Goal: Information Seeking & Learning: Learn about a topic

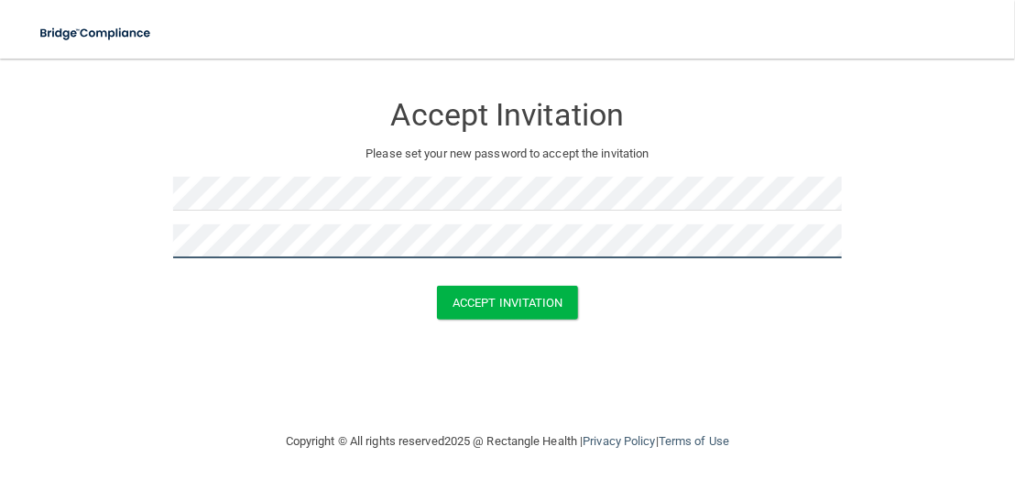
click at [437, 286] on button "Accept Invitation" at bounding box center [507, 303] width 141 height 34
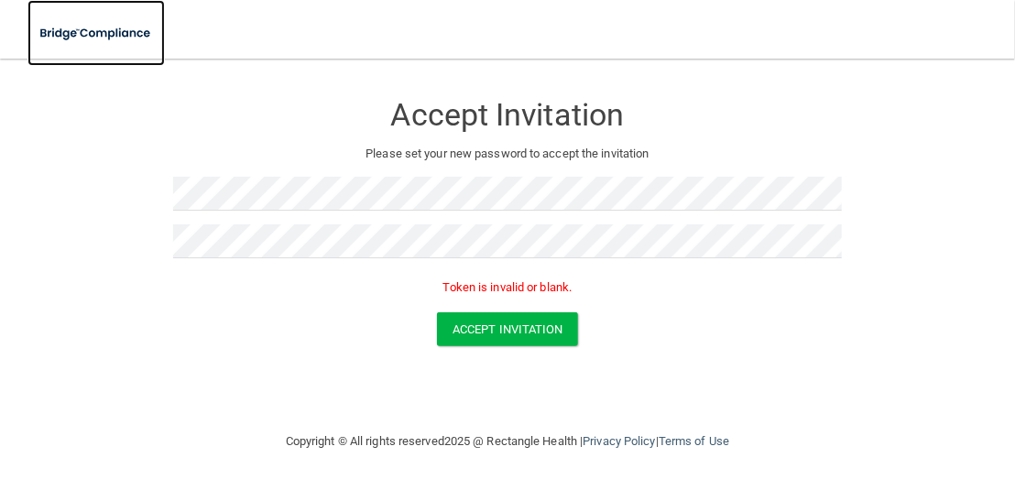
click at [73, 32] on img at bounding box center [95, 34] width 137 height 38
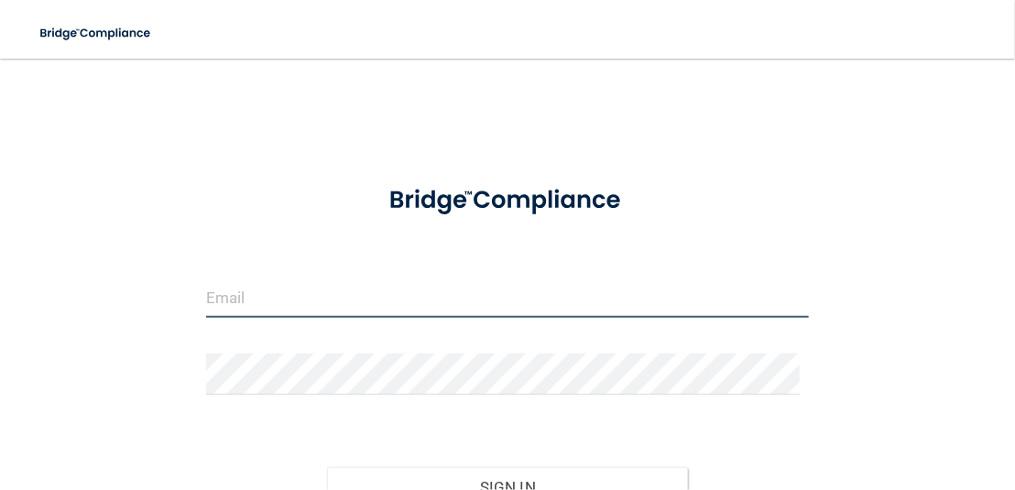
click at [354, 300] on input "email" at bounding box center [507, 297] width 603 height 41
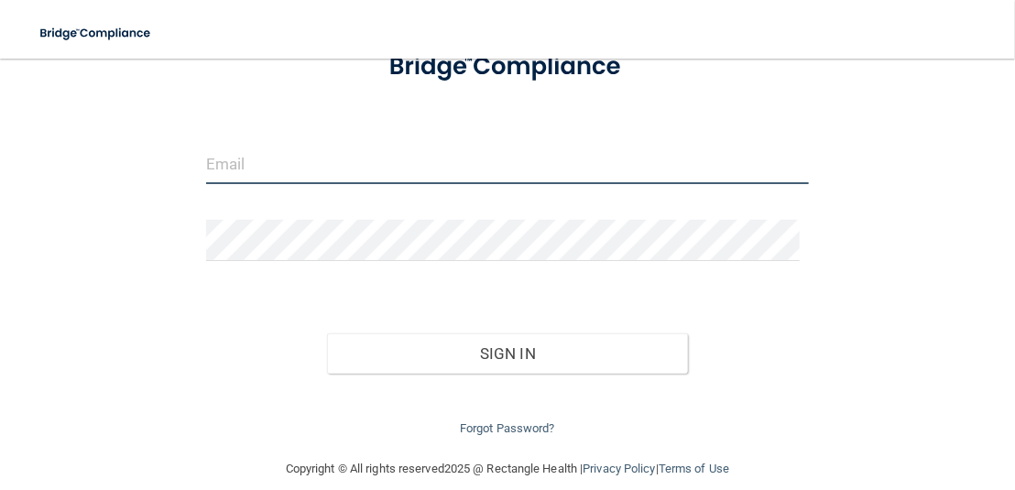
scroll to position [155, 0]
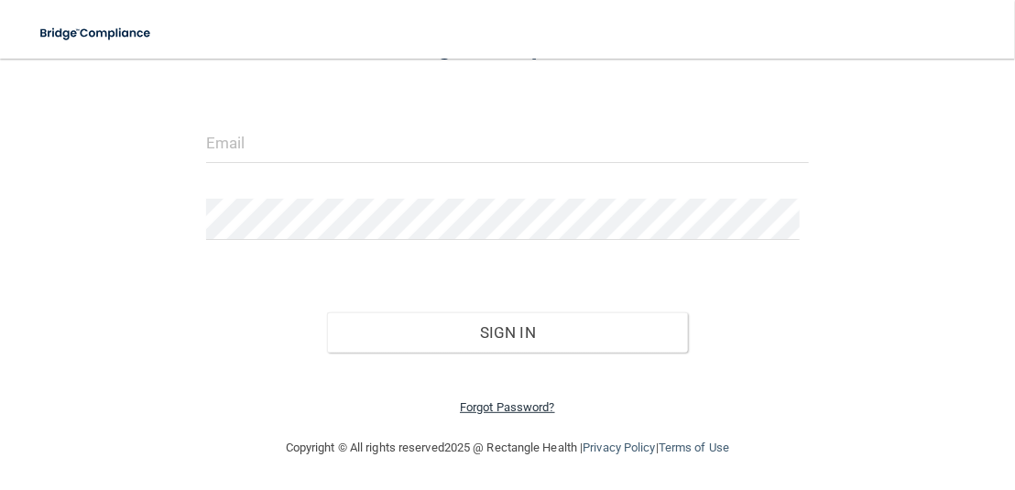
click at [525, 407] on link "Forgot Password?" at bounding box center [507, 407] width 95 height 14
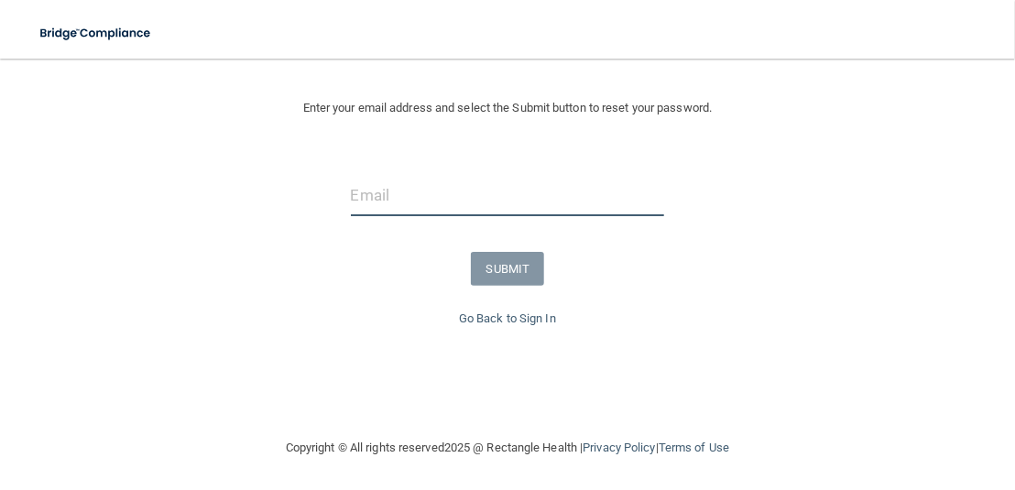
click at [461, 204] on input "email" at bounding box center [508, 195] width 314 height 41
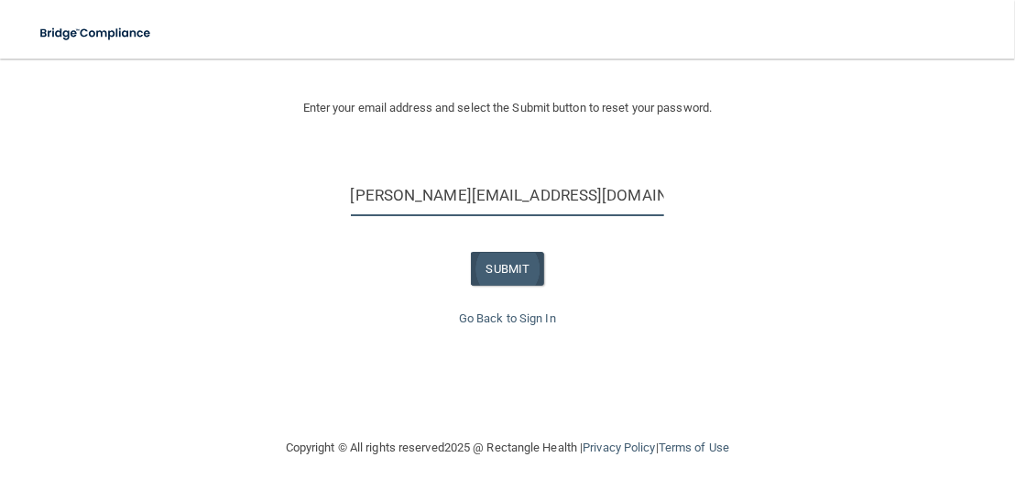
type input "[PERSON_NAME][EMAIL_ADDRESS][DOMAIN_NAME]"
click at [483, 261] on button "SUBMIT" at bounding box center [508, 269] width 74 height 34
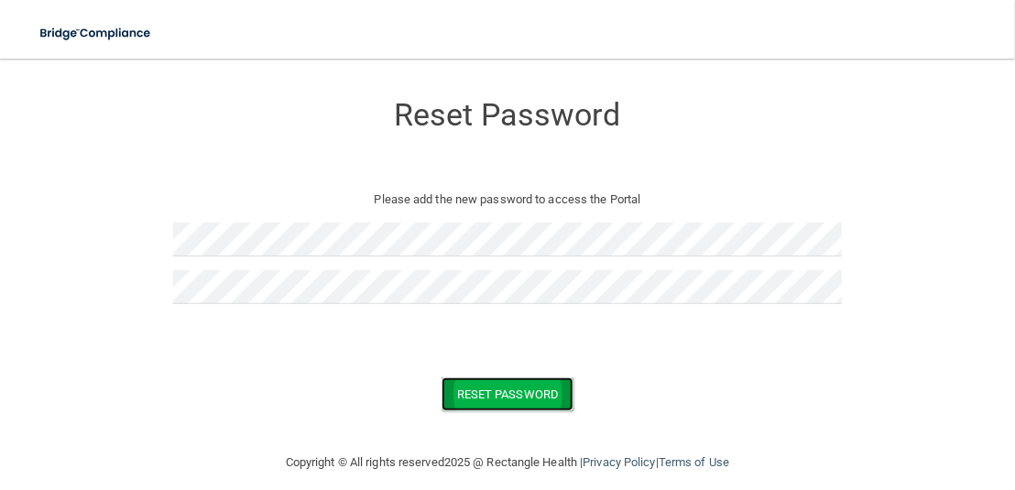
click at [467, 399] on button "Reset Password" at bounding box center [508, 394] width 132 height 34
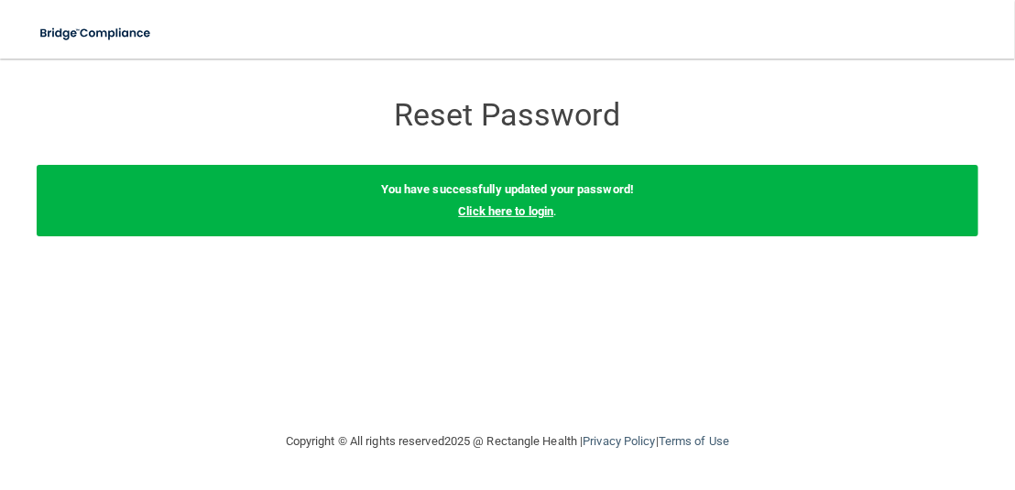
click at [518, 213] on link "Click here to login" at bounding box center [505, 211] width 95 height 14
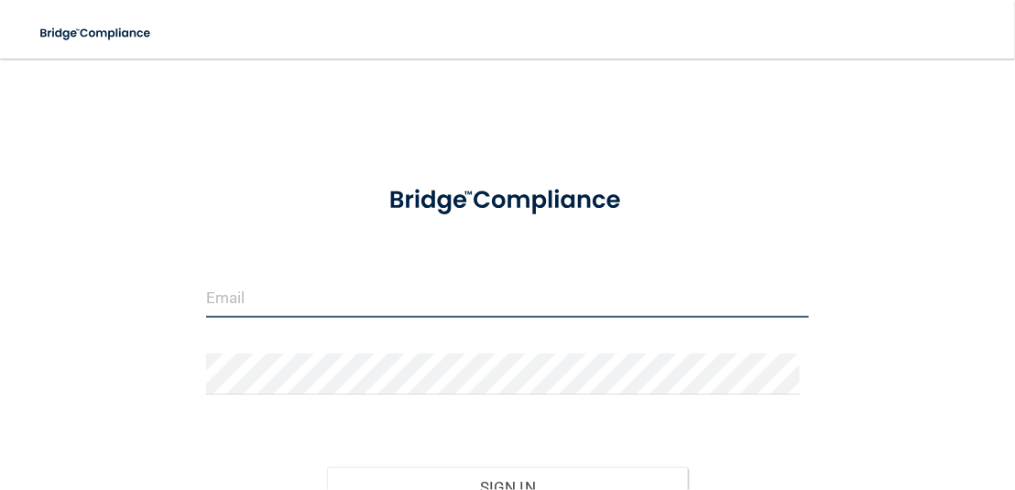
click at [333, 300] on input "email" at bounding box center [507, 297] width 603 height 41
click at [315, 301] on input "email" at bounding box center [507, 297] width 603 height 41
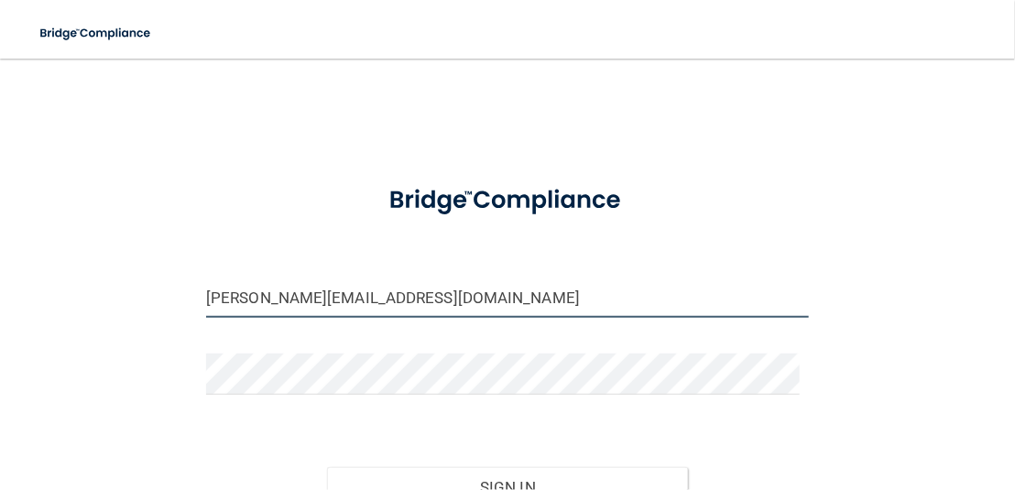
type input "[PERSON_NAME][EMAIL_ADDRESS][DOMAIN_NAME]"
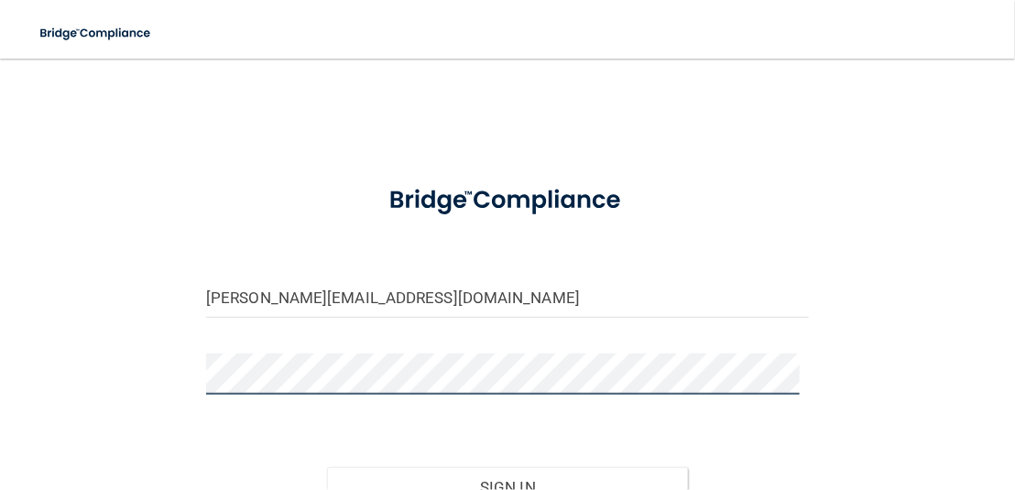
click at [327, 467] on button "Sign In" at bounding box center [508, 487] width 362 height 40
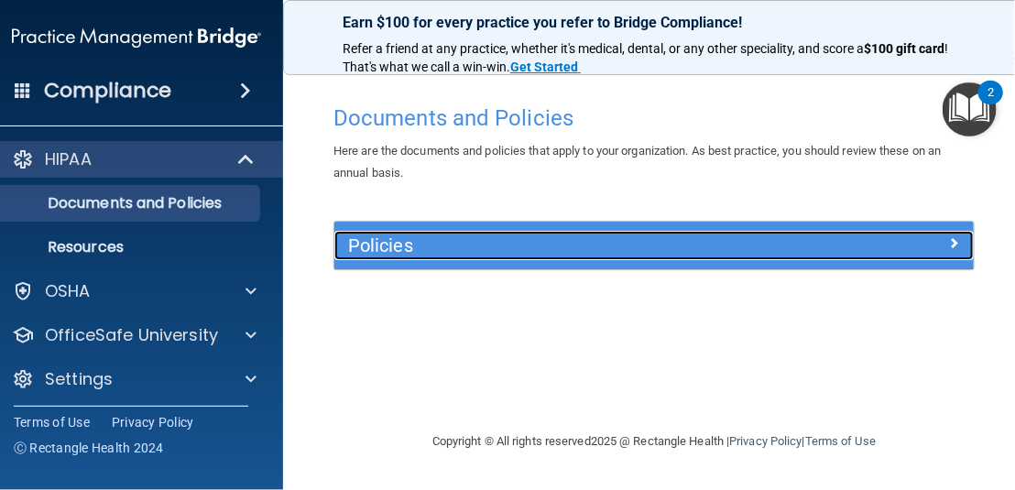
click at [371, 240] on h5 "Policies" at bounding box center [574, 245] width 453 height 20
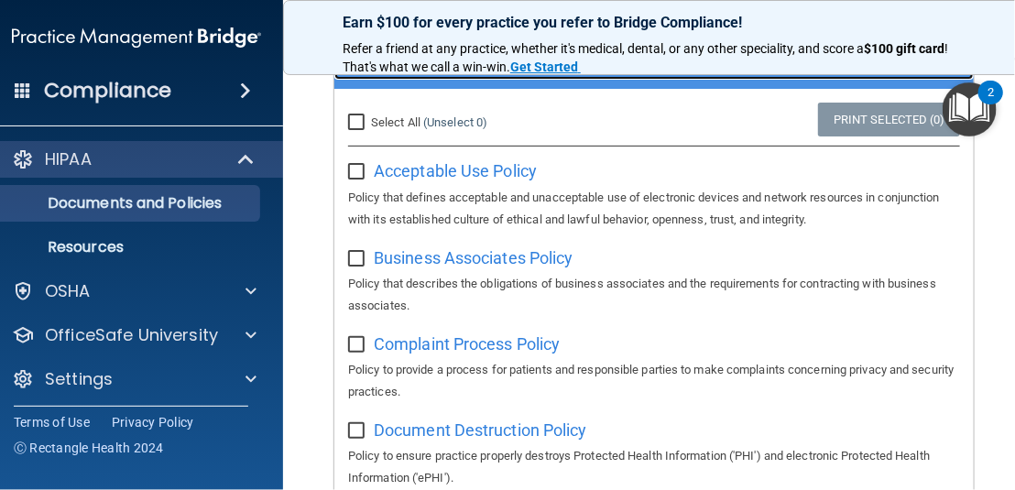
scroll to position [183, 0]
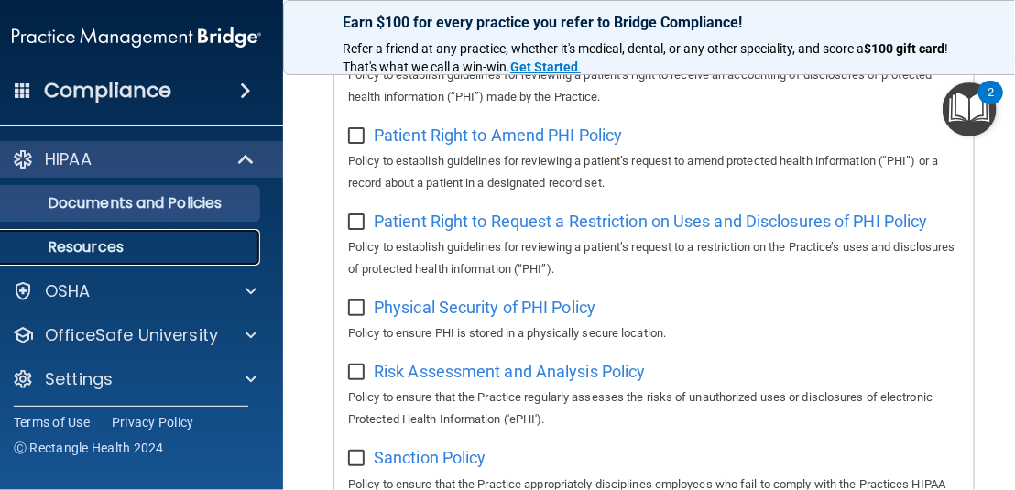
click at [137, 243] on p "Resources" at bounding box center [127, 247] width 250 height 18
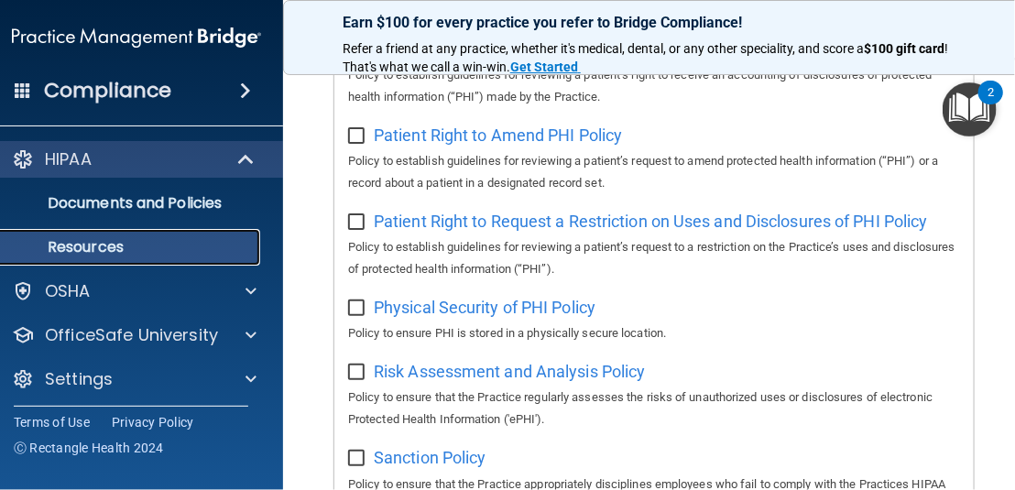
scroll to position [87, 0]
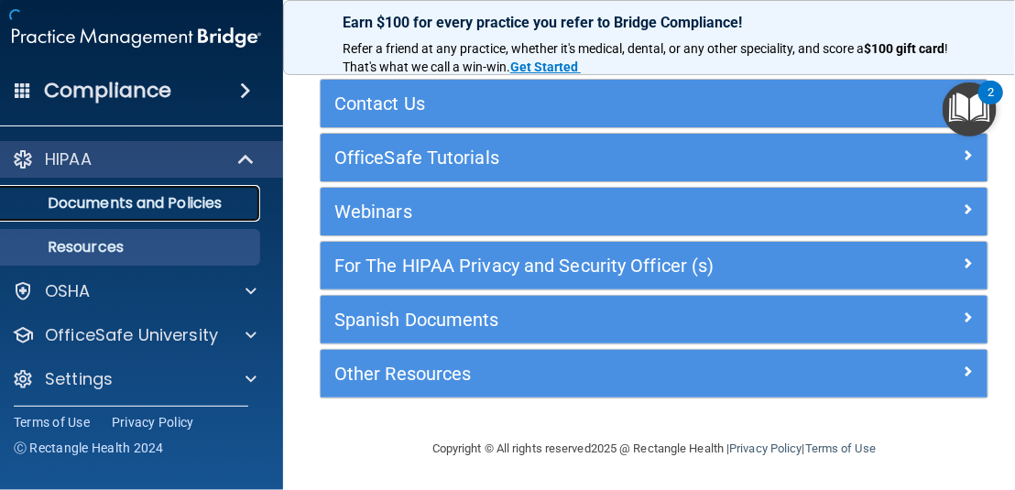
click at [134, 216] on link "Documents and Policies" at bounding box center [116, 203] width 289 height 37
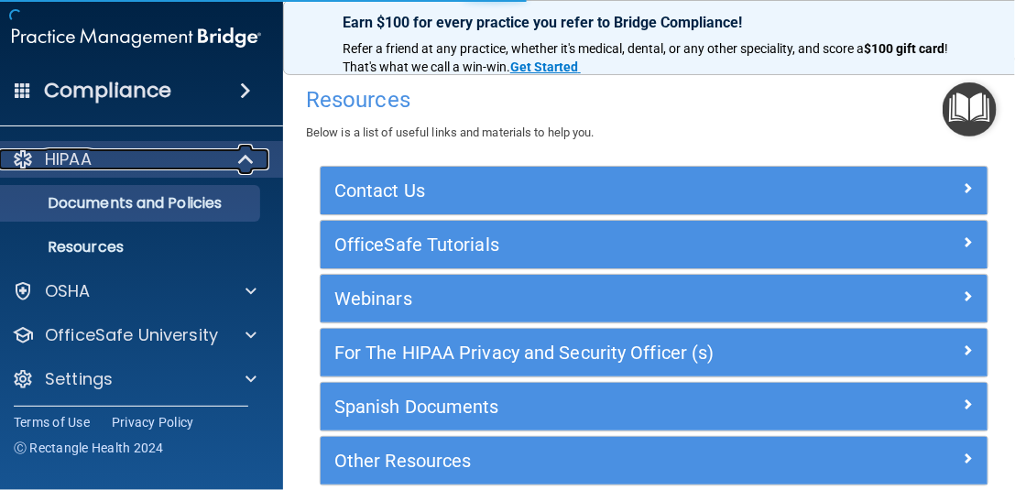
click at [130, 169] on div "HIPAA" at bounding box center [111, 159] width 226 height 22
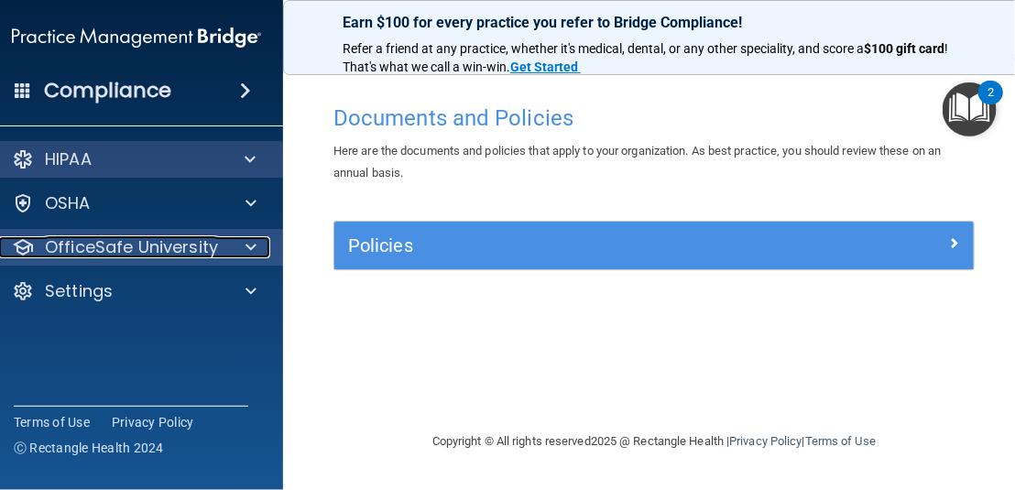
click at [175, 246] on p "OfficeSafe University" at bounding box center [131, 247] width 173 height 22
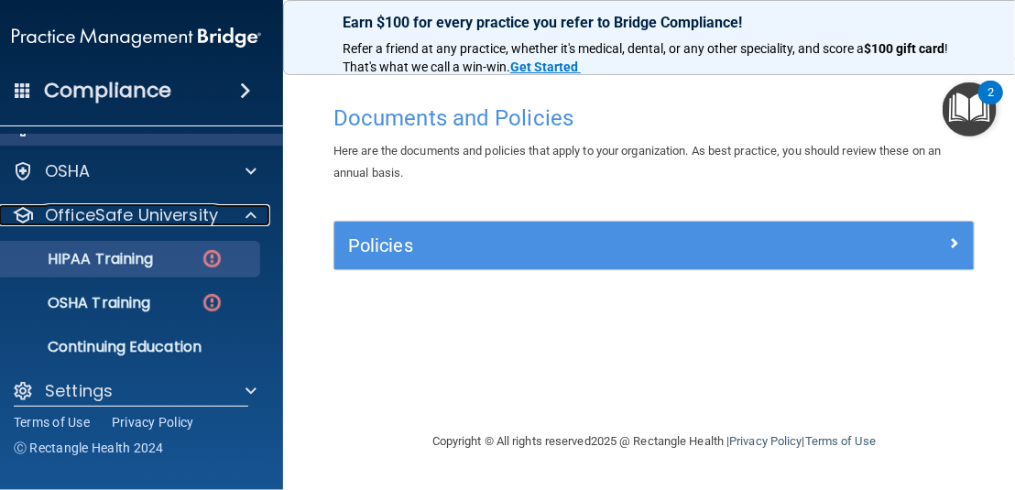
scroll to position [49, 0]
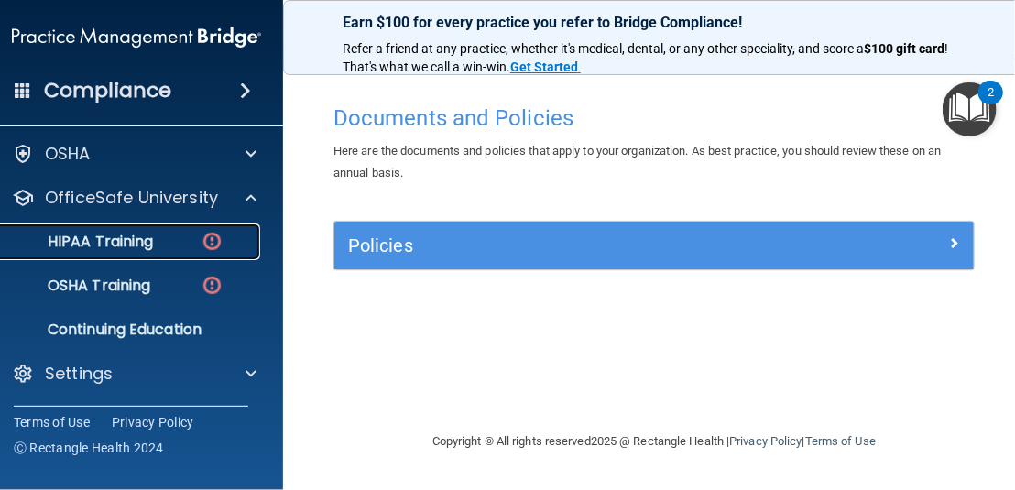
click at [166, 247] on div "HIPAA Training" at bounding box center [127, 242] width 250 height 18
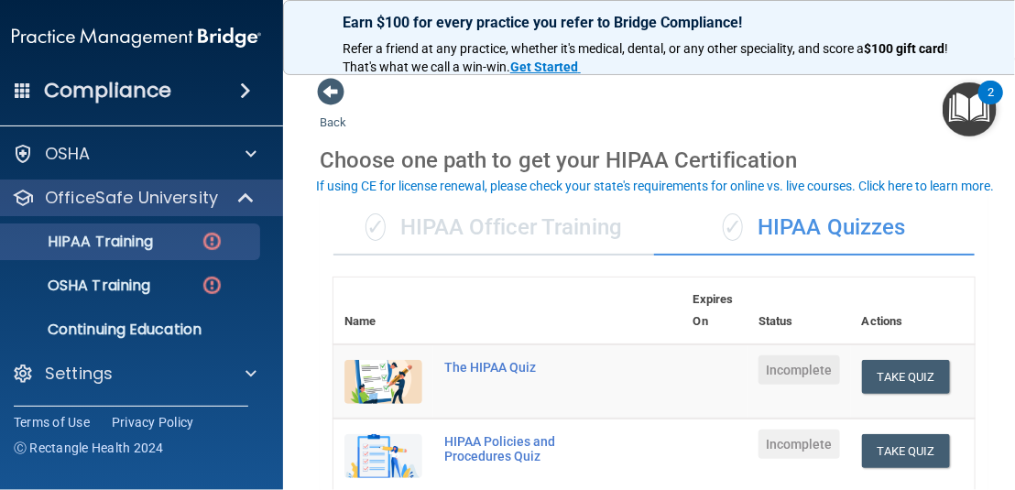
click at [541, 230] on div "✓ HIPAA Officer Training" at bounding box center [493, 228] width 321 height 55
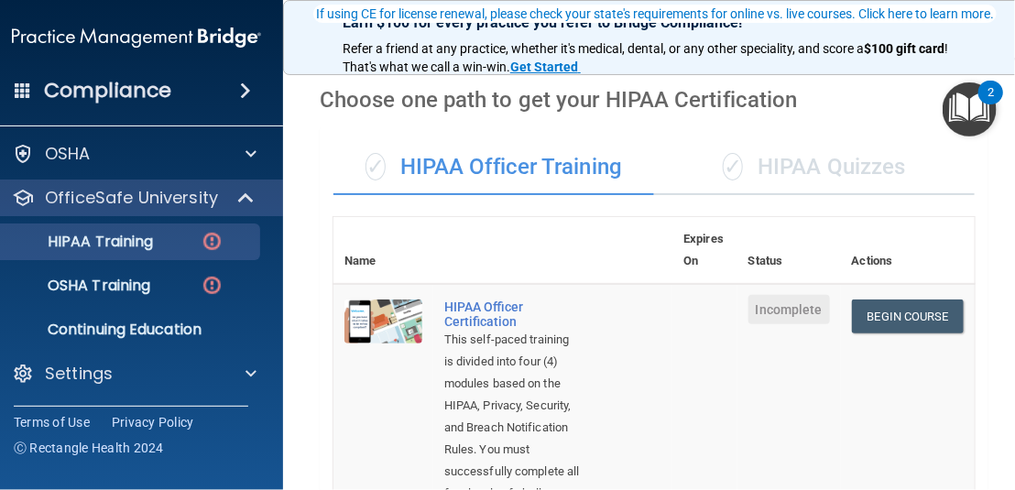
scroll to position [183, 0]
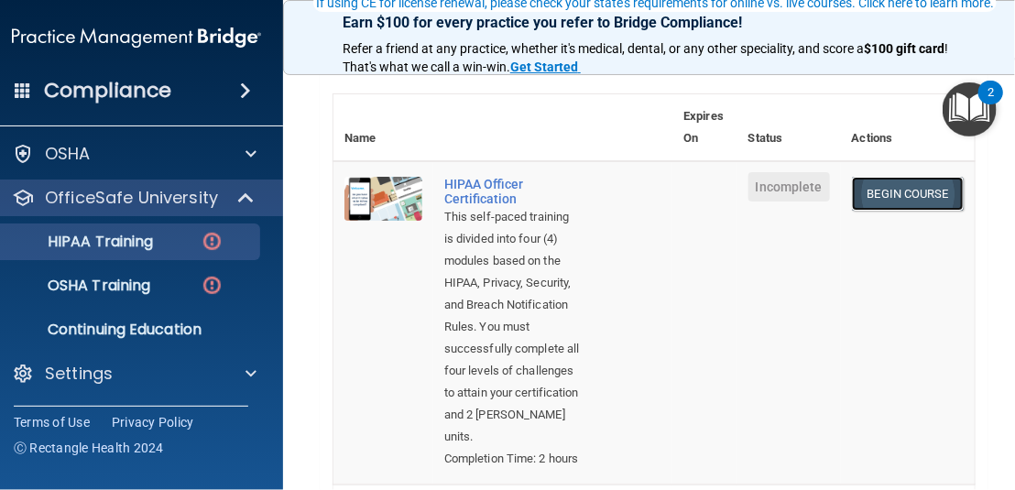
click at [877, 177] on link "Begin Course" at bounding box center [908, 194] width 112 height 34
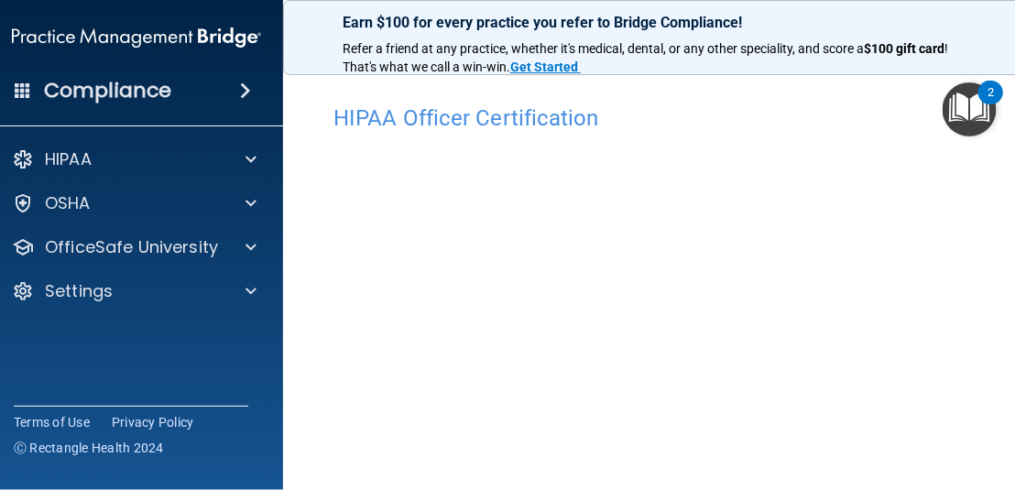
drag, startPoint x: 485, startPoint y: 111, endPoint x: 482, endPoint y: 131, distance: 20.3
click at [485, 115] on h4 "HIPAA Officer Certification" at bounding box center [653, 118] width 641 height 24
click at [482, 131] on div "HIPAA Officer Certification" at bounding box center [654, 117] width 669 height 45
click at [576, 107] on h4 "HIPAA Officer Certification" at bounding box center [653, 118] width 641 height 24
click at [967, 104] on img "Open Resource Center, 2 new notifications" at bounding box center [970, 109] width 54 height 54
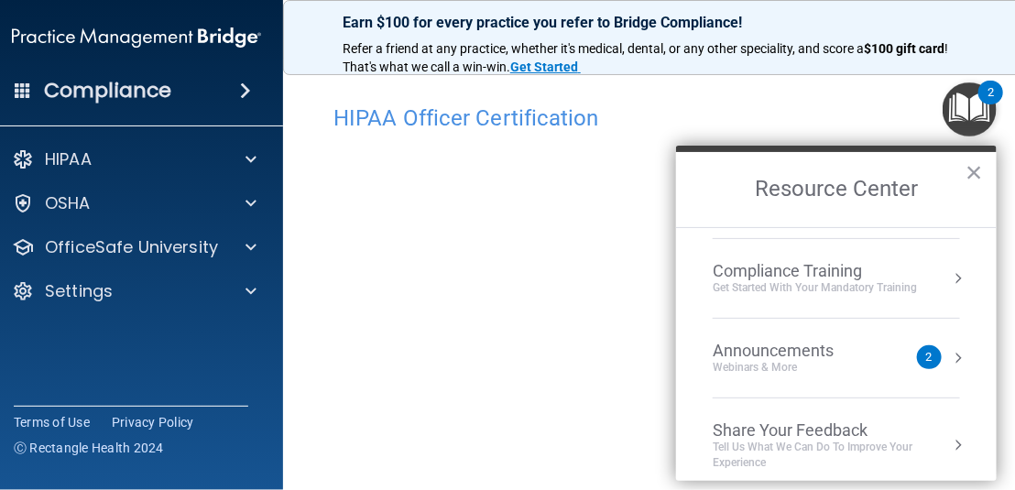
scroll to position [158, 0]
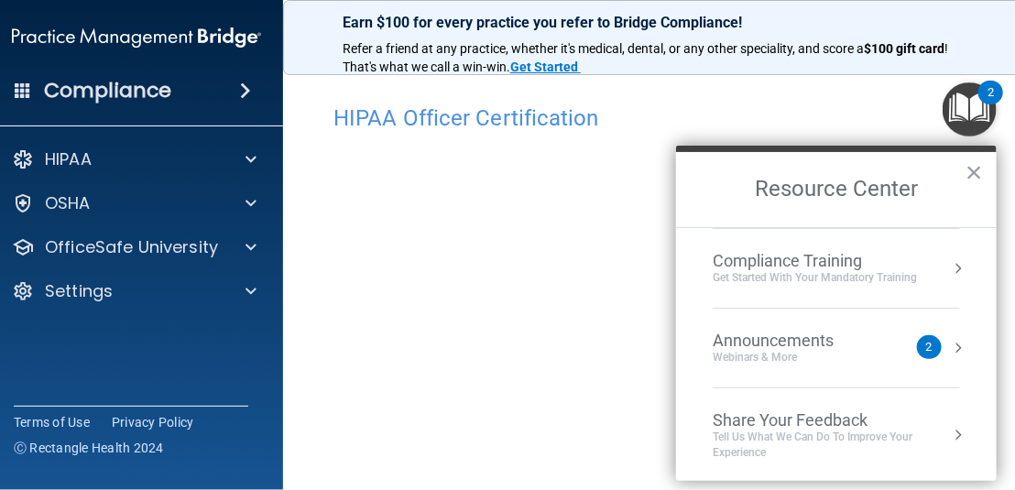
click at [816, 334] on div "Announcements" at bounding box center [792, 341] width 158 height 20
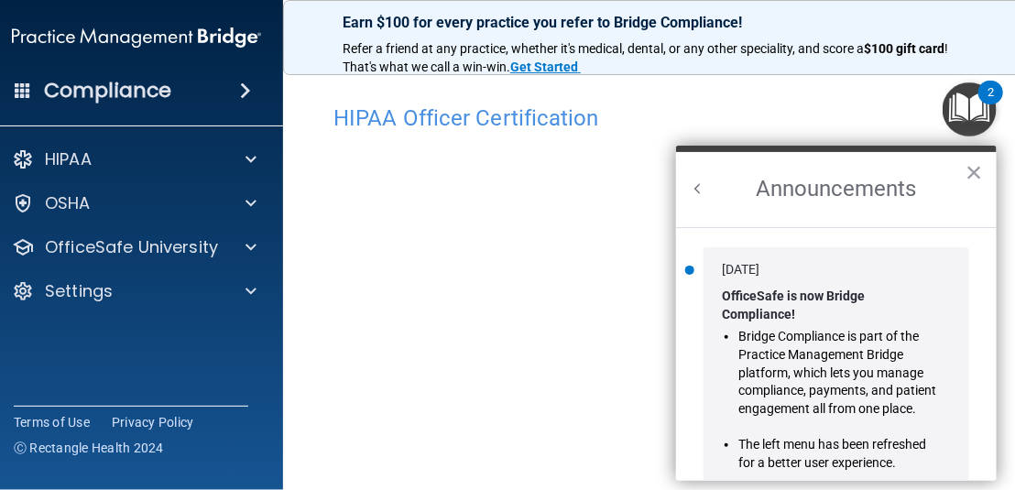
scroll to position [0, 0]
click at [969, 169] on button "×" at bounding box center [974, 172] width 17 height 29
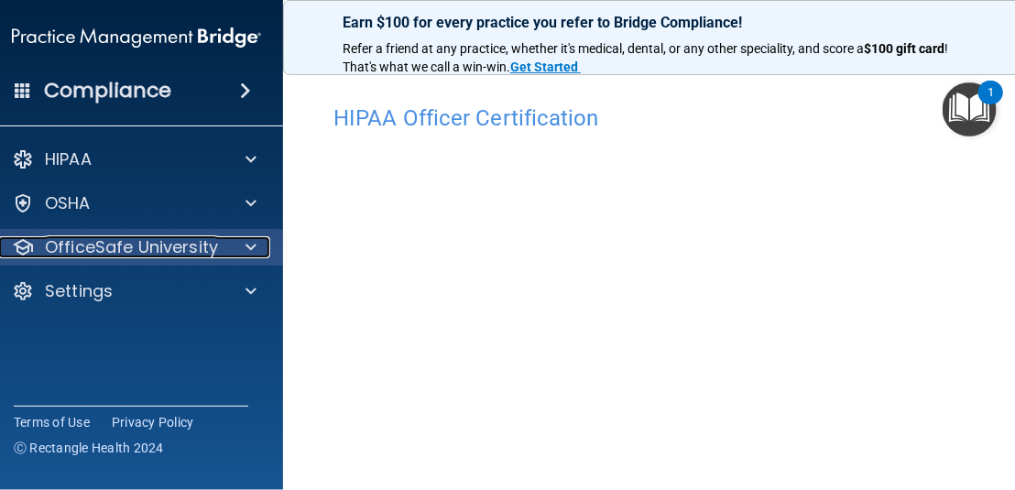
click at [186, 258] on p "OfficeSafe University" at bounding box center [131, 247] width 173 height 22
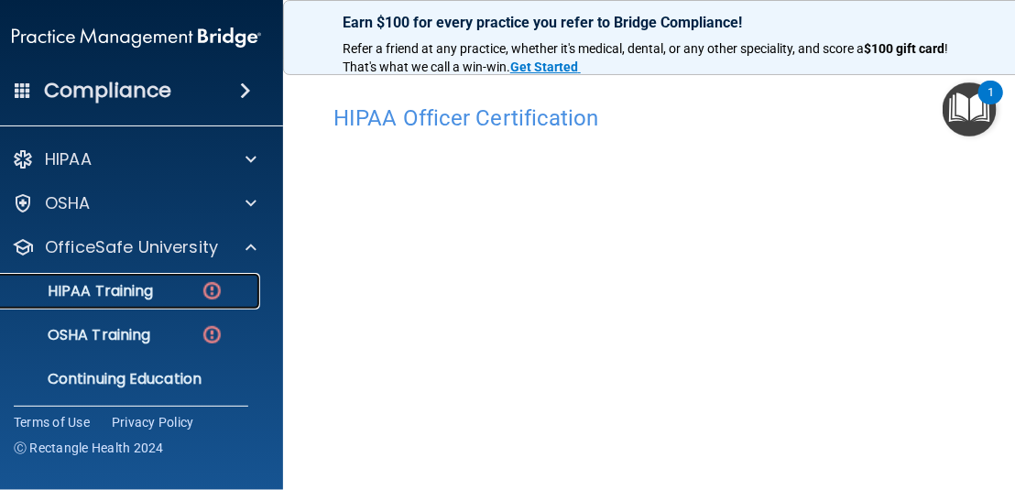
click at [115, 294] on p "HIPAA Training" at bounding box center [77, 291] width 151 height 18
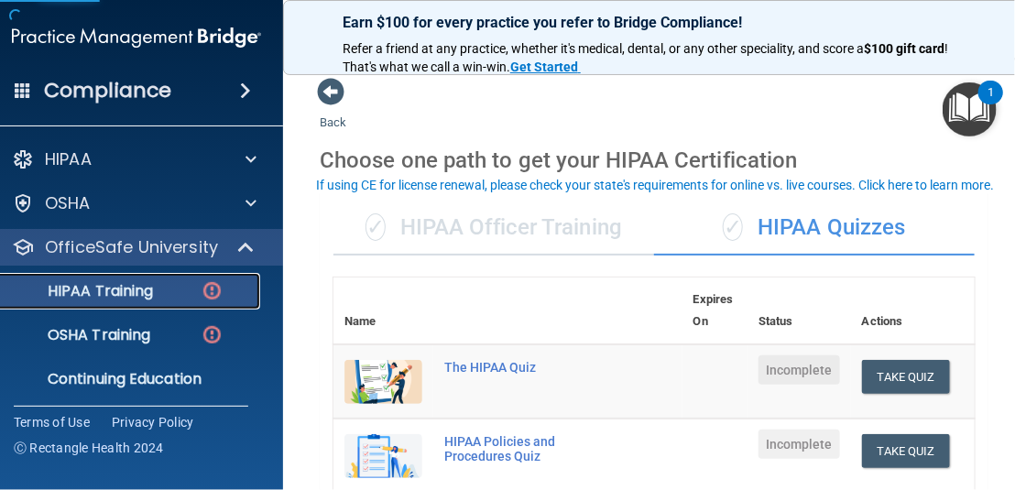
scroll to position [92, 0]
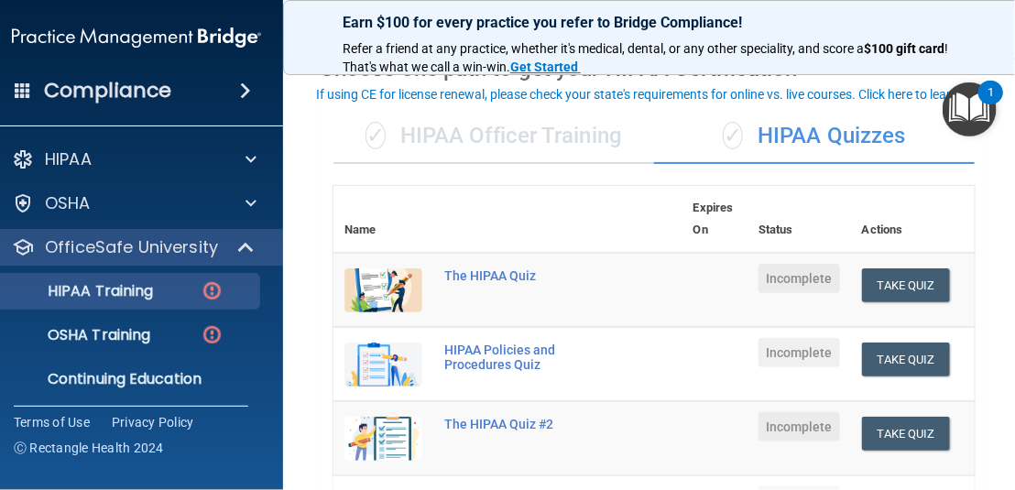
click at [575, 142] on div "✓ HIPAA Officer Training" at bounding box center [493, 136] width 321 height 55
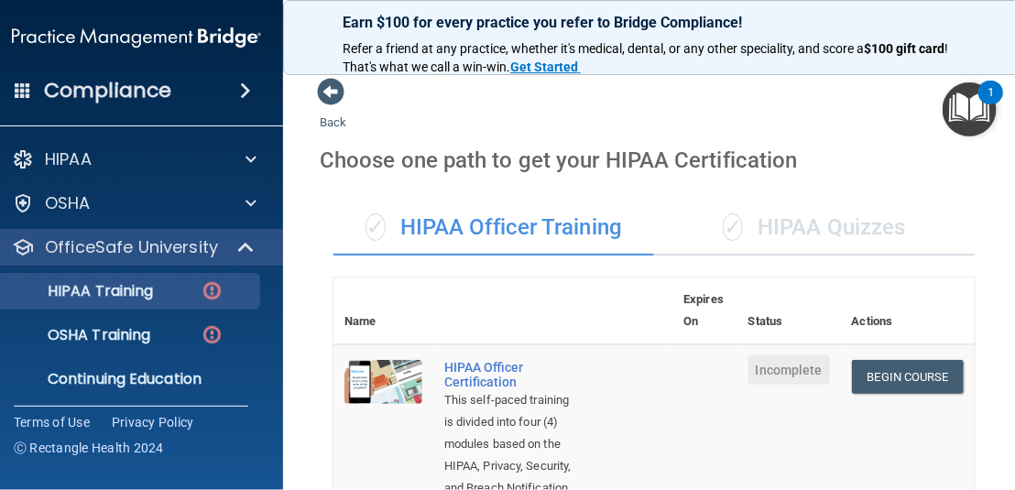
scroll to position [0, 0]
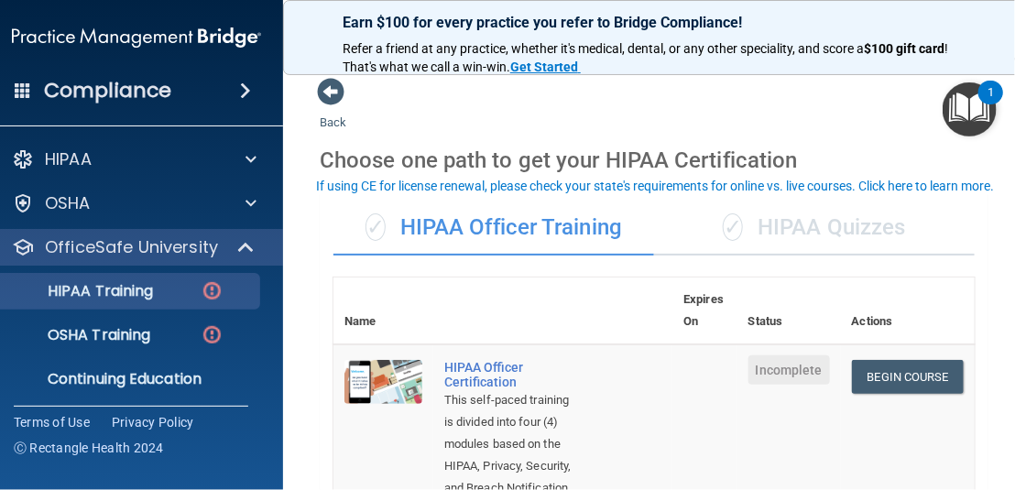
click at [972, 106] on img "Open Resource Center, 1 new notification" at bounding box center [970, 109] width 54 height 54
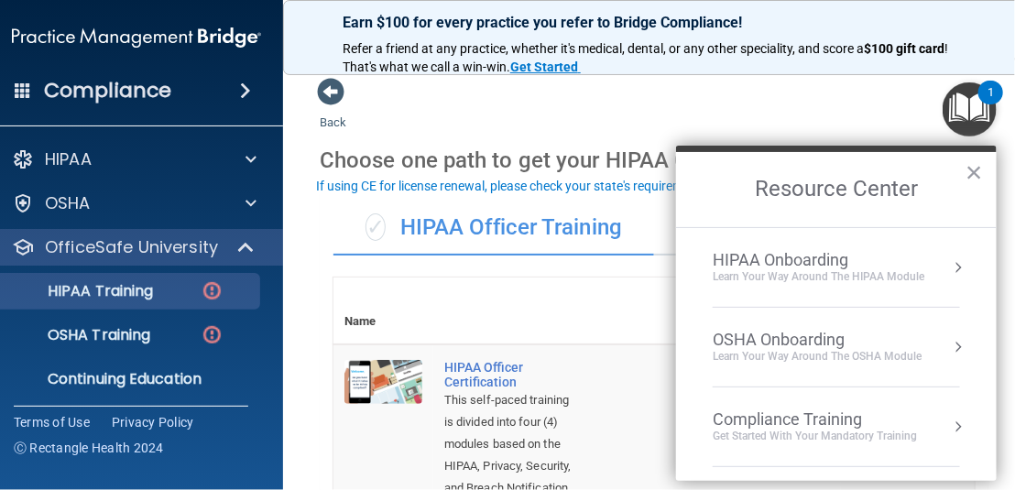
click at [779, 266] on div "HIPAA Onboarding" at bounding box center [819, 260] width 212 height 20
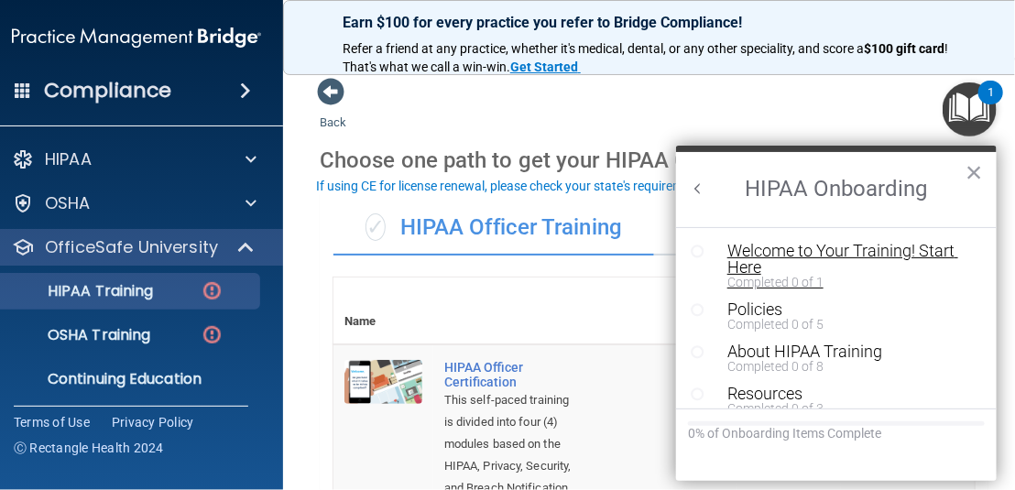
click at [871, 254] on div "Welcome to Your Training! Start Here" at bounding box center [842, 259] width 231 height 33
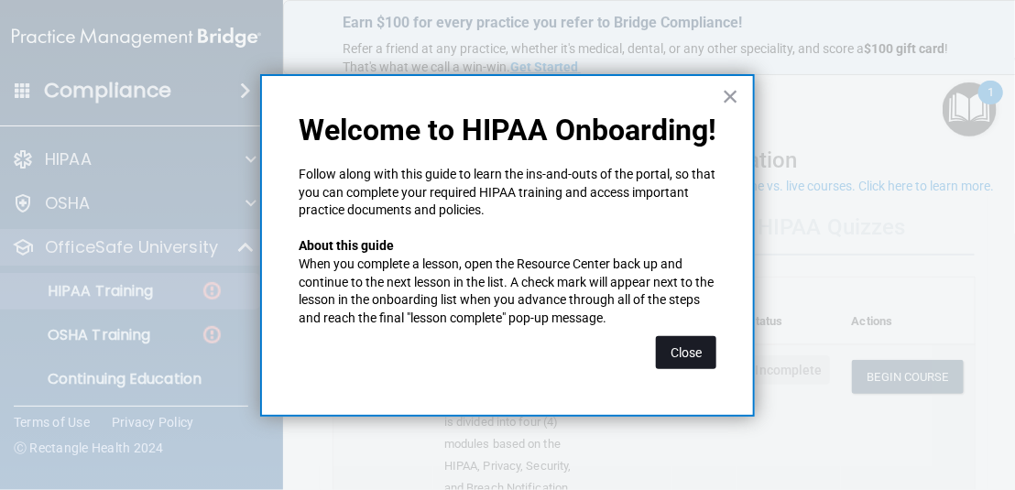
click at [692, 344] on button "Close" at bounding box center [686, 352] width 60 height 33
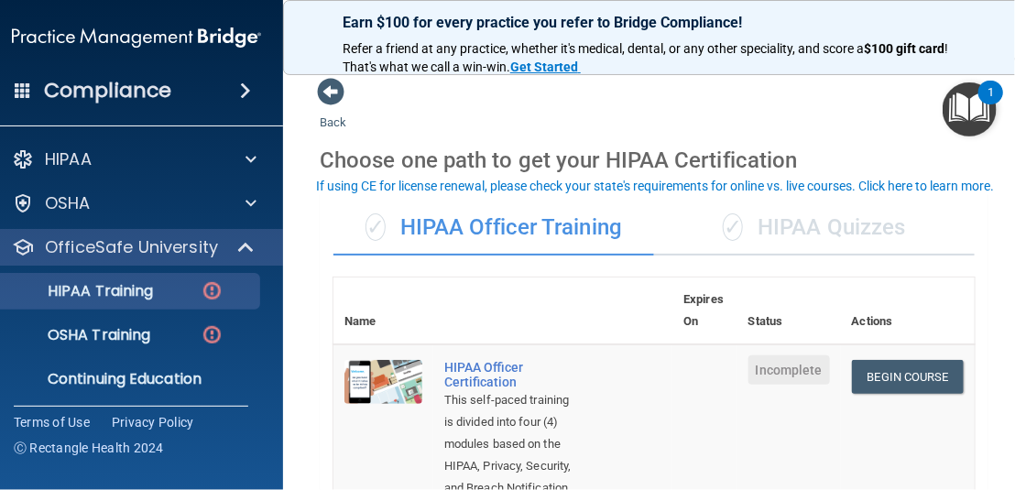
click at [967, 103] on img "Open Resource Center, 1 new notification" at bounding box center [970, 109] width 54 height 54
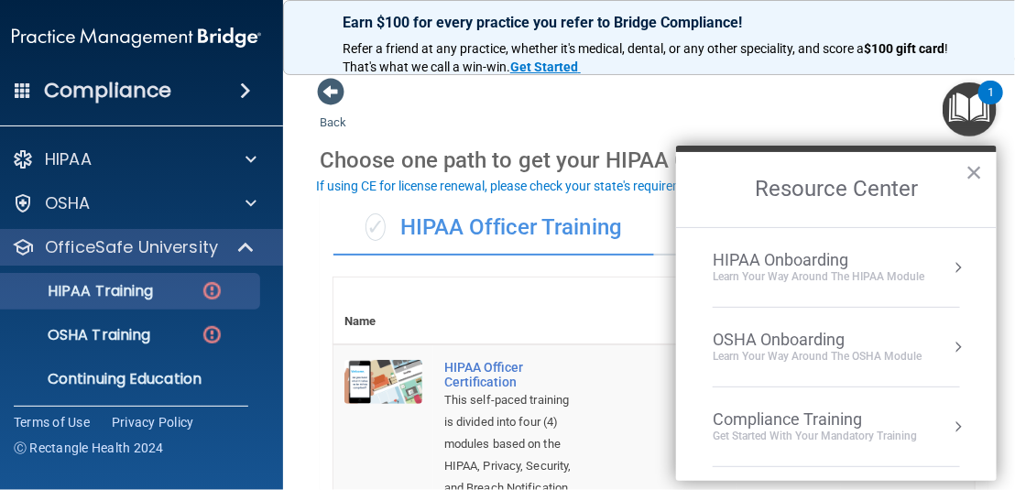
click at [811, 268] on div "HIPAA Onboarding" at bounding box center [819, 260] width 212 height 20
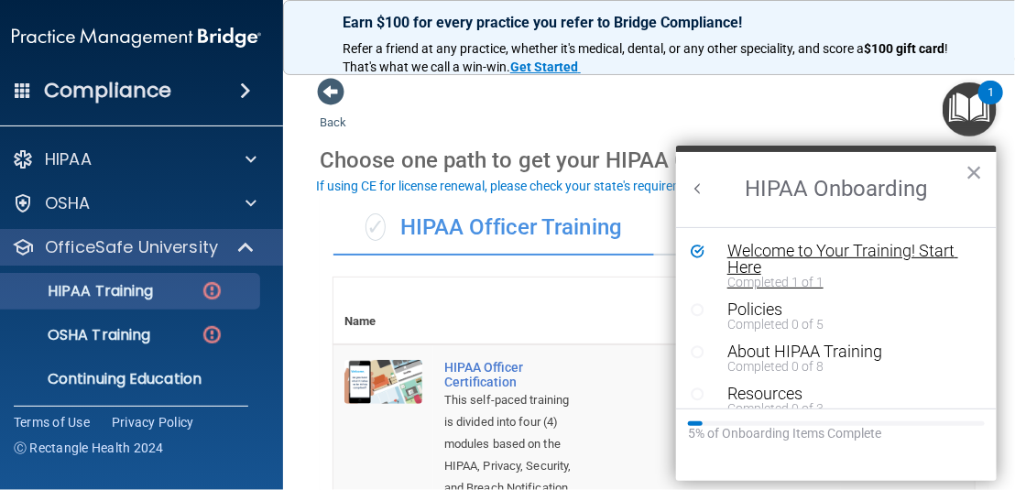
click at [809, 259] on div "Welcome to Your Training! Start Here" at bounding box center [842, 259] width 231 height 33
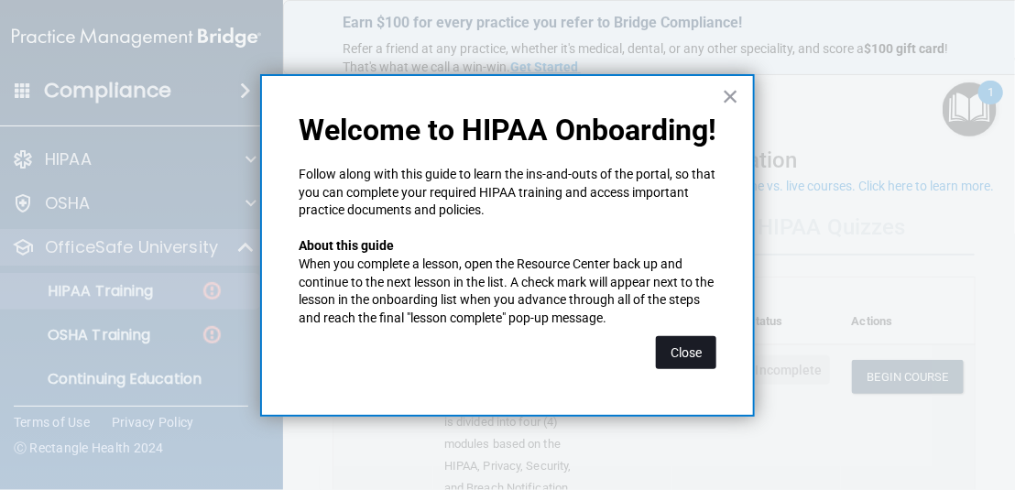
click at [704, 350] on button "Close" at bounding box center [686, 352] width 60 height 33
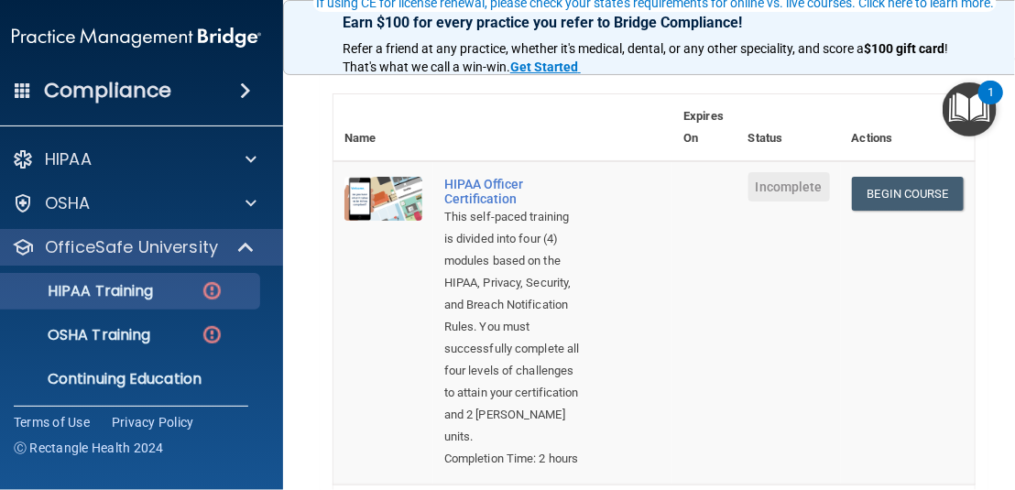
scroll to position [275, 0]
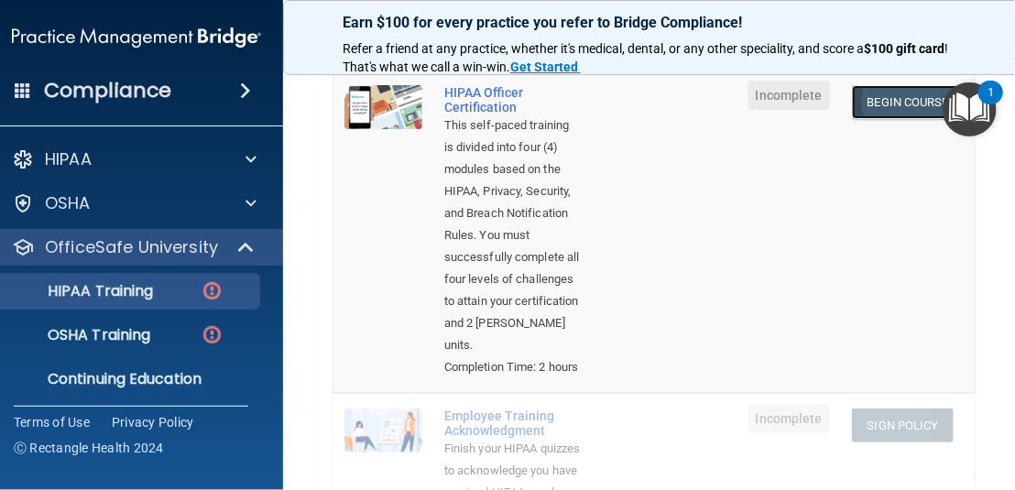
click at [890, 97] on link "Begin Course" at bounding box center [908, 102] width 112 height 34
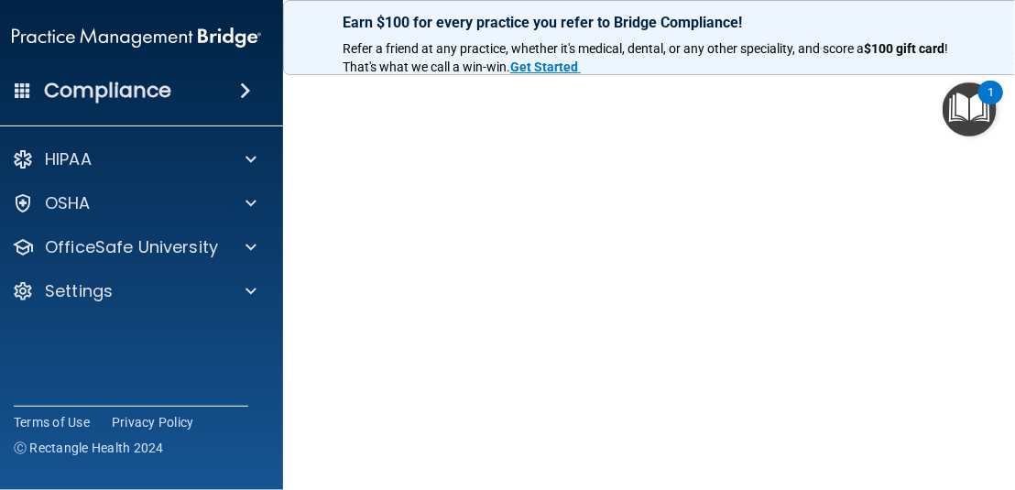
scroll to position [121, 0]
click at [978, 115] on img "Open Resource Center, 1 new notification" at bounding box center [970, 109] width 54 height 54
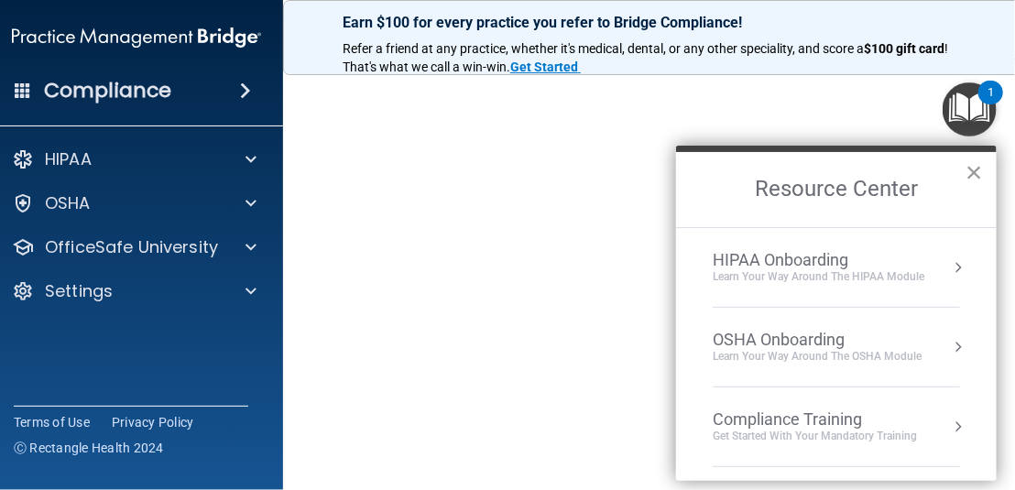
click at [968, 169] on button "×" at bounding box center [974, 172] width 17 height 29
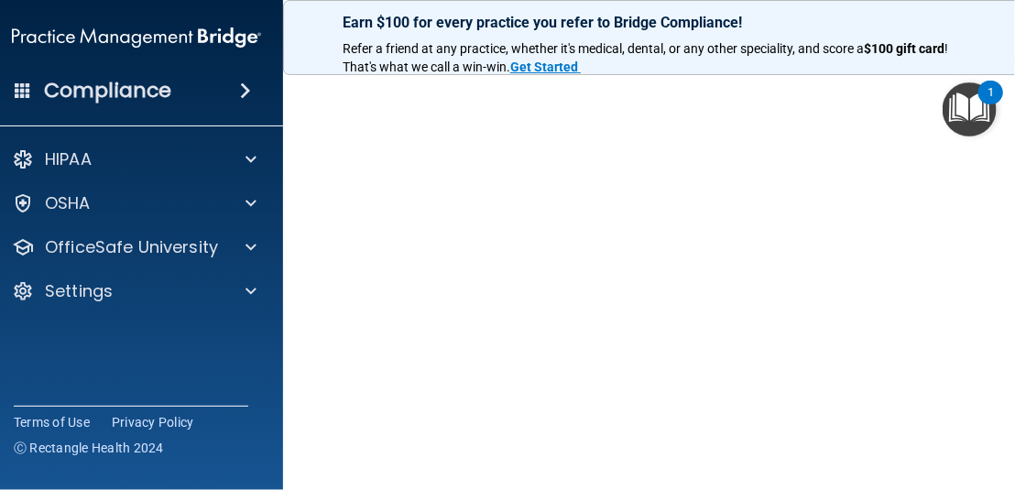
click at [998, 209] on main "HIPAA Officer Certification This course doesn’t expire until . Are you sure you…" at bounding box center [654, 275] width 742 height 432
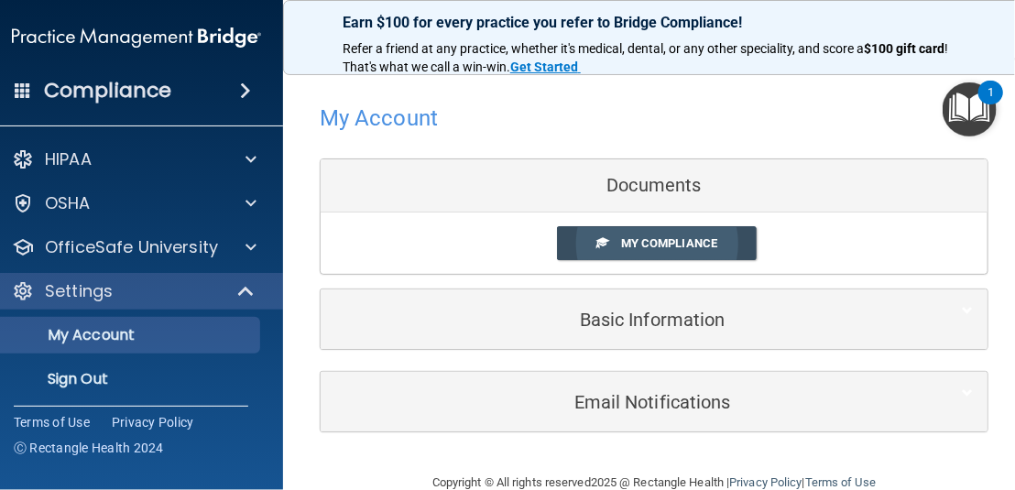
click at [688, 236] on span "My Compliance" at bounding box center [669, 243] width 96 height 14
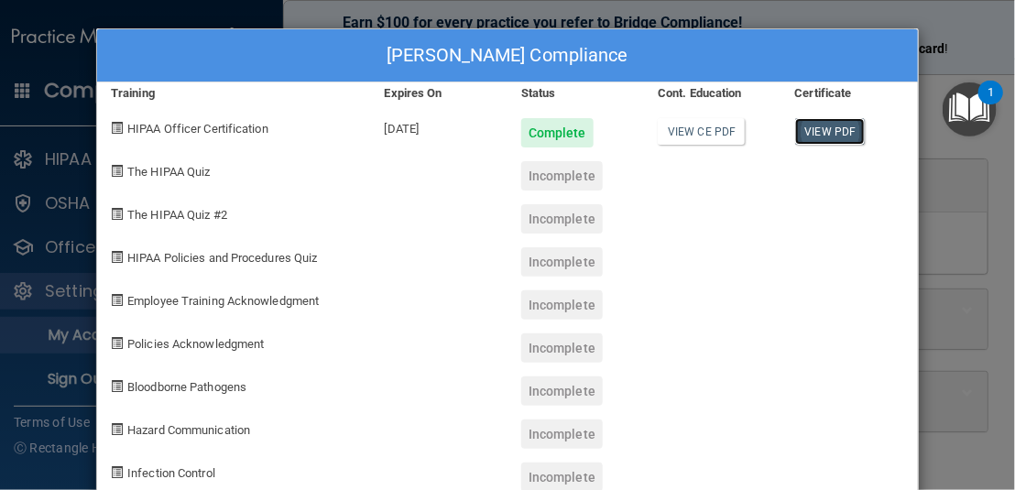
click at [806, 134] on link "View PDF" at bounding box center [830, 131] width 71 height 27
click at [720, 137] on link "View CE PDF" at bounding box center [701, 131] width 87 height 27
click at [947, 191] on div "Kaitlyn Ellis's Compliance Training Expires On Status Cont. Education Certifica…" at bounding box center [507, 245] width 1015 height 490
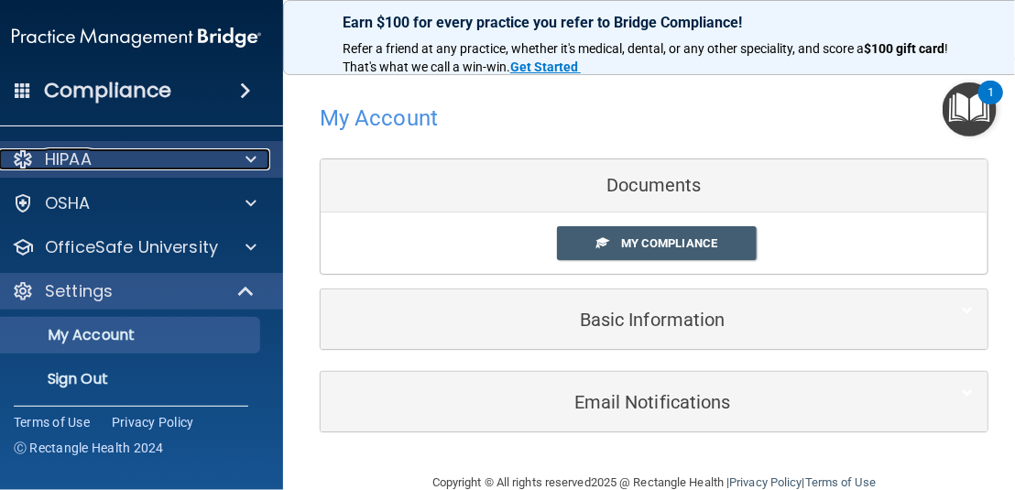
click at [137, 159] on div "HIPAA" at bounding box center [111, 159] width 227 height 22
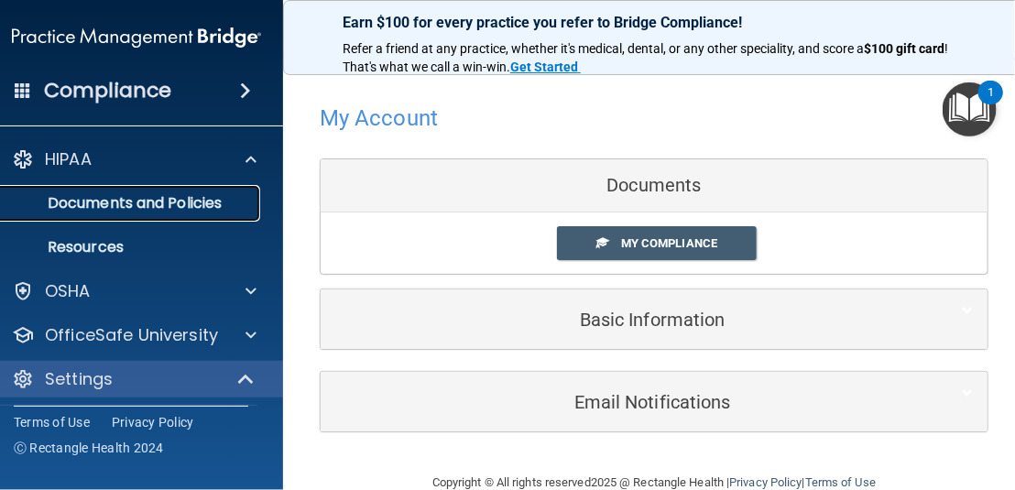
click at [147, 203] on p "Documents and Policies" at bounding box center [127, 203] width 250 height 18
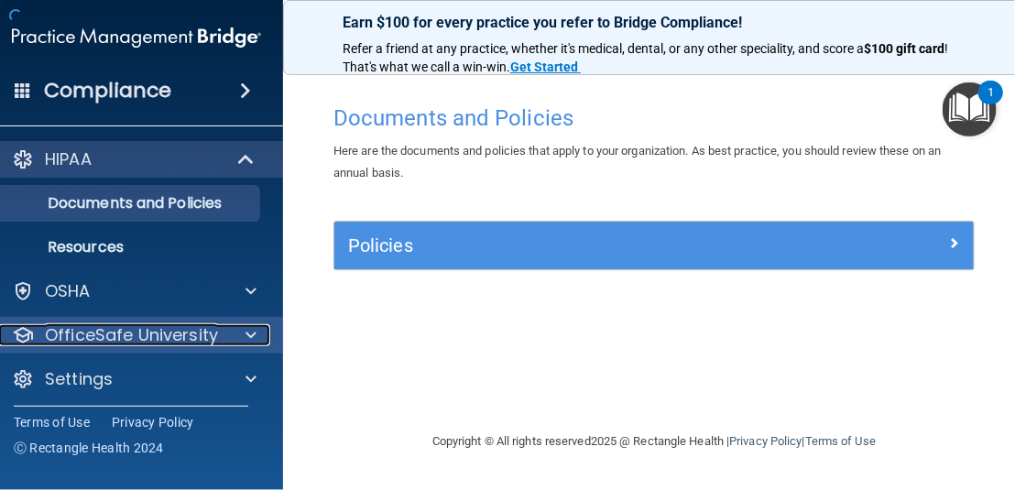
click at [195, 337] on p "OfficeSafe University" at bounding box center [131, 335] width 173 height 22
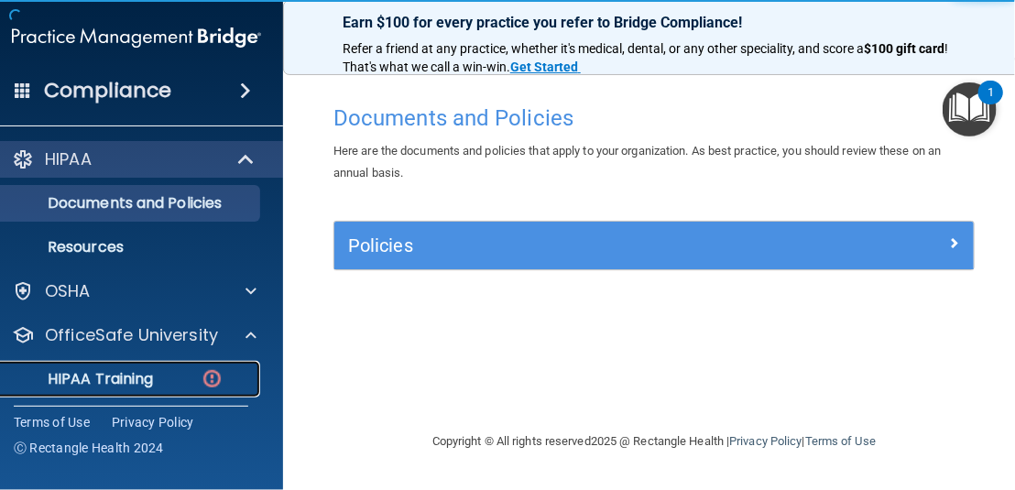
click at [146, 375] on p "HIPAA Training" at bounding box center [77, 379] width 151 height 18
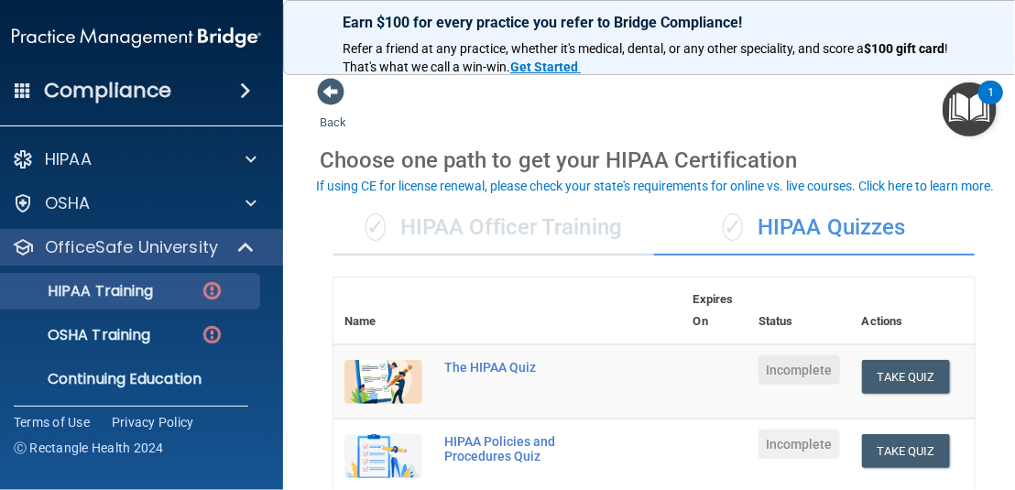
click at [616, 237] on div "✓ HIPAA Officer Training" at bounding box center [493, 228] width 321 height 55
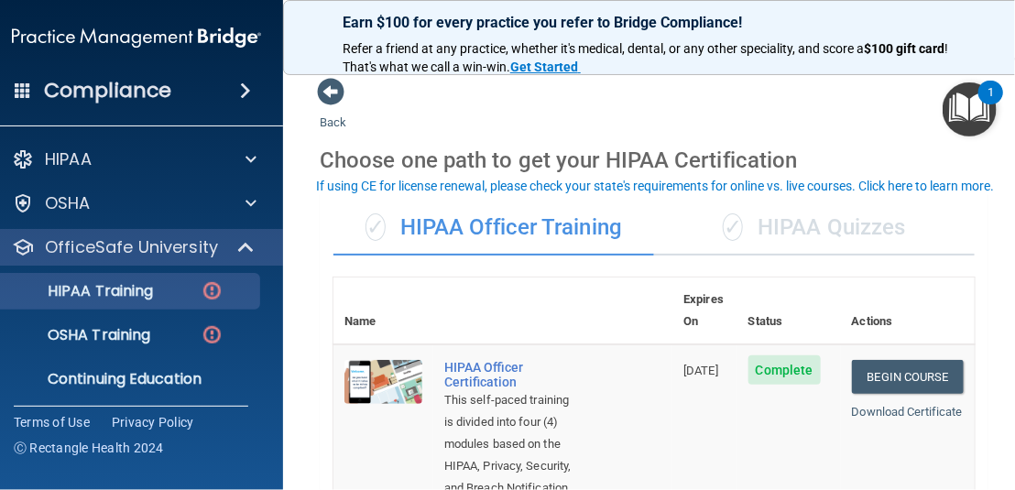
click at [769, 212] on div "✓ HIPAA Quizzes" at bounding box center [814, 228] width 321 height 55
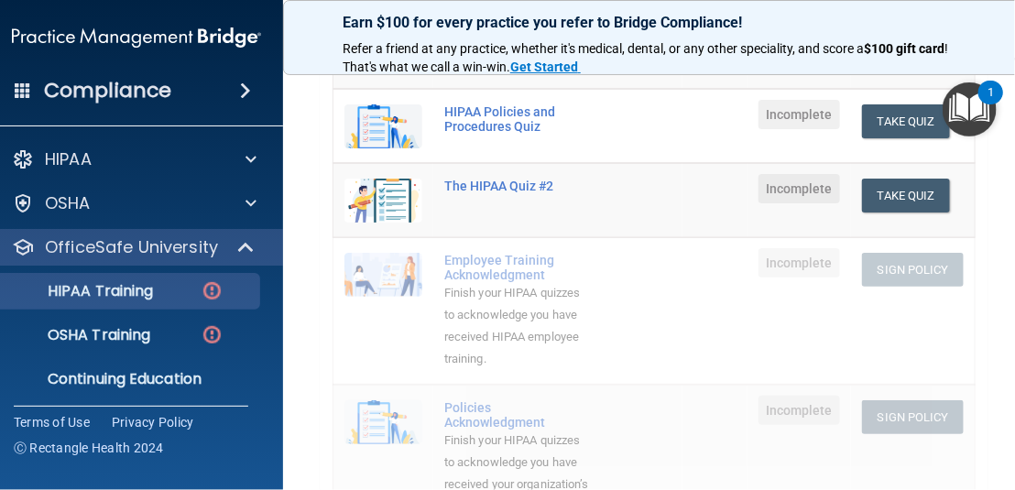
scroll to position [183, 0]
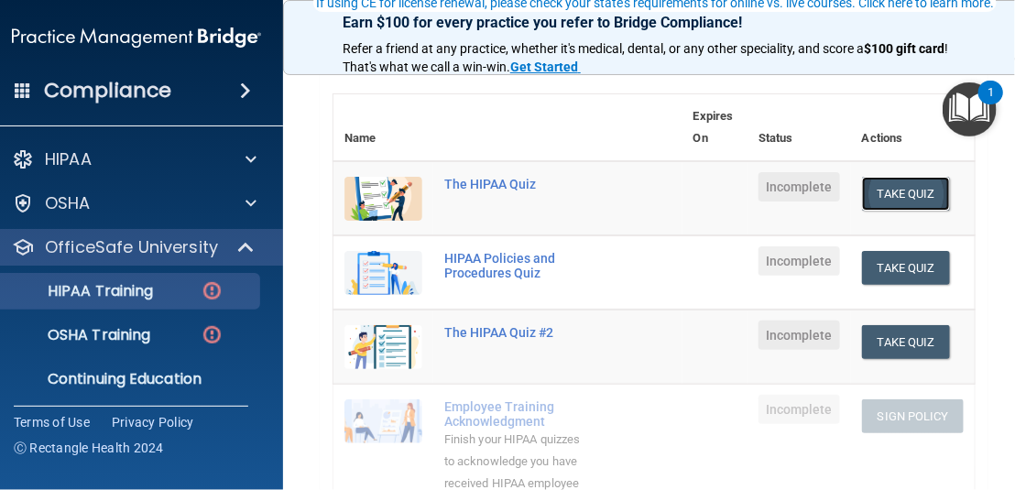
click at [870, 187] on button "Take Quiz" at bounding box center [906, 194] width 88 height 34
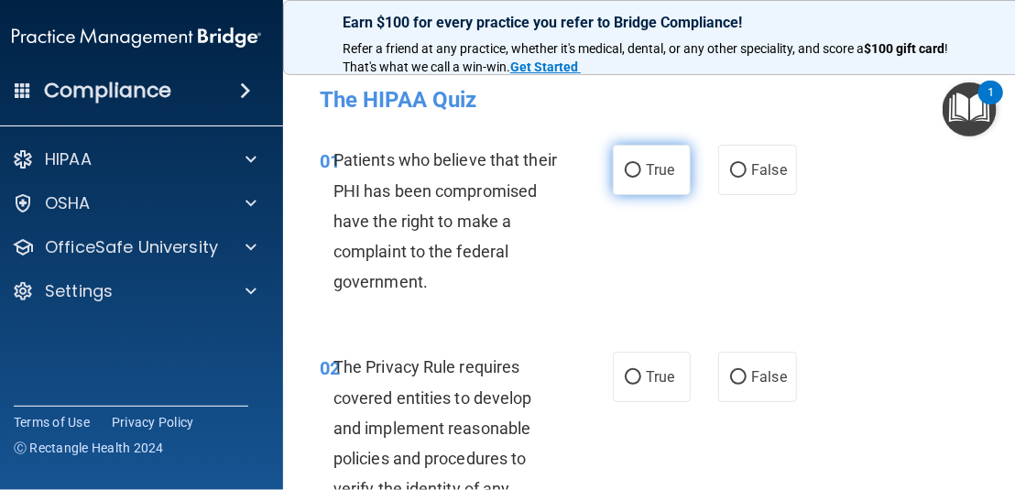
click at [655, 180] on label "True" at bounding box center [652, 170] width 78 height 50
click at [641, 178] on input "True" at bounding box center [633, 171] width 16 height 14
radio input "true"
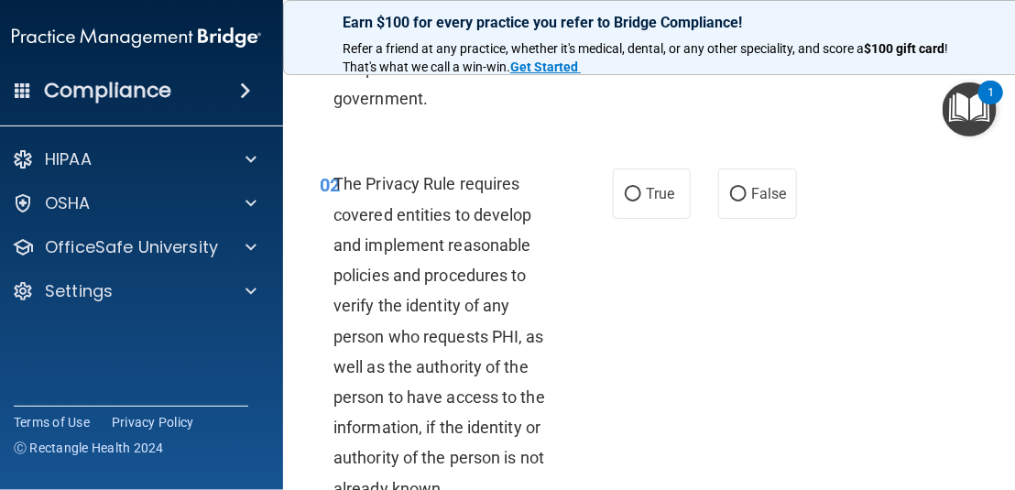
scroll to position [275, 0]
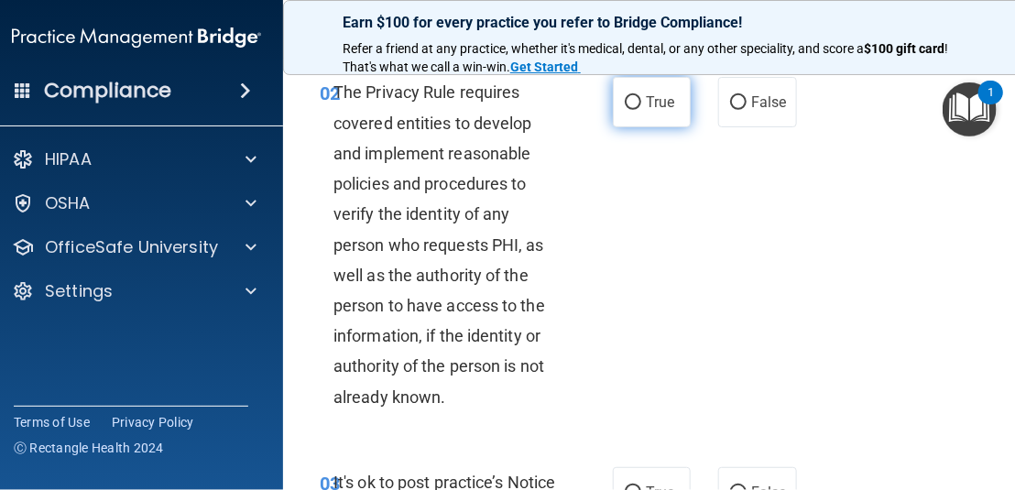
click at [656, 124] on label "True" at bounding box center [652, 102] width 78 height 50
click at [641, 110] on input "True" at bounding box center [633, 103] width 16 height 14
radio input "true"
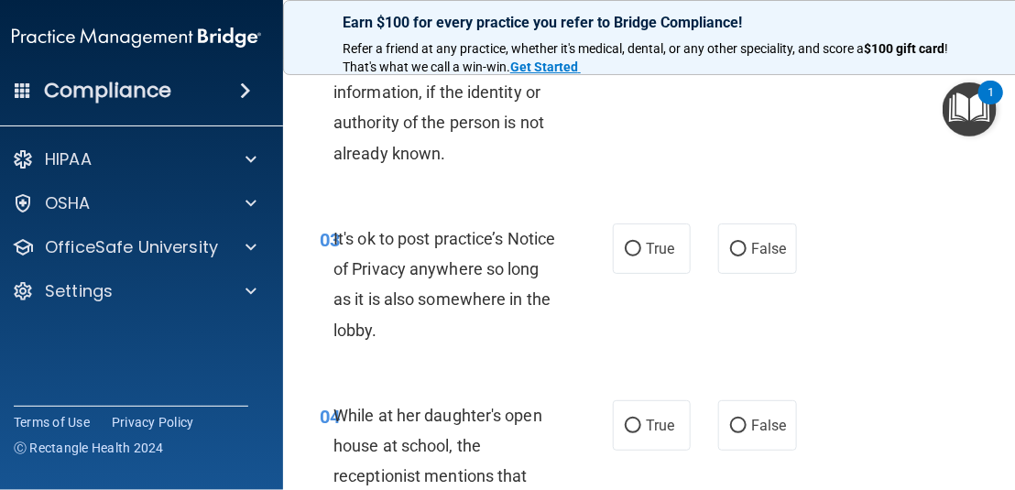
scroll to position [550, 0]
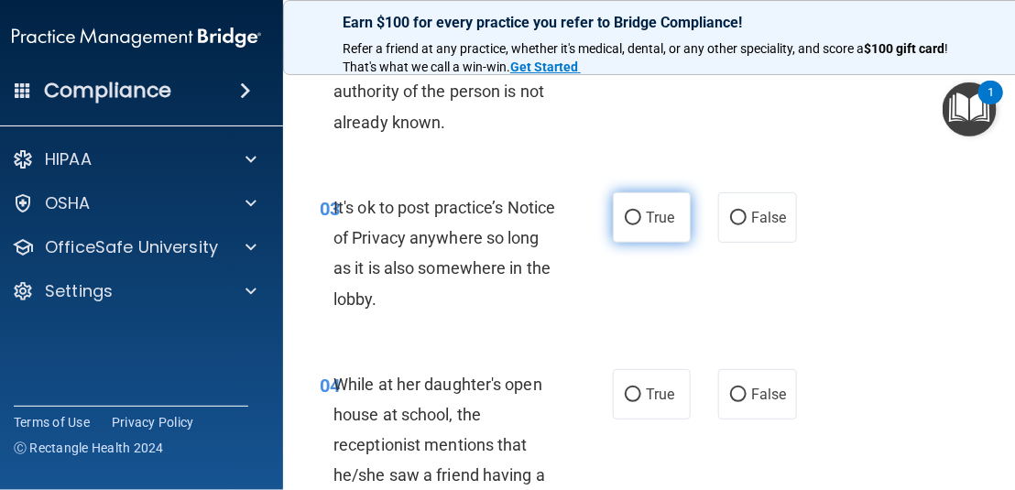
click at [652, 218] on span "True" at bounding box center [660, 217] width 28 height 17
click at [641, 218] on input "True" at bounding box center [633, 219] width 16 height 14
radio input "true"
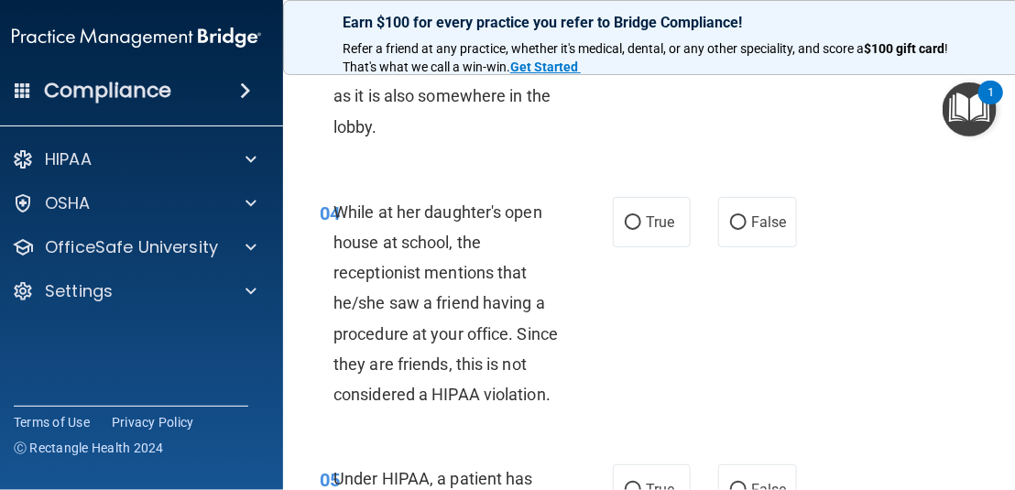
scroll to position [733, 0]
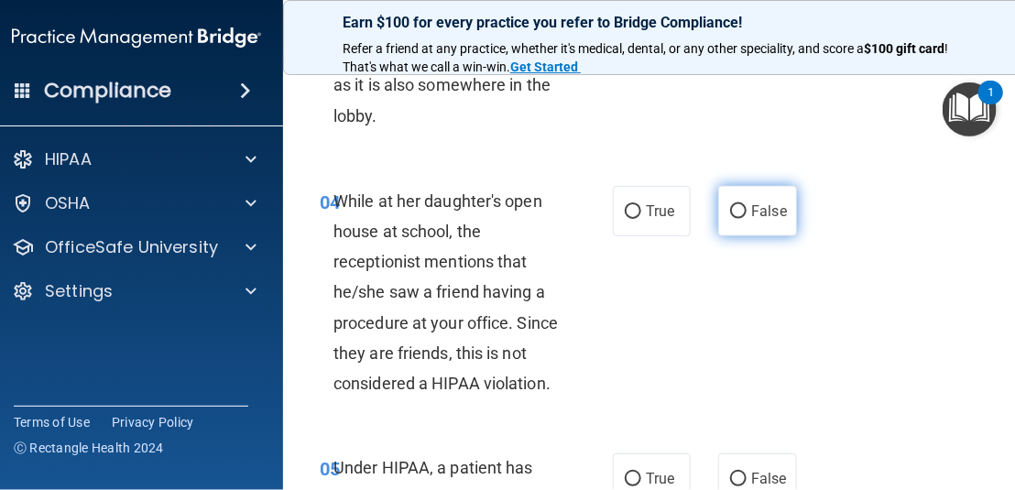
click at [742, 200] on label "False" at bounding box center [757, 211] width 78 height 50
click at [742, 205] on input "False" at bounding box center [738, 212] width 16 height 14
radio input "true"
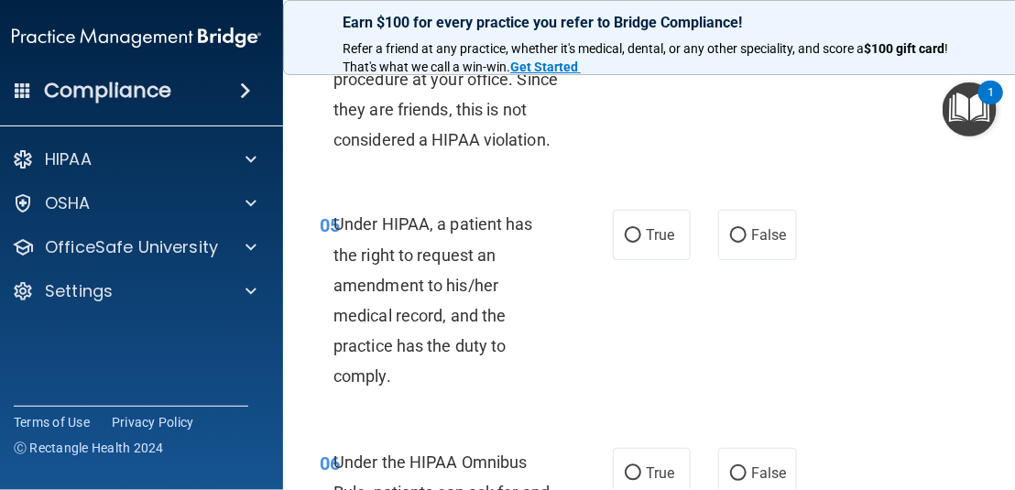
scroll to position [1008, 0]
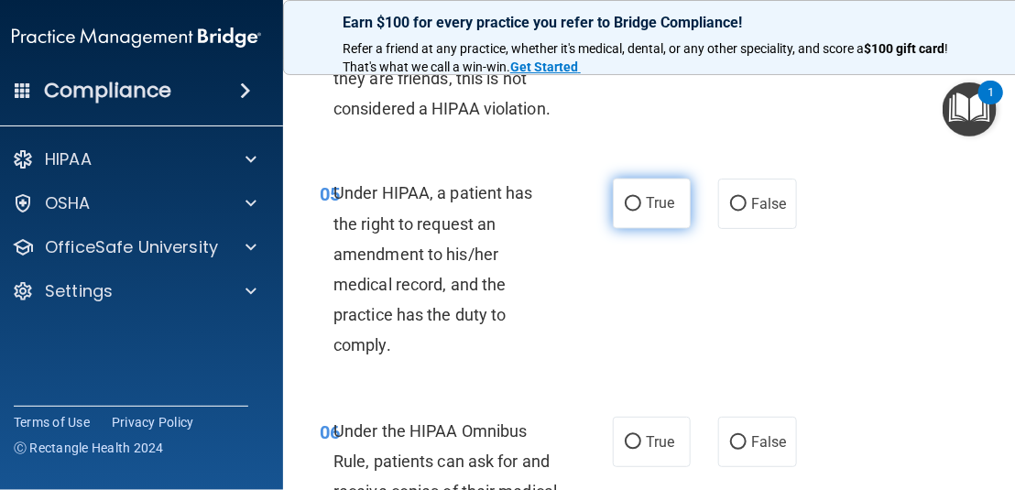
click at [653, 210] on span "True" at bounding box center [660, 203] width 28 height 17
click at [641, 210] on input "True" at bounding box center [633, 205] width 16 height 14
radio input "true"
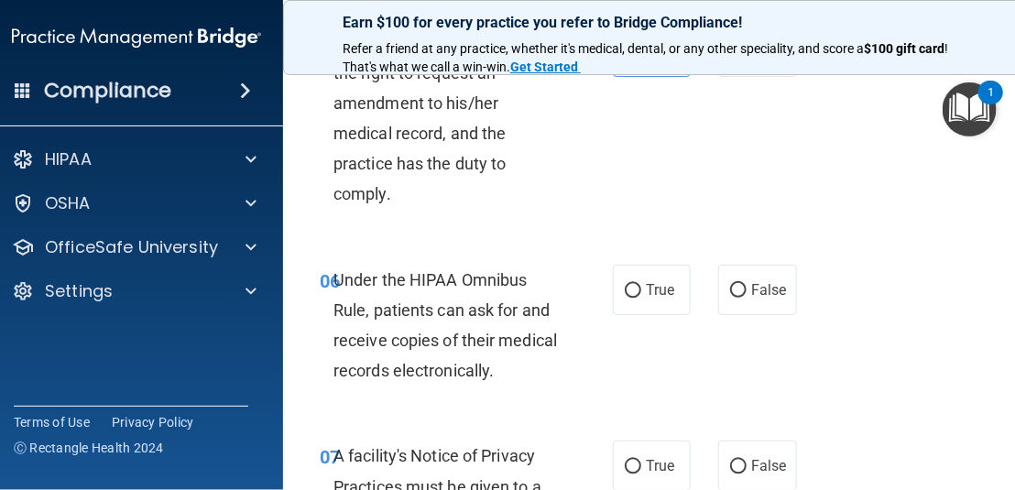
scroll to position [1191, 0]
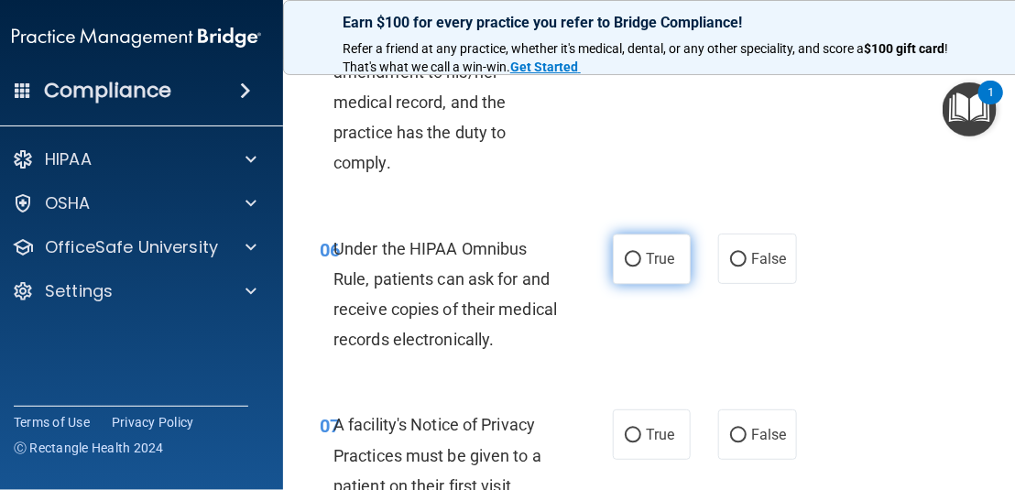
click at [628, 257] on input "True" at bounding box center [633, 260] width 16 height 14
radio input "true"
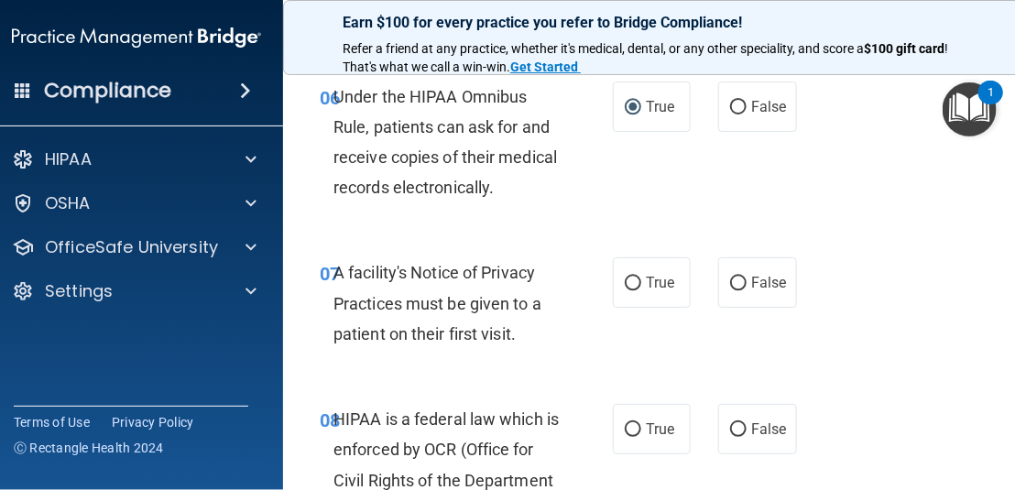
scroll to position [1374, 0]
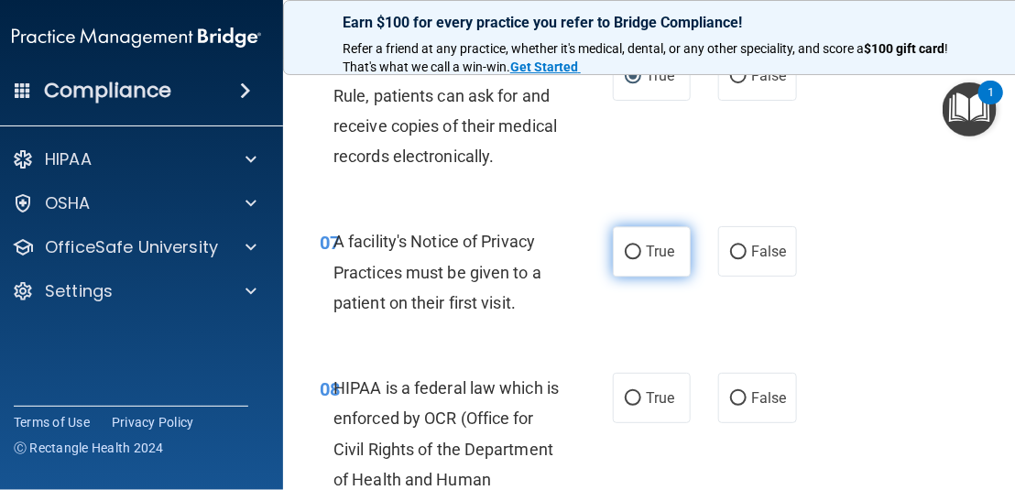
click at [640, 241] on label "True" at bounding box center [652, 251] width 78 height 50
click at [640, 246] on input "True" at bounding box center [633, 253] width 16 height 14
radio input "true"
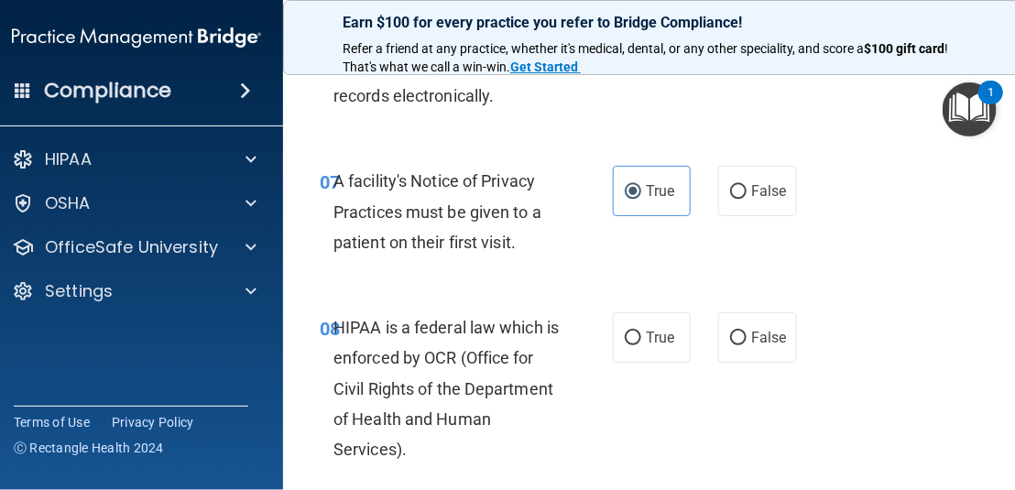
scroll to position [1557, 0]
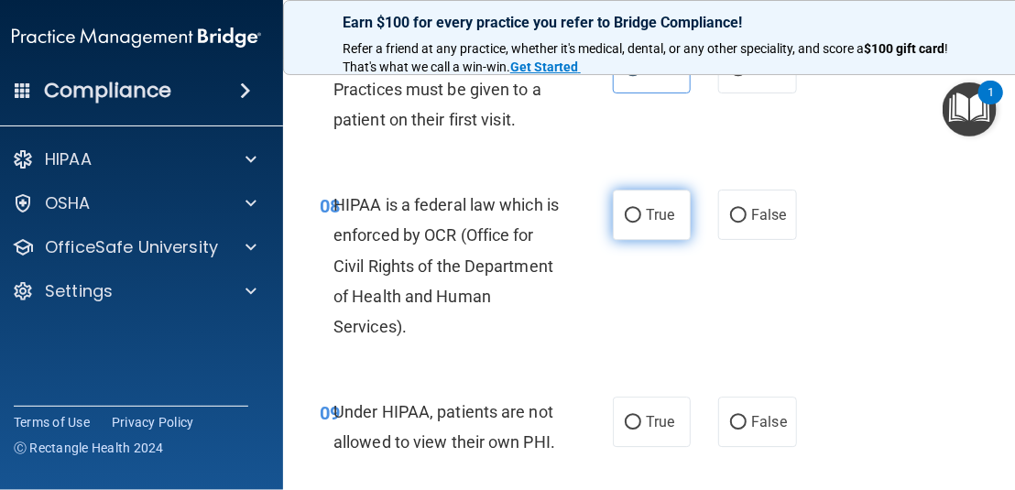
click at [630, 211] on input "True" at bounding box center [633, 216] width 16 height 14
radio input "true"
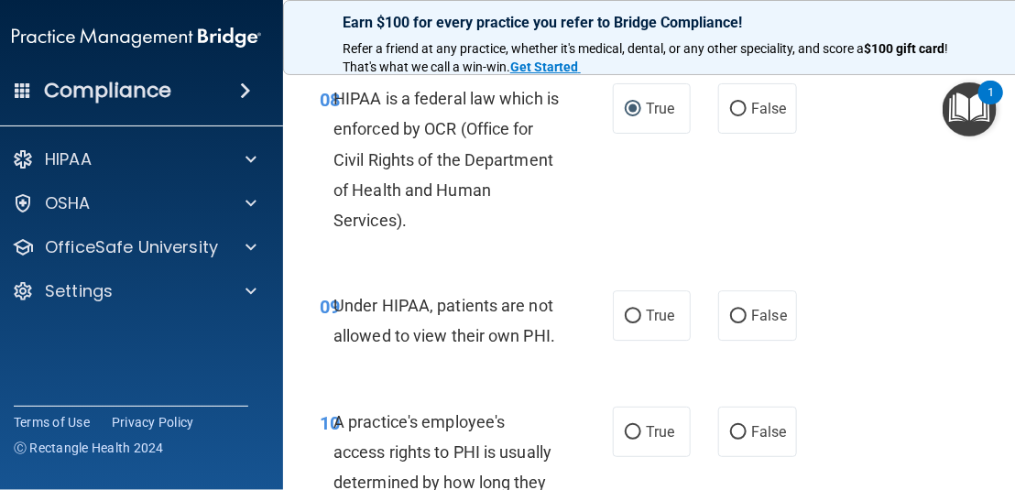
scroll to position [1689, 0]
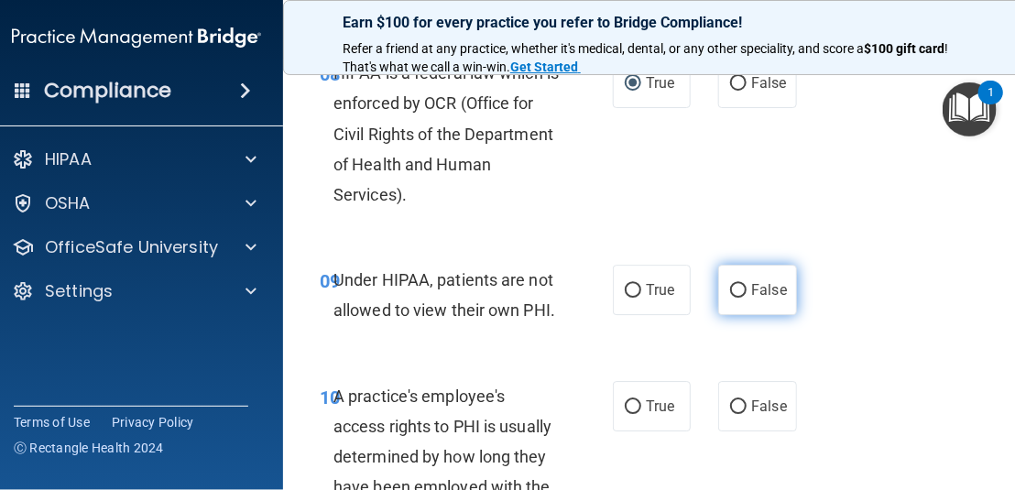
drag, startPoint x: 752, startPoint y: 285, endPoint x: 730, endPoint y: 307, distance: 31.1
click at [752, 286] on span "False" at bounding box center [769, 289] width 36 height 17
click at [747, 286] on input "False" at bounding box center [738, 291] width 16 height 14
radio input "true"
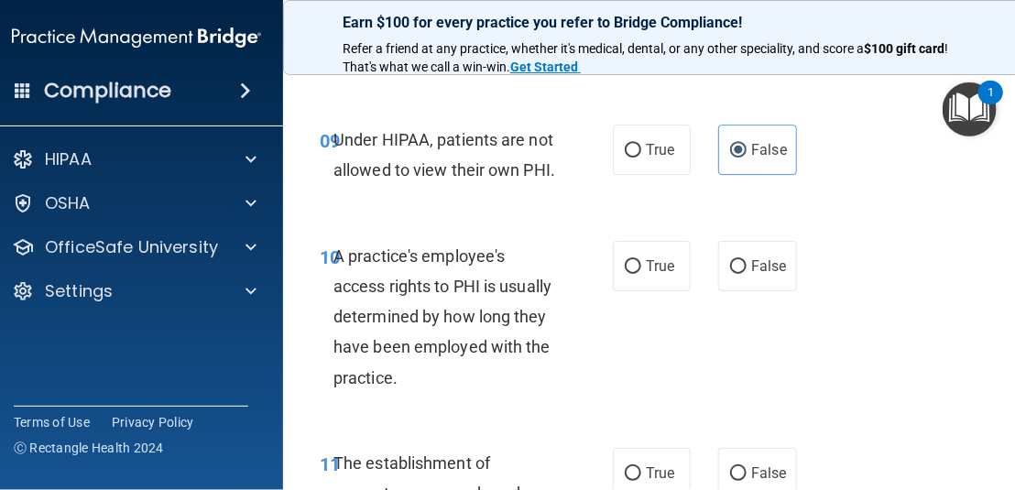
scroll to position [1873, 0]
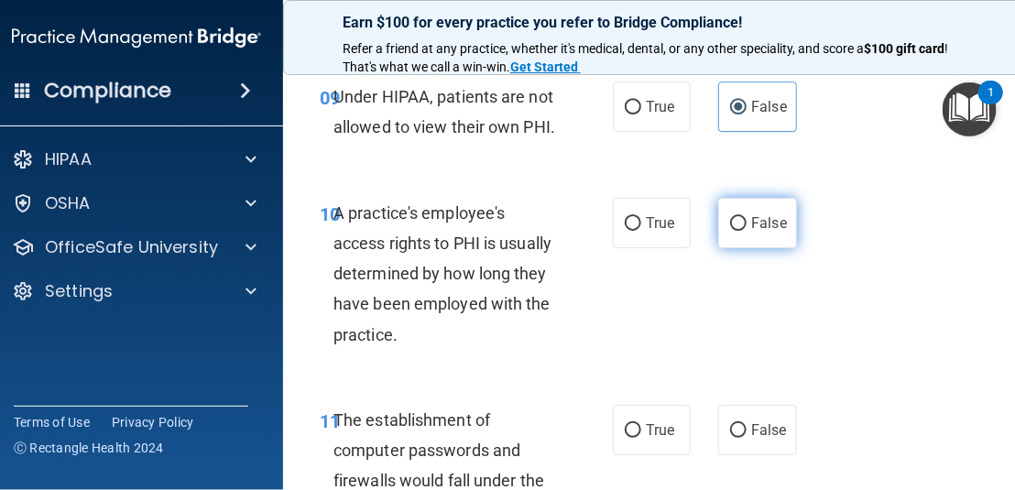
click at [718, 218] on label "False" at bounding box center [757, 223] width 78 height 50
click at [730, 218] on input "False" at bounding box center [738, 224] width 16 height 14
radio input "true"
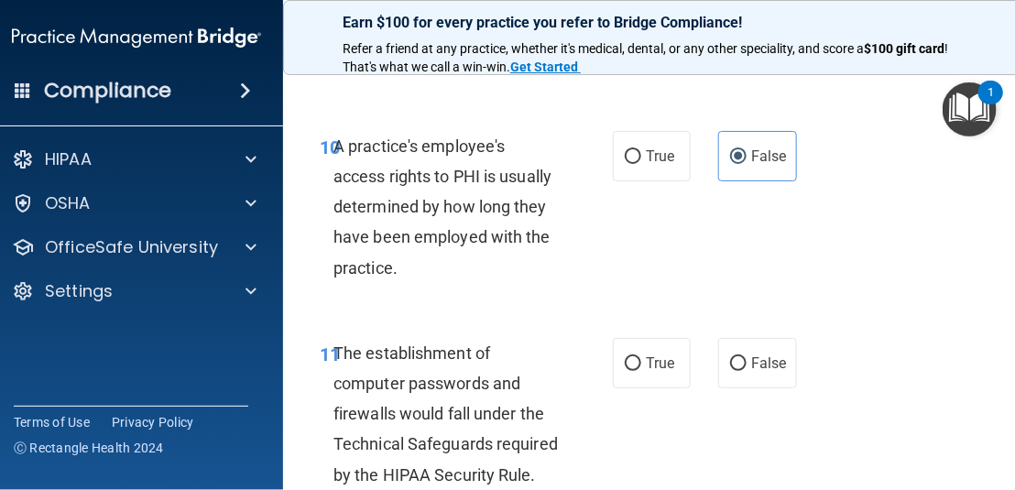
scroll to position [2056, 0]
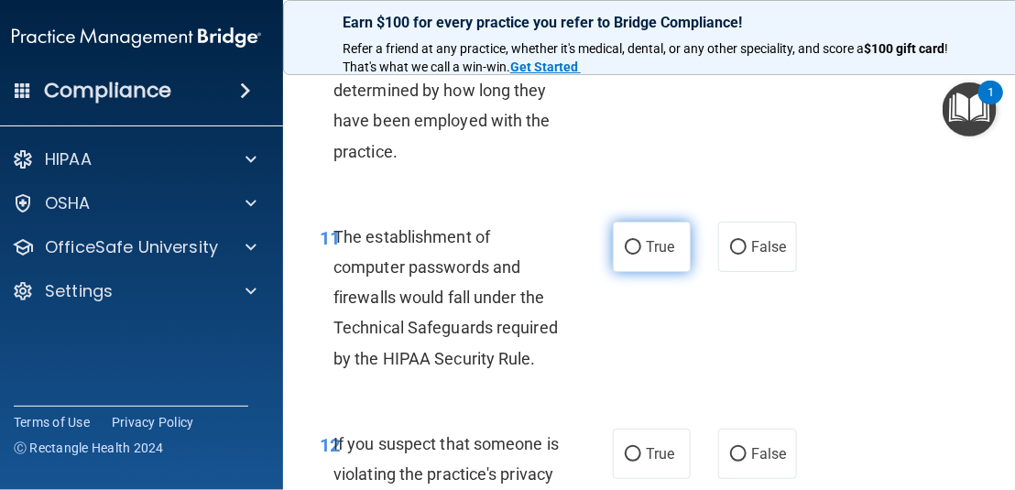
click at [660, 225] on label "True" at bounding box center [652, 247] width 78 height 50
click at [641, 241] on input "True" at bounding box center [633, 248] width 16 height 14
radio input "true"
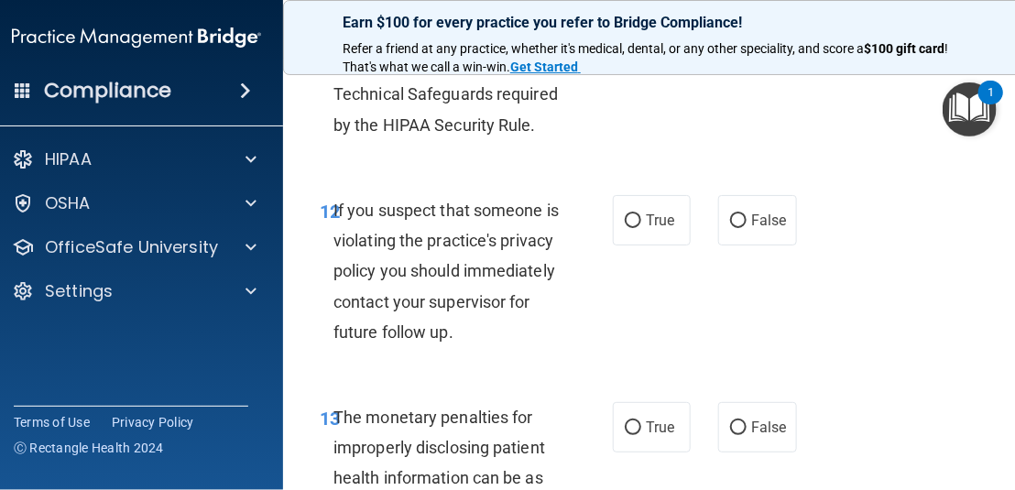
scroll to position [2331, 0]
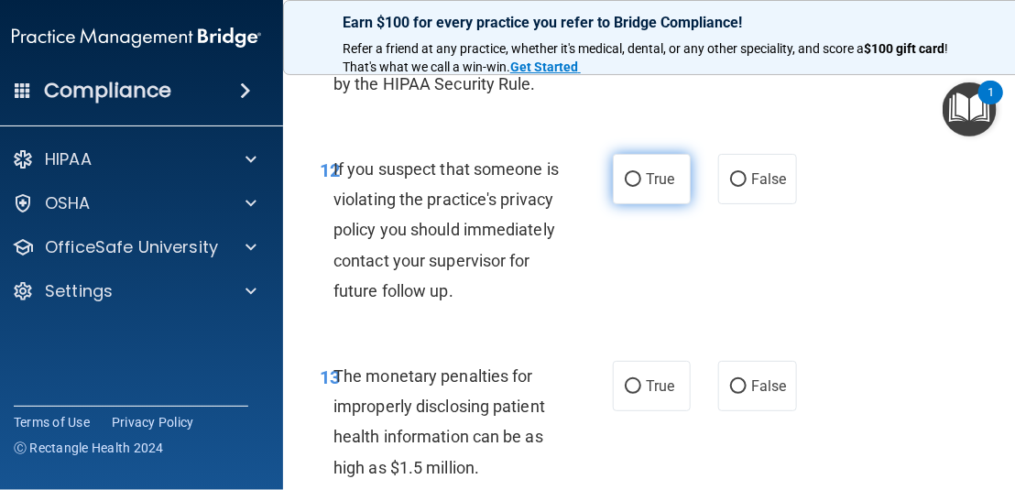
click at [633, 187] on label "True" at bounding box center [652, 179] width 78 height 50
click at [633, 187] on input "True" at bounding box center [633, 180] width 16 height 14
radio input "true"
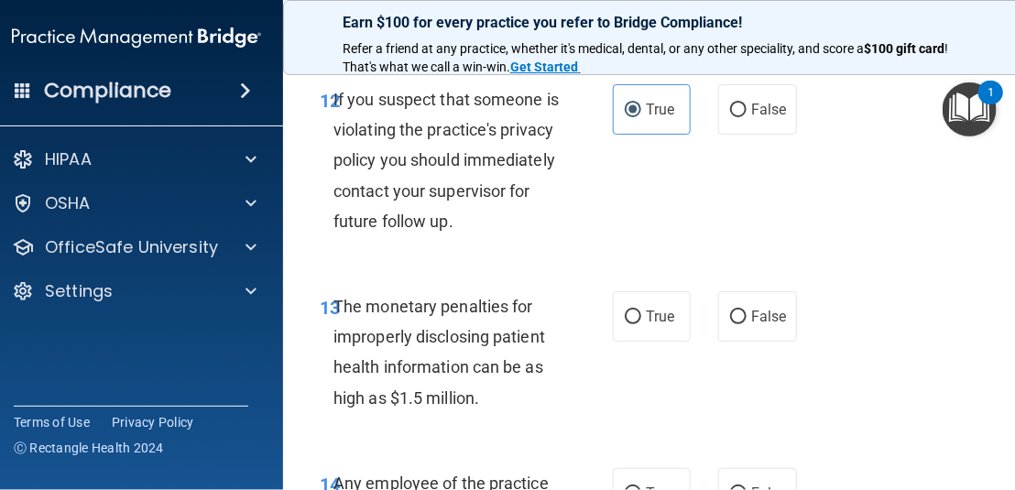
scroll to position [2514, 0]
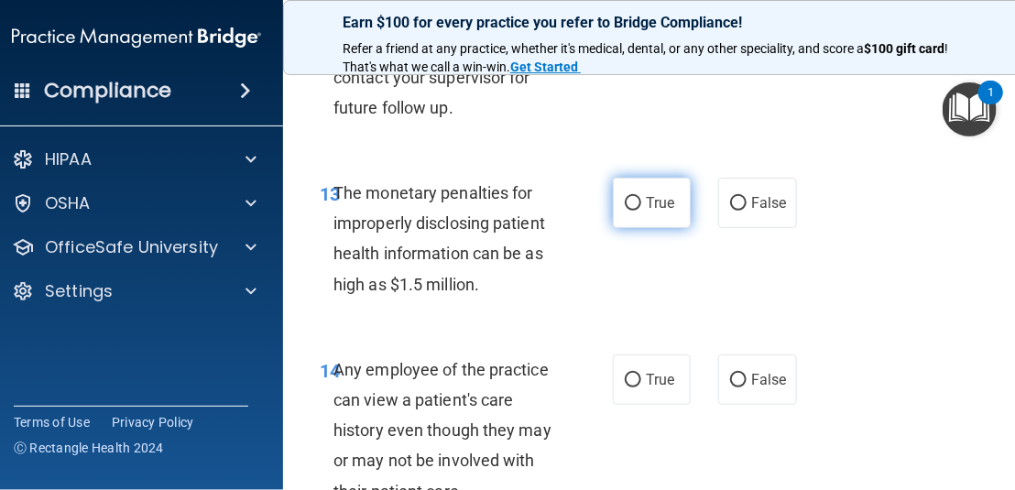
click at [681, 228] on label "True" at bounding box center [652, 203] width 78 height 50
click at [641, 211] on input "True" at bounding box center [633, 204] width 16 height 14
radio input "true"
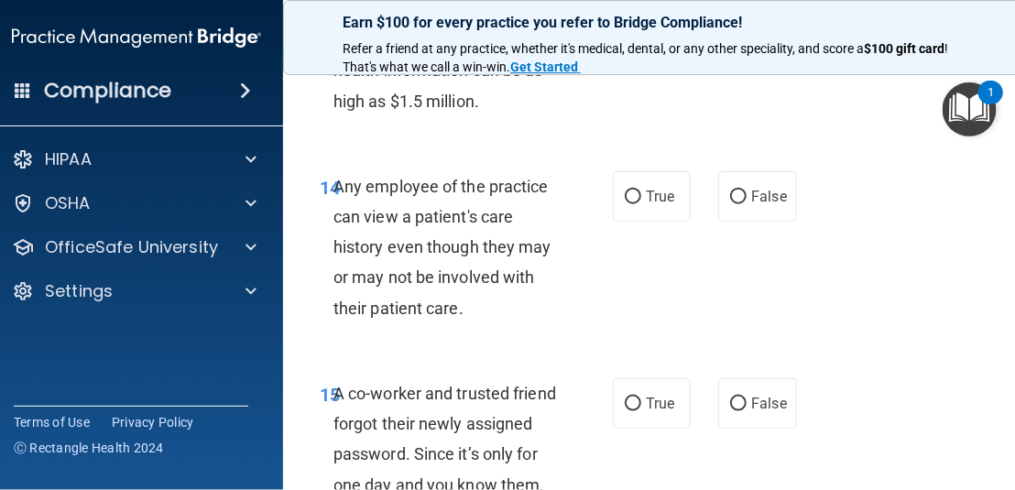
drag, startPoint x: 742, startPoint y: 228, endPoint x: 708, endPoint y: 264, distance: 49.3
click at [742, 222] on label "False" at bounding box center [757, 196] width 78 height 50
click at [742, 204] on input "False" at bounding box center [738, 198] width 16 height 14
radio input "true"
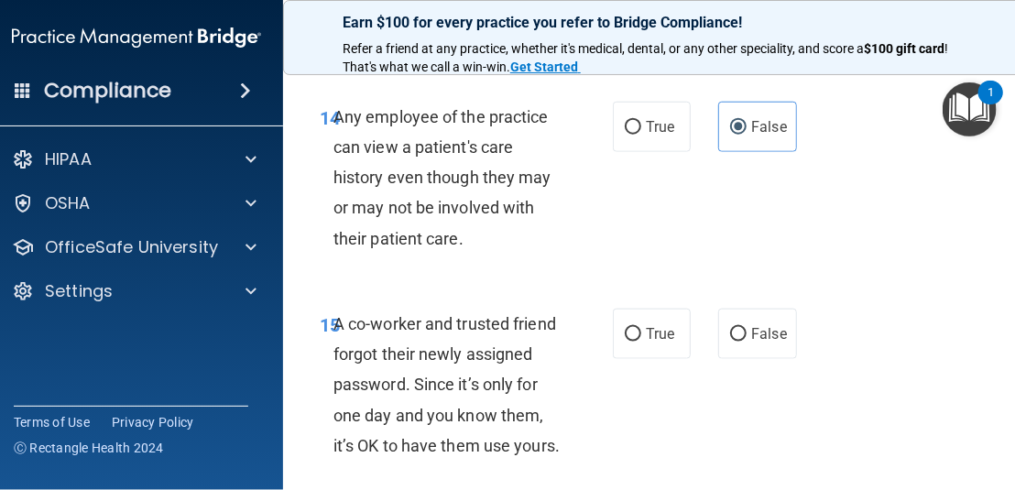
scroll to position [2880, 0]
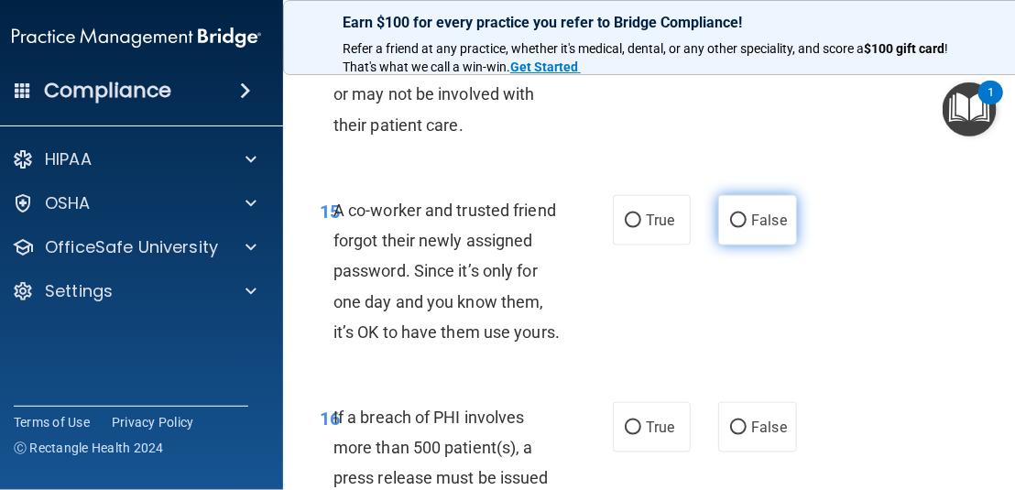
click at [754, 229] on span "False" at bounding box center [769, 220] width 36 height 17
click at [747, 228] on input "False" at bounding box center [738, 221] width 16 height 14
radio input "true"
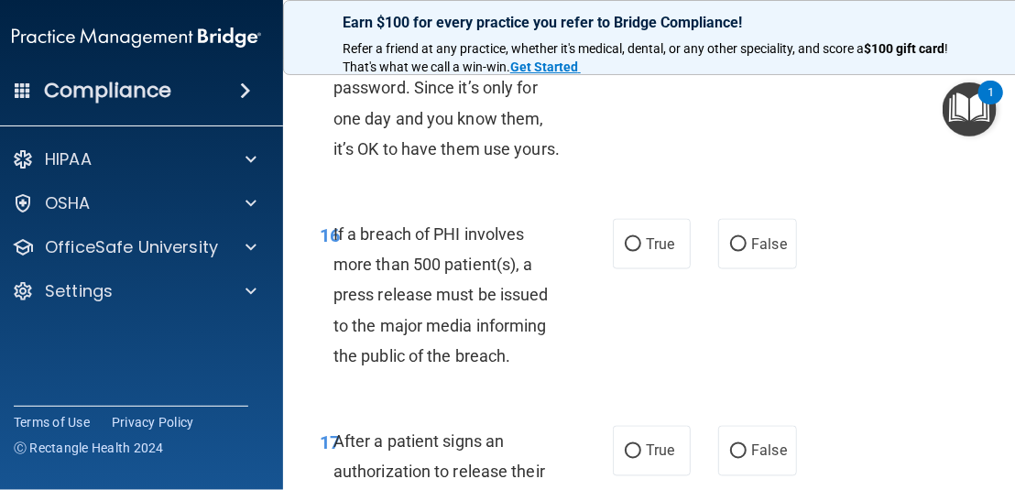
scroll to position [3155, 0]
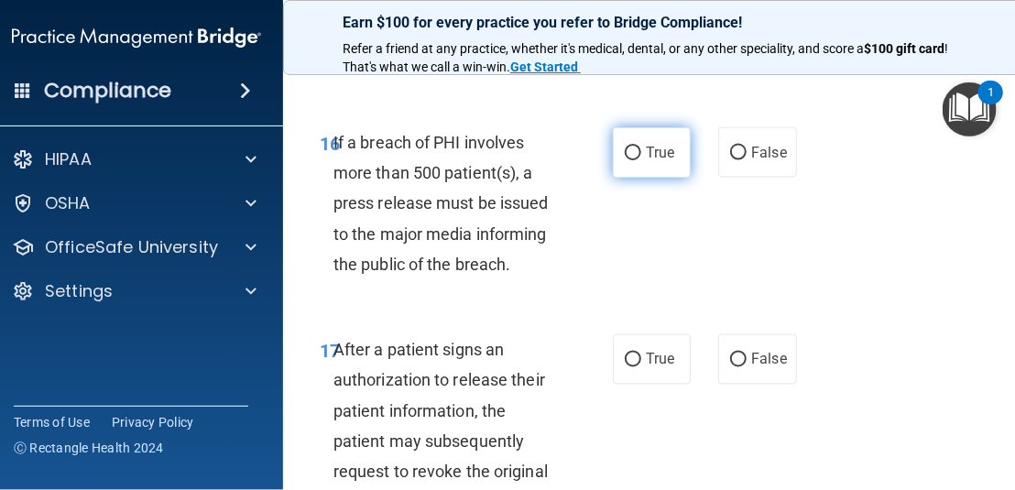
click at [636, 178] on label "True" at bounding box center [652, 152] width 78 height 50
click at [636, 160] on input "True" at bounding box center [633, 154] width 16 height 14
radio input "true"
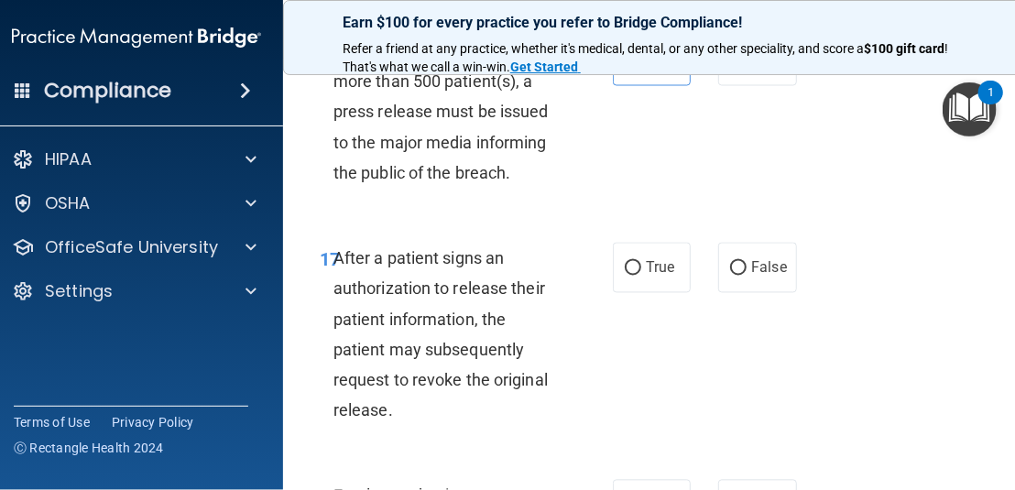
scroll to position [3339, 0]
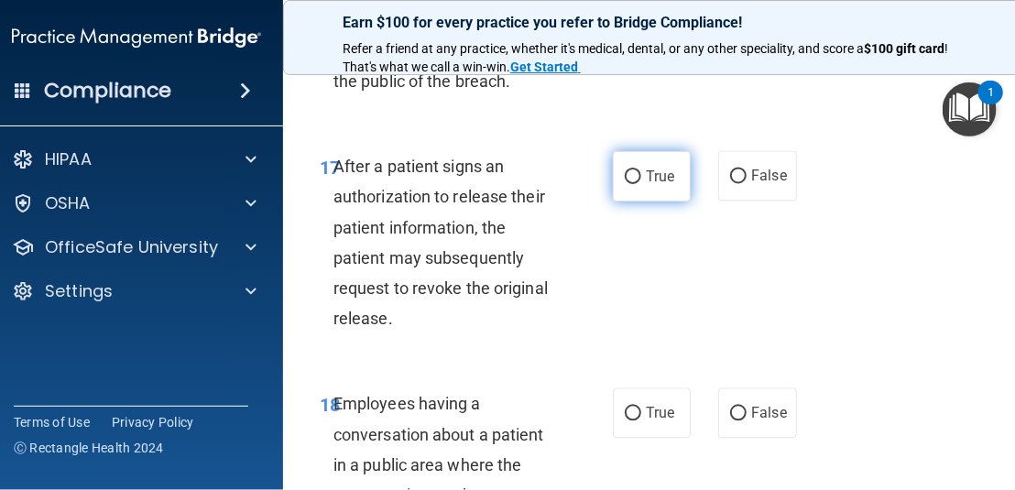
click at [657, 202] on label "True" at bounding box center [652, 176] width 78 height 50
click at [641, 184] on input "True" at bounding box center [633, 177] width 16 height 14
radio input "true"
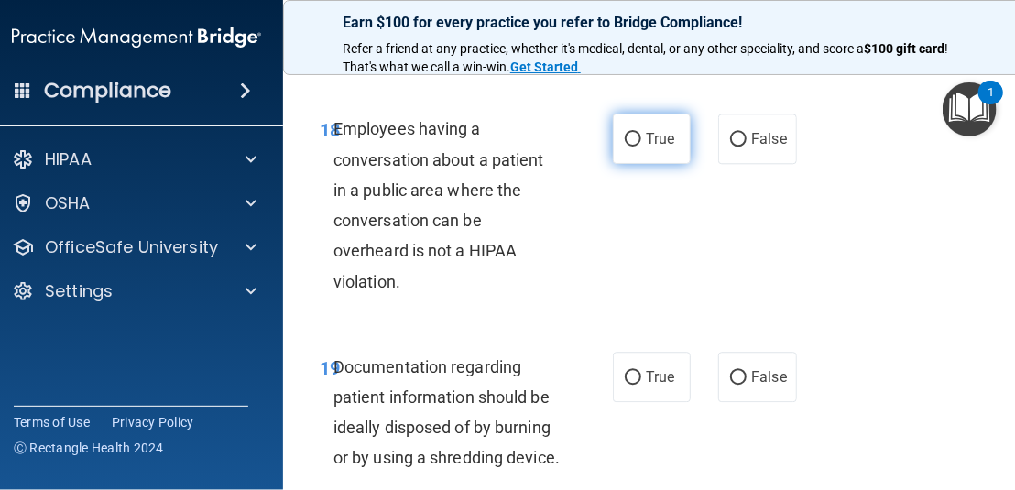
click at [661, 164] on label "True" at bounding box center [652, 139] width 78 height 50
click at [641, 147] on input "True" at bounding box center [633, 140] width 16 height 14
radio input "true"
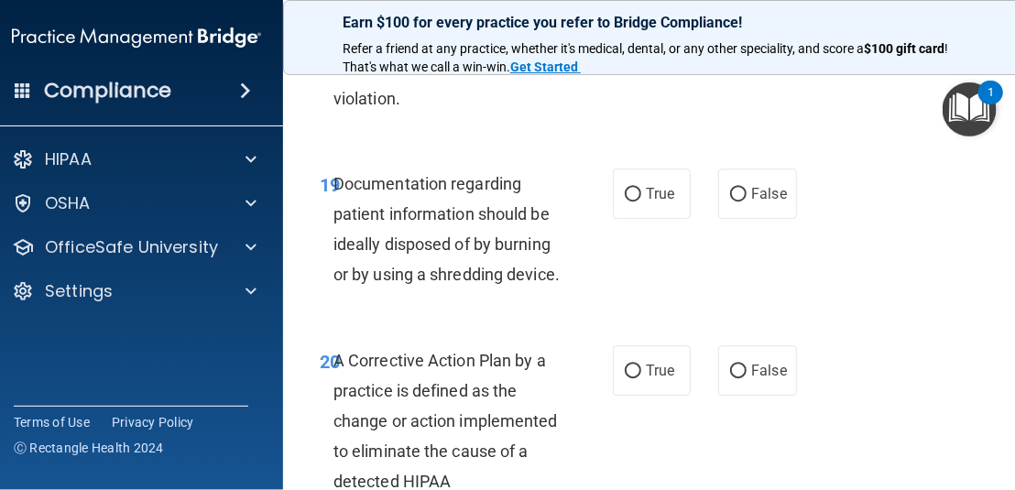
scroll to position [3888, 0]
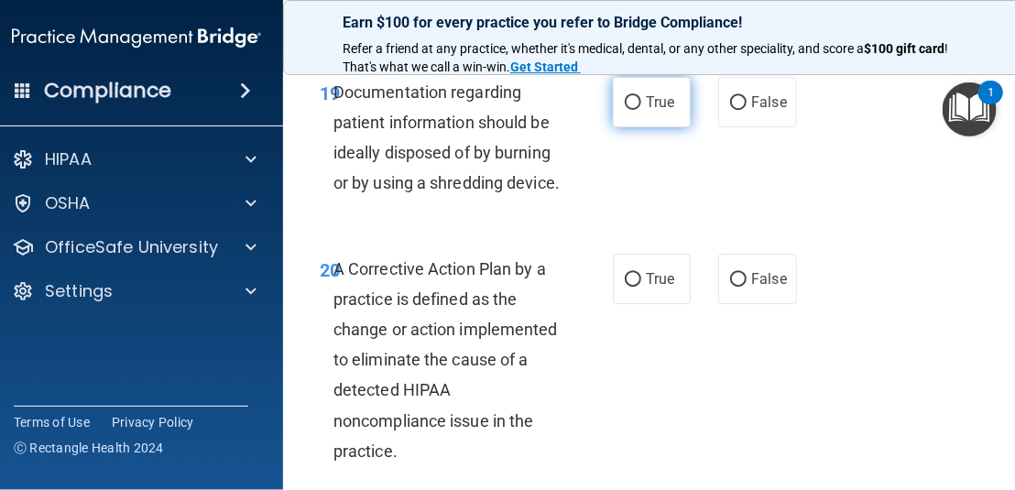
click at [650, 111] on span "True" at bounding box center [660, 101] width 28 height 17
click at [641, 110] on input "True" at bounding box center [633, 103] width 16 height 14
radio input "true"
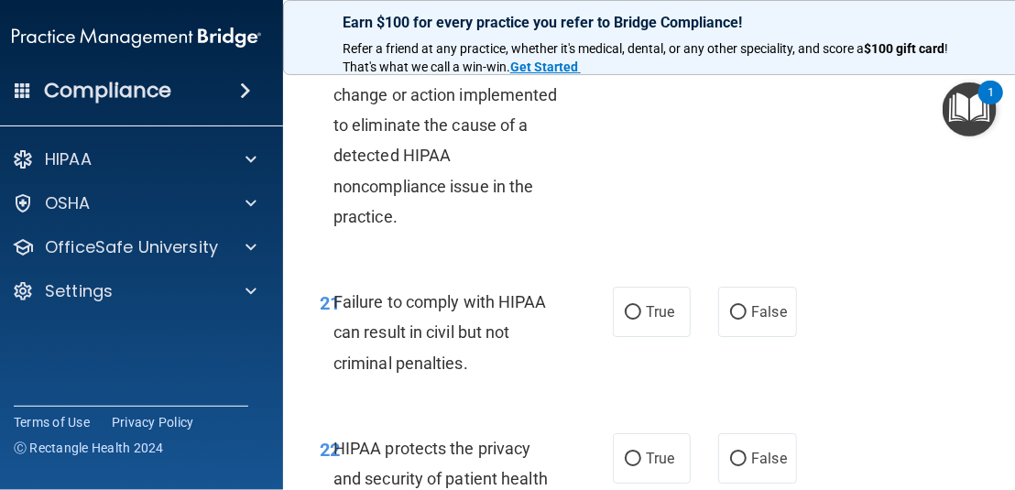
scroll to position [4163, 0]
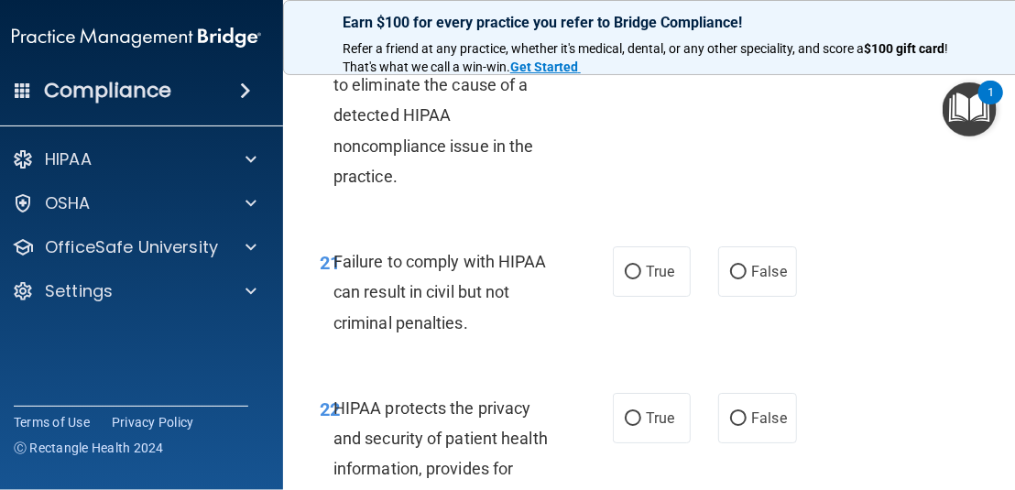
click at [665, 29] on label "True" at bounding box center [652, 4] width 78 height 50
click at [641, 12] on input "True" at bounding box center [633, 5] width 16 height 14
radio input "true"
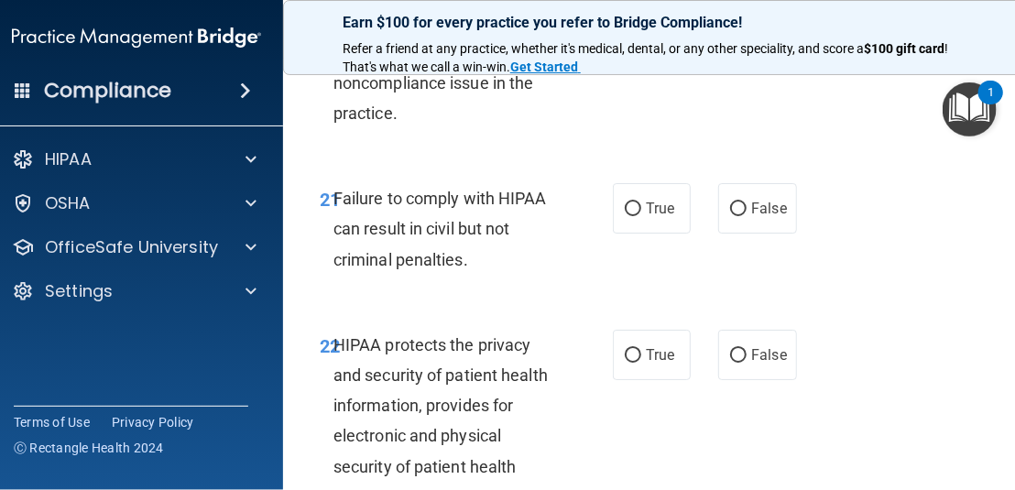
scroll to position [4346, 0]
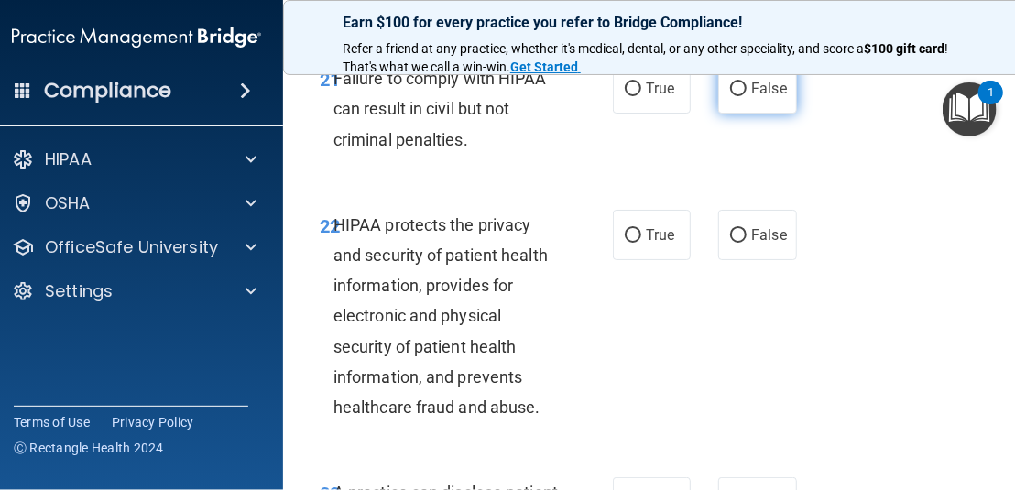
click at [719, 114] on label "False" at bounding box center [757, 88] width 78 height 50
click at [730, 96] on input "False" at bounding box center [738, 89] width 16 height 14
radio input "true"
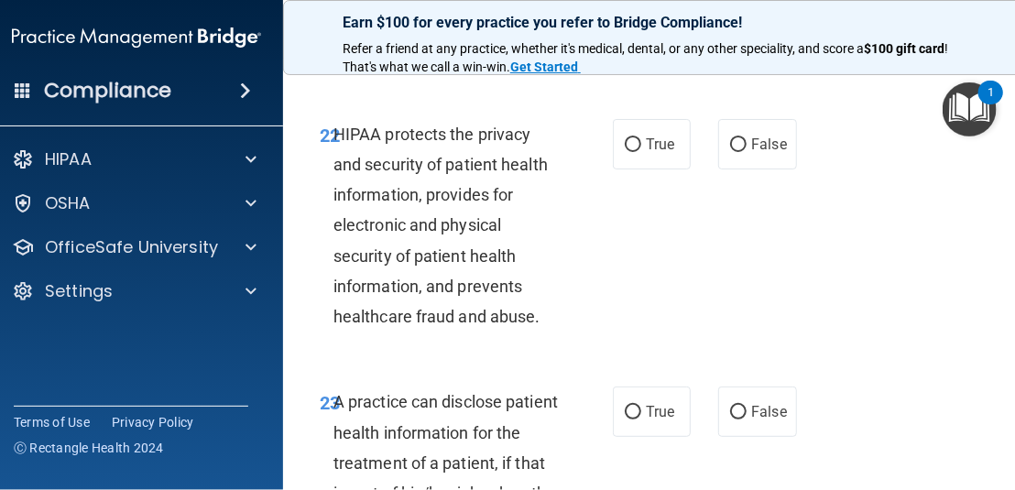
scroll to position [4530, 0]
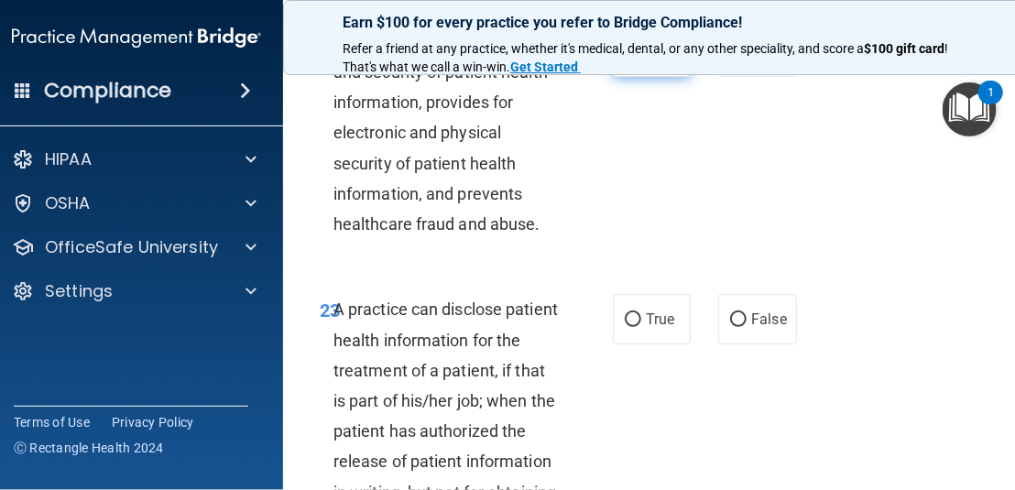
click at [643, 77] on label "True" at bounding box center [652, 52] width 78 height 50
click at [641, 60] on input "True" at bounding box center [633, 53] width 16 height 14
radio input "true"
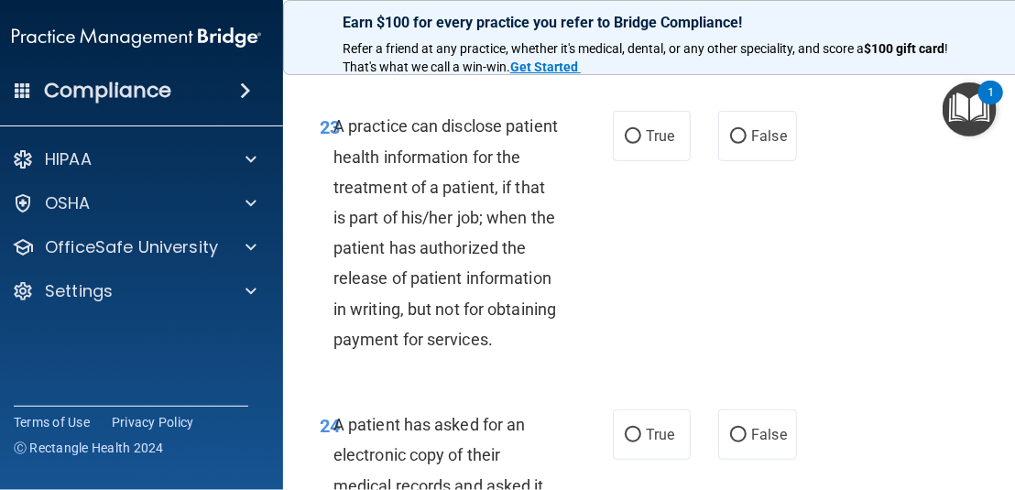
scroll to position [4804, 0]
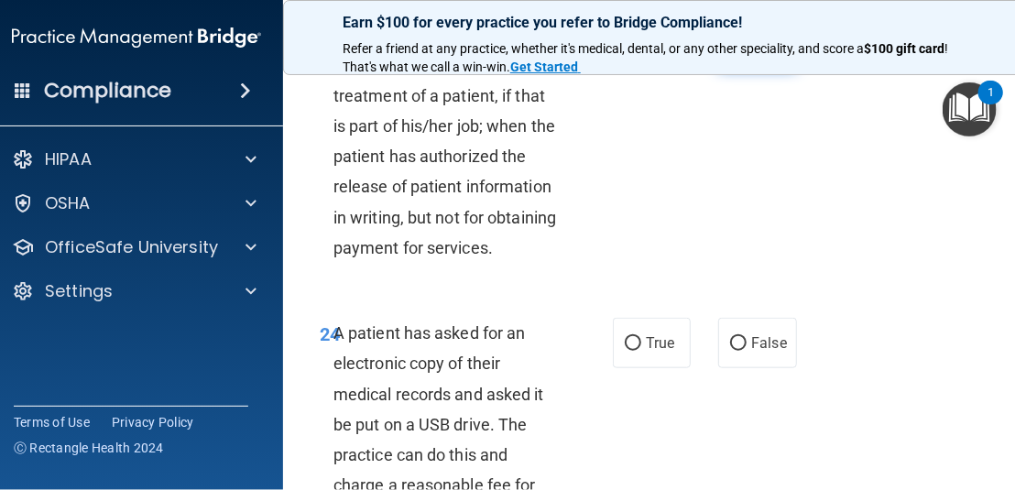
click at [782, 70] on label "False" at bounding box center [757, 44] width 78 height 50
click at [747, 52] on input "False" at bounding box center [738, 45] width 16 height 14
radio input "true"
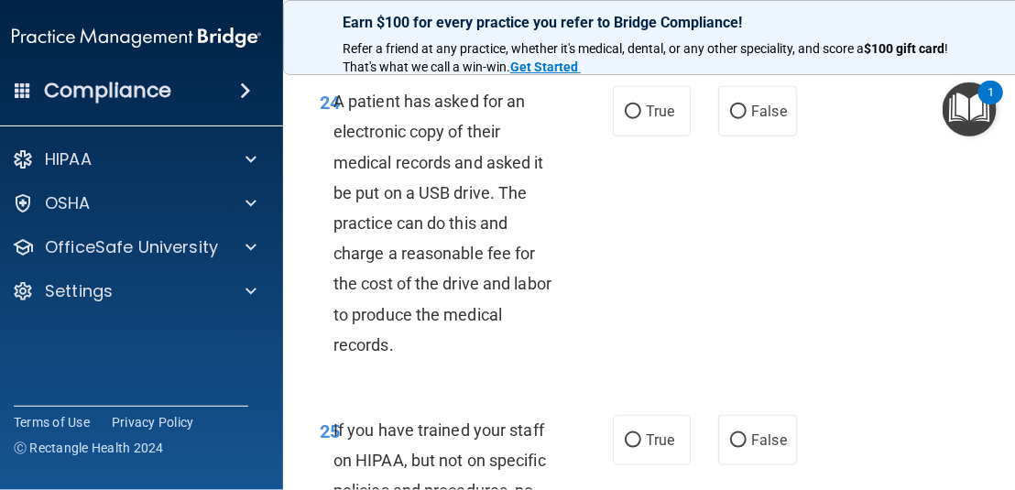
scroll to position [5079, 0]
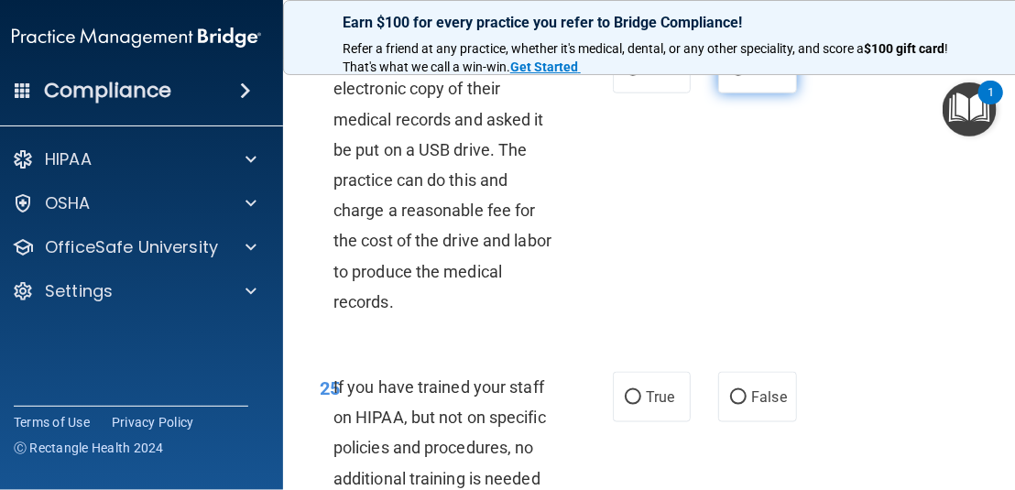
click at [718, 93] on label "False" at bounding box center [757, 68] width 78 height 50
click at [730, 76] on input "False" at bounding box center [738, 69] width 16 height 14
radio input "true"
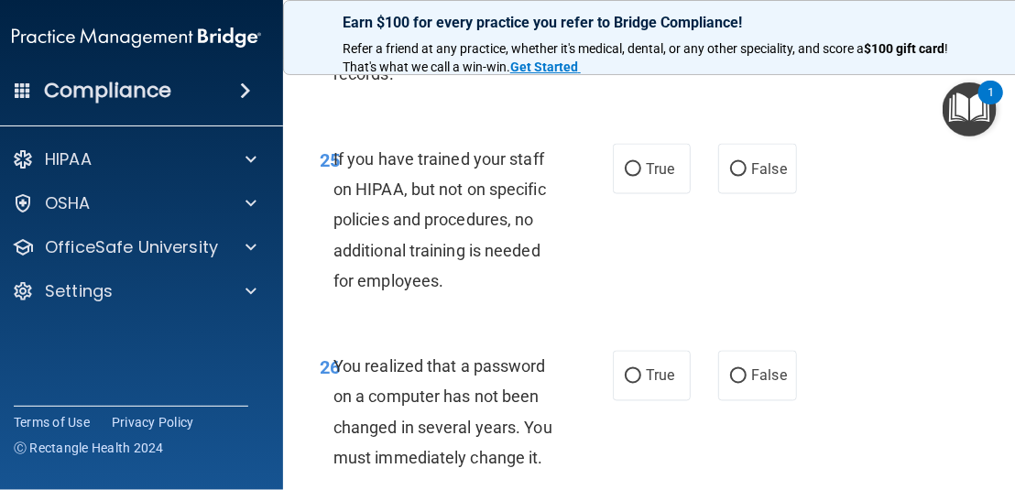
scroll to position [5354, 0]
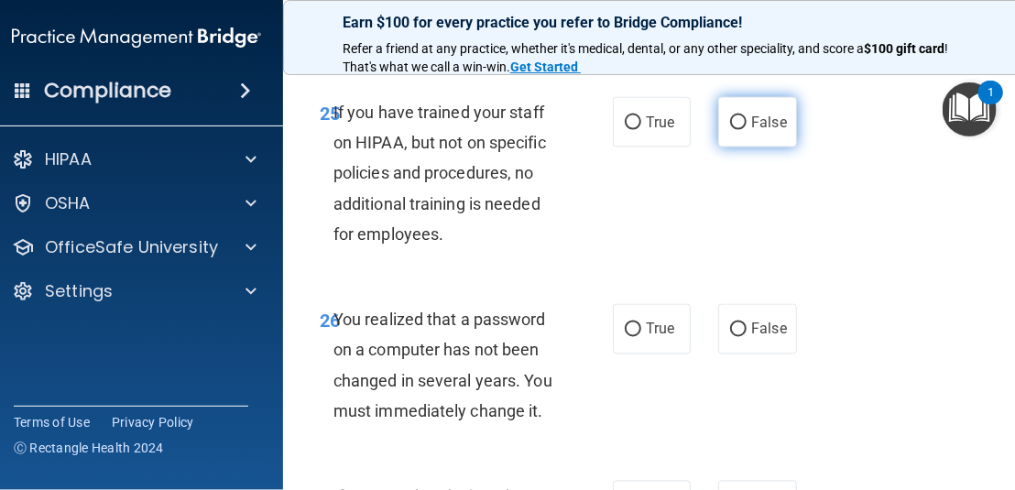
click at [730, 130] on input "False" at bounding box center [738, 123] width 16 height 14
radio input "true"
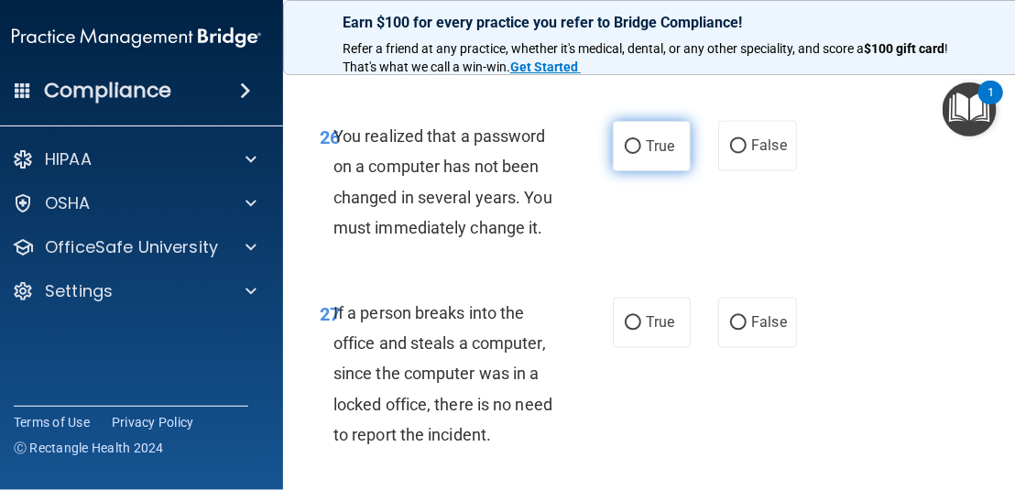
click at [660, 171] on label "True" at bounding box center [652, 146] width 78 height 50
click at [641, 154] on input "True" at bounding box center [633, 147] width 16 height 14
radio input "true"
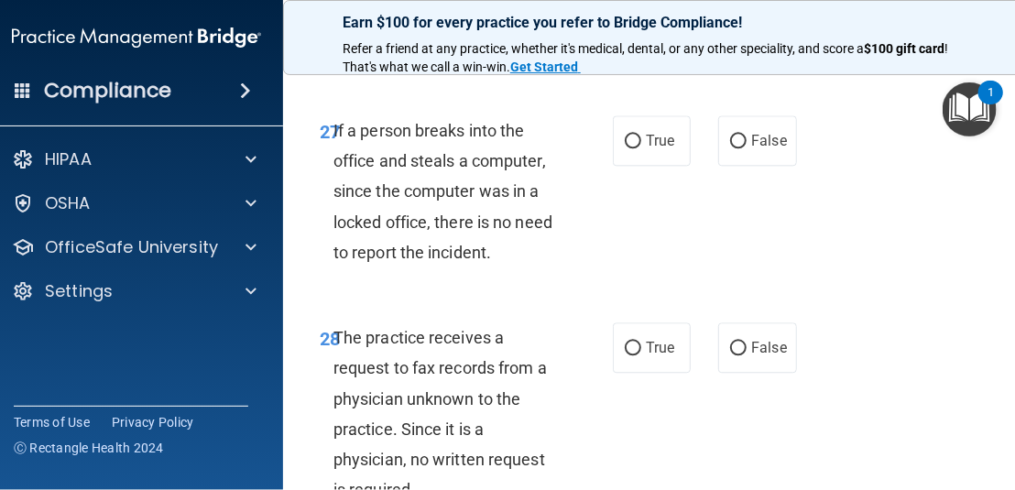
scroll to position [5721, 0]
drag, startPoint x: 722, startPoint y: 253, endPoint x: 694, endPoint y: 289, distance: 45.6
click at [723, 165] on label "False" at bounding box center [757, 140] width 78 height 50
click at [730, 148] on input "False" at bounding box center [738, 141] width 16 height 14
radio input "true"
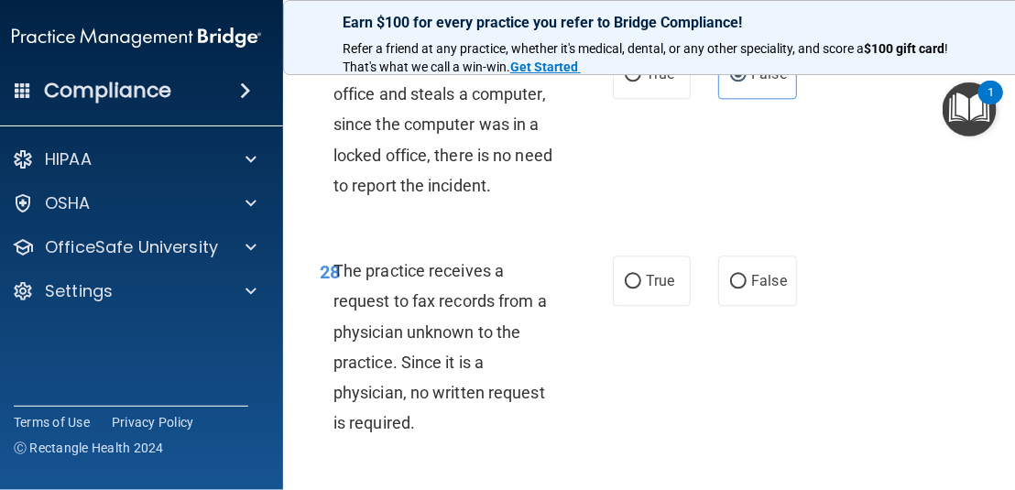
scroll to position [5995, 0]
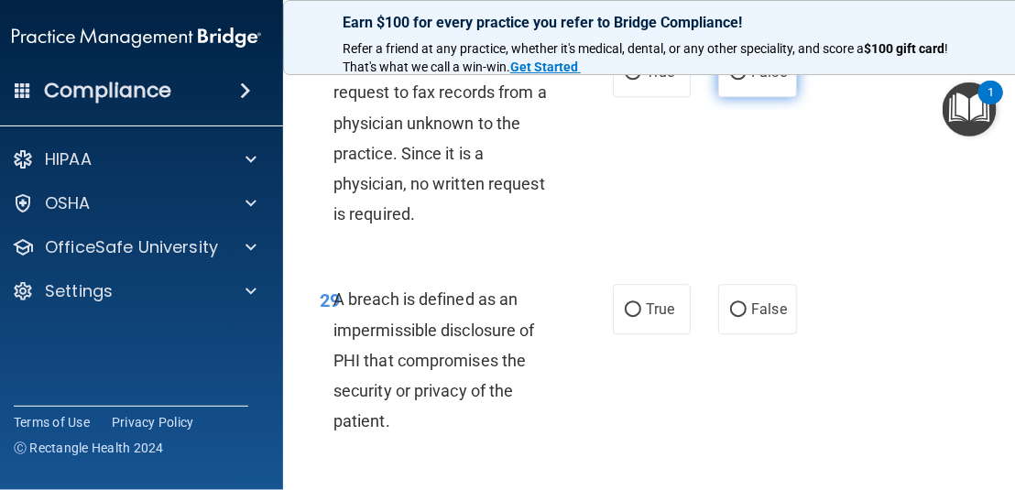
click at [751, 81] on span "False" at bounding box center [769, 71] width 36 height 17
click at [745, 80] on input "False" at bounding box center [738, 73] width 16 height 14
radio input "true"
click at [677, 97] on label "True" at bounding box center [652, 72] width 78 height 50
click at [641, 80] on input "True" at bounding box center [633, 73] width 16 height 14
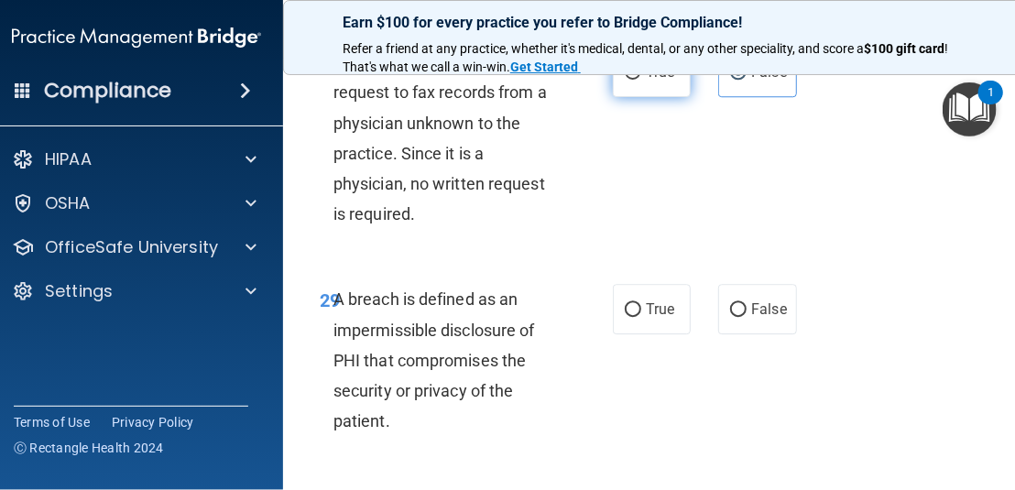
radio input "true"
radio input "false"
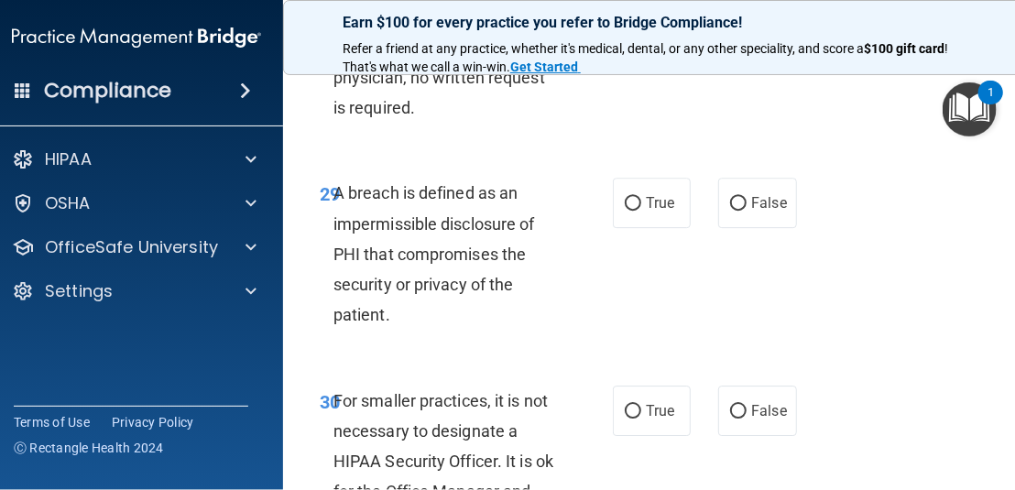
scroll to position [6179, 0]
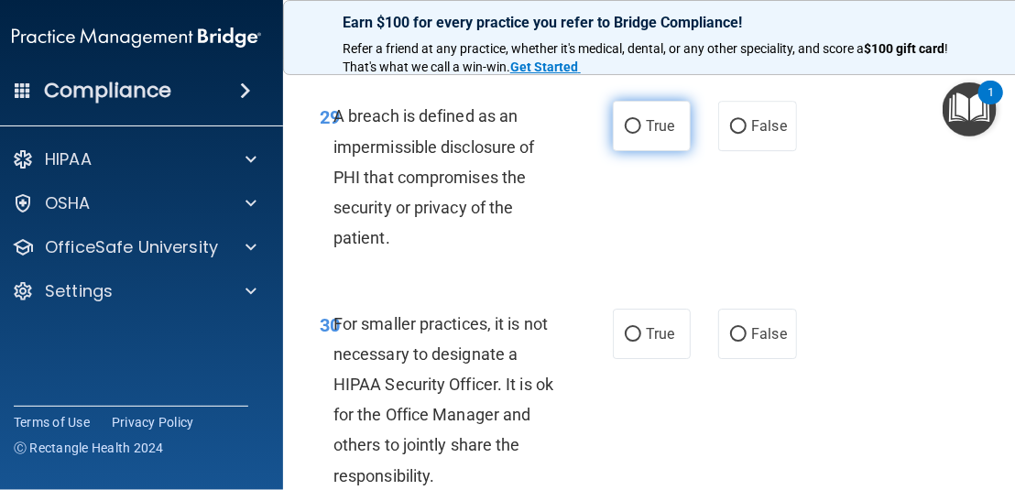
click at [648, 135] on span "True" at bounding box center [660, 125] width 28 height 17
click at [641, 134] on input "True" at bounding box center [633, 127] width 16 height 14
radio input "true"
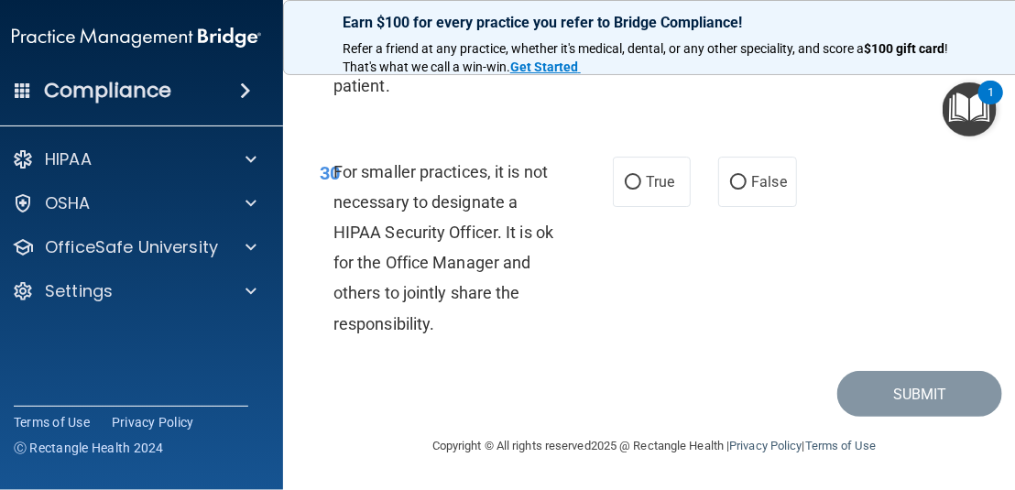
scroll to position [6454, 0]
click at [757, 174] on span "False" at bounding box center [769, 181] width 36 height 17
click at [747, 176] on input "False" at bounding box center [738, 183] width 16 height 14
radio input "true"
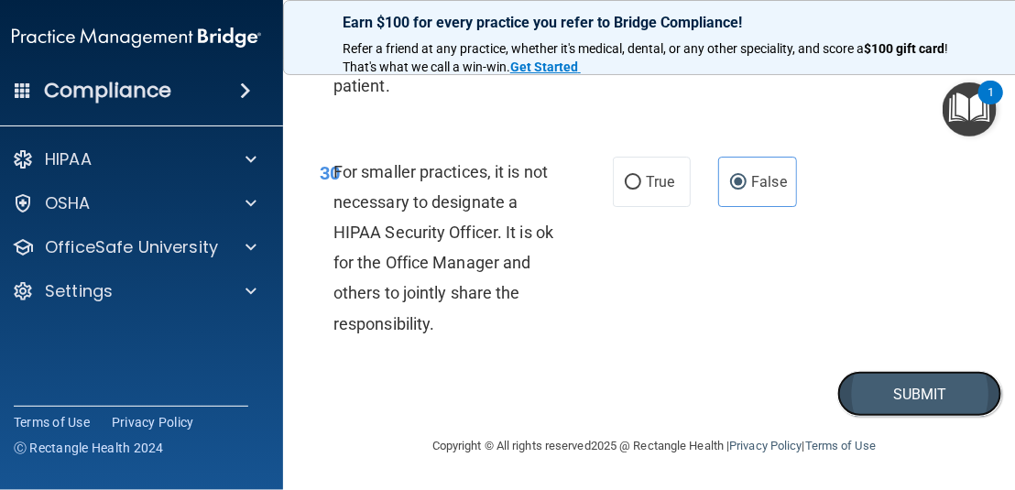
click at [878, 396] on button "Submit" at bounding box center [919, 394] width 165 height 47
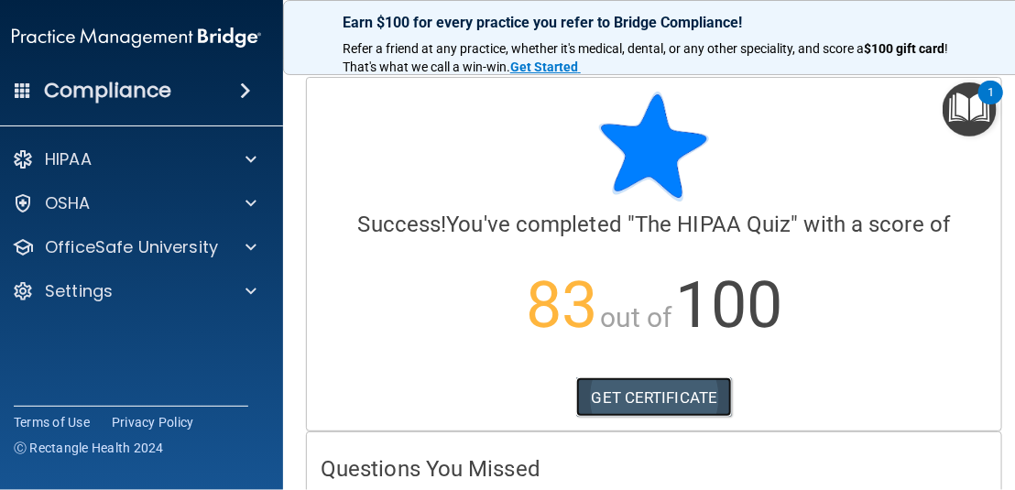
click at [681, 395] on link "GET CERTIFICATE" at bounding box center [654, 397] width 157 height 40
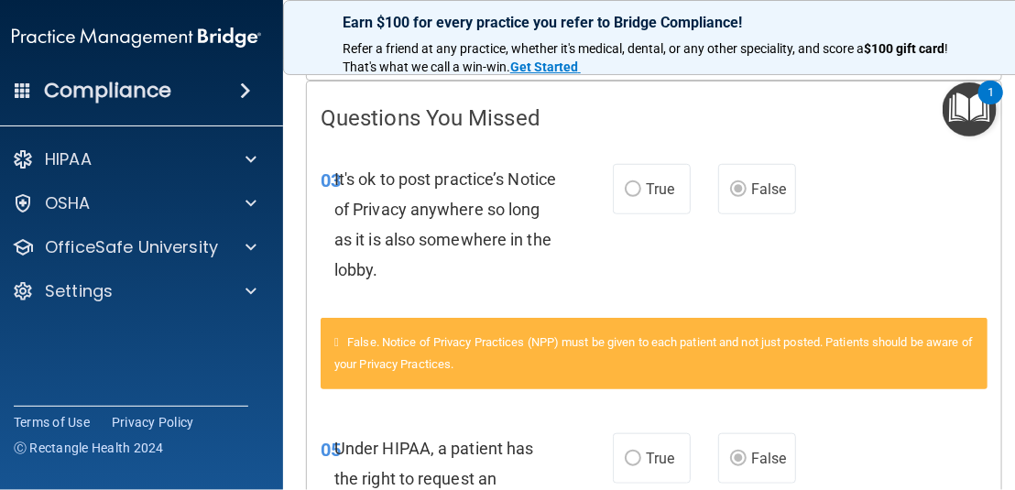
scroll to position [366, 0]
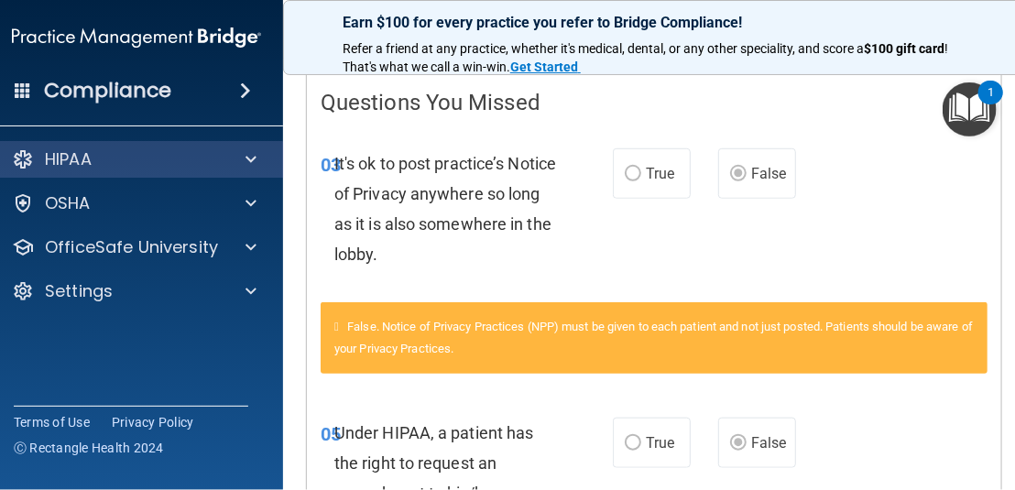
click at [97, 142] on div "HIPAA" at bounding box center [137, 159] width 294 height 37
click at [112, 144] on div "HIPAA" at bounding box center [137, 159] width 294 height 37
click at [250, 146] on div "HIPAA" at bounding box center [137, 159] width 294 height 37
click at [246, 160] on span at bounding box center [251, 159] width 11 height 22
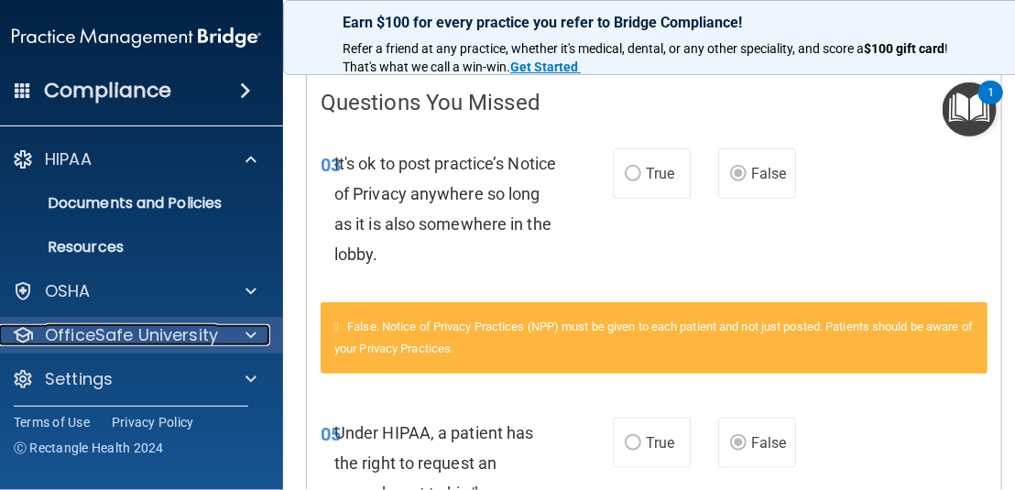
click at [133, 332] on p "OfficeSafe University" at bounding box center [131, 335] width 173 height 22
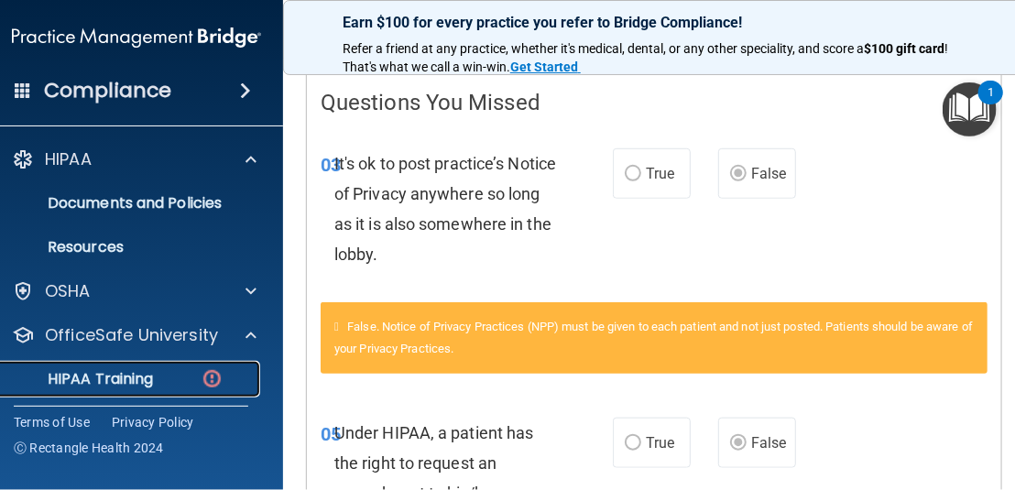
click at [149, 368] on link "HIPAA Training" at bounding box center [116, 379] width 289 height 37
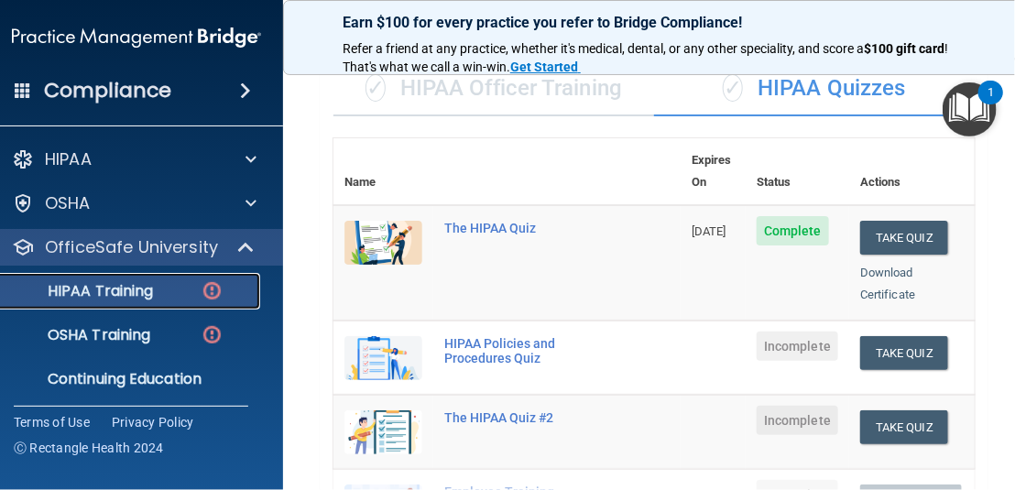
scroll to position [275, 0]
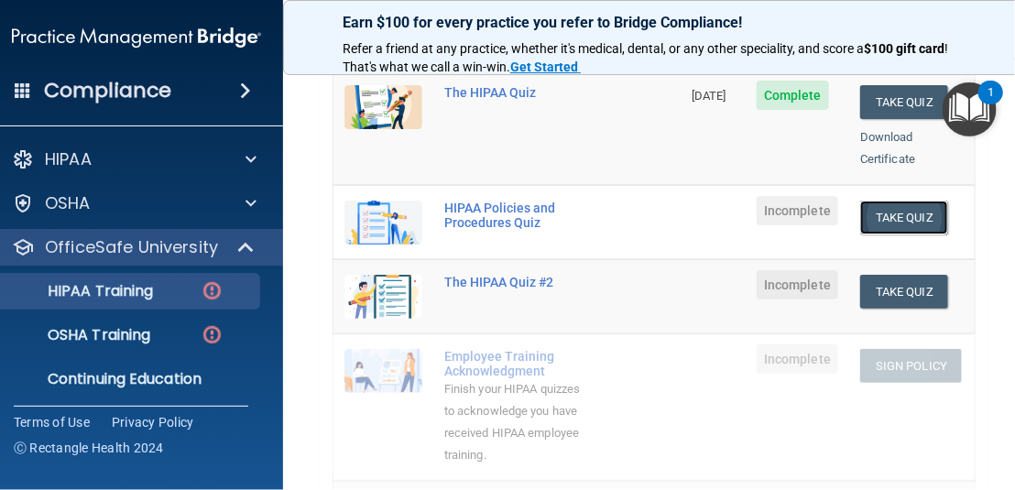
click at [893, 201] on button "Take Quiz" at bounding box center [904, 218] width 88 height 34
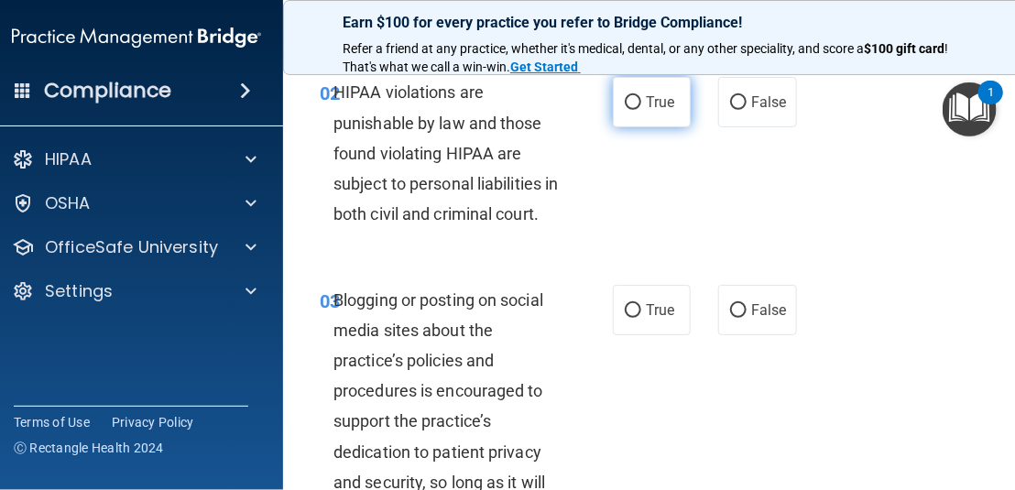
click at [625, 105] on input "True" at bounding box center [633, 103] width 16 height 14
radio input "true"
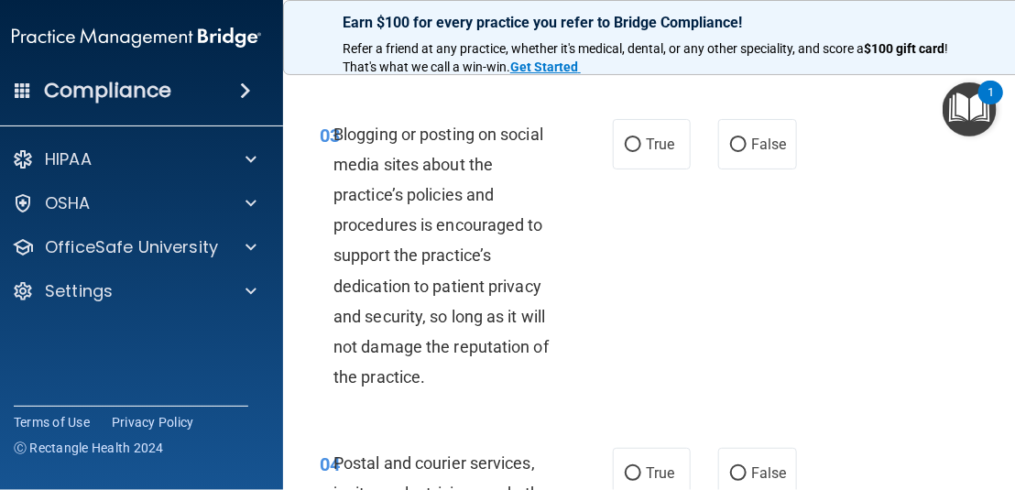
scroll to position [458, 0]
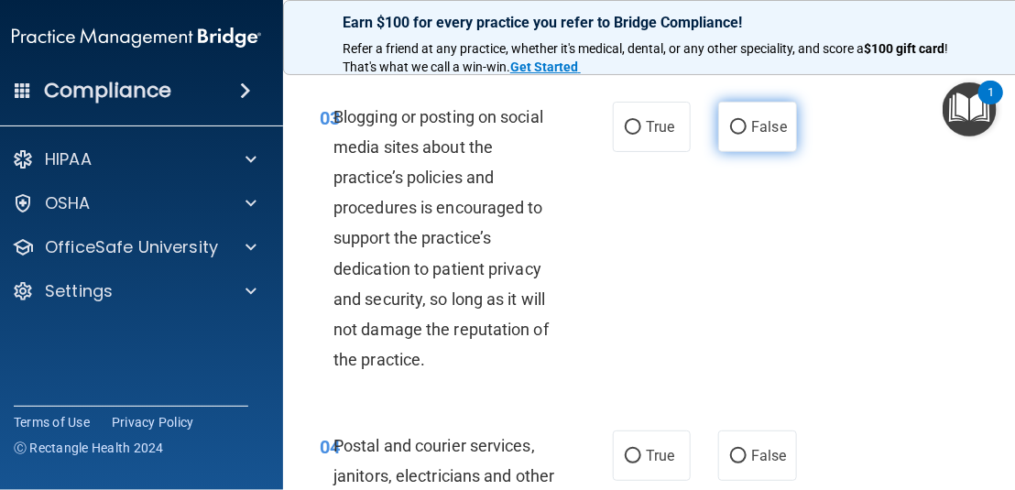
click at [739, 145] on label "False" at bounding box center [757, 127] width 78 height 50
click at [739, 135] on input "False" at bounding box center [738, 128] width 16 height 14
radio input "true"
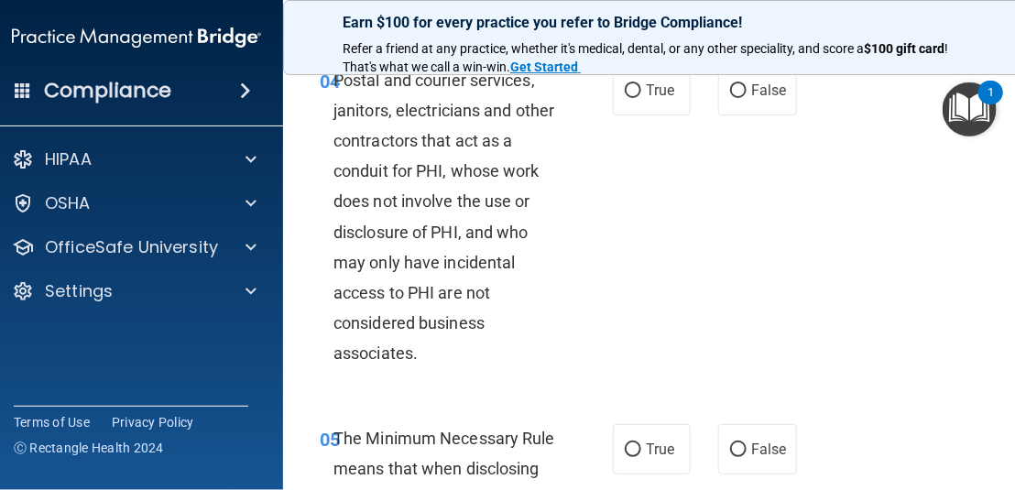
scroll to position [825, 0]
click at [757, 98] on span "False" at bounding box center [769, 89] width 36 height 17
click at [747, 97] on input "False" at bounding box center [738, 90] width 16 height 14
radio input "true"
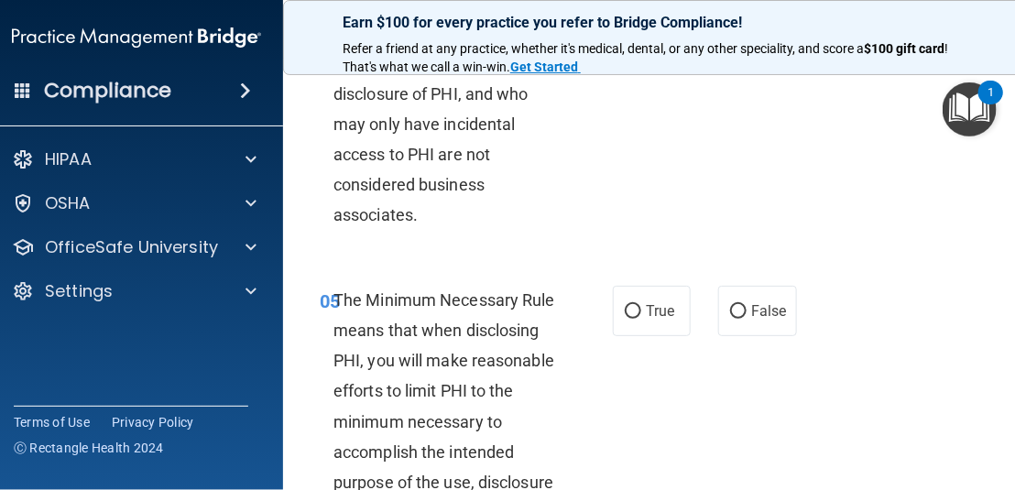
scroll to position [1191, 0]
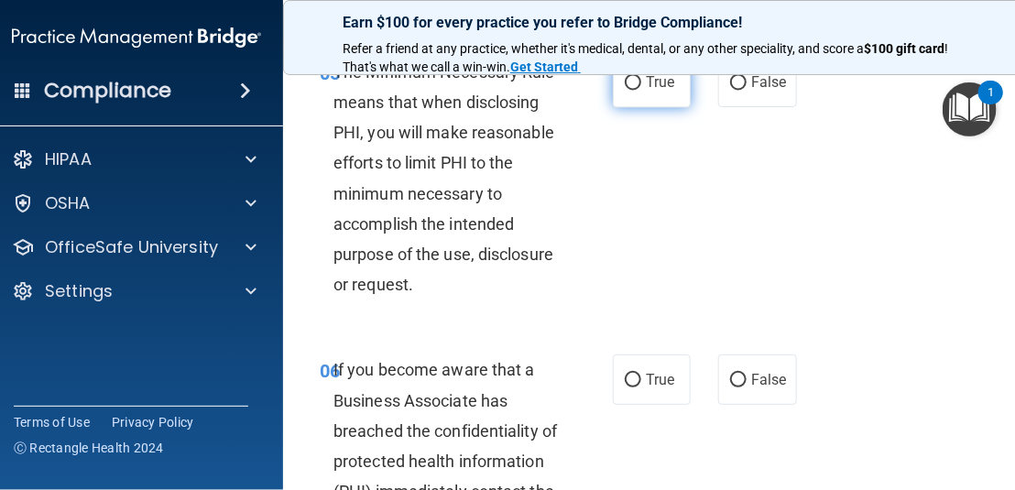
click at [637, 107] on label "True" at bounding box center [652, 82] width 78 height 50
click at [637, 90] on input "True" at bounding box center [633, 83] width 16 height 14
radio input "true"
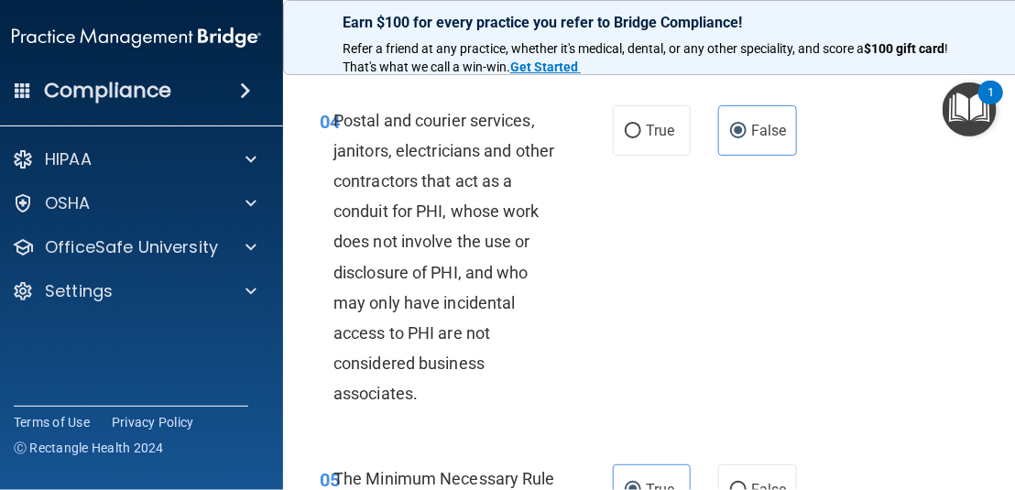
scroll to position [825, 0]
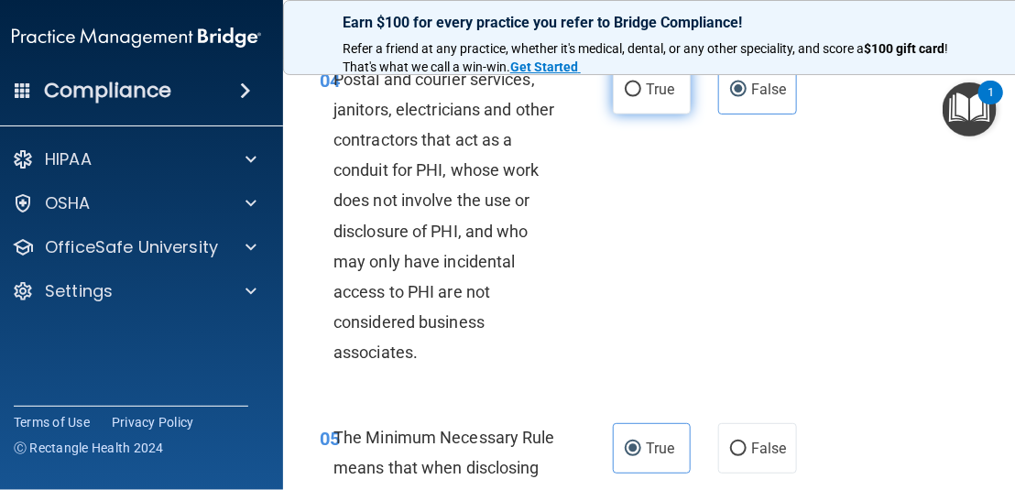
click at [669, 115] on label "True" at bounding box center [652, 89] width 78 height 50
click at [641, 97] on input "True" at bounding box center [633, 90] width 16 height 14
radio input "true"
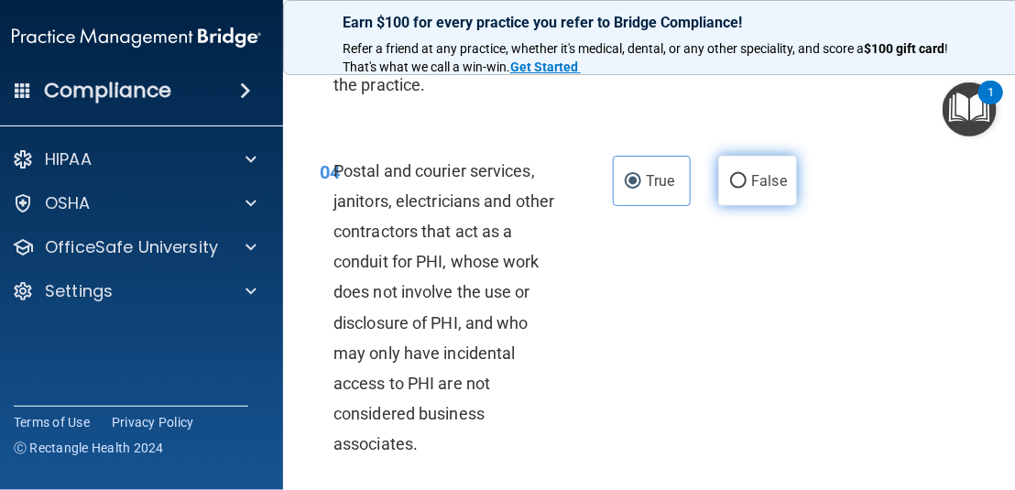
click at [718, 206] on label "False" at bounding box center [757, 181] width 78 height 50
click at [730, 189] on input "False" at bounding box center [738, 182] width 16 height 14
radio input "true"
radio input "false"
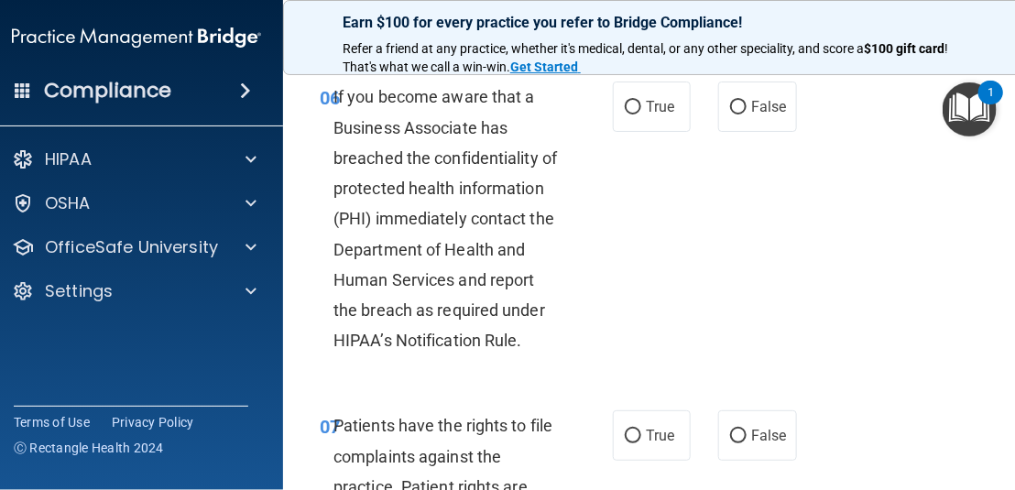
scroll to position [1466, 0]
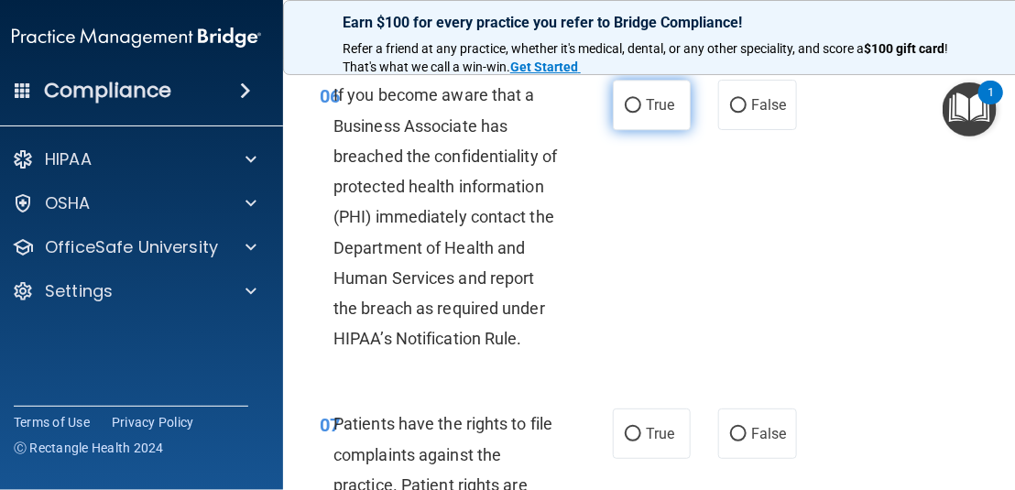
click at [656, 130] on label "True" at bounding box center [652, 105] width 78 height 50
click at [641, 113] on input "True" at bounding box center [633, 106] width 16 height 14
radio input "true"
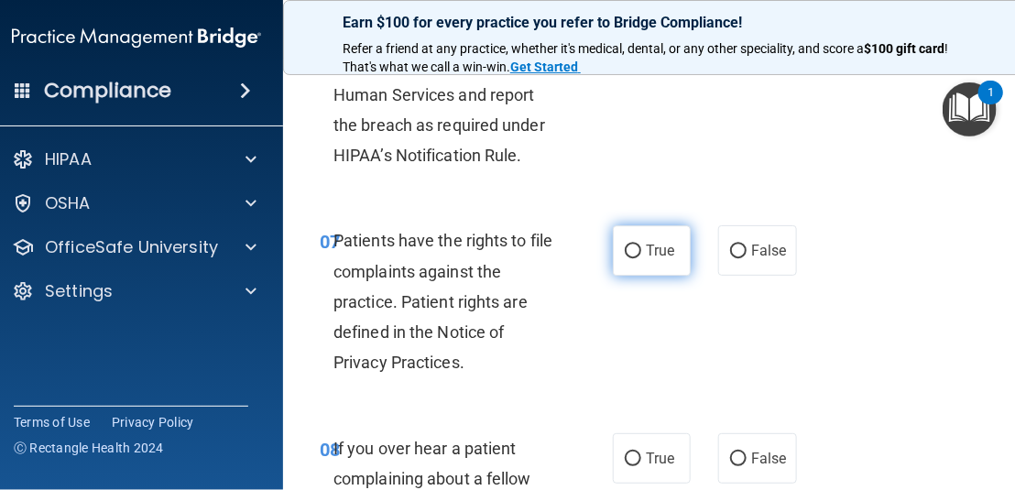
click at [647, 259] on span "True" at bounding box center [660, 250] width 28 height 17
click at [641, 258] on input "True" at bounding box center [633, 252] width 16 height 14
radio input "true"
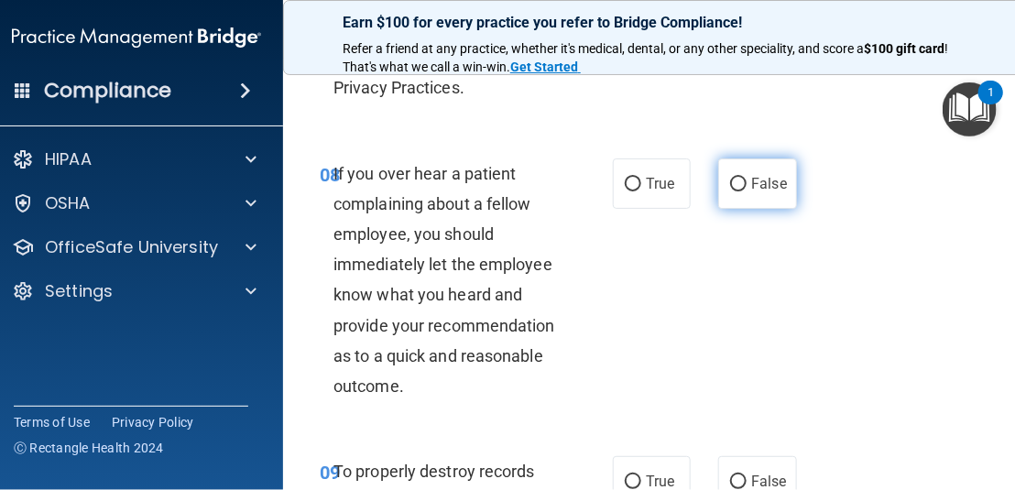
click at [758, 209] on label "False" at bounding box center [757, 183] width 78 height 50
click at [747, 191] on input "False" at bounding box center [738, 185] width 16 height 14
radio input "true"
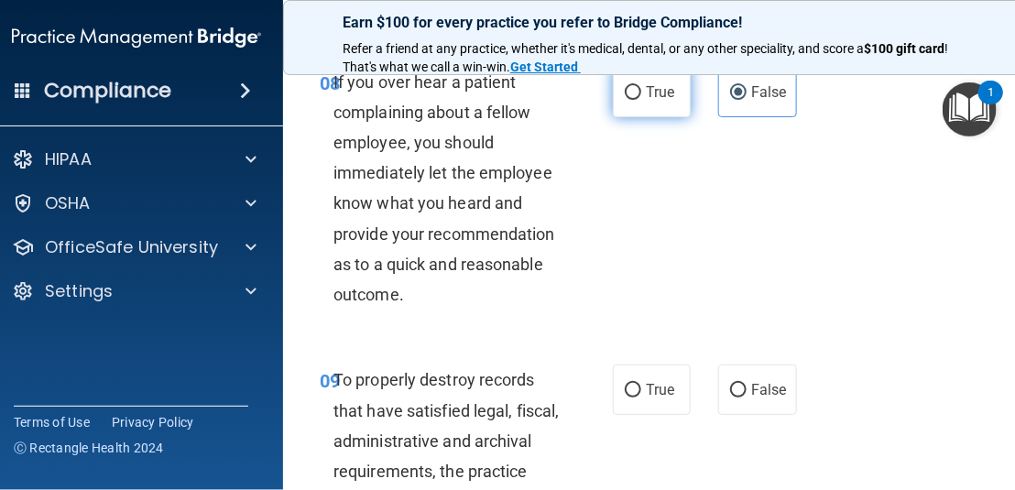
click at [669, 107] on label "True" at bounding box center [652, 92] width 78 height 50
click at [641, 100] on input "True" at bounding box center [633, 93] width 16 height 14
radio input "true"
radio input "false"
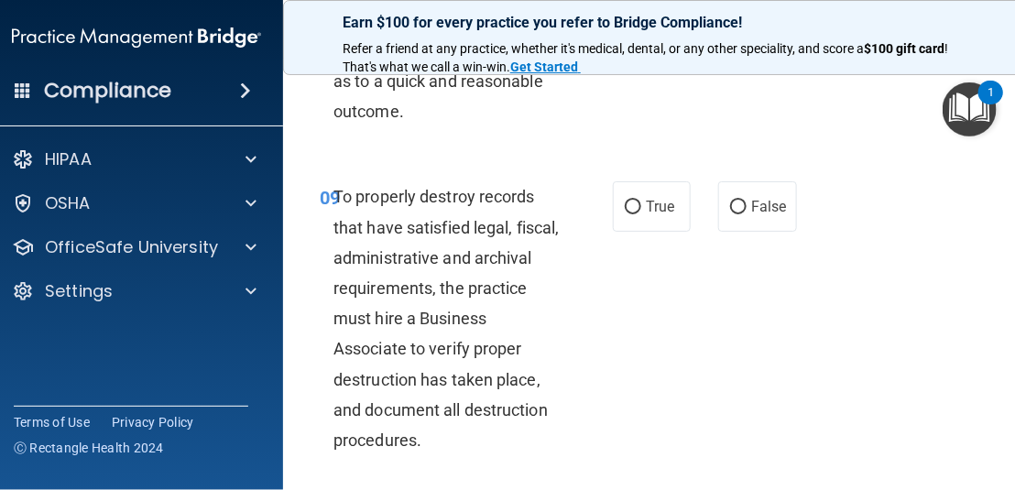
scroll to position [2290, 0]
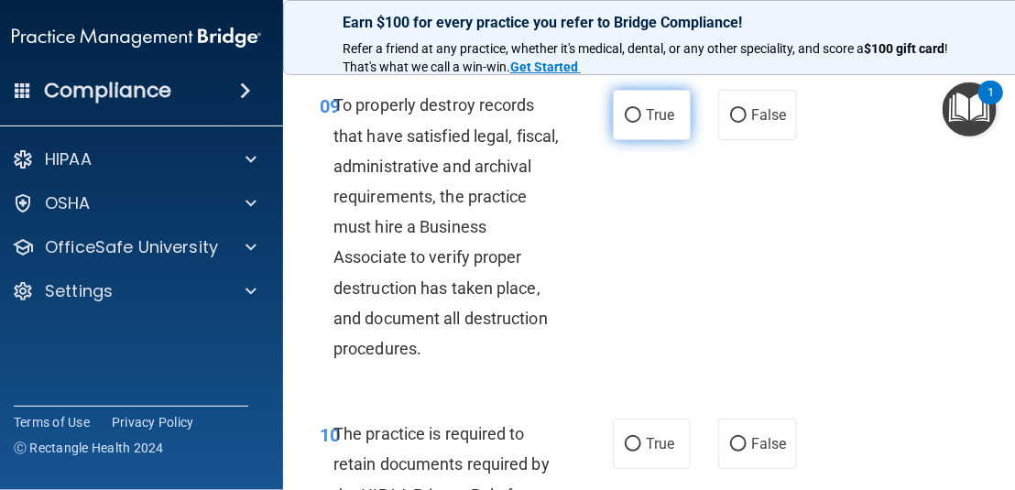
click at [625, 123] on input "True" at bounding box center [633, 116] width 16 height 14
radio input "true"
click at [625, 123] on input "True" at bounding box center [633, 116] width 16 height 14
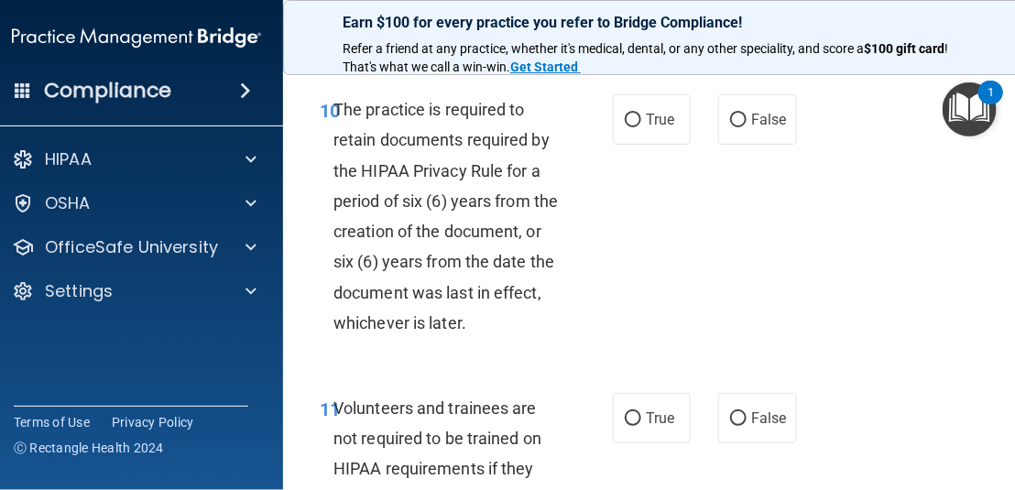
scroll to position [2657, 0]
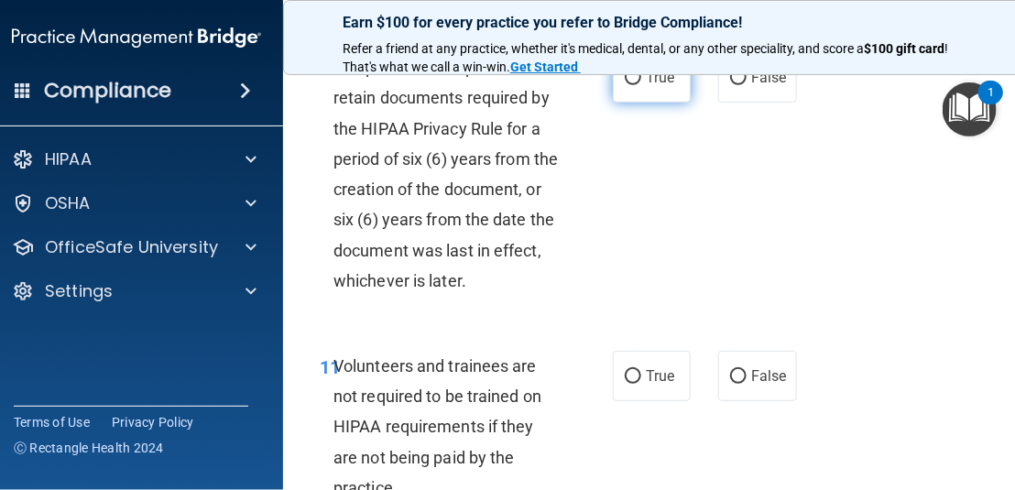
click at [647, 103] on label "True" at bounding box center [652, 77] width 78 height 50
click at [641, 85] on input "True" at bounding box center [633, 78] width 16 height 14
radio input "true"
click at [775, 86] on span "False" at bounding box center [769, 77] width 36 height 17
click at [747, 85] on input "False" at bounding box center [738, 78] width 16 height 14
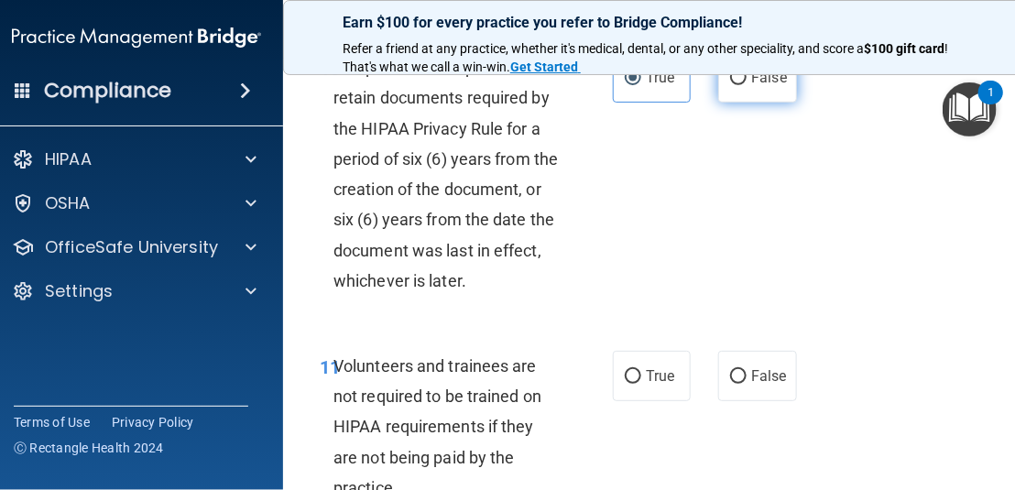
radio input "true"
radio input "false"
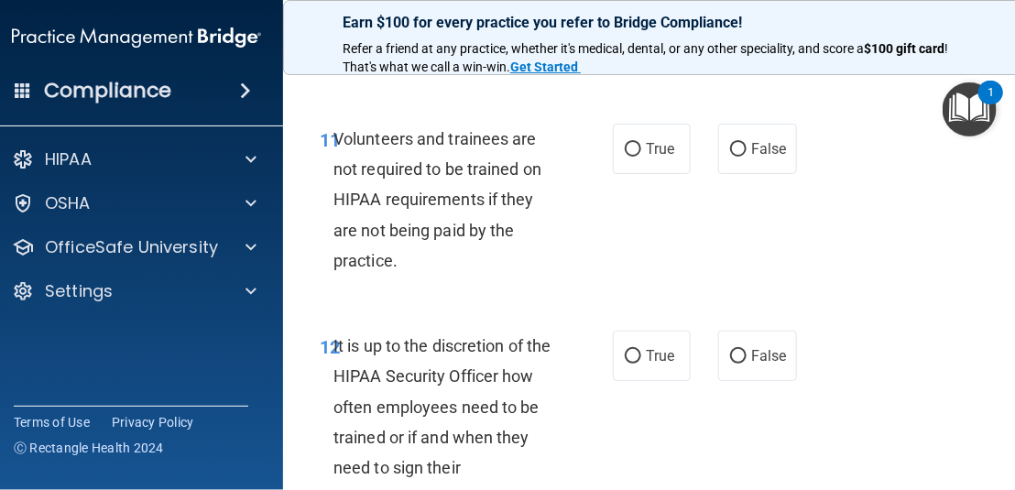
scroll to position [2932, 0]
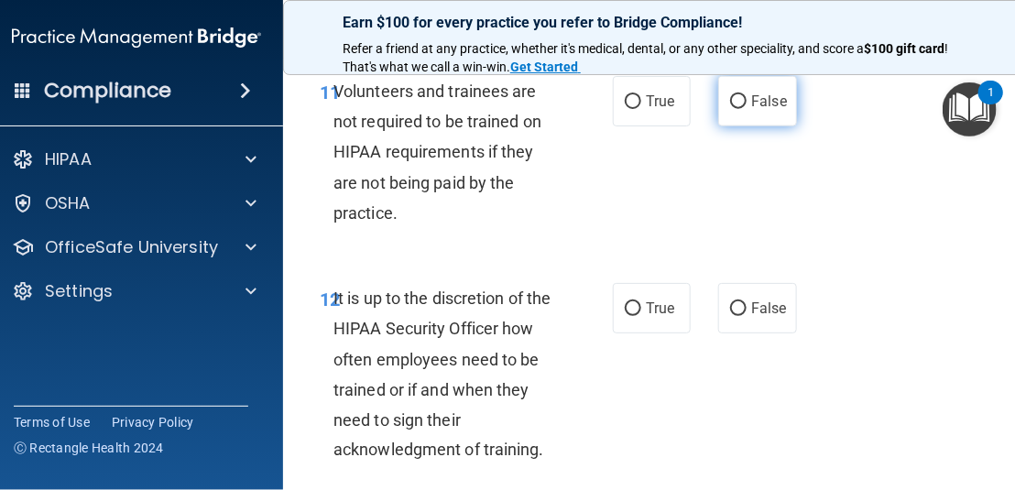
click at [731, 109] on input "False" at bounding box center [738, 102] width 16 height 14
radio input "true"
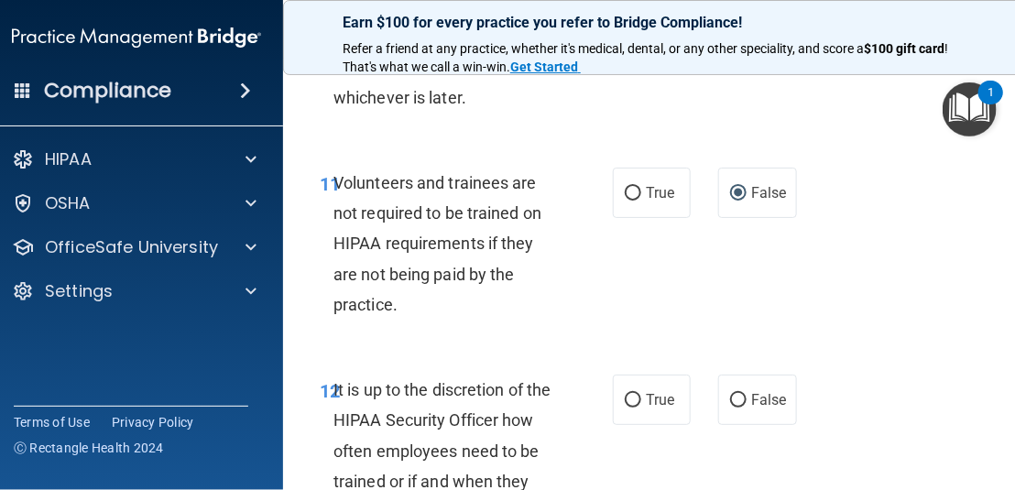
scroll to position [3023, 0]
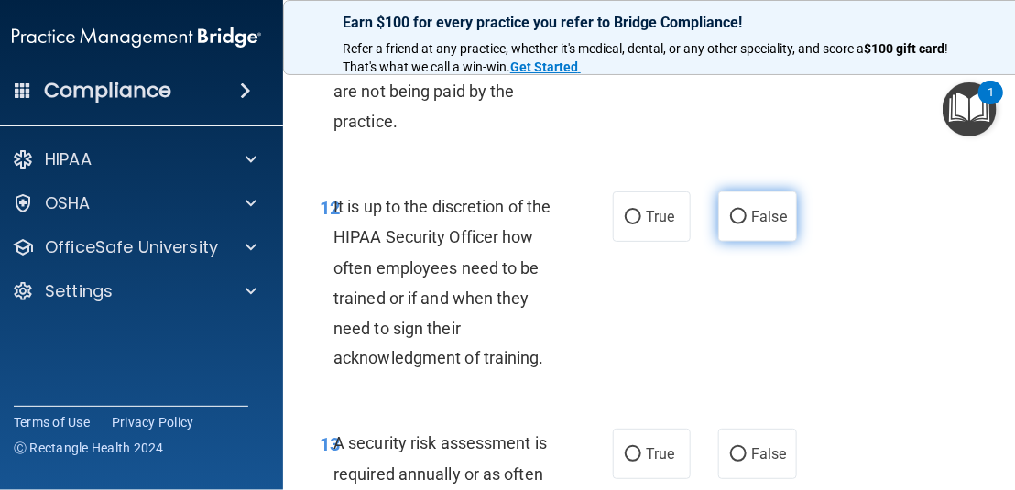
click at [751, 225] on span "False" at bounding box center [769, 216] width 36 height 17
click at [745, 224] on input "False" at bounding box center [738, 218] width 16 height 14
radio input "true"
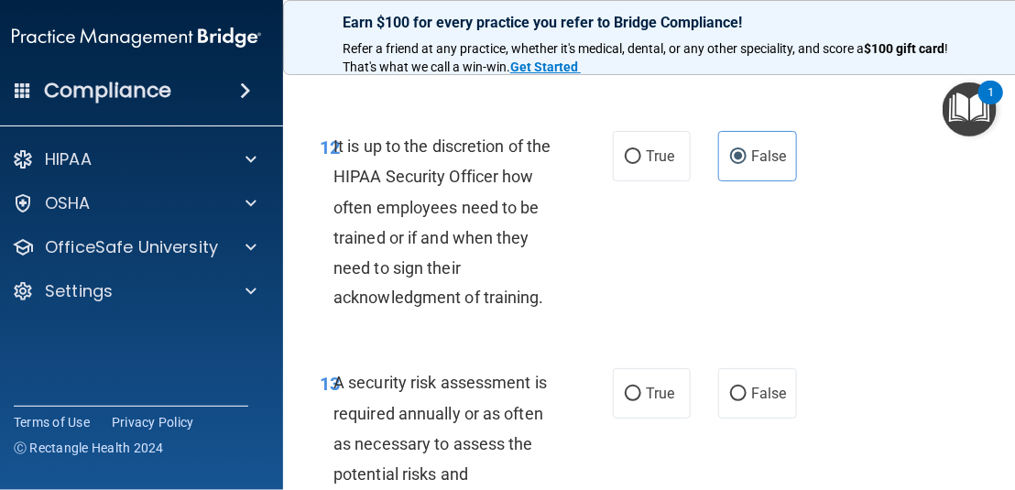
scroll to position [3115, 0]
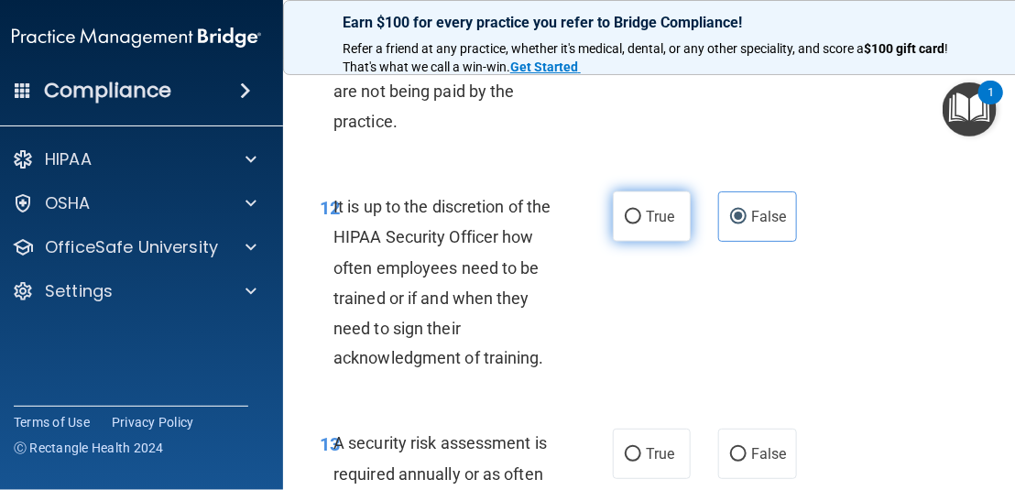
click at [646, 225] on span "True" at bounding box center [660, 216] width 28 height 17
click at [641, 224] on input "True" at bounding box center [633, 218] width 16 height 14
radio input "true"
radio input "false"
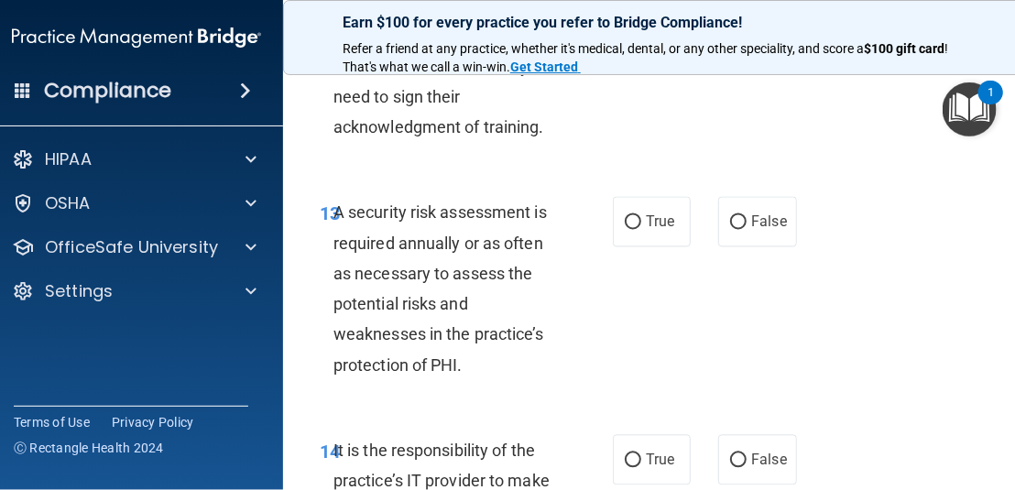
scroll to position [3298, 0]
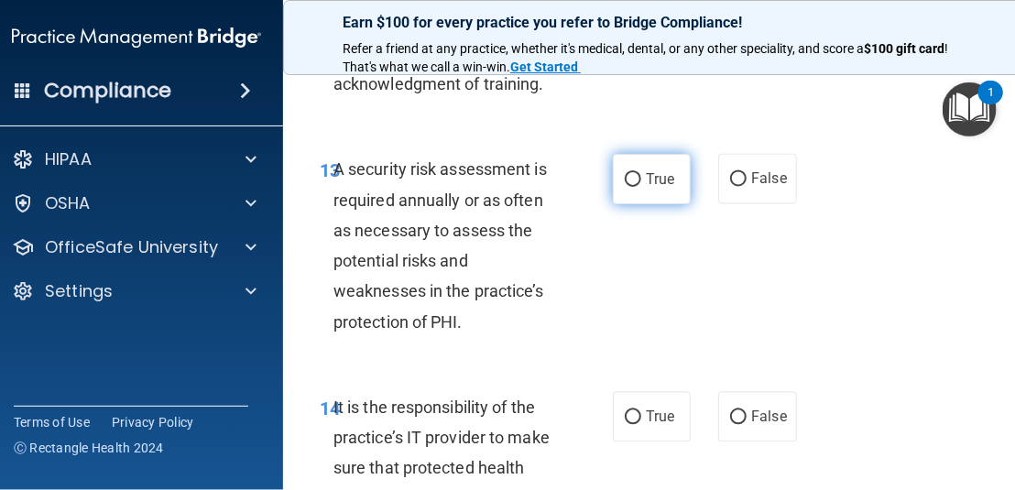
click at [633, 187] on input "True" at bounding box center [633, 180] width 16 height 14
radio input "true"
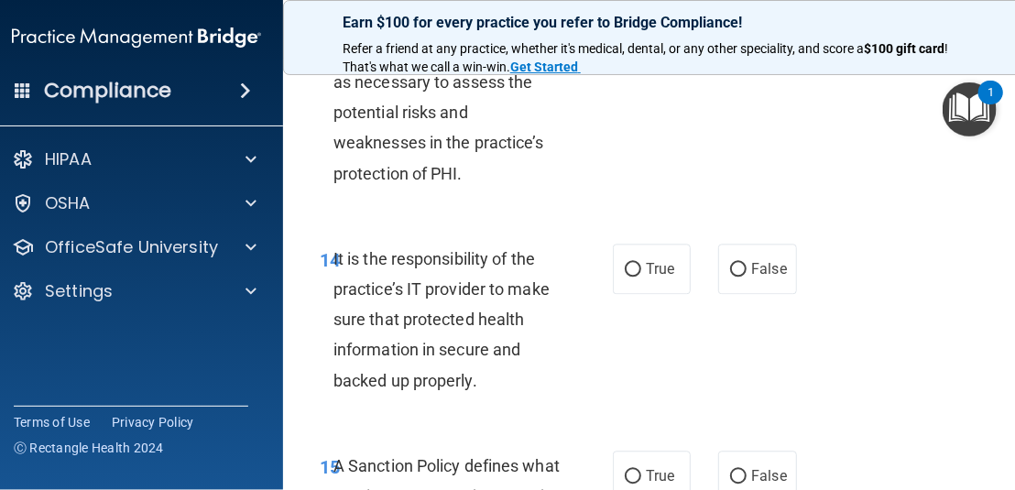
scroll to position [3573, 0]
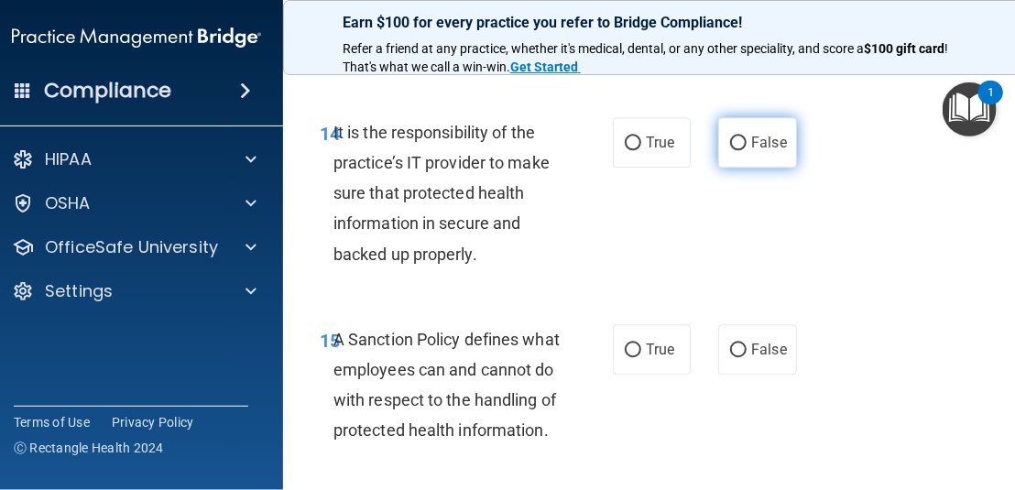
click at [767, 151] on span "False" at bounding box center [769, 142] width 36 height 17
click at [747, 150] on input "False" at bounding box center [738, 144] width 16 height 14
radio input "true"
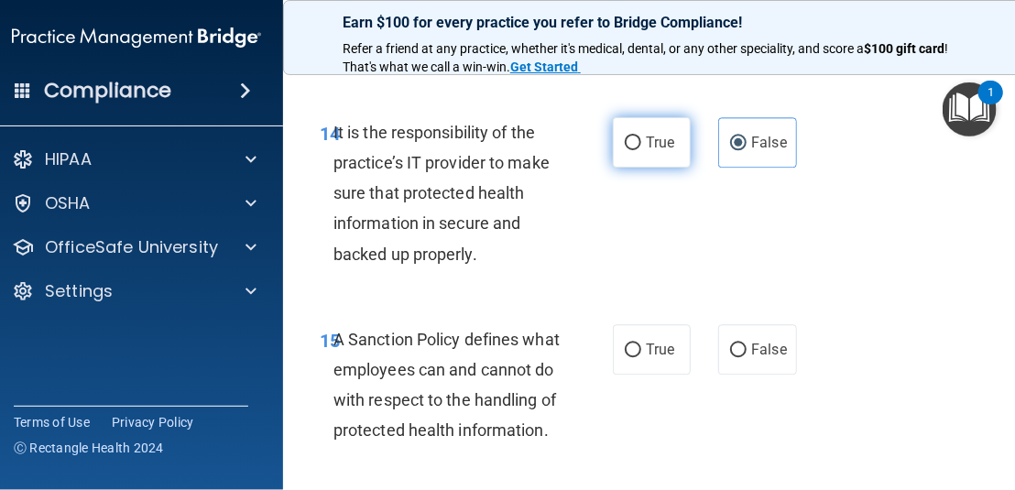
click at [646, 151] on span "True" at bounding box center [660, 142] width 28 height 17
click at [641, 150] on input "True" at bounding box center [633, 144] width 16 height 14
radio input "true"
radio input "false"
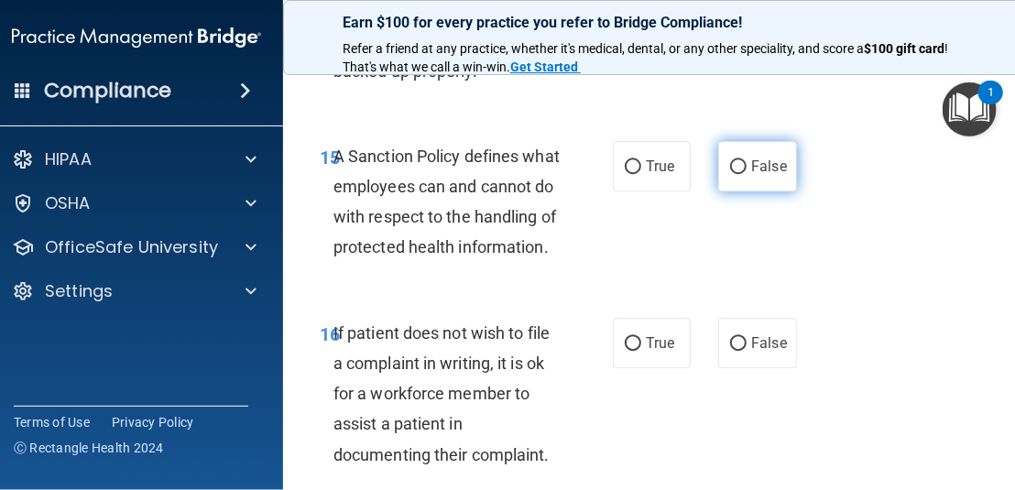
click at [765, 186] on label "False" at bounding box center [757, 166] width 78 height 50
click at [747, 174] on input "False" at bounding box center [738, 167] width 16 height 14
radio input "true"
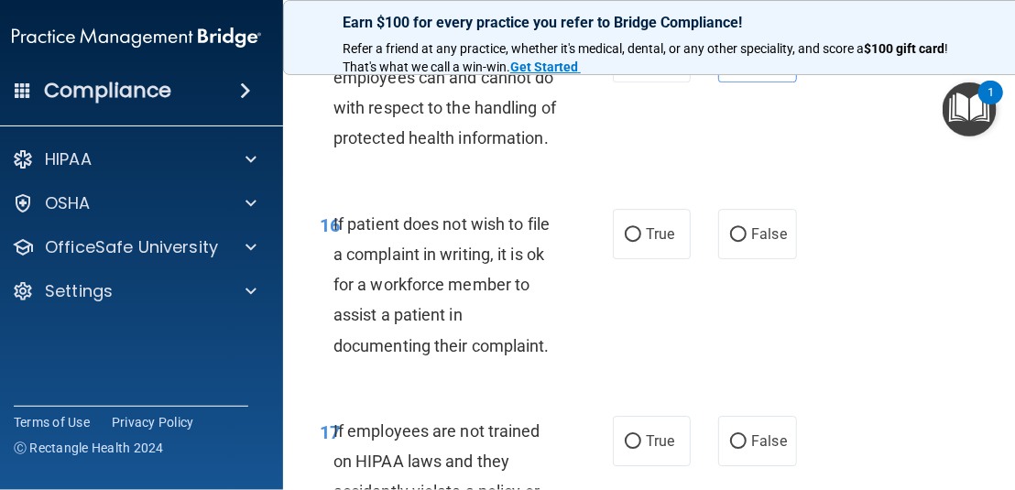
scroll to position [4031, 0]
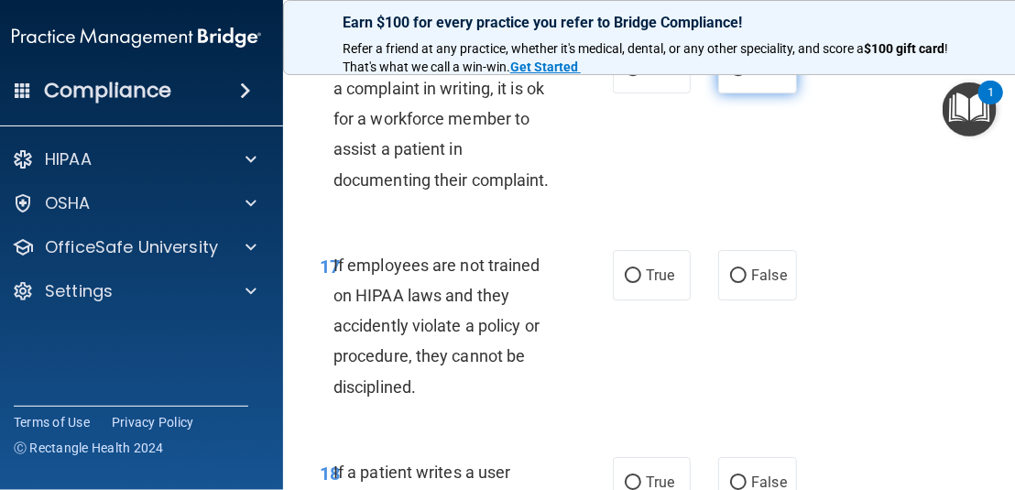
click at [736, 76] on input "False" at bounding box center [738, 69] width 16 height 14
radio input "true"
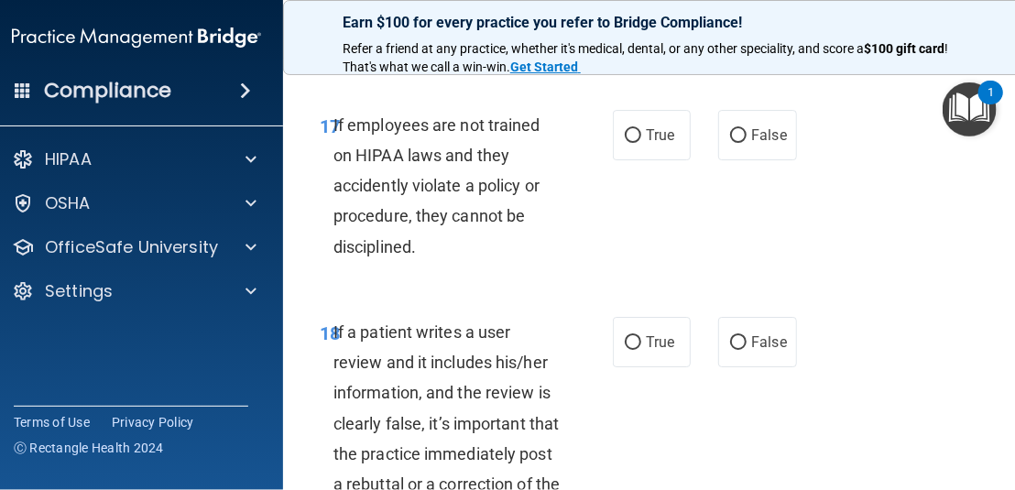
scroll to position [4214, 0]
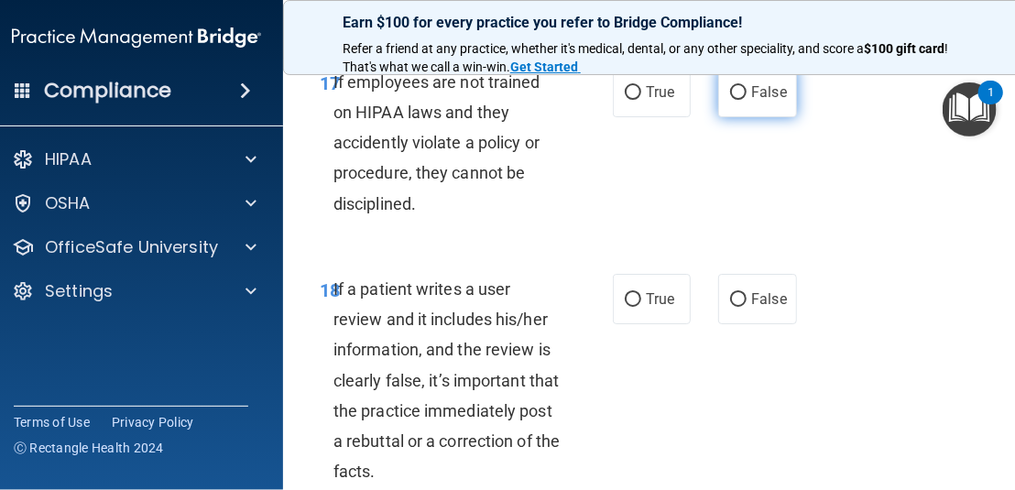
click at [733, 100] on input "False" at bounding box center [738, 93] width 16 height 14
radio input "true"
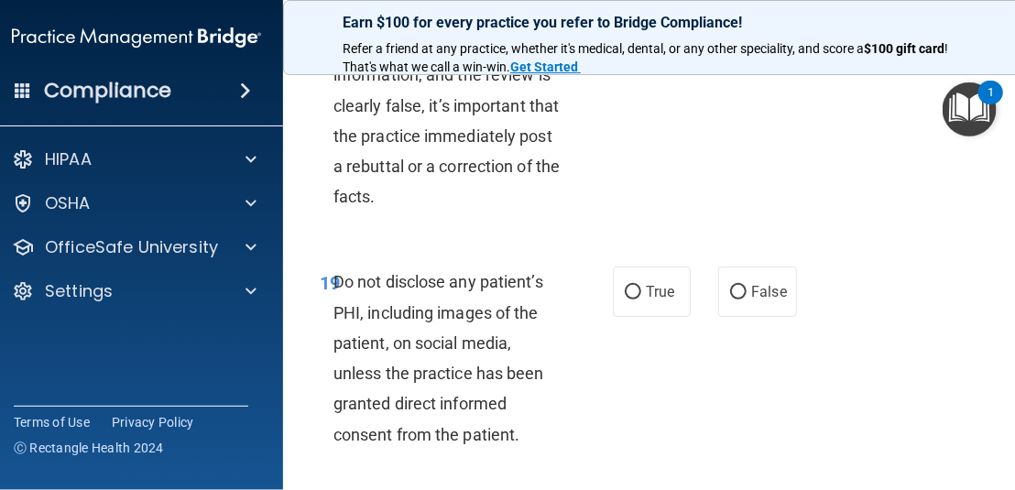
scroll to position [4398, 0]
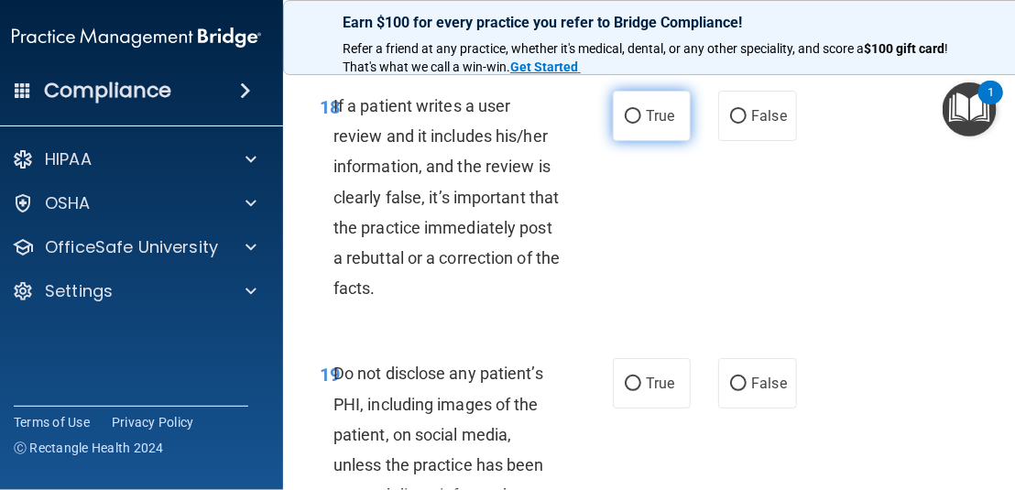
click at [631, 124] on input "True" at bounding box center [633, 117] width 16 height 14
radio input "true"
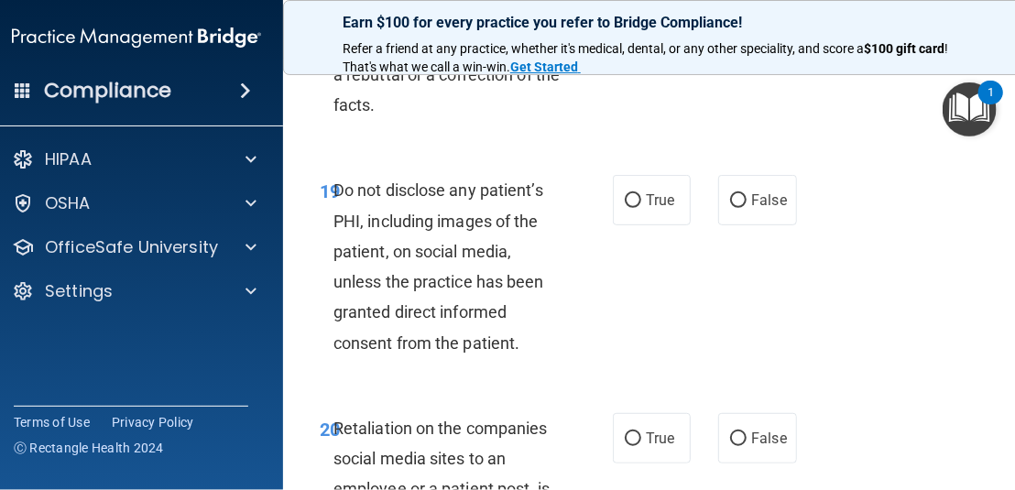
scroll to position [4672, 0]
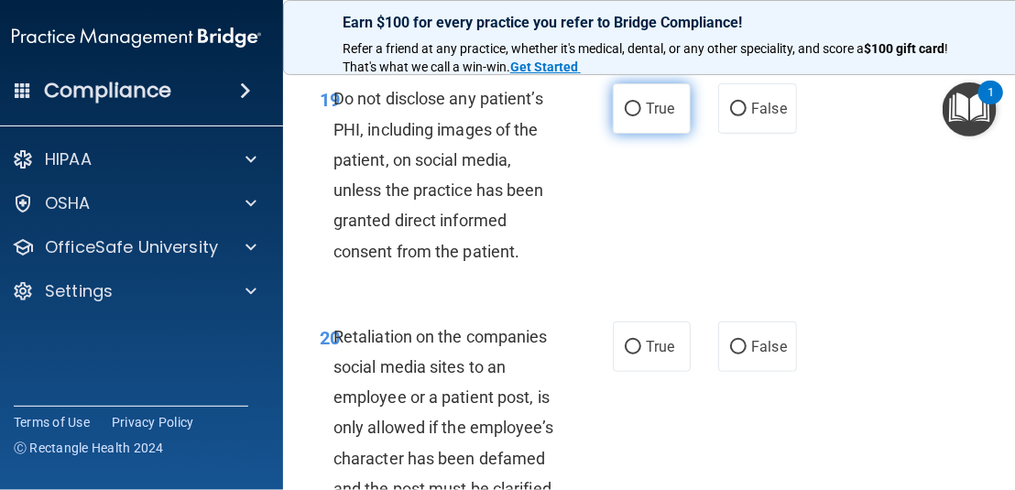
click at [646, 117] on span "True" at bounding box center [660, 108] width 28 height 17
click at [640, 116] on input "True" at bounding box center [633, 110] width 16 height 14
radio input "true"
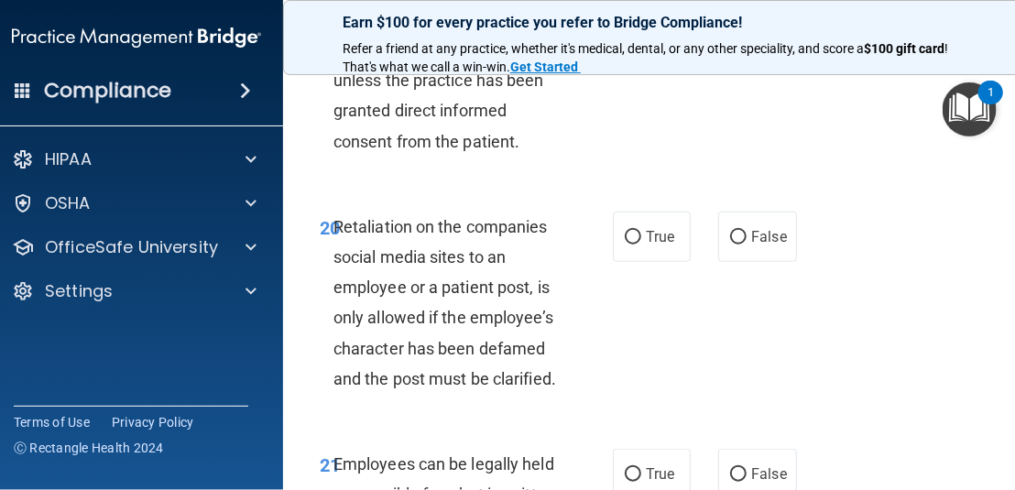
scroll to position [4856, 0]
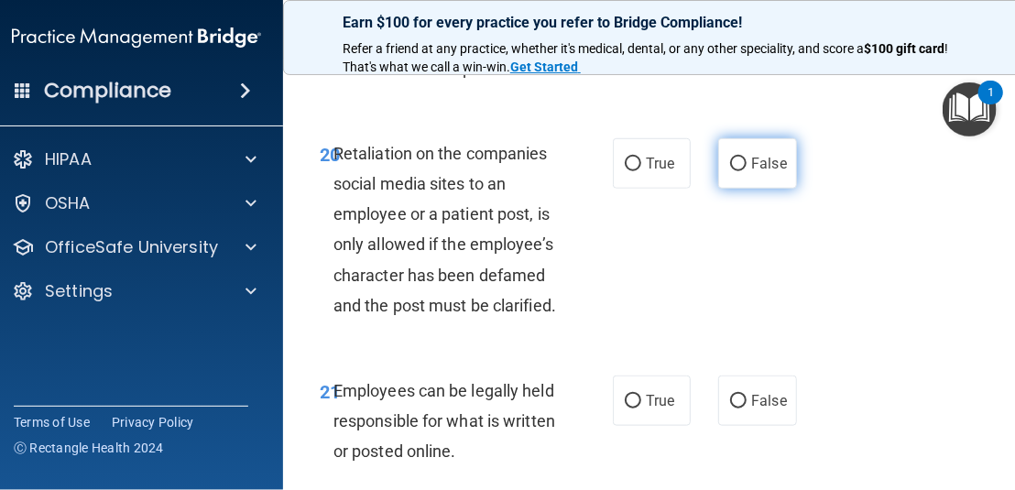
click at [757, 172] on span "False" at bounding box center [769, 163] width 36 height 17
click at [747, 171] on input "False" at bounding box center [738, 165] width 16 height 14
radio input "true"
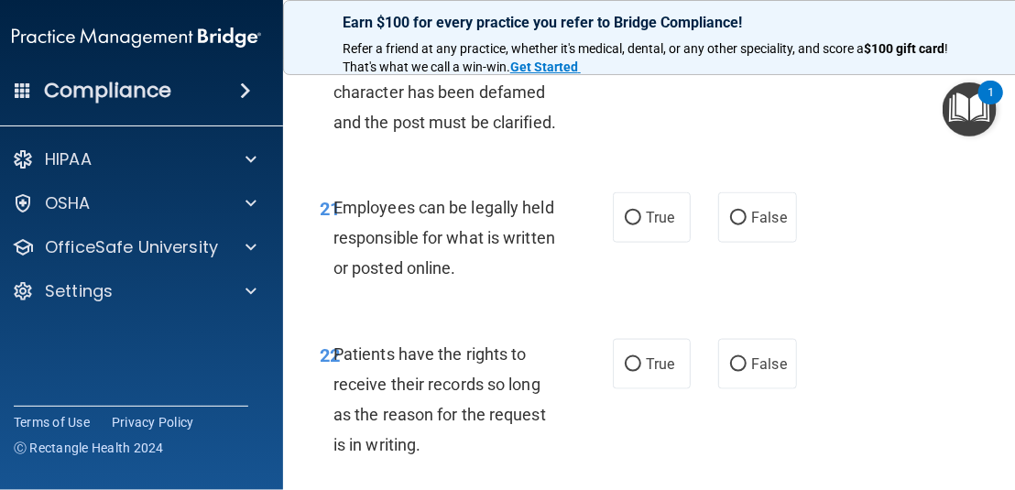
scroll to position [5131, 0]
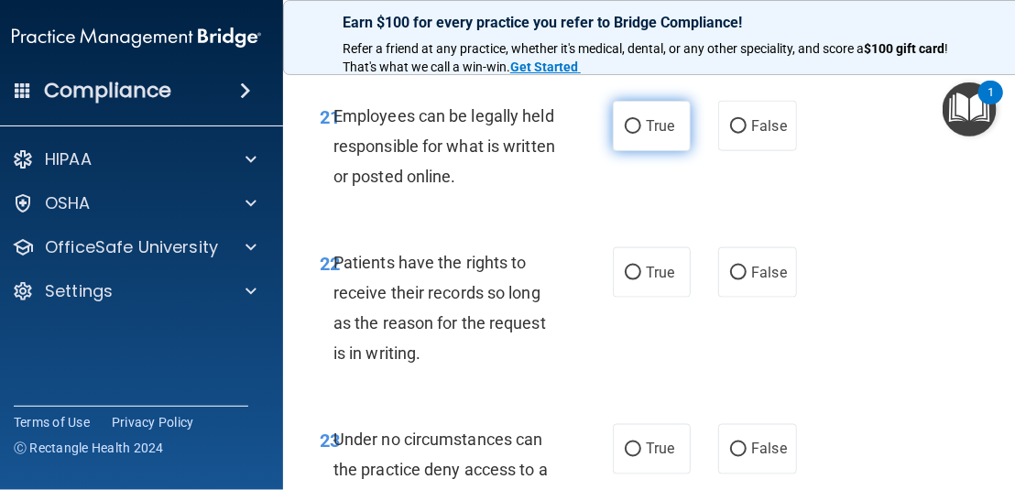
click at [625, 134] on input "True" at bounding box center [633, 127] width 16 height 14
radio input "true"
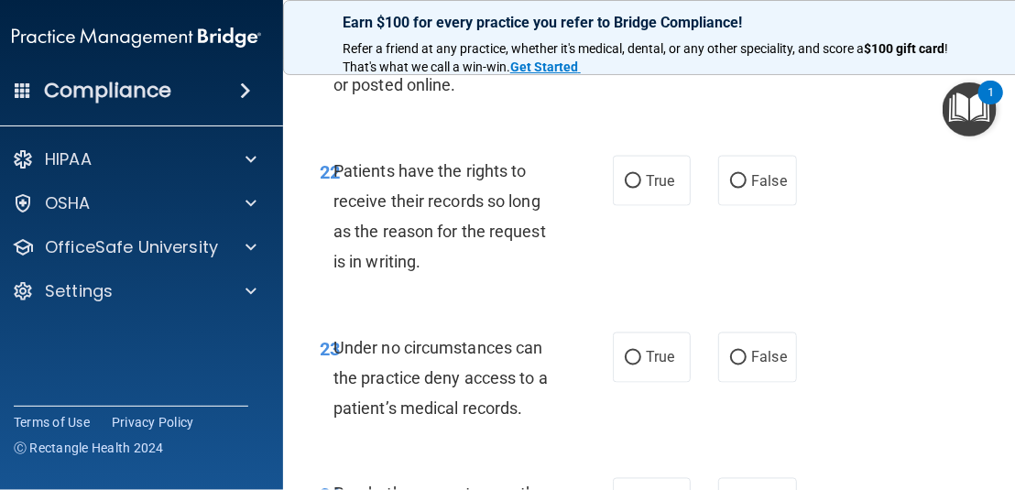
scroll to position [5314, 0]
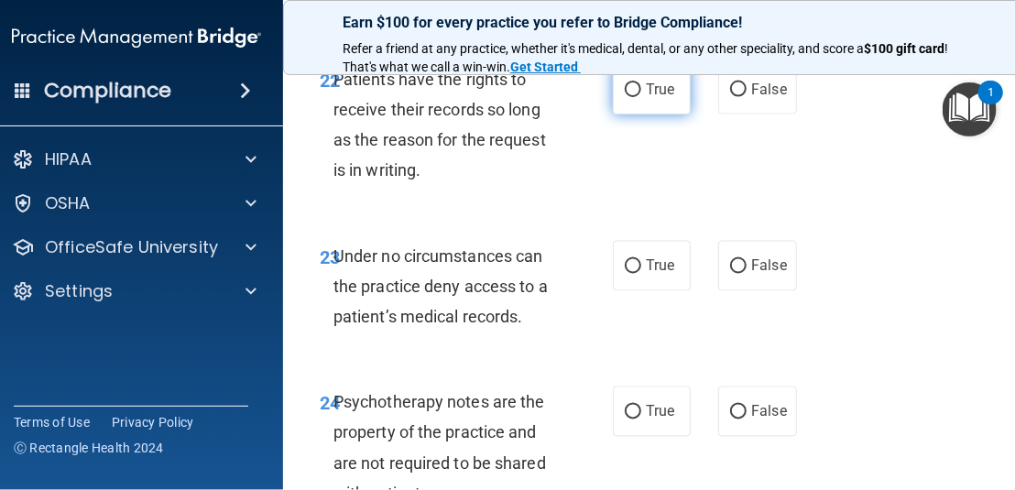
click at [622, 115] on label "True" at bounding box center [652, 89] width 78 height 50
click at [625, 97] on input "True" at bounding box center [633, 90] width 16 height 14
radio input "true"
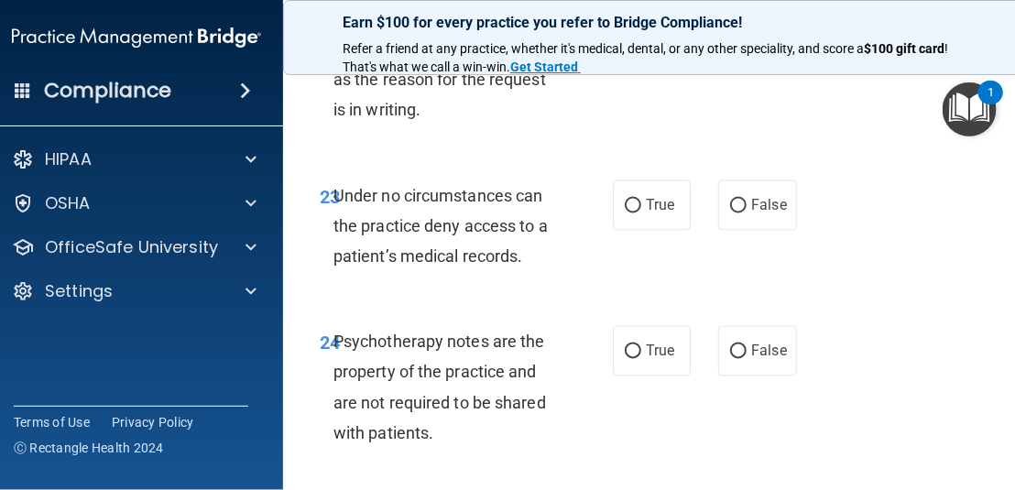
scroll to position [5405, 0]
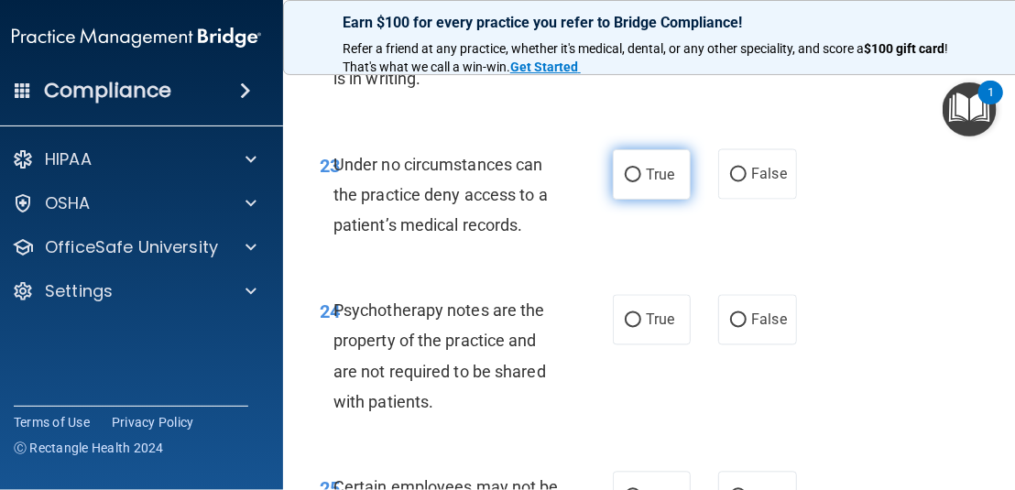
click at [634, 200] on label "True" at bounding box center [652, 174] width 78 height 50
click at [634, 182] on input "True" at bounding box center [633, 176] width 16 height 14
radio input "true"
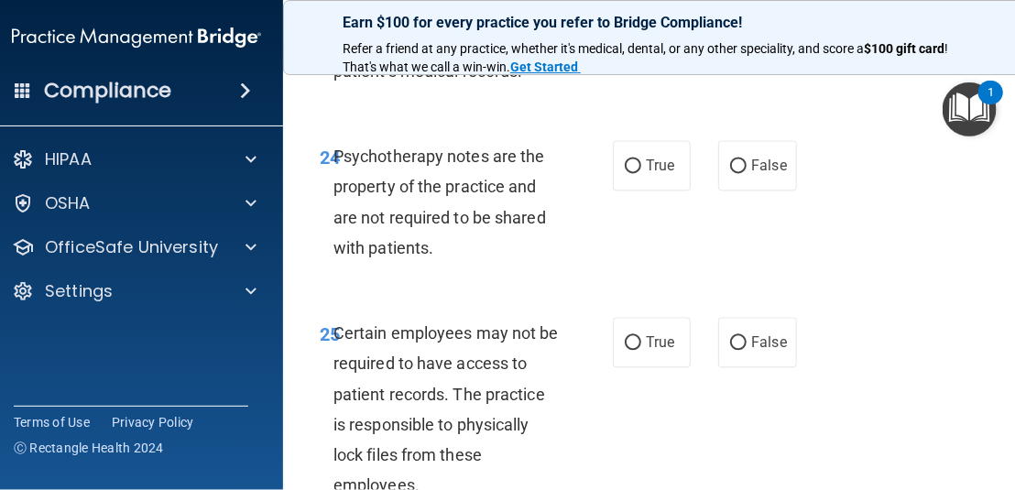
scroll to position [5589, 0]
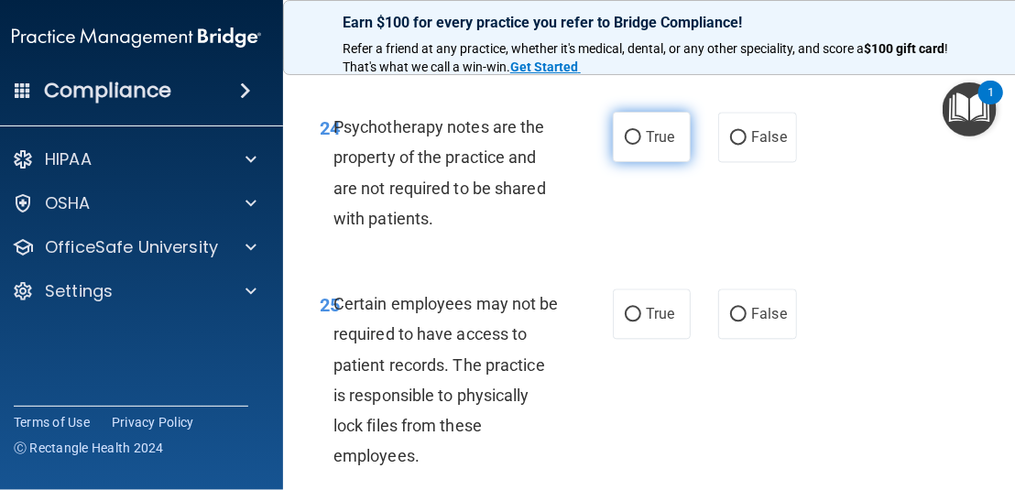
click at [660, 146] on span "True" at bounding box center [660, 136] width 28 height 17
click at [641, 145] on input "True" at bounding box center [633, 138] width 16 height 14
radio input "true"
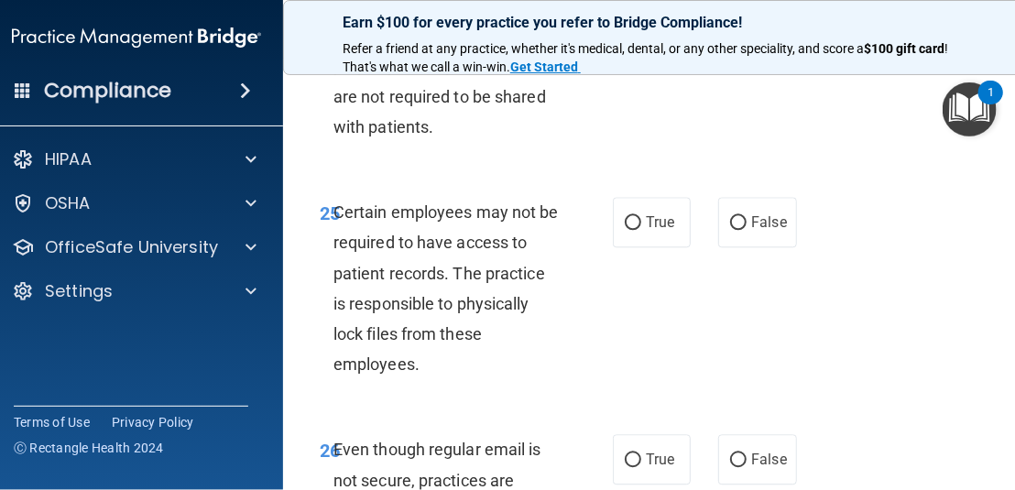
scroll to position [5772, 0]
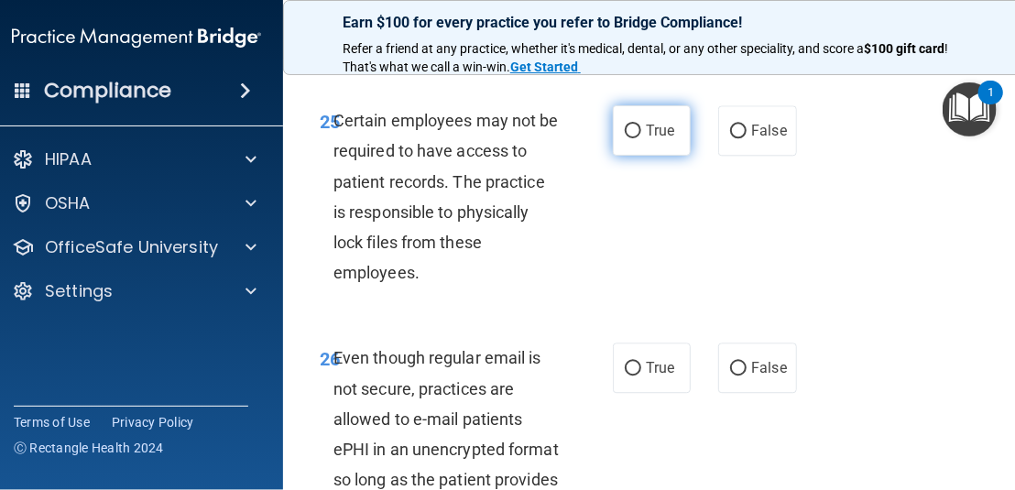
drag, startPoint x: 643, startPoint y: 189, endPoint x: 628, endPoint y: 240, distance: 53.4
click at [646, 139] on span "True" at bounding box center [660, 130] width 28 height 17
click at [641, 138] on input "True" at bounding box center [633, 132] width 16 height 14
radio input "true"
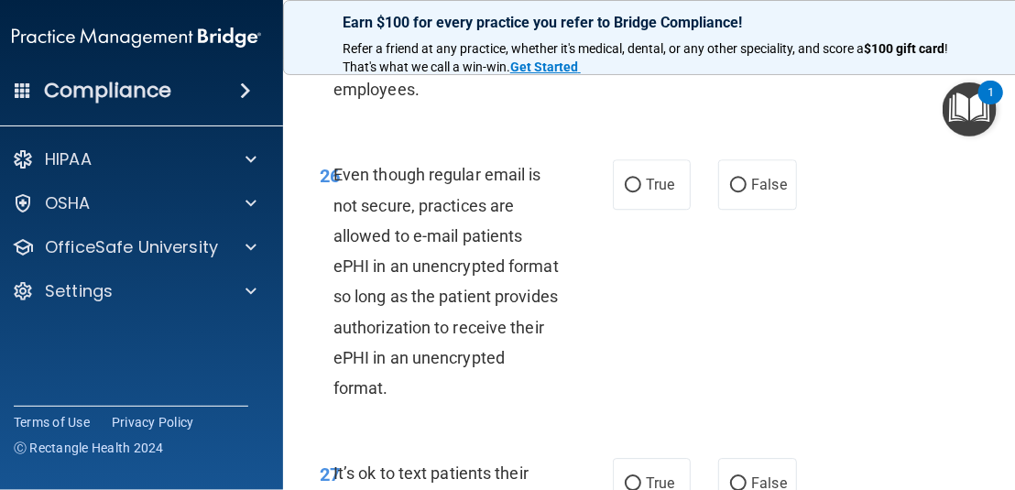
scroll to position [6047, 0]
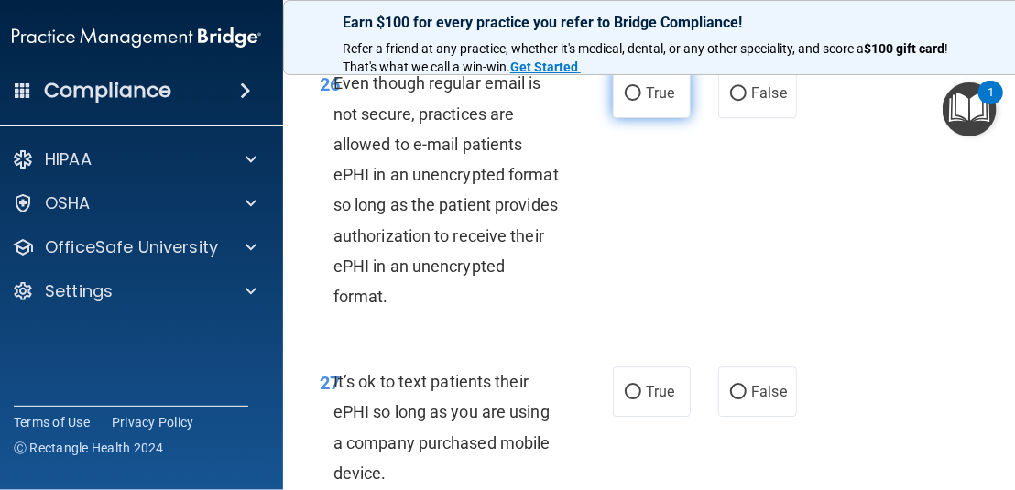
click at [647, 102] on span "True" at bounding box center [660, 92] width 28 height 17
click at [641, 101] on input "True" at bounding box center [633, 94] width 16 height 14
radio input "true"
click at [647, 102] on span "True" at bounding box center [660, 92] width 28 height 17
click at [641, 101] on input "True" at bounding box center [633, 94] width 16 height 14
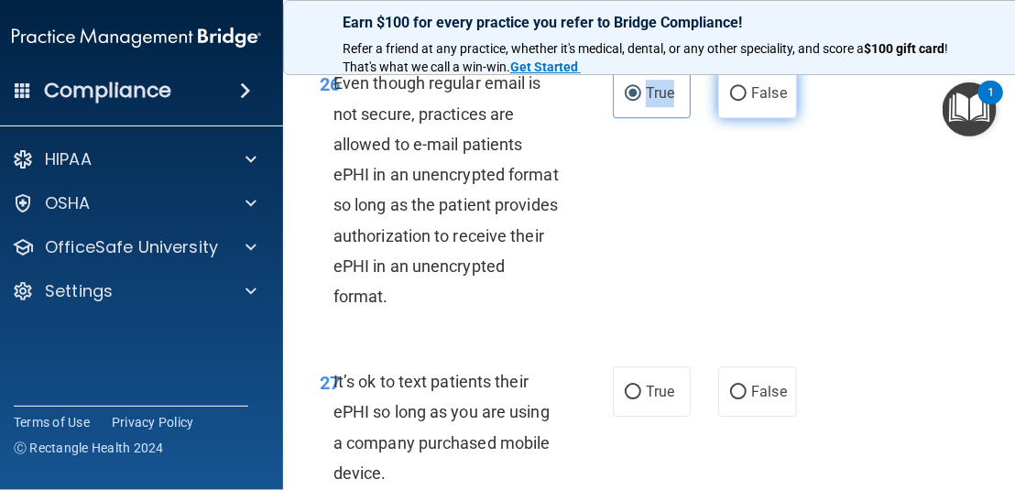
click at [731, 118] on label "False" at bounding box center [757, 93] width 78 height 50
click at [731, 101] on input "False" at bounding box center [738, 94] width 16 height 14
radio input "true"
radio input "false"
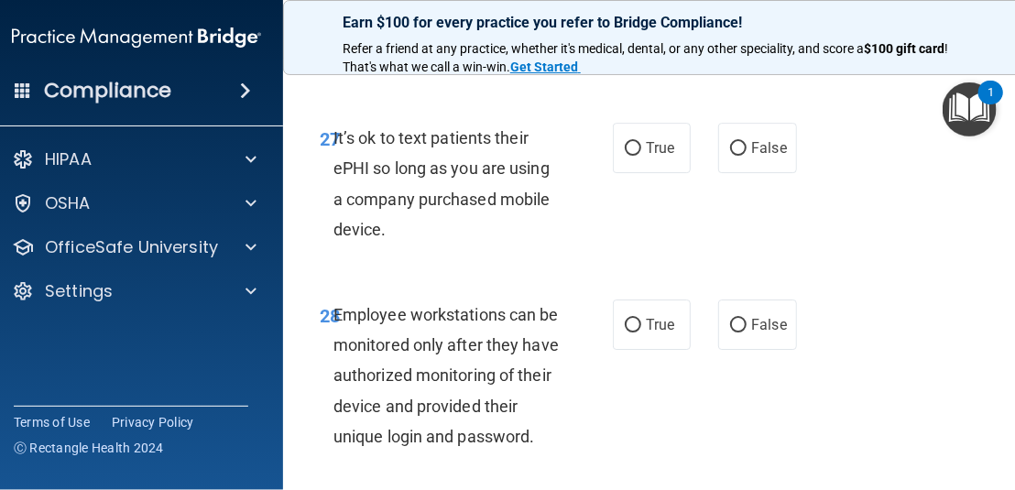
scroll to position [6322, 0]
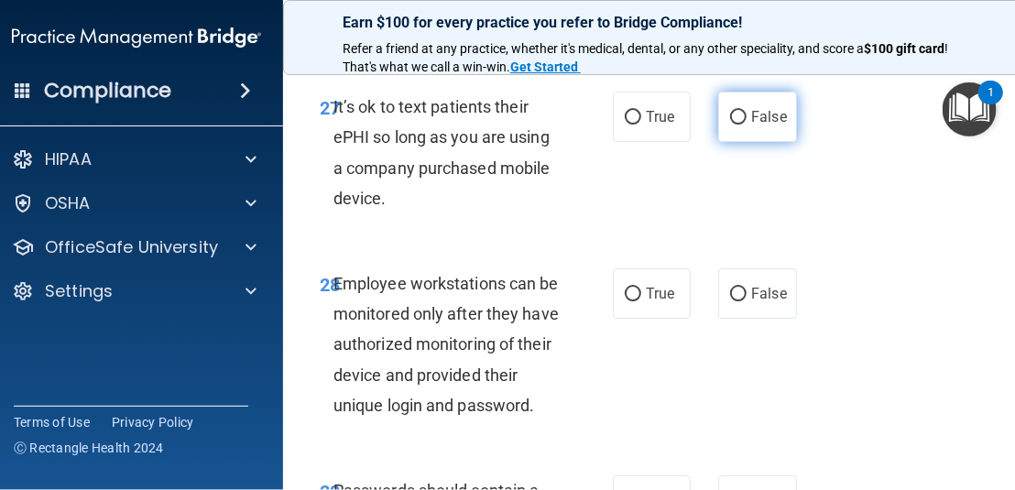
click at [778, 126] on span "False" at bounding box center [769, 116] width 36 height 17
click at [747, 125] on input "False" at bounding box center [738, 118] width 16 height 14
radio input "true"
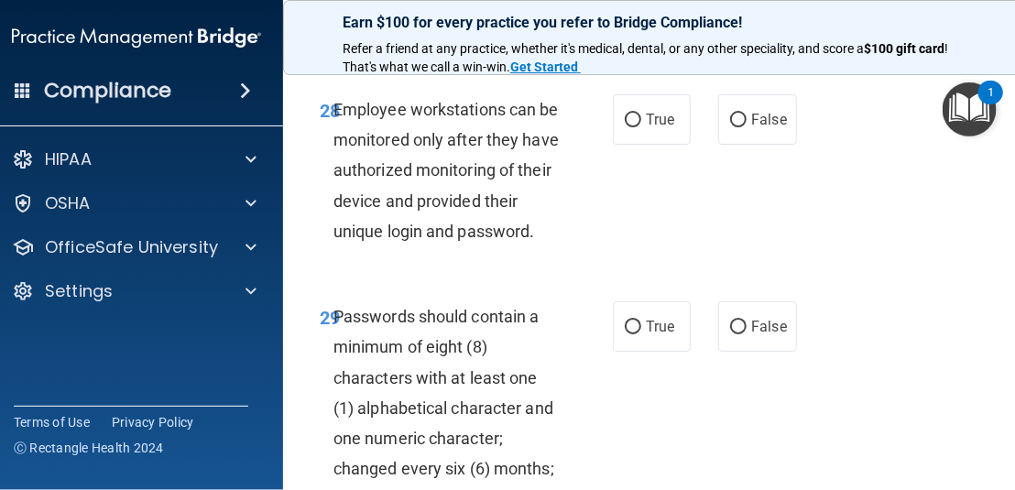
scroll to position [6505, 0]
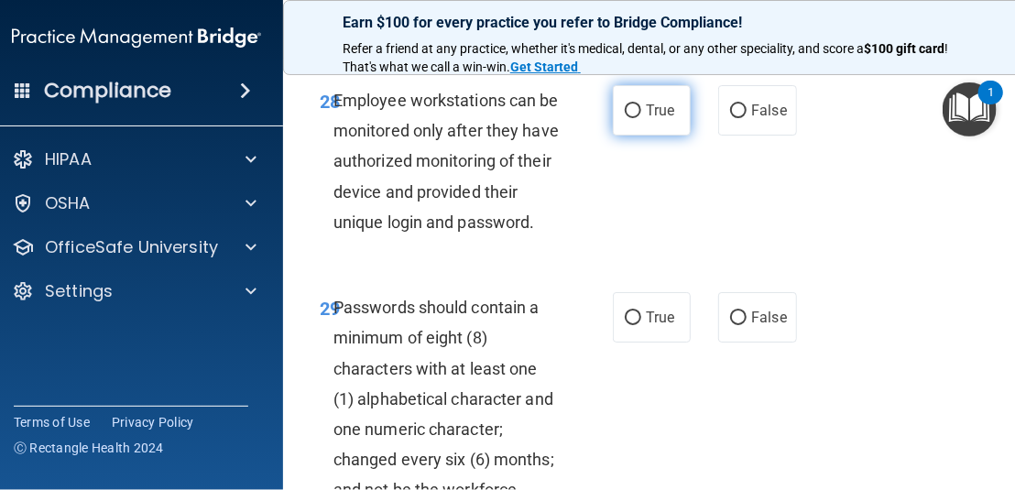
click at [645, 136] on label "True" at bounding box center [652, 110] width 78 height 50
click at [641, 118] on input "True" at bounding box center [633, 111] width 16 height 14
radio input "true"
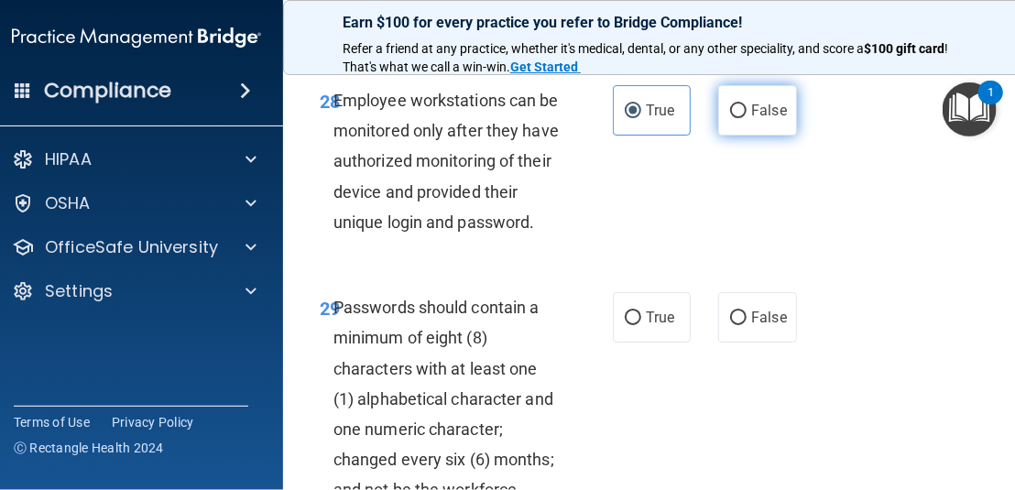
click at [753, 136] on label "False" at bounding box center [757, 110] width 78 height 50
click at [747, 118] on input "False" at bounding box center [738, 111] width 16 height 14
radio input "true"
radio input "false"
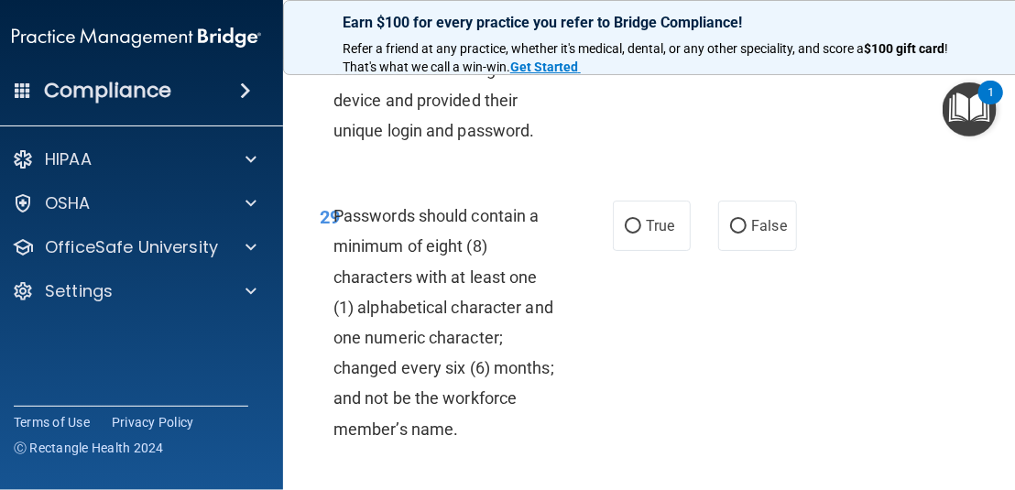
scroll to position [6688, 0]
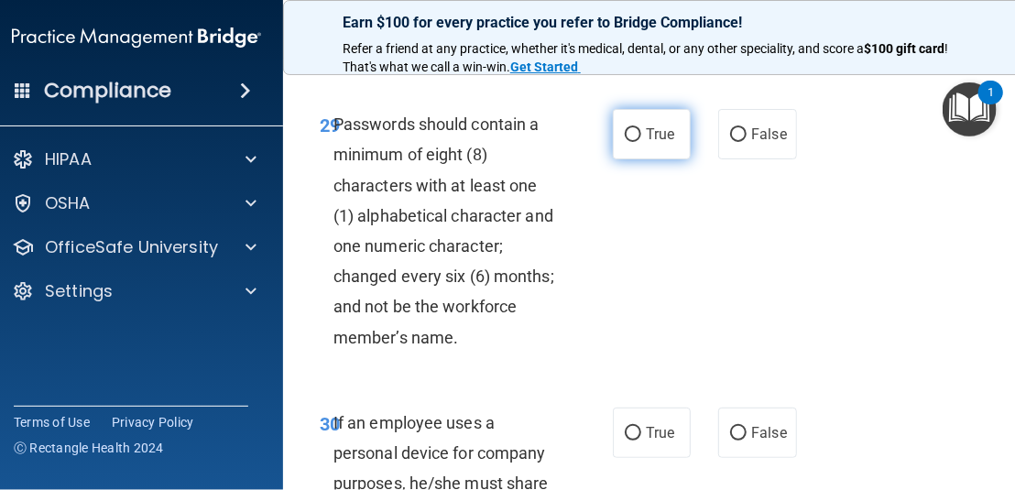
click at [656, 143] on span "True" at bounding box center [660, 134] width 28 height 17
click at [641, 142] on input "True" at bounding box center [633, 135] width 16 height 14
radio input "true"
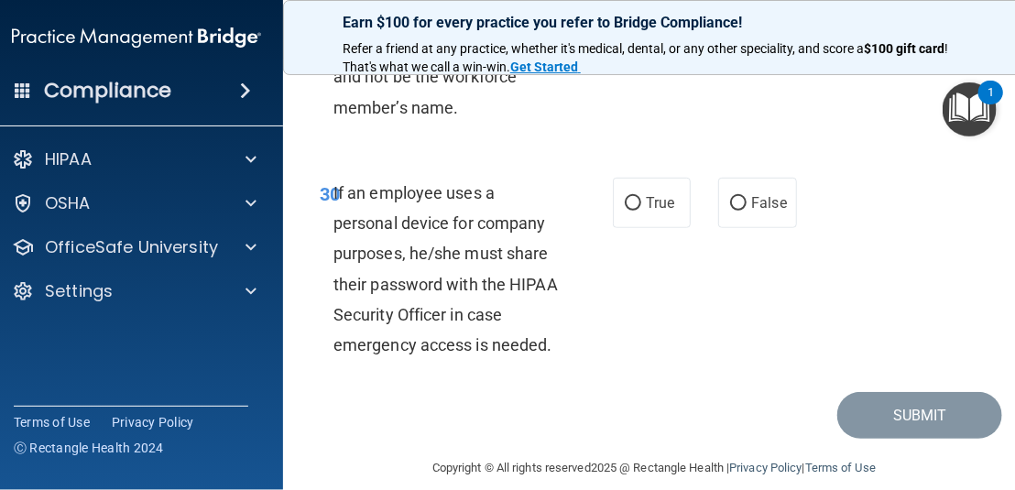
scroll to position [6963, 0]
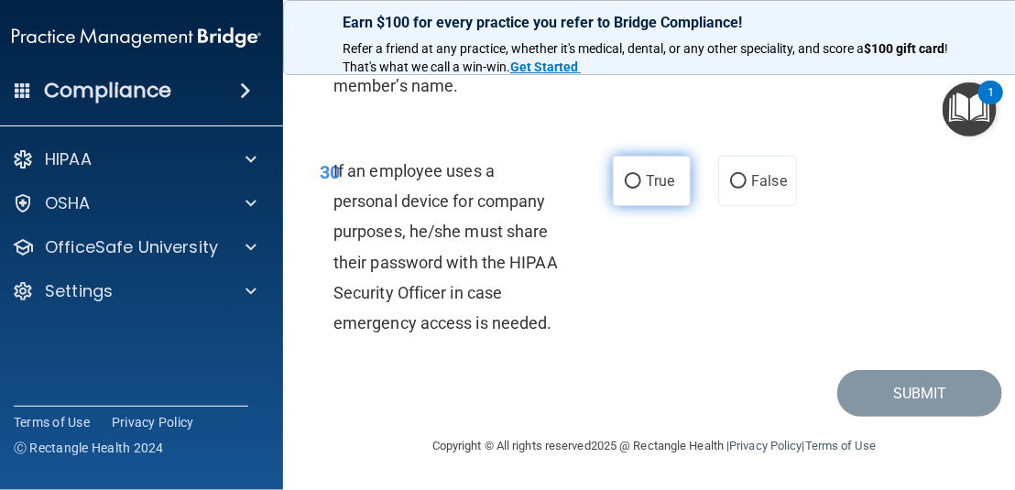
click at [661, 206] on label "True" at bounding box center [652, 181] width 78 height 50
click at [641, 189] on input "True" at bounding box center [633, 182] width 16 height 14
radio input "true"
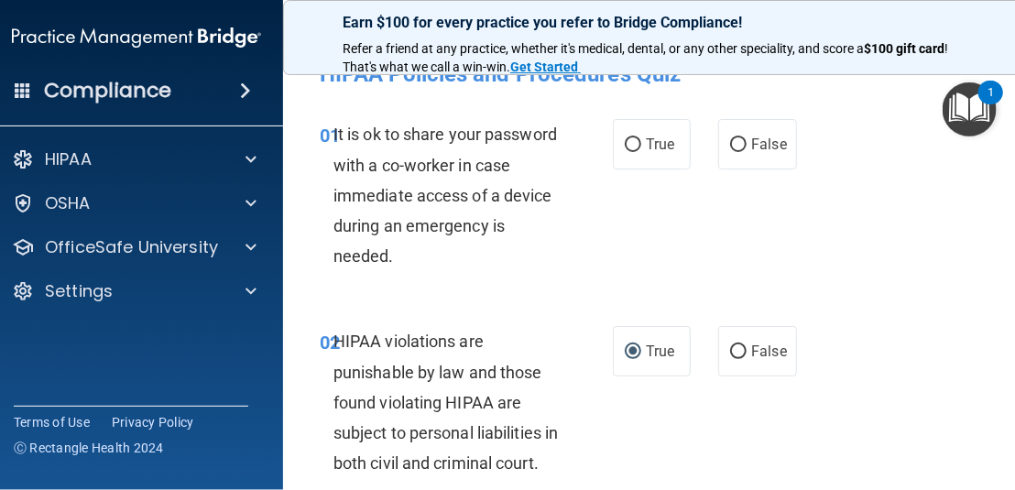
scroll to position [0, 0]
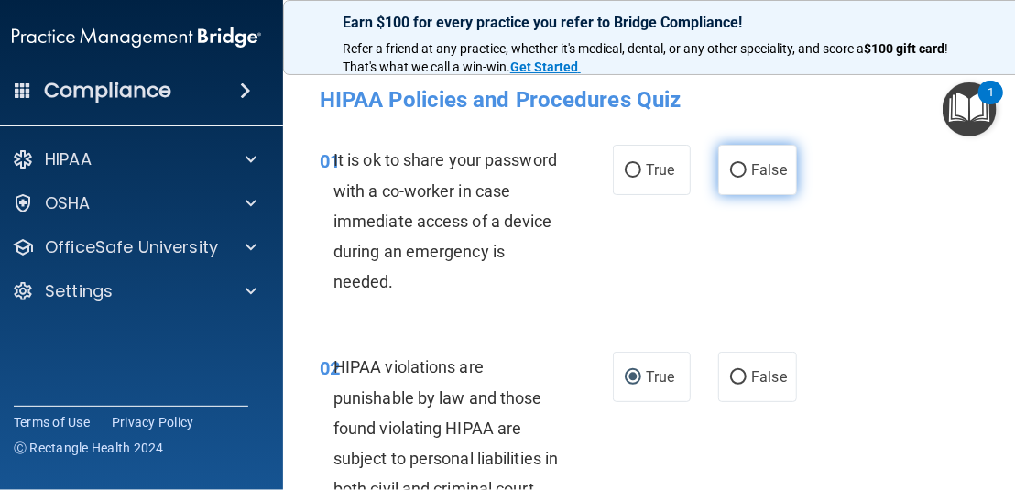
click at [752, 180] on label "False" at bounding box center [757, 170] width 78 height 50
click at [747, 178] on input "False" at bounding box center [738, 171] width 16 height 14
radio input "true"
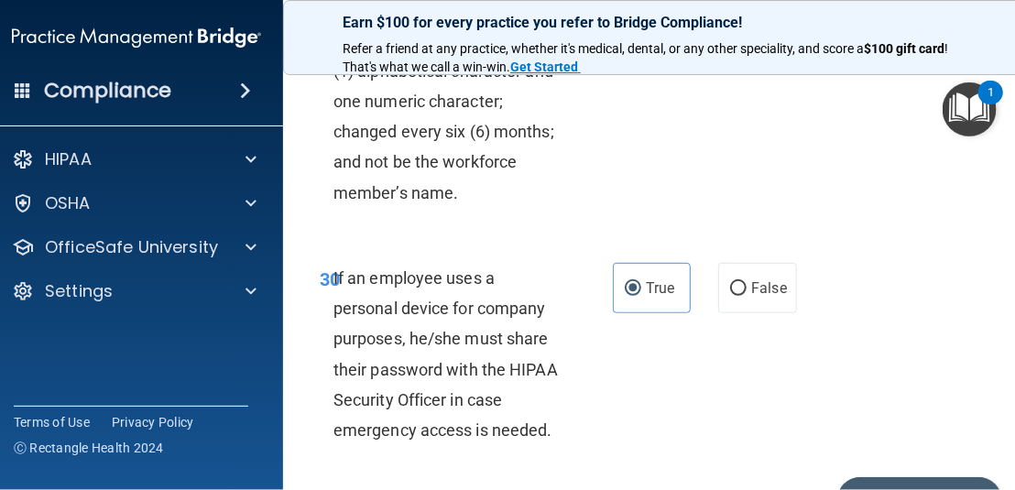
scroll to position [7002, 0]
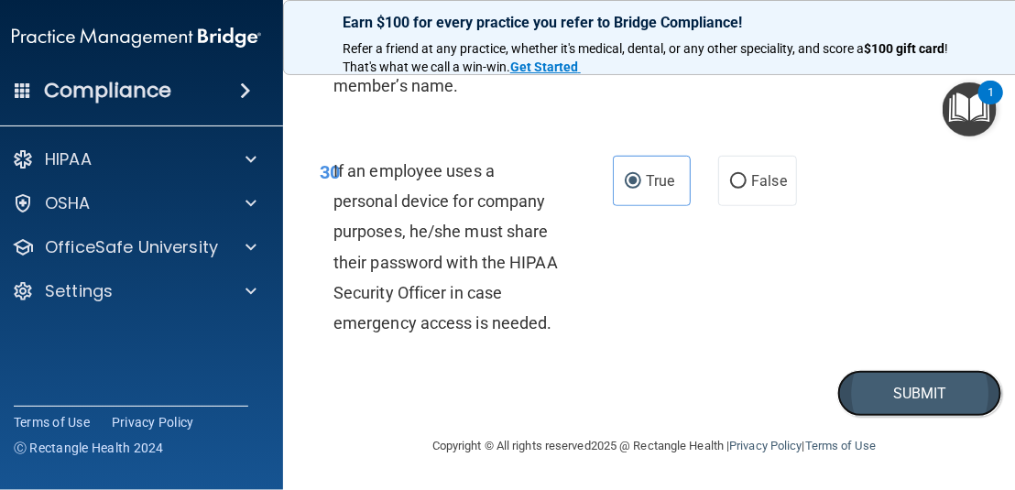
click at [919, 380] on button "Submit" at bounding box center [919, 393] width 165 height 47
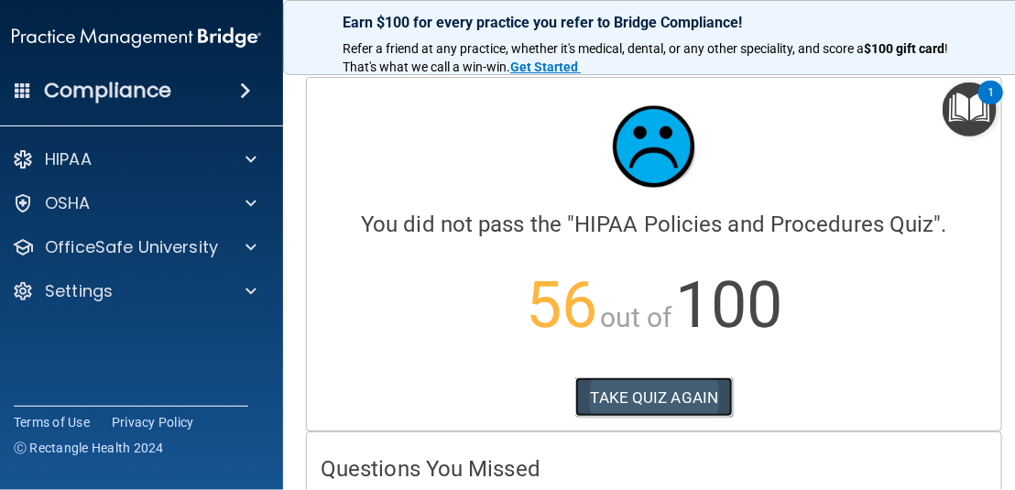
click at [665, 400] on button "TAKE QUIZ AGAIN" at bounding box center [654, 397] width 158 height 40
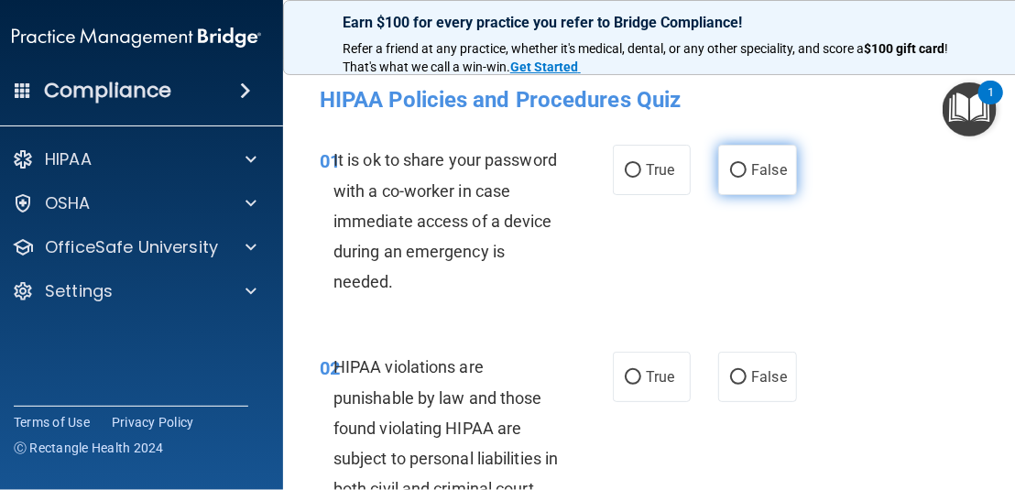
click at [737, 158] on label "False" at bounding box center [757, 170] width 78 height 50
click at [737, 164] on input "False" at bounding box center [738, 171] width 16 height 14
radio input "true"
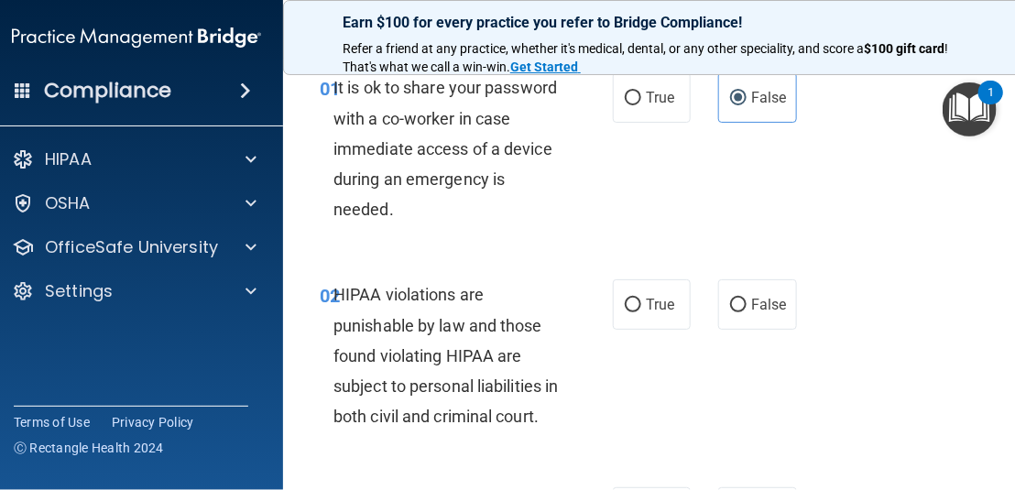
scroll to position [183, 0]
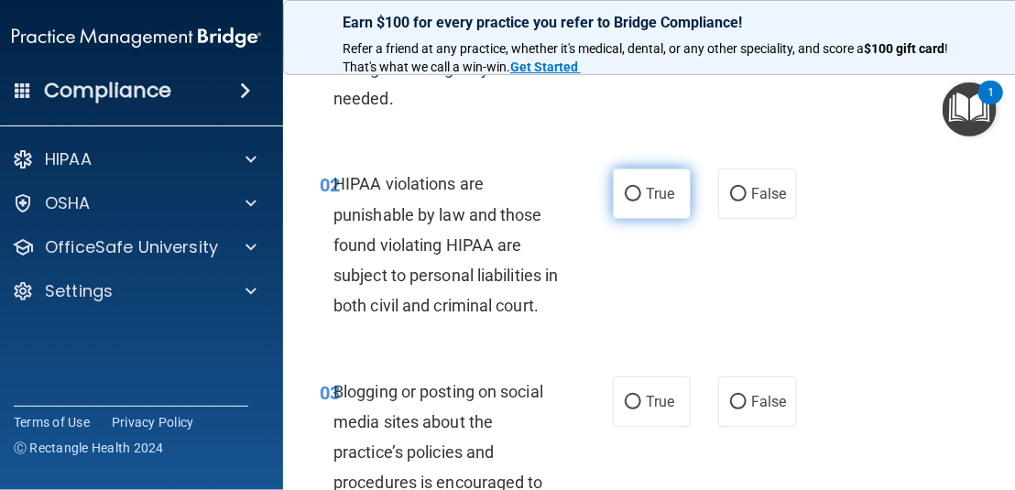
click at [653, 175] on label "True" at bounding box center [652, 194] width 78 height 50
click at [641, 188] on input "True" at bounding box center [633, 195] width 16 height 14
radio input "true"
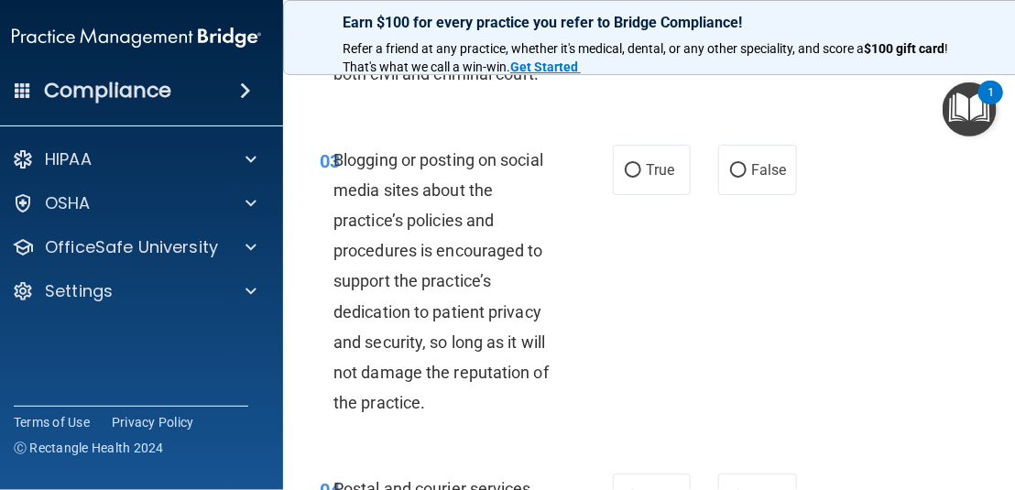
scroll to position [458, 0]
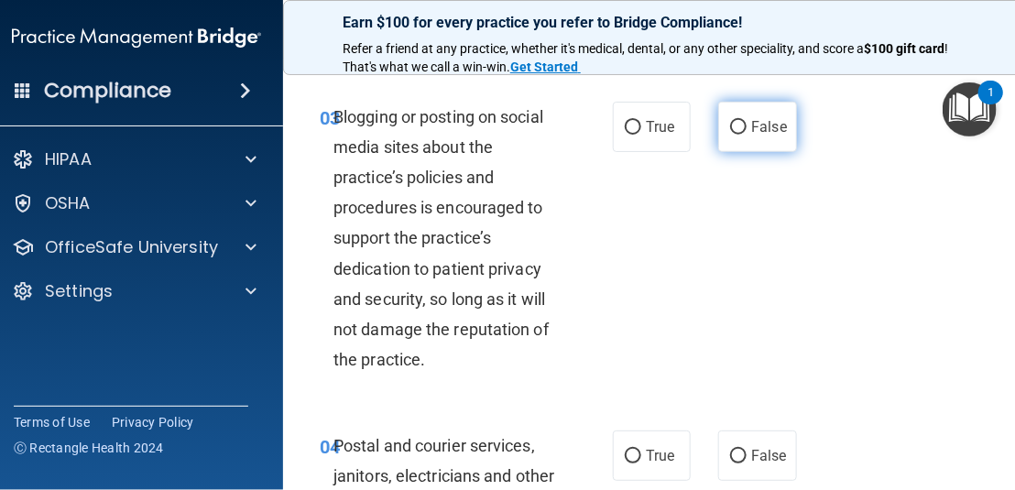
click at [737, 135] on input "False" at bounding box center [738, 128] width 16 height 14
radio input "true"
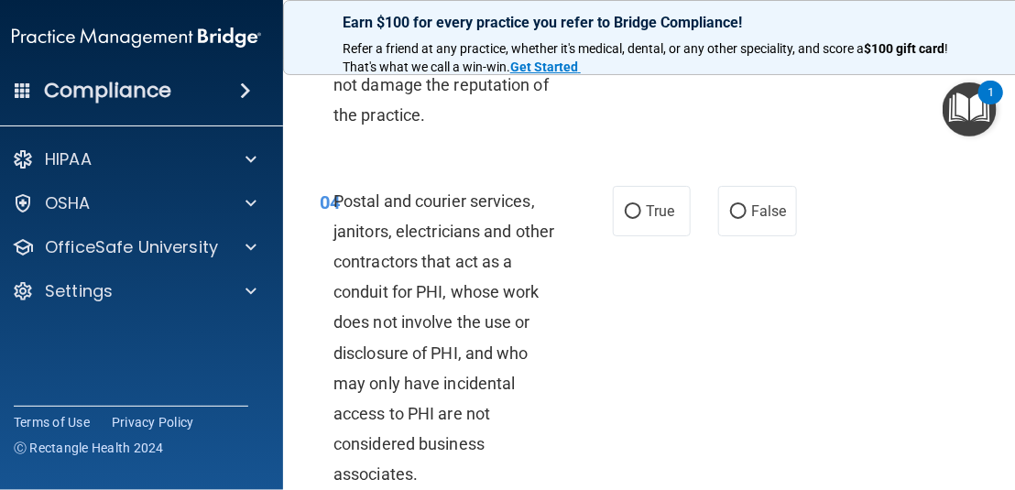
scroll to position [733, 0]
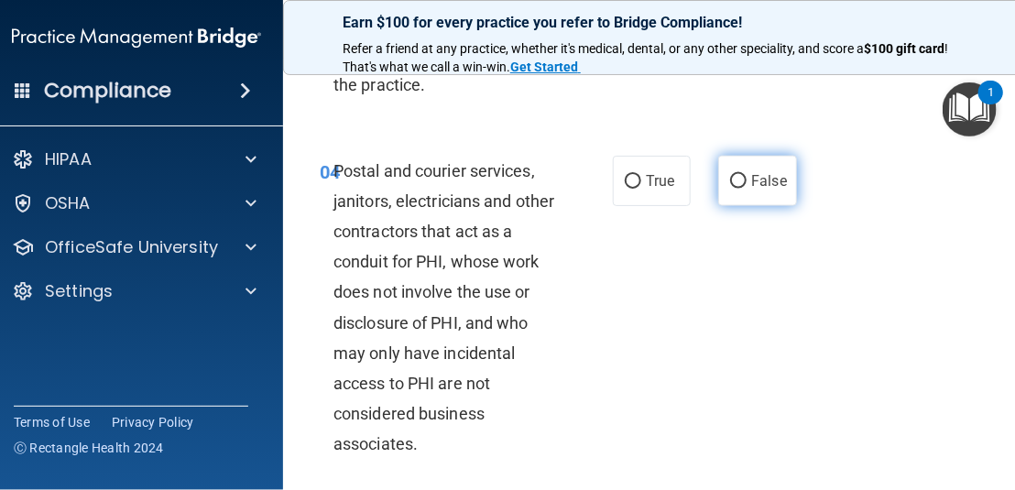
click at [718, 206] on label "False" at bounding box center [757, 181] width 78 height 50
click at [730, 189] on input "False" at bounding box center [738, 182] width 16 height 14
radio input "true"
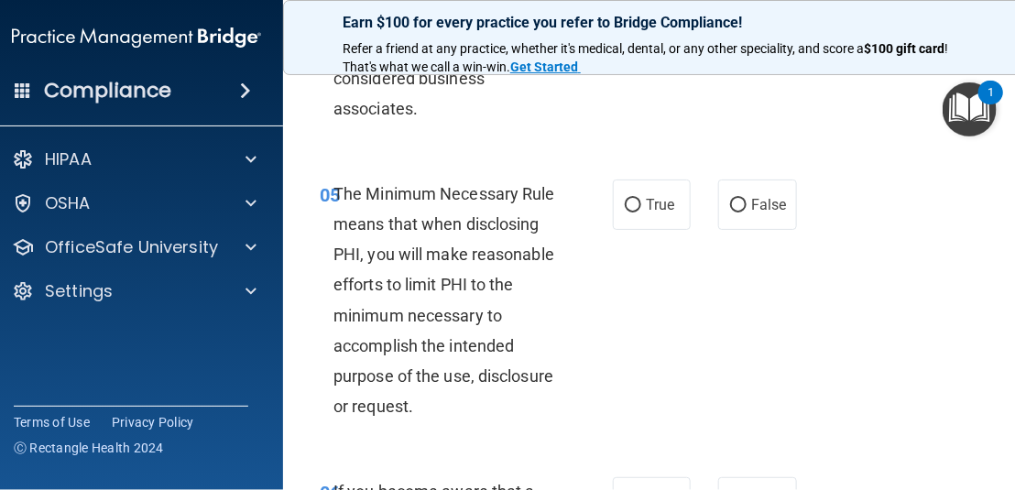
scroll to position [1099, 0]
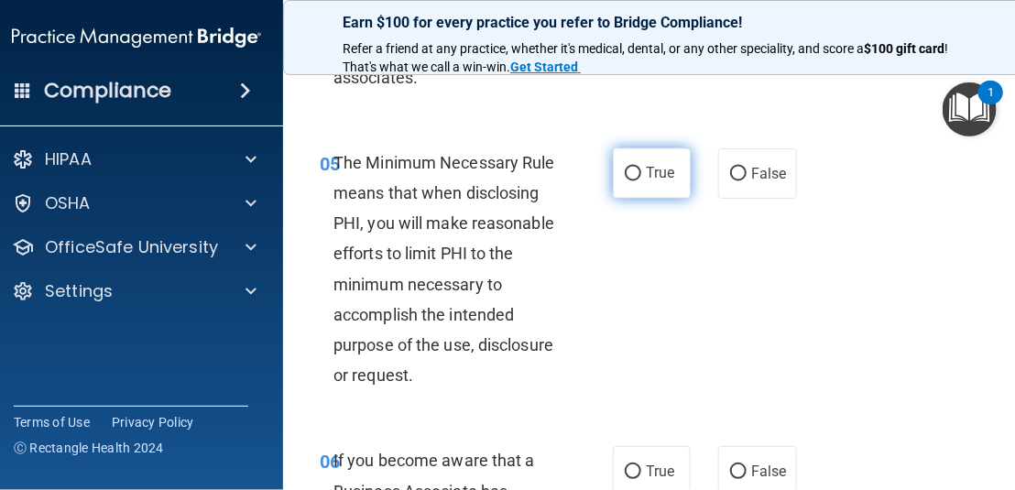
click at [635, 199] on label "True" at bounding box center [652, 173] width 78 height 50
click at [635, 181] on input "True" at bounding box center [633, 175] width 16 height 14
radio input "true"
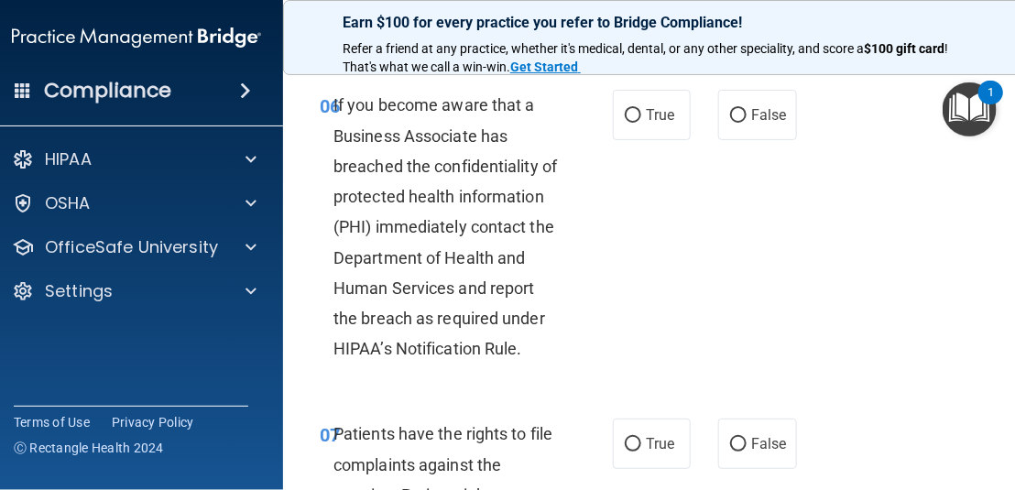
scroll to position [1466, 0]
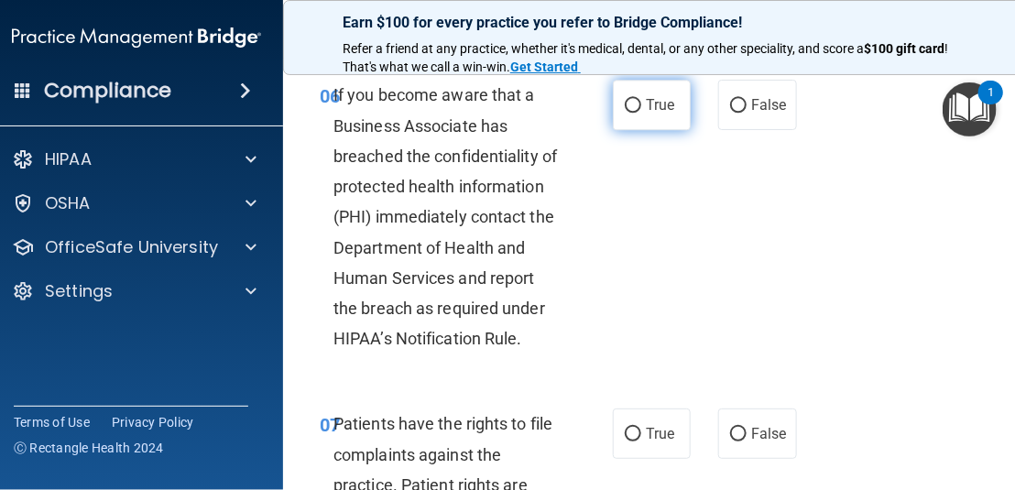
click at [659, 130] on label "True" at bounding box center [652, 105] width 78 height 50
click at [641, 113] on input "True" at bounding box center [633, 106] width 16 height 14
radio input "true"
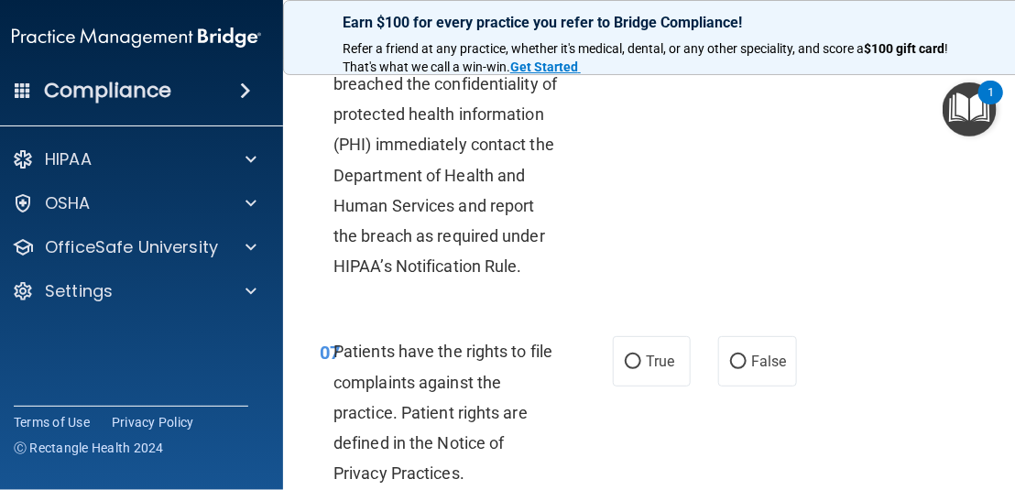
scroll to position [1649, 0]
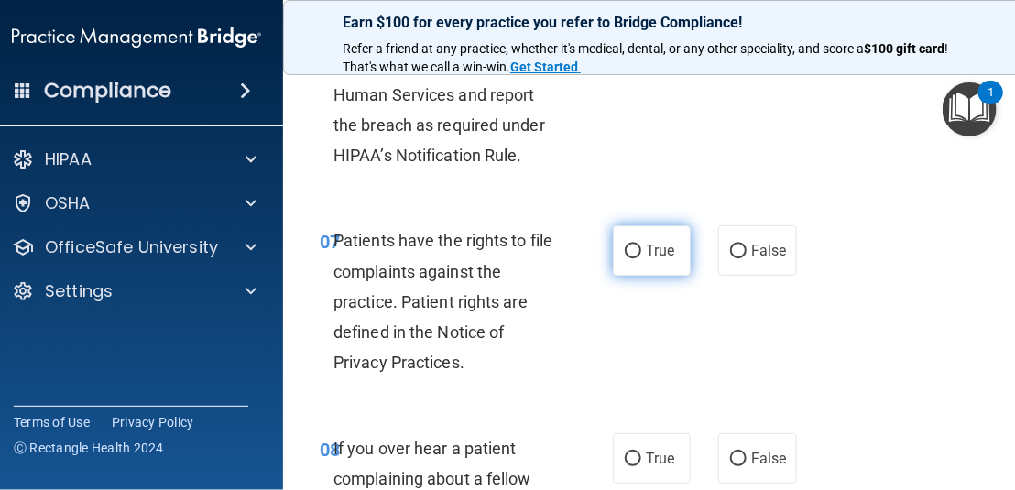
click at [621, 276] on label "True" at bounding box center [652, 250] width 78 height 50
click at [625, 258] on input "True" at bounding box center [633, 252] width 16 height 14
radio input "true"
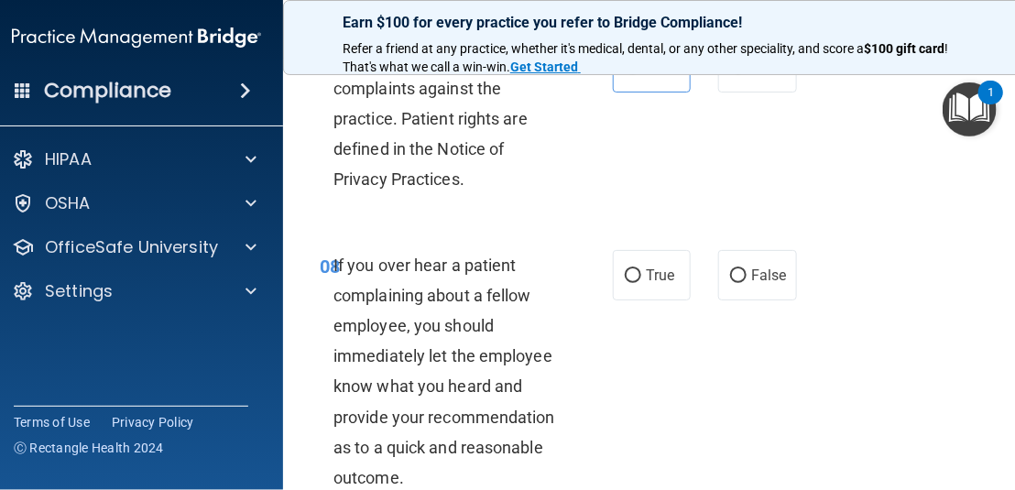
scroll to position [1924, 0]
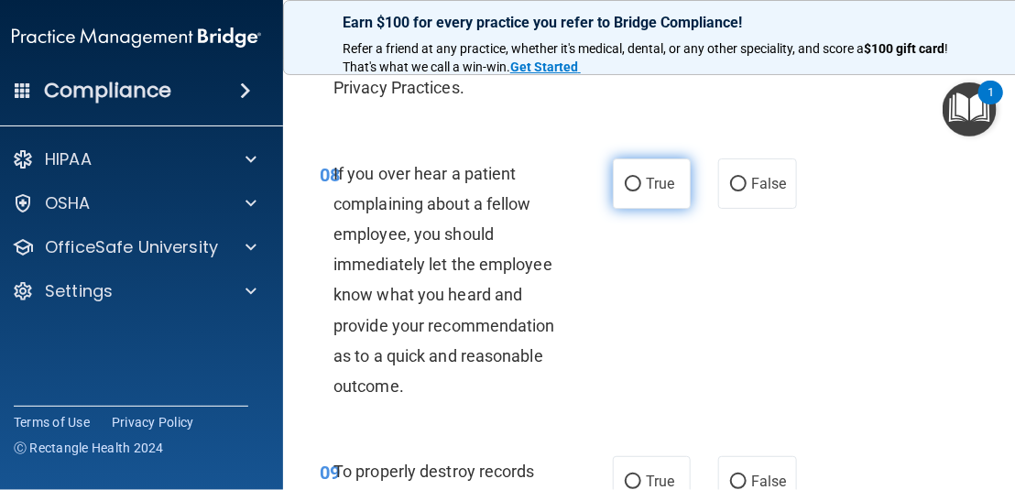
click at [647, 200] on label "True" at bounding box center [652, 183] width 78 height 50
click at [641, 191] on input "True" at bounding box center [633, 185] width 16 height 14
radio input "true"
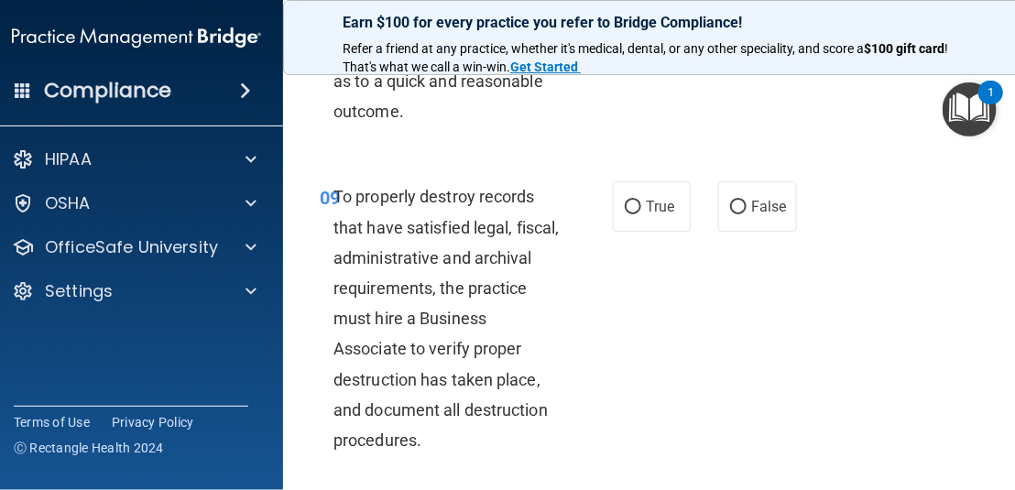
scroll to position [2290, 0]
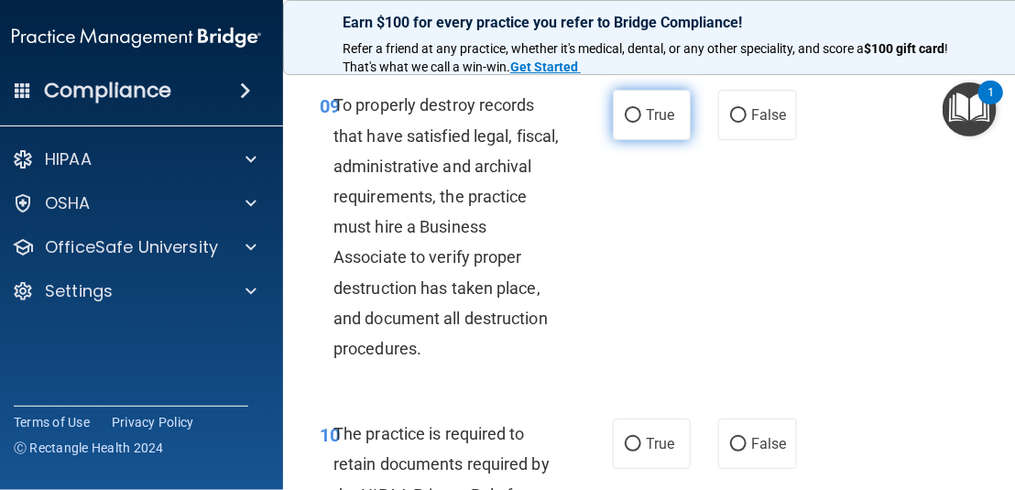
click at [657, 140] on label "True" at bounding box center [652, 115] width 78 height 50
click at [641, 123] on input "True" at bounding box center [633, 116] width 16 height 14
radio input "true"
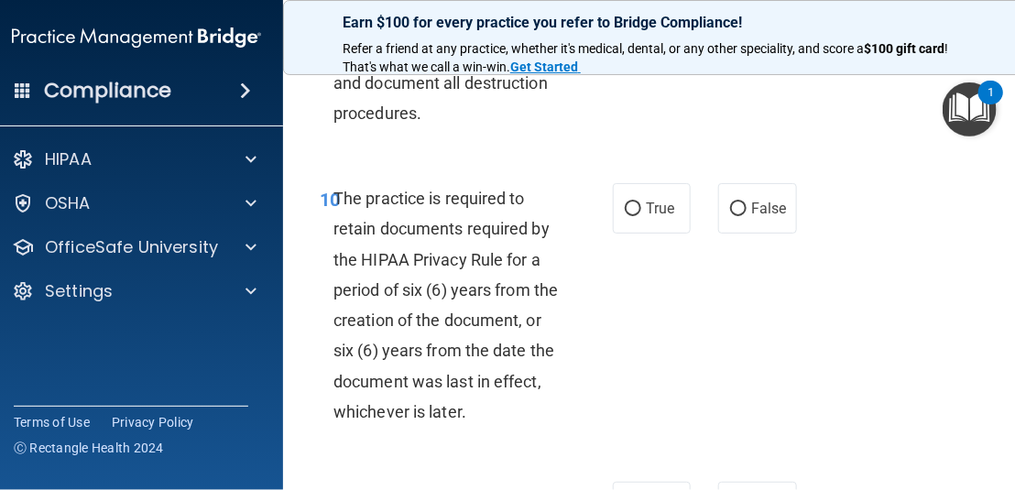
scroll to position [2565, 0]
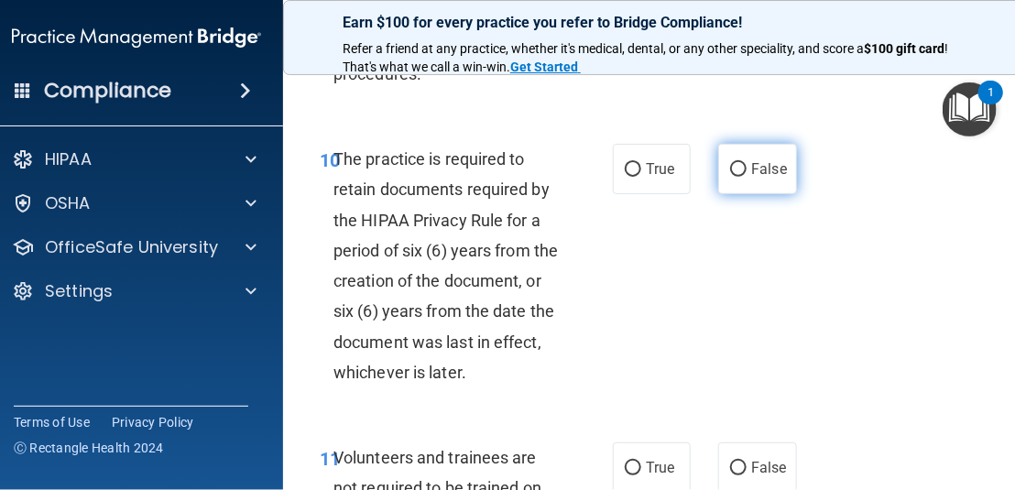
click at [719, 194] on label "False" at bounding box center [757, 169] width 78 height 50
click at [730, 177] on input "False" at bounding box center [738, 170] width 16 height 14
radio input "true"
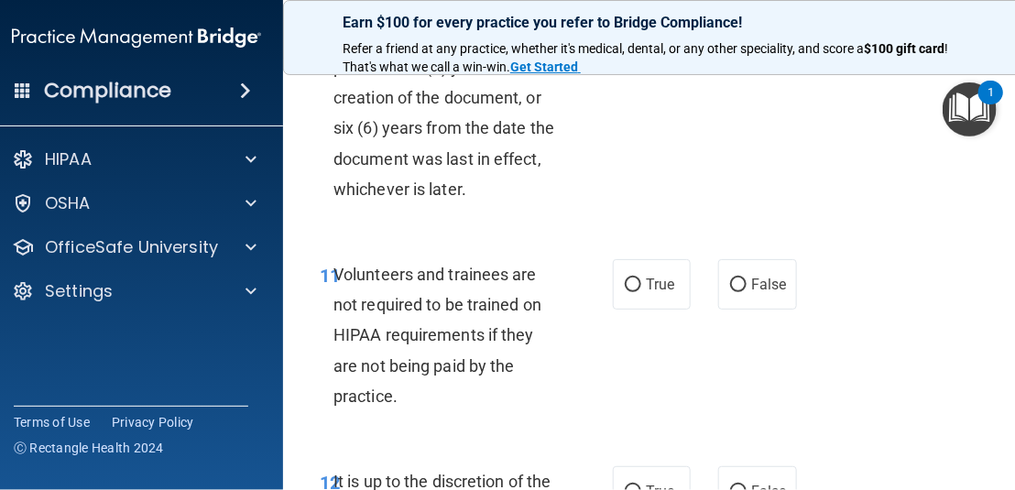
scroll to position [2840, 0]
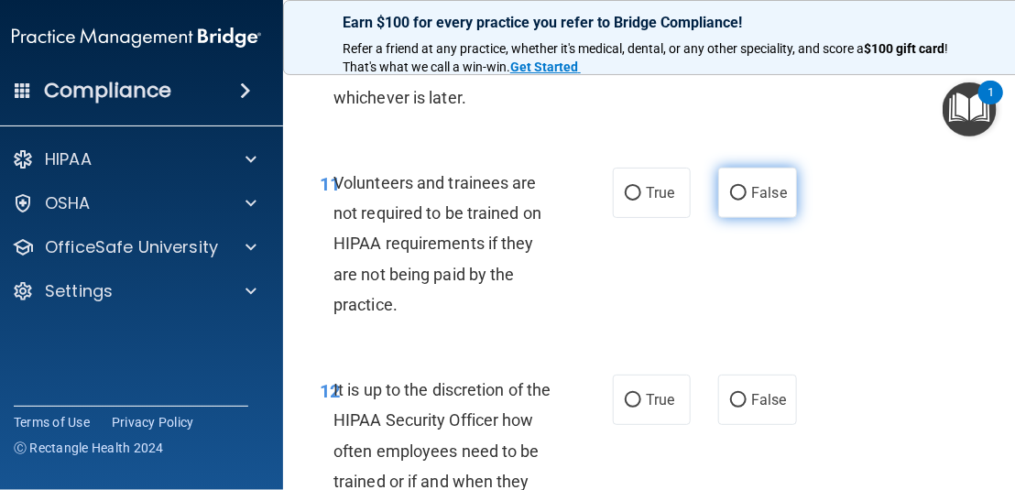
click at [766, 202] on span "False" at bounding box center [769, 192] width 36 height 17
click at [747, 201] on input "False" at bounding box center [738, 194] width 16 height 14
radio input "true"
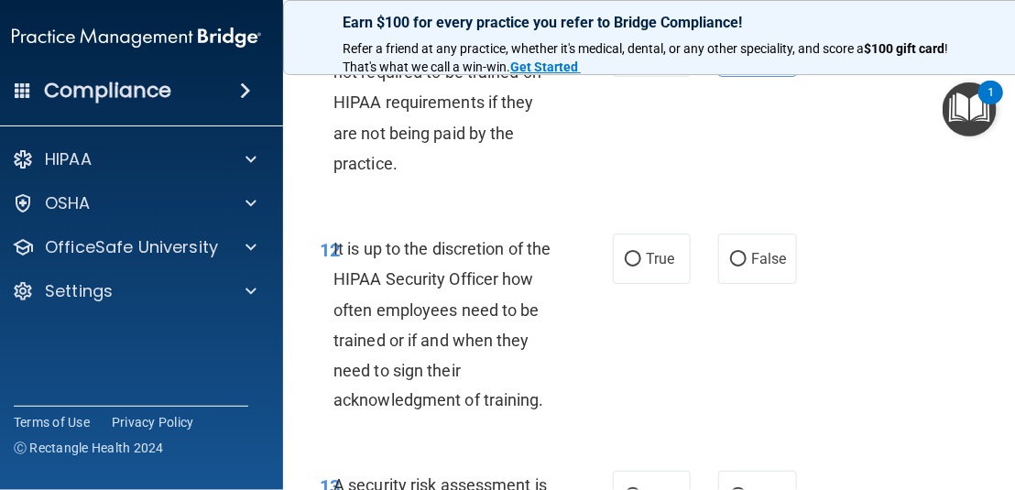
scroll to position [3023, 0]
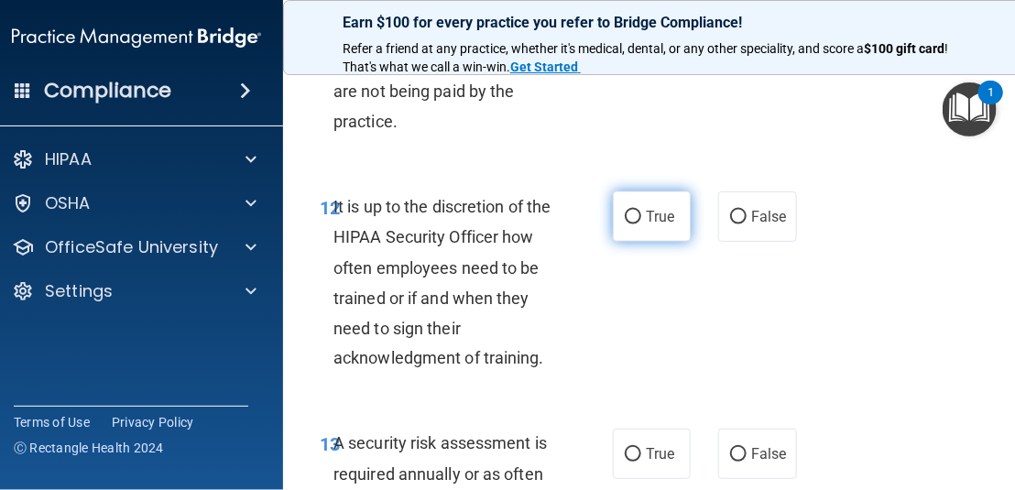
click at [668, 242] on label "True" at bounding box center [652, 216] width 78 height 50
click at [641, 224] on input "True" at bounding box center [633, 218] width 16 height 14
radio input "true"
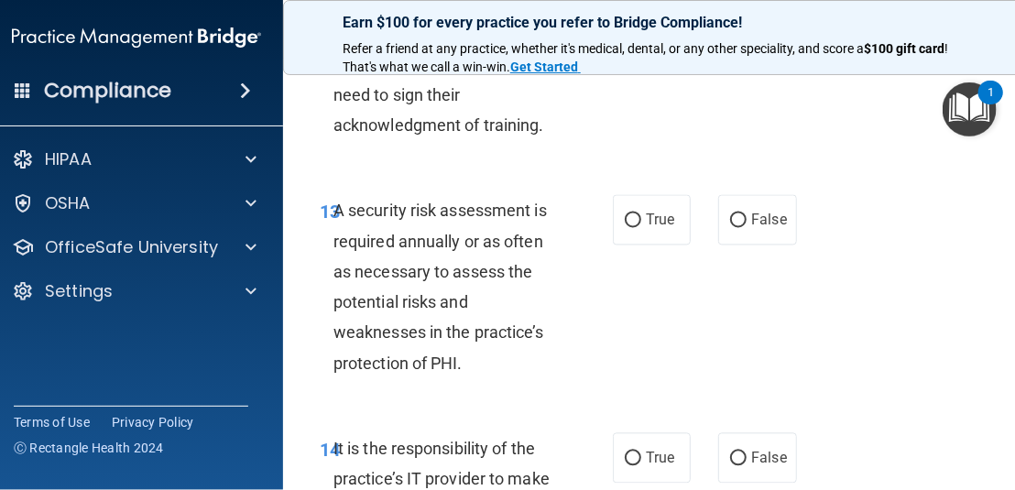
scroll to position [3298, 0]
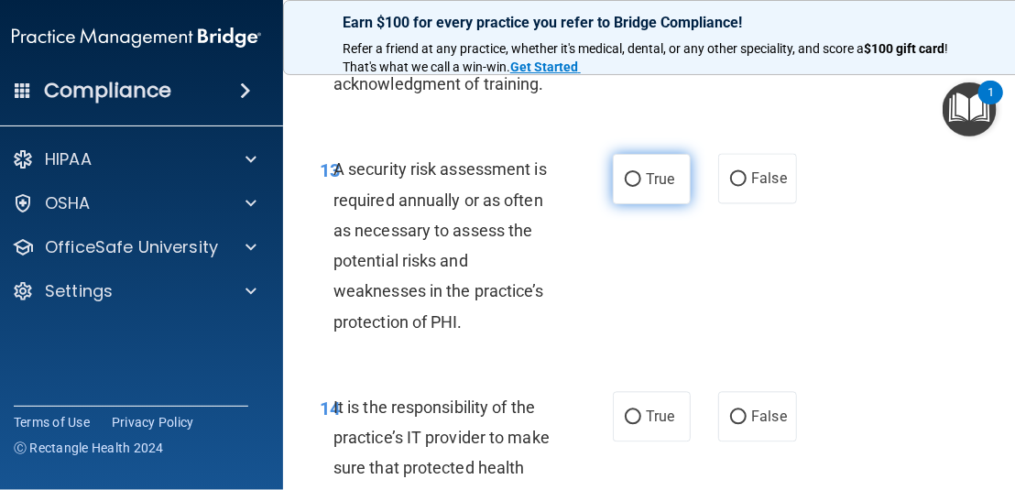
click at [625, 187] on input "True" at bounding box center [633, 180] width 16 height 14
radio input "true"
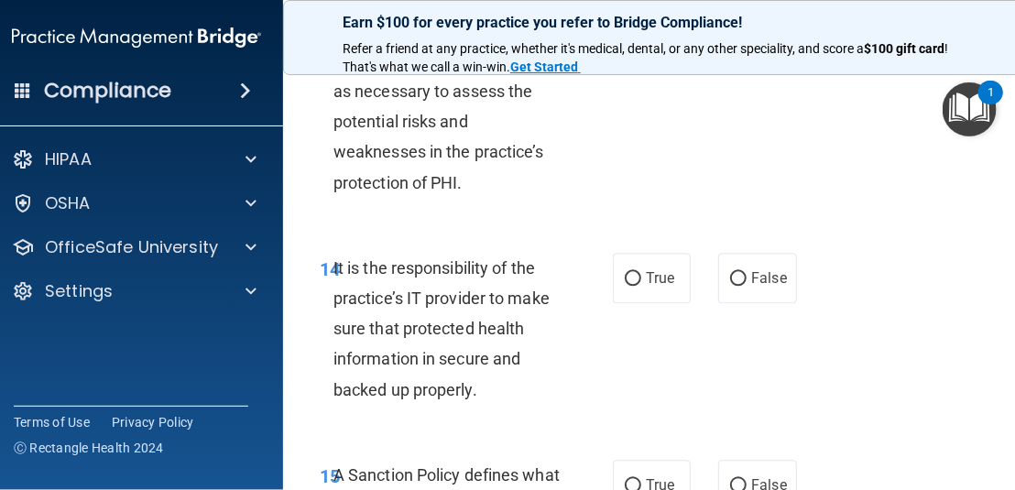
scroll to position [3481, 0]
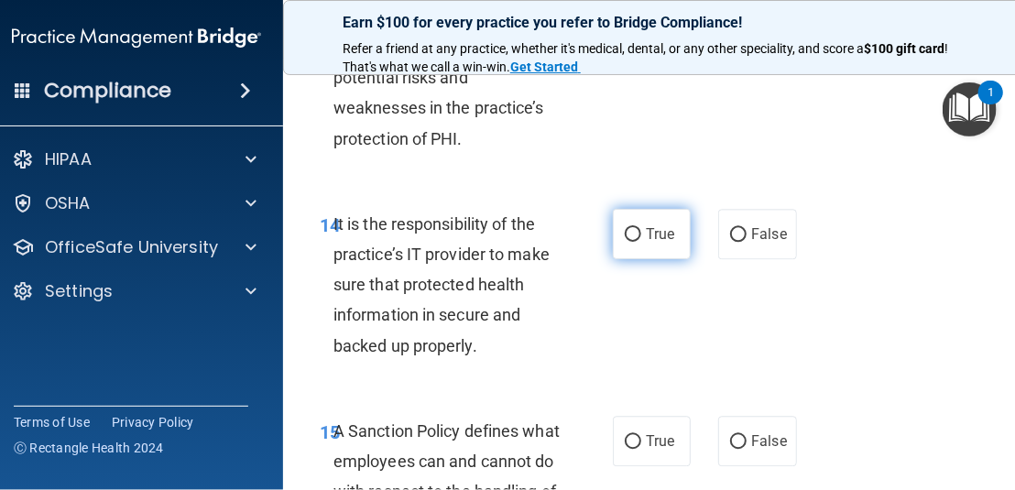
click at [613, 259] on label "True" at bounding box center [652, 234] width 78 height 50
click at [625, 242] on input "True" at bounding box center [633, 235] width 16 height 14
radio input "true"
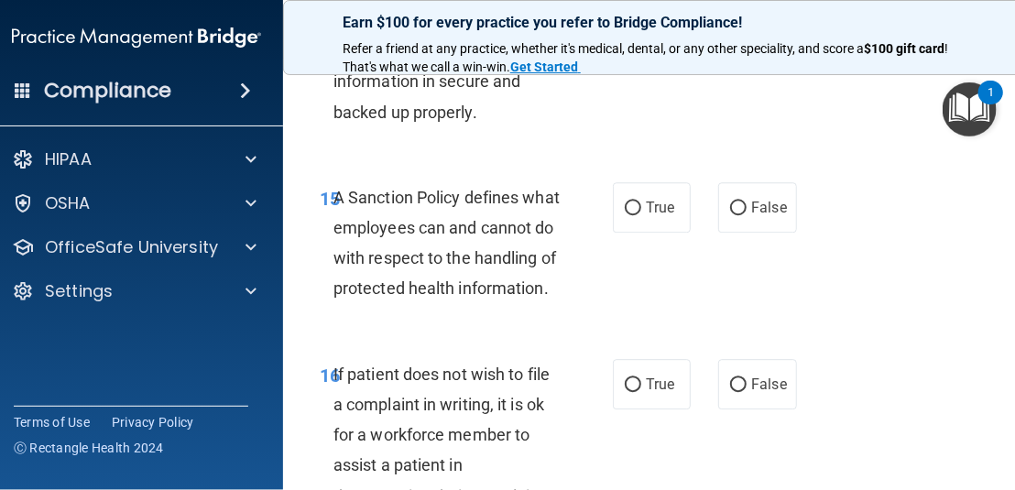
scroll to position [3756, 0]
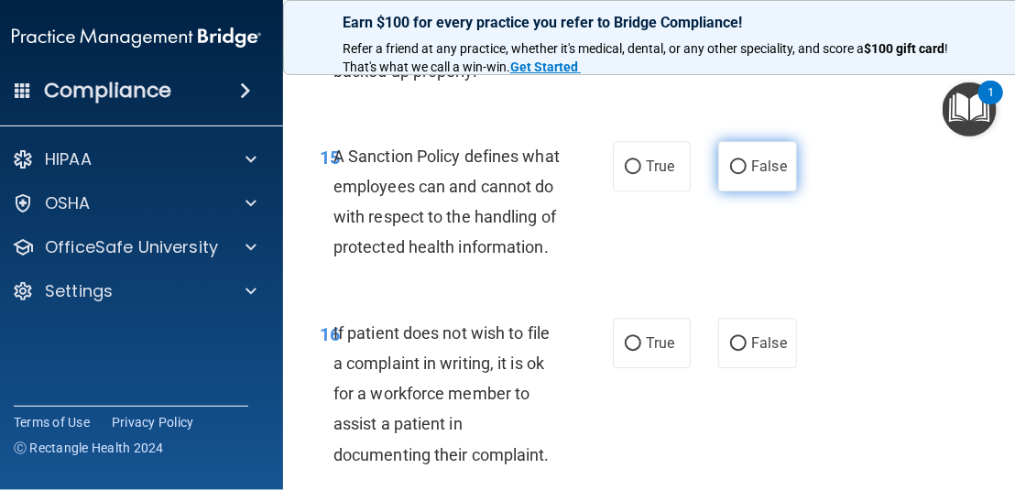
click at [731, 174] on input "False" at bounding box center [738, 167] width 16 height 14
radio input "true"
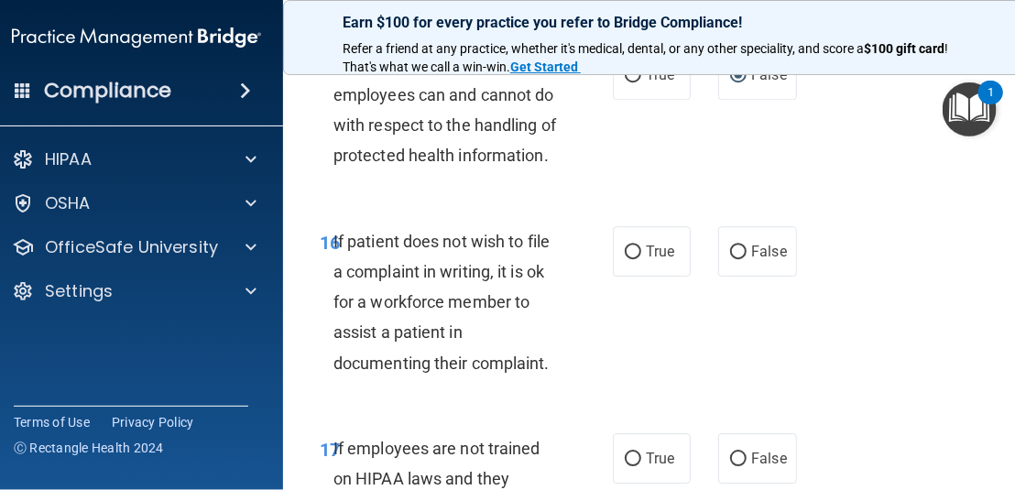
scroll to position [3940, 0]
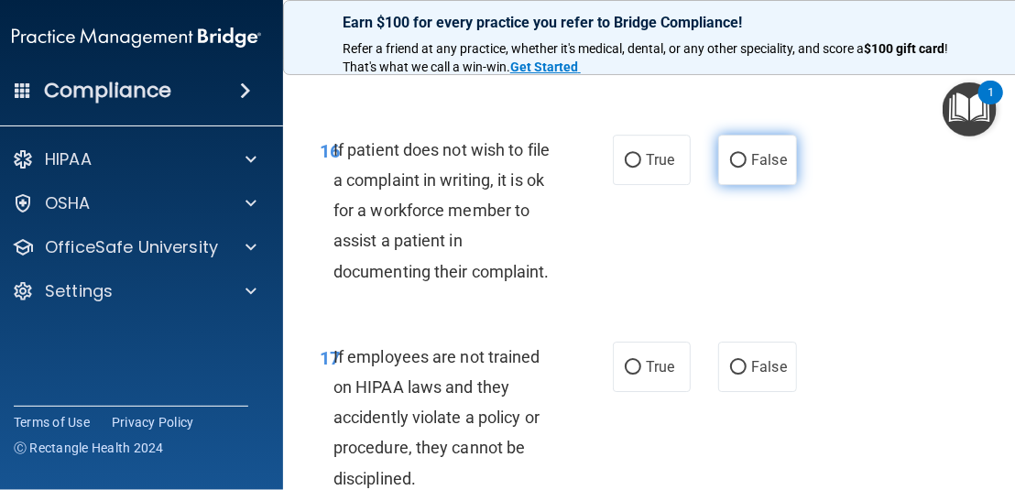
click at [751, 169] on span "False" at bounding box center [769, 159] width 36 height 17
click at [747, 168] on input "False" at bounding box center [738, 161] width 16 height 14
radio input "true"
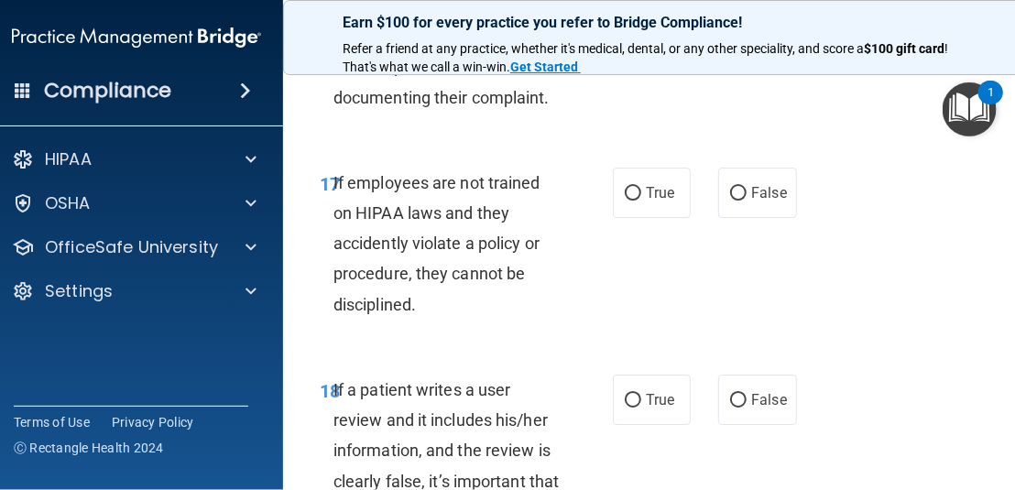
scroll to position [4123, 0]
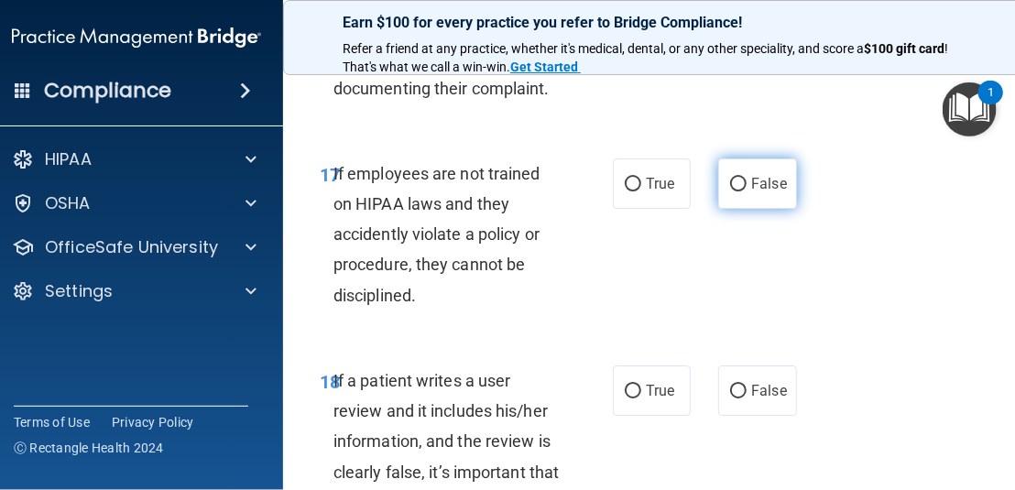
click at [720, 209] on label "False" at bounding box center [757, 183] width 78 height 50
click at [730, 191] on input "False" at bounding box center [738, 185] width 16 height 14
radio input "true"
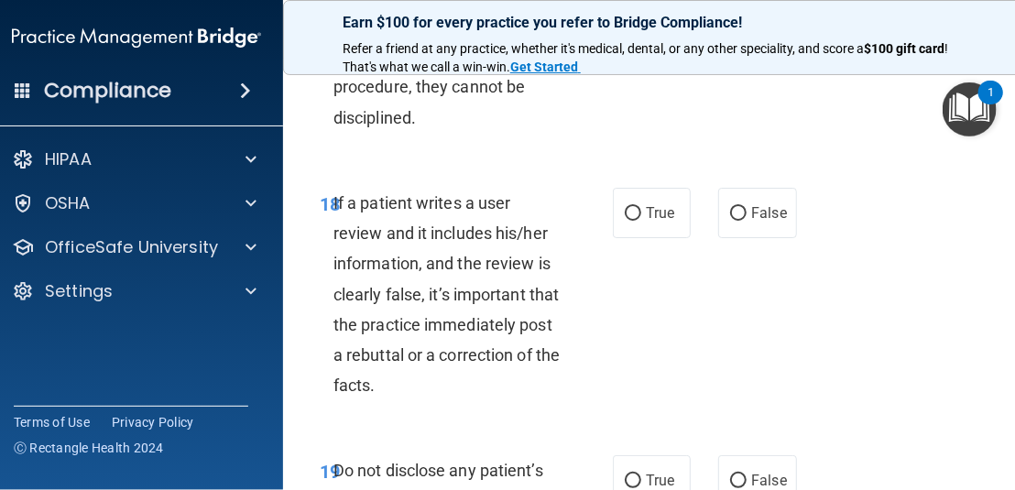
scroll to position [4306, 0]
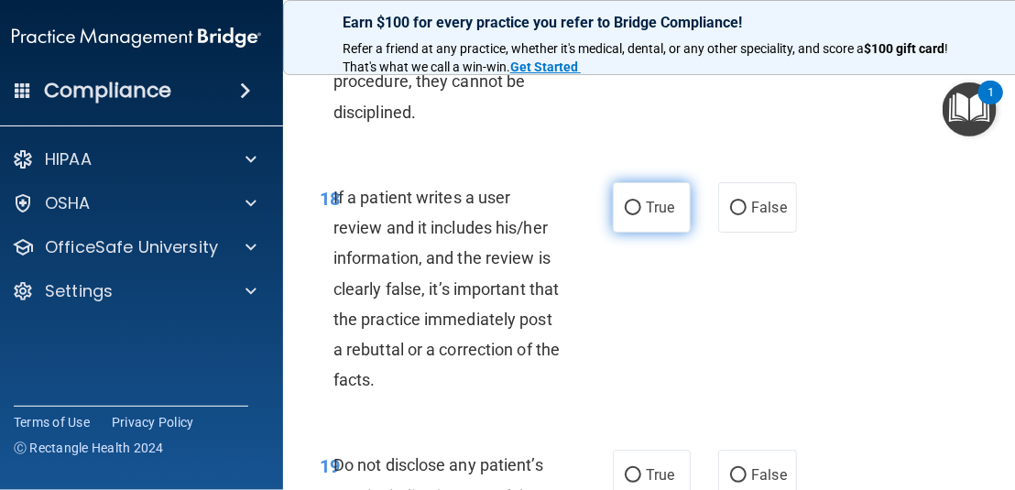
click at [626, 233] on label "True" at bounding box center [652, 207] width 78 height 50
click at [626, 215] on input "True" at bounding box center [633, 209] width 16 height 14
radio input "true"
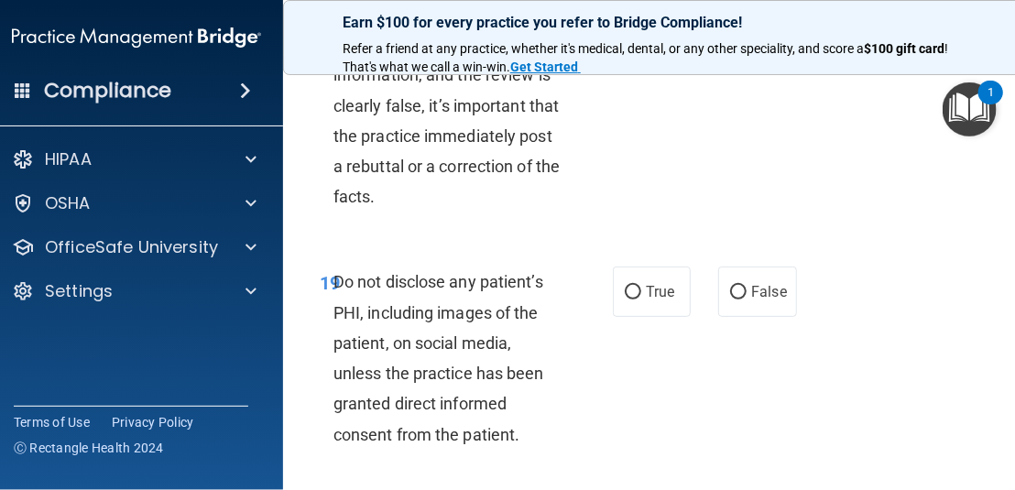
scroll to position [4581, 0]
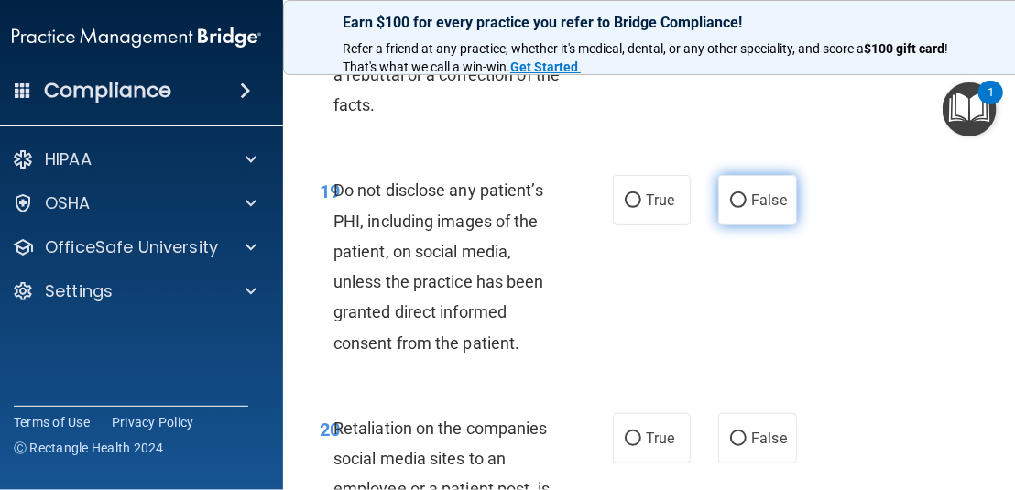
click at [770, 209] on span "False" at bounding box center [769, 199] width 36 height 17
click at [747, 208] on input "False" at bounding box center [738, 201] width 16 height 14
radio input "true"
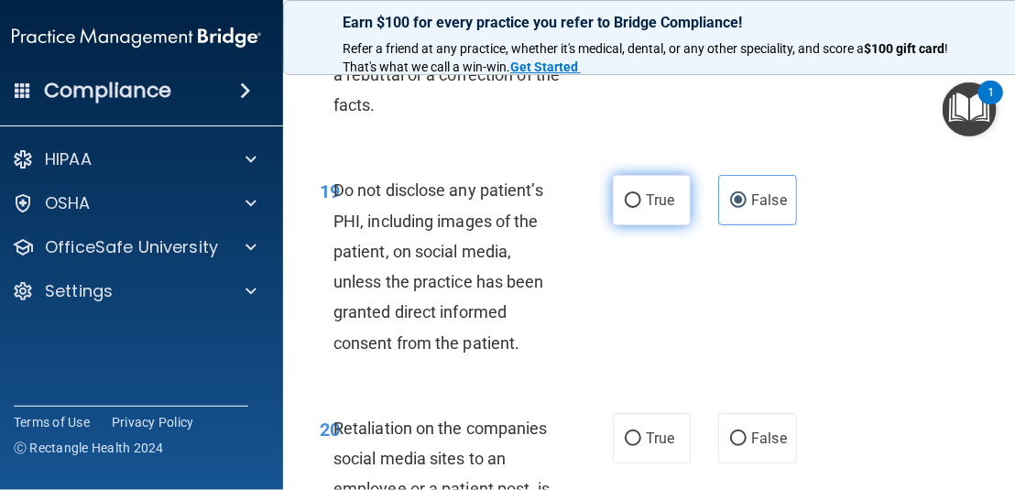
click at [639, 225] on label "True" at bounding box center [652, 200] width 78 height 50
click at [639, 208] on input "True" at bounding box center [633, 201] width 16 height 14
radio input "true"
radio input "false"
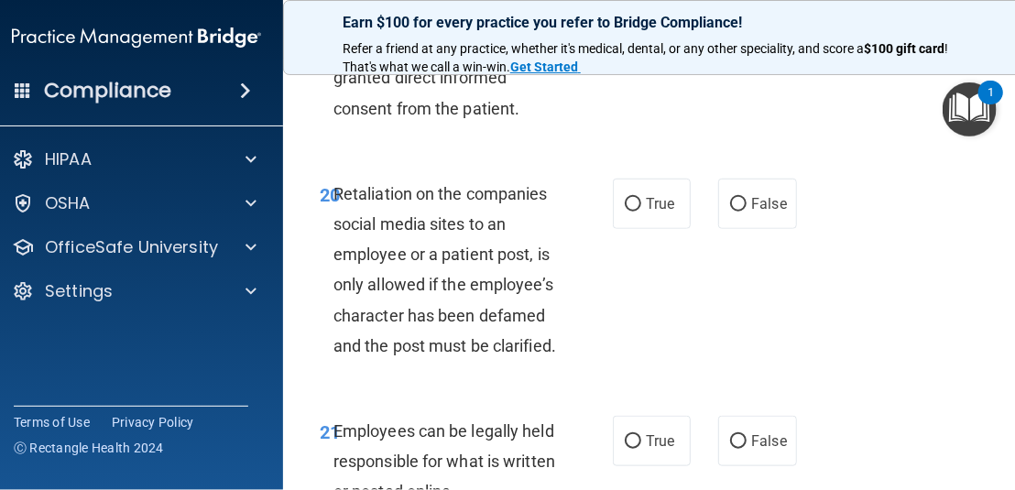
scroll to position [4856, 0]
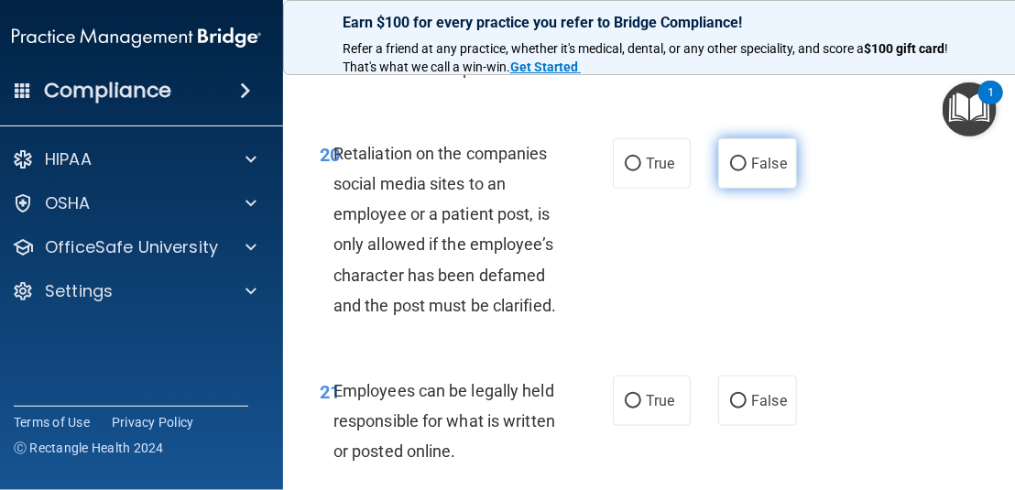
click at [730, 171] on input "False" at bounding box center [738, 165] width 16 height 14
radio input "true"
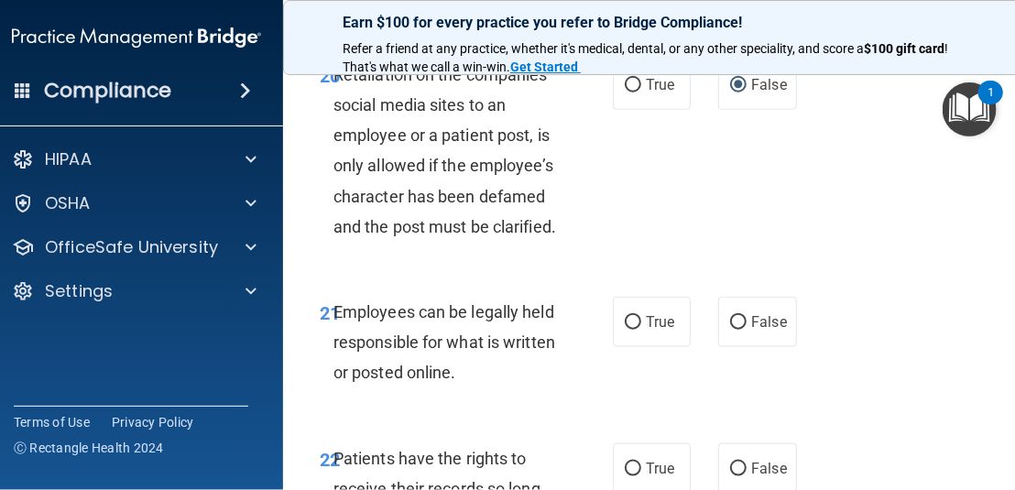
scroll to position [5039, 0]
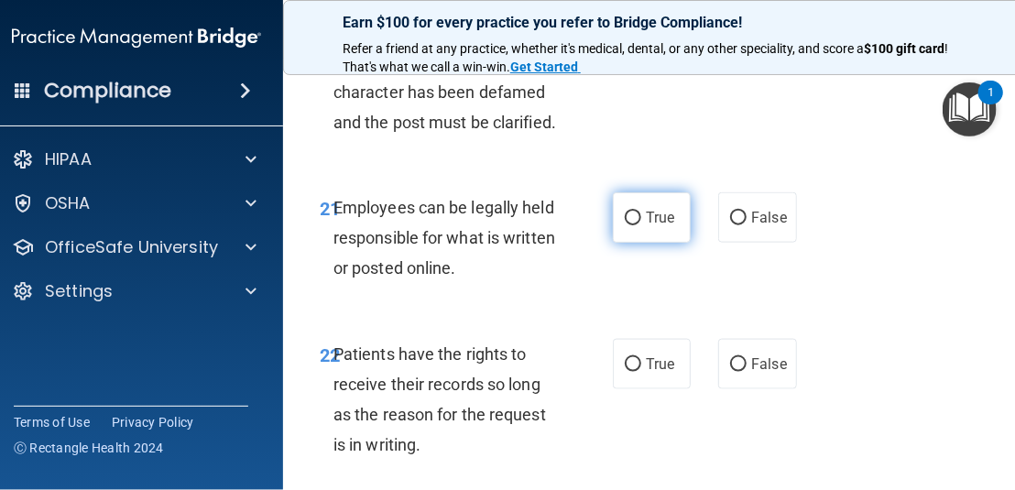
click at [625, 225] on input "True" at bounding box center [633, 219] width 16 height 14
radio input "true"
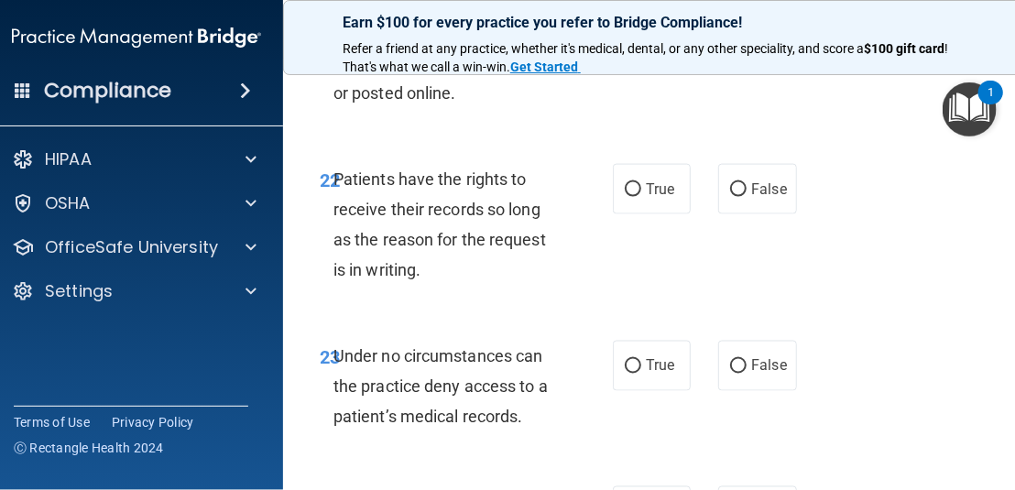
scroll to position [5222, 0]
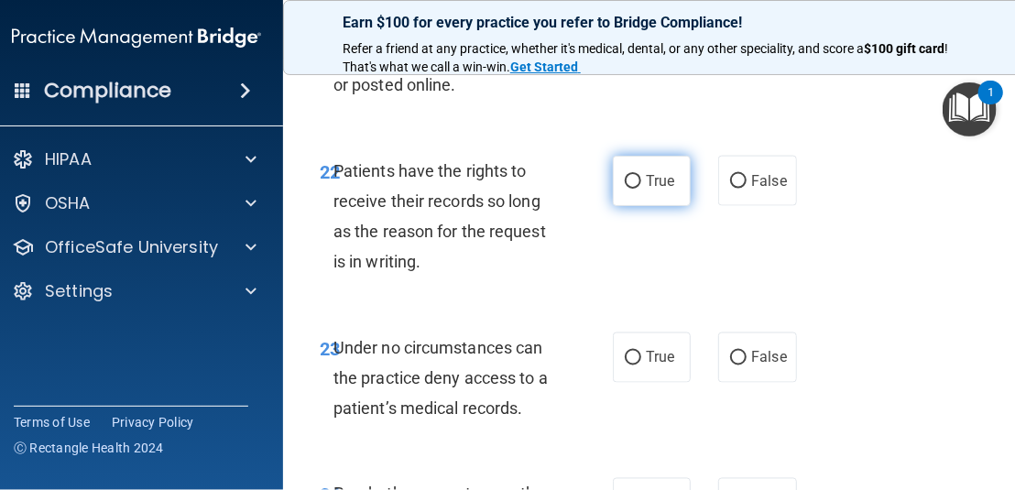
click at [650, 206] on label "True" at bounding box center [652, 181] width 78 height 50
click at [641, 189] on input "True" at bounding box center [633, 182] width 16 height 14
radio input "true"
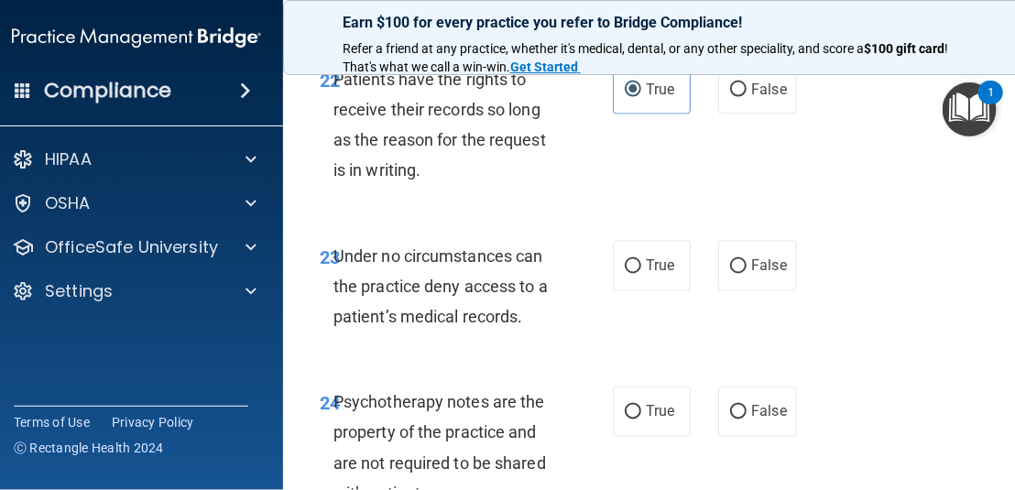
scroll to position [5405, 0]
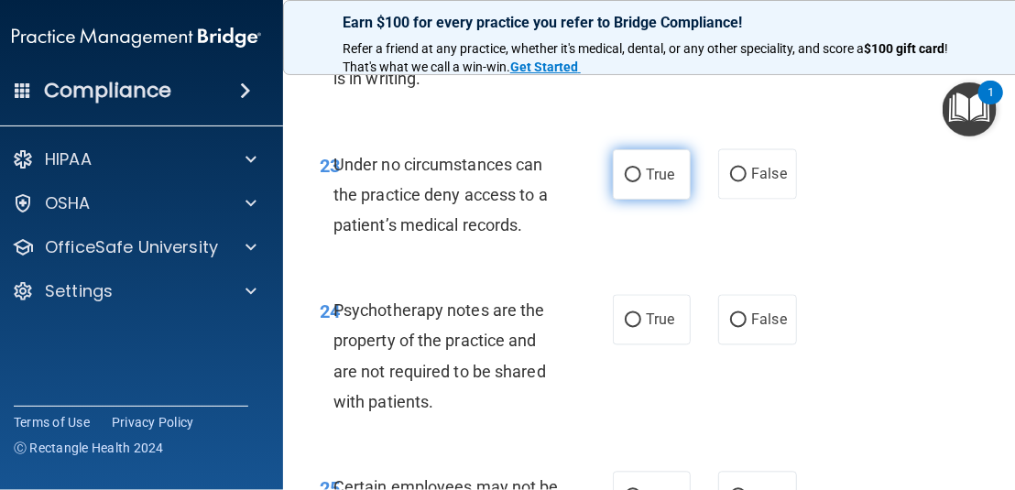
click at [650, 183] on span "True" at bounding box center [660, 174] width 28 height 17
click at [641, 182] on input "True" at bounding box center [633, 176] width 16 height 14
radio input "true"
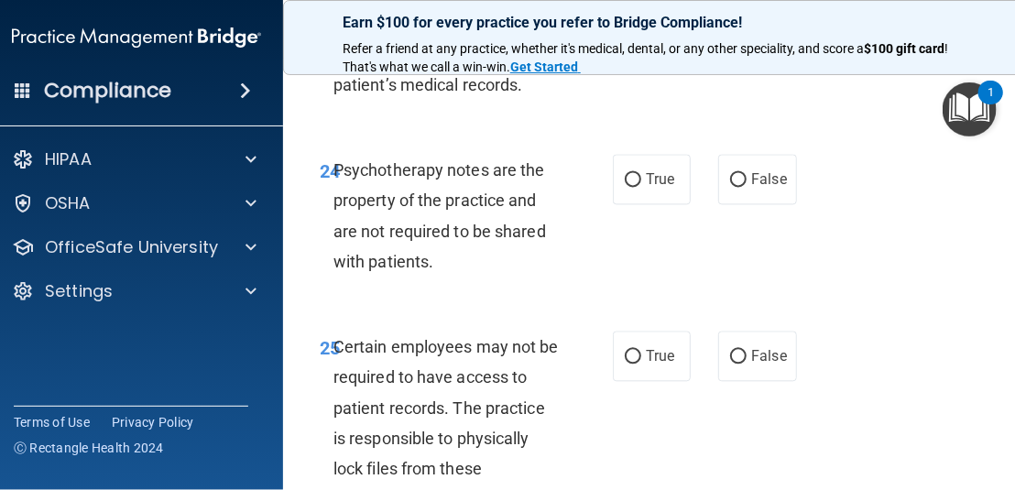
scroll to position [5589, 0]
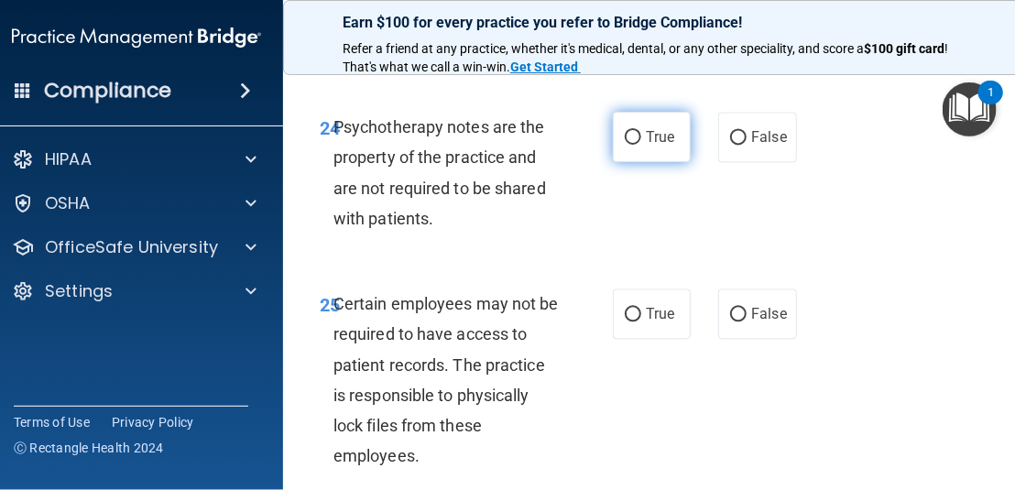
click at [654, 146] on span "True" at bounding box center [660, 136] width 28 height 17
click at [641, 145] on input "True" at bounding box center [633, 138] width 16 height 14
radio input "true"
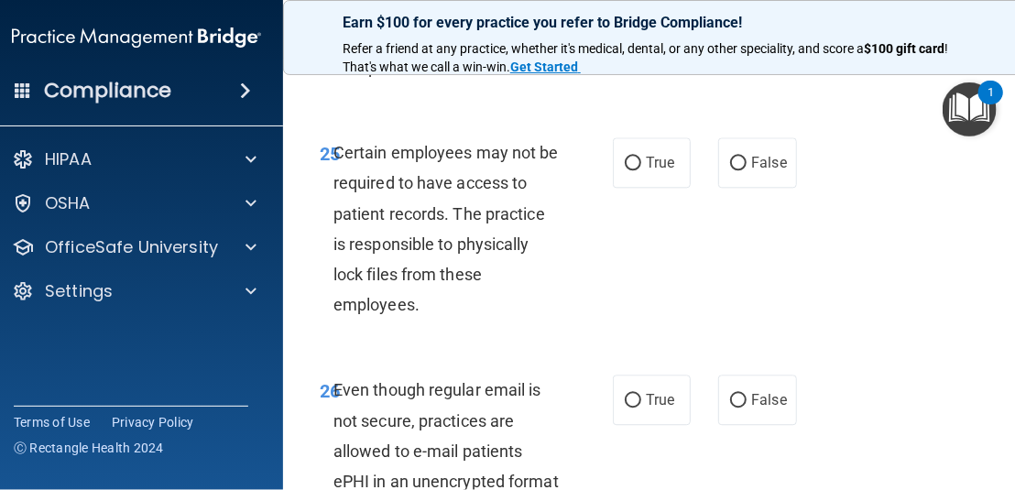
scroll to position [5772, 0]
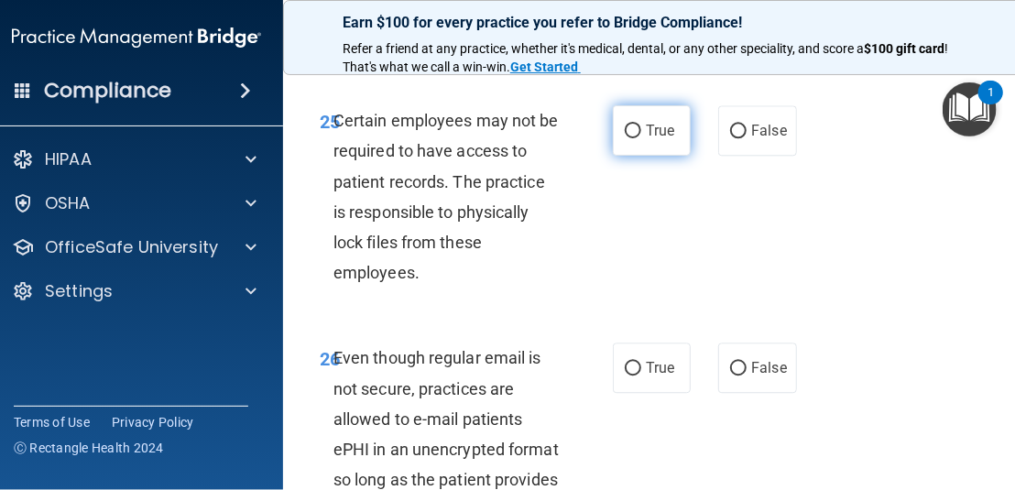
click at [671, 156] on label "True" at bounding box center [652, 130] width 78 height 50
click at [641, 138] on input "True" at bounding box center [633, 132] width 16 height 14
radio input "true"
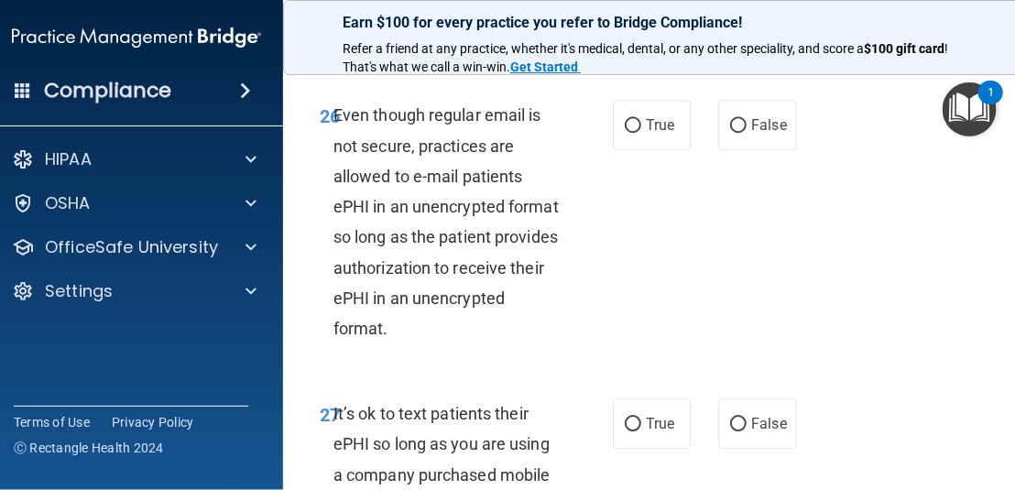
scroll to position [6047, 0]
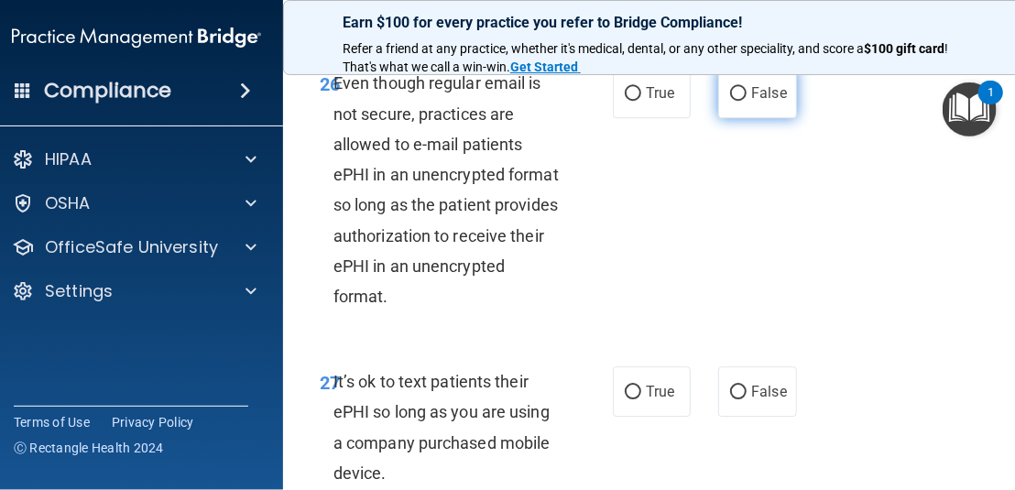
click at [776, 102] on span "False" at bounding box center [769, 92] width 36 height 17
click at [747, 101] on input "False" at bounding box center [738, 94] width 16 height 14
radio input "true"
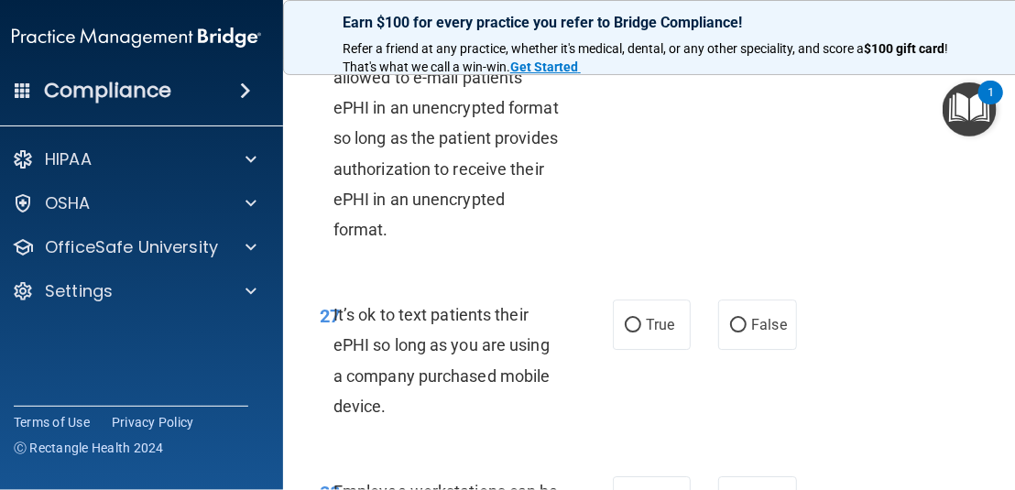
scroll to position [6322, 0]
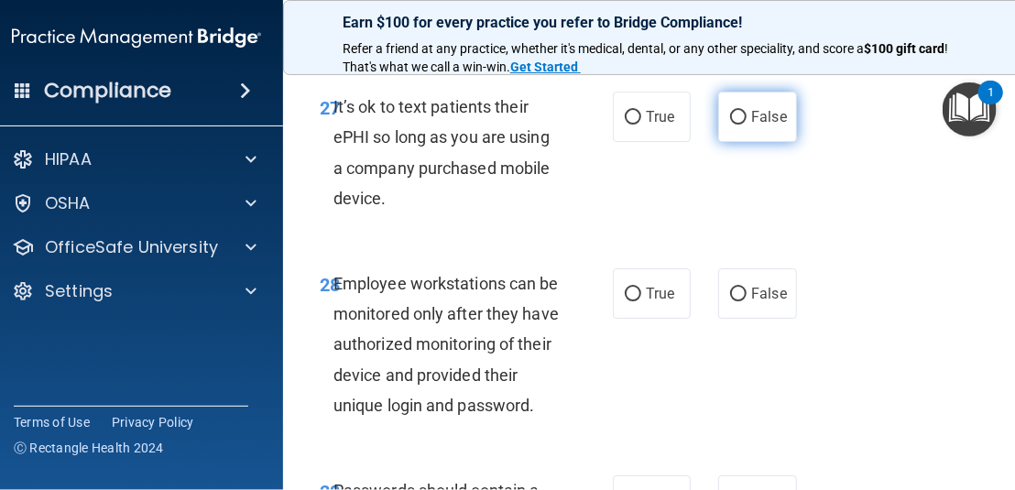
click at [742, 142] on label "False" at bounding box center [757, 117] width 78 height 50
click at [742, 125] on input "False" at bounding box center [738, 118] width 16 height 14
radio input "true"
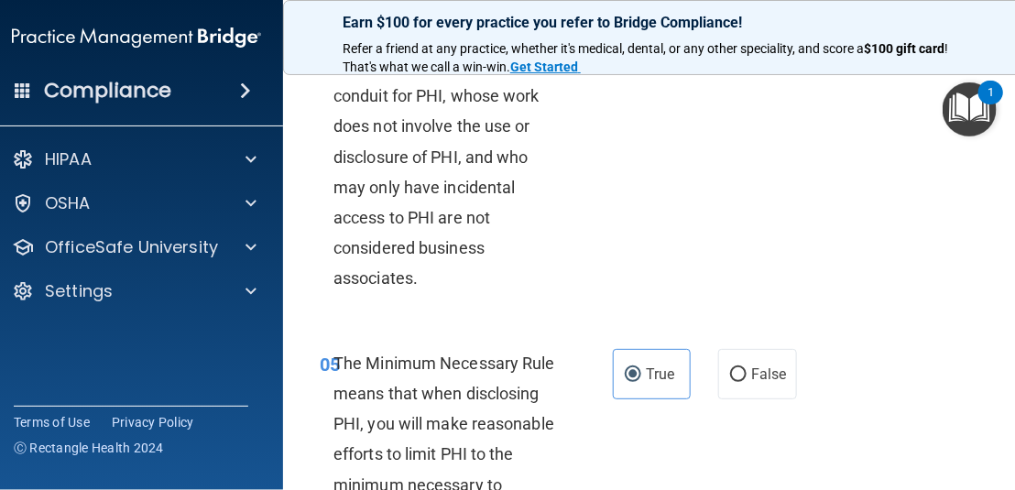
scroll to position [1283, 0]
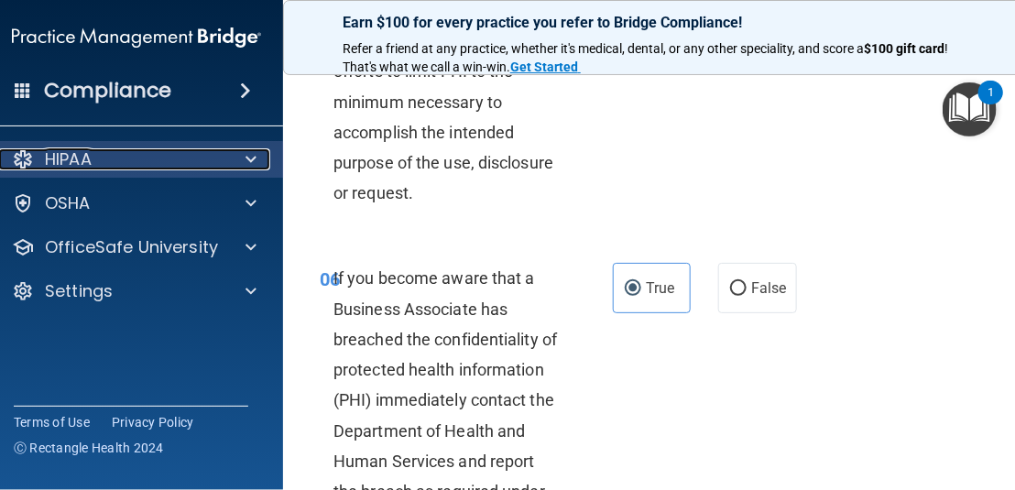
click at [163, 169] on div "HIPAA" at bounding box center [111, 159] width 227 height 22
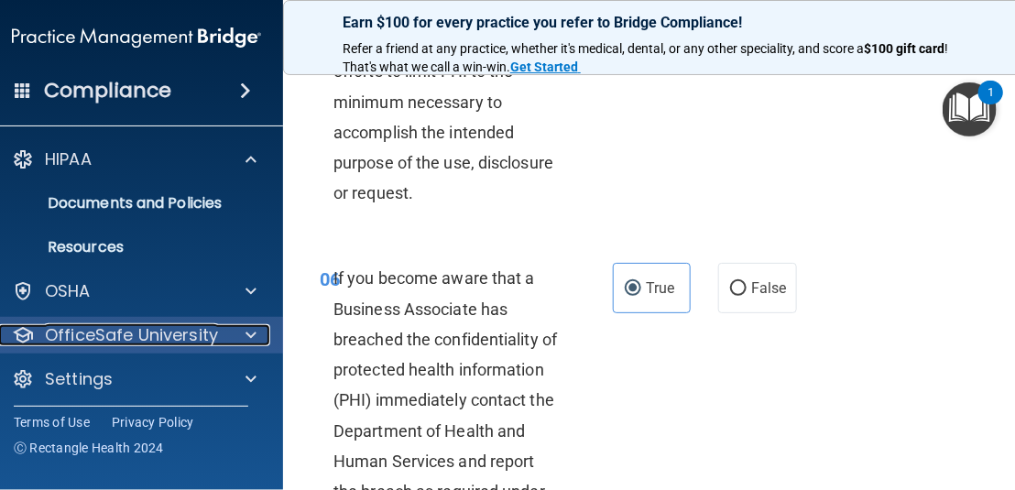
click at [135, 337] on p "OfficeSafe University" at bounding box center [131, 335] width 173 height 22
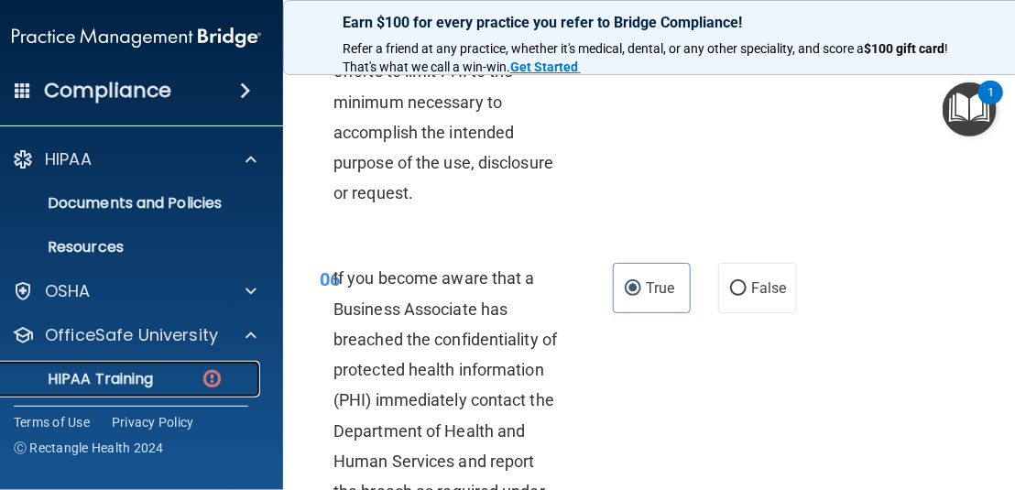
click at [137, 373] on p "HIPAA Training" at bounding box center [77, 379] width 151 height 18
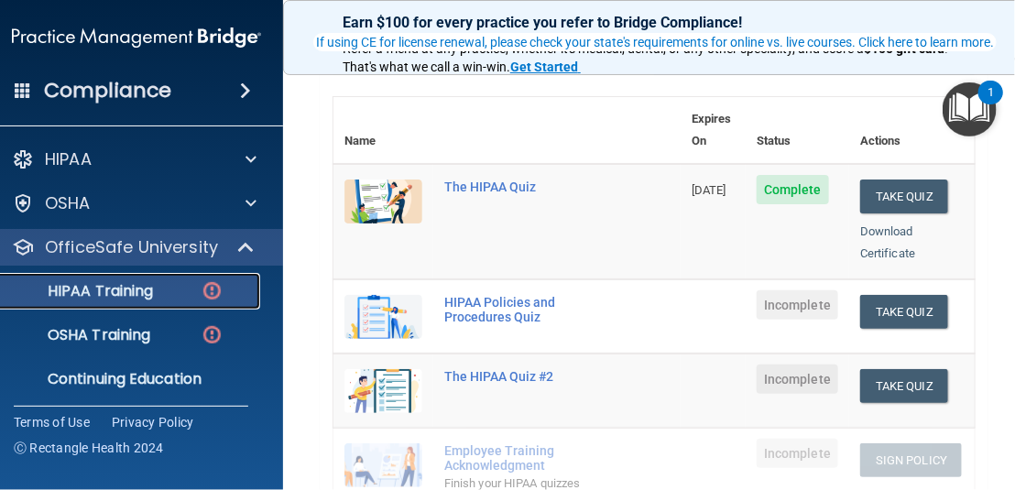
scroll to position [183, 0]
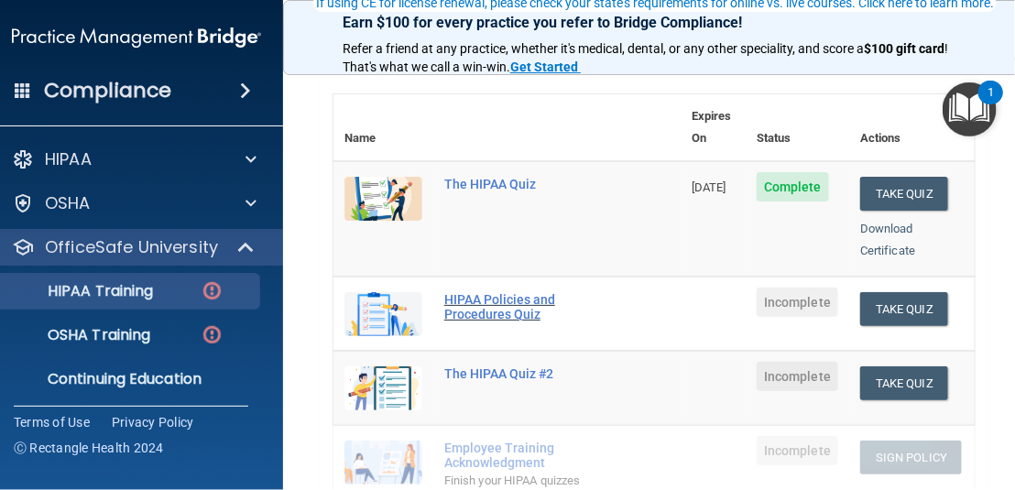
click at [513, 292] on div "HIPAA Policies and Procedures Quiz" at bounding box center [516, 306] width 145 height 29
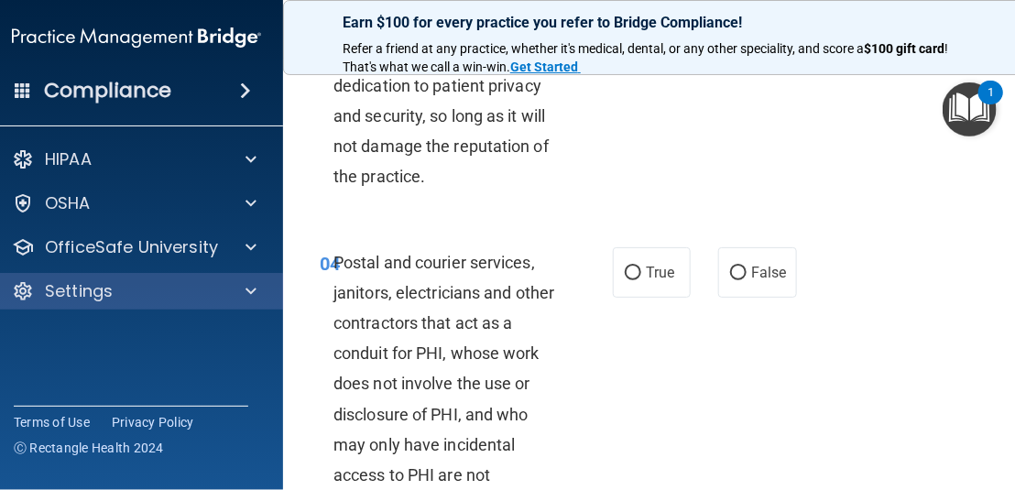
scroll to position [825, 0]
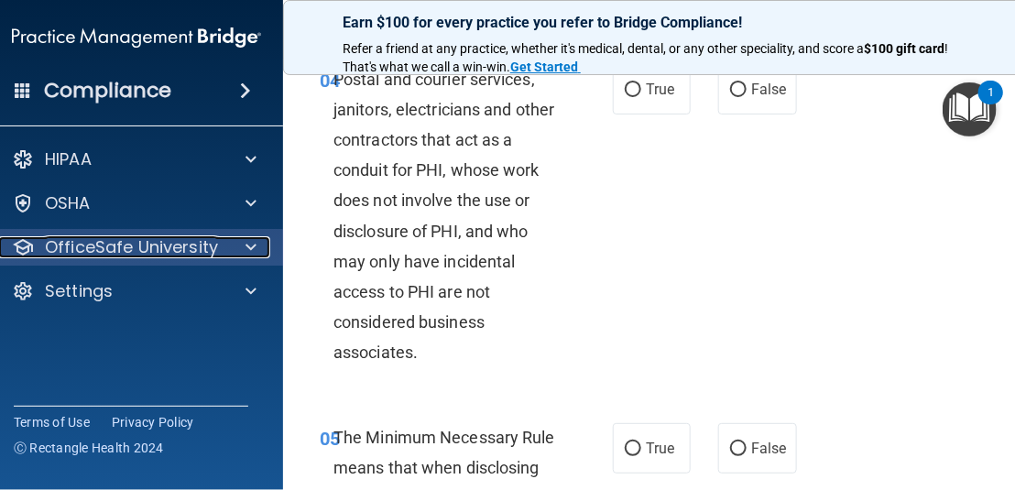
click at [140, 256] on p "OfficeSafe University" at bounding box center [131, 247] width 173 height 22
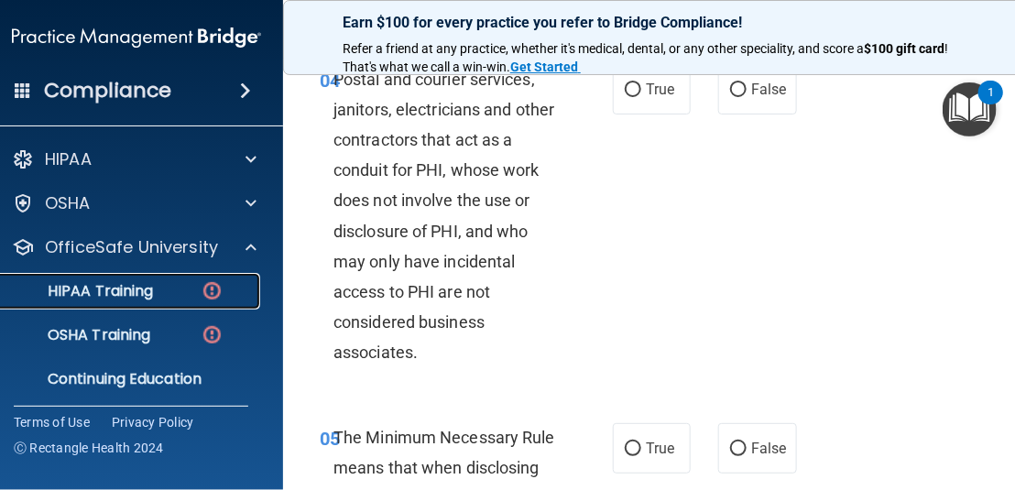
click at [152, 302] on link "HIPAA Training" at bounding box center [116, 291] width 289 height 37
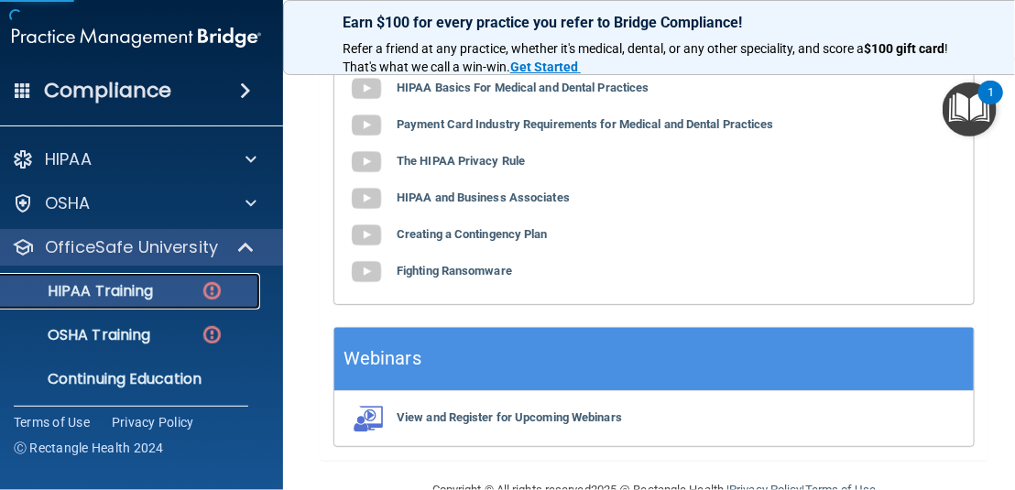
scroll to position [862, 0]
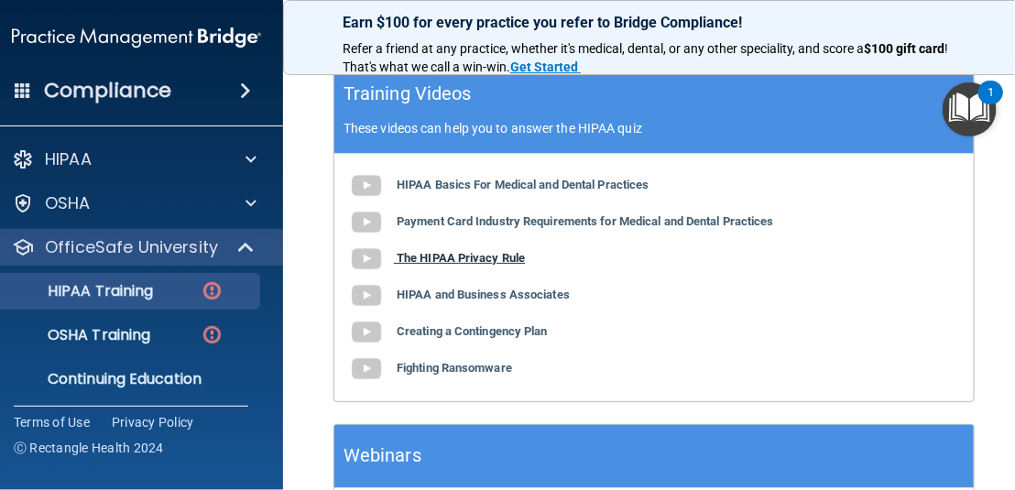
click at [363, 278] on img at bounding box center [366, 259] width 37 height 37
click at [352, 314] on img at bounding box center [366, 296] width 37 height 37
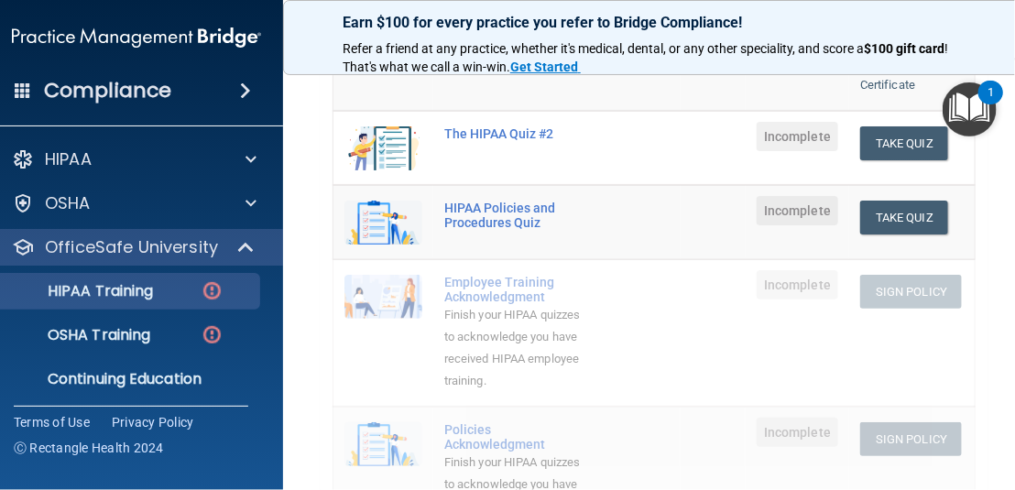
scroll to position [221, 0]
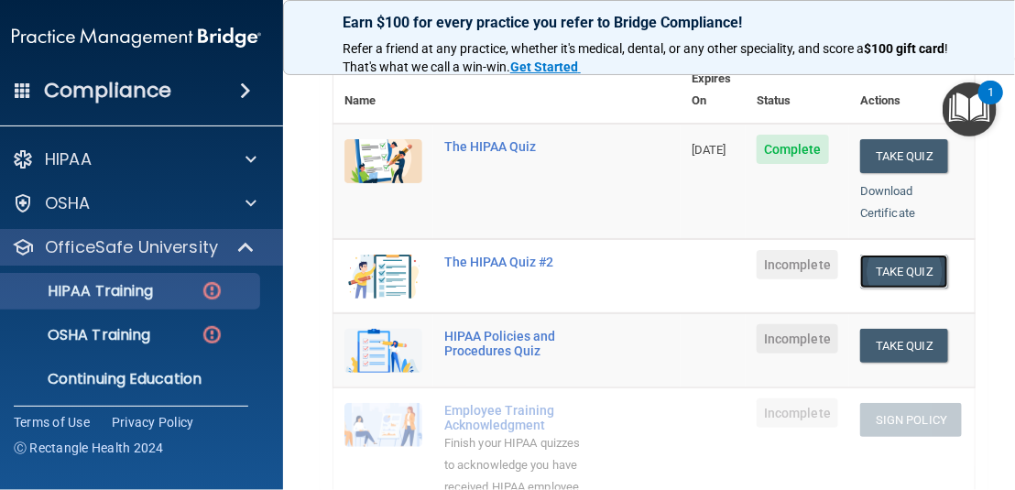
click at [894, 255] on button "Take Quiz" at bounding box center [904, 272] width 88 height 34
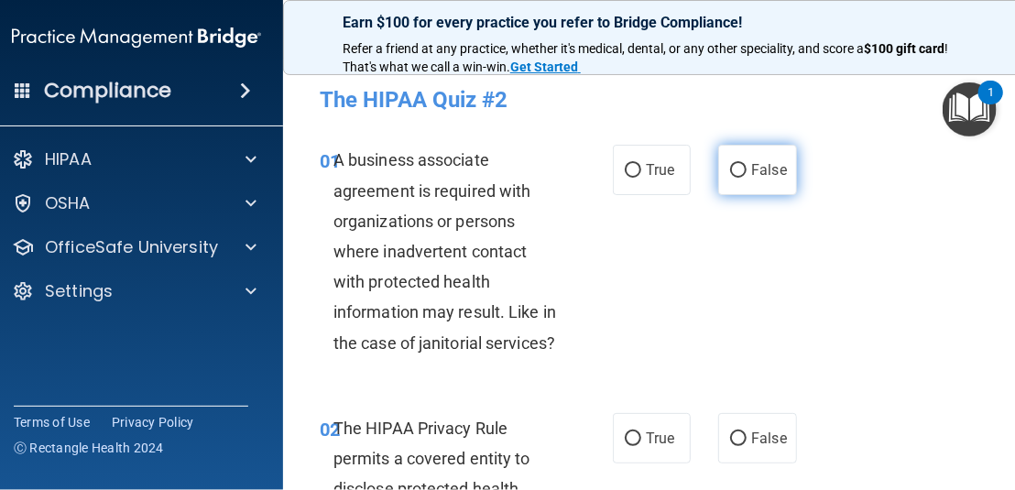
click at [733, 157] on label "False" at bounding box center [757, 170] width 78 height 50
click at [733, 164] on input "False" at bounding box center [738, 171] width 16 height 14
radio input "true"
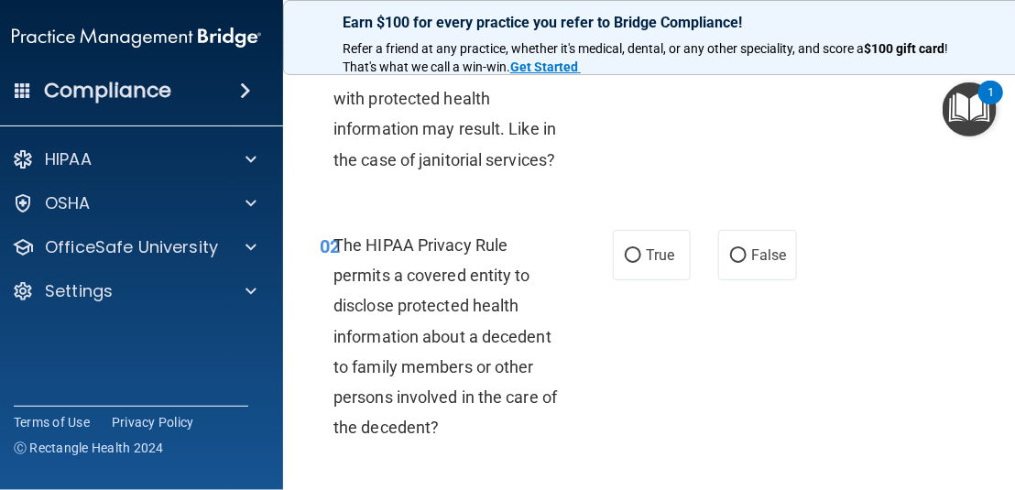
scroll to position [275, 0]
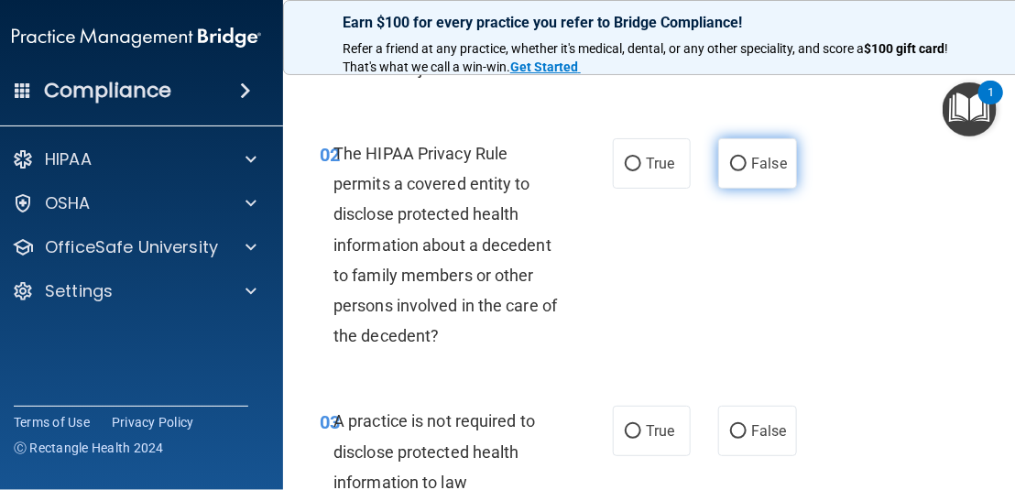
click at [751, 169] on span "False" at bounding box center [769, 163] width 36 height 17
click at [747, 169] on input "False" at bounding box center [738, 165] width 16 height 14
radio input "true"
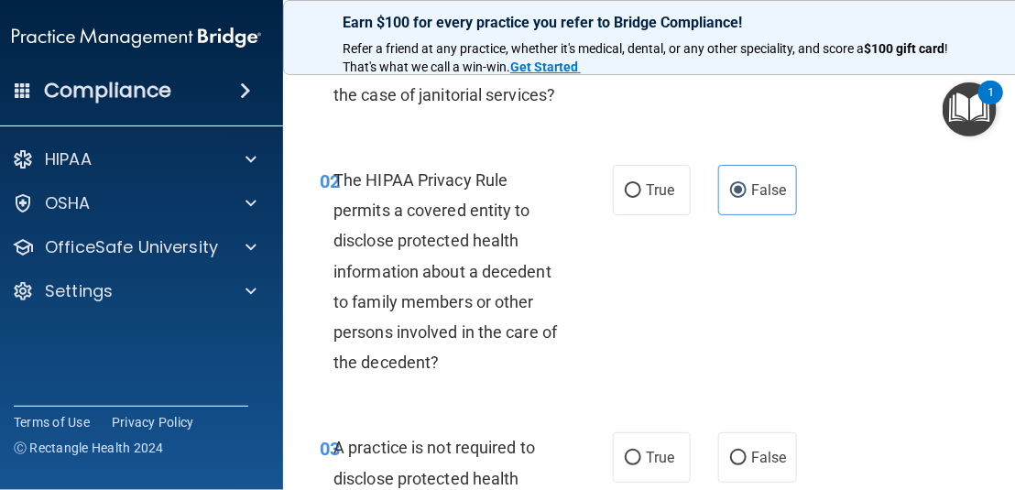
scroll to position [366, 0]
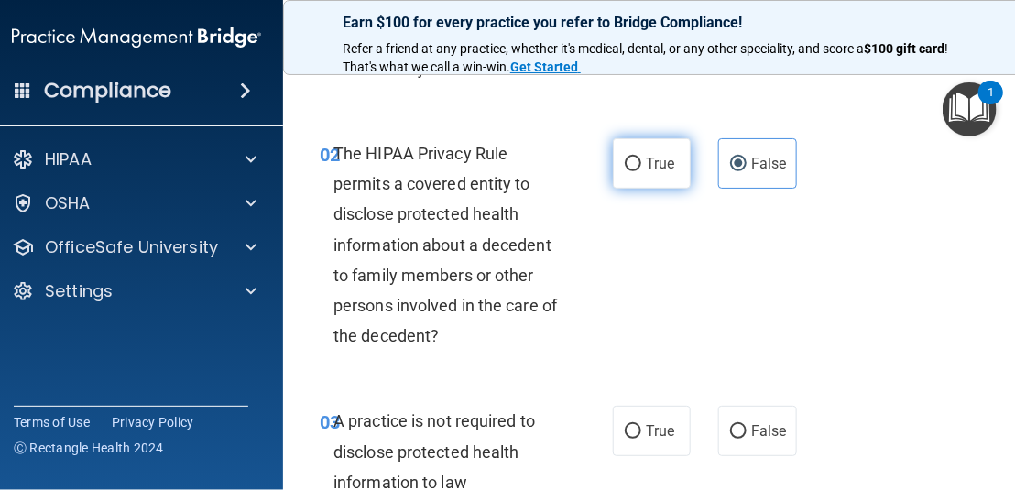
click at [626, 164] on input "True" at bounding box center [633, 165] width 16 height 14
radio input "true"
radio input "false"
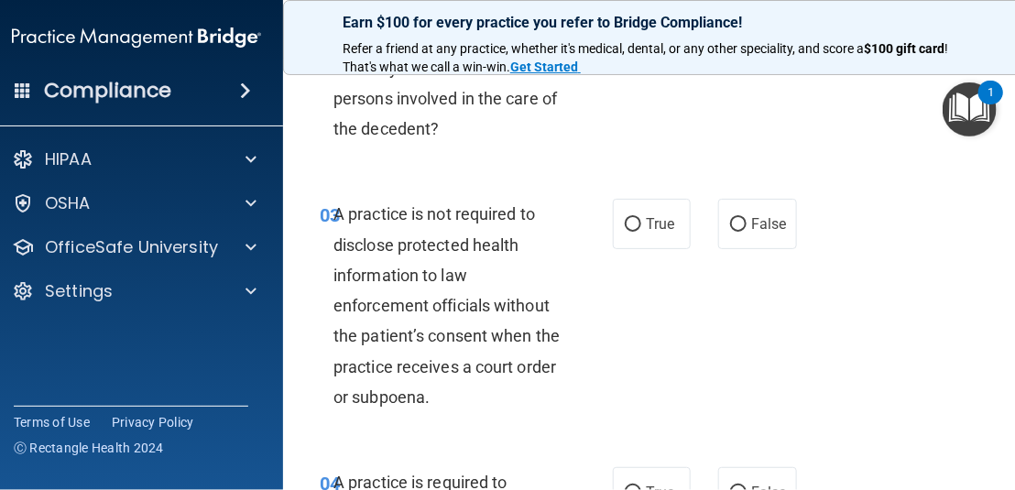
scroll to position [550, 0]
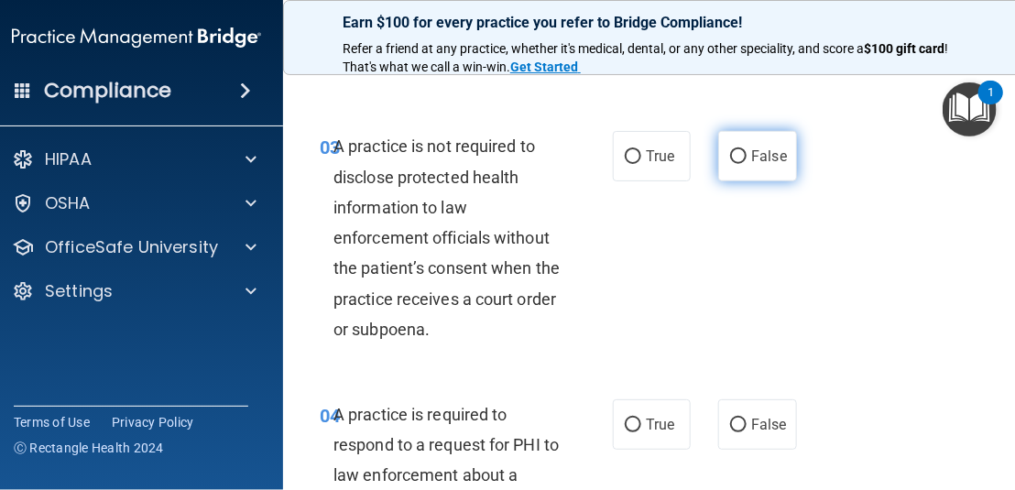
click at [723, 167] on label "False" at bounding box center [757, 156] width 78 height 50
click at [730, 164] on input "False" at bounding box center [738, 157] width 16 height 14
radio input "true"
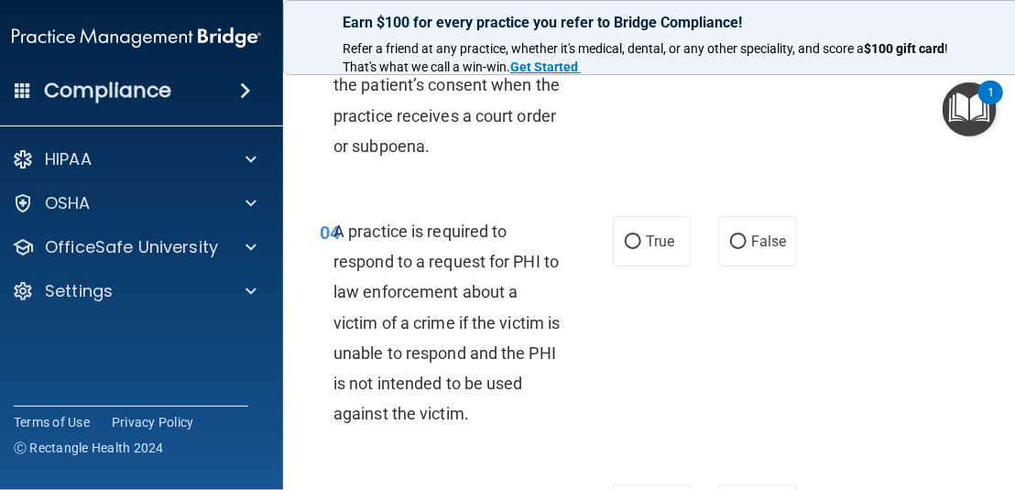
scroll to position [825, 0]
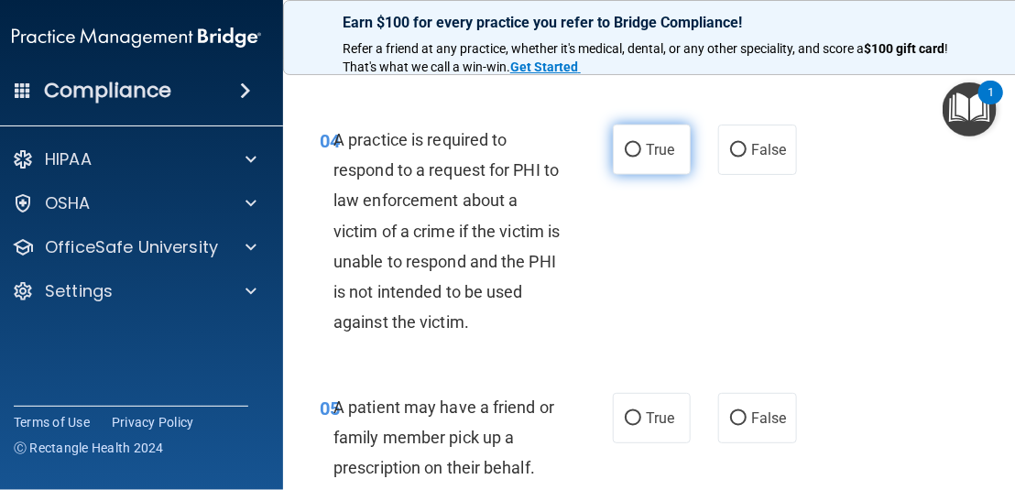
click at [666, 158] on label "True" at bounding box center [652, 150] width 78 height 50
click at [641, 158] on input "True" at bounding box center [633, 151] width 16 height 14
radio input "true"
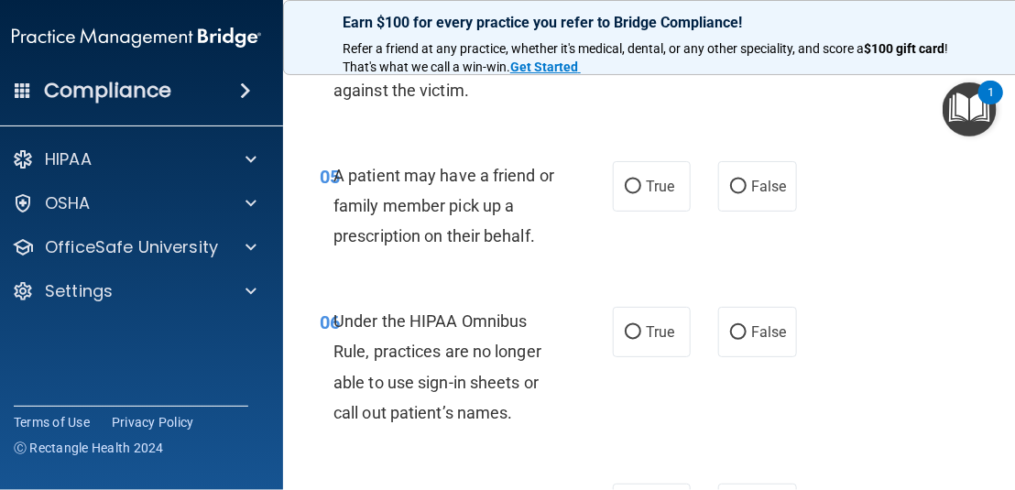
scroll to position [1099, 0]
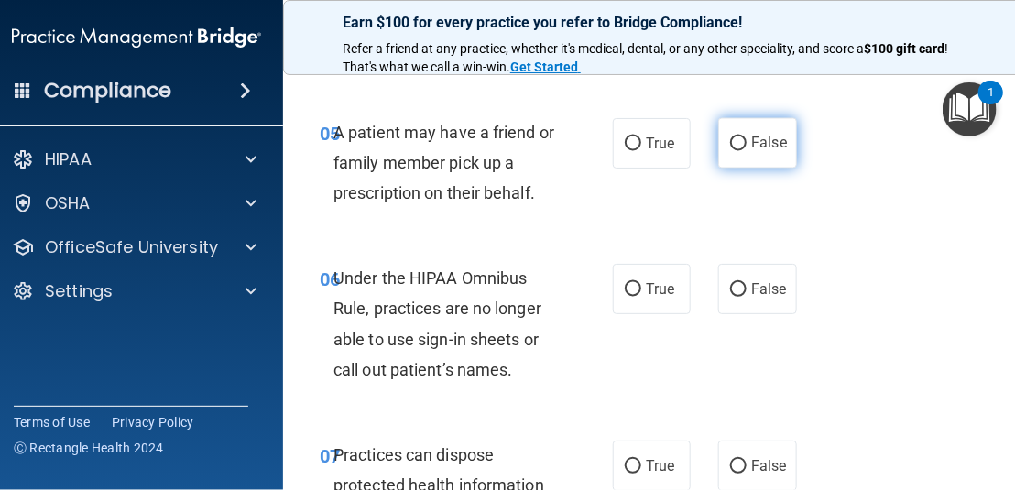
click at [733, 146] on input "False" at bounding box center [738, 144] width 16 height 14
radio input "true"
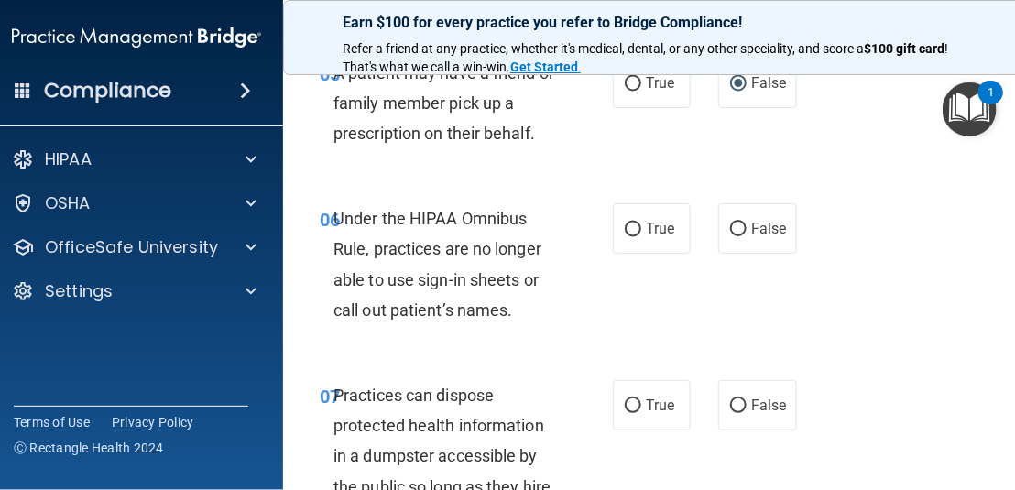
scroll to position [1191, 0]
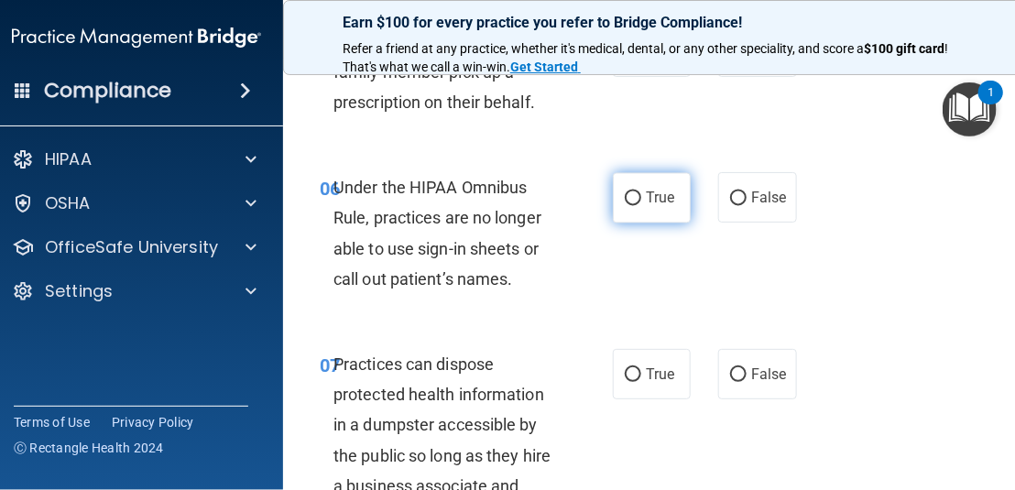
click at [674, 195] on label "True" at bounding box center [652, 197] width 78 height 50
click at [641, 195] on input "True" at bounding box center [633, 198] width 16 height 14
radio input "true"
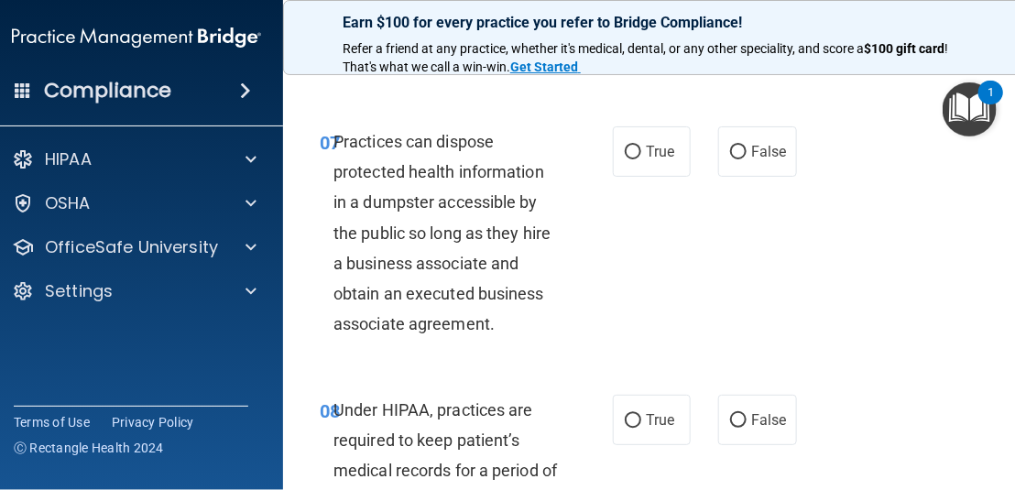
scroll to position [1374, 0]
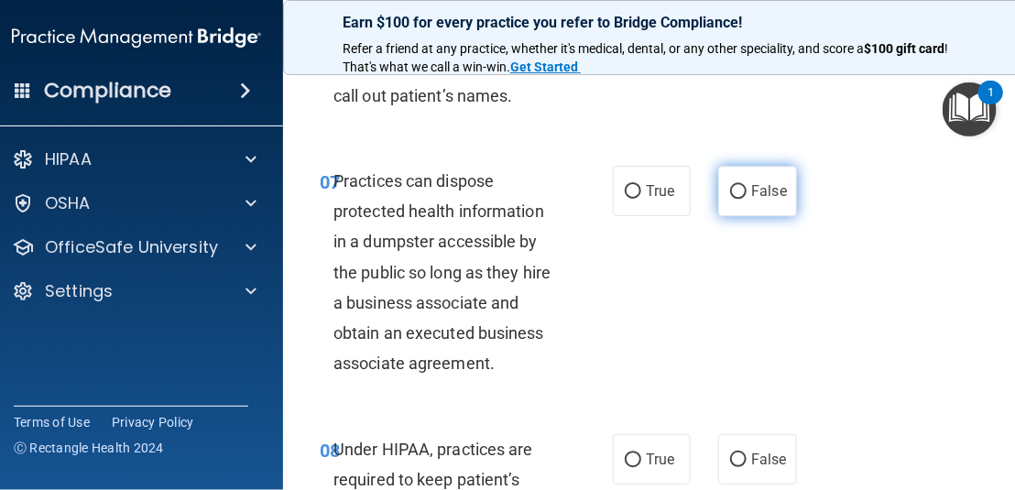
click at [748, 203] on label "False" at bounding box center [757, 191] width 78 height 50
click at [747, 199] on input "False" at bounding box center [738, 192] width 16 height 14
radio input "true"
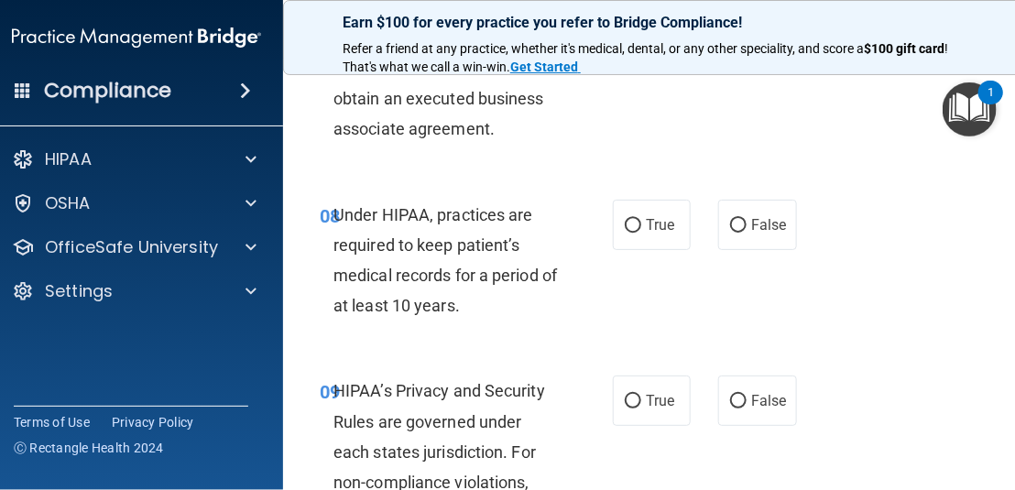
scroll to position [1649, 0]
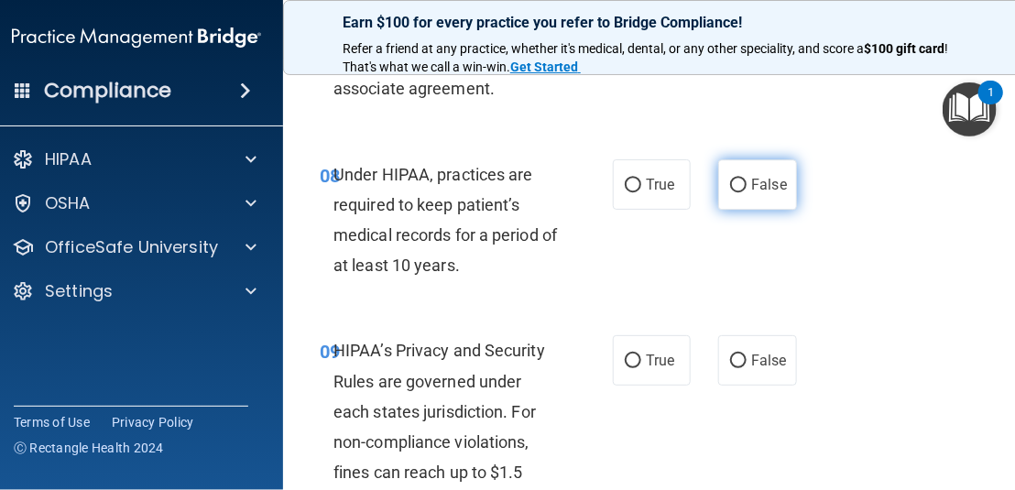
click at [766, 178] on span "False" at bounding box center [769, 184] width 36 height 17
click at [747, 179] on input "False" at bounding box center [738, 186] width 16 height 14
radio input "true"
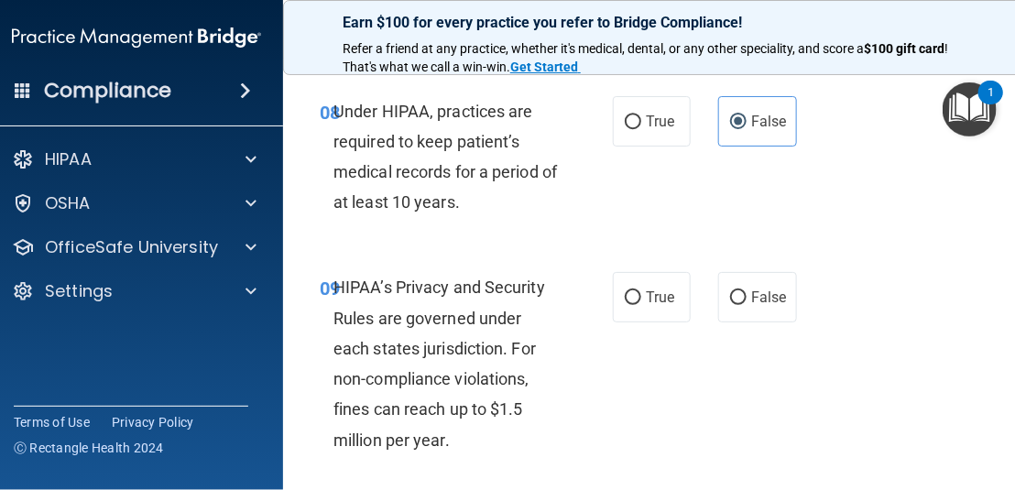
scroll to position [1832, 0]
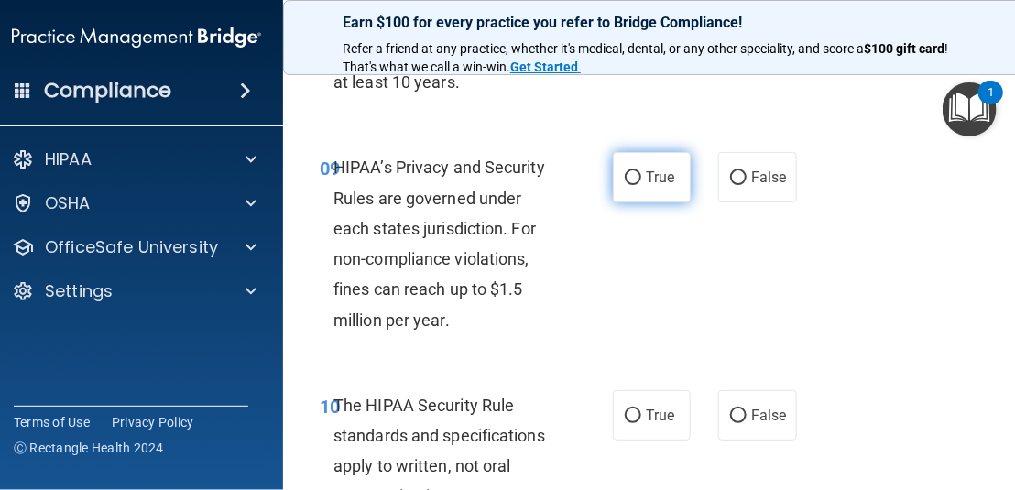
click at [629, 188] on label "True" at bounding box center [652, 177] width 78 height 50
click at [629, 185] on input "True" at bounding box center [633, 178] width 16 height 14
radio input "true"
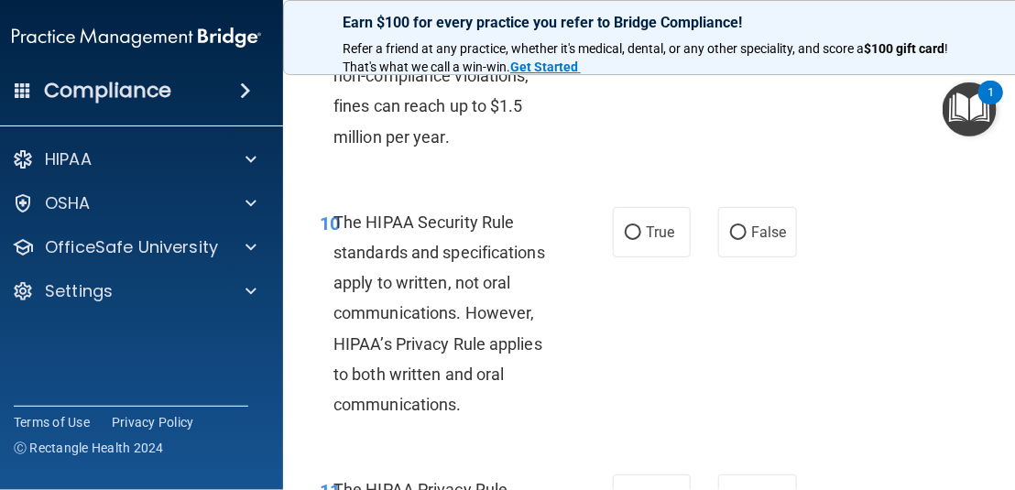
scroll to position [2107, 0]
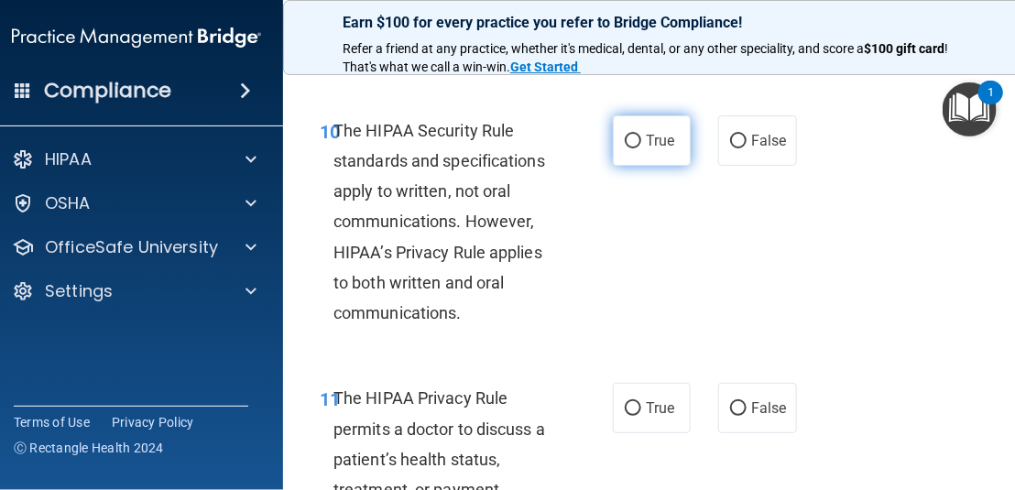
click at [626, 130] on label "True" at bounding box center [652, 140] width 78 height 50
click at [626, 135] on input "True" at bounding box center [633, 142] width 16 height 14
radio input "true"
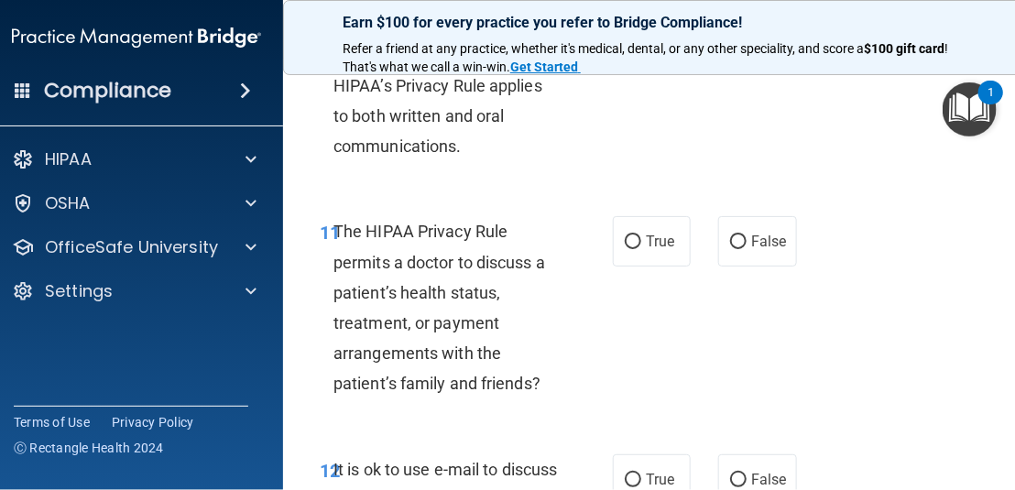
scroll to position [2290, 0]
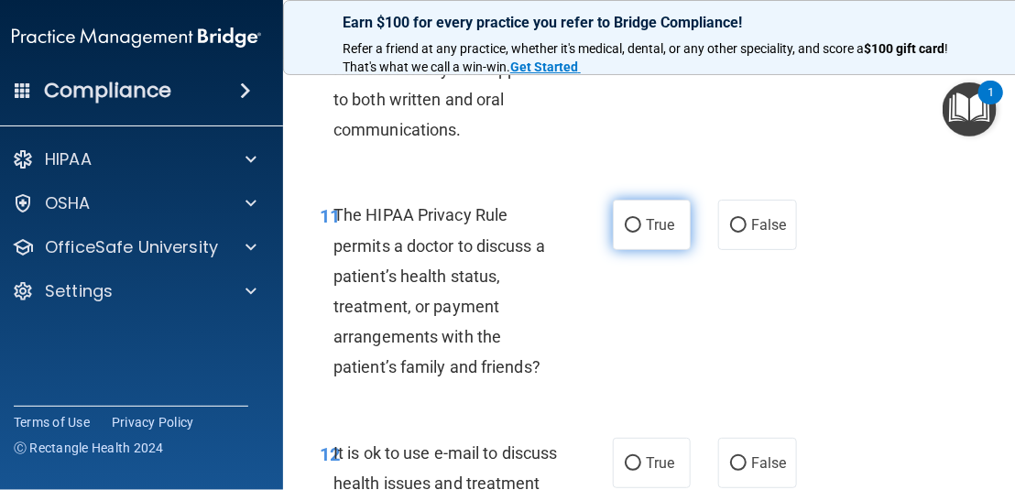
click at [653, 227] on span "True" at bounding box center [660, 224] width 28 height 17
click at [641, 227] on input "True" at bounding box center [633, 226] width 16 height 14
radio input "true"
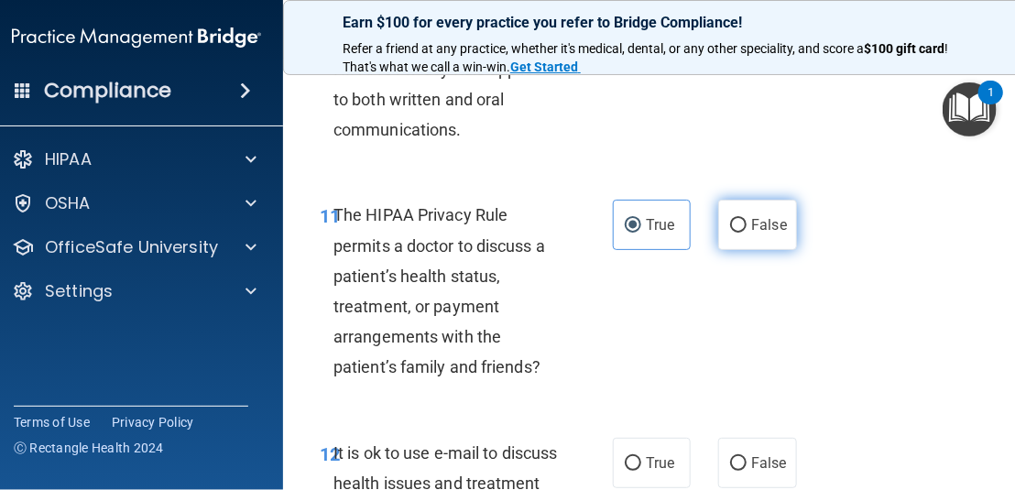
click at [770, 238] on label "False" at bounding box center [757, 225] width 78 height 50
click at [747, 233] on input "False" at bounding box center [738, 226] width 16 height 14
radio input "true"
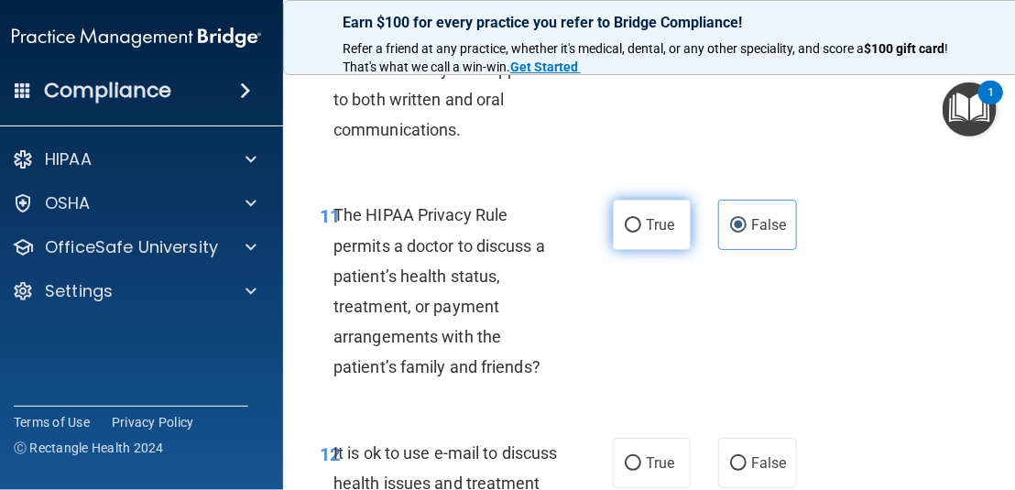
click at [650, 244] on label "True" at bounding box center [652, 225] width 78 height 50
click at [641, 233] on input "True" at bounding box center [633, 226] width 16 height 14
radio input "true"
radio input "false"
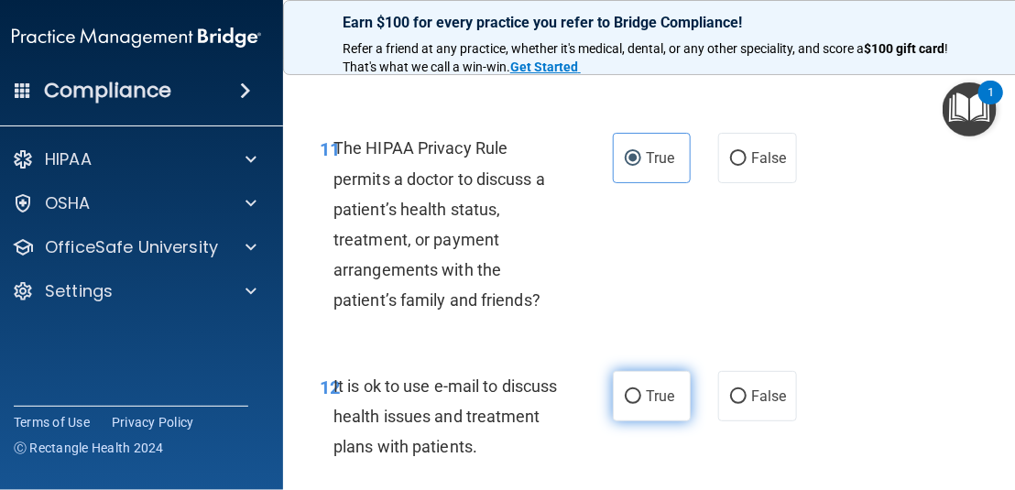
scroll to position [2565, 0]
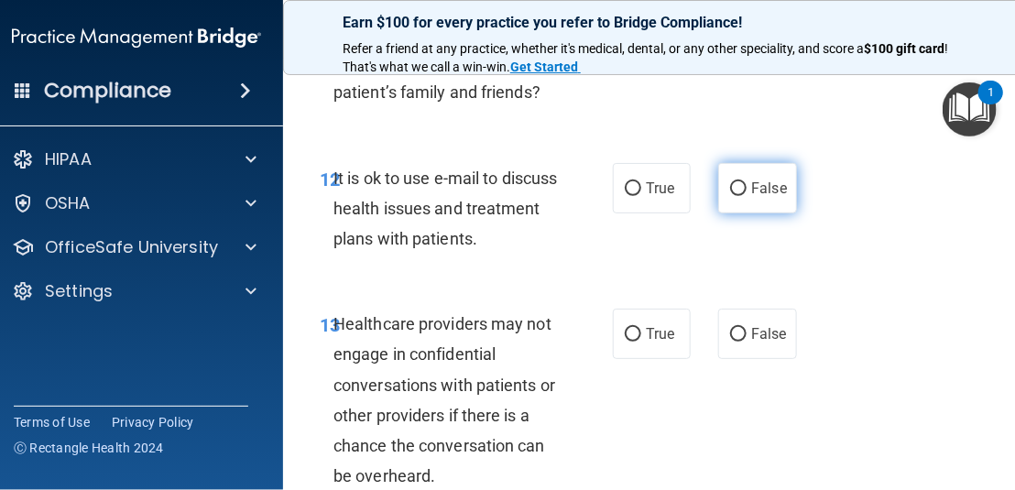
click at [775, 188] on span "False" at bounding box center [769, 188] width 36 height 17
click at [747, 188] on input "False" at bounding box center [738, 189] width 16 height 14
radio input "true"
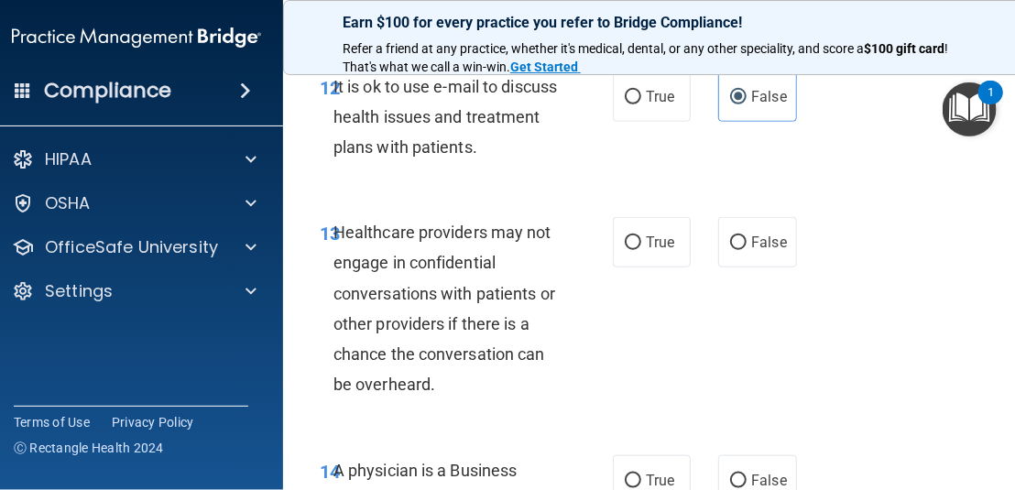
scroll to position [2749, 0]
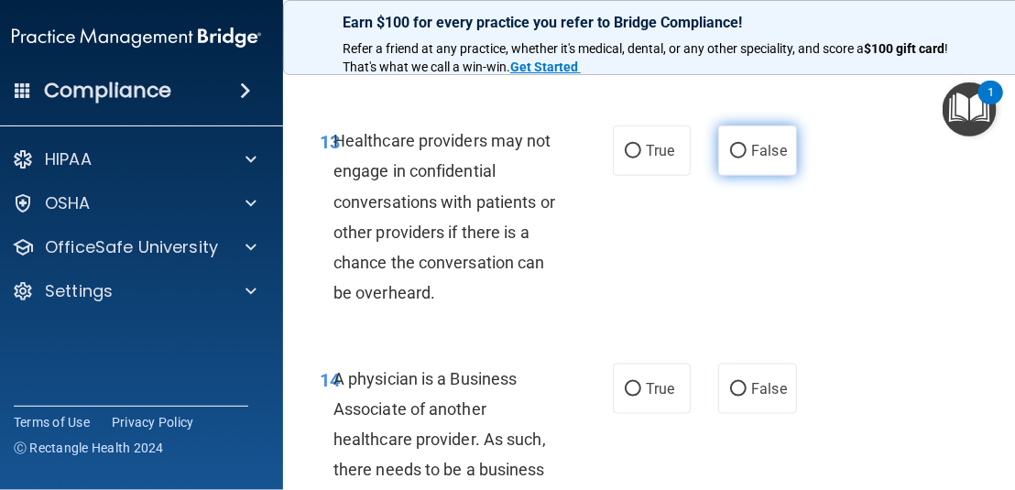
click at [727, 161] on label "False" at bounding box center [757, 151] width 78 height 50
click at [730, 158] on input "False" at bounding box center [738, 152] width 16 height 14
radio input "true"
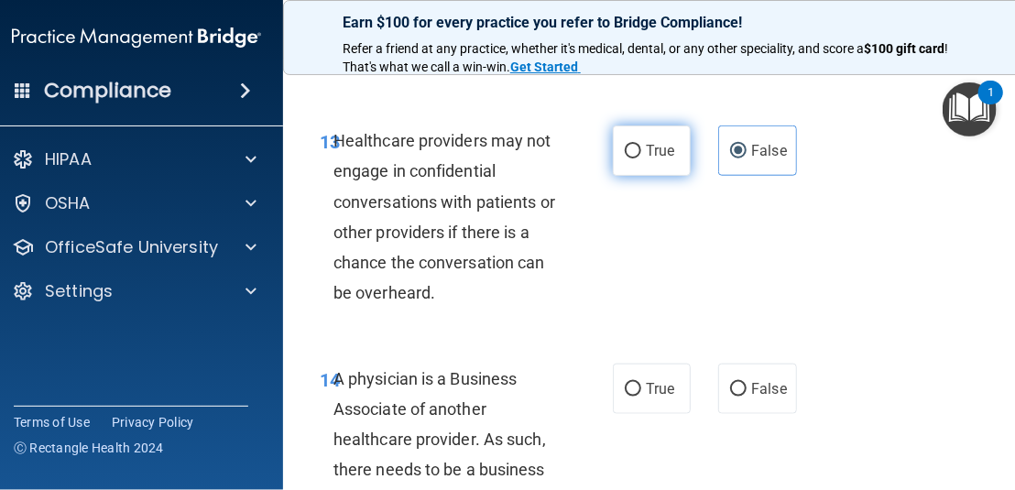
click at [668, 152] on label "True" at bounding box center [652, 151] width 78 height 50
click at [641, 152] on input "True" at bounding box center [633, 152] width 16 height 14
radio input "true"
radio input "false"
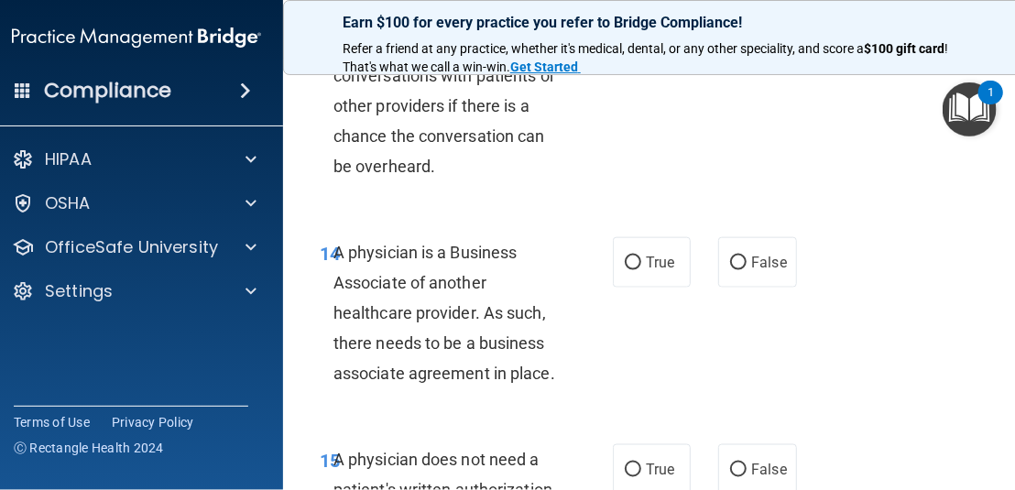
scroll to position [2932, 0]
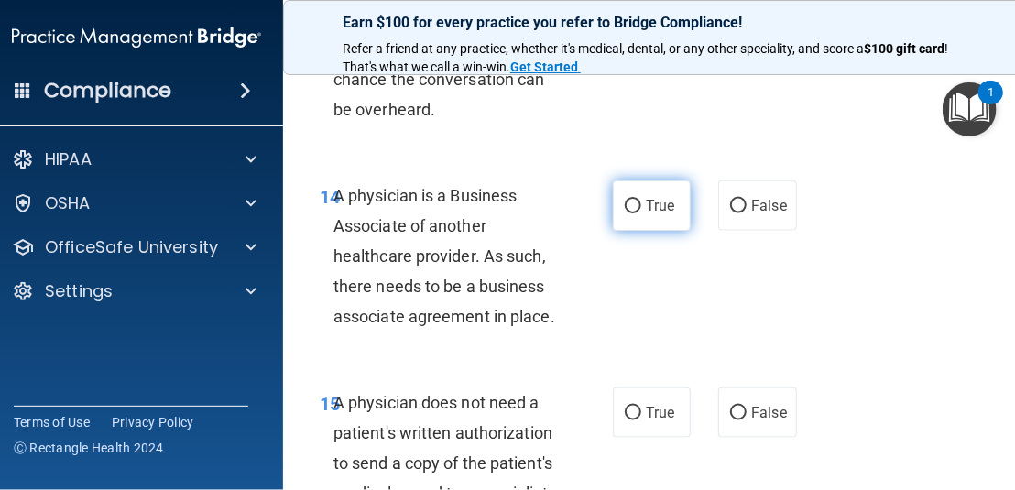
click at [639, 215] on label "True" at bounding box center [652, 205] width 78 height 50
click at [639, 213] on input "True" at bounding box center [633, 207] width 16 height 14
radio input "true"
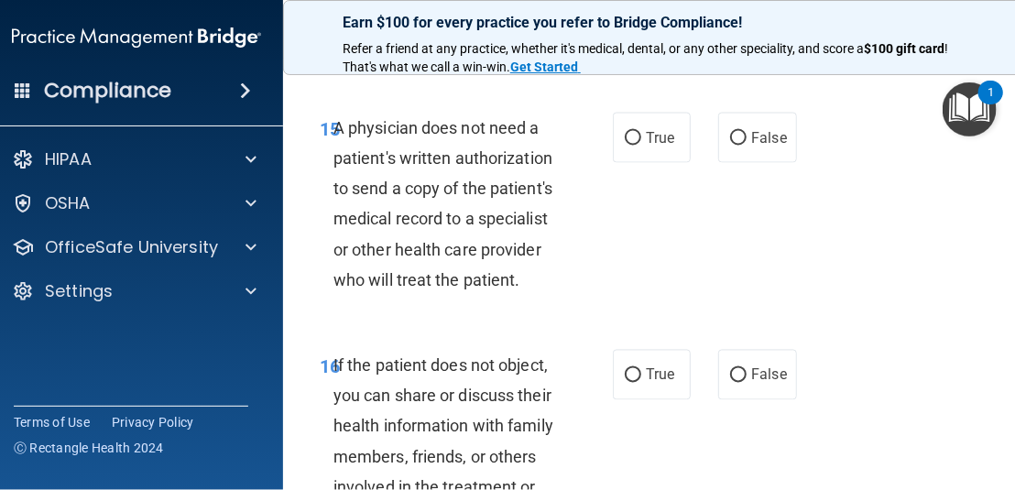
scroll to position [3115, 0]
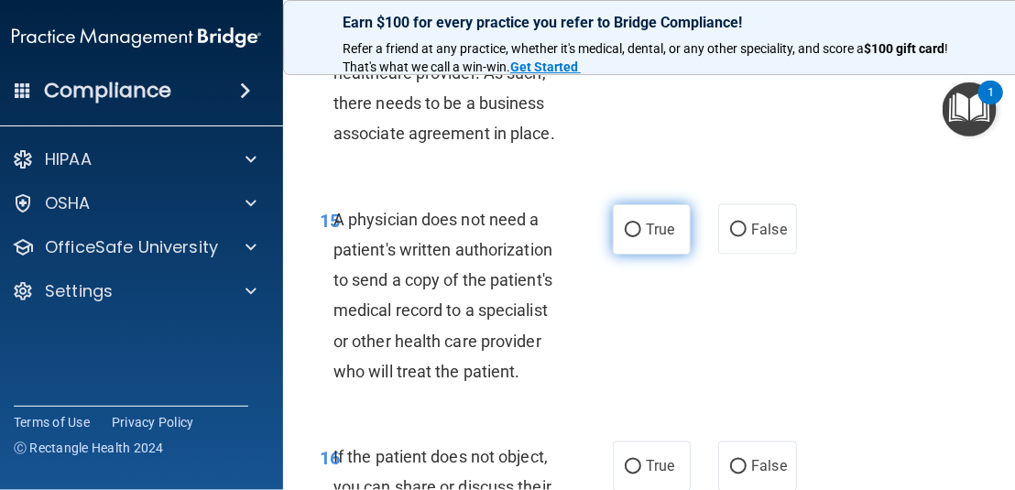
click at [654, 214] on label "True" at bounding box center [652, 229] width 78 height 50
click at [641, 224] on input "True" at bounding box center [633, 231] width 16 height 14
radio input "true"
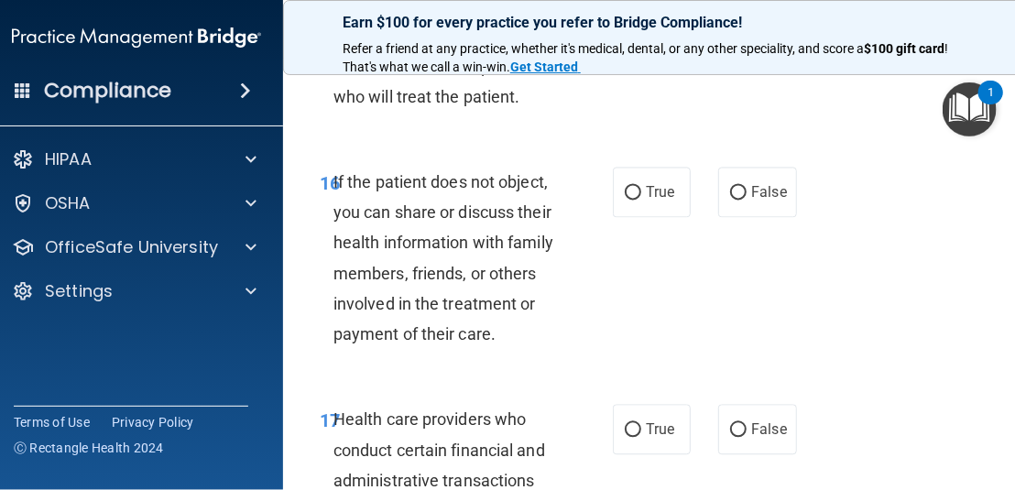
scroll to position [3481, 0]
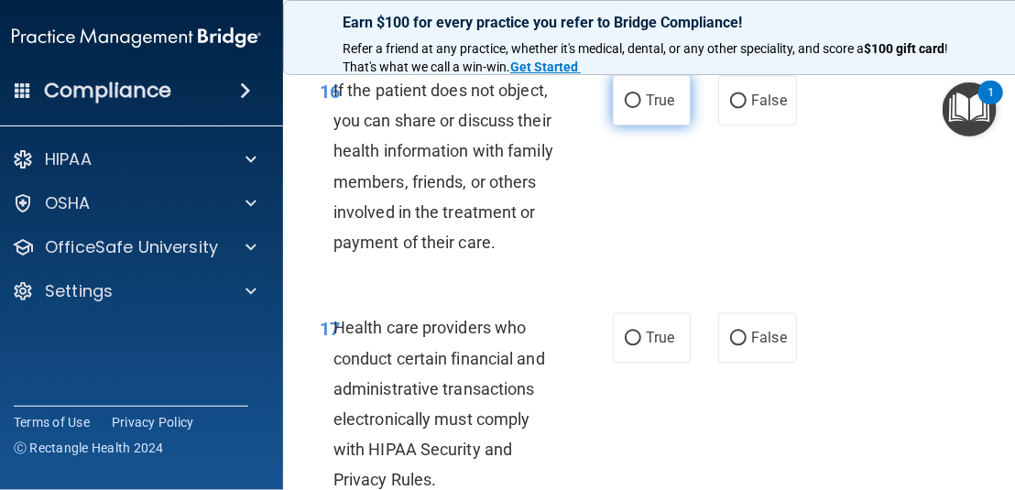
click at [645, 88] on label "True" at bounding box center [652, 100] width 78 height 50
click at [641, 94] on input "True" at bounding box center [633, 101] width 16 height 14
radio input "true"
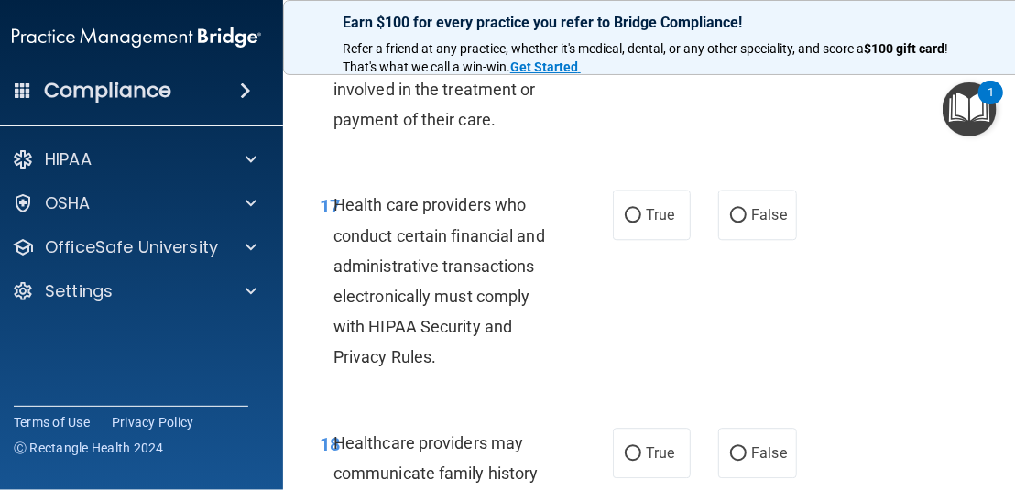
scroll to position [3665, 0]
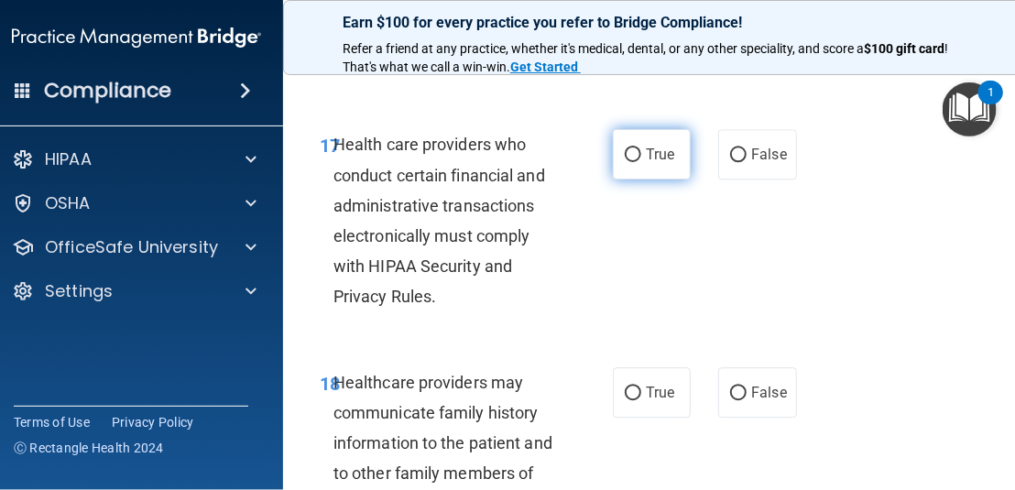
click at [664, 173] on label "True" at bounding box center [652, 154] width 78 height 50
click at [641, 162] on input "True" at bounding box center [633, 155] width 16 height 14
radio input "true"
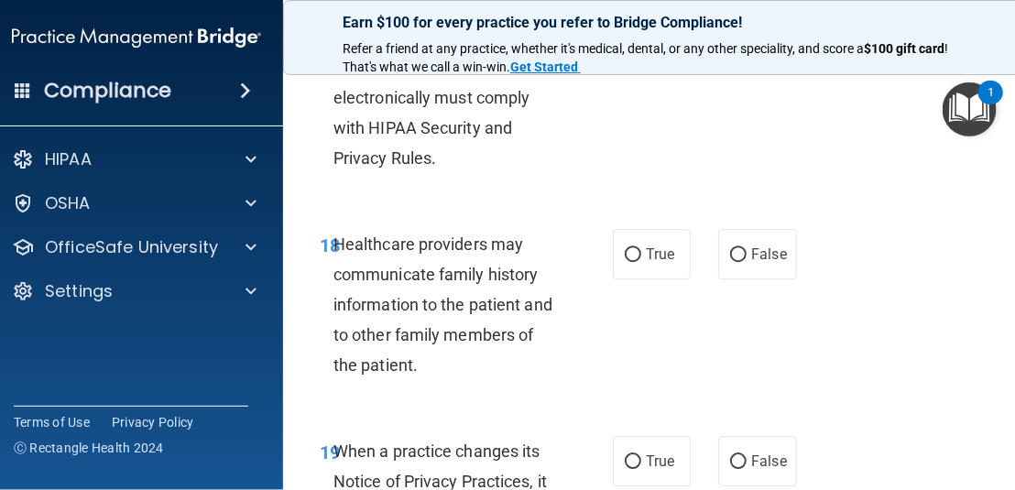
scroll to position [3848, 0]
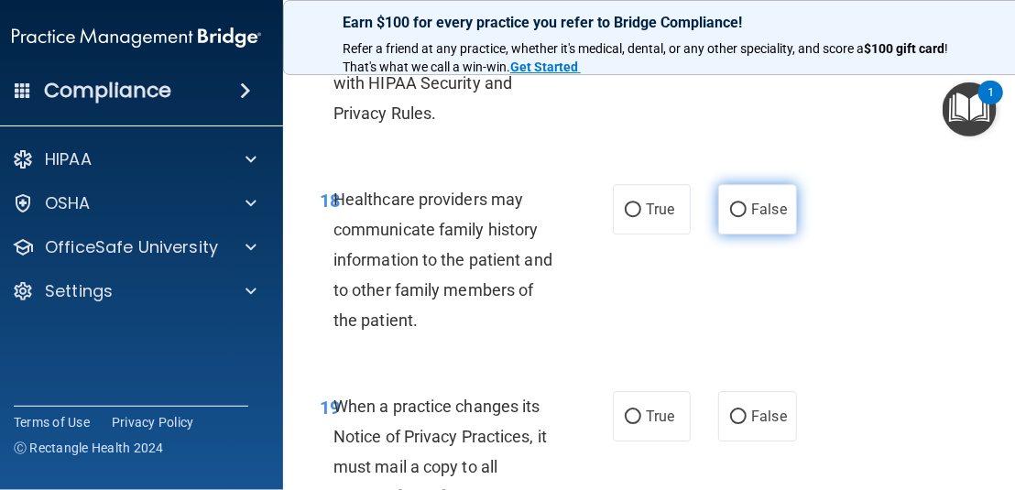
click at [720, 213] on label "False" at bounding box center [757, 209] width 78 height 50
click at [730, 213] on input "False" at bounding box center [738, 210] width 16 height 14
radio input "true"
click at [720, 213] on label "False" at bounding box center [757, 209] width 78 height 50
click at [730, 213] on input "False" at bounding box center [738, 210] width 16 height 14
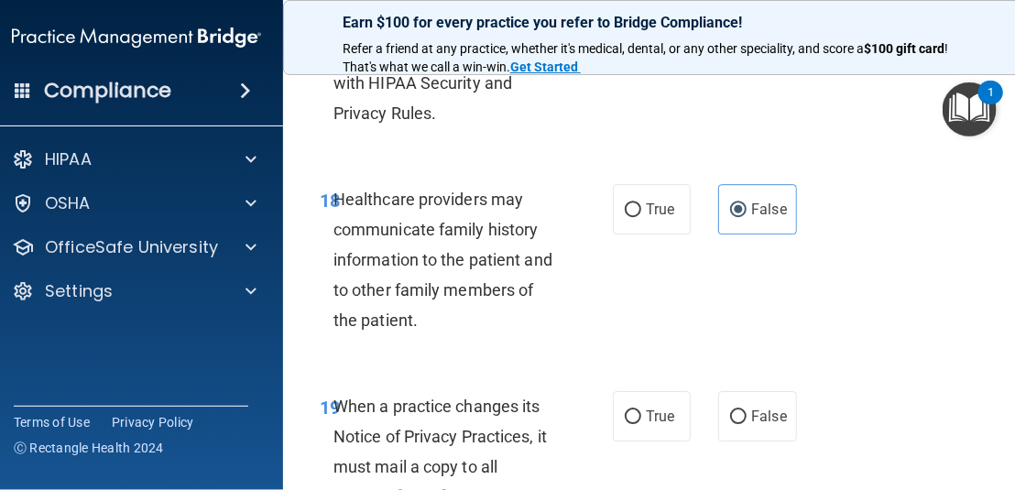
click at [953, 421] on div "19 When a practice changes its Notice of Privacy Practices, it must mail a copy…" at bounding box center [654, 471] width 696 height 207
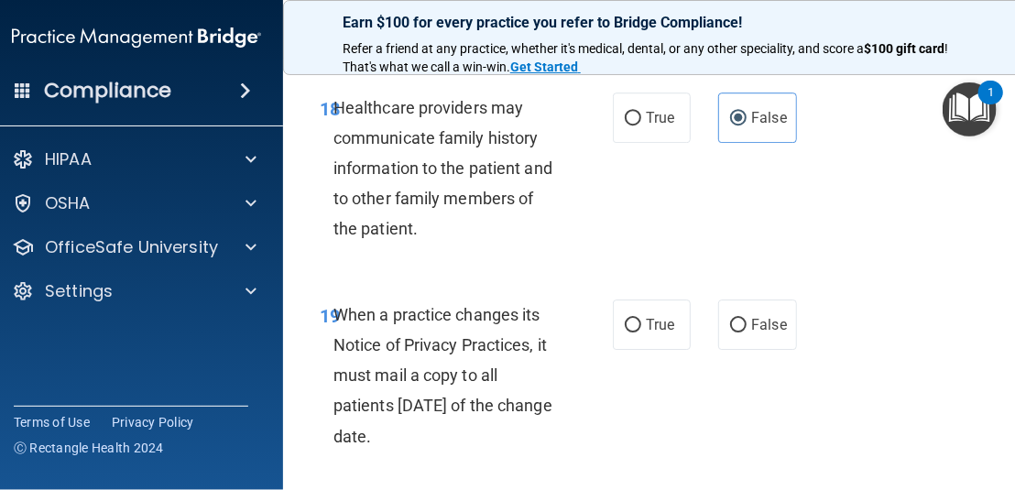
scroll to position [4031, 0]
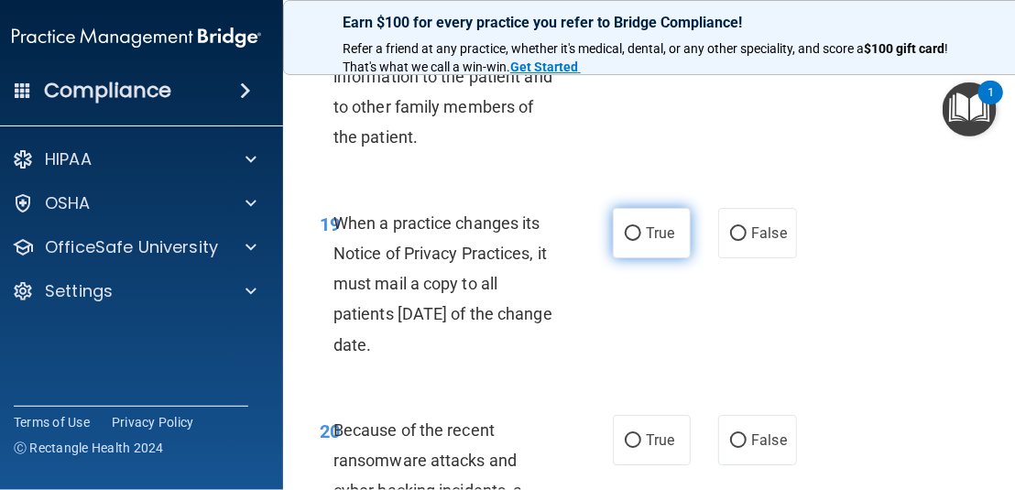
click at [651, 239] on span "True" at bounding box center [660, 232] width 28 height 17
click at [641, 239] on input "True" at bounding box center [633, 234] width 16 height 14
radio input "true"
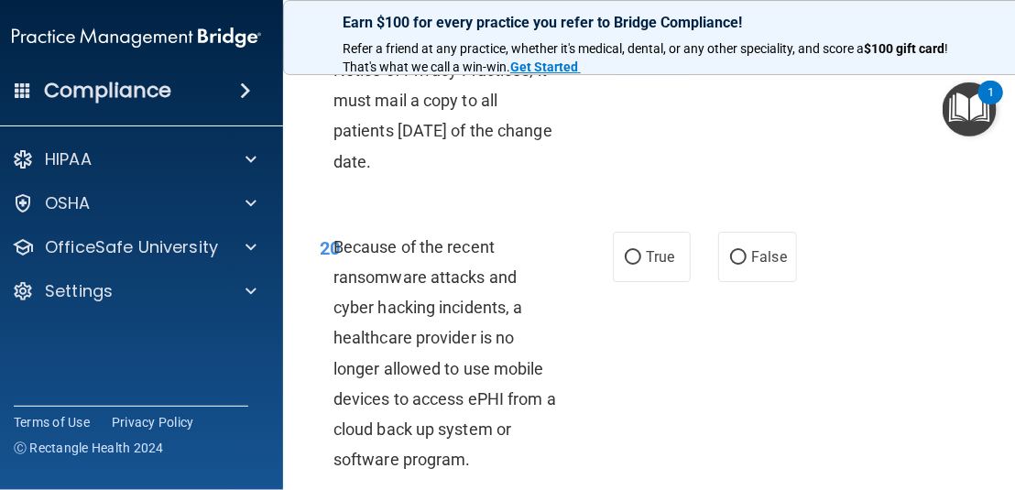
scroll to position [4306, 0]
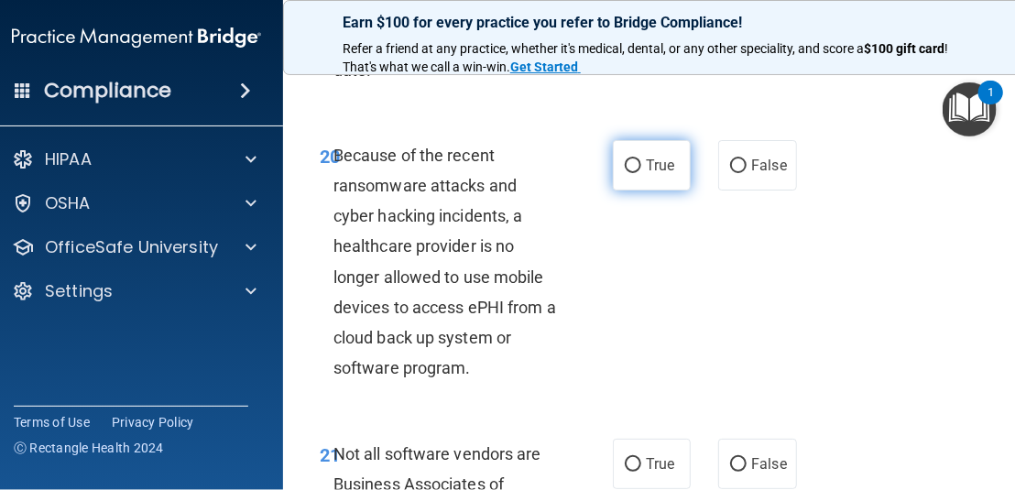
click at [654, 165] on span "True" at bounding box center [660, 165] width 28 height 17
click at [641, 165] on input "True" at bounding box center [633, 166] width 16 height 14
radio input "true"
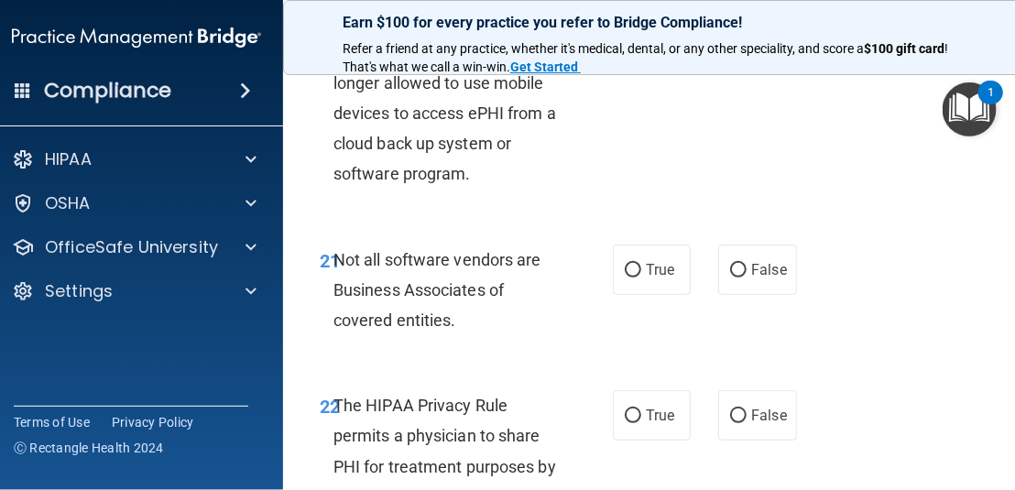
scroll to position [4581, 0]
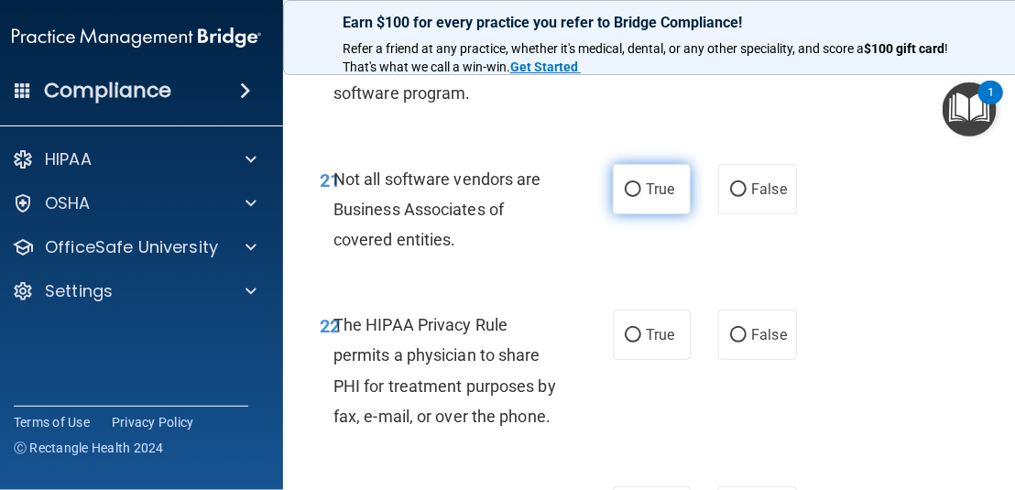
click at [628, 185] on input "True" at bounding box center [633, 190] width 16 height 14
radio input "true"
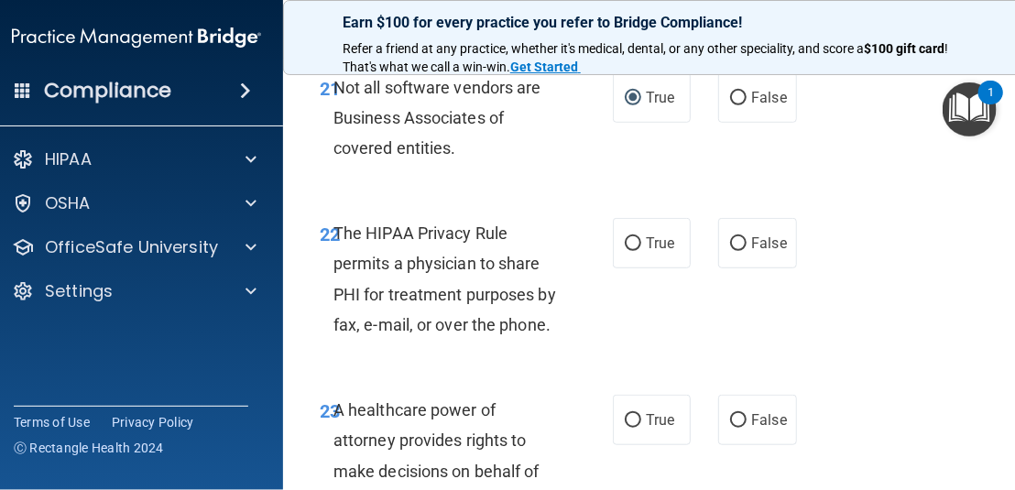
scroll to position [4764, 0]
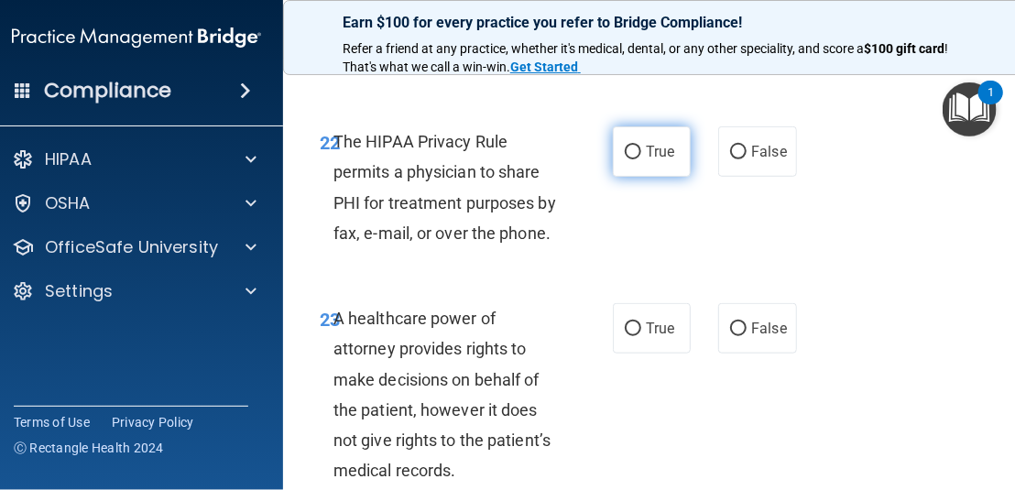
click at [653, 166] on label "True" at bounding box center [652, 151] width 78 height 50
click at [641, 159] on input "True" at bounding box center [633, 153] width 16 height 14
radio input "true"
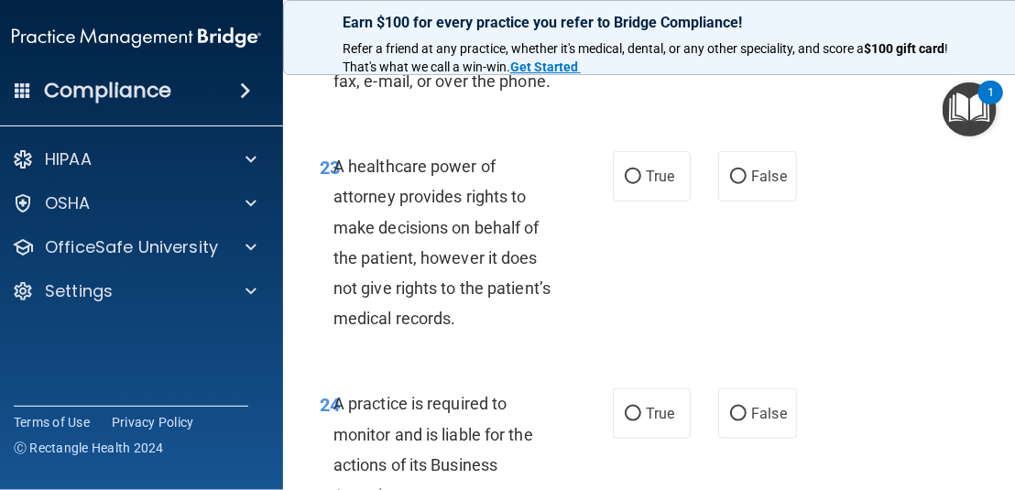
scroll to position [4947, 0]
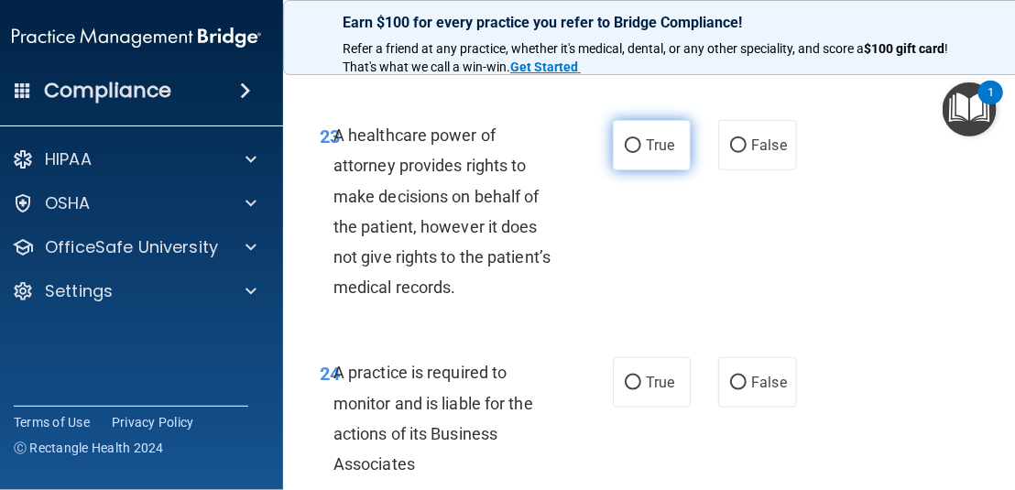
click at [633, 152] on input "True" at bounding box center [633, 146] width 16 height 14
radio input "true"
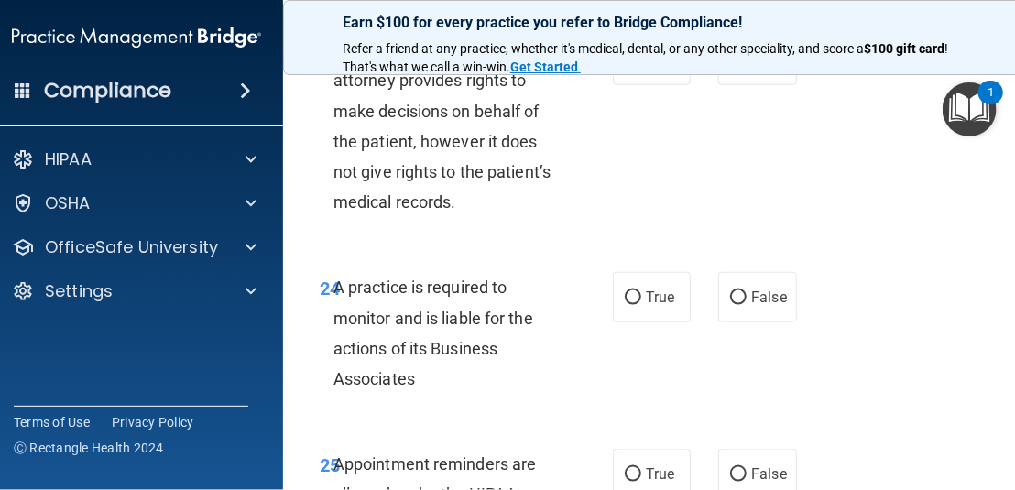
scroll to position [5131, 0]
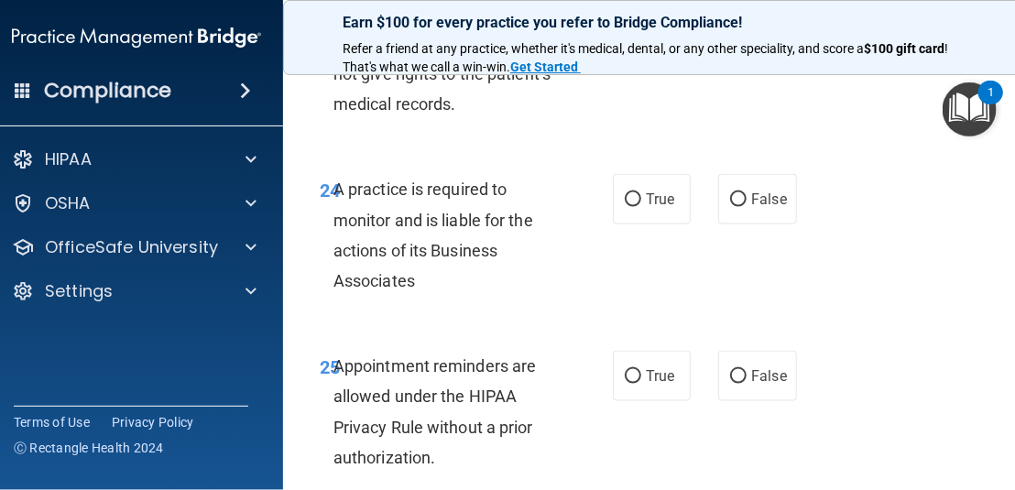
click at [711, 203] on div "True False" at bounding box center [707, 199] width 188 height 50
click at [769, 221] on label "False" at bounding box center [757, 199] width 78 height 50
click at [747, 207] on input "False" at bounding box center [738, 200] width 16 height 14
radio input "true"
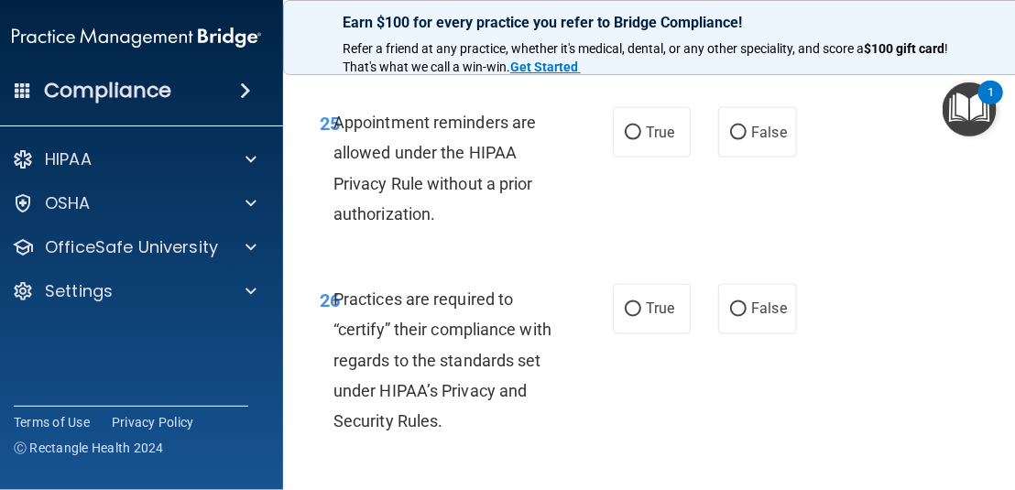
scroll to position [5405, 0]
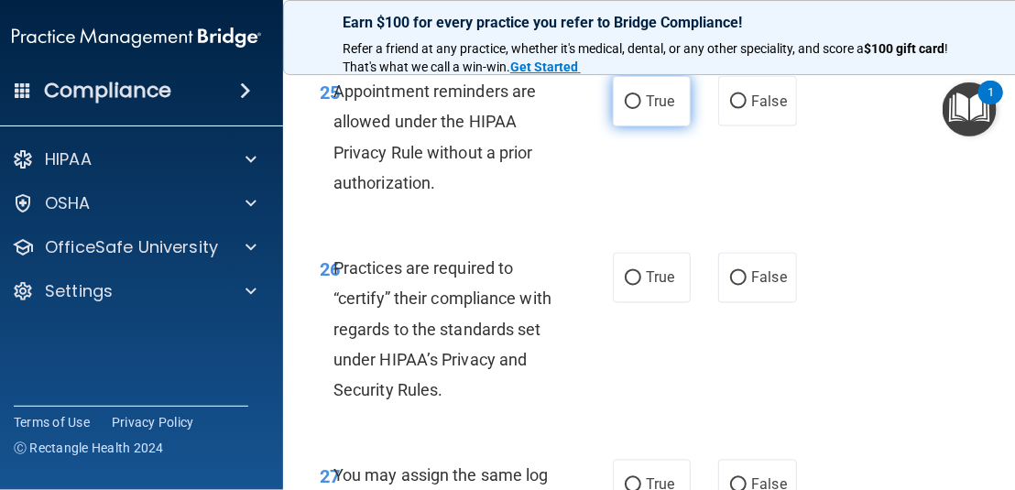
click at [662, 101] on span "True" at bounding box center [660, 101] width 28 height 17
click at [641, 101] on input "True" at bounding box center [633, 102] width 16 height 14
radio input "true"
click at [662, 101] on span "True" at bounding box center [660, 101] width 28 height 17
click at [641, 101] on input "True" at bounding box center [633, 102] width 16 height 14
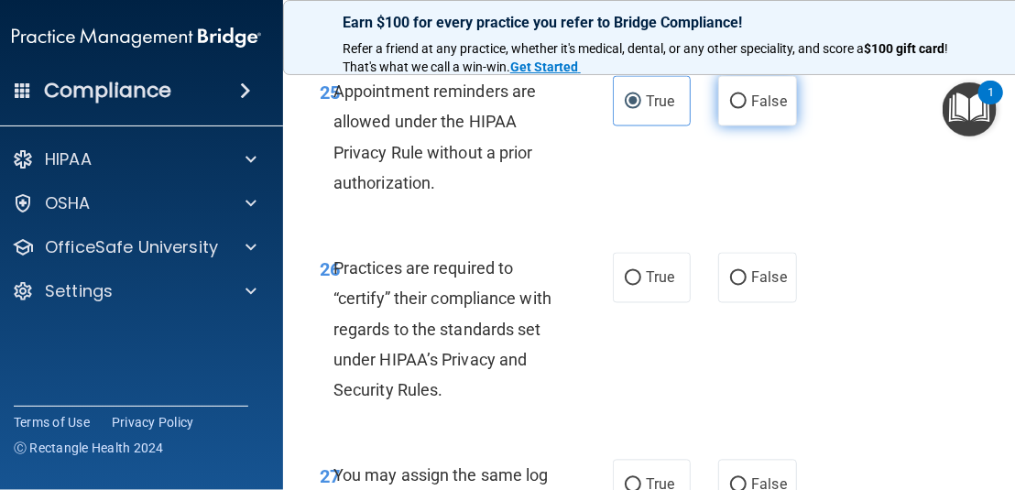
click at [754, 113] on label "False" at bounding box center [757, 101] width 78 height 50
click at [747, 109] on input "False" at bounding box center [738, 102] width 16 height 14
radio input "true"
radio input "false"
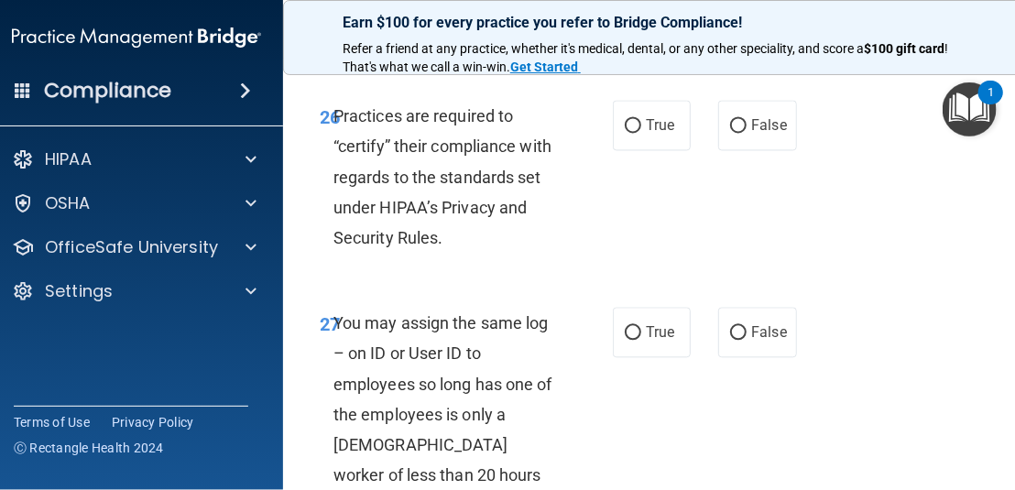
scroll to position [5589, 0]
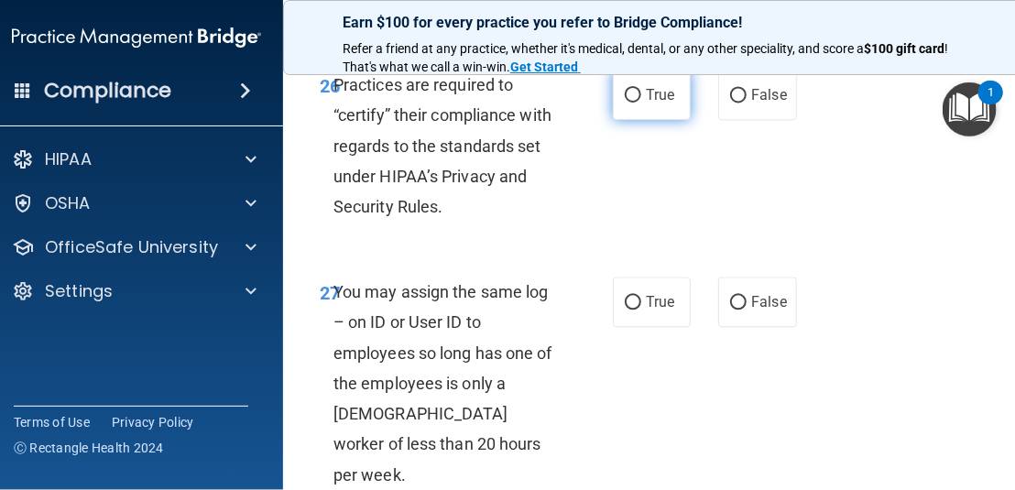
click at [646, 101] on span "True" at bounding box center [660, 94] width 28 height 17
click at [641, 101] on input "True" at bounding box center [633, 96] width 16 height 14
radio input "true"
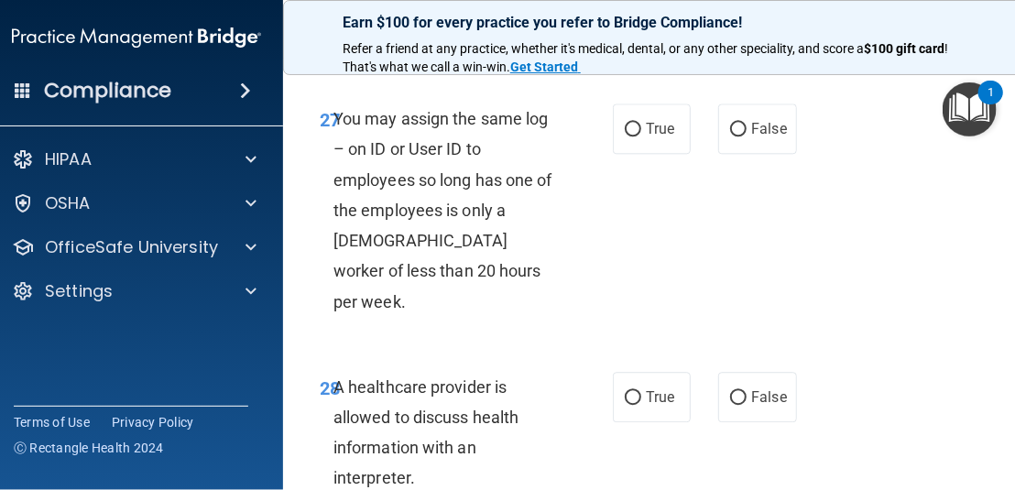
scroll to position [5772, 0]
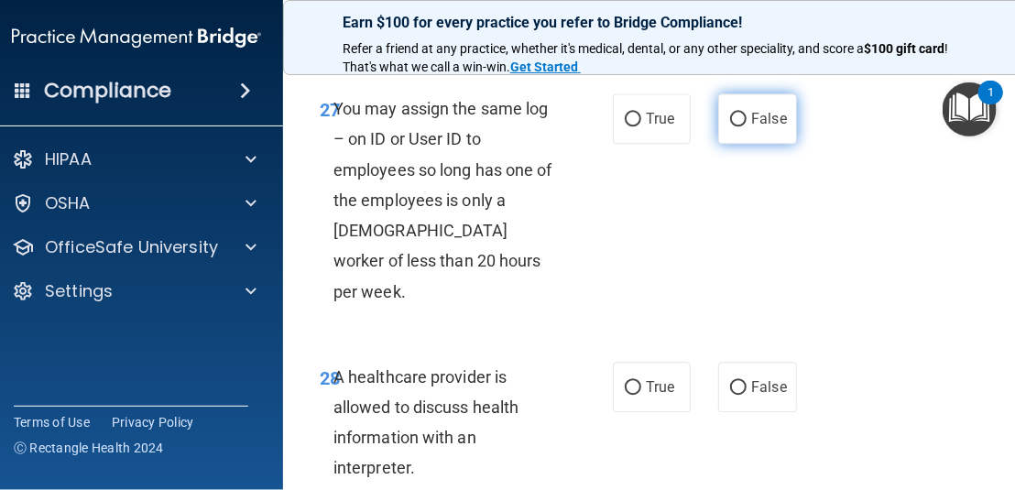
click at [751, 127] on span "False" at bounding box center [769, 118] width 36 height 17
click at [747, 126] on input "False" at bounding box center [738, 120] width 16 height 14
radio input "true"
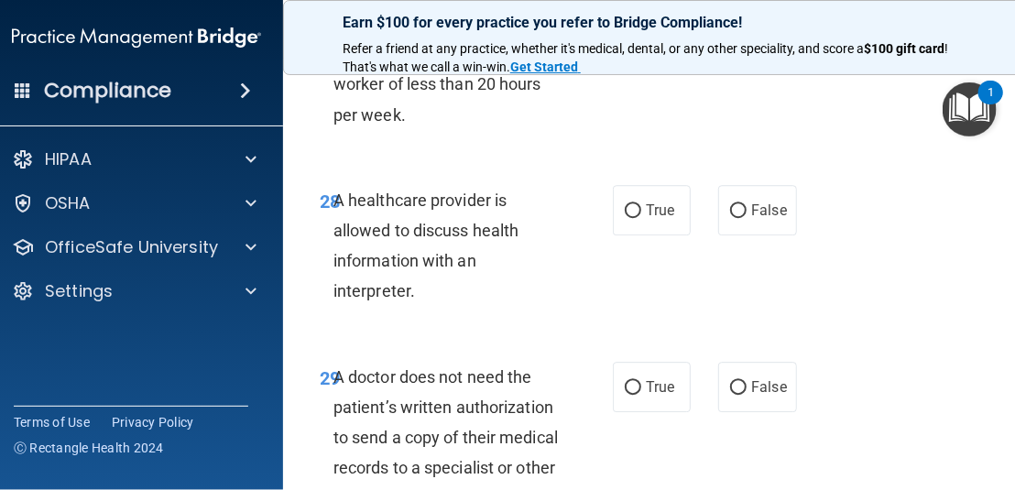
scroll to position [5955, 0]
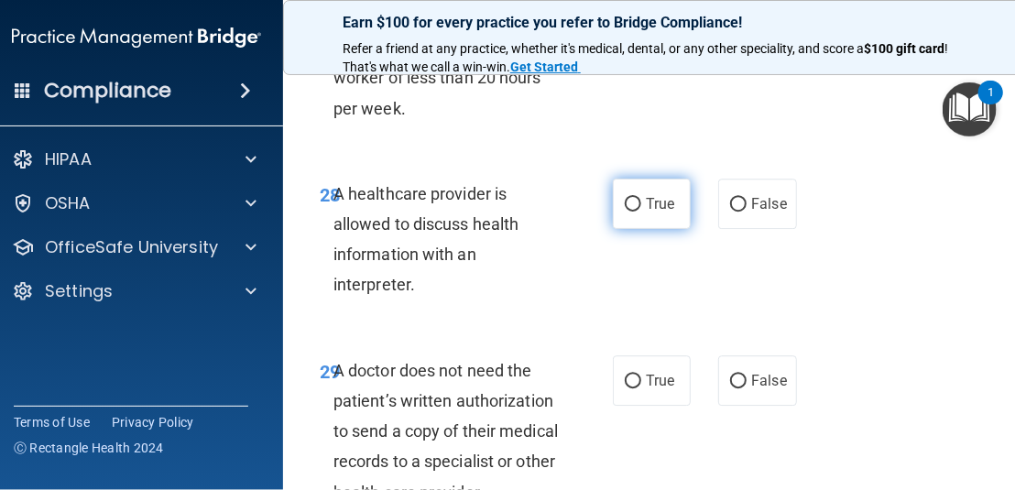
click at [669, 186] on label "True" at bounding box center [652, 204] width 78 height 50
click at [641, 198] on input "True" at bounding box center [633, 205] width 16 height 14
radio input "true"
click at [669, 186] on label "True" at bounding box center [652, 204] width 78 height 50
click at [641, 198] on input "True" at bounding box center [633, 205] width 16 height 14
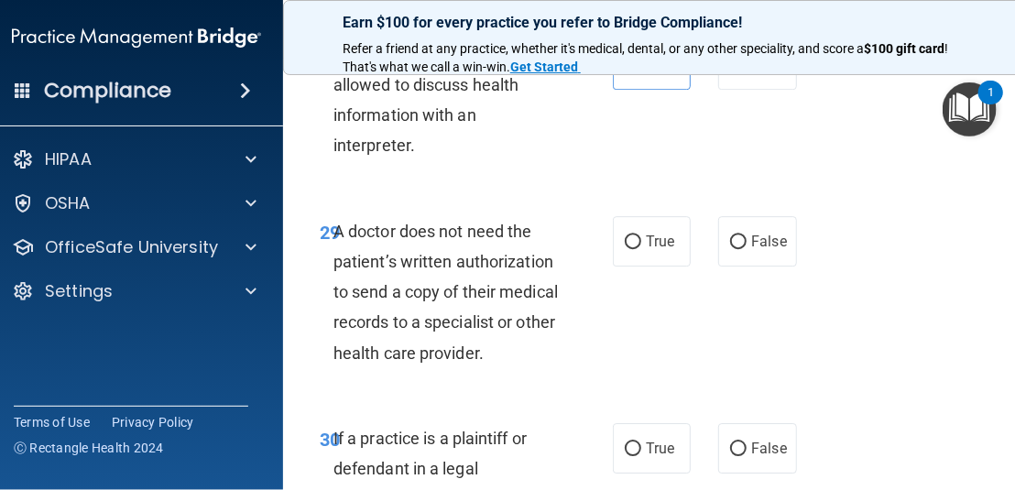
scroll to position [6138, 0]
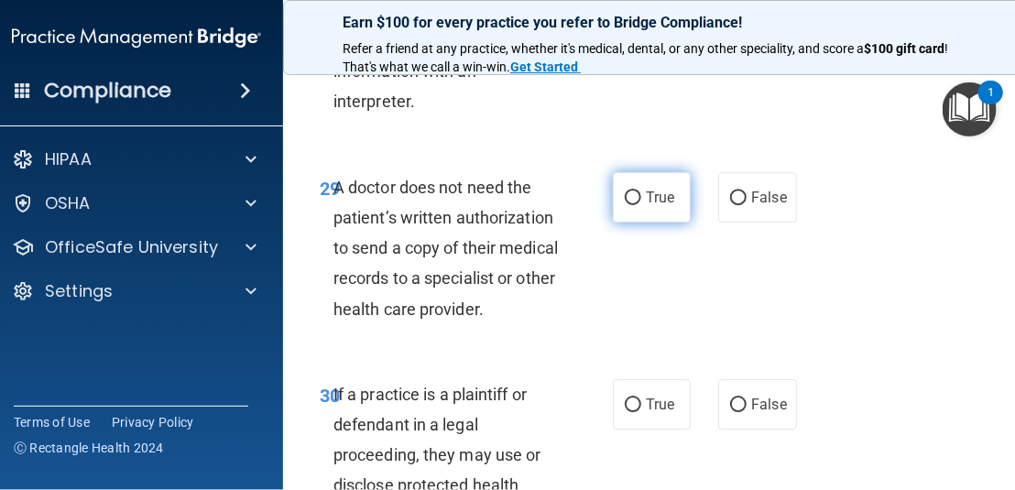
click at [632, 191] on input "True" at bounding box center [633, 198] width 16 height 14
radio input "true"
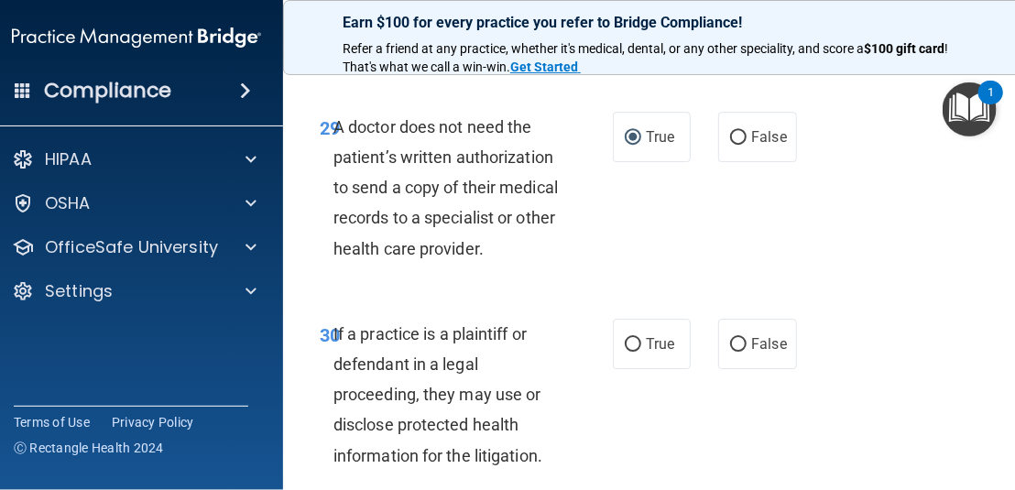
scroll to position [6301, 0]
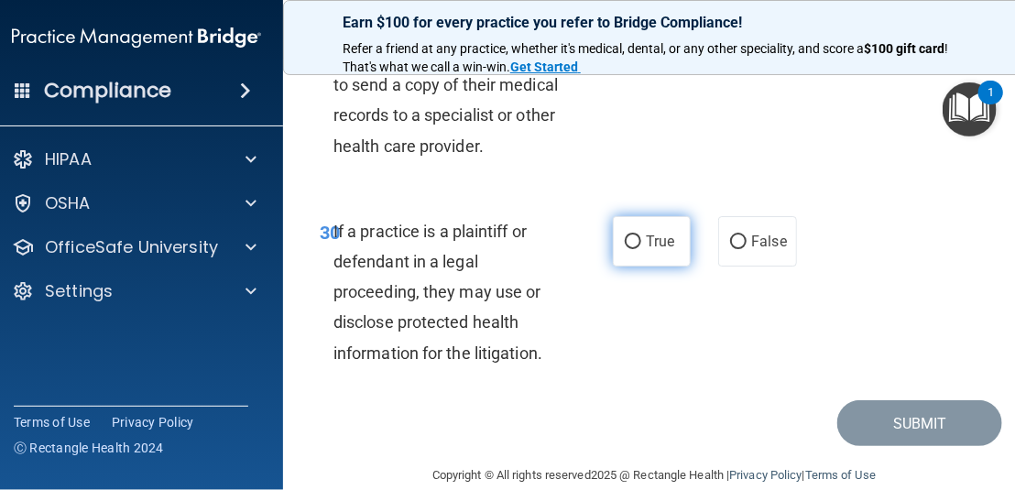
click at [625, 222] on label "True" at bounding box center [652, 241] width 78 height 50
click at [625, 235] on input "True" at bounding box center [633, 242] width 16 height 14
radio input "true"
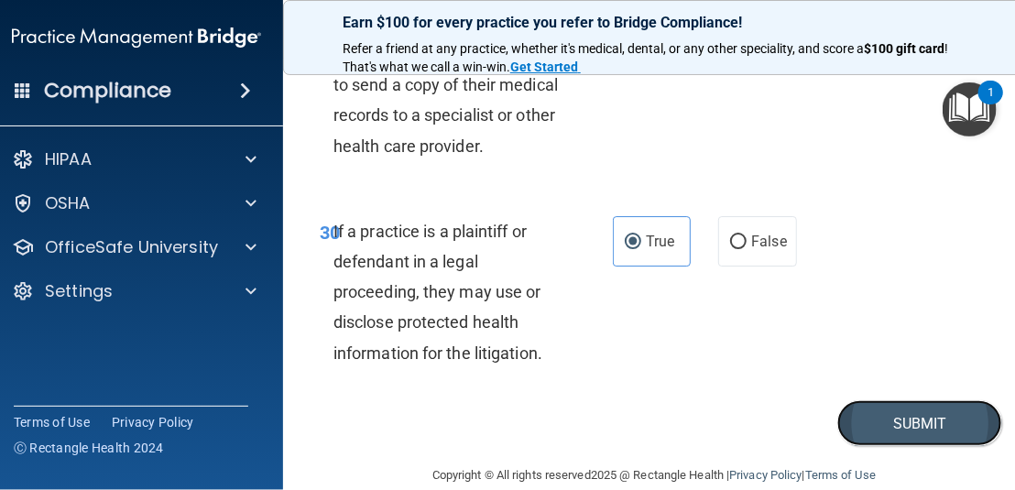
click at [852, 400] on button "Submit" at bounding box center [919, 423] width 165 height 47
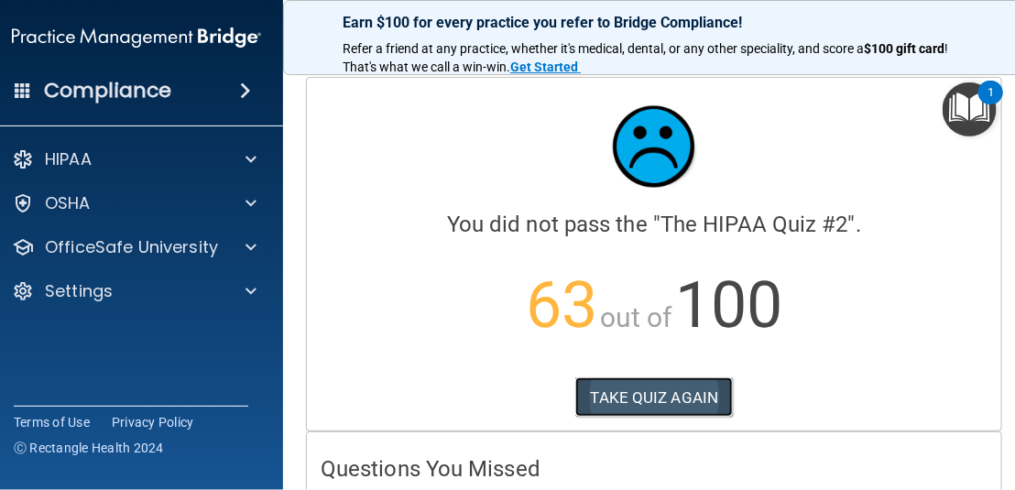
click at [705, 389] on button "TAKE QUIZ AGAIN" at bounding box center [654, 397] width 158 height 40
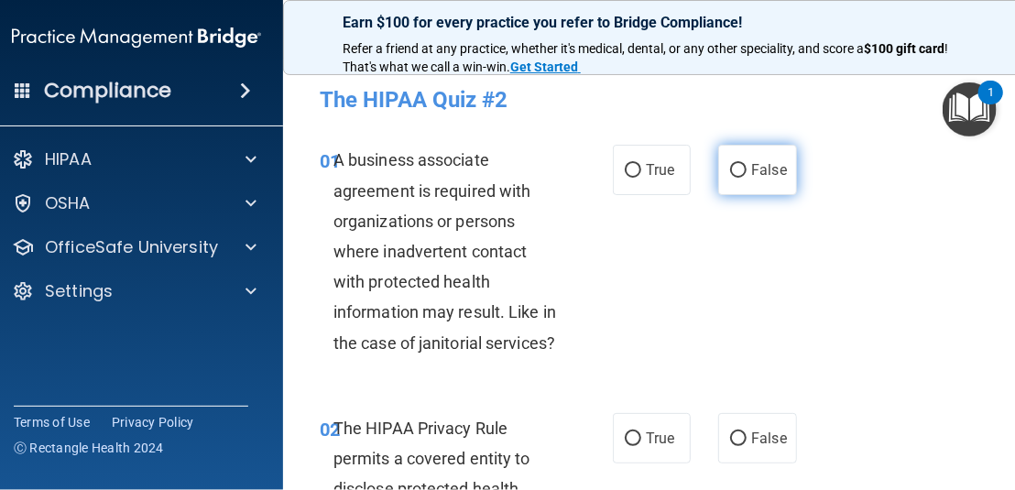
click at [718, 173] on label "False" at bounding box center [757, 170] width 78 height 50
click at [730, 173] on input "False" at bounding box center [738, 171] width 16 height 14
radio input "true"
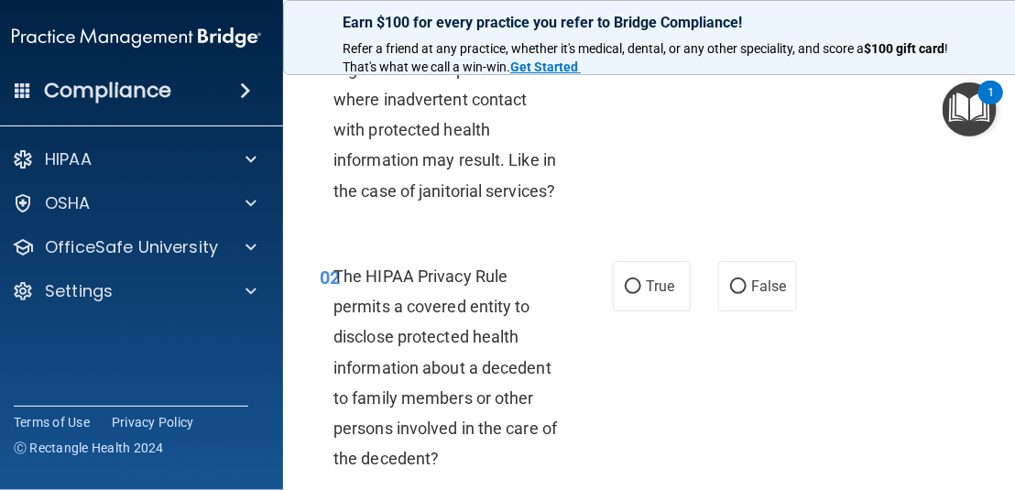
scroll to position [183, 0]
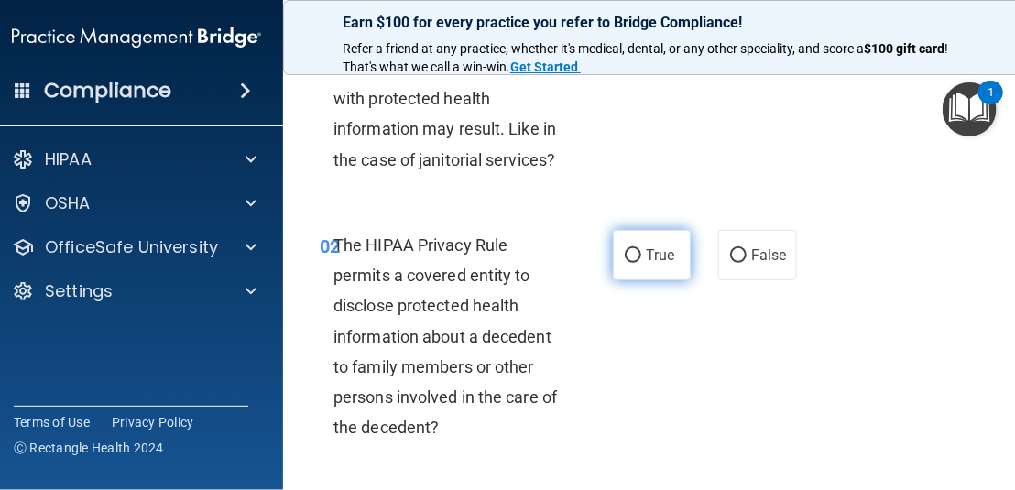
click at [644, 268] on label "True" at bounding box center [652, 255] width 78 height 50
click at [641, 263] on input "True" at bounding box center [633, 256] width 16 height 14
radio input "true"
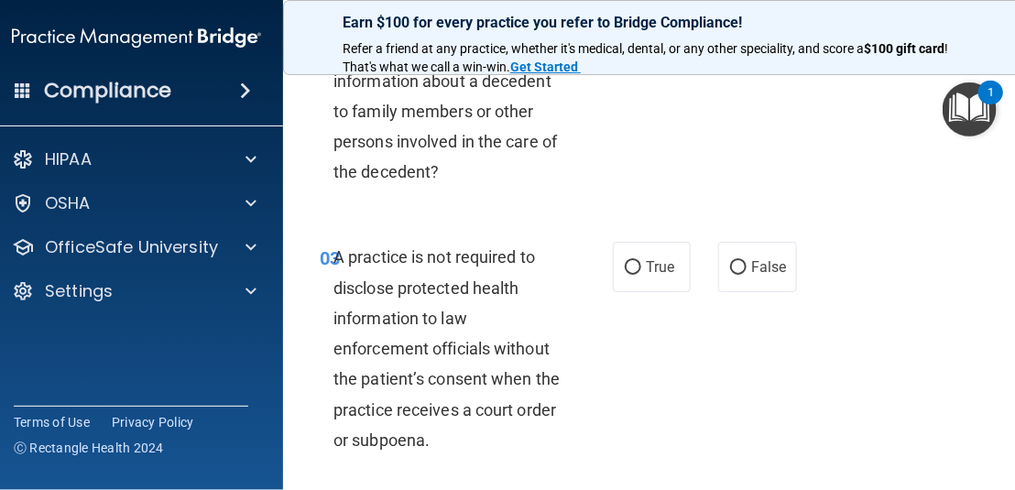
scroll to position [458, 0]
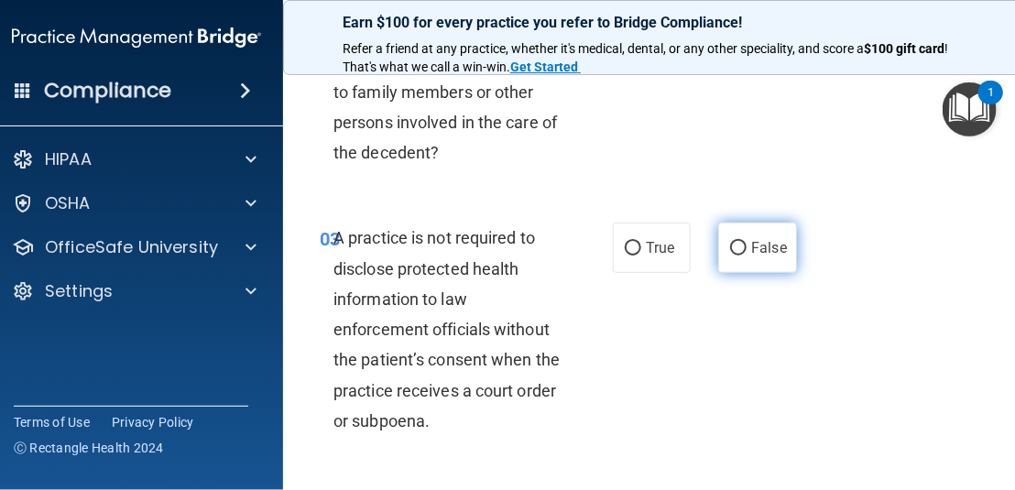
click at [718, 246] on label "False" at bounding box center [757, 248] width 78 height 50
click at [730, 246] on input "False" at bounding box center [738, 249] width 16 height 14
radio input "true"
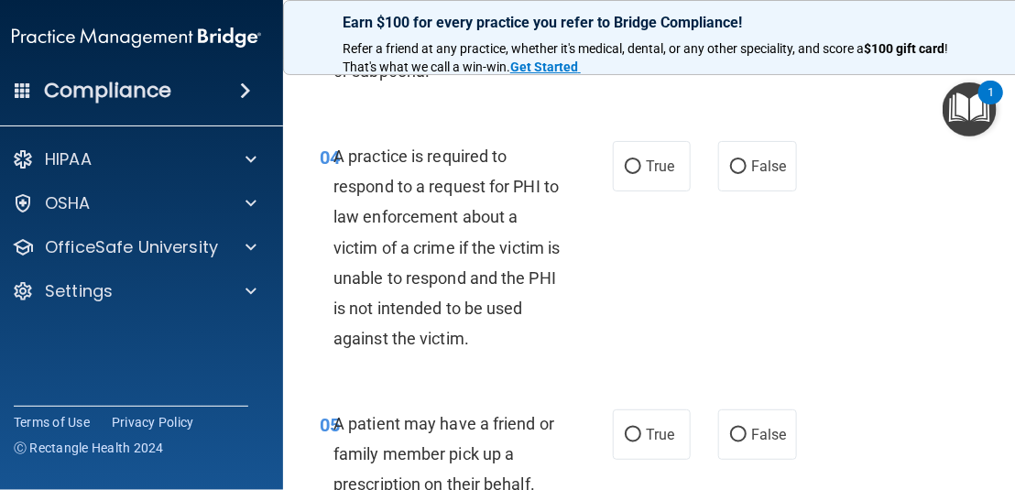
scroll to position [825, 0]
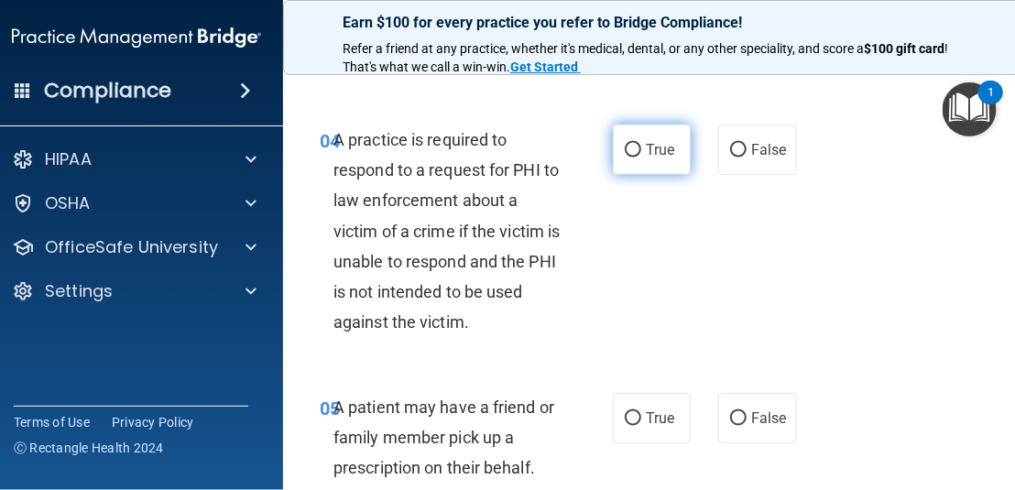
click at [662, 161] on label "True" at bounding box center [652, 150] width 78 height 50
click at [641, 158] on input "True" at bounding box center [633, 151] width 16 height 14
radio input "true"
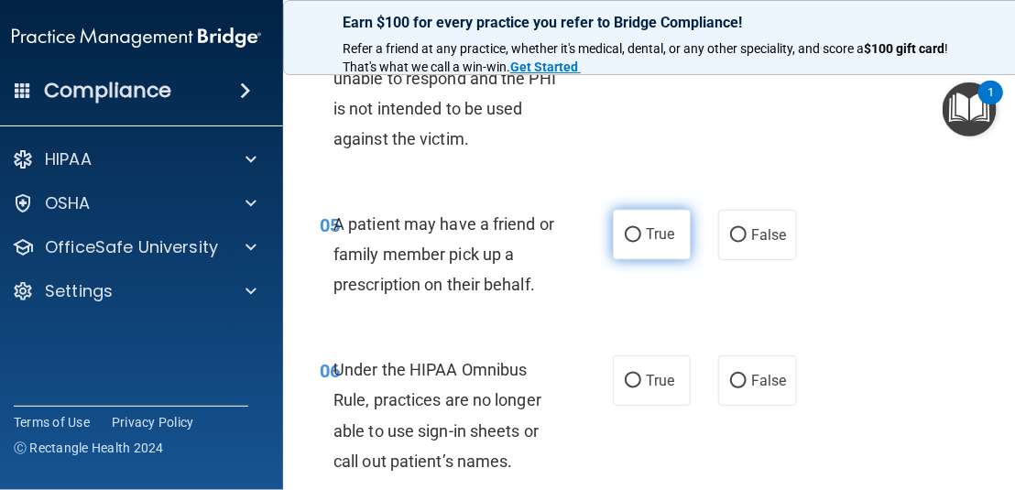
click at [681, 247] on label "True" at bounding box center [652, 235] width 78 height 50
click at [641, 243] on input "True" at bounding box center [633, 236] width 16 height 14
radio input "true"
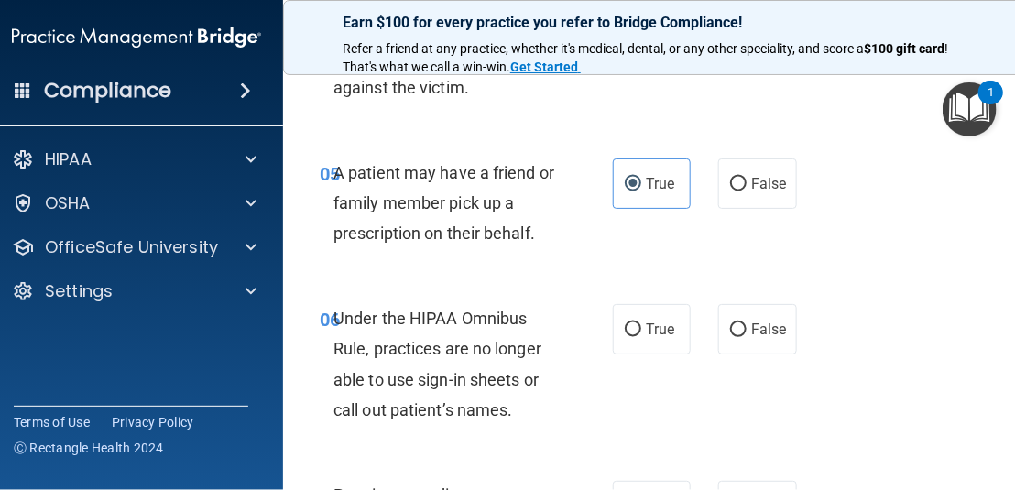
scroll to position [1099, 0]
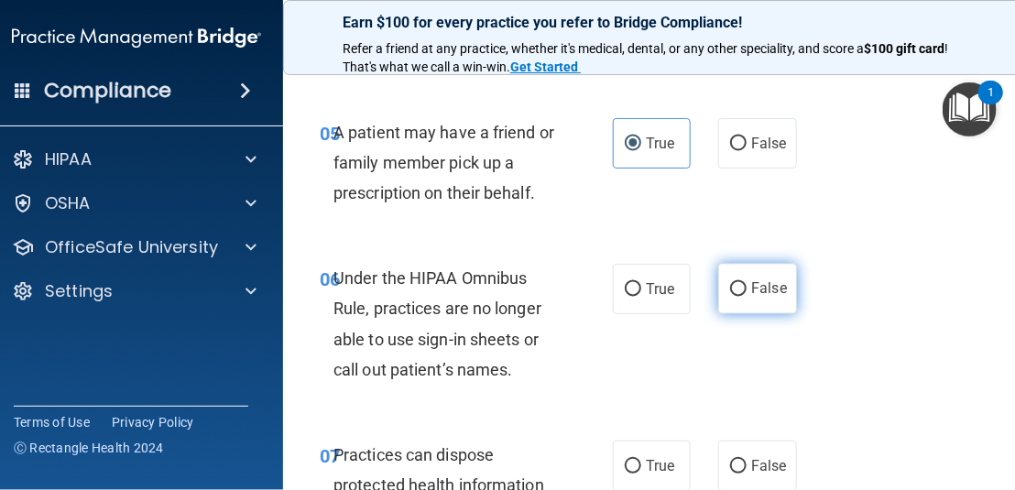
click at [754, 290] on span "False" at bounding box center [769, 288] width 36 height 17
click at [747, 290] on input "False" at bounding box center [738, 290] width 16 height 14
radio input "true"
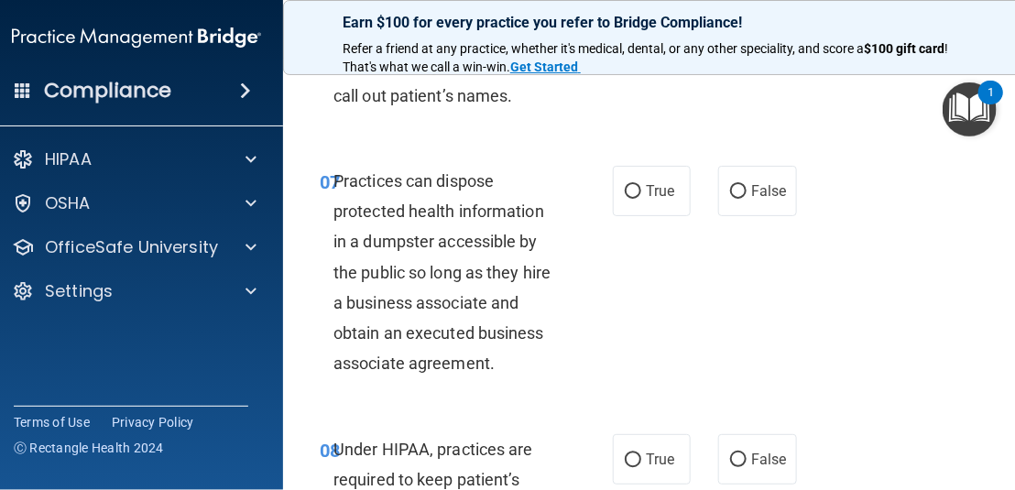
scroll to position [1466, 0]
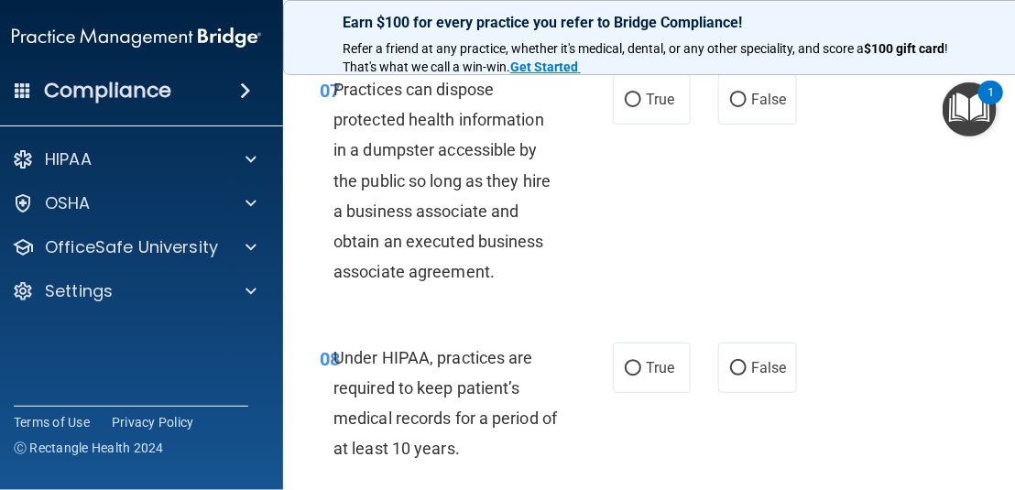
click at [749, 125] on div "07 Practices can dispose protected health information in a dumpster accessible …" at bounding box center [654, 185] width 696 height 268
click at [749, 111] on label "False" at bounding box center [757, 99] width 78 height 50
click at [747, 107] on input "False" at bounding box center [738, 100] width 16 height 14
radio input "true"
click at [742, 380] on label "False" at bounding box center [757, 368] width 78 height 50
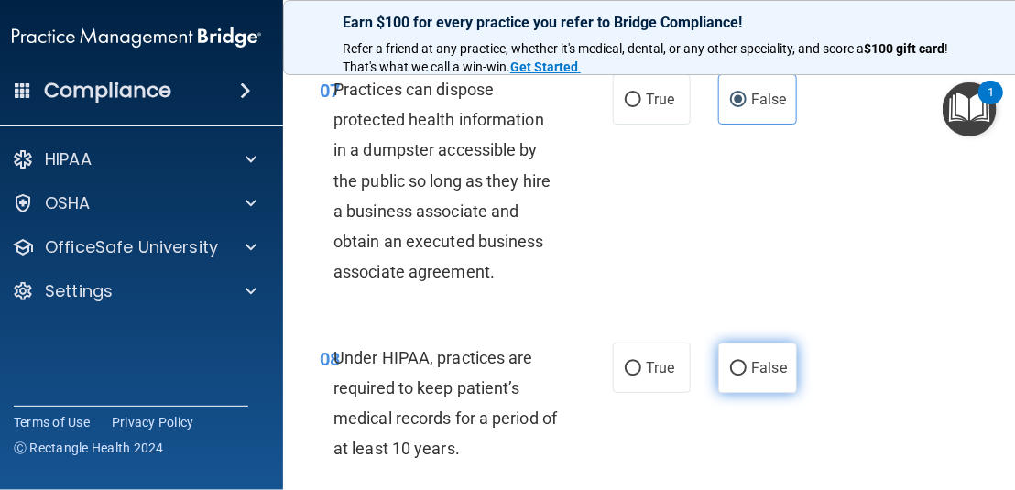
click at [742, 376] on input "False" at bounding box center [738, 369] width 16 height 14
radio input "true"
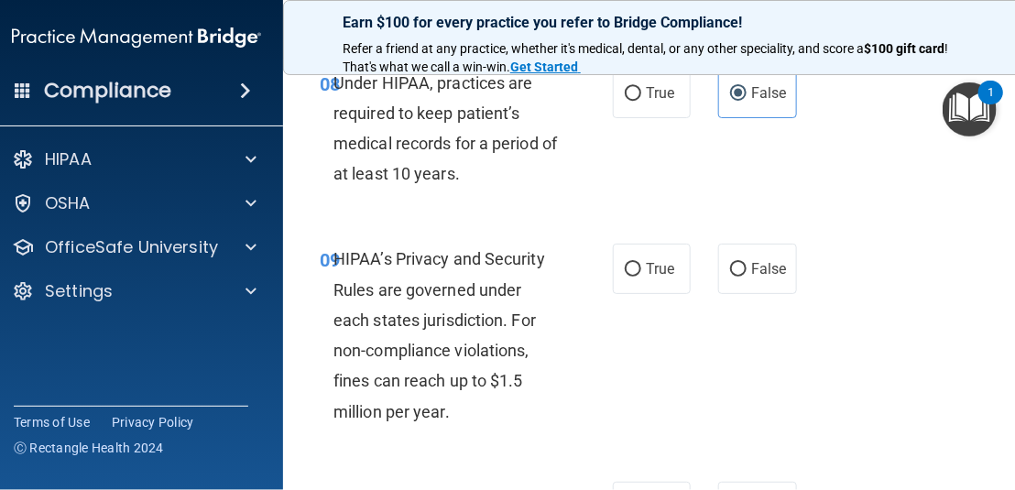
scroll to position [1832, 0]
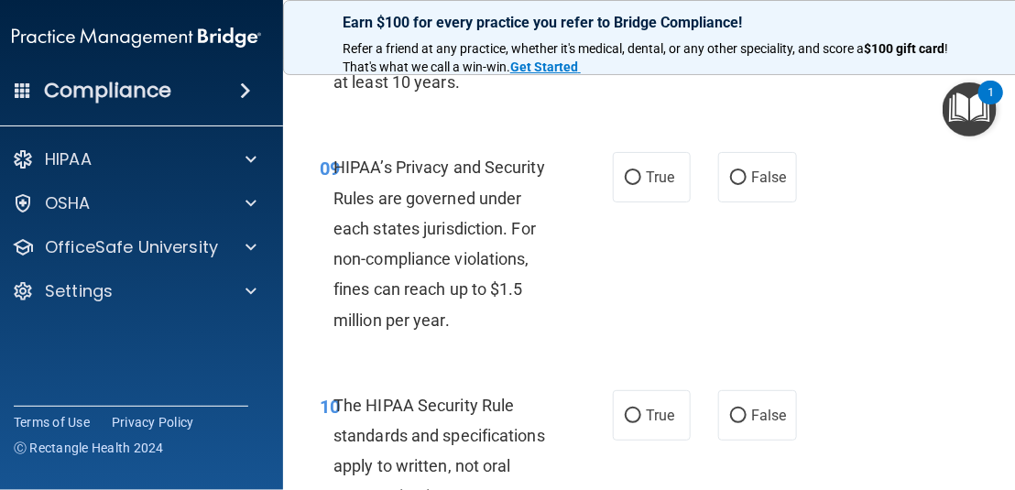
click at [758, 206] on div "09 HIPAA’s Privacy and Security Rules are governed under each states jurisdicti…" at bounding box center [654, 247] width 696 height 237
click at [762, 187] on label "False" at bounding box center [757, 177] width 78 height 50
click at [747, 185] on input "False" at bounding box center [738, 178] width 16 height 14
radio input "true"
click at [638, 400] on label "True" at bounding box center [652, 415] width 78 height 50
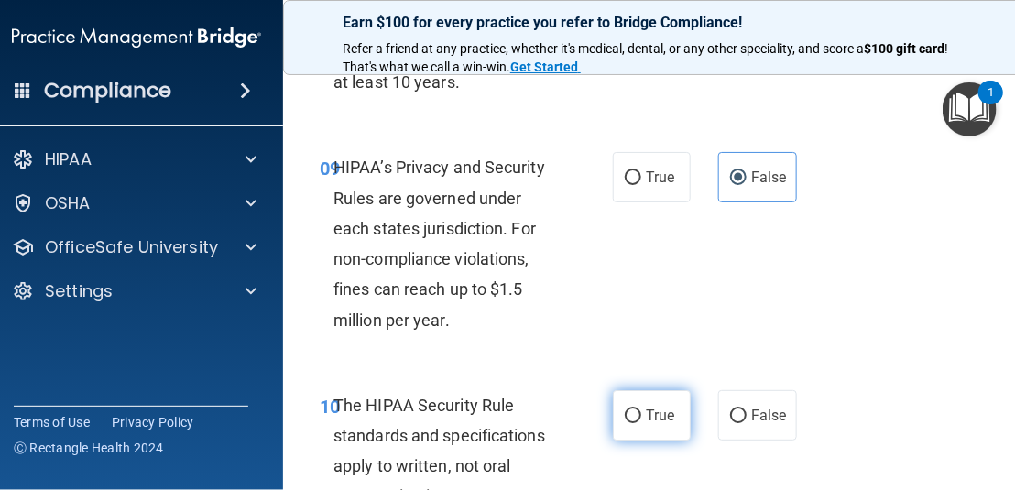
click at [638, 410] on input "True" at bounding box center [633, 417] width 16 height 14
radio input "true"
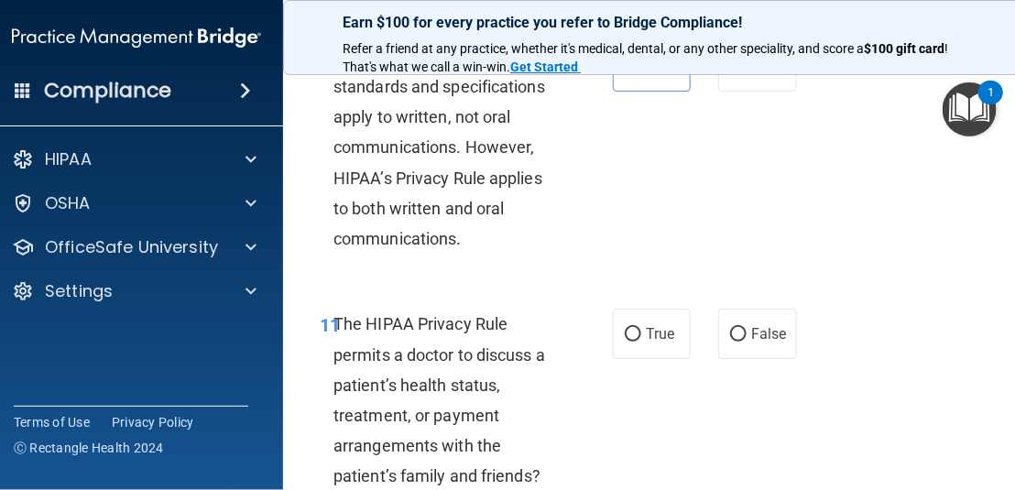
scroll to position [2199, 0]
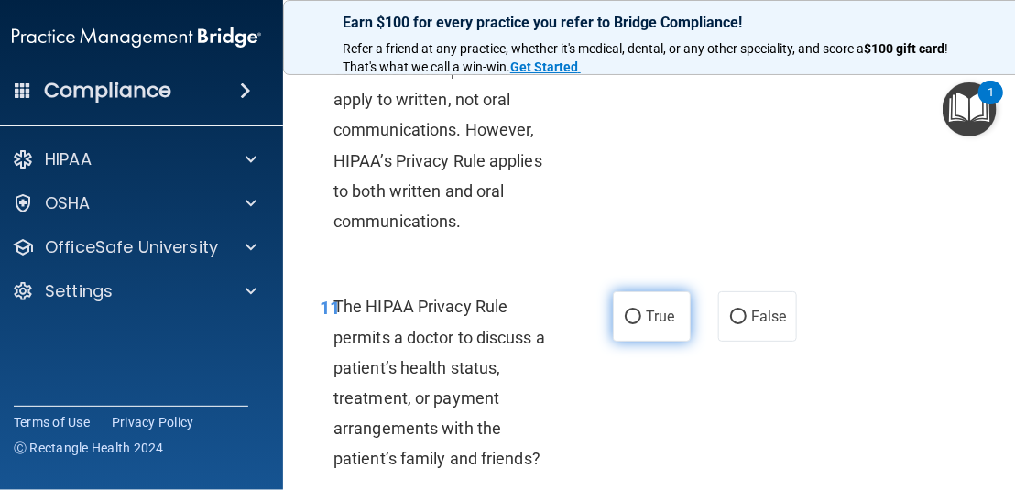
click at [653, 309] on span "True" at bounding box center [660, 316] width 28 height 17
click at [641, 311] on input "True" at bounding box center [633, 318] width 16 height 14
radio input "true"
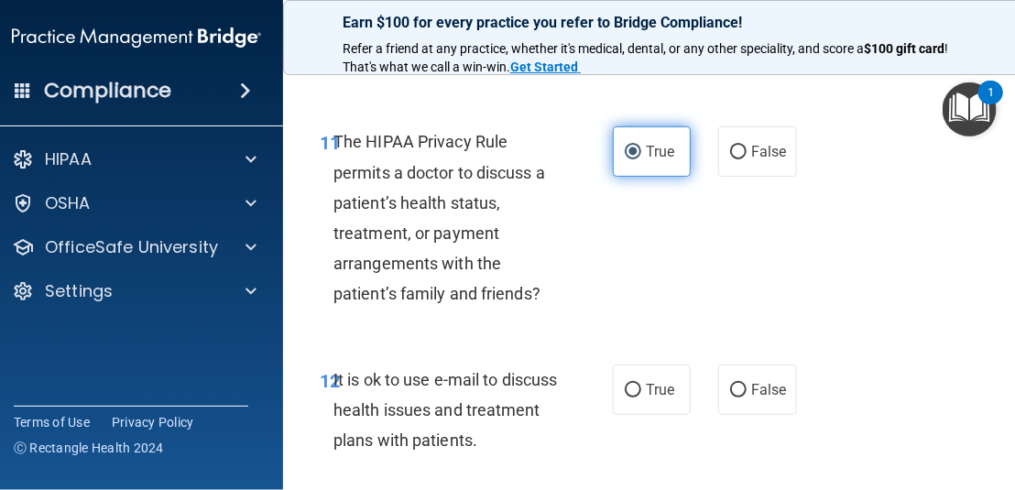
scroll to position [2474, 0]
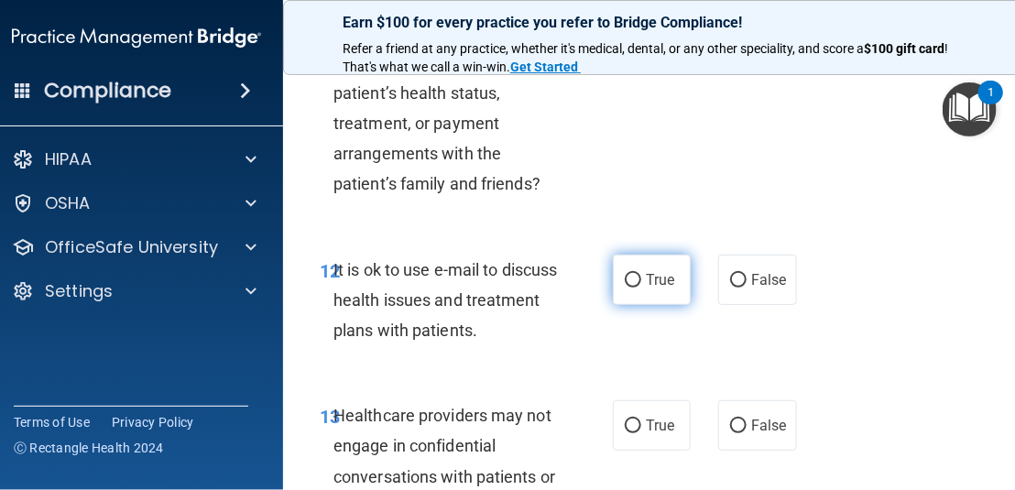
click at [628, 289] on label "True" at bounding box center [652, 280] width 78 height 50
click at [628, 288] on input "True" at bounding box center [633, 281] width 16 height 14
radio input "true"
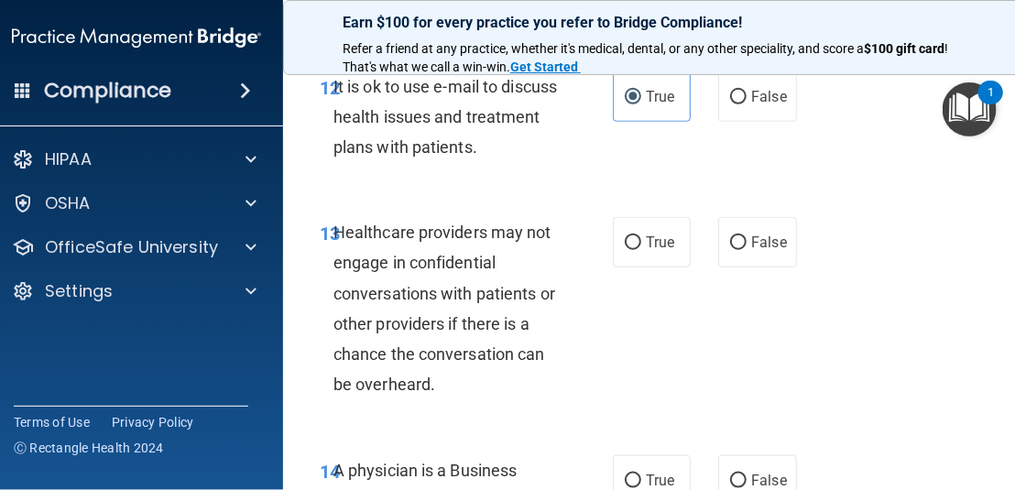
scroll to position [2749, 0]
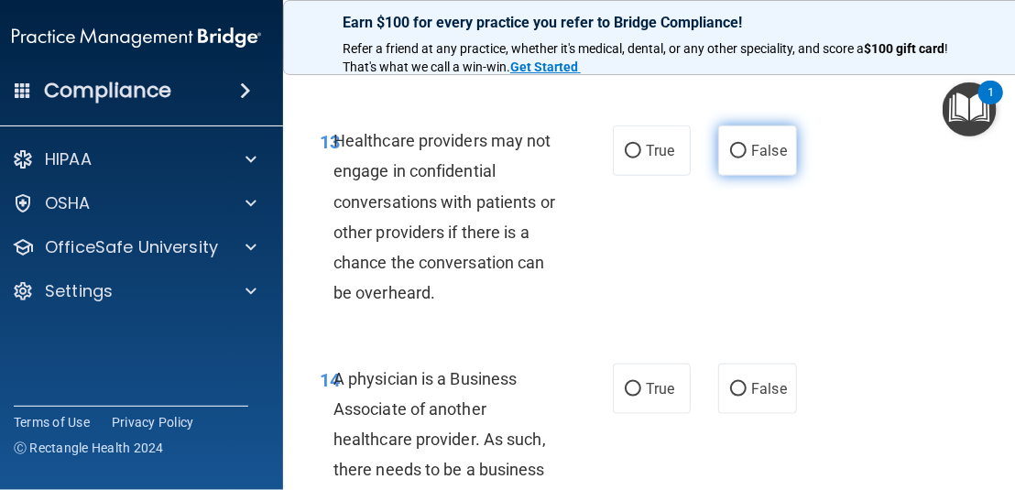
click at [751, 155] on span "False" at bounding box center [769, 150] width 36 height 17
click at [747, 155] on input "False" at bounding box center [738, 152] width 16 height 14
radio input "true"
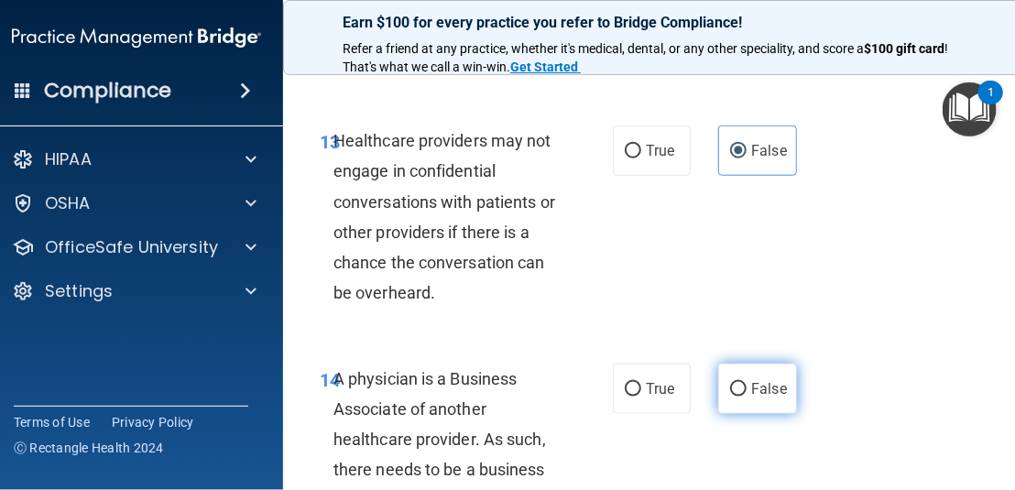
click at [739, 367] on label "False" at bounding box center [757, 389] width 78 height 50
click at [739, 383] on input "False" at bounding box center [738, 390] width 16 height 14
radio input "true"
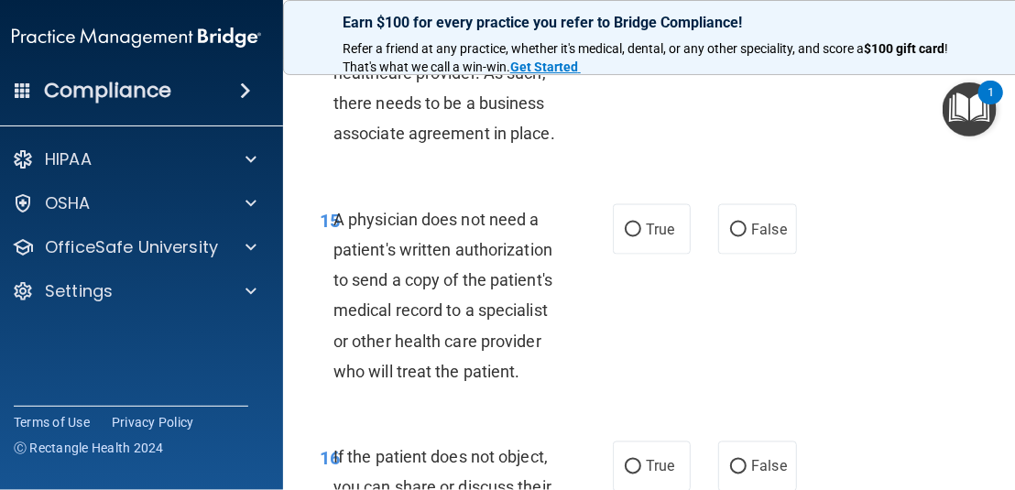
scroll to position [3207, 0]
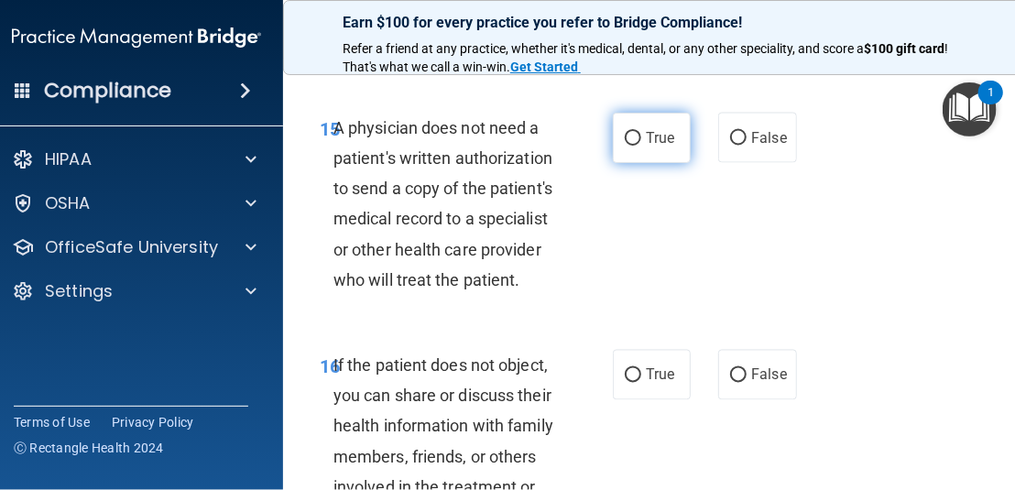
click at [650, 137] on span "True" at bounding box center [660, 137] width 28 height 17
click at [641, 137] on input "True" at bounding box center [633, 139] width 16 height 14
radio input "true"
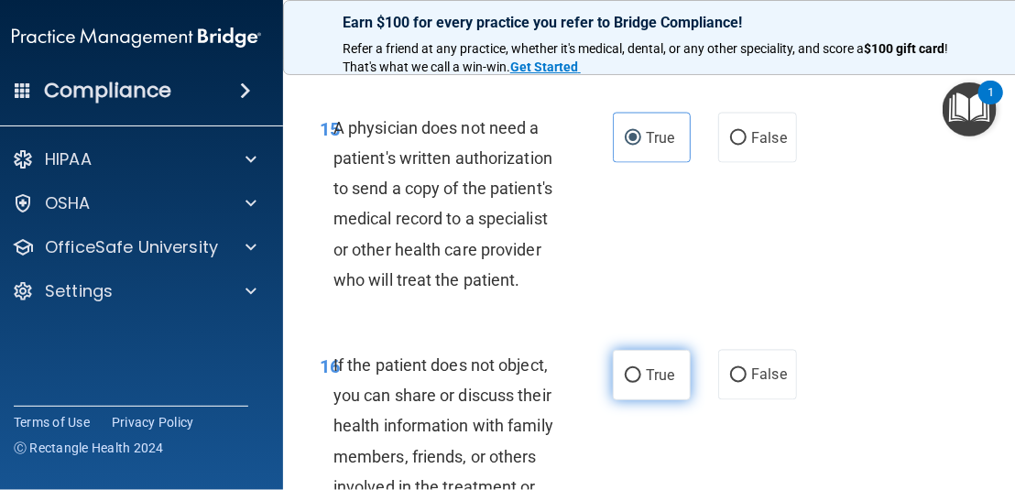
click at [646, 366] on span "True" at bounding box center [660, 374] width 28 height 17
click at [641, 369] on input "True" at bounding box center [633, 376] width 16 height 14
radio input "true"
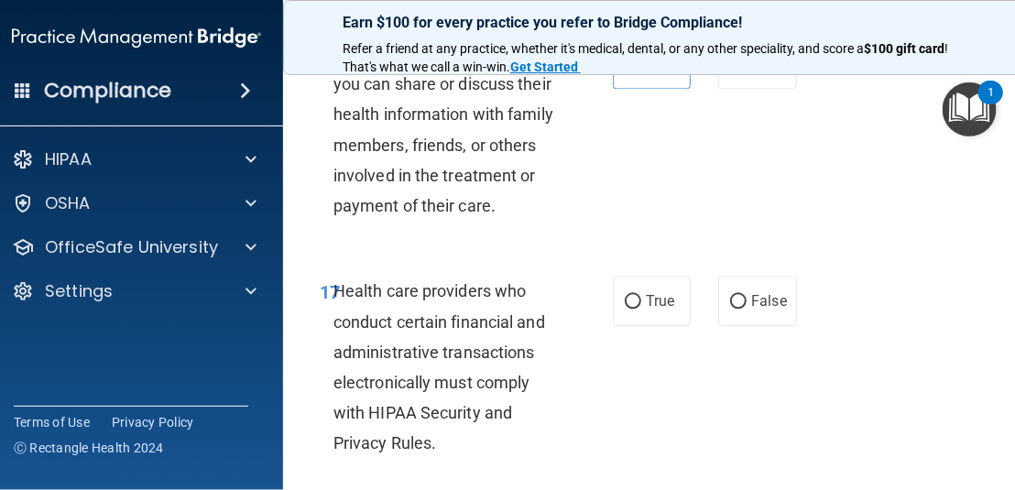
scroll to position [3573, 0]
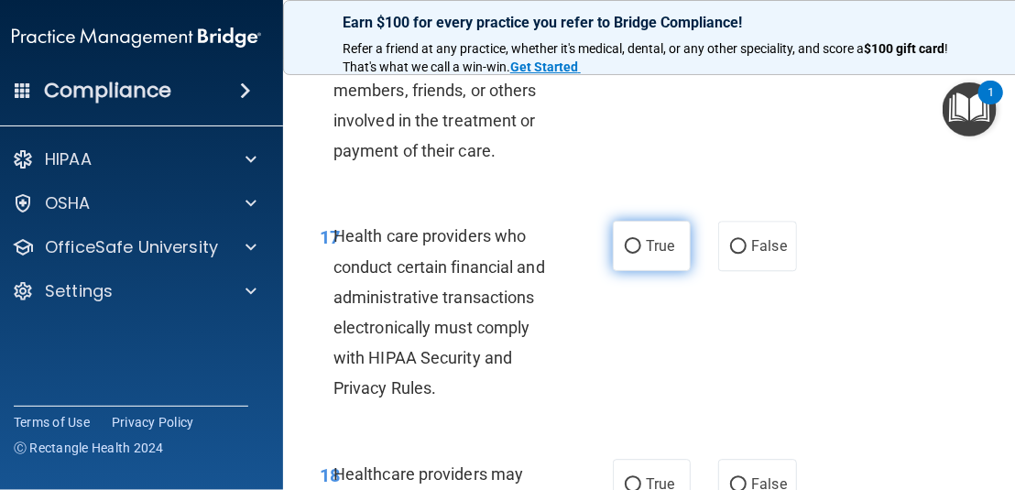
click at [665, 246] on span "True" at bounding box center [660, 245] width 28 height 17
click at [641, 246] on input "True" at bounding box center [633, 247] width 16 height 14
radio input "true"
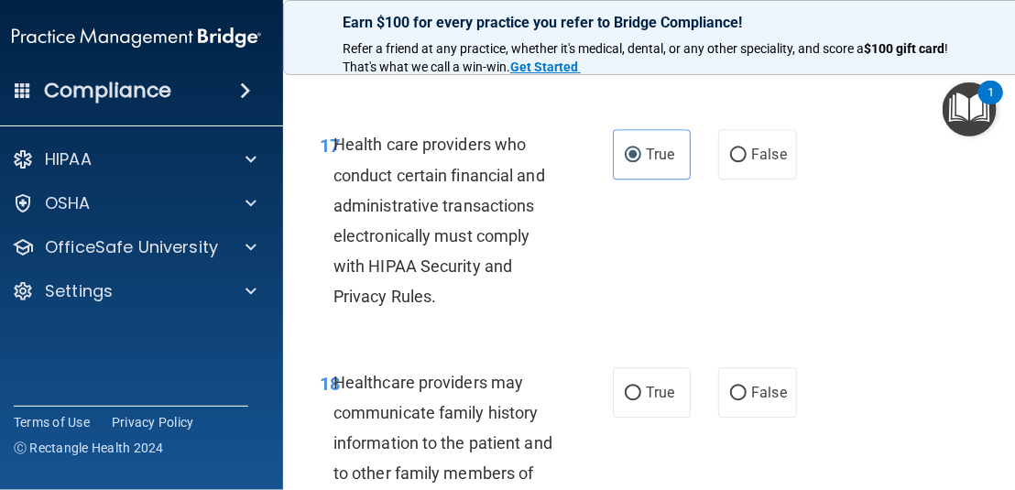
scroll to position [3756, 0]
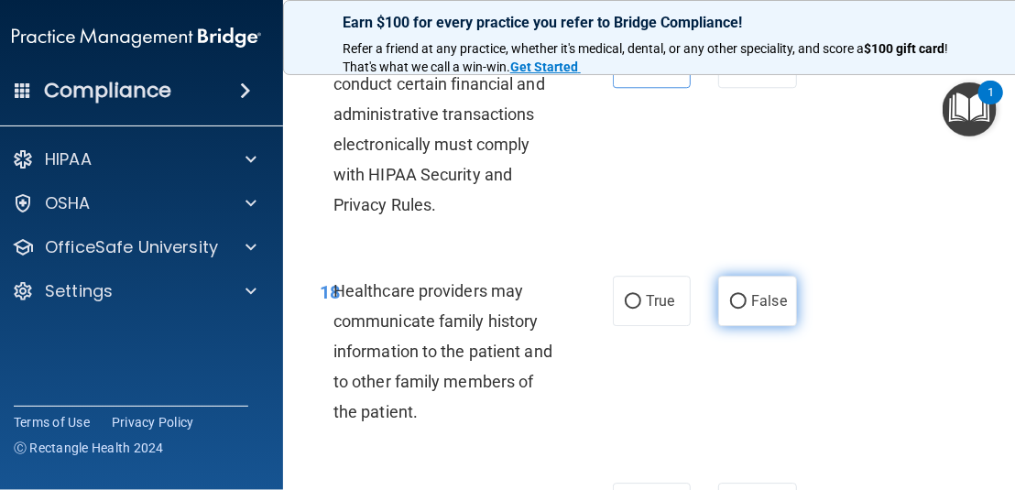
click at [751, 307] on span "False" at bounding box center [769, 300] width 36 height 17
click at [747, 307] on input "False" at bounding box center [738, 302] width 16 height 14
radio input "true"
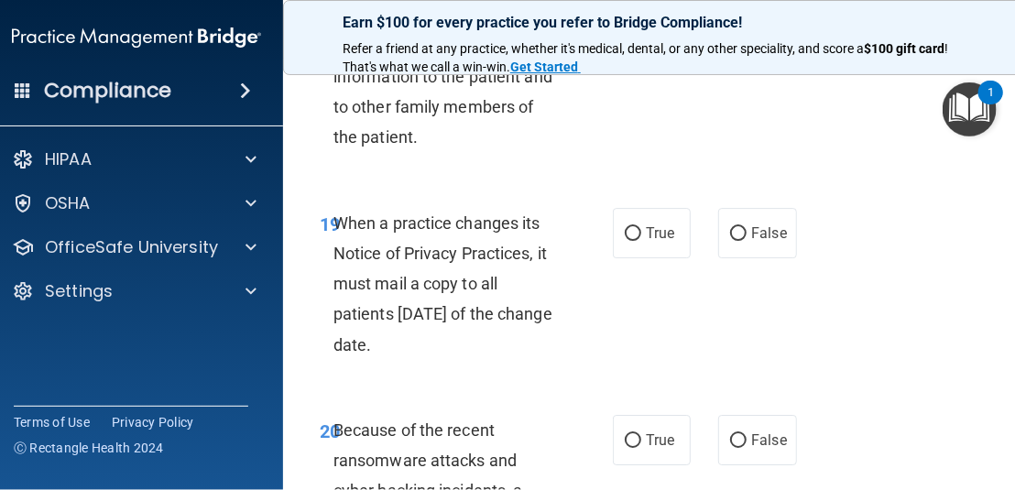
scroll to position [4123, 0]
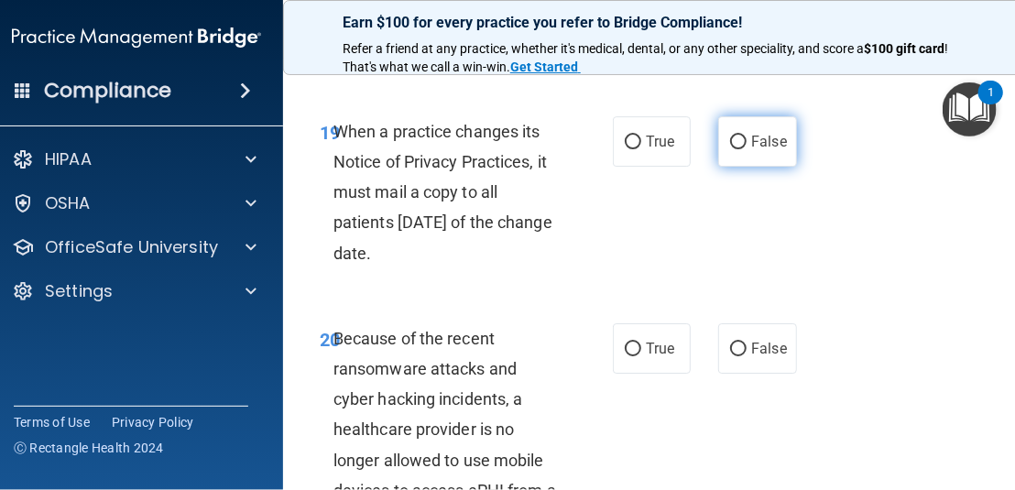
click at [751, 142] on span "False" at bounding box center [769, 141] width 36 height 17
click at [745, 142] on input "False" at bounding box center [738, 143] width 16 height 14
radio input "true"
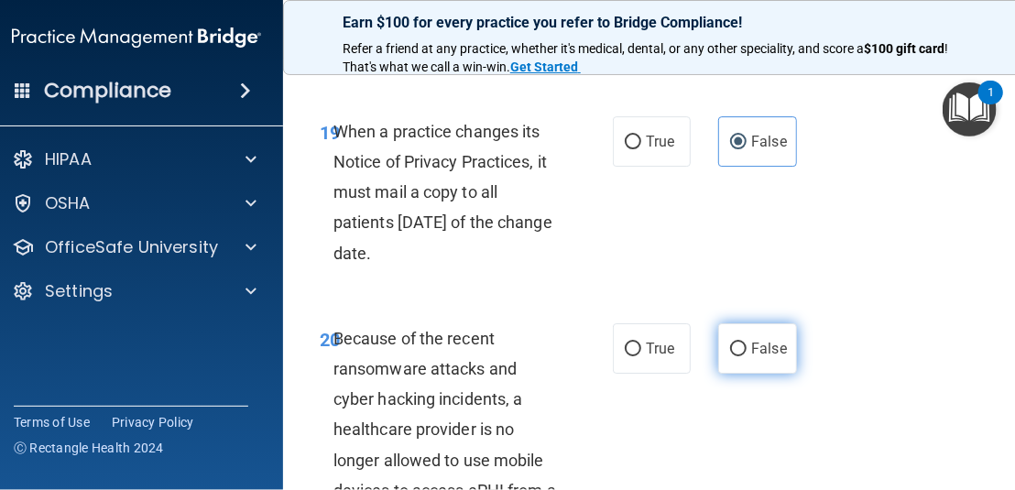
click at [760, 328] on label "False" at bounding box center [757, 348] width 78 height 50
click at [747, 343] on input "False" at bounding box center [738, 350] width 16 height 14
radio input "true"
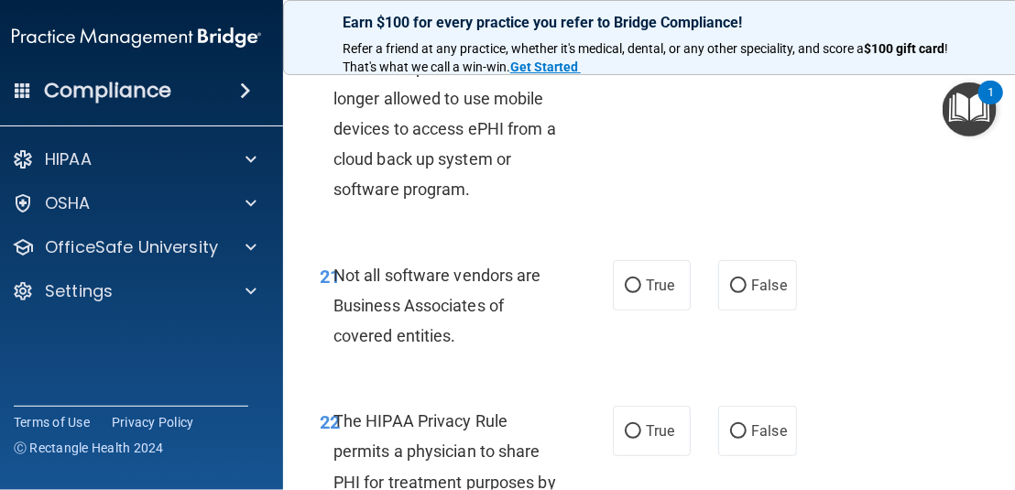
scroll to position [4489, 0]
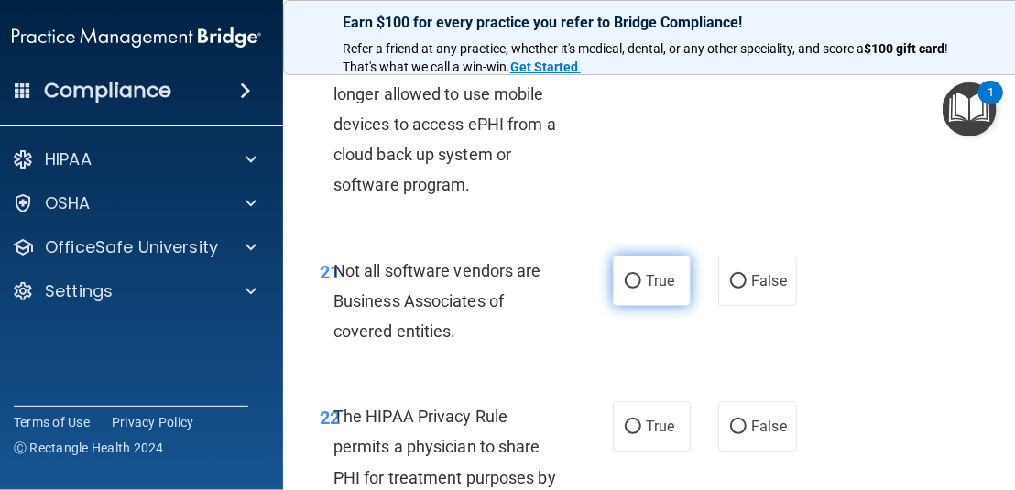
click at [656, 270] on label "True" at bounding box center [652, 281] width 78 height 50
click at [641, 275] on input "True" at bounding box center [633, 282] width 16 height 14
radio input "true"
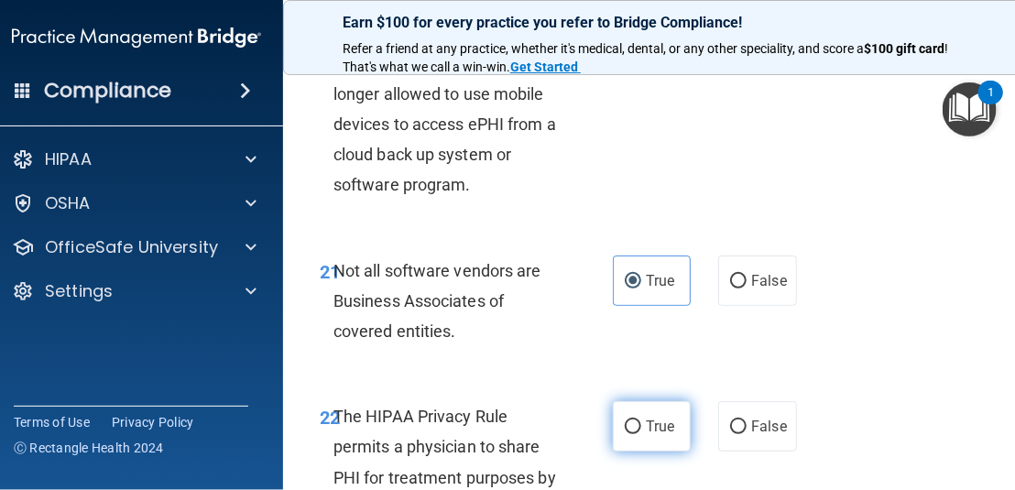
click at [639, 410] on label "True" at bounding box center [652, 426] width 78 height 50
click at [639, 421] on input "True" at bounding box center [633, 428] width 16 height 14
radio input "true"
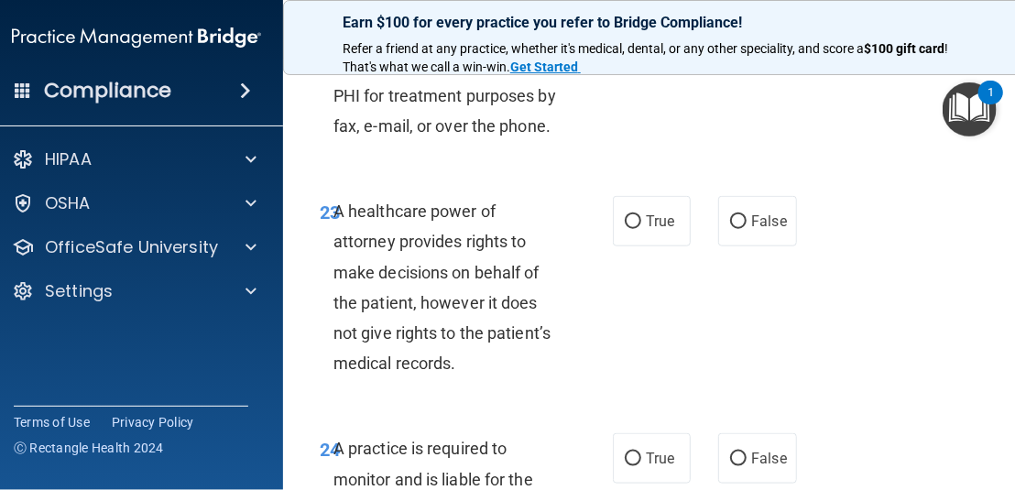
scroll to position [4947, 0]
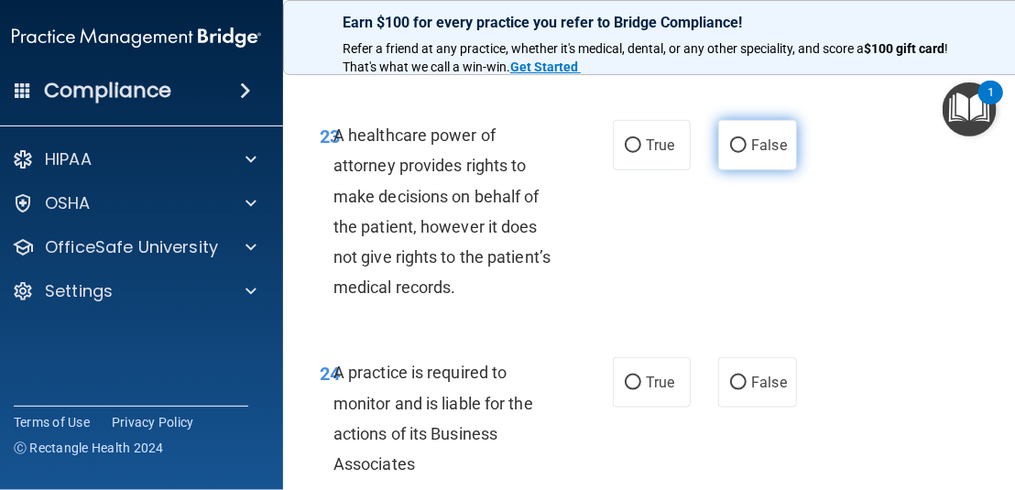
click at [774, 154] on span "False" at bounding box center [769, 145] width 36 height 17
click at [747, 153] on input "False" at bounding box center [738, 146] width 16 height 14
radio input "true"
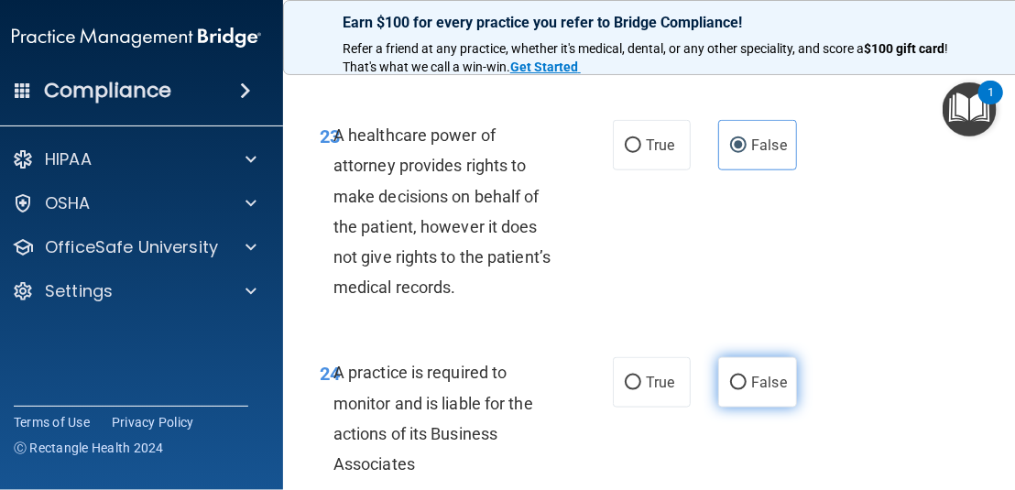
click at [738, 364] on label "False" at bounding box center [757, 382] width 78 height 50
click at [738, 377] on input "False" at bounding box center [738, 384] width 16 height 14
radio input "true"
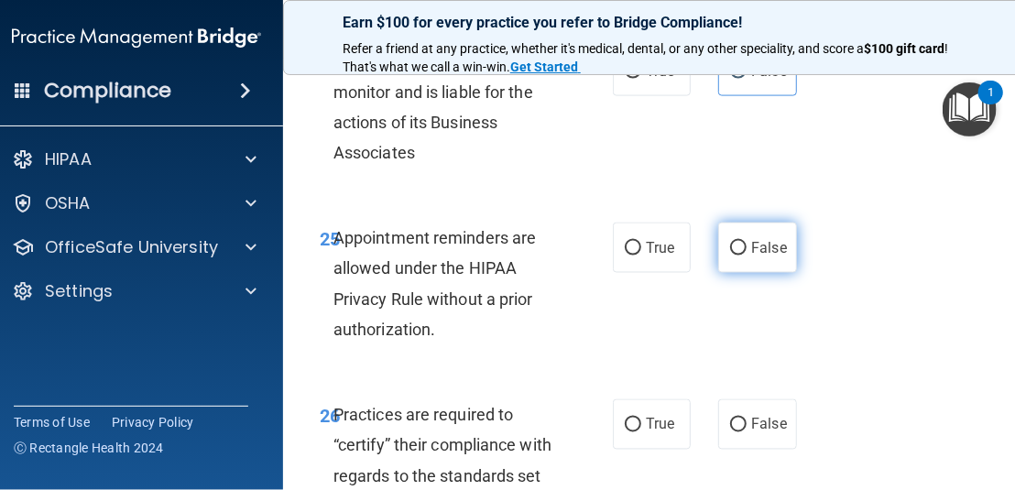
scroll to position [5314, 0]
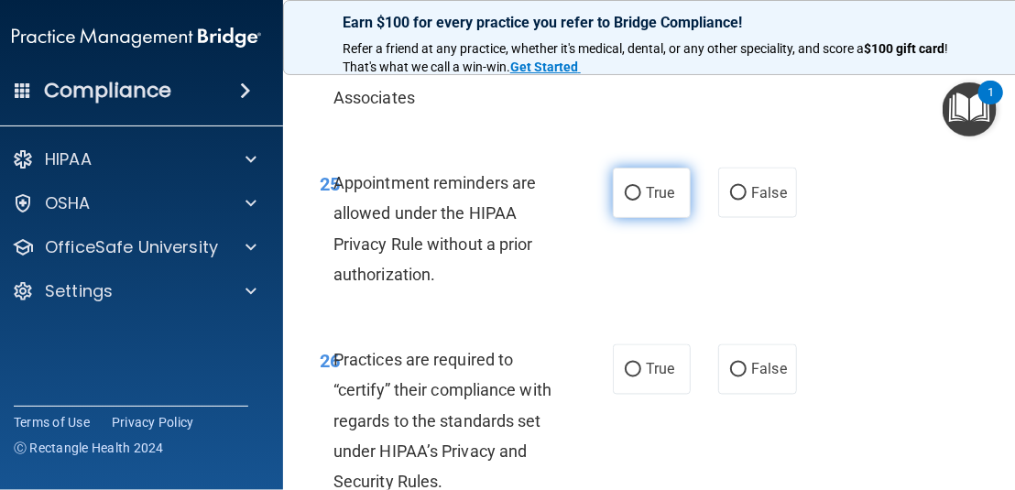
click at [648, 196] on span "True" at bounding box center [660, 192] width 28 height 17
click at [641, 196] on input "True" at bounding box center [633, 194] width 16 height 14
radio input "true"
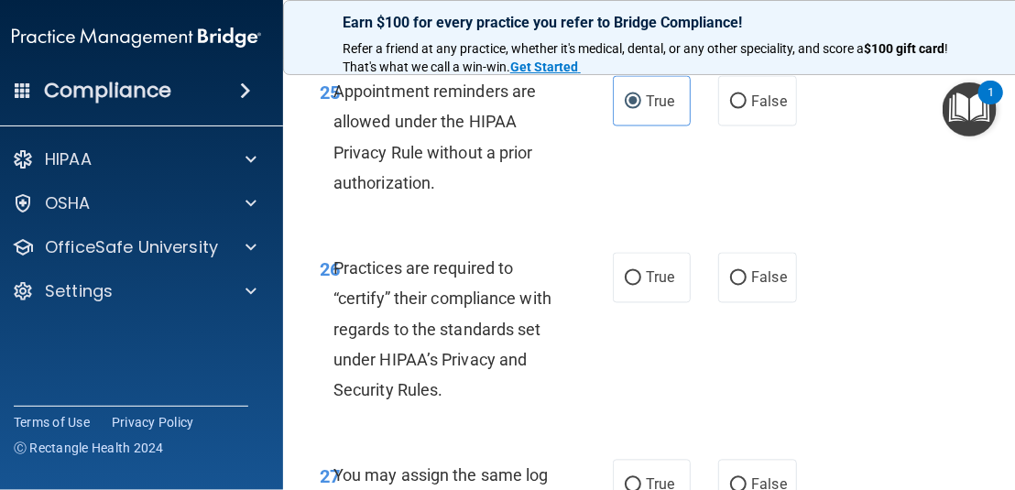
scroll to position [5497, 0]
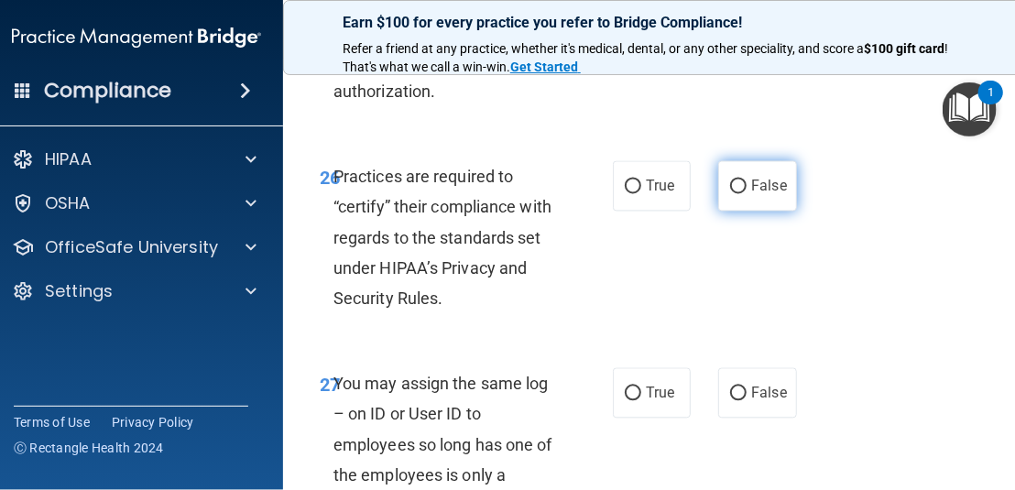
click at [729, 196] on label "False" at bounding box center [757, 186] width 78 height 50
click at [730, 194] on input "False" at bounding box center [738, 187] width 16 height 14
radio input "true"
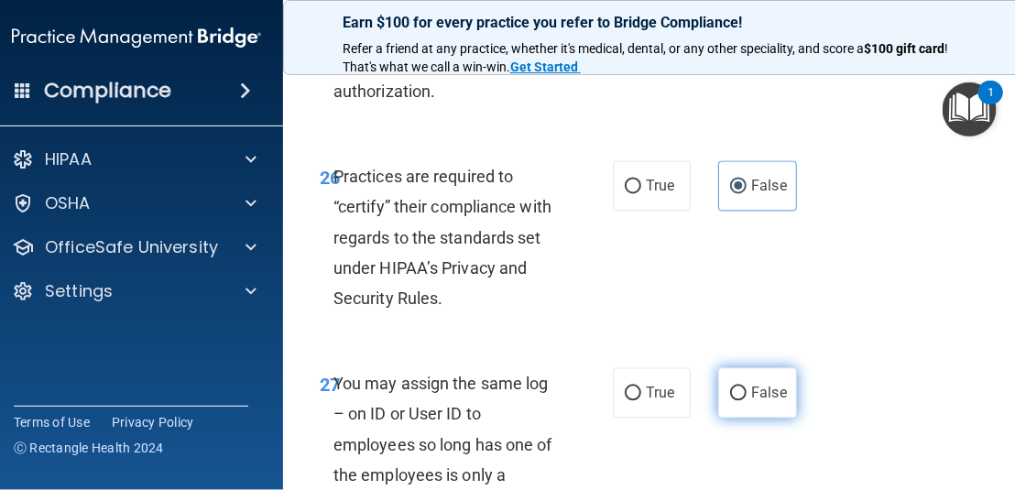
click at [736, 391] on input "False" at bounding box center [738, 395] width 16 height 14
radio input "true"
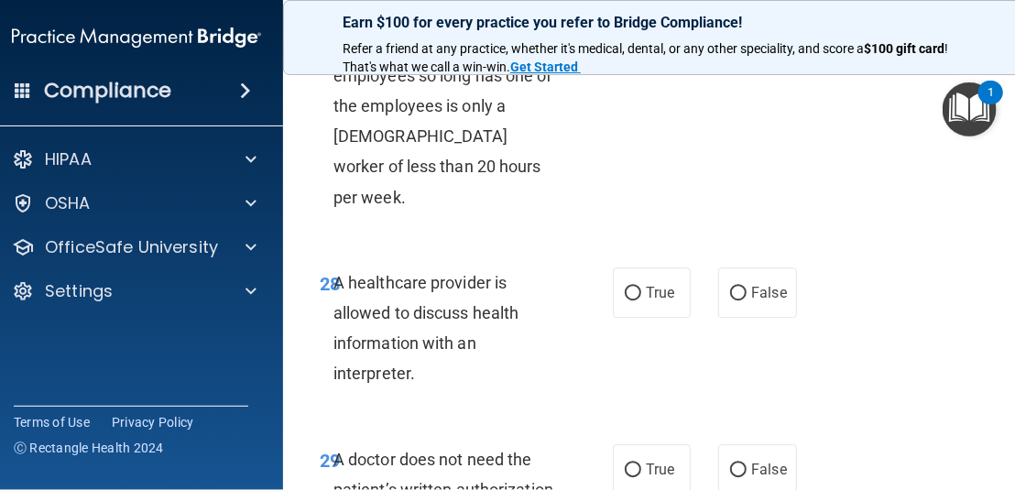
scroll to position [5955, 0]
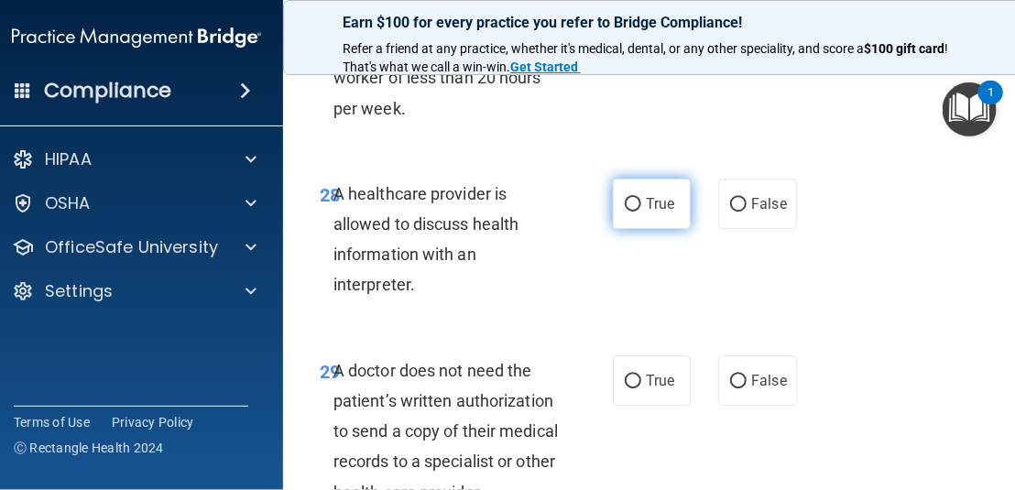
click at [658, 179] on label "True" at bounding box center [652, 204] width 78 height 50
click at [641, 198] on input "True" at bounding box center [633, 205] width 16 height 14
radio input "true"
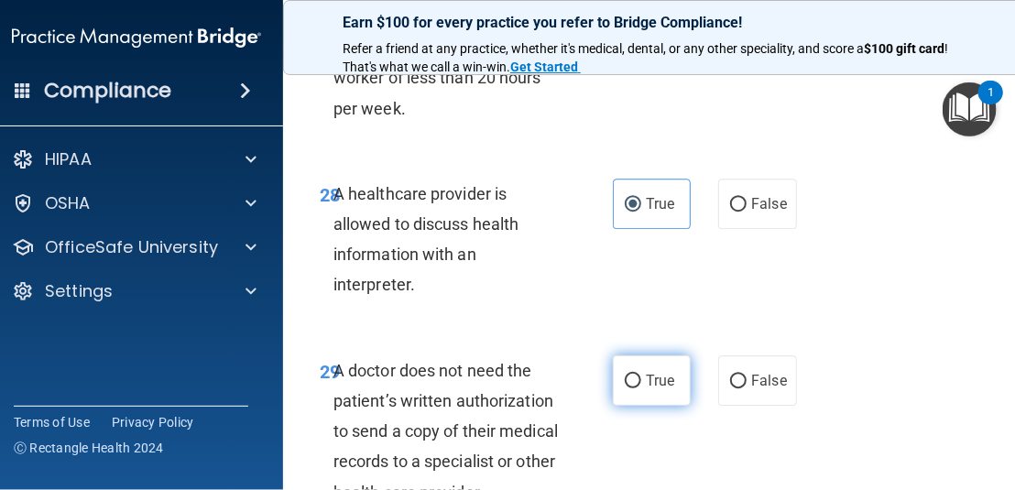
click at [645, 355] on label "True" at bounding box center [652, 380] width 78 height 50
click at [641, 375] on input "True" at bounding box center [633, 382] width 16 height 14
radio input "true"
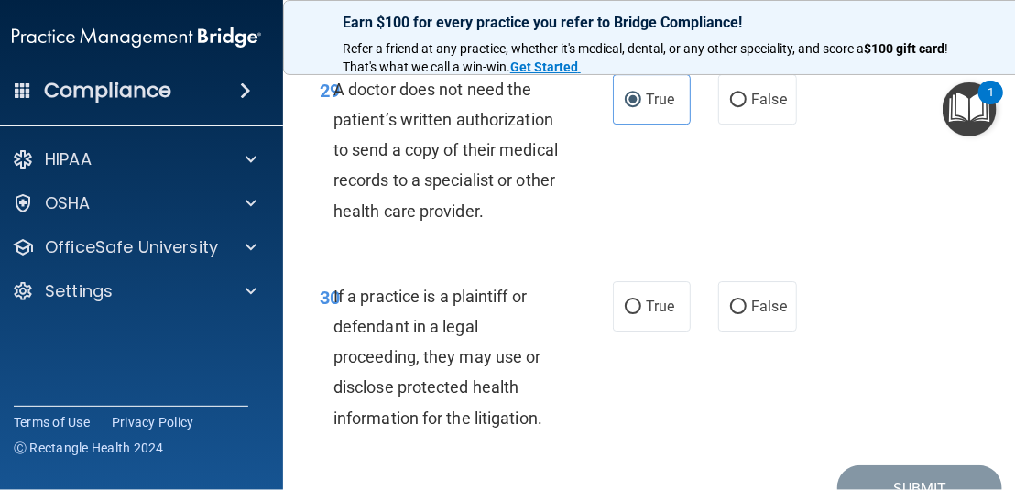
scroll to position [6301, 0]
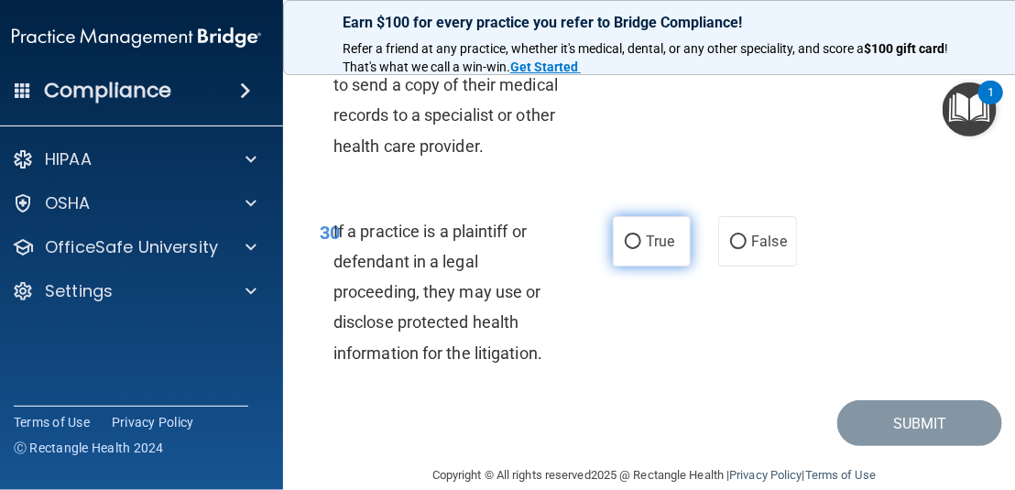
click at [656, 233] on span "True" at bounding box center [660, 241] width 28 height 17
click at [641, 235] on input "True" at bounding box center [633, 242] width 16 height 14
radio input "true"
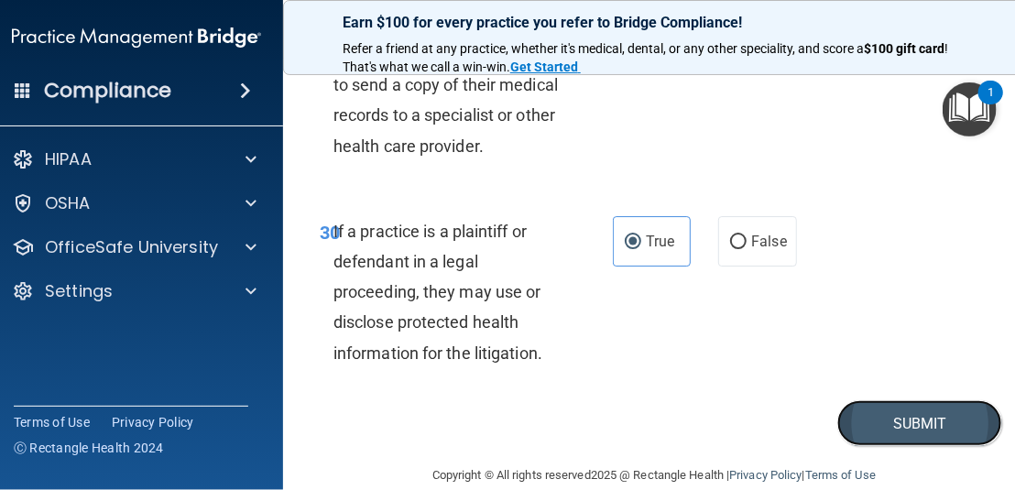
click at [860, 400] on button "Submit" at bounding box center [919, 423] width 165 height 47
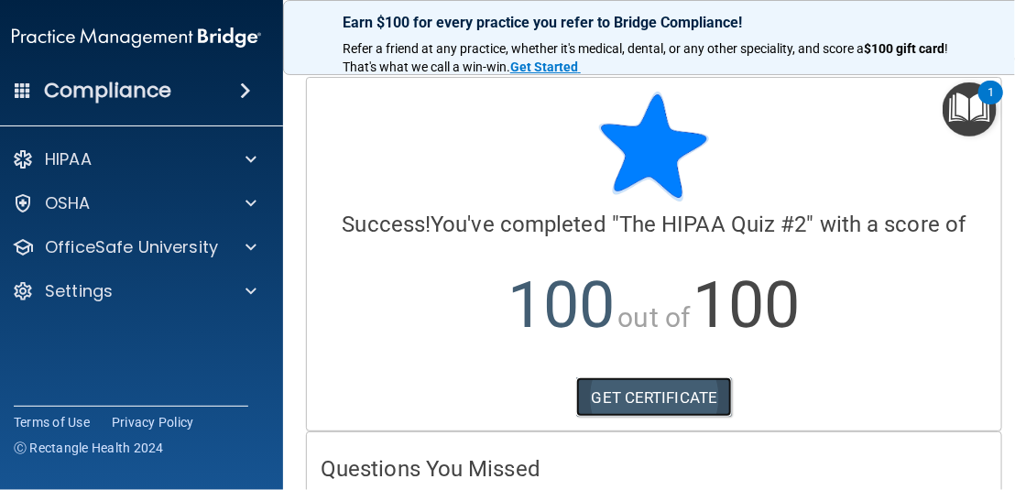
click at [667, 388] on link "GET CERTIFICATE" at bounding box center [654, 397] width 157 height 40
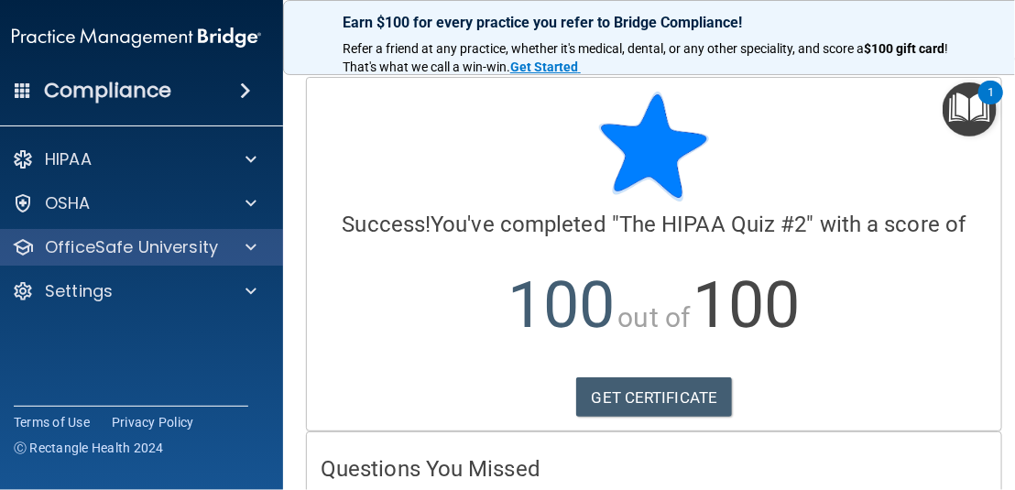
click at [105, 258] on div "OfficeSafe University" at bounding box center [137, 247] width 294 height 37
click at [195, 245] on p "OfficeSafe University" at bounding box center [131, 247] width 173 height 22
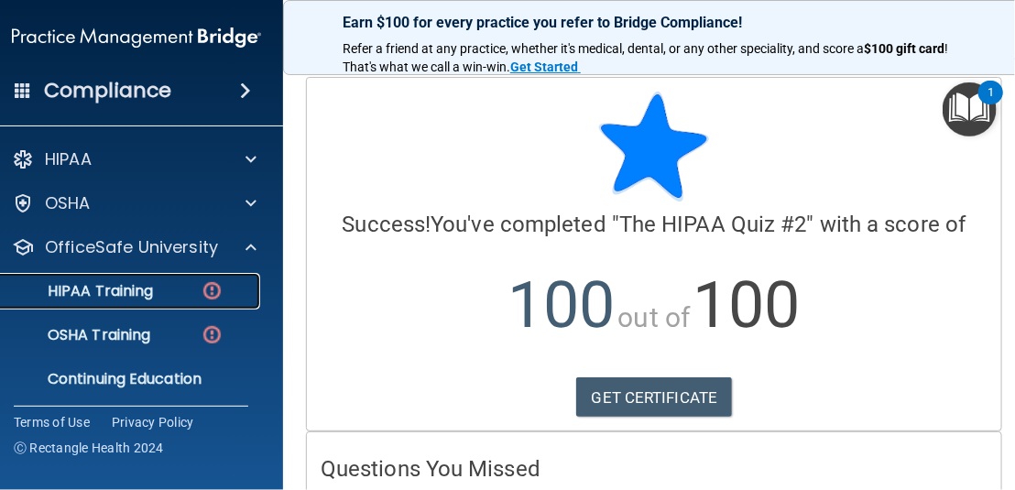
click at [131, 286] on p "HIPAA Training" at bounding box center [77, 291] width 151 height 18
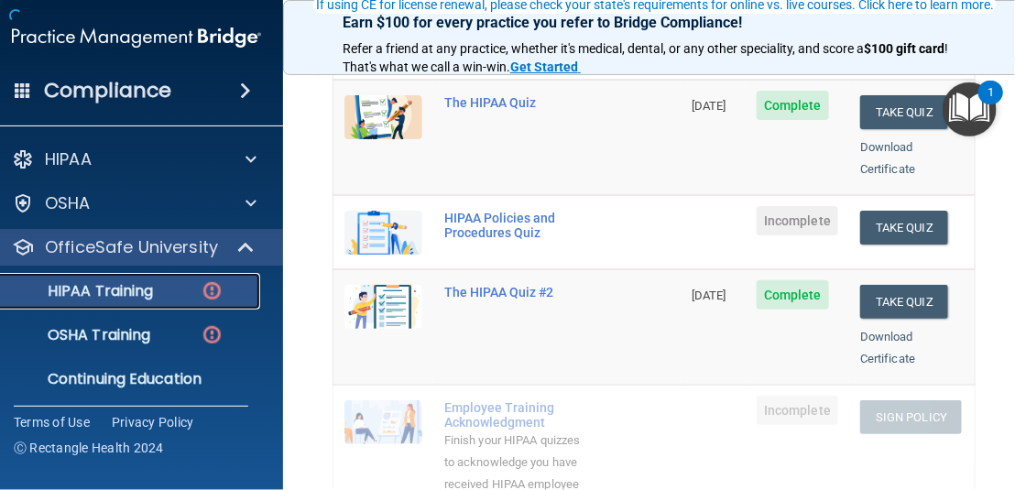
scroll to position [275, 0]
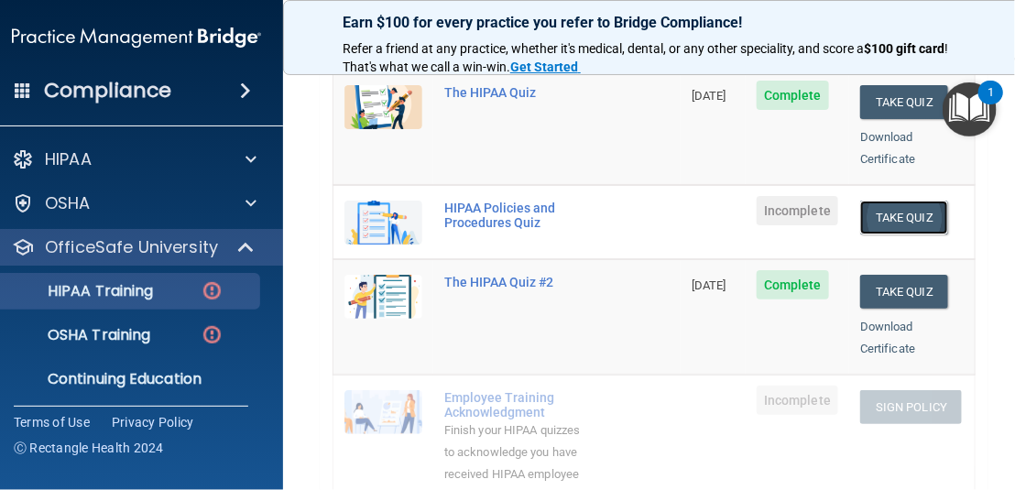
click at [866, 201] on button "Take Quiz" at bounding box center [904, 218] width 88 height 34
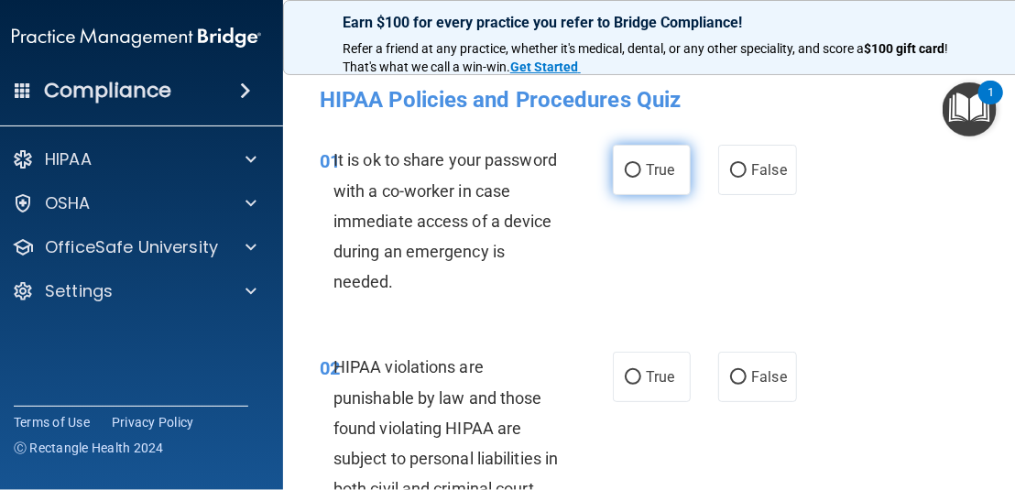
click at [646, 169] on span "True" at bounding box center [660, 169] width 28 height 17
click at [641, 169] on input "True" at bounding box center [633, 171] width 16 height 14
radio input "true"
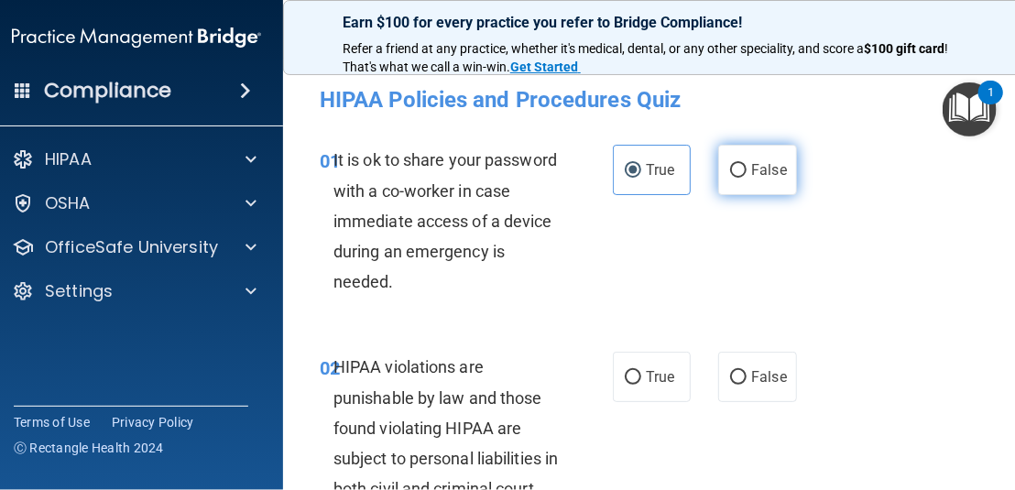
click at [751, 176] on span "False" at bounding box center [769, 169] width 36 height 17
click at [747, 176] on input "False" at bounding box center [738, 171] width 16 height 14
radio input "true"
radio input "false"
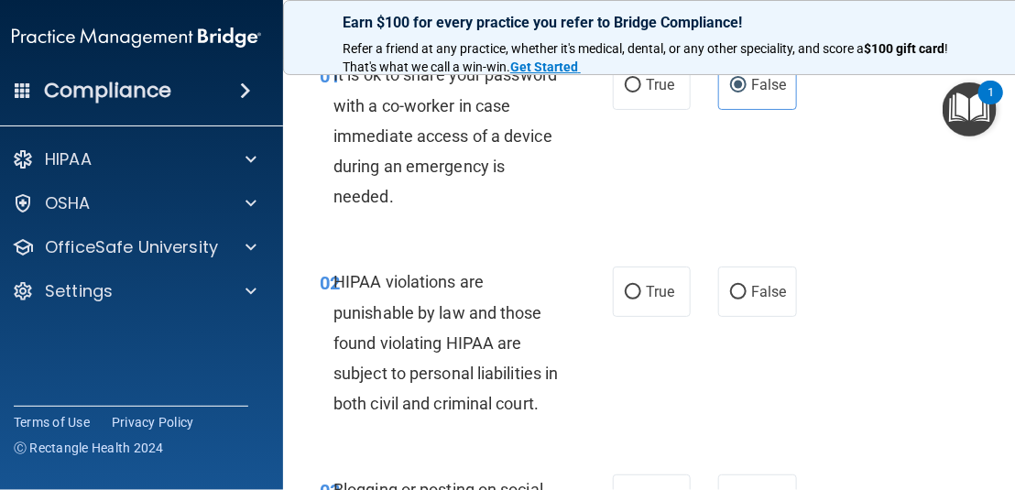
scroll to position [183, 0]
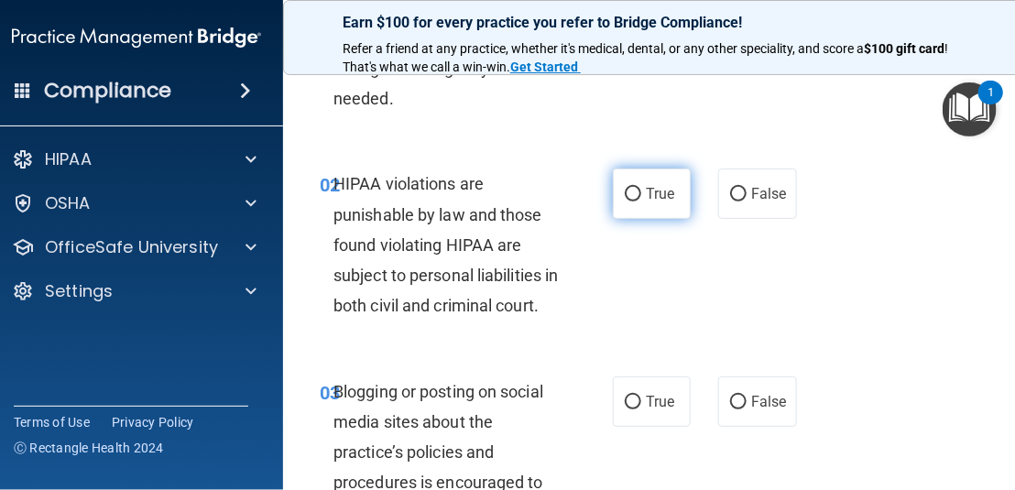
click at [640, 206] on label "True" at bounding box center [652, 194] width 78 height 50
click at [640, 202] on input "True" at bounding box center [633, 195] width 16 height 14
radio input "true"
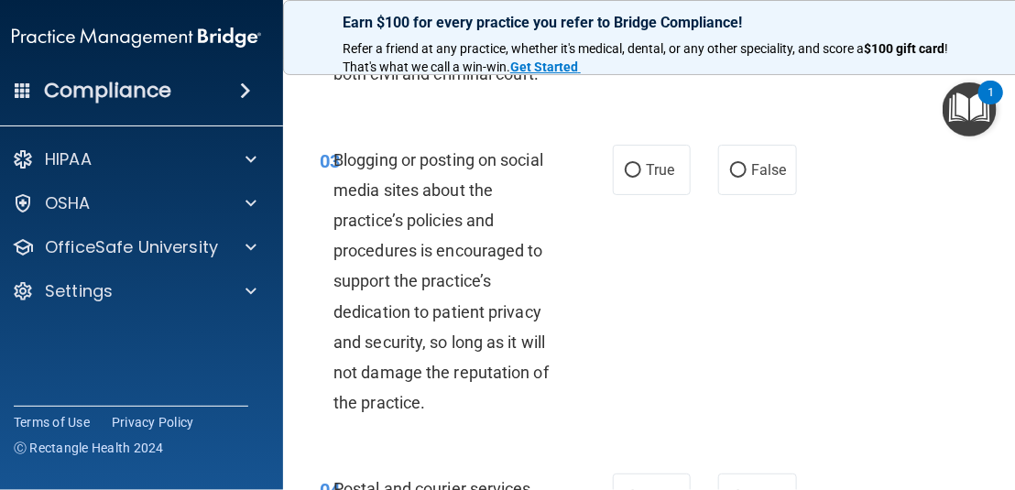
scroll to position [458, 0]
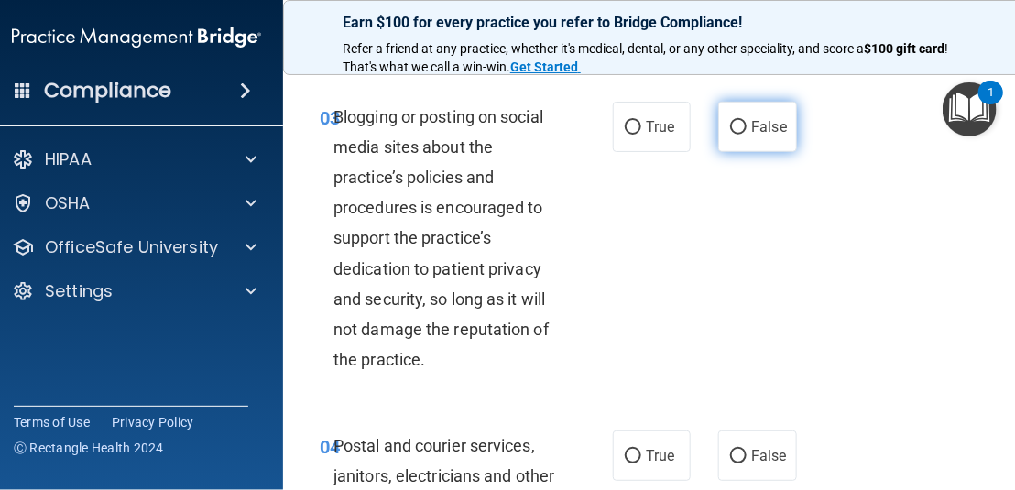
click at [736, 152] on label "False" at bounding box center [757, 127] width 78 height 50
click at [736, 135] on input "False" at bounding box center [738, 128] width 16 height 14
radio input "true"
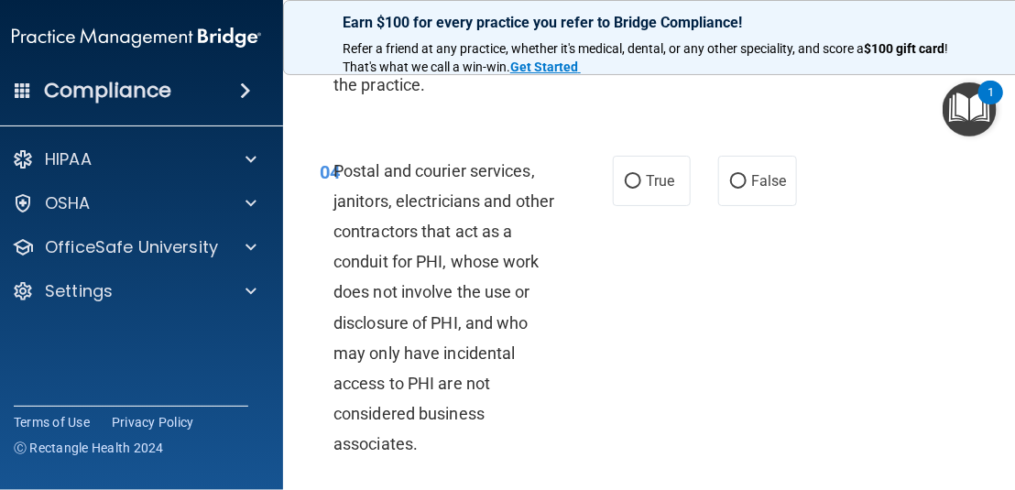
scroll to position [825, 0]
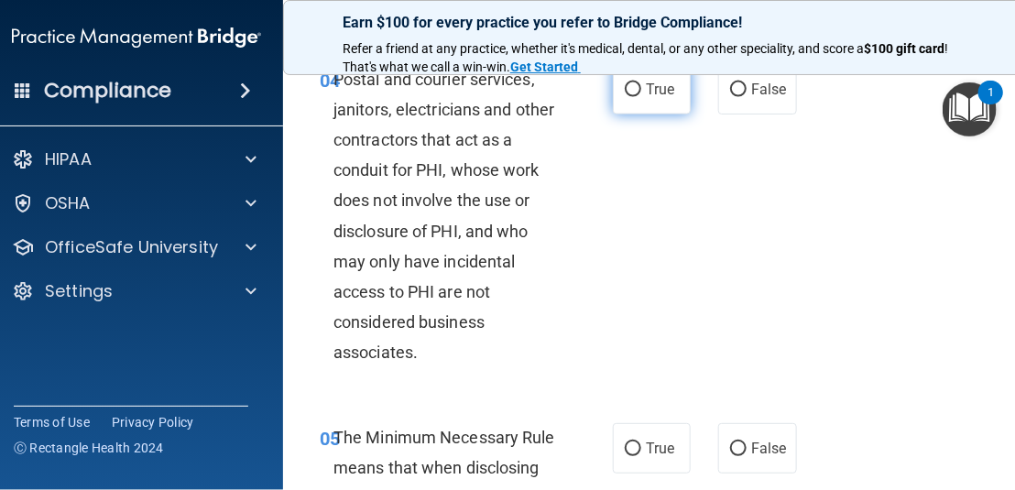
click at [659, 98] on span "True" at bounding box center [660, 89] width 28 height 17
click at [641, 97] on input "True" at bounding box center [633, 90] width 16 height 14
radio input "true"
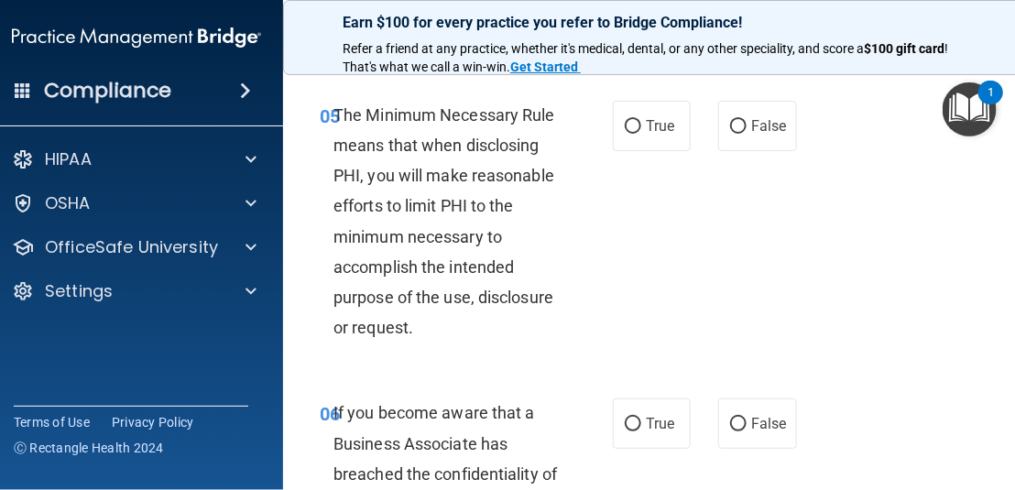
scroll to position [1191, 0]
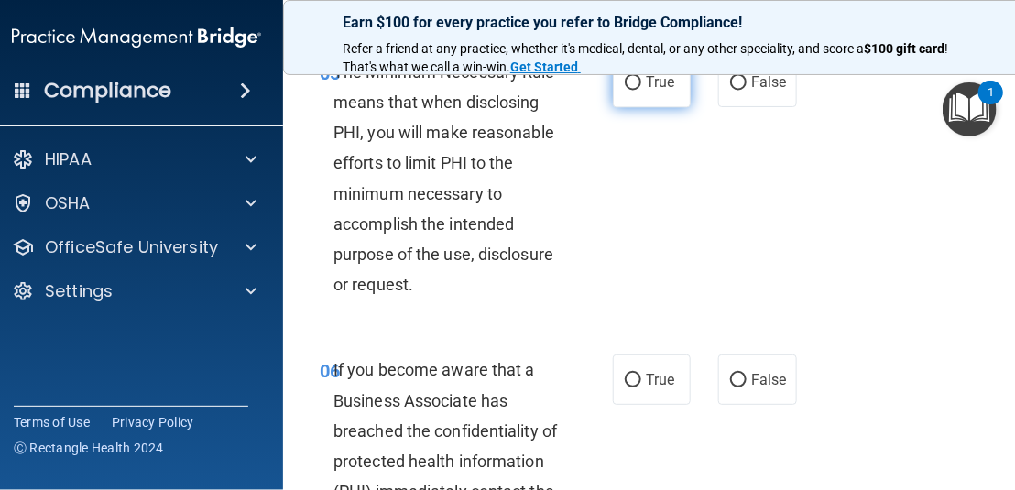
click at [645, 107] on label "True" at bounding box center [652, 82] width 78 height 50
click at [641, 90] on input "True" at bounding box center [633, 83] width 16 height 14
radio input "true"
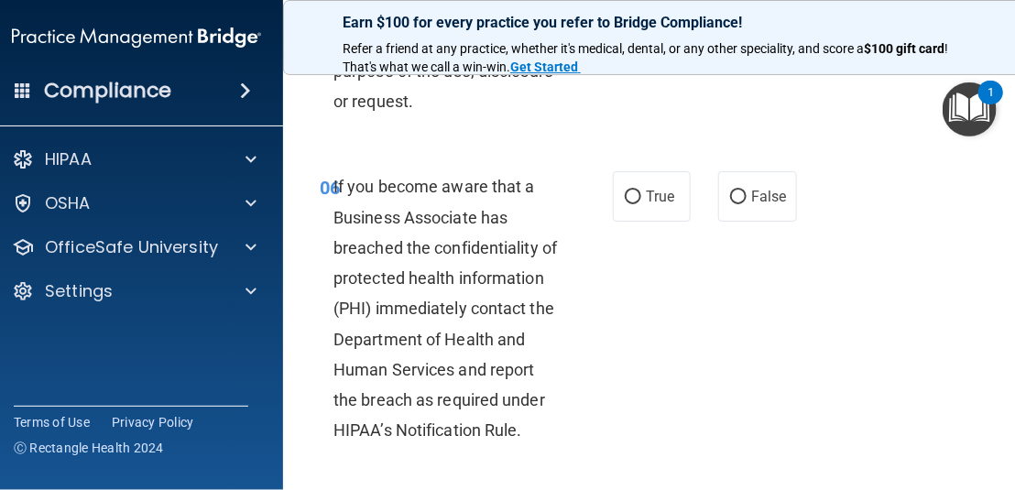
scroll to position [1466, 0]
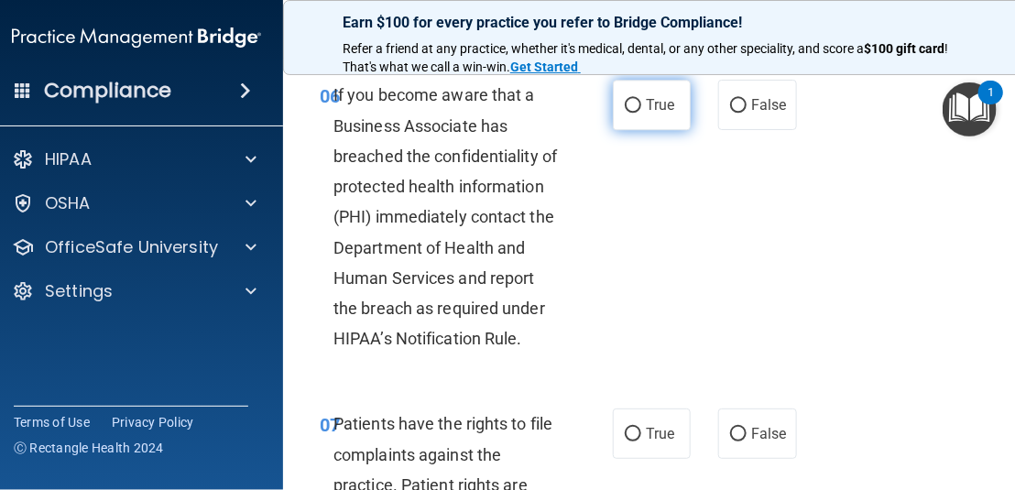
click at [626, 130] on label "True" at bounding box center [652, 105] width 78 height 50
click at [626, 113] on input "True" at bounding box center [633, 106] width 16 height 14
radio input "true"
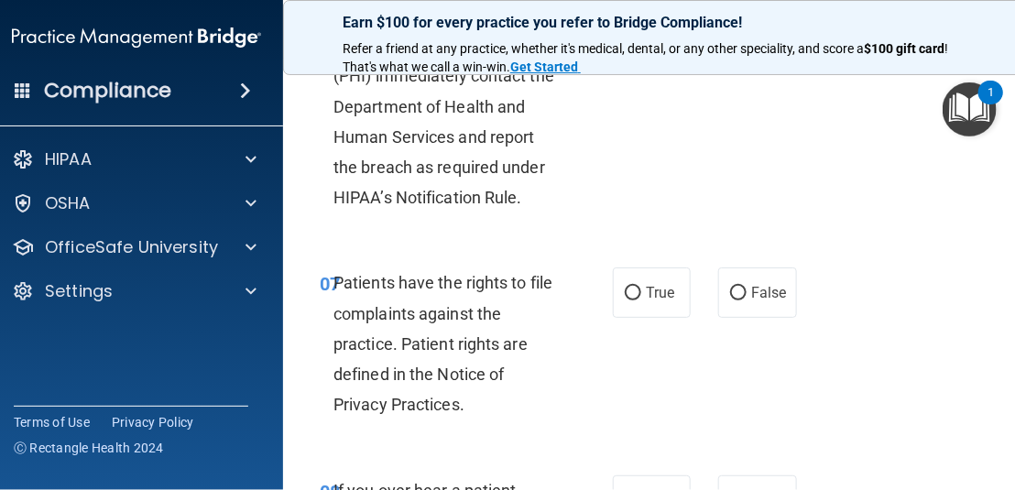
scroll to position [1649, 0]
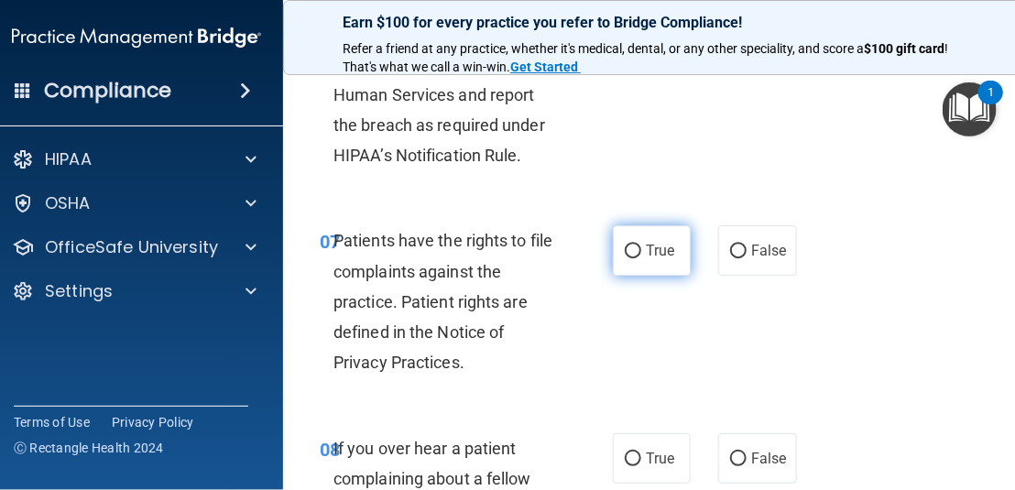
click at [625, 258] on input "True" at bounding box center [633, 252] width 16 height 14
radio input "true"
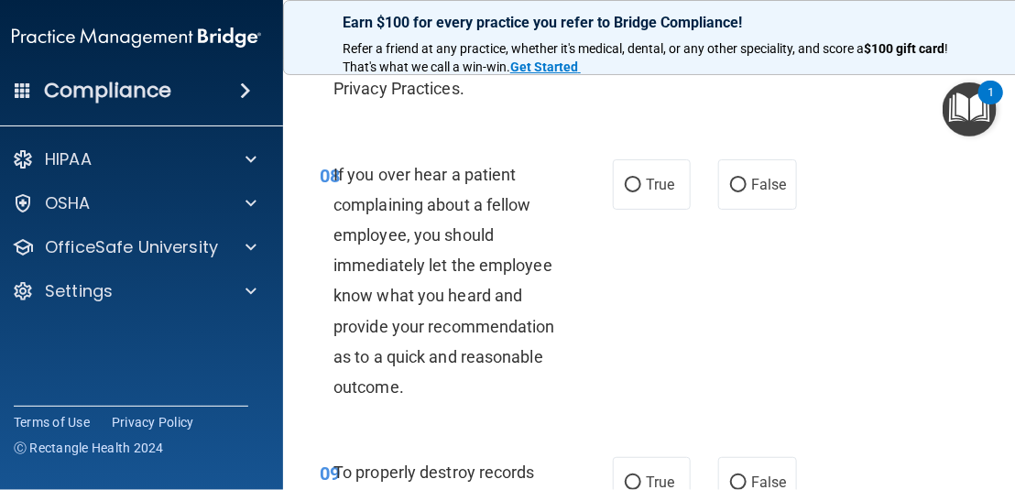
scroll to position [1924, 0]
click at [646, 192] on span "True" at bounding box center [660, 183] width 28 height 17
click at [639, 191] on input "True" at bounding box center [633, 185] width 16 height 14
radio input "true"
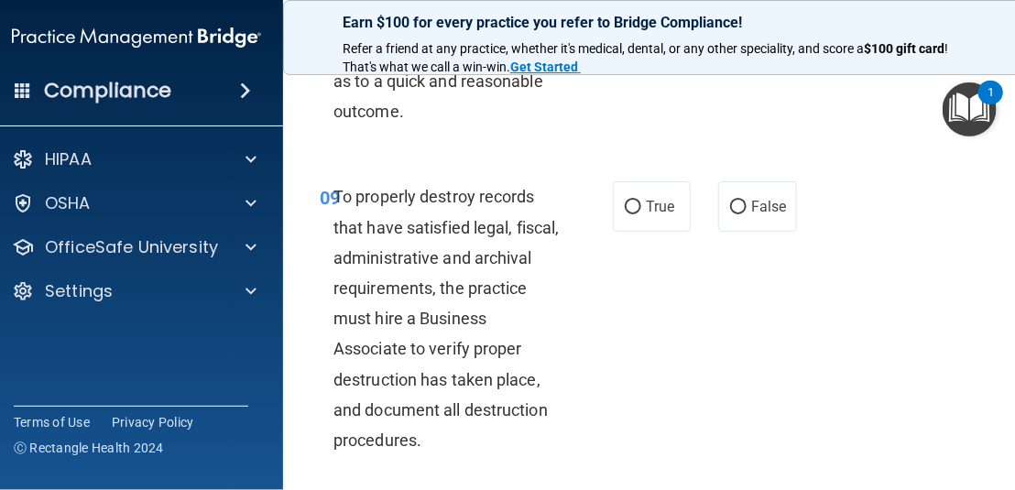
scroll to position [2290, 0]
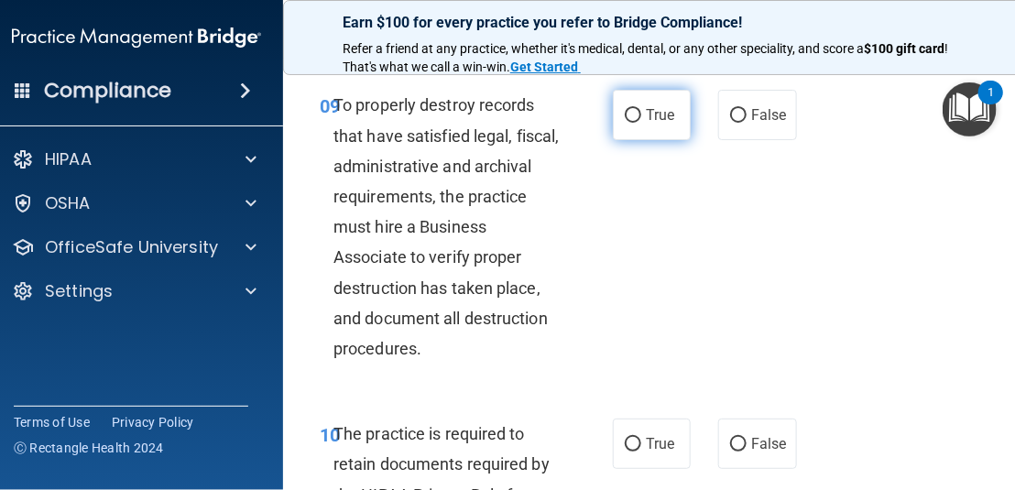
click at [624, 140] on label "True" at bounding box center [652, 115] width 78 height 50
click at [625, 123] on input "True" at bounding box center [633, 116] width 16 height 14
radio input "true"
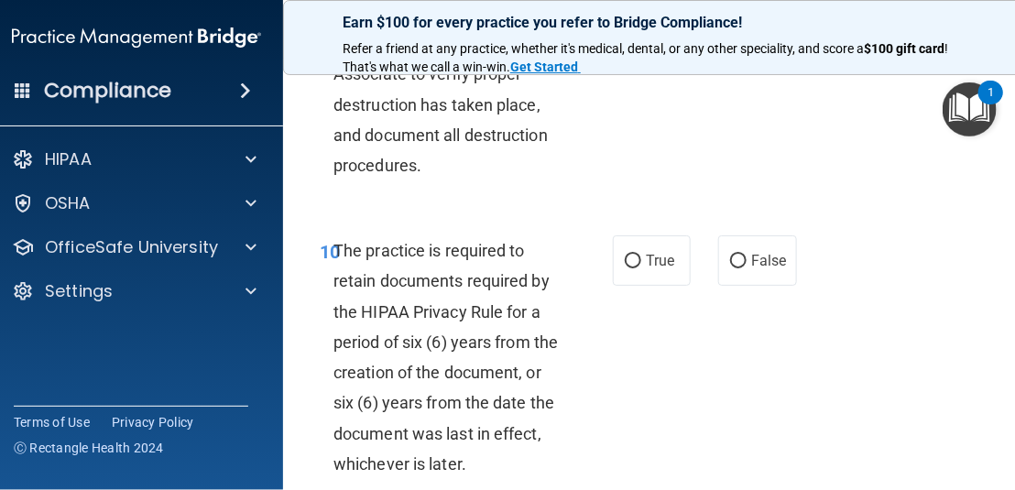
scroll to position [2657, 0]
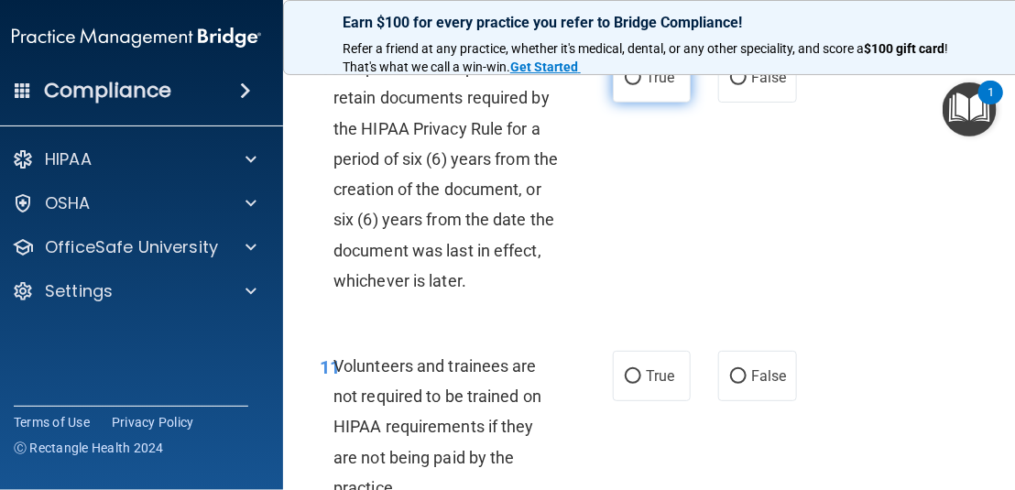
click at [651, 86] on span "True" at bounding box center [660, 77] width 28 height 17
click at [641, 85] on input "True" at bounding box center [633, 78] width 16 height 14
radio input "true"
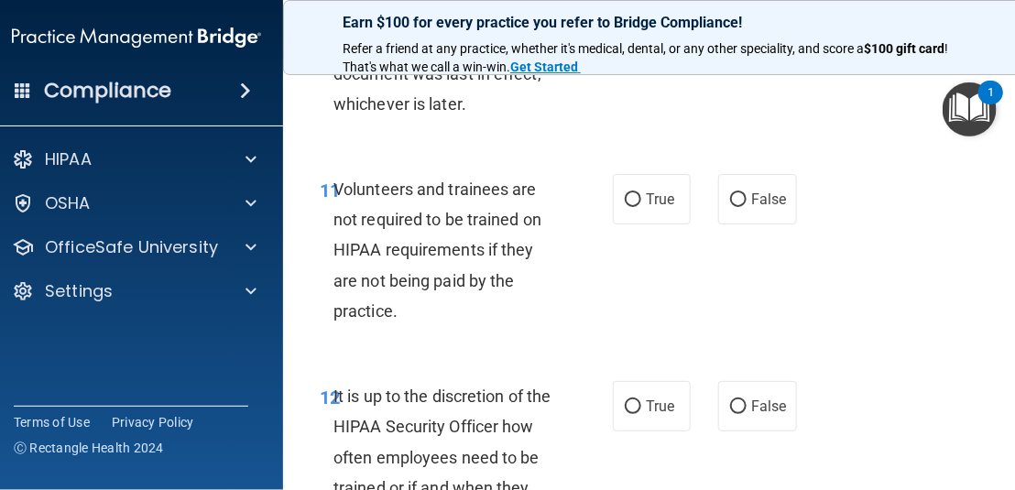
scroll to position [2840, 0]
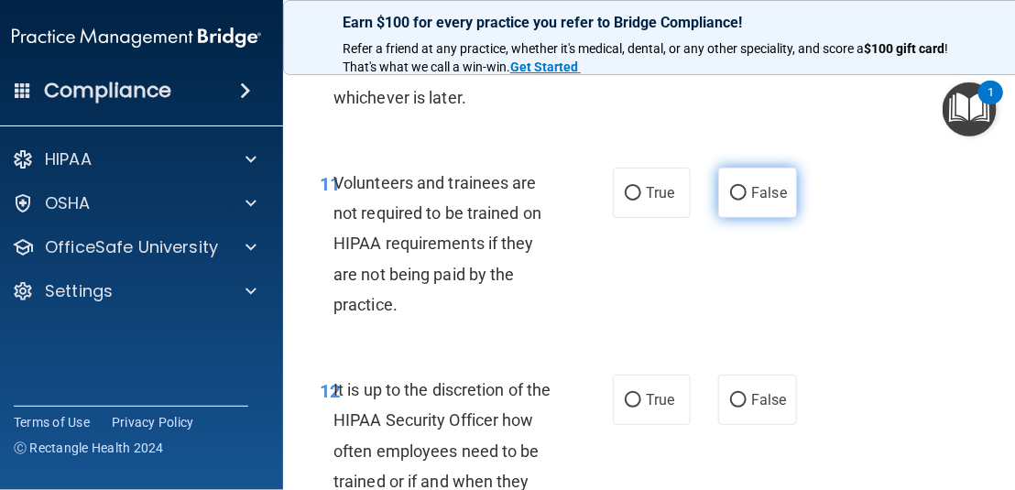
click at [730, 201] on input "False" at bounding box center [738, 194] width 16 height 14
radio input "true"
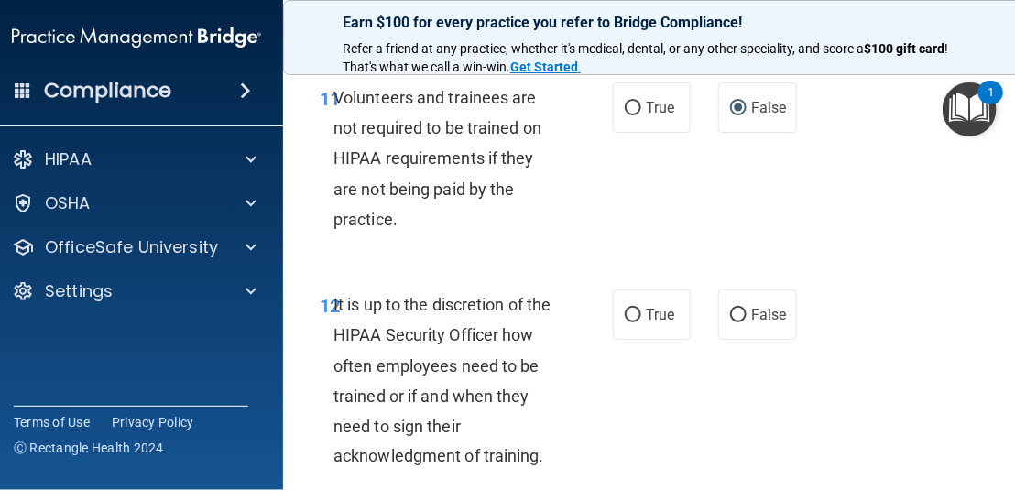
scroll to position [3023, 0]
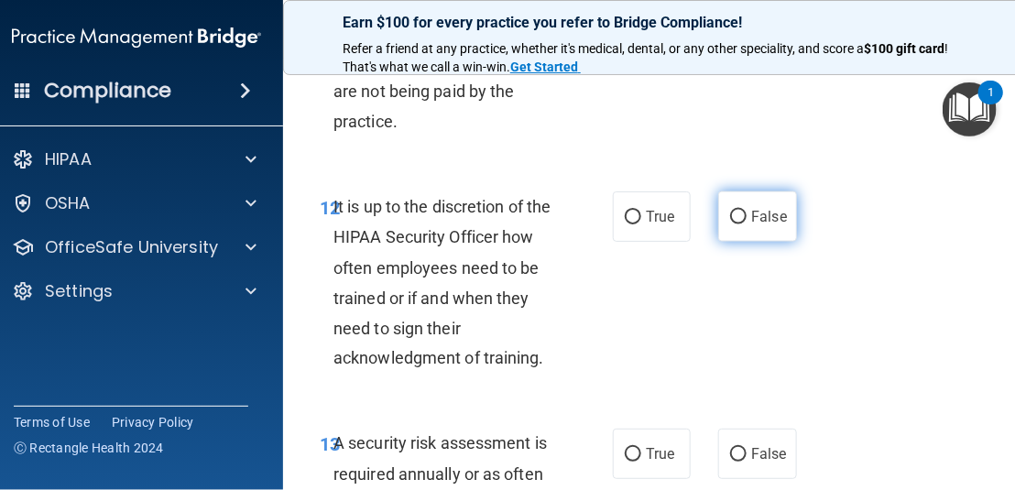
click at [724, 234] on label "False" at bounding box center [757, 216] width 78 height 50
click at [730, 224] on input "False" at bounding box center [738, 218] width 16 height 14
radio input "true"
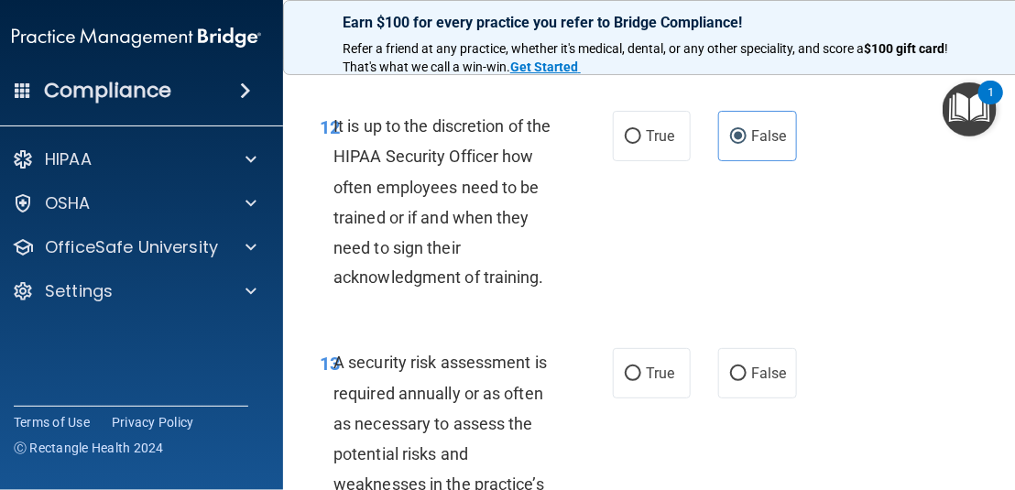
scroll to position [3298, 0]
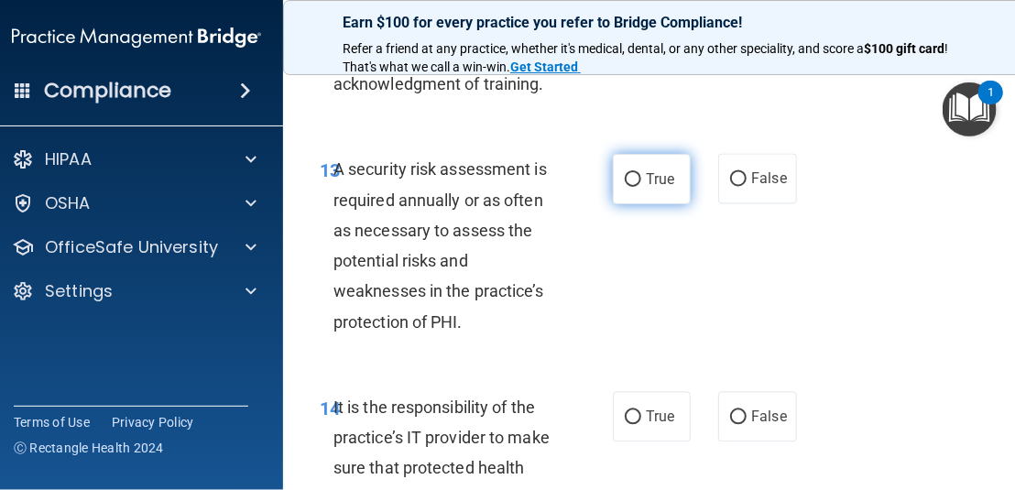
click at [613, 204] on label "True" at bounding box center [652, 179] width 78 height 50
click at [625, 187] on input "True" at bounding box center [633, 180] width 16 height 14
radio input "true"
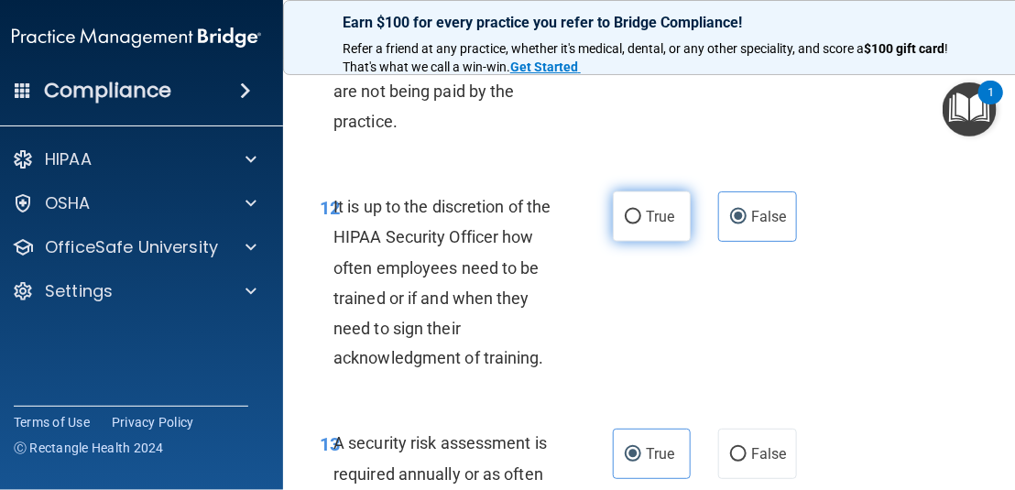
click at [670, 242] on label "True" at bounding box center [652, 216] width 78 height 50
click at [641, 224] on input "True" at bounding box center [633, 218] width 16 height 14
radio input "true"
radio input "false"
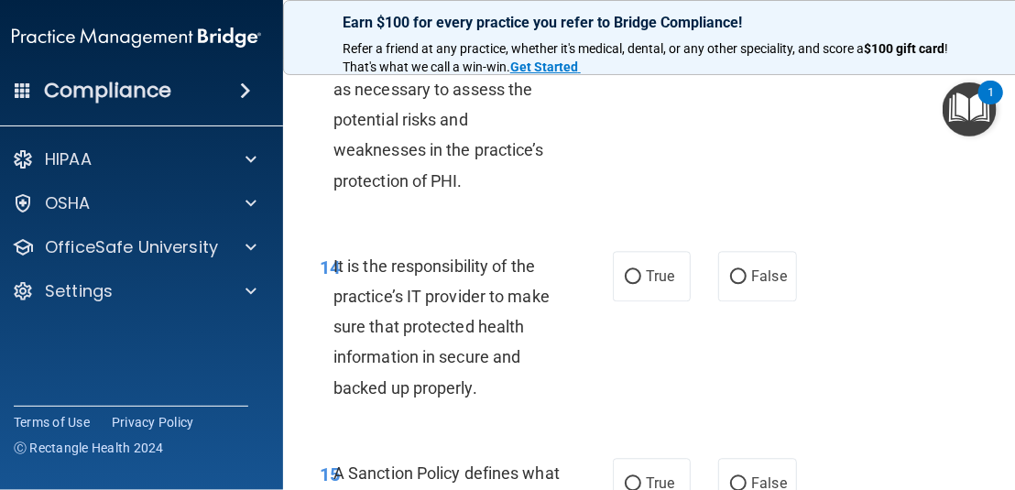
scroll to position [3481, 0]
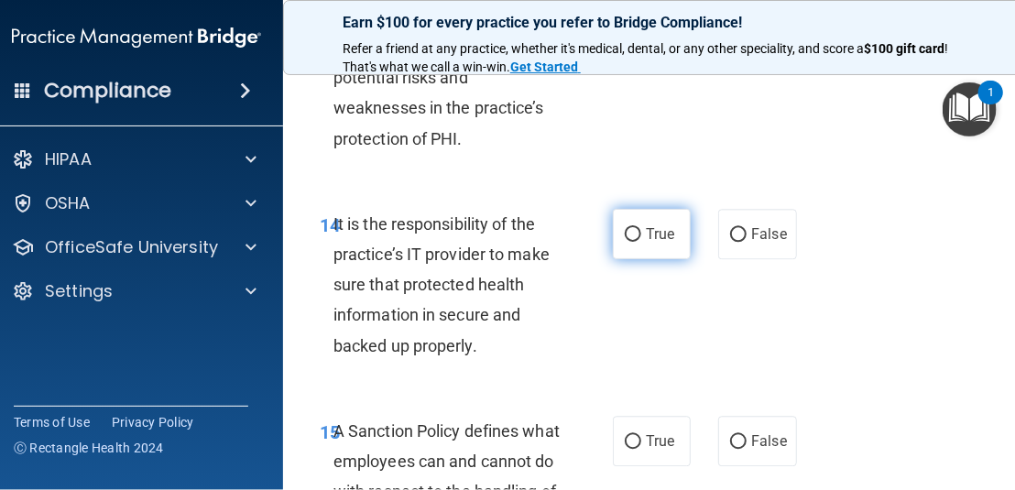
click at [617, 259] on label "True" at bounding box center [652, 234] width 78 height 50
click at [625, 242] on input "True" at bounding box center [633, 235] width 16 height 14
radio input "true"
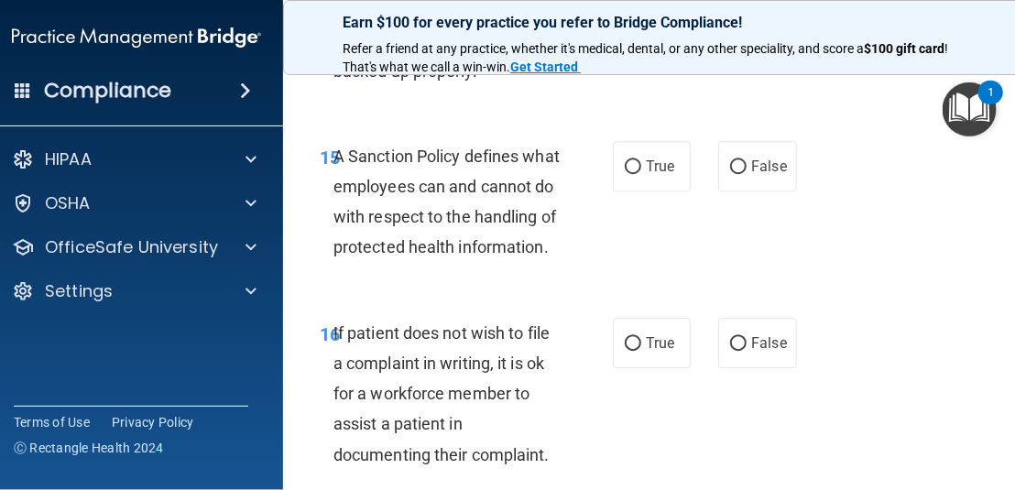
scroll to position [3665, 0]
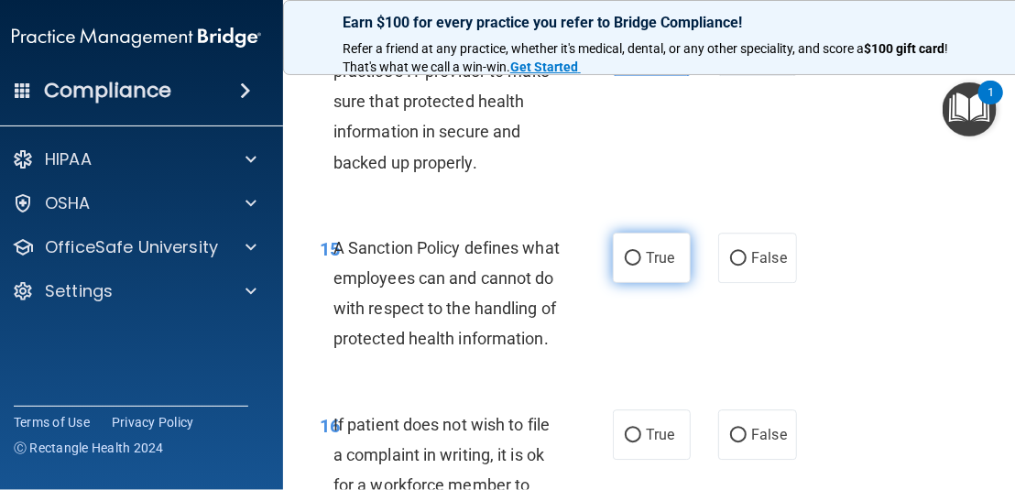
click at [619, 279] on label "True" at bounding box center [652, 258] width 78 height 50
click at [625, 266] on input "True" at bounding box center [633, 259] width 16 height 14
radio input "true"
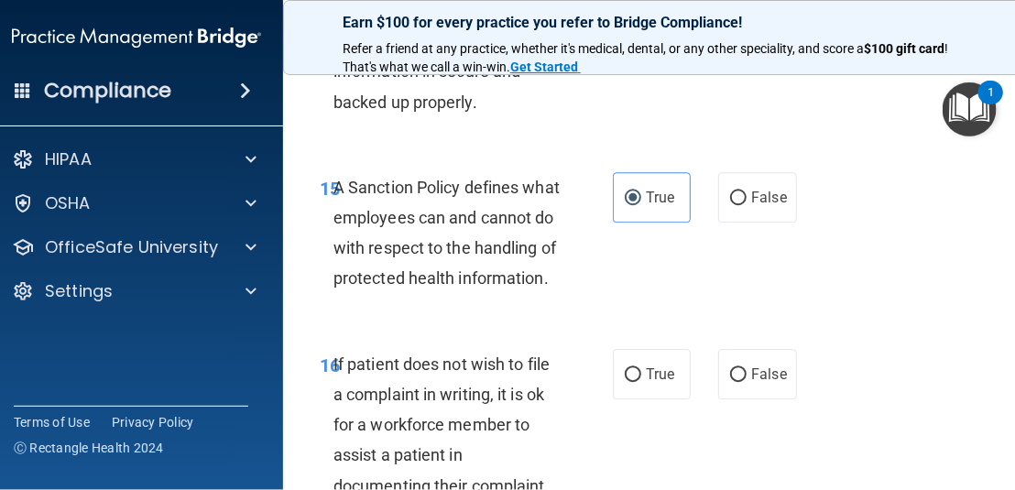
scroll to position [3756, 0]
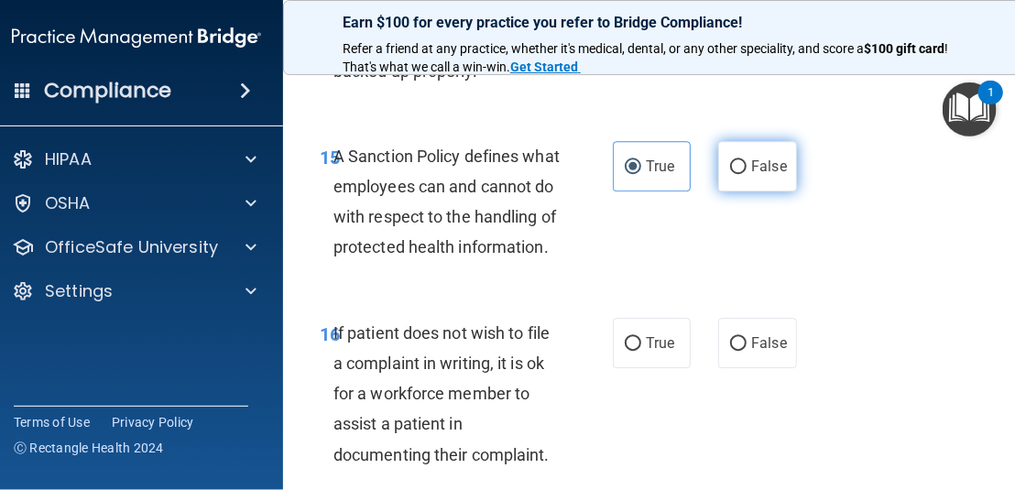
click at [730, 174] on input "False" at bounding box center [738, 167] width 16 height 14
radio input "true"
radio input "false"
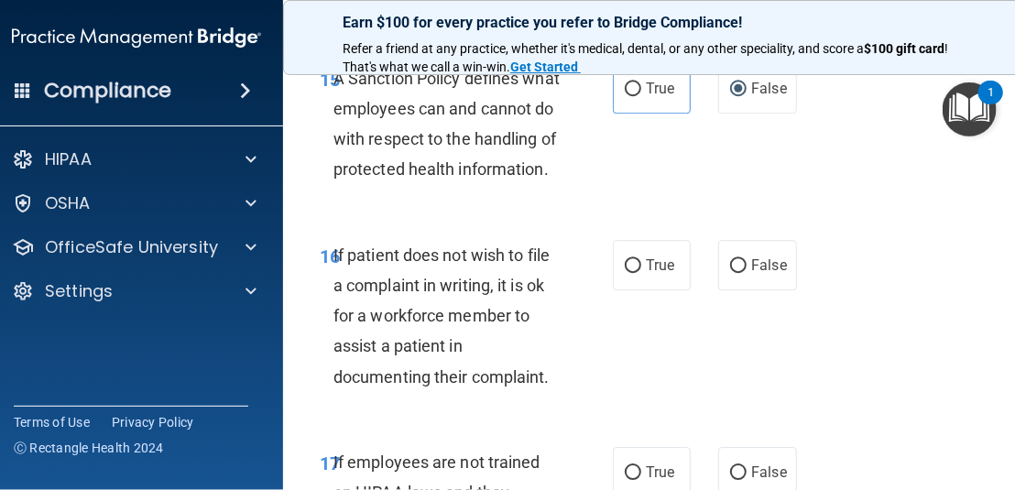
scroll to position [3940, 0]
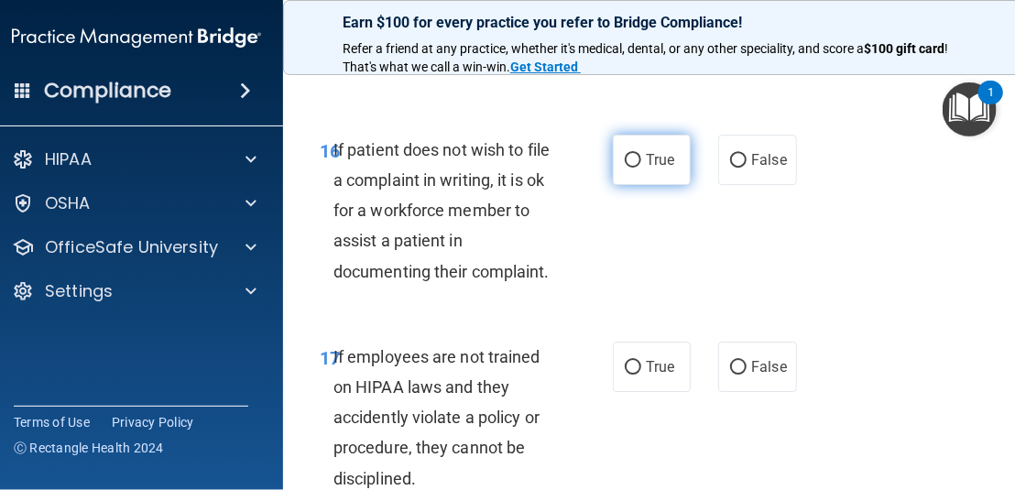
click at [630, 168] on input "True" at bounding box center [633, 161] width 16 height 14
radio input "true"
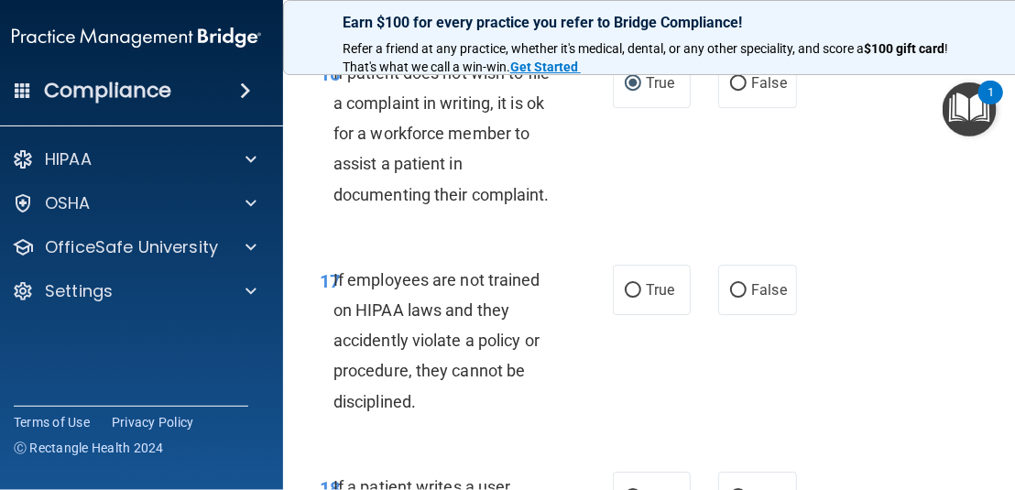
scroll to position [4123, 0]
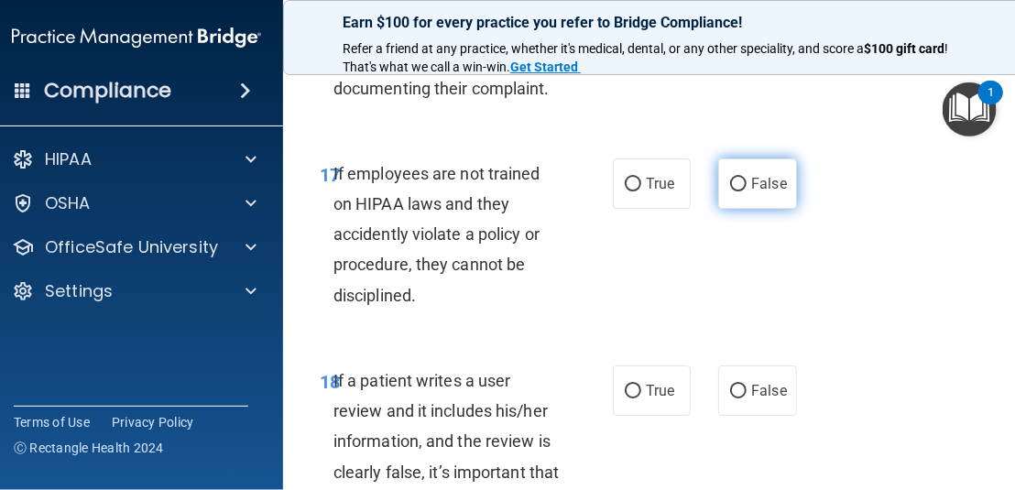
click at [718, 209] on label "False" at bounding box center [757, 183] width 78 height 50
click at [730, 191] on input "False" at bounding box center [738, 185] width 16 height 14
radio input "true"
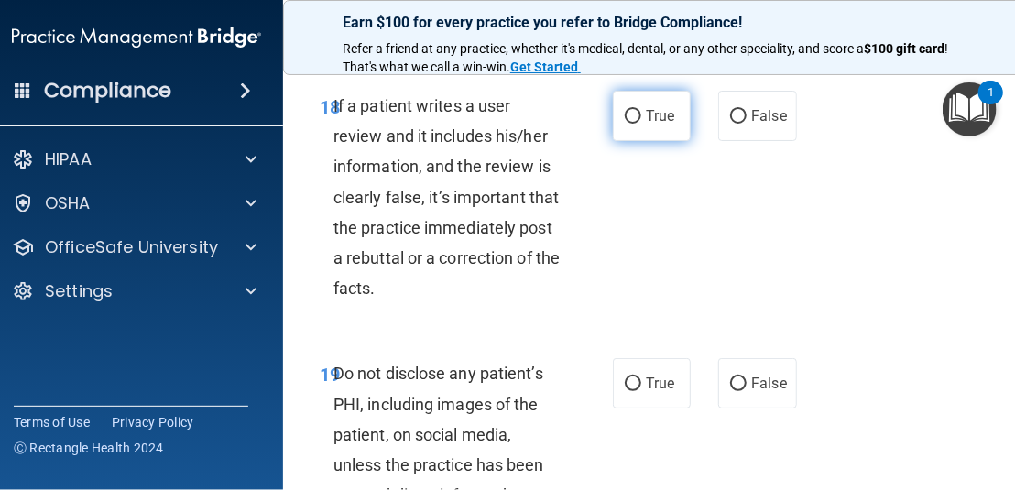
click at [625, 124] on input "True" at bounding box center [633, 117] width 16 height 14
radio input "true"
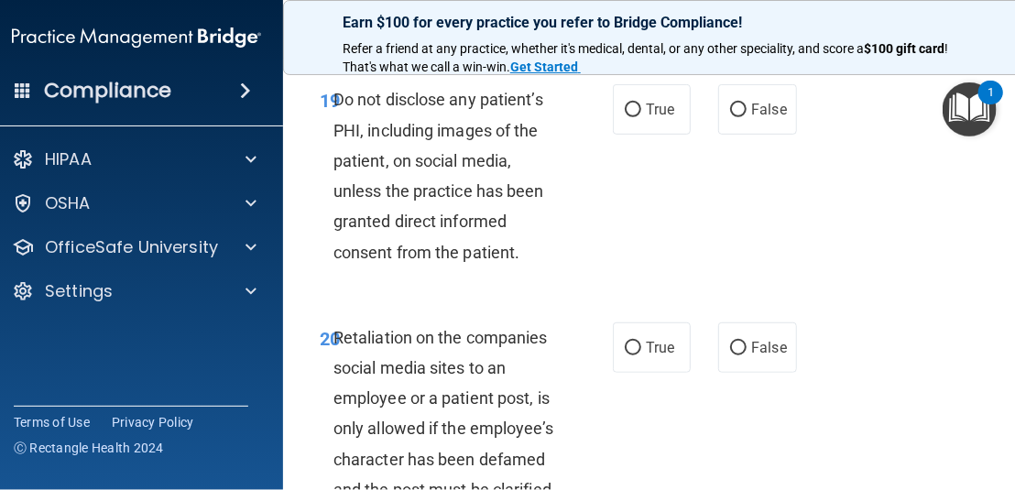
scroll to position [4672, 0]
click at [647, 117] on span "True" at bounding box center [660, 108] width 28 height 17
click at [641, 116] on input "True" at bounding box center [633, 110] width 16 height 14
radio input "true"
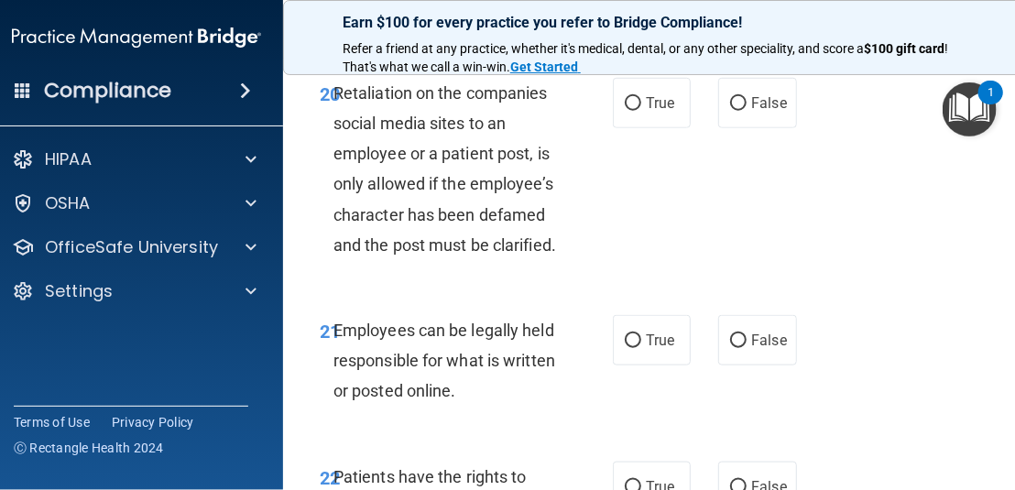
scroll to position [4947, 0]
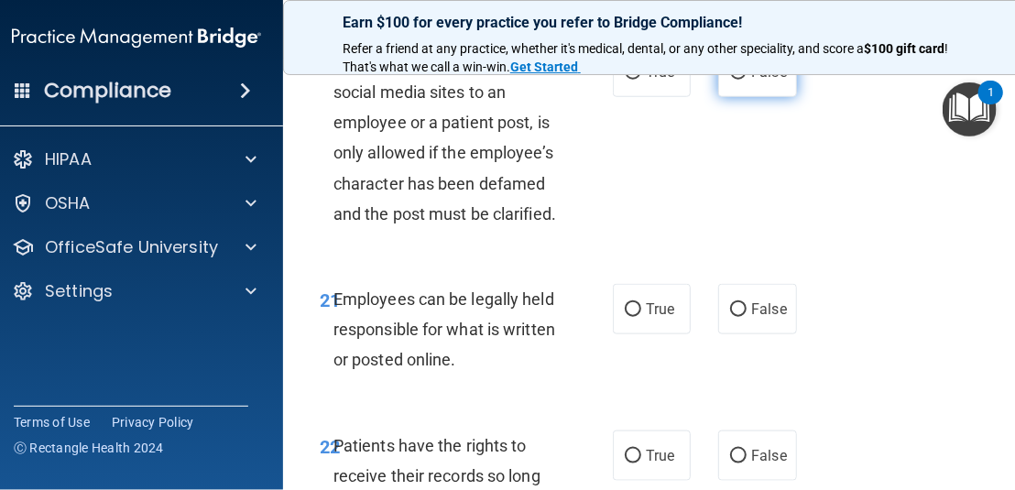
click at [727, 97] on label "False" at bounding box center [757, 72] width 78 height 50
click at [730, 80] on input "False" at bounding box center [738, 73] width 16 height 14
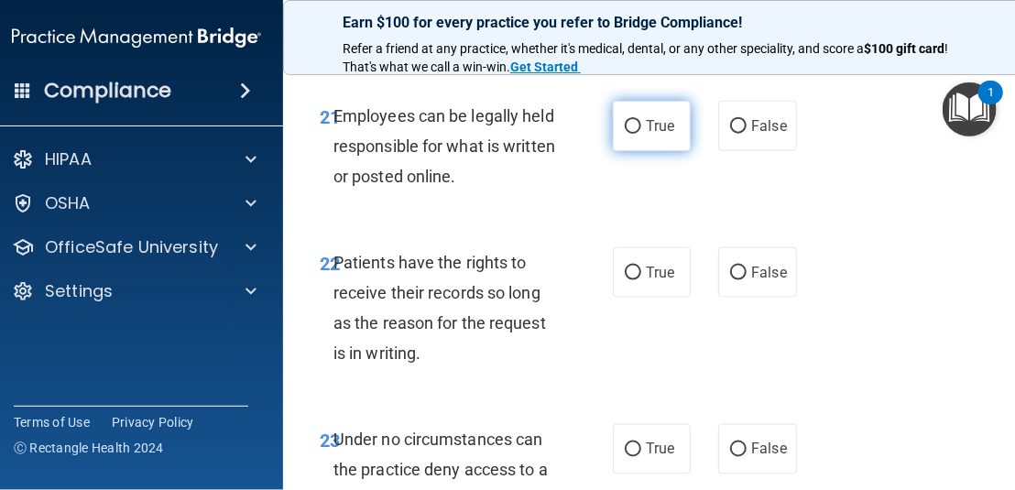
click at [632, 134] on input "True" at bounding box center [633, 127] width 16 height 14
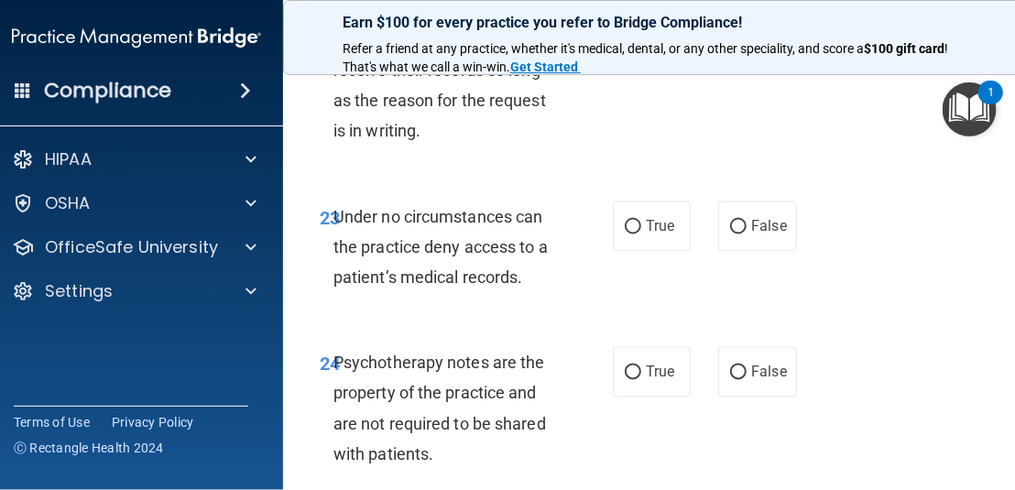
scroll to position [5314, 0]
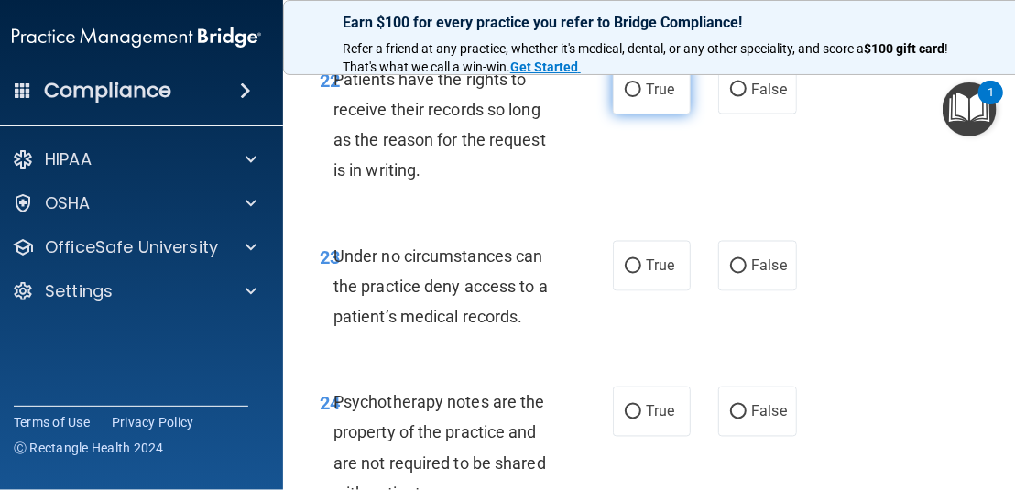
click at [647, 115] on label "True" at bounding box center [652, 89] width 78 height 50
click at [641, 97] on input "True" at bounding box center [633, 90] width 16 height 14
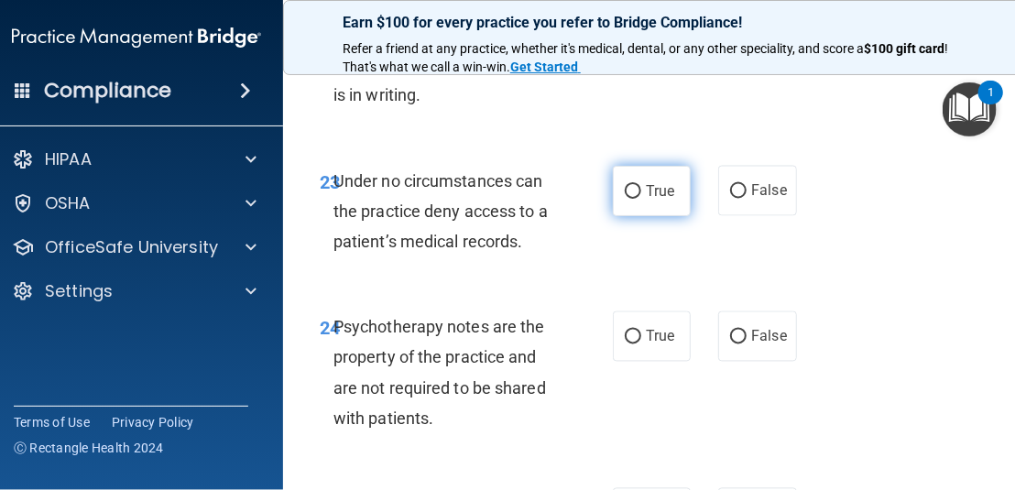
scroll to position [5497, 0]
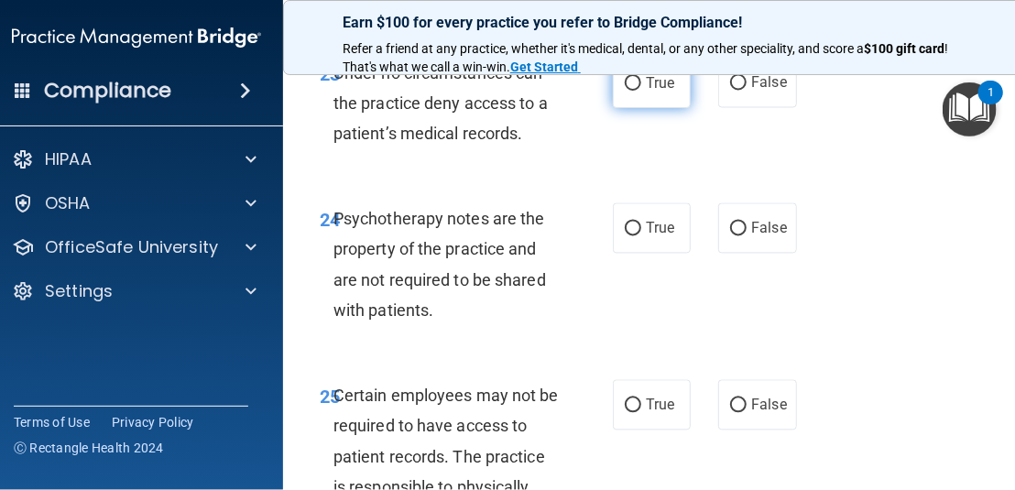
click at [613, 108] on label "True" at bounding box center [652, 83] width 78 height 50
click at [625, 91] on input "True" at bounding box center [633, 84] width 16 height 14
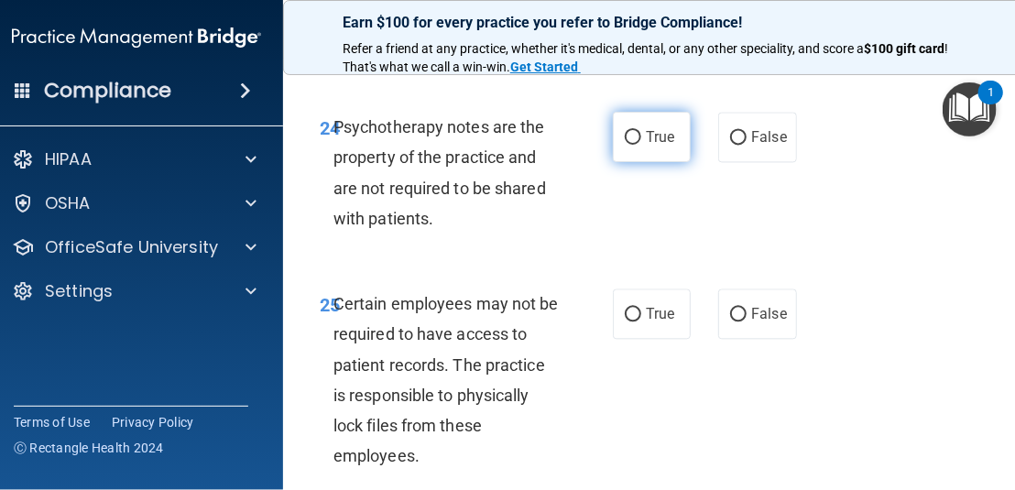
click at [630, 162] on label "True" at bounding box center [652, 137] width 78 height 50
click at [630, 145] on input "True" at bounding box center [633, 138] width 16 height 14
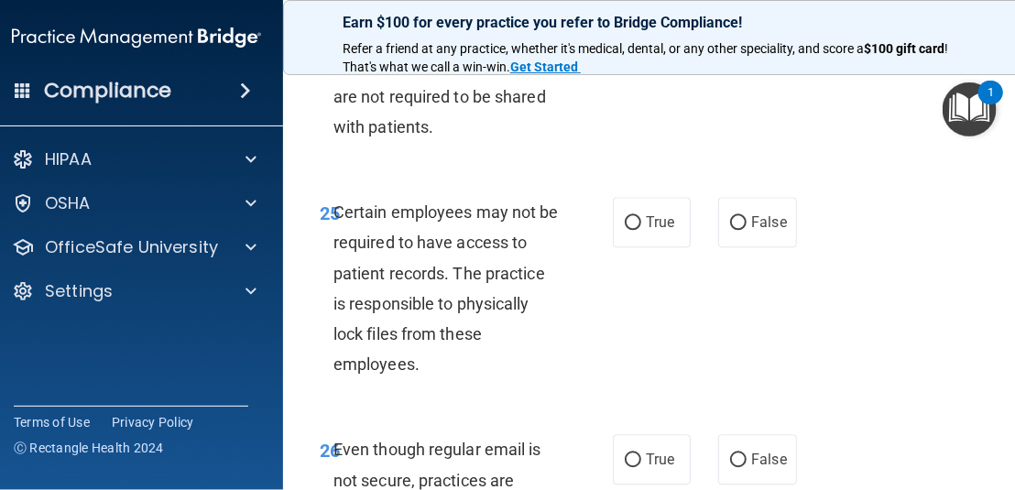
scroll to position [5772, 0]
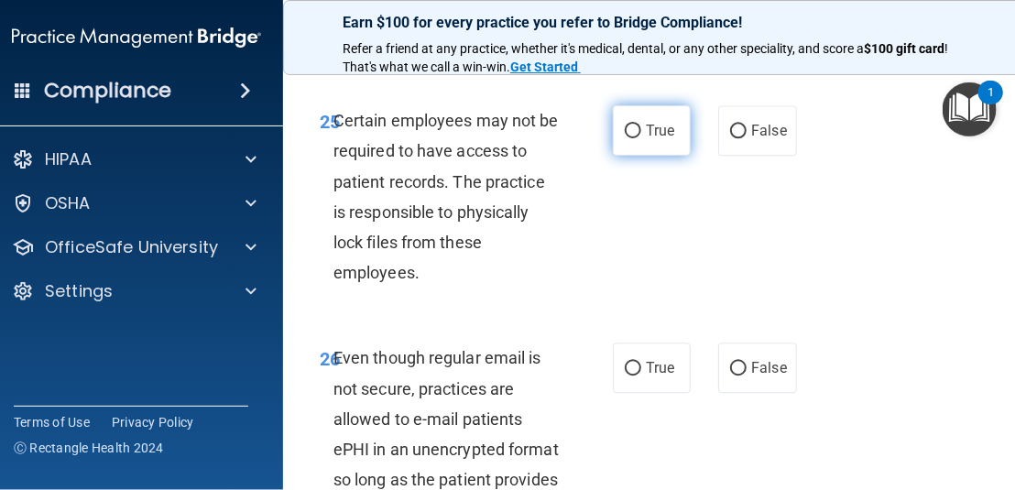
click at [630, 138] on input "True" at bounding box center [633, 132] width 16 height 14
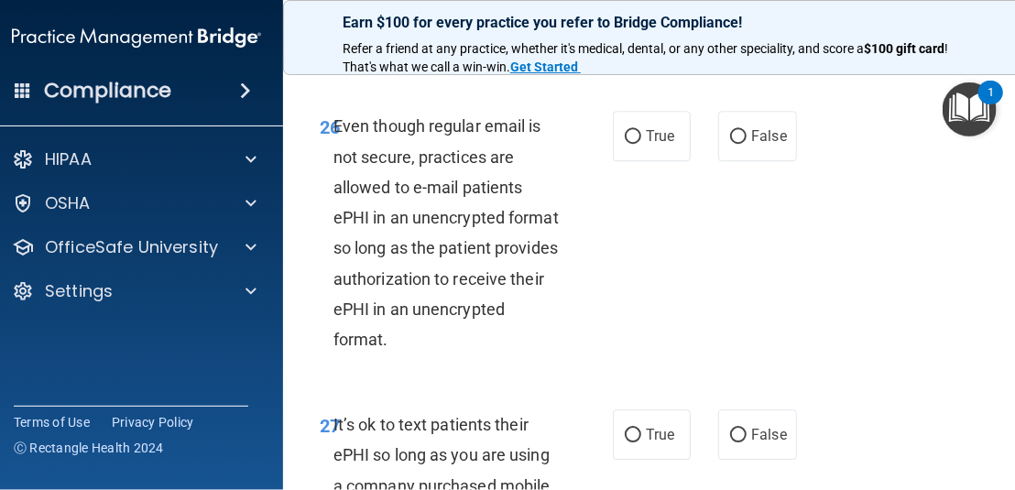
scroll to position [6047, 0]
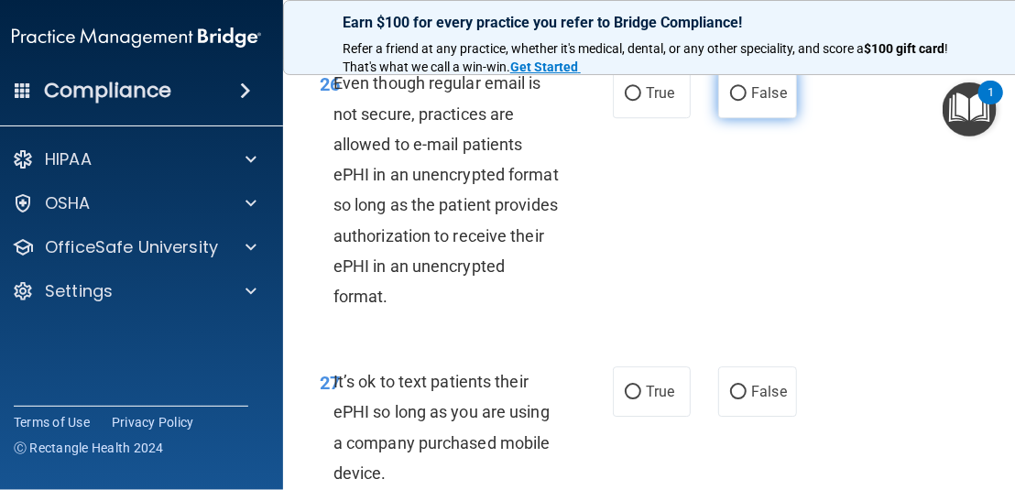
click at [735, 101] on input "False" at bounding box center [738, 94] width 16 height 14
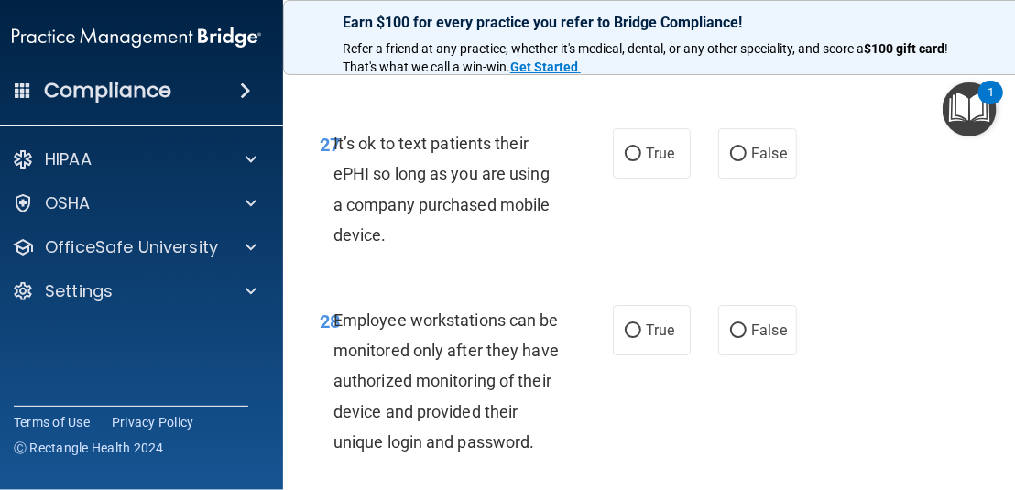
scroll to position [6322, 0]
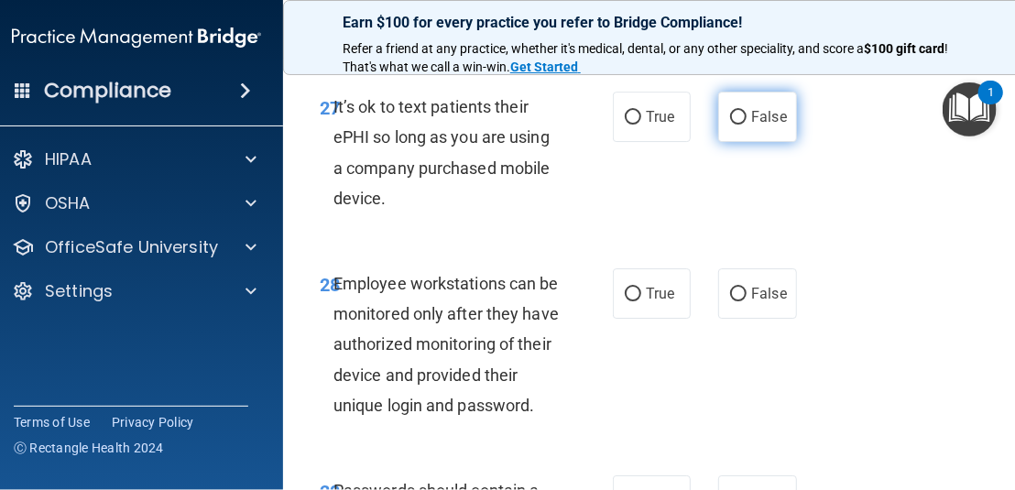
drag, startPoint x: 772, startPoint y: 163, endPoint x: 768, endPoint y: 171, distance: 9.4
click at [772, 142] on label "False" at bounding box center [757, 117] width 78 height 50
click at [747, 125] on input "False" at bounding box center [738, 118] width 16 height 14
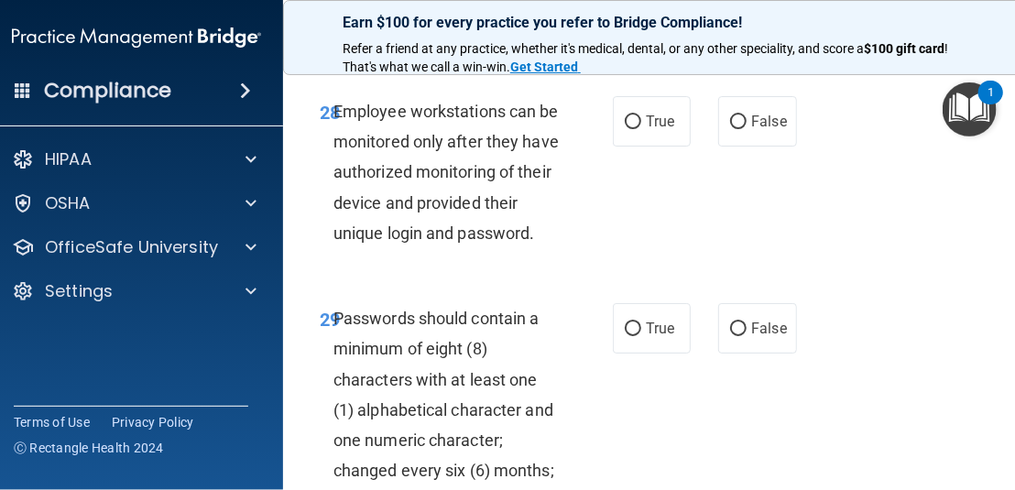
scroll to position [6505, 0]
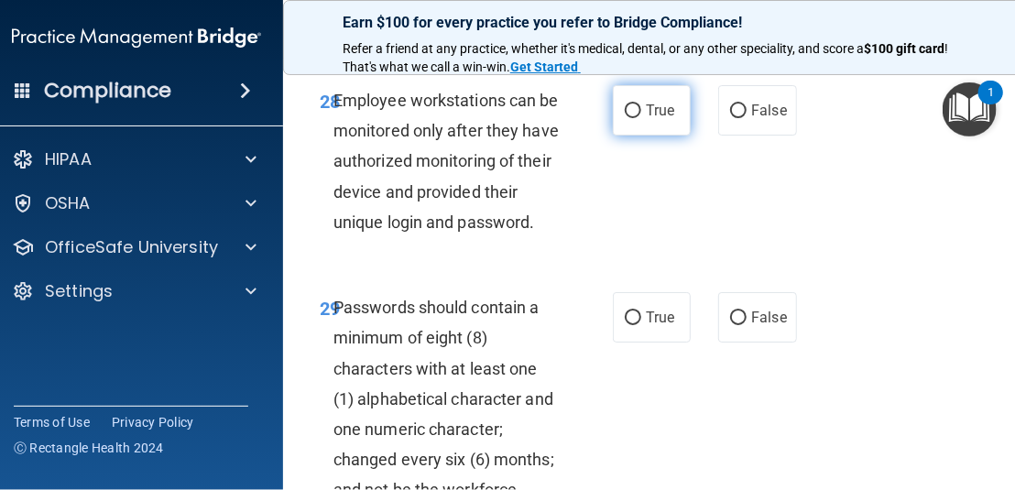
drag, startPoint x: 625, startPoint y: 180, endPoint x: 621, endPoint y: 191, distance: 10.7
click at [625, 118] on input "True" at bounding box center [633, 111] width 16 height 14
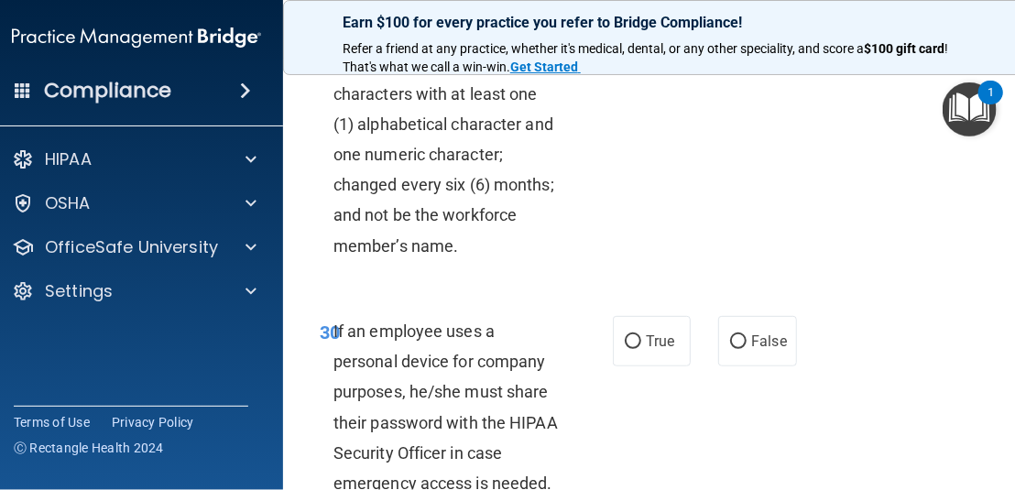
scroll to position [6688, 0]
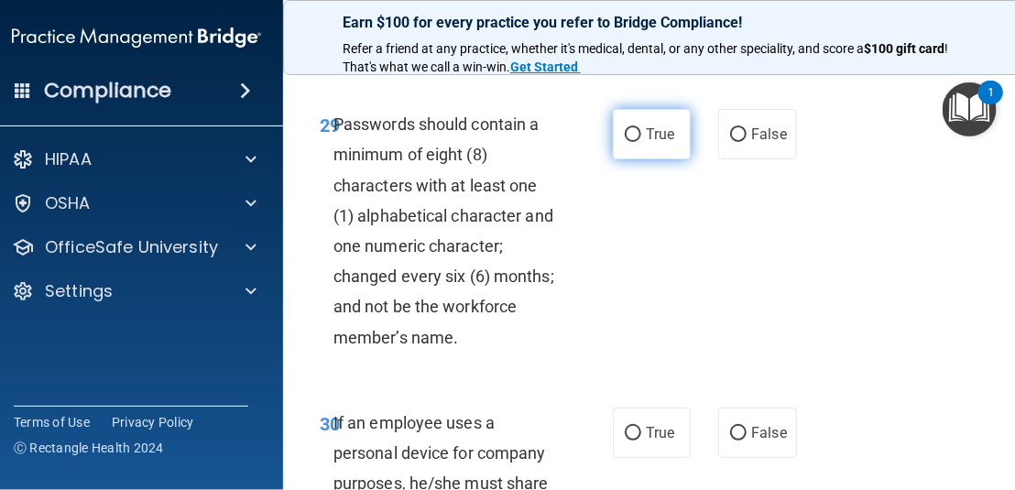
click at [626, 159] on label "True" at bounding box center [652, 134] width 78 height 50
click at [626, 142] on input "True" at bounding box center [633, 135] width 16 height 14
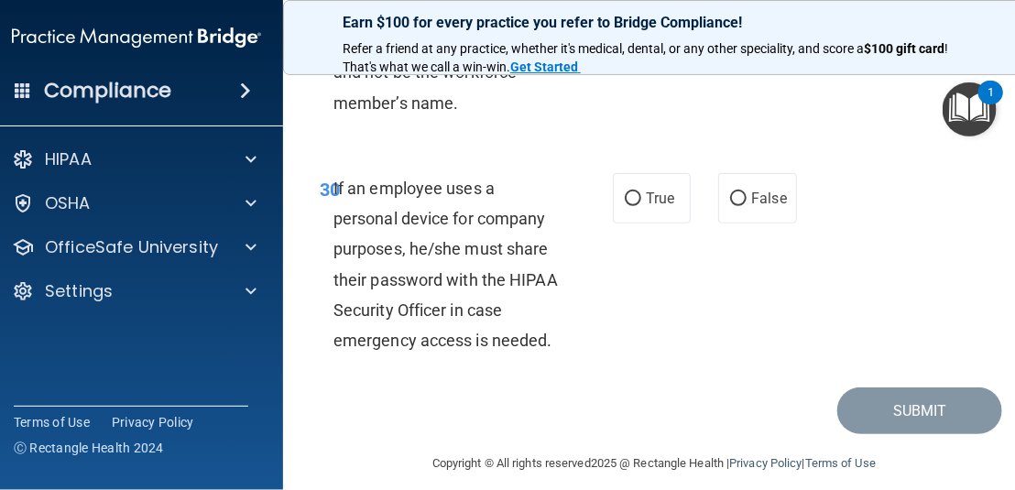
scroll to position [6963, 0]
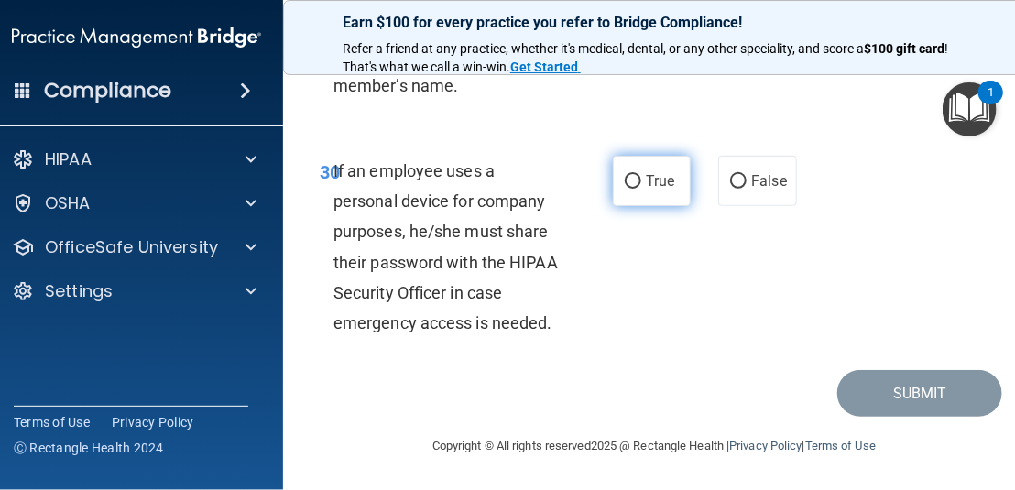
click at [629, 189] on input "True" at bounding box center [633, 182] width 16 height 14
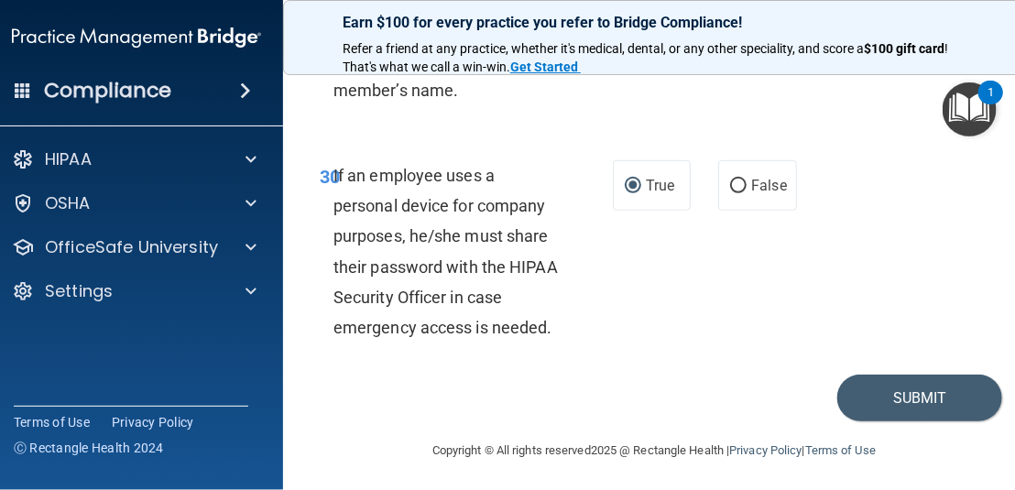
scroll to position [7002, 0]
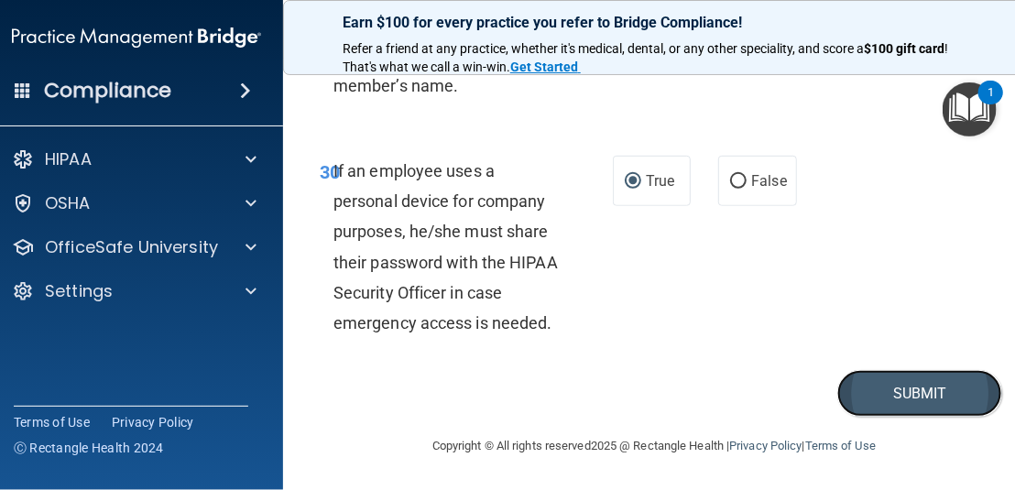
click at [913, 397] on button "Submit" at bounding box center [919, 393] width 165 height 47
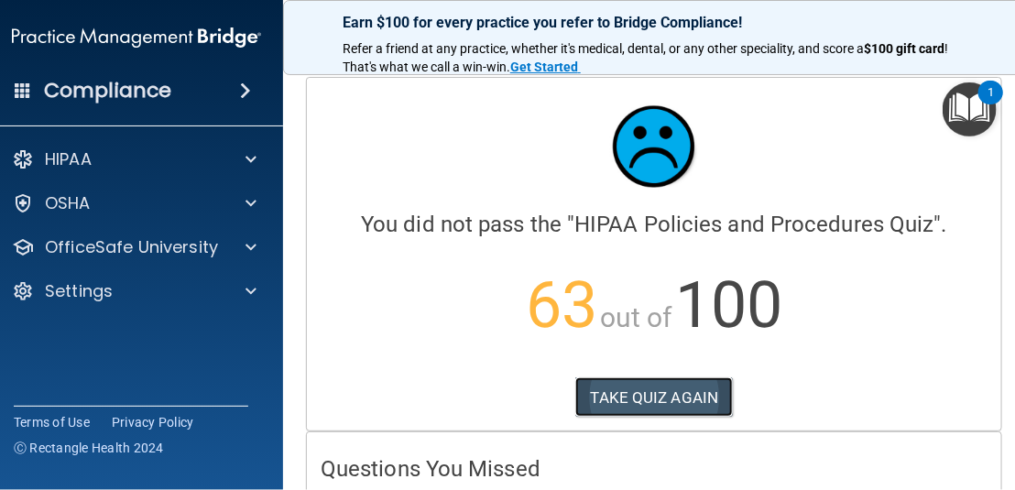
click at [653, 382] on button "TAKE QUIZ AGAIN" at bounding box center [654, 397] width 158 height 40
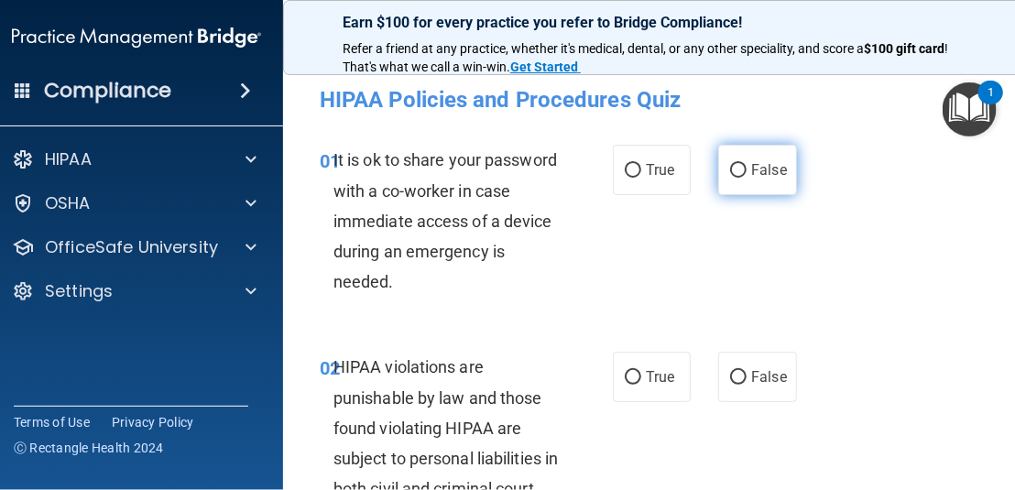
click at [764, 166] on span "False" at bounding box center [769, 169] width 36 height 17
click at [747, 166] on input "False" at bounding box center [738, 171] width 16 height 14
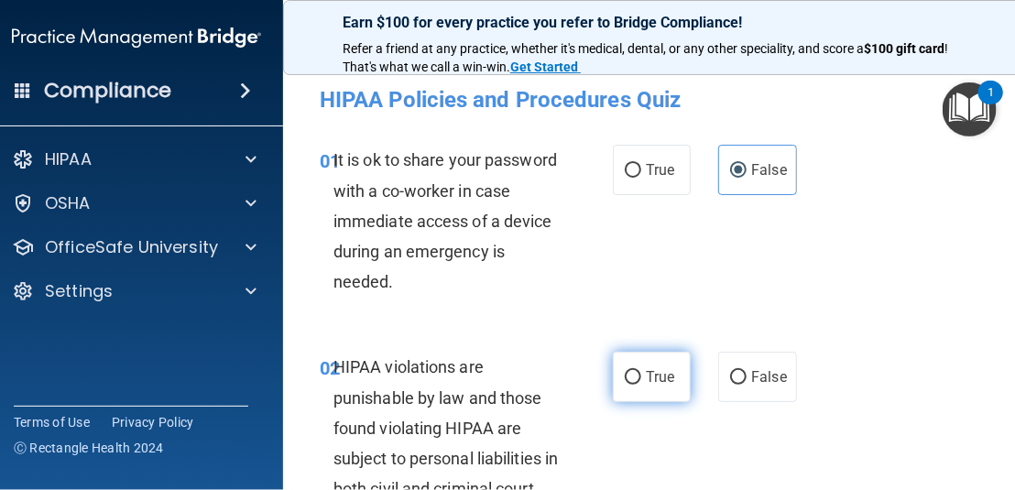
click at [631, 377] on input "True" at bounding box center [633, 378] width 16 height 14
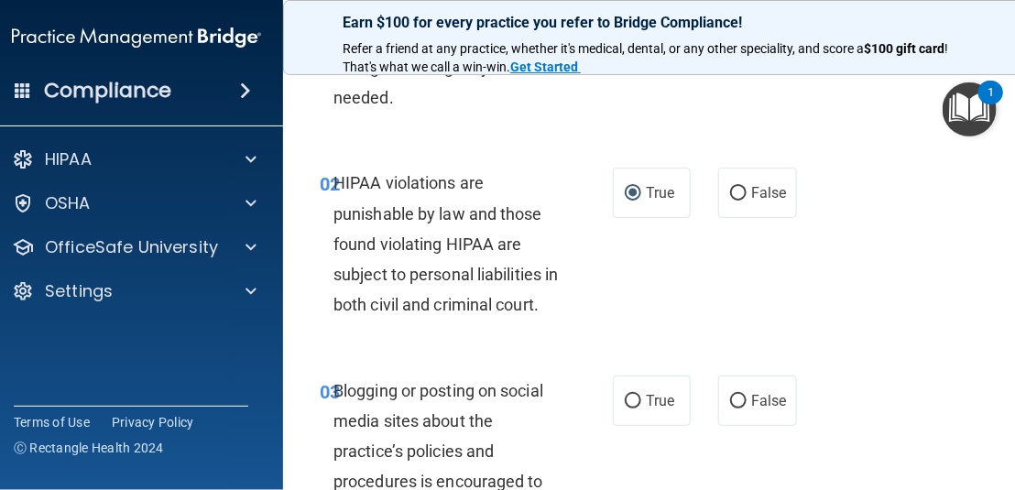
scroll to position [366, 0]
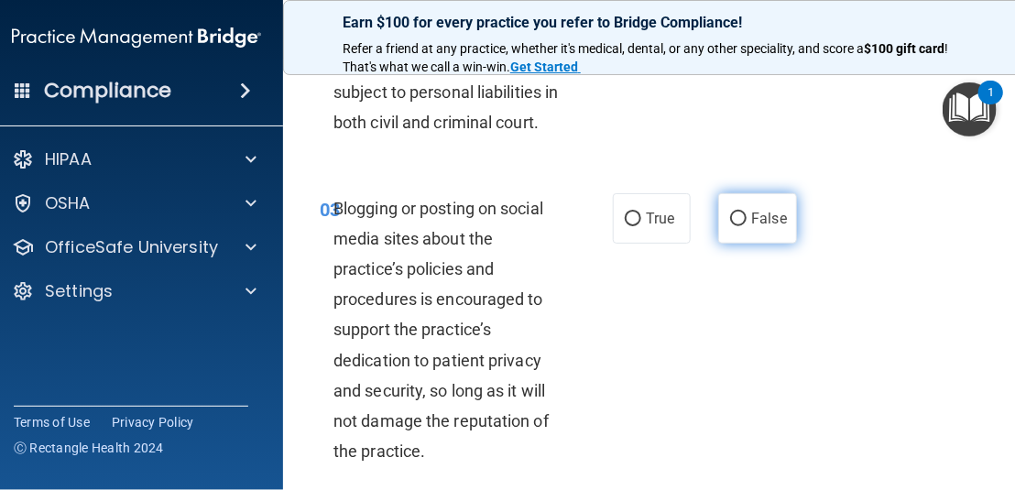
click at [730, 226] on input "False" at bounding box center [738, 220] width 16 height 14
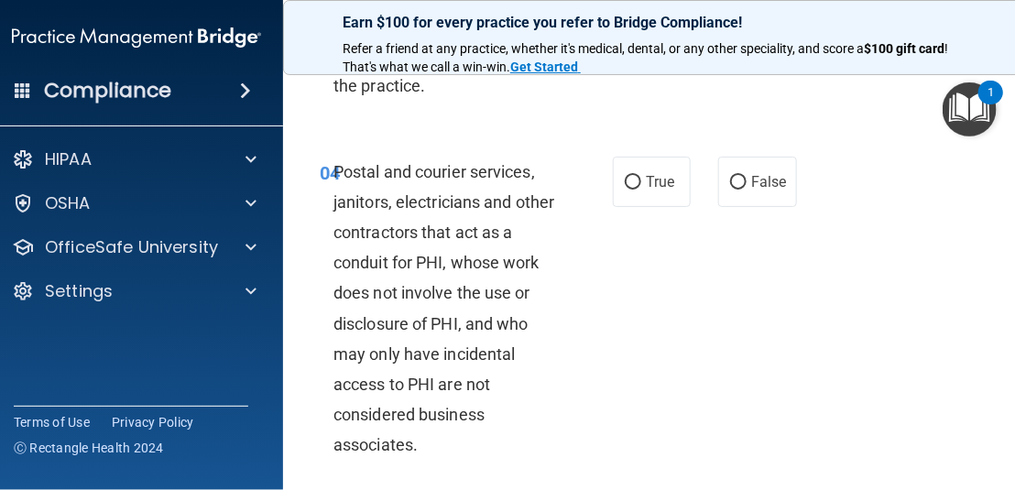
scroll to position [733, 0]
click at [668, 206] on label "True" at bounding box center [652, 181] width 78 height 50
click at [641, 189] on input "True" at bounding box center [633, 182] width 16 height 14
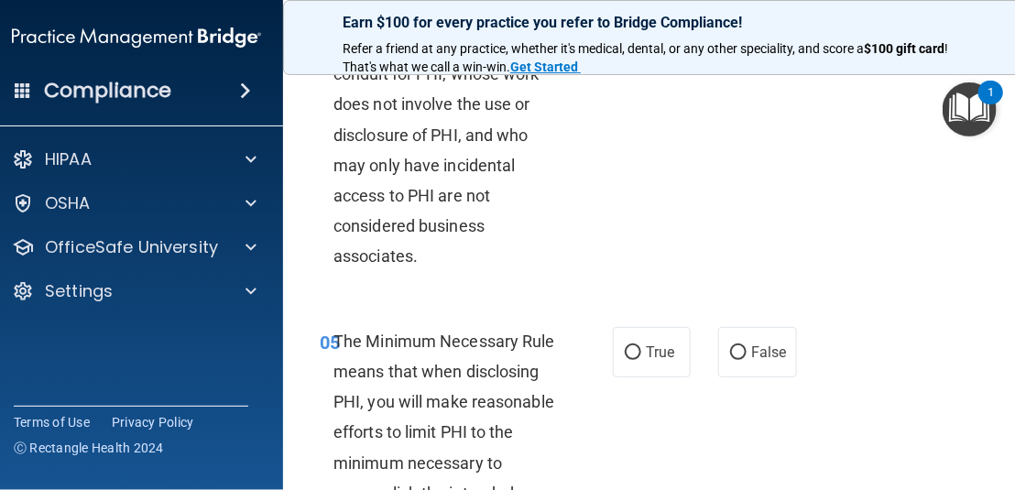
scroll to position [1008, 0]
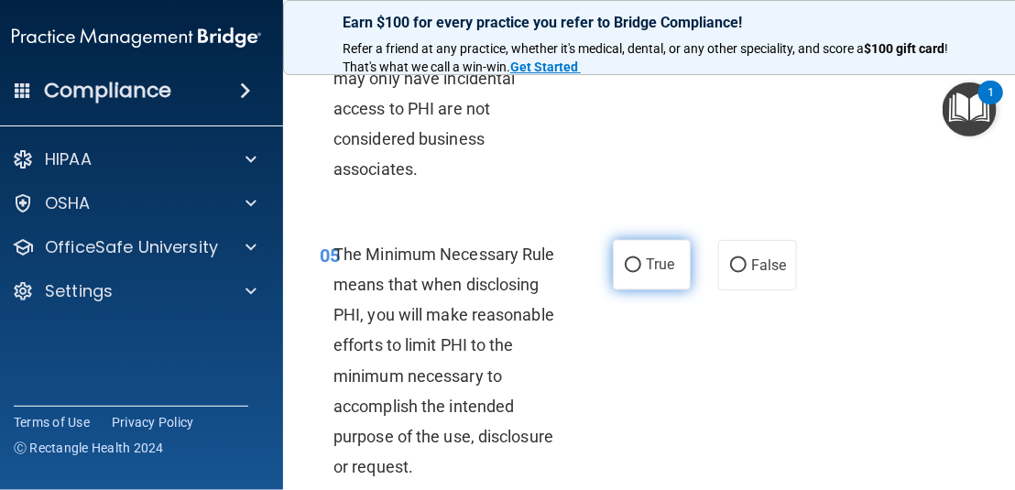
click at [670, 290] on label "True" at bounding box center [652, 265] width 78 height 50
click at [641, 273] on input "True" at bounding box center [633, 266] width 16 height 14
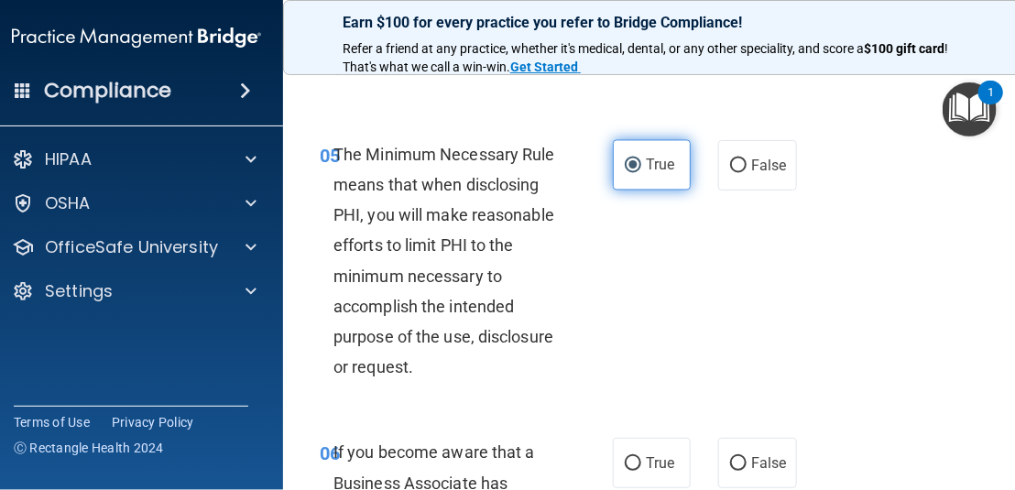
scroll to position [1283, 0]
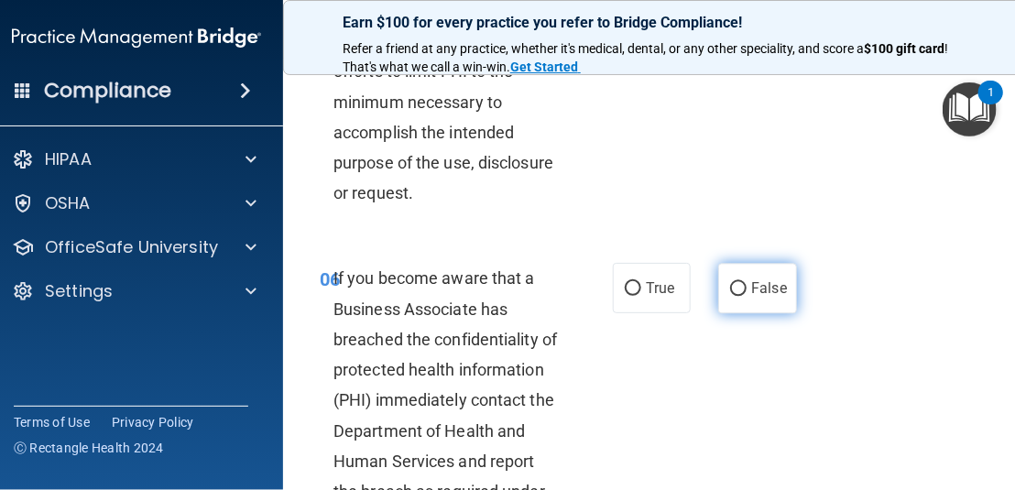
click at [727, 307] on label "False" at bounding box center [757, 288] width 78 height 50
click at [730, 296] on input "False" at bounding box center [738, 289] width 16 height 14
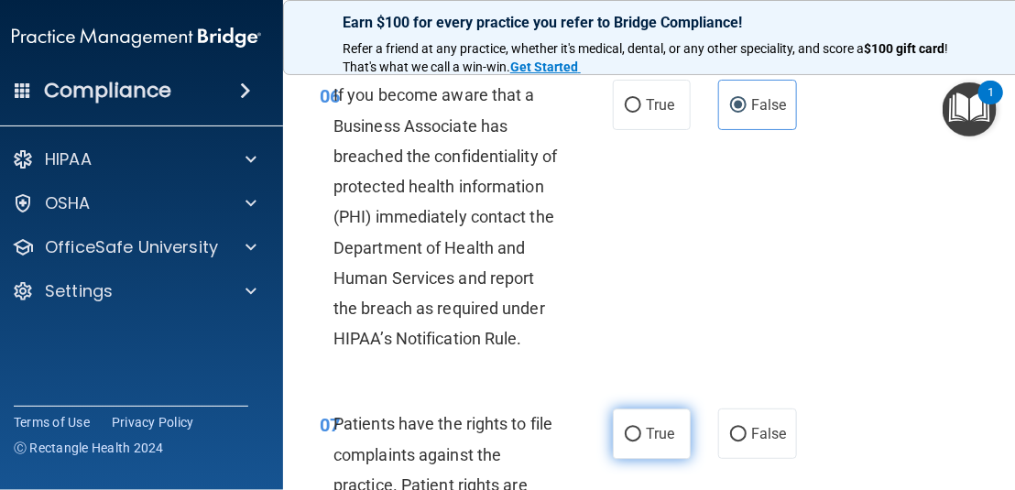
click at [647, 448] on label "True" at bounding box center [652, 434] width 78 height 50
click at [641, 442] on input "True" at bounding box center [633, 435] width 16 height 14
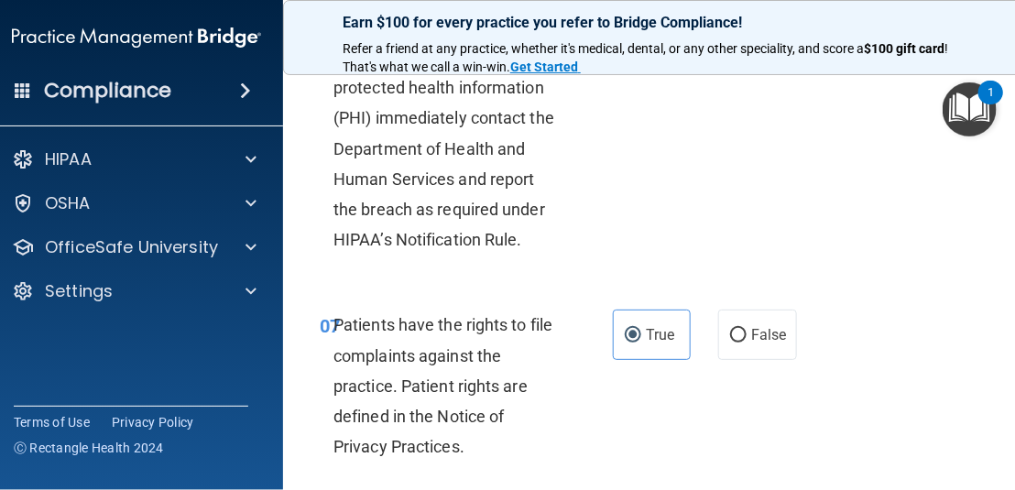
scroll to position [1741, 0]
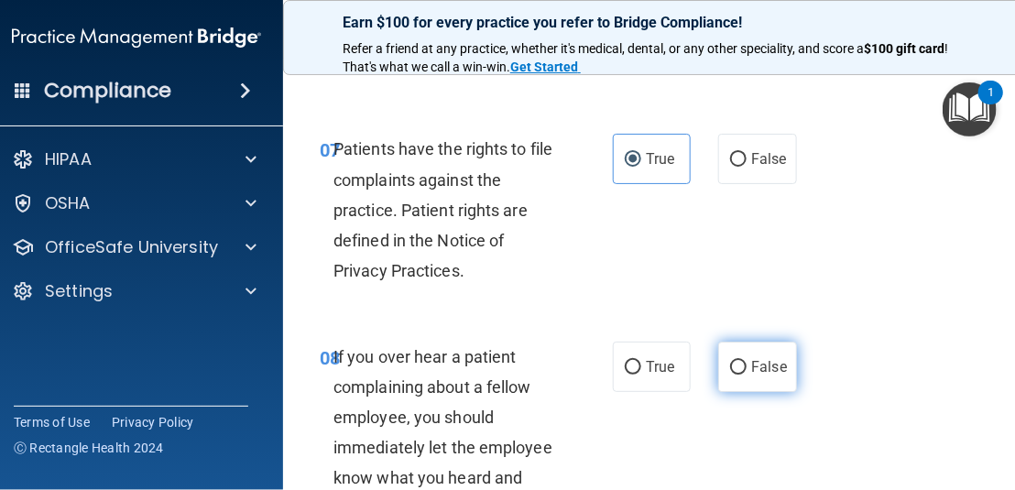
click at [758, 376] on span "False" at bounding box center [769, 366] width 36 height 17
click at [747, 375] on input "False" at bounding box center [738, 368] width 16 height 14
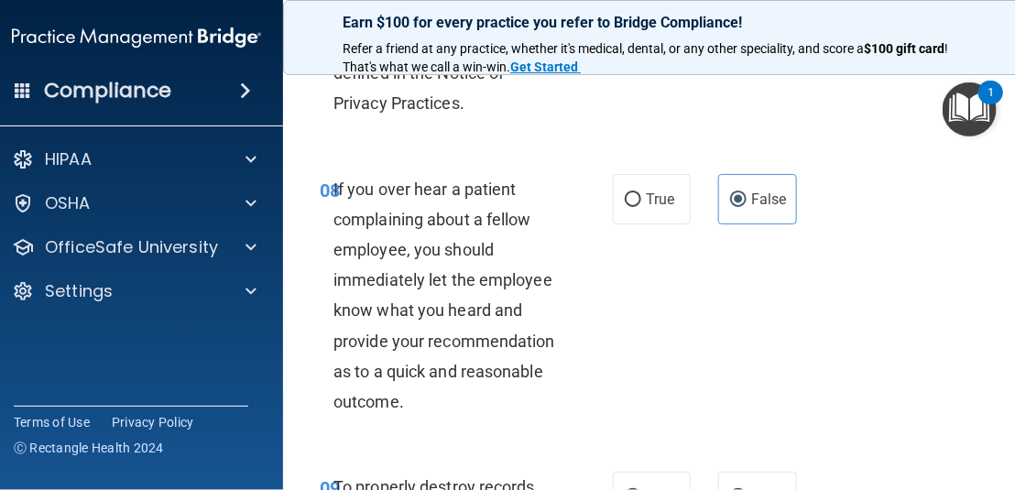
scroll to position [2016, 0]
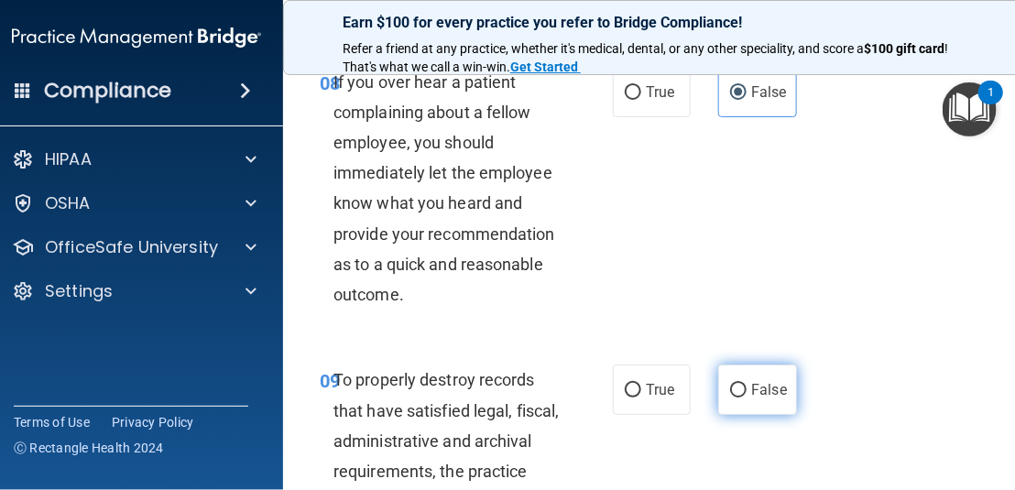
click at [766, 400] on label "False" at bounding box center [757, 390] width 78 height 50
click at [747, 398] on input "False" at bounding box center [738, 391] width 16 height 14
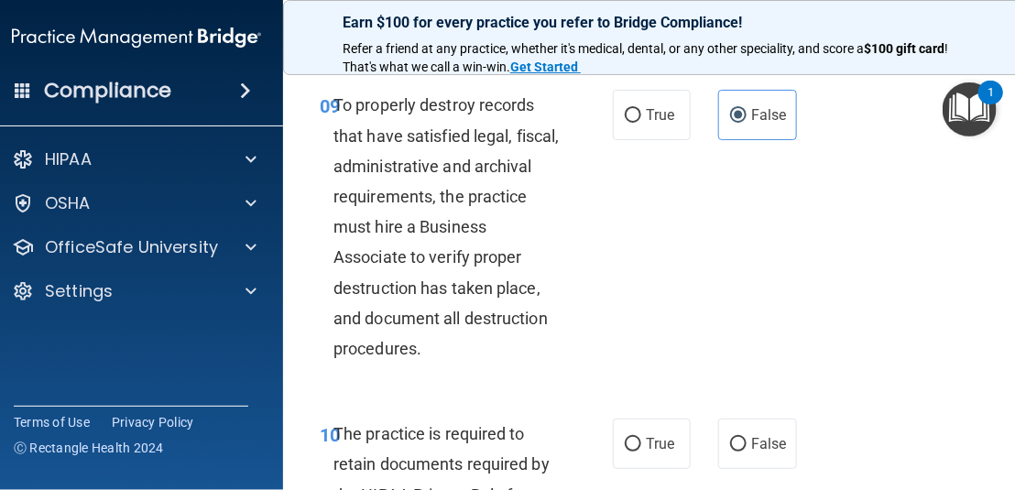
scroll to position [2382, 0]
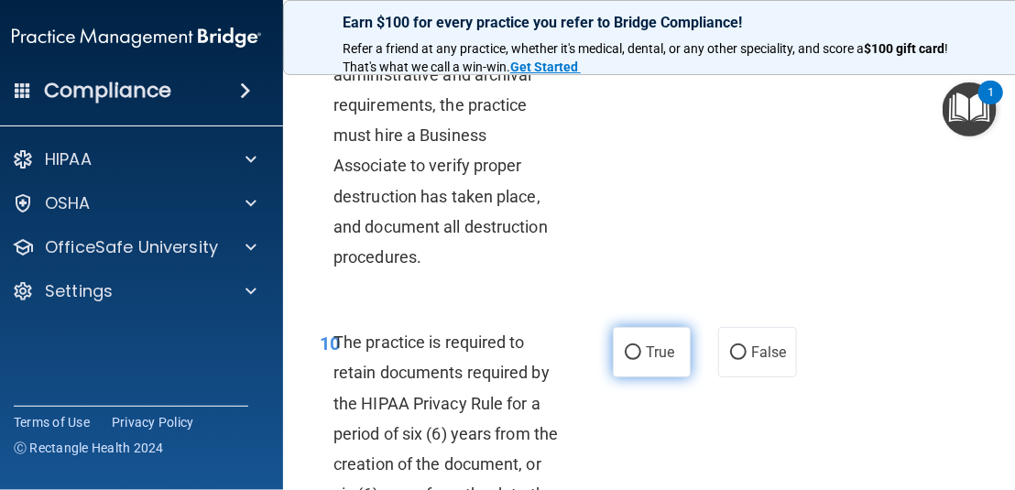
click at [661, 361] on span "True" at bounding box center [660, 352] width 28 height 17
click at [641, 360] on input "True" at bounding box center [633, 353] width 16 height 14
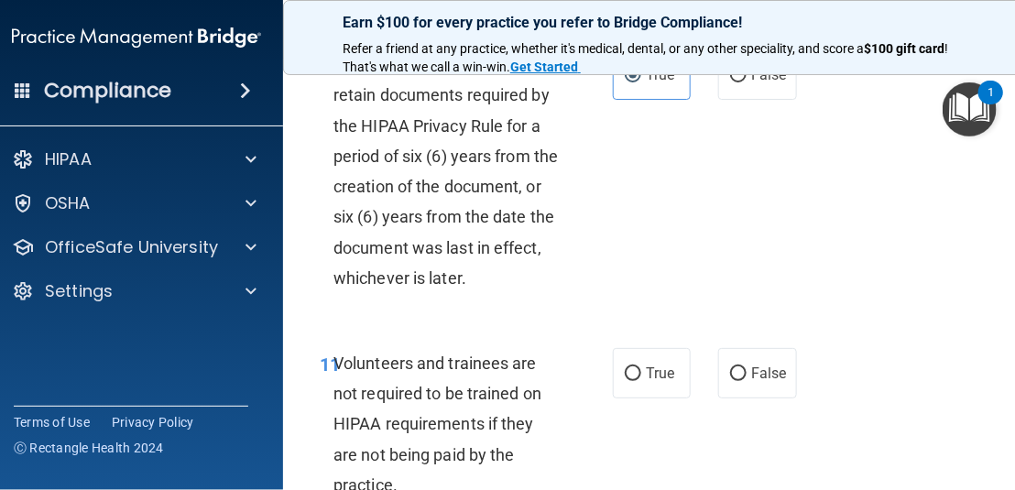
scroll to position [2749, 0]
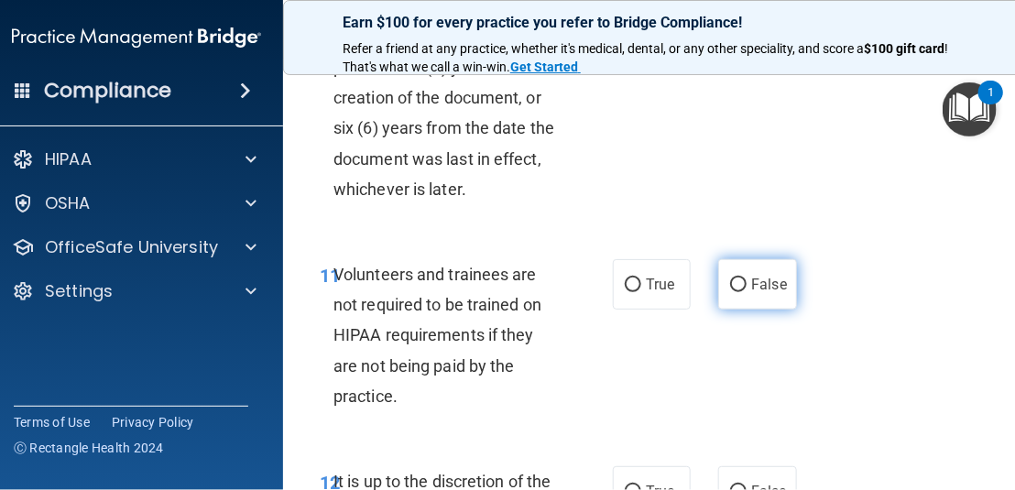
click at [751, 293] on span "False" at bounding box center [769, 284] width 36 height 17
click at [747, 292] on input "False" at bounding box center [738, 286] width 16 height 14
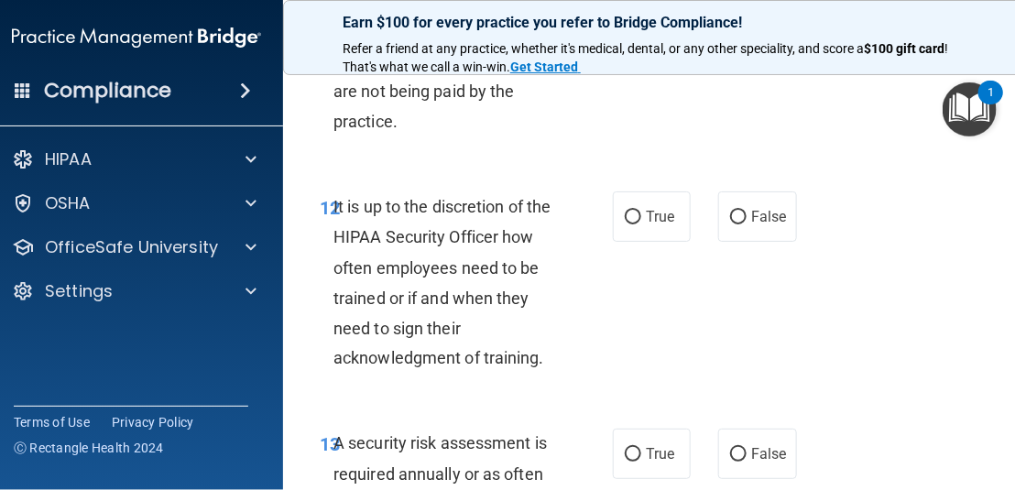
scroll to position [3115, 0]
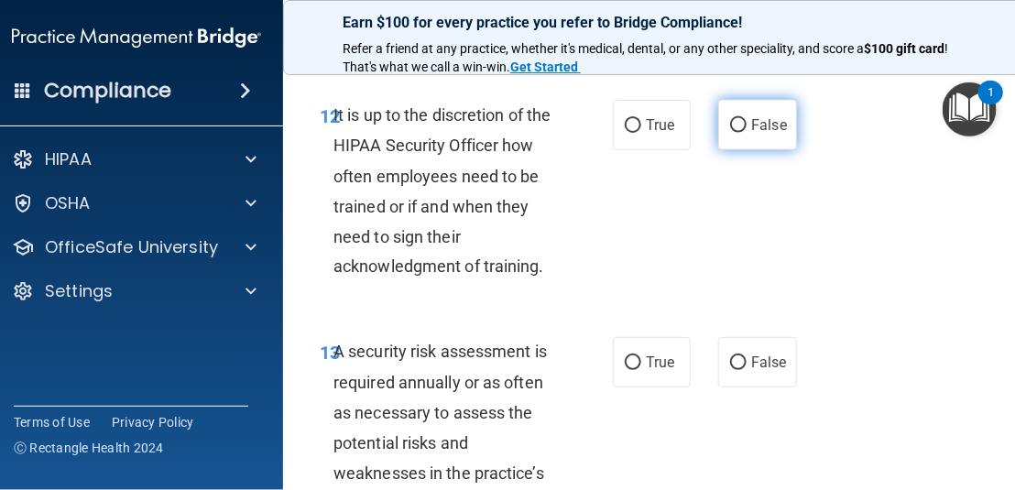
click at [748, 150] on label "False" at bounding box center [757, 125] width 78 height 50
click at [747, 133] on input "False" at bounding box center [738, 126] width 16 height 14
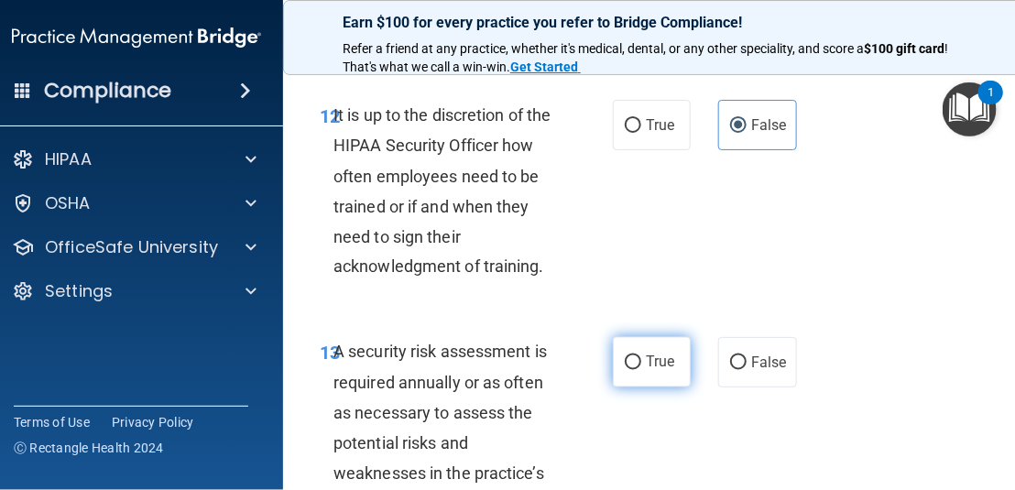
click at [646, 371] on span "True" at bounding box center [660, 362] width 28 height 17
click at [641, 370] on input "True" at bounding box center [633, 363] width 16 height 14
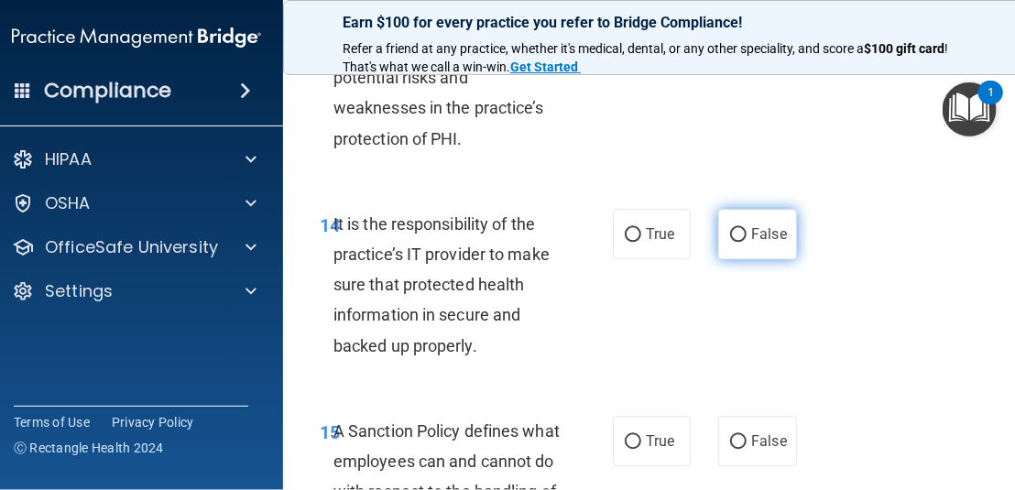
click at [761, 243] on span "False" at bounding box center [769, 233] width 36 height 17
click at [747, 242] on input "False" at bounding box center [738, 235] width 16 height 14
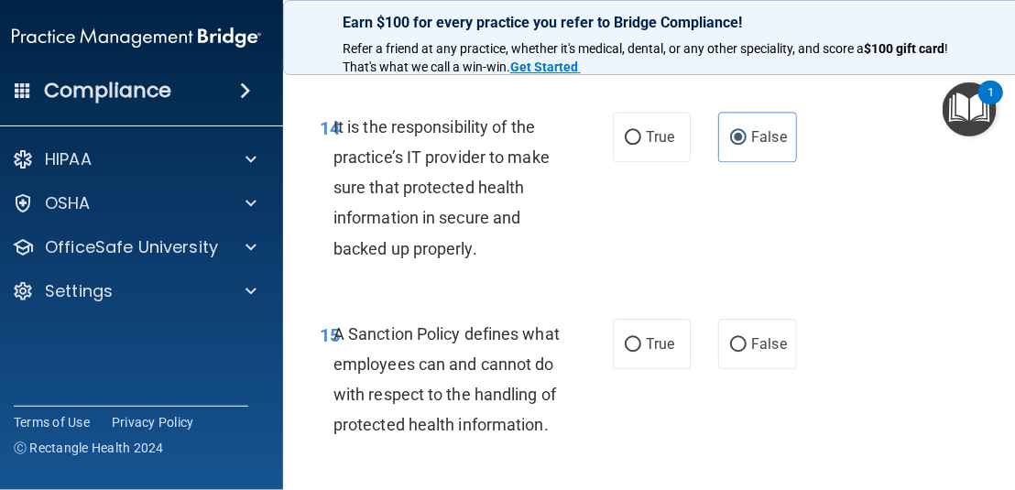
scroll to position [3665, 0]
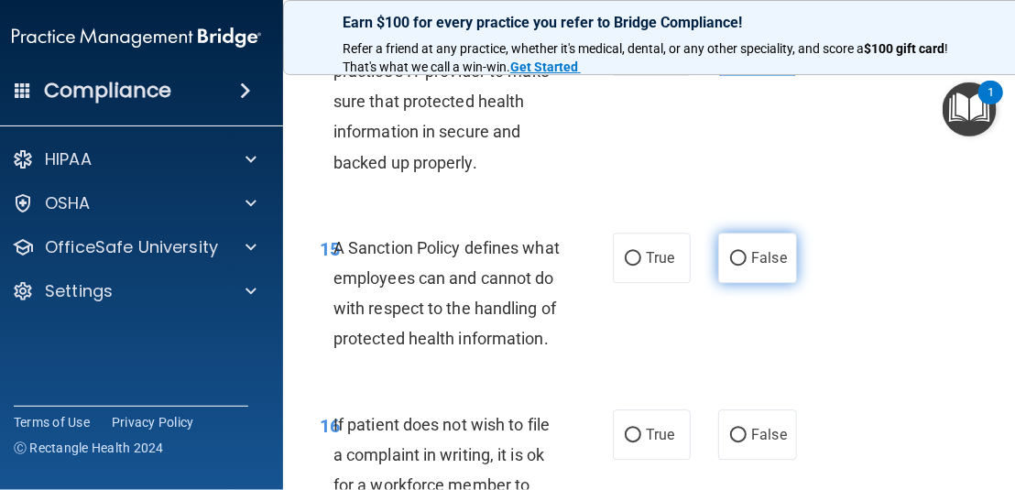
click at [743, 283] on label "False" at bounding box center [757, 258] width 78 height 50
click at [743, 266] on input "False" at bounding box center [738, 259] width 16 height 14
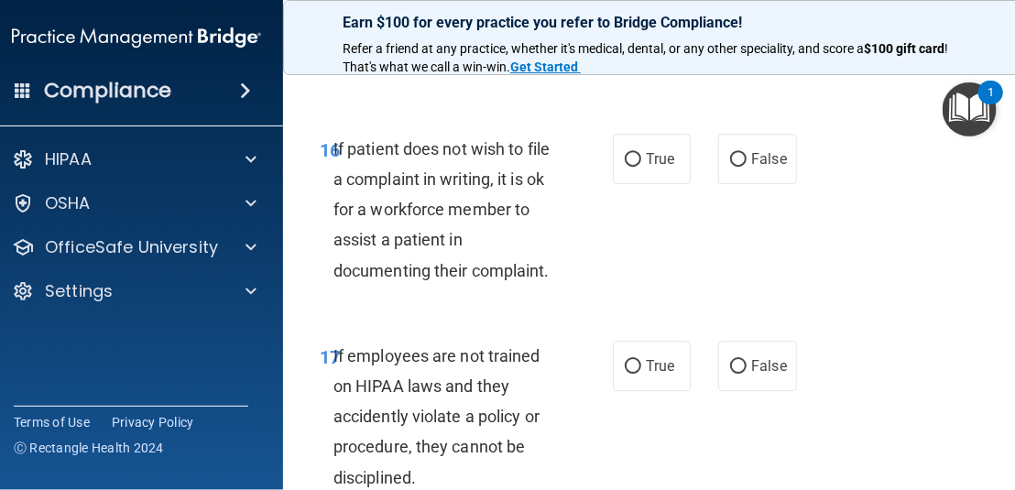
scroll to position [4031, 0]
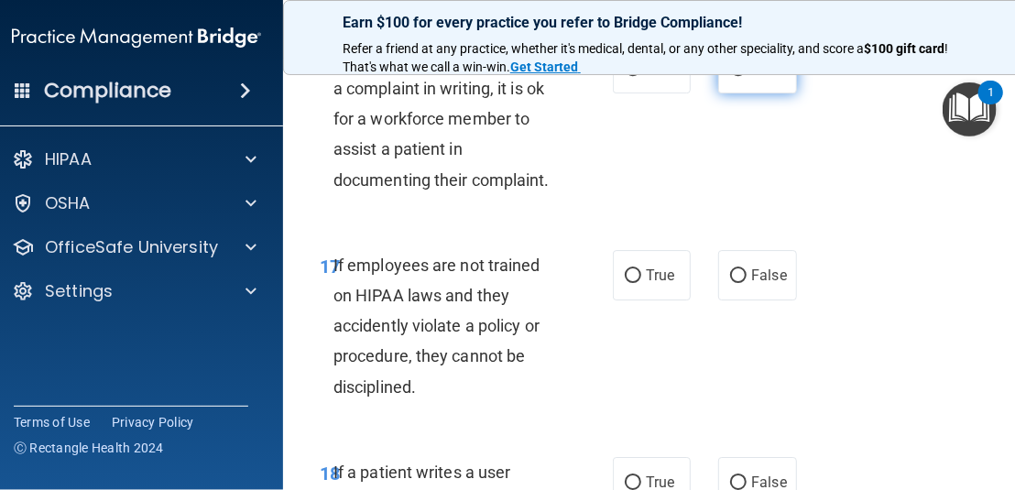
click at [781, 93] on label "False" at bounding box center [757, 68] width 78 height 50
click at [747, 76] on input "False" at bounding box center [738, 69] width 16 height 14
click at [667, 77] on span "True" at bounding box center [660, 68] width 28 height 17
click at [641, 76] on input "True" at bounding box center [633, 69] width 16 height 14
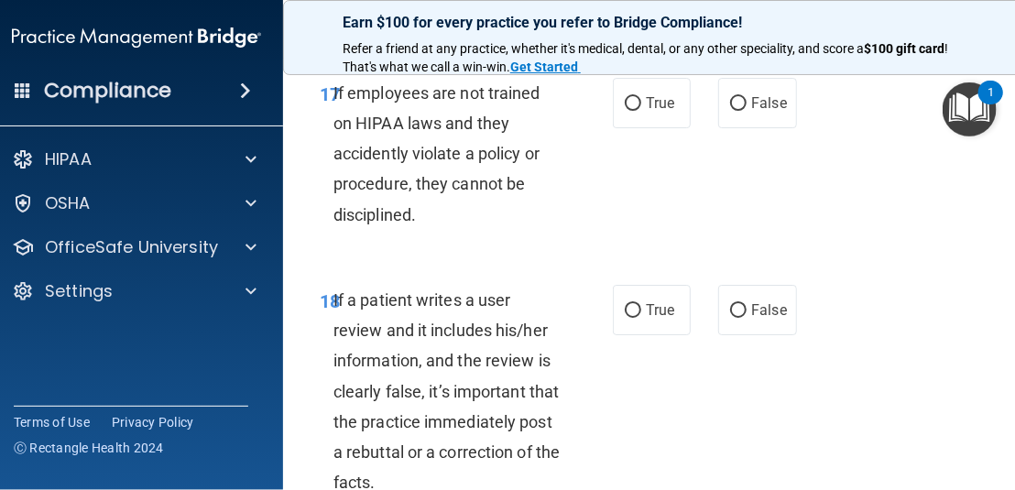
scroll to position [4214, 0]
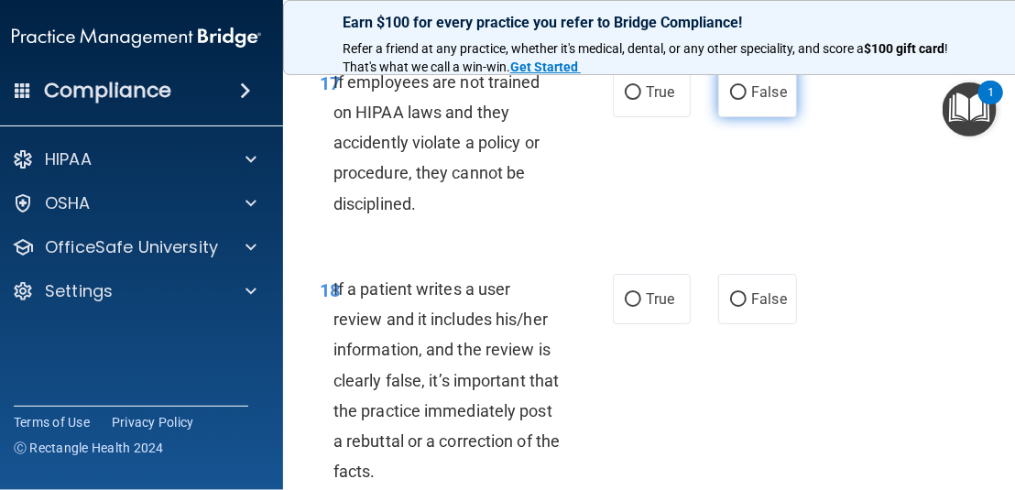
click at [745, 117] on label "False" at bounding box center [757, 92] width 78 height 50
click at [745, 100] on input "False" at bounding box center [738, 93] width 16 height 14
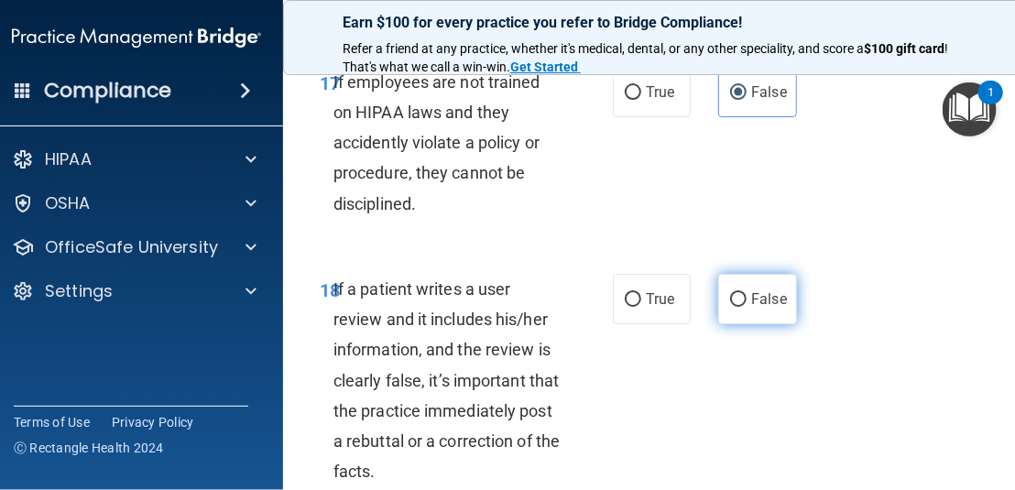
click at [743, 324] on label "False" at bounding box center [757, 299] width 78 height 50
click at [743, 307] on input "False" at bounding box center [738, 300] width 16 height 14
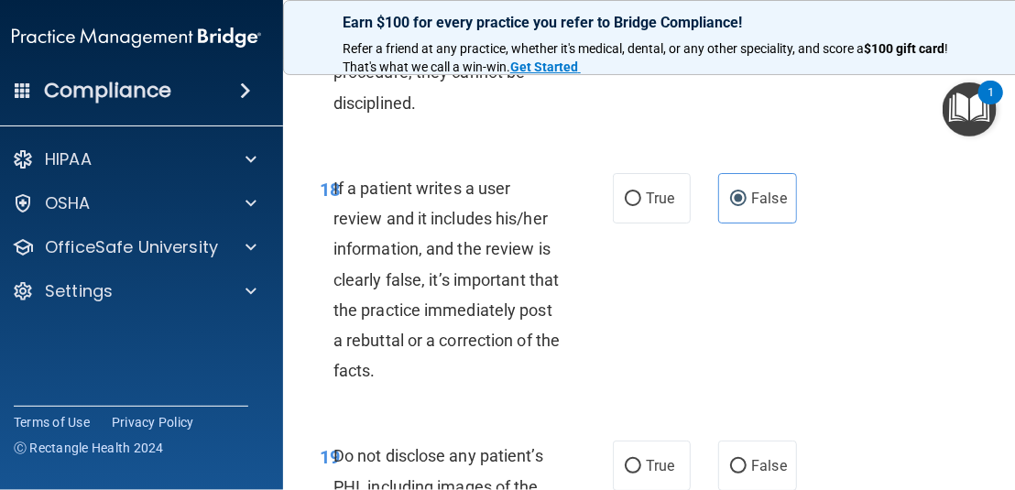
scroll to position [4489, 0]
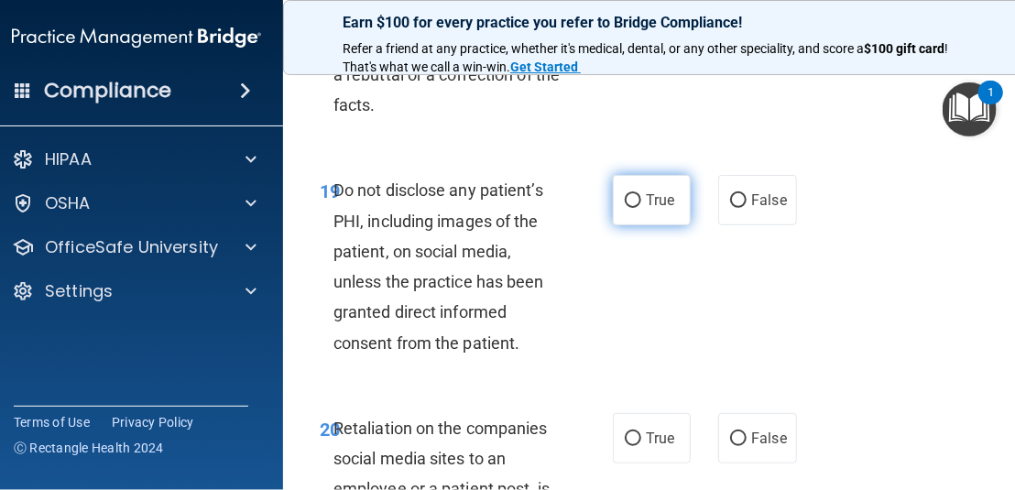
click at [657, 225] on label "True" at bounding box center [652, 200] width 78 height 50
click at [641, 208] on input "True" at bounding box center [633, 201] width 16 height 14
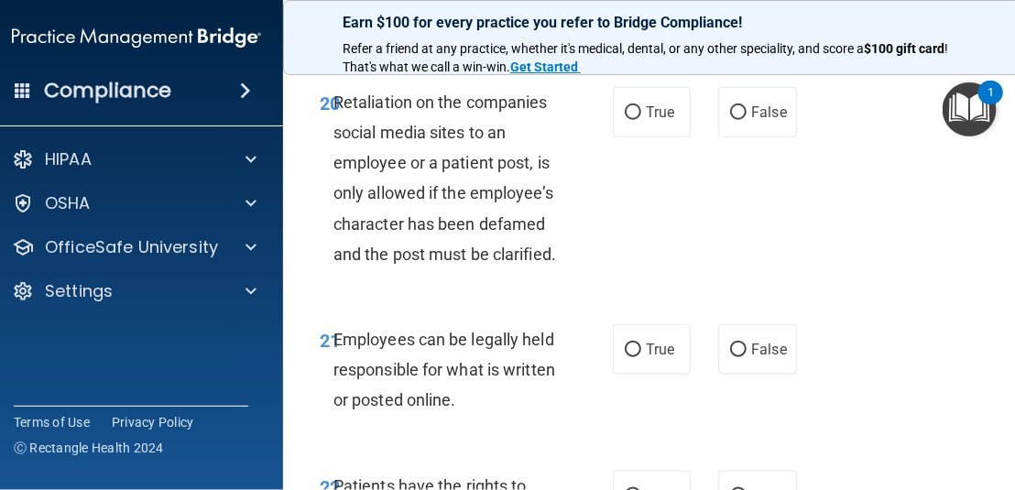
scroll to position [4947, 0]
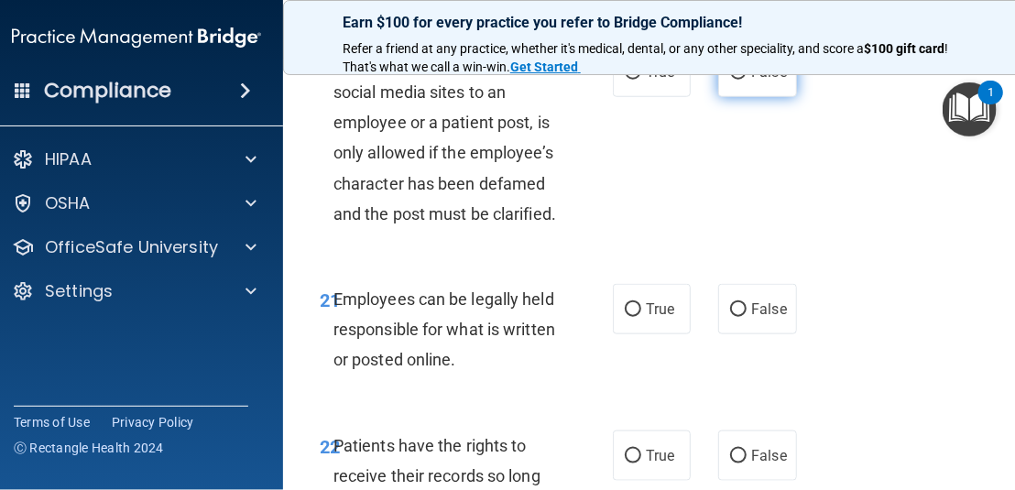
click at [736, 80] on input "False" at bounding box center [738, 73] width 16 height 14
click at [653, 318] on span "True" at bounding box center [660, 309] width 28 height 17
click at [641, 317] on input "True" at bounding box center [633, 310] width 16 height 14
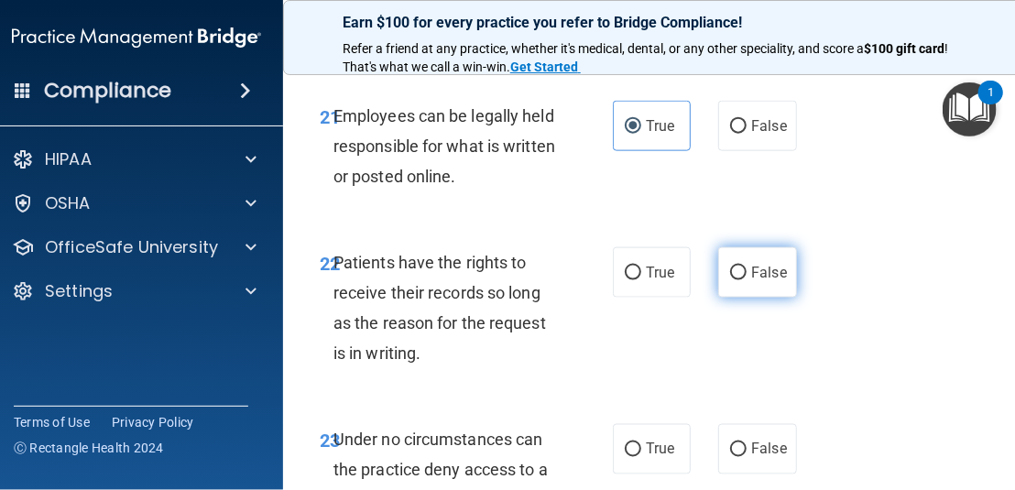
click at [733, 280] on input "False" at bounding box center [738, 274] width 16 height 14
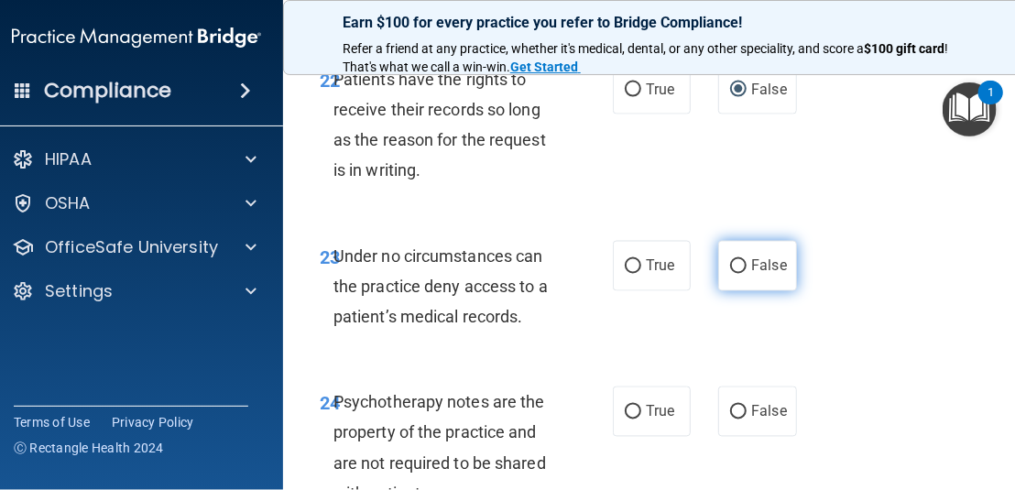
click at [739, 291] on label "False" at bounding box center [757, 266] width 78 height 50
click at [739, 274] on input "False" at bounding box center [738, 267] width 16 height 14
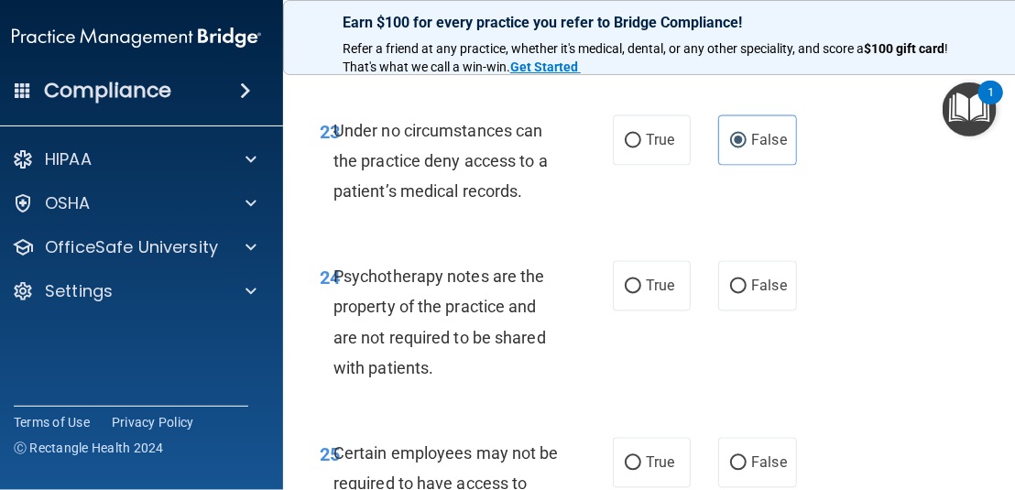
scroll to position [5497, 0]
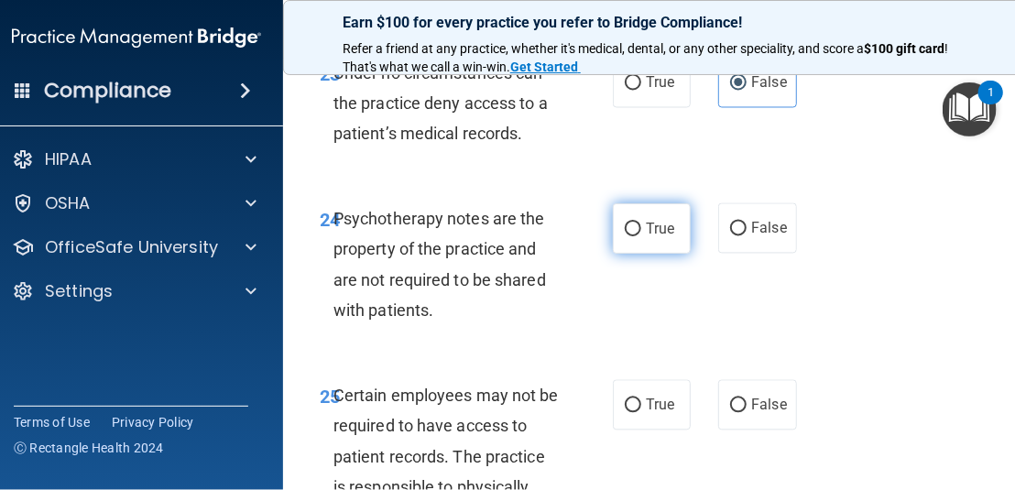
click at [625, 236] on input "True" at bounding box center [633, 230] width 16 height 14
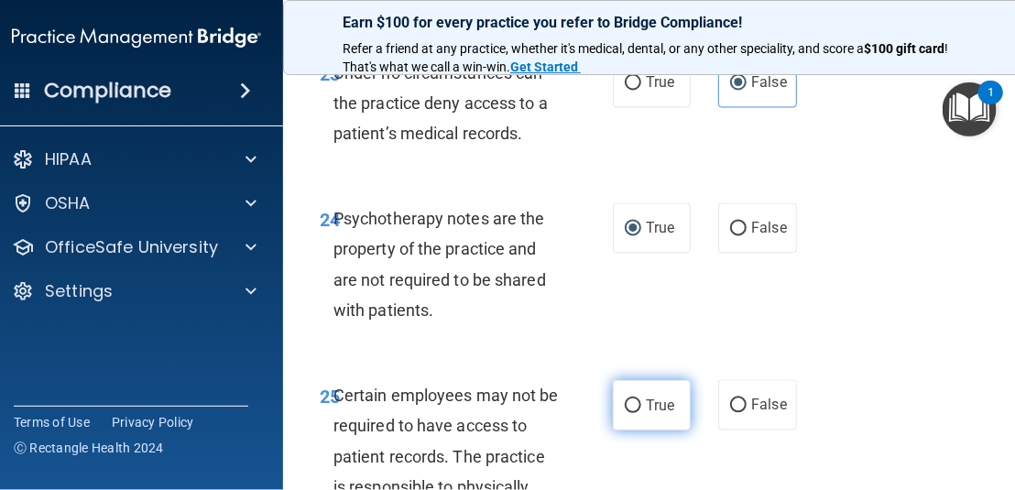
click at [650, 414] on span "True" at bounding box center [660, 405] width 28 height 17
click at [641, 413] on input "True" at bounding box center [633, 406] width 16 height 14
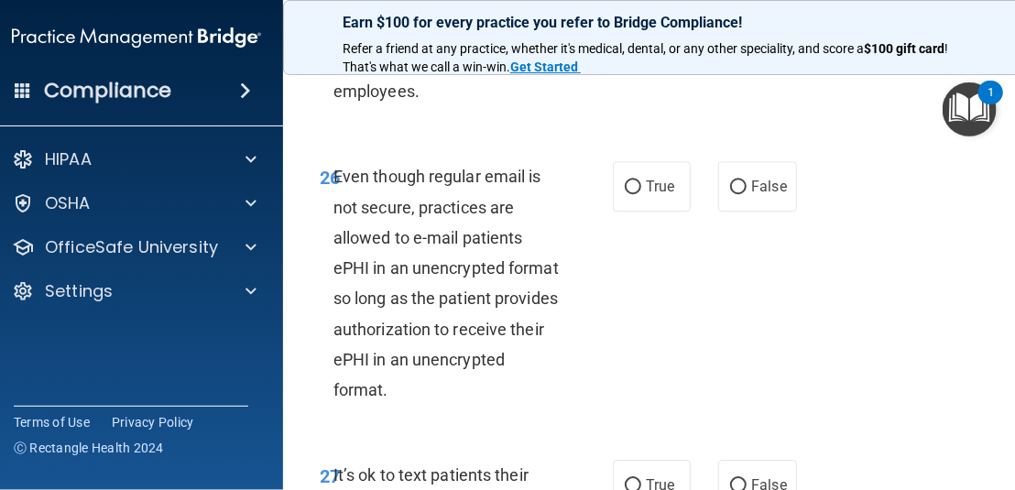
scroll to position [5955, 0]
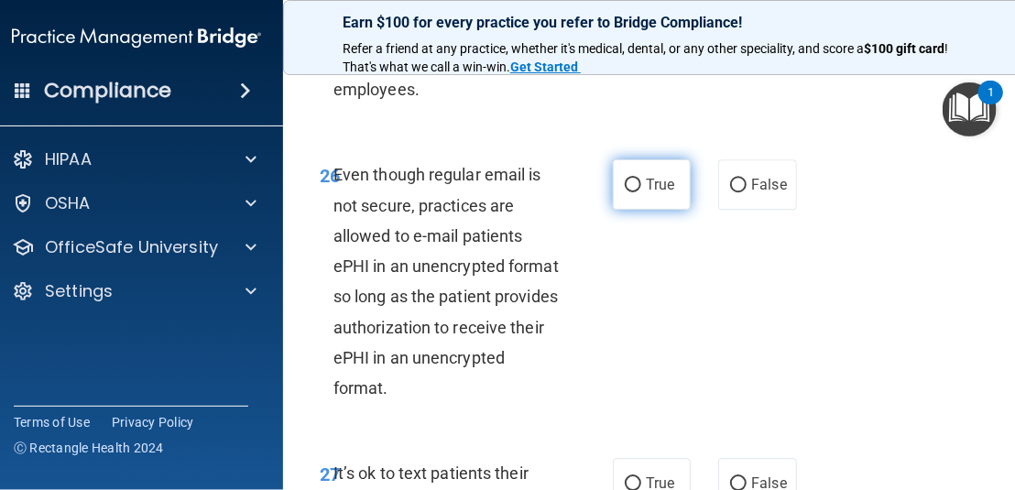
click at [653, 193] on span "True" at bounding box center [660, 184] width 28 height 17
click at [641, 192] on input "True" at bounding box center [633, 186] width 16 height 14
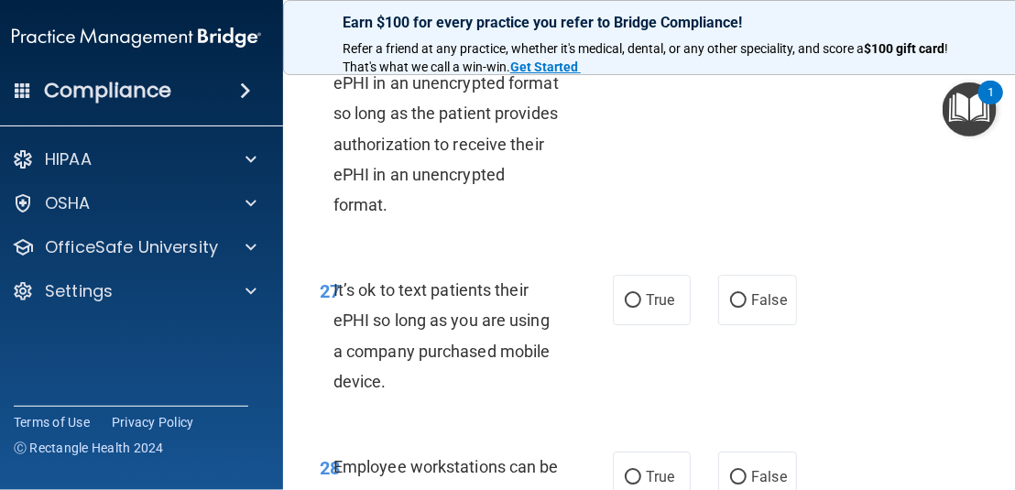
scroll to position [6230, 0]
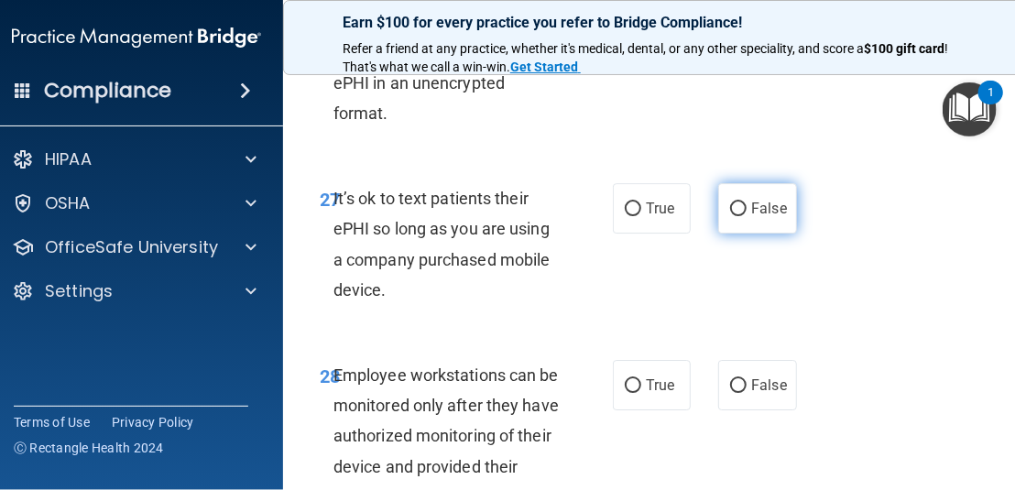
click at [749, 234] on label "False" at bounding box center [757, 208] width 78 height 50
click at [747, 216] on input "False" at bounding box center [738, 209] width 16 height 14
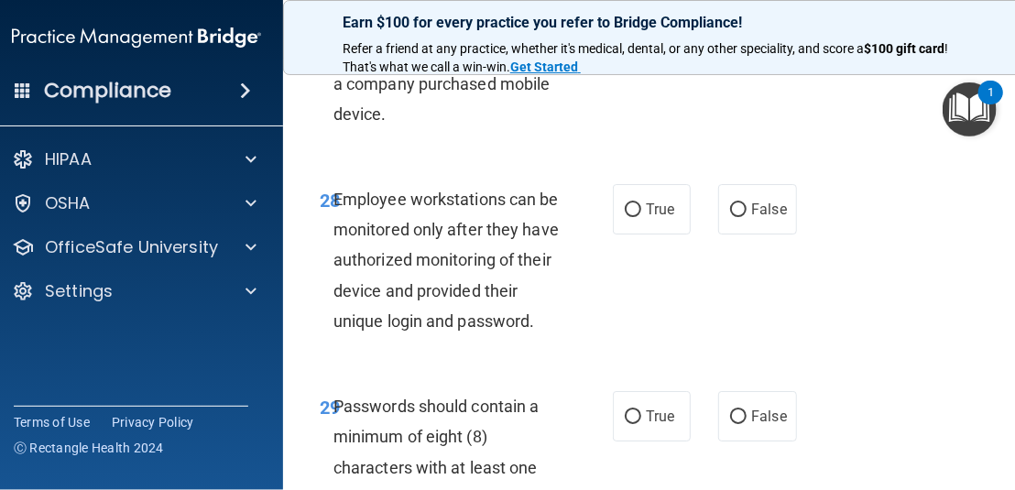
scroll to position [6413, 0]
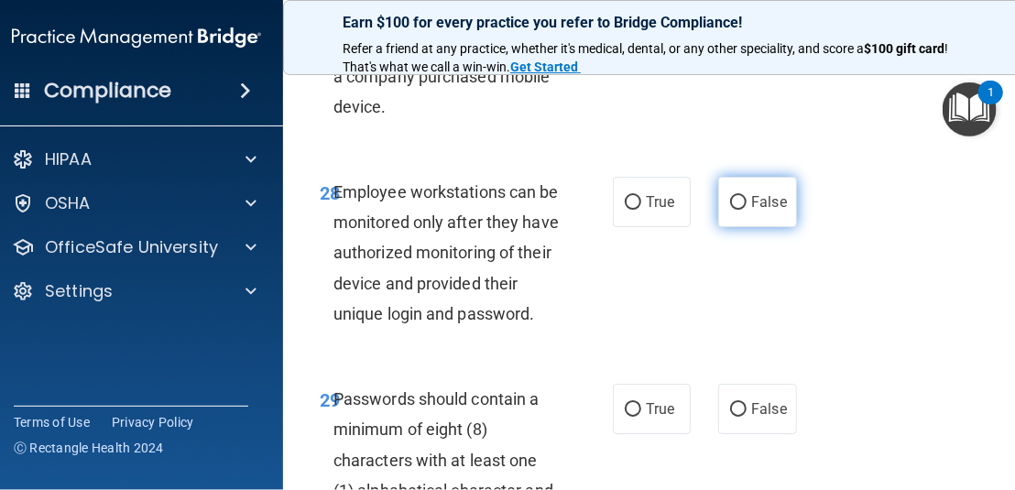
click at [738, 227] on label "False" at bounding box center [757, 202] width 78 height 50
click at [738, 210] on input "False" at bounding box center [738, 203] width 16 height 14
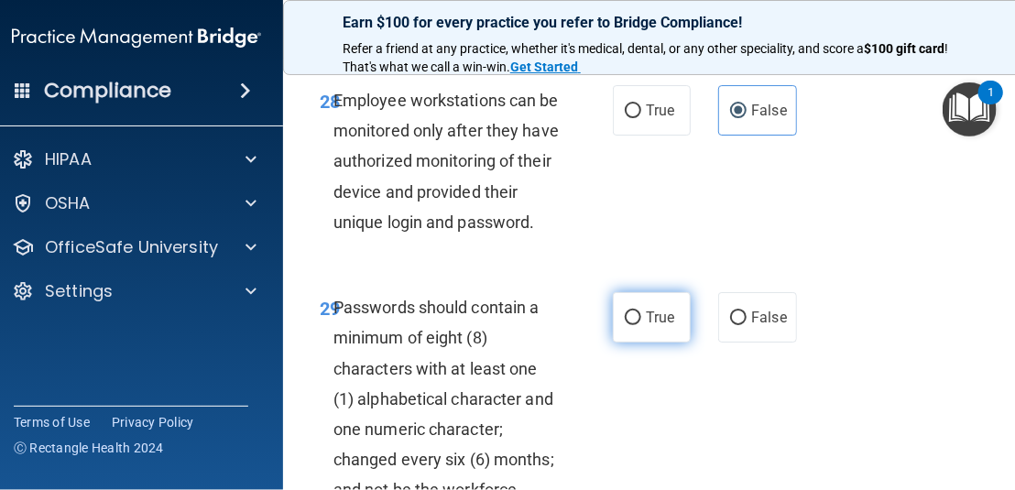
click at [662, 343] on label "True" at bounding box center [652, 317] width 78 height 50
click at [641, 325] on input "True" at bounding box center [633, 318] width 16 height 14
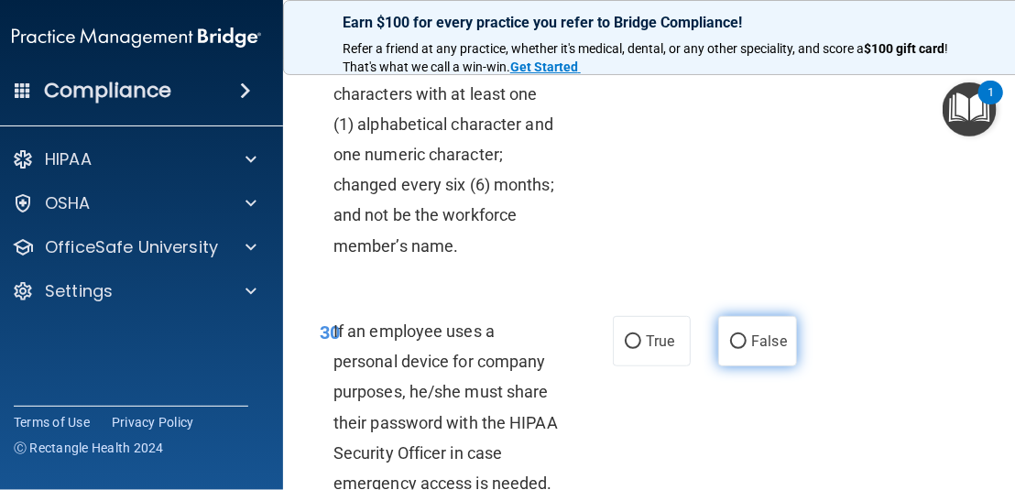
click at [730, 349] on input "False" at bounding box center [738, 342] width 16 height 14
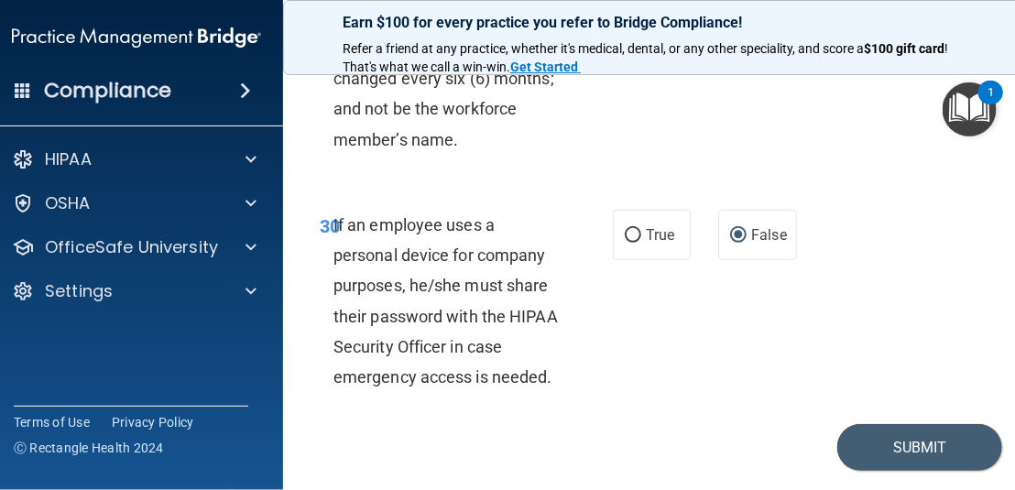
scroll to position [7002, 0]
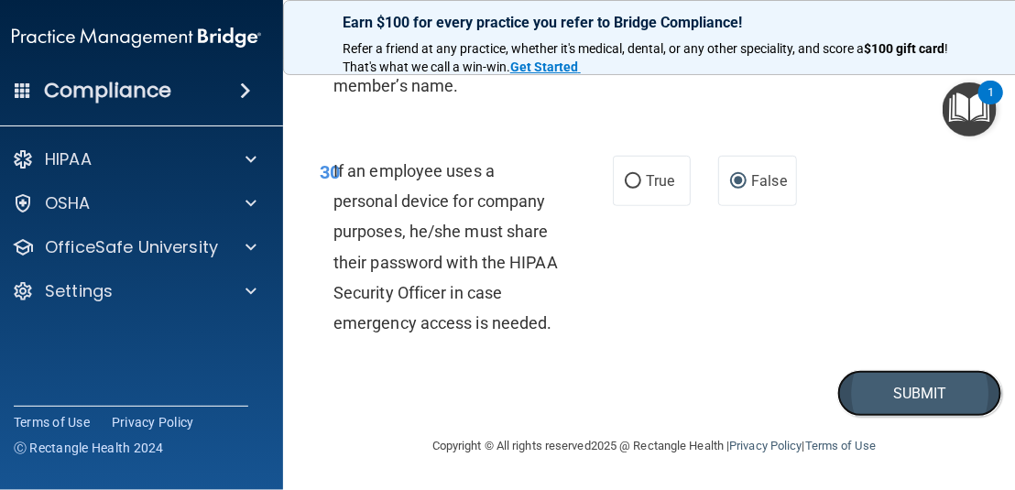
click at [901, 389] on button "Submit" at bounding box center [919, 393] width 165 height 47
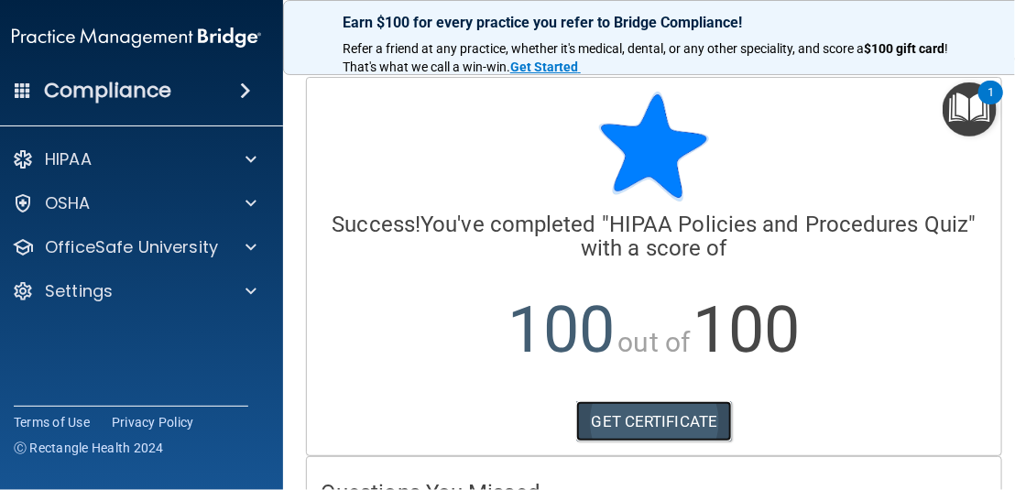
click at [696, 424] on link "GET CERTIFICATE" at bounding box center [654, 421] width 157 height 40
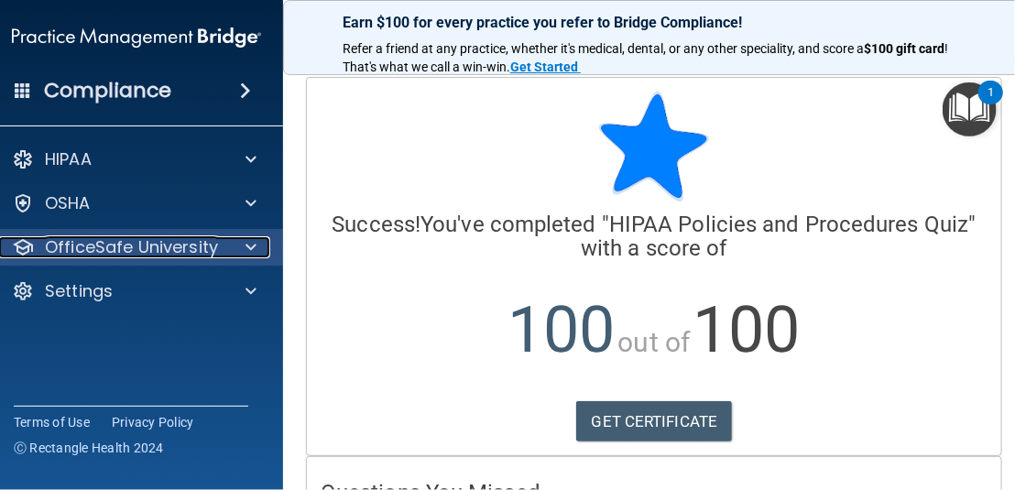
click at [121, 237] on p "OfficeSafe University" at bounding box center [131, 247] width 173 height 22
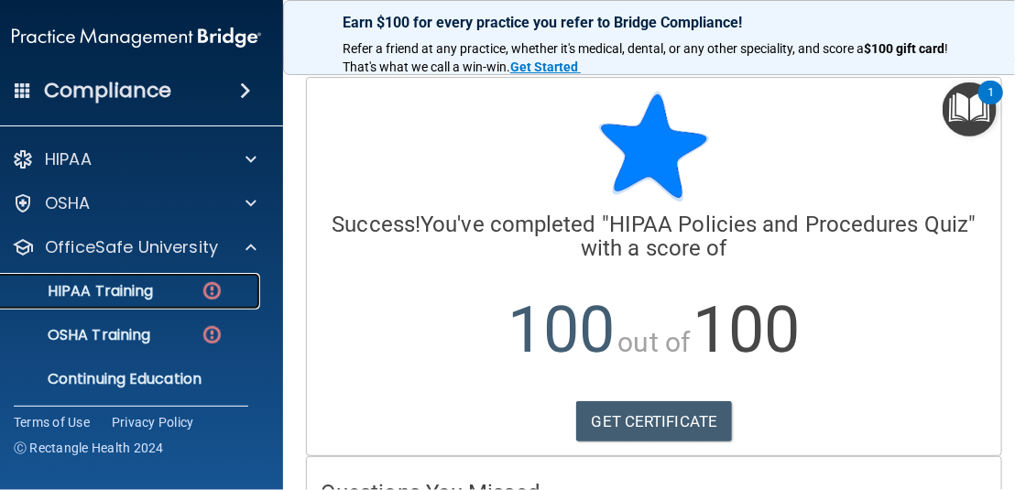
click at [141, 297] on p "HIPAA Training" at bounding box center [77, 291] width 151 height 18
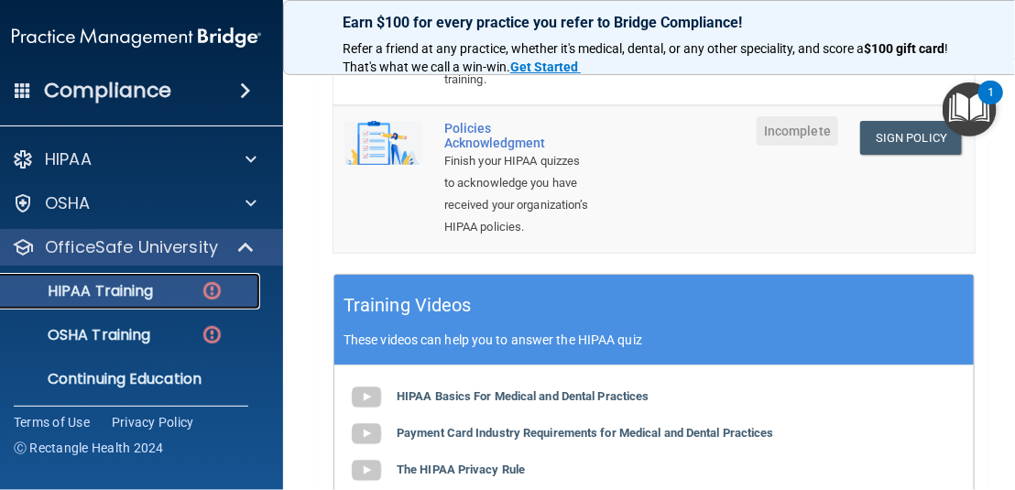
scroll to position [366, 0]
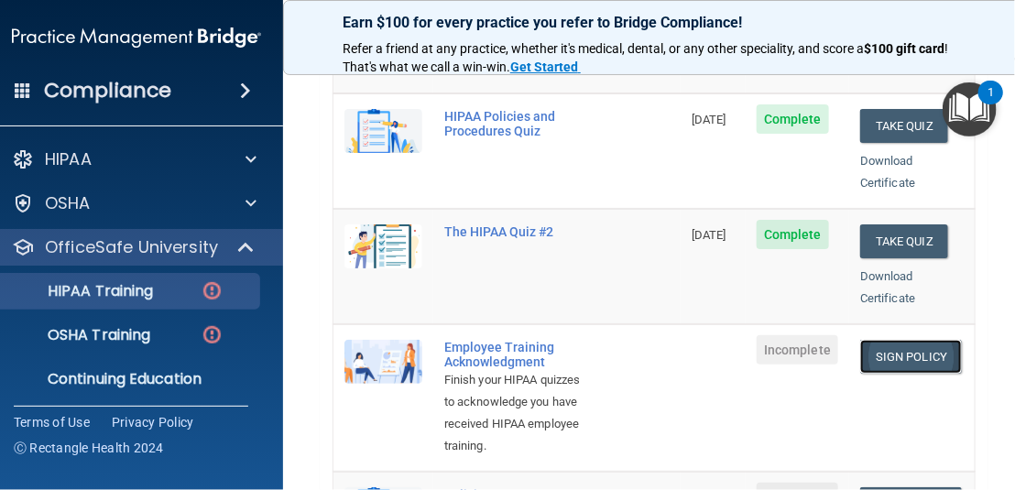
click at [913, 340] on link "Sign Policy" at bounding box center [911, 357] width 102 height 34
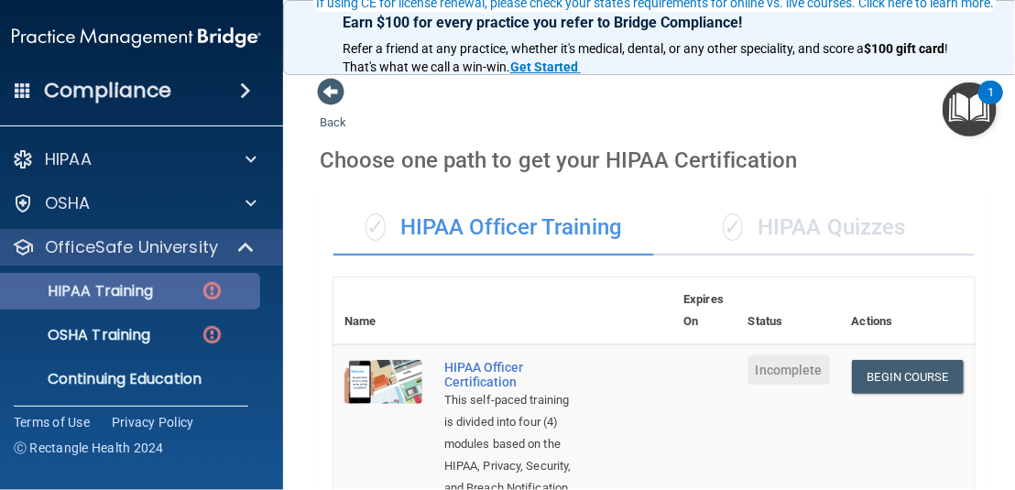
scroll to position [183, 0]
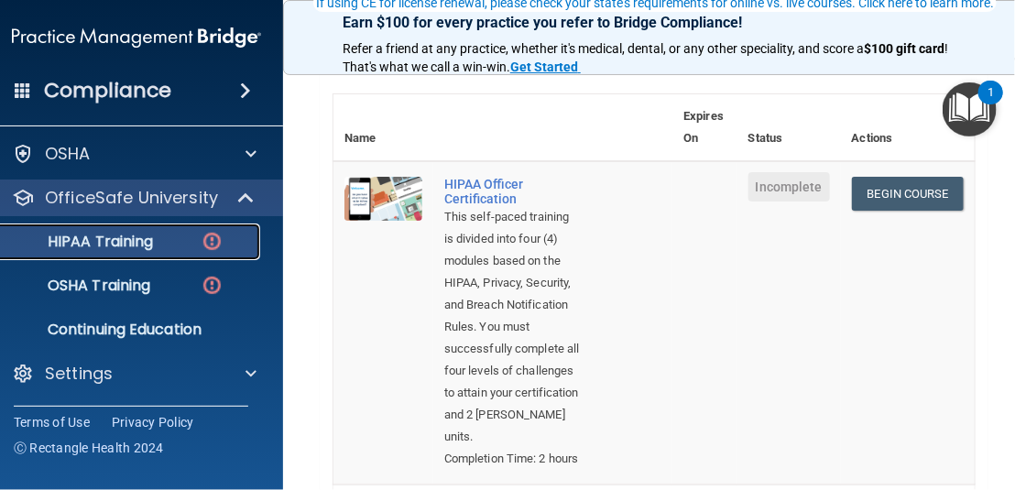
click at [155, 246] on div "HIPAA Training" at bounding box center [127, 242] width 250 height 18
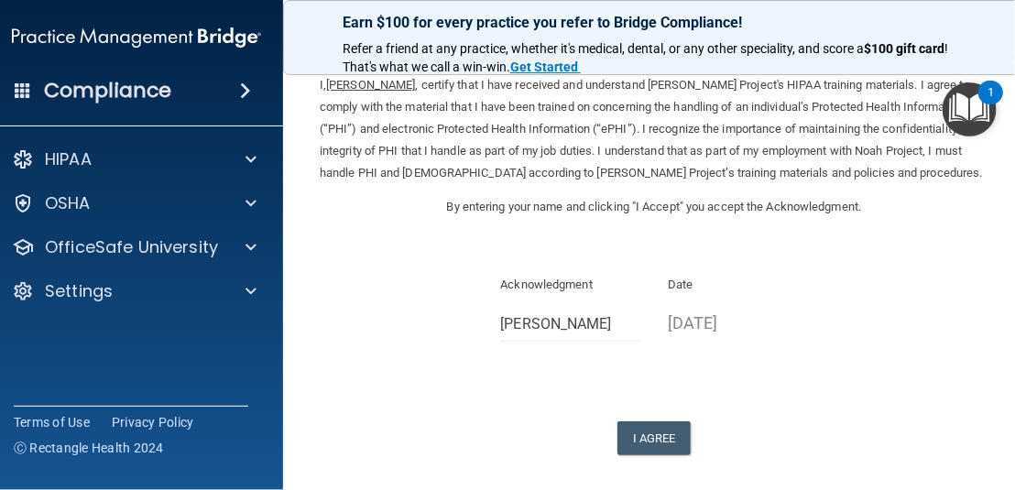
scroll to position [149, 0]
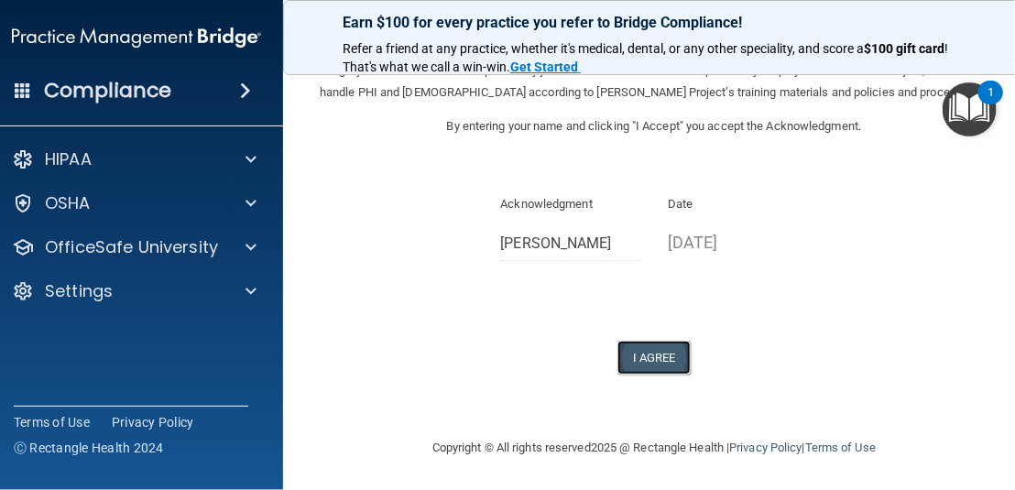
click at [661, 357] on button "I Agree" at bounding box center [653, 358] width 73 height 34
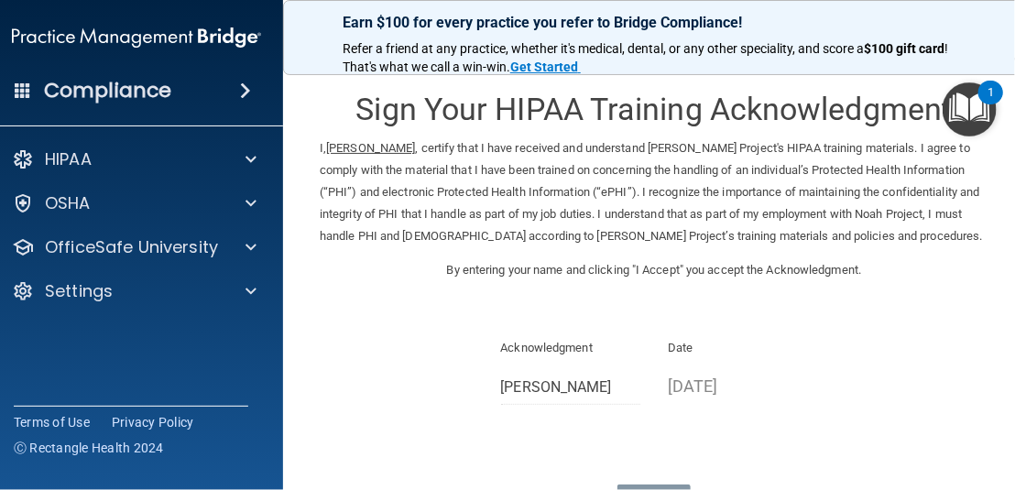
scroll to position [0, 0]
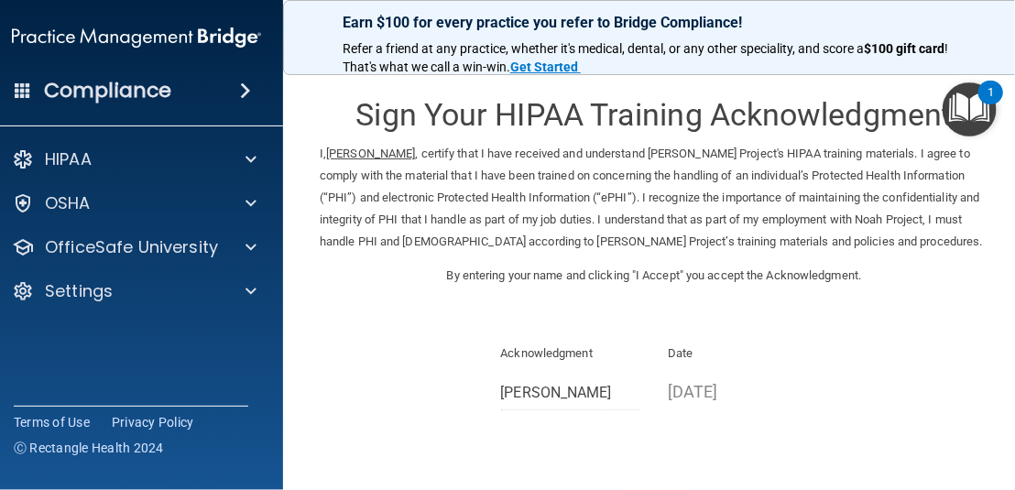
click at [956, 121] on img "Open Resource Center, 1 new notification" at bounding box center [970, 109] width 54 height 54
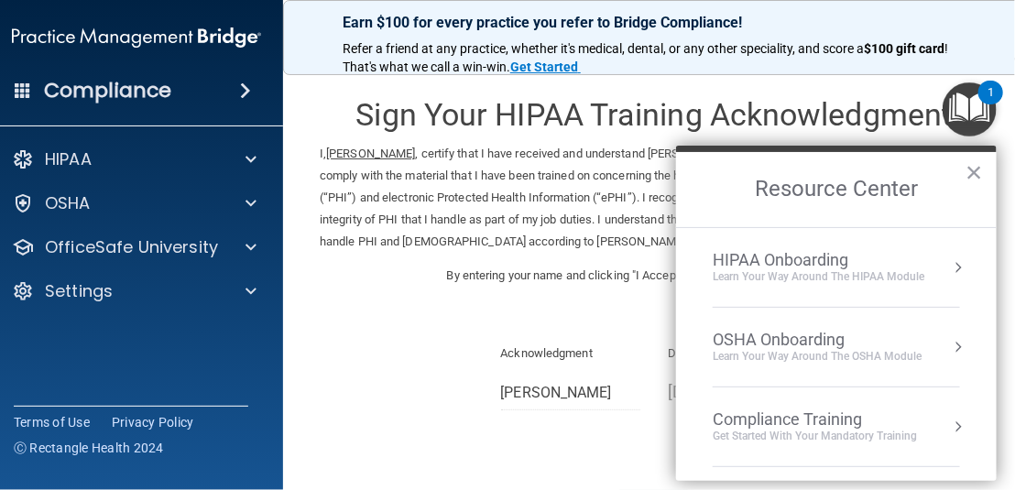
click at [786, 259] on div "HIPAA Onboarding" at bounding box center [819, 260] width 212 height 20
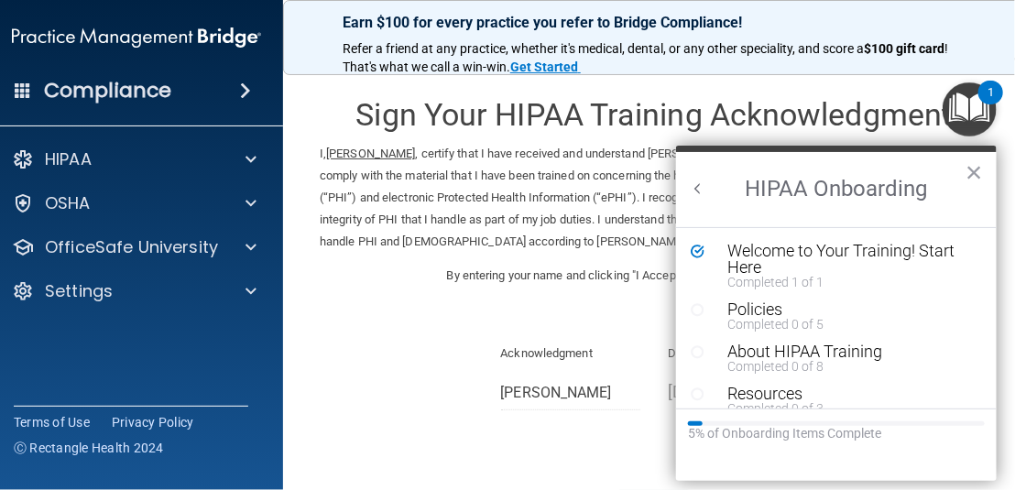
click at [786, 259] on div "Resource Center × HIPAA Onboarding Learn Your Way around the HIPAA module OSHA …" at bounding box center [836, 313] width 321 height 335
click at [973, 176] on button "×" at bounding box center [974, 172] width 17 height 29
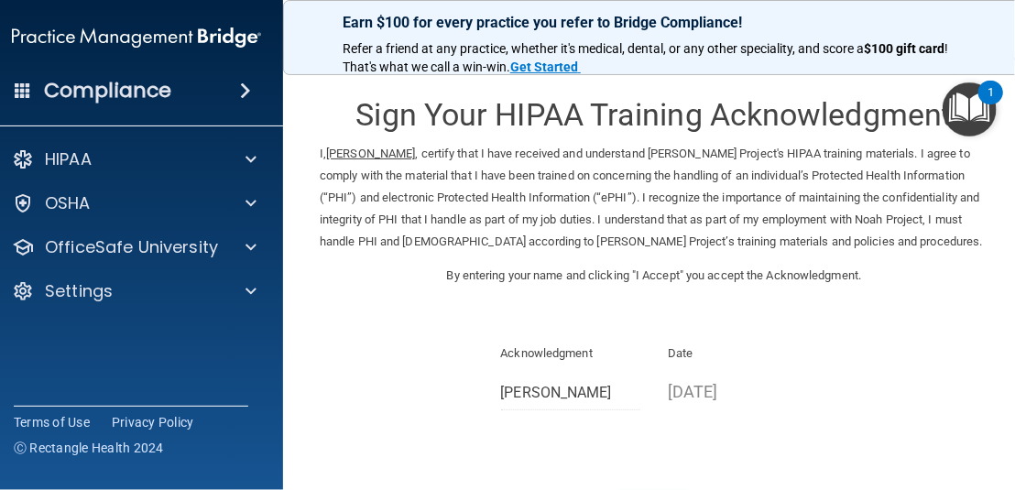
click at [974, 126] on img "Open Resource Center, 1 new notification" at bounding box center [970, 109] width 54 height 54
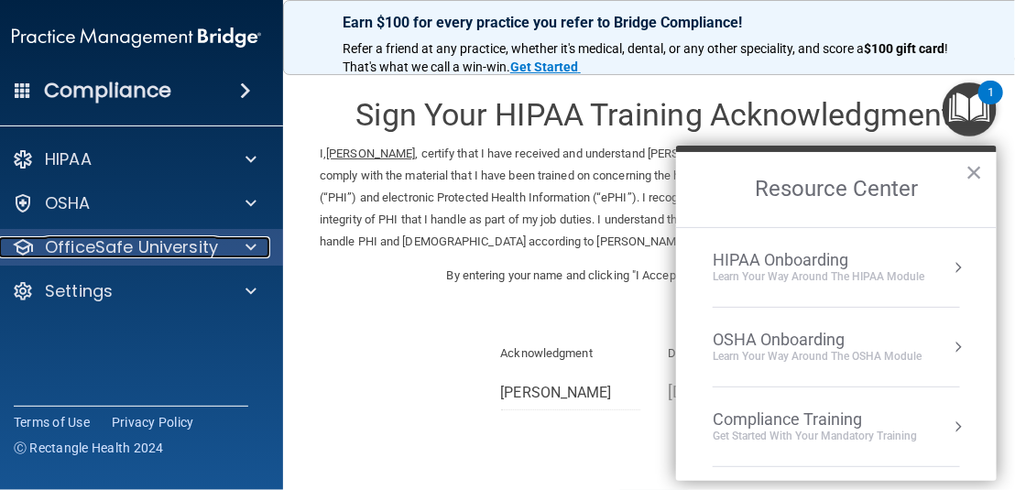
click at [176, 242] on p "OfficeSafe University" at bounding box center [131, 247] width 173 height 22
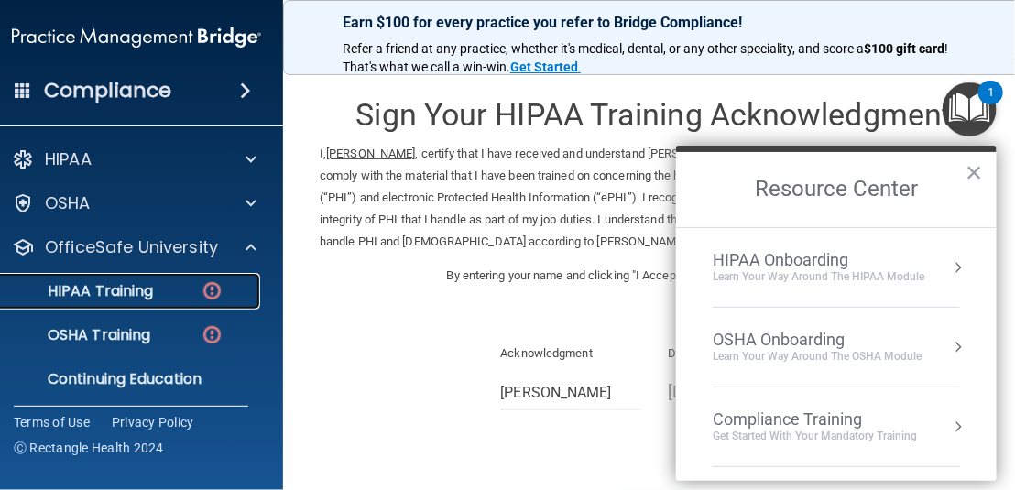
click at [166, 301] on link "HIPAA Training" at bounding box center [116, 291] width 289 height 37
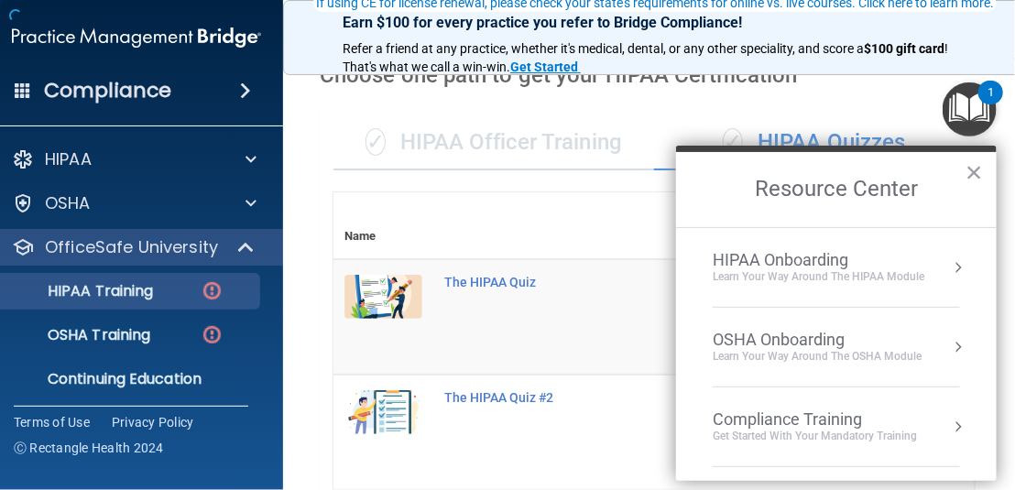
scroll to position [183, 0]
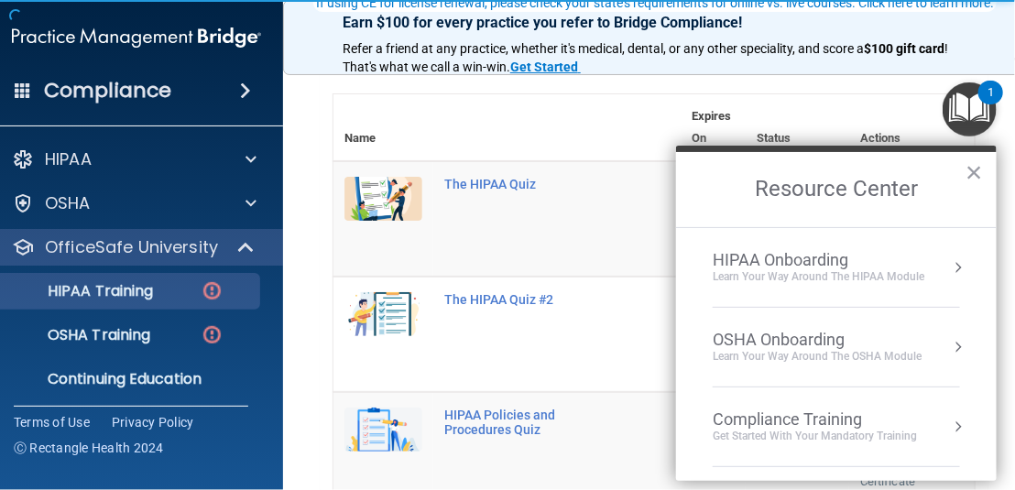
click at [607, 119] on th at bounding box center [556, 127] width 247 height 67
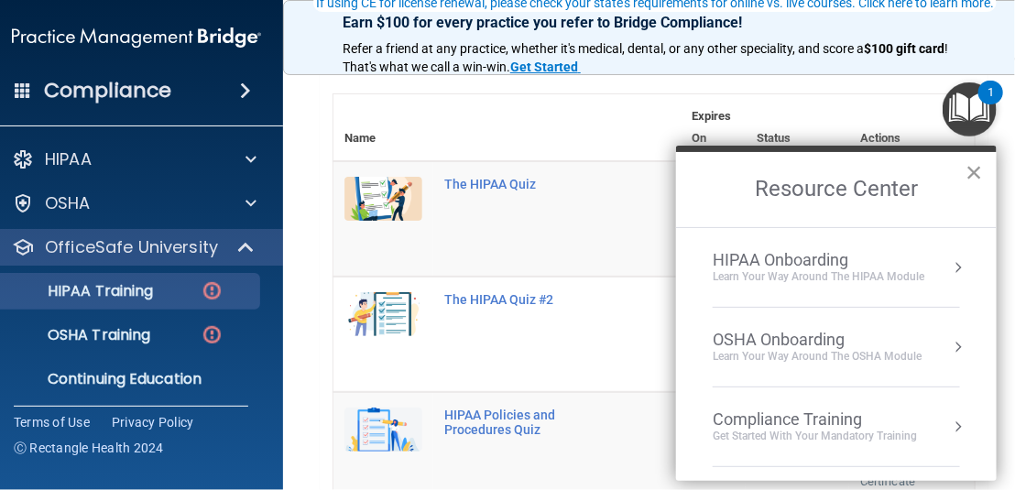
click at [979, 173] on button "×" at bounding box center [974, 172] width 17 height 29
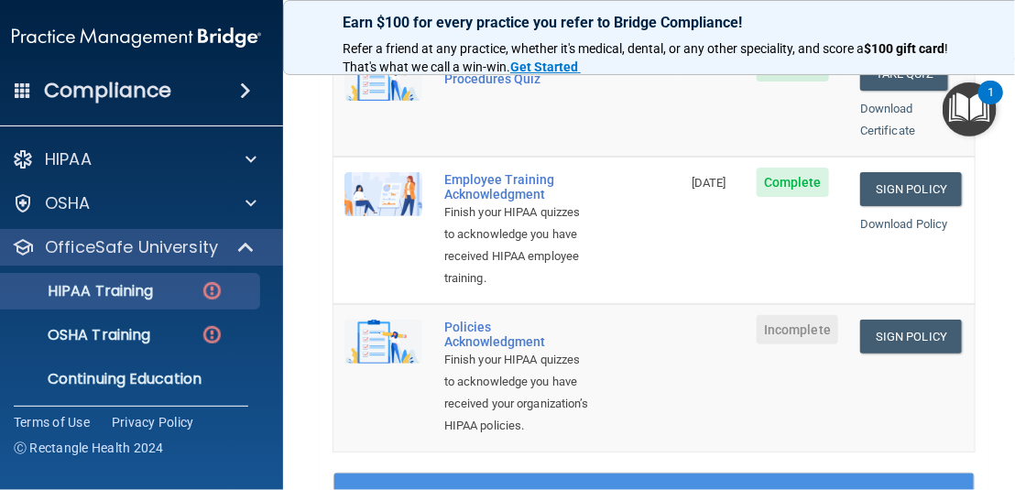
scroll to position [641, 0]
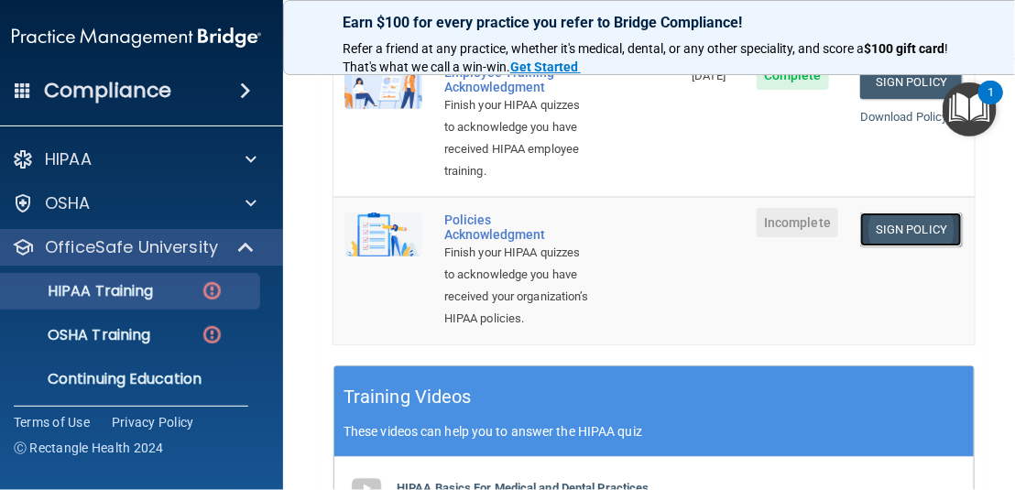
click at [903, 225] on link "Sign Policy" at bounding box center [911, 230] width 102 height 34
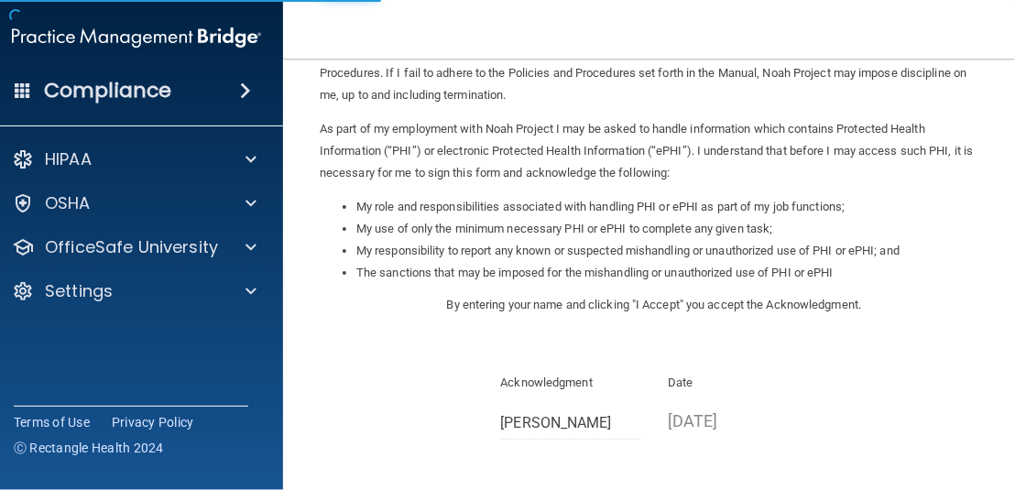
scroll to position [275, 0]
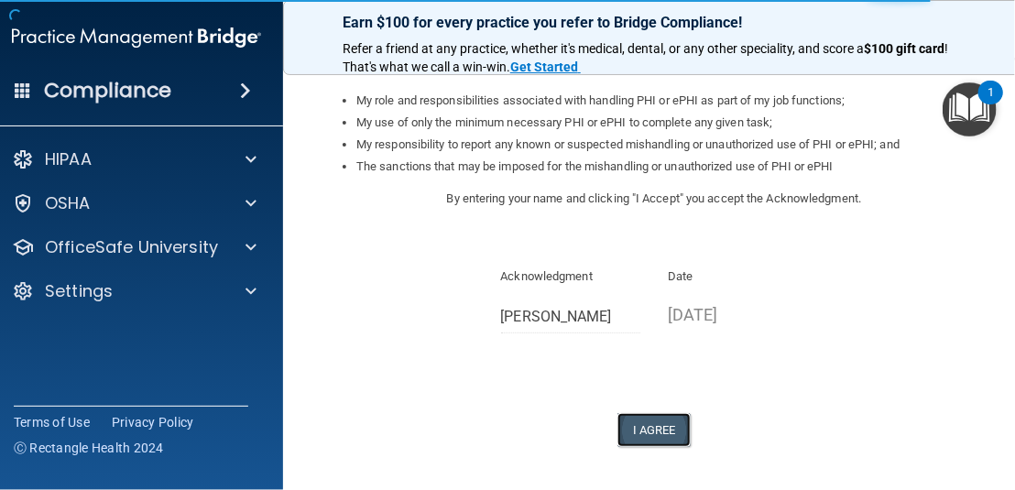
click at [664, 430] on button "I Agree" at bounding box center [653, 430] width 73 height 34
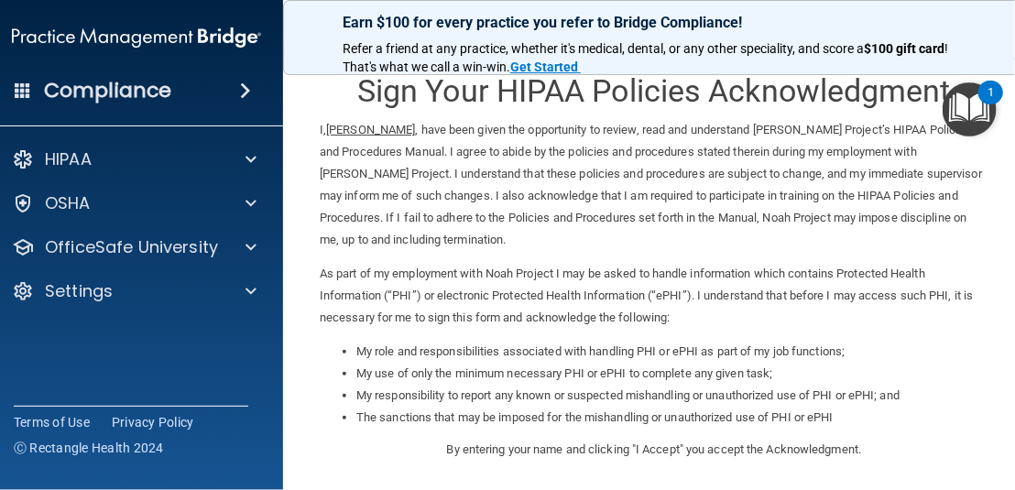
scroll to position [0, 0]
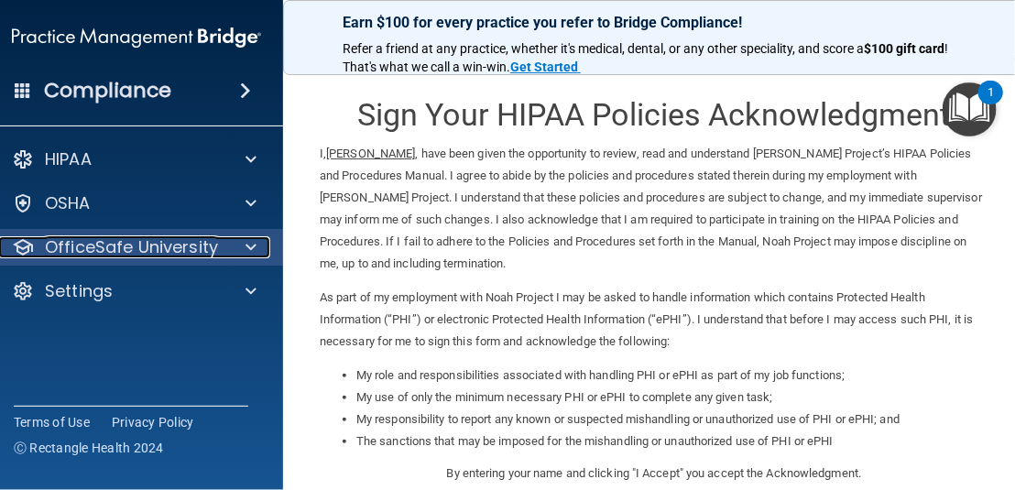
click at [204, 254] on p "OfficeSafe University" at bounding box center [131, 247] width 173 height 22
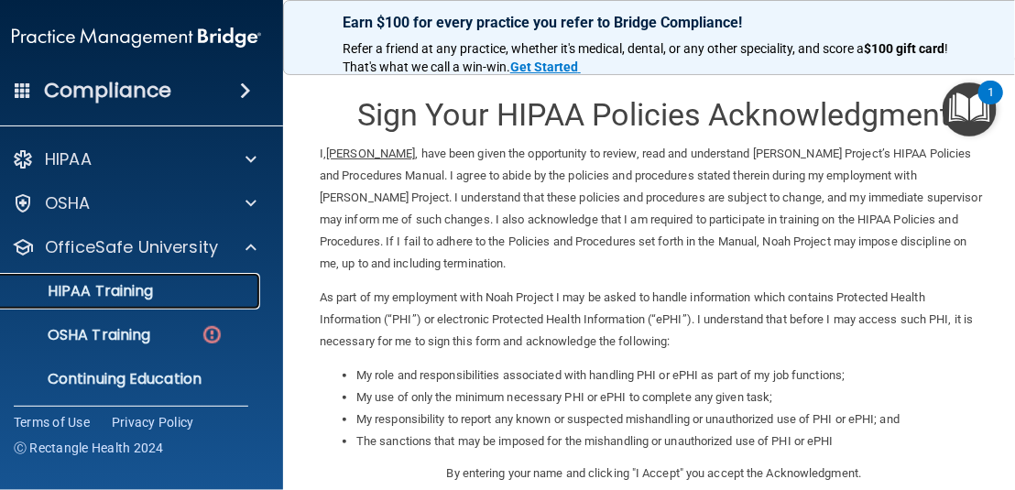
click at [173, 298] on div "HIPAA Training" at bounding box center [127, 291] width 250 height 18
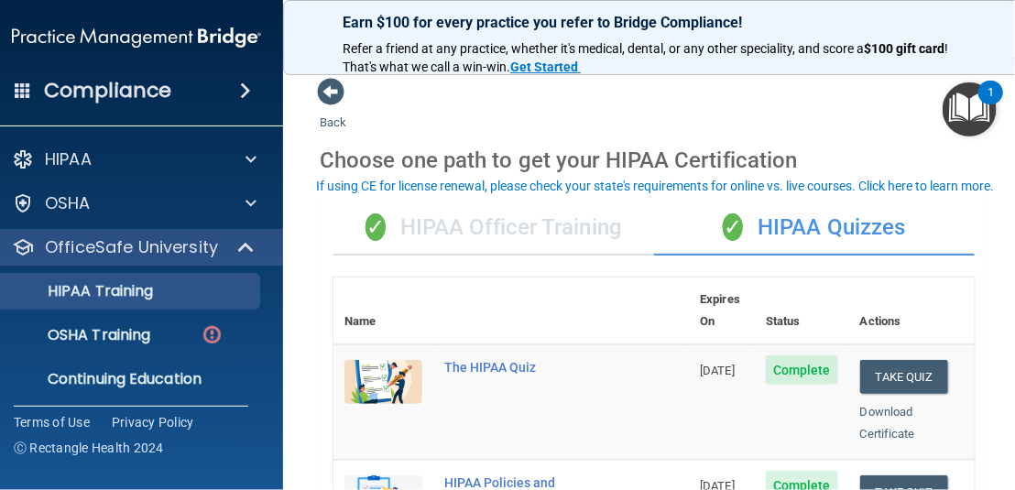
click at [606, 246] on div "✓ HIPAA Officer Training" at bounding box center [493, 228] width 321 height 55
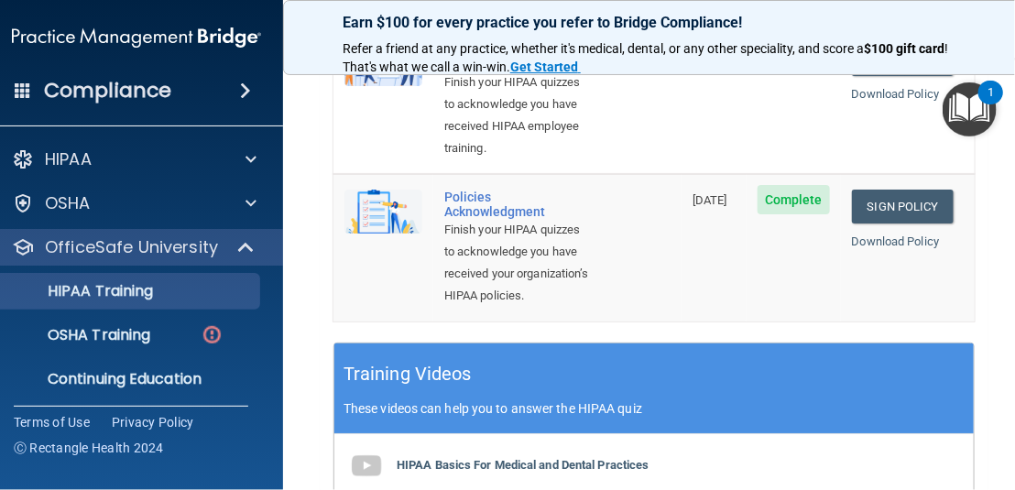
scroll to position [458, 0]
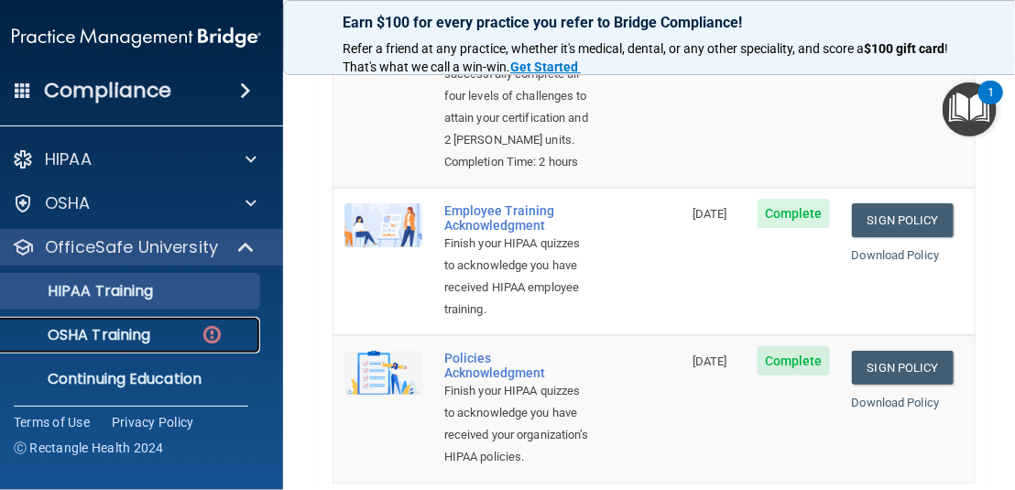
click at [173, 324] on link "OSHA Training" at bounding box center [116, 335] width 289 height 37
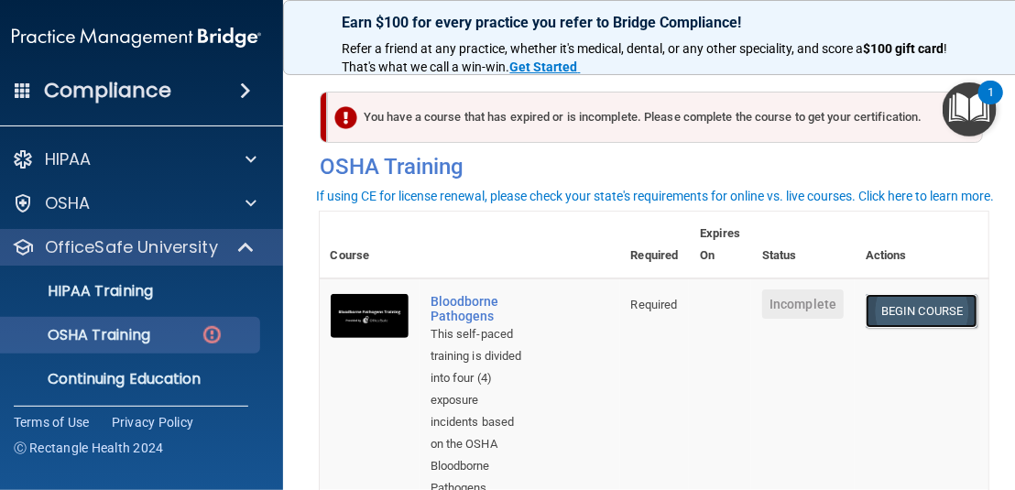
click at [910, 304] on link "Begin Course" at bounding box center [922, 311] width 112 height 34
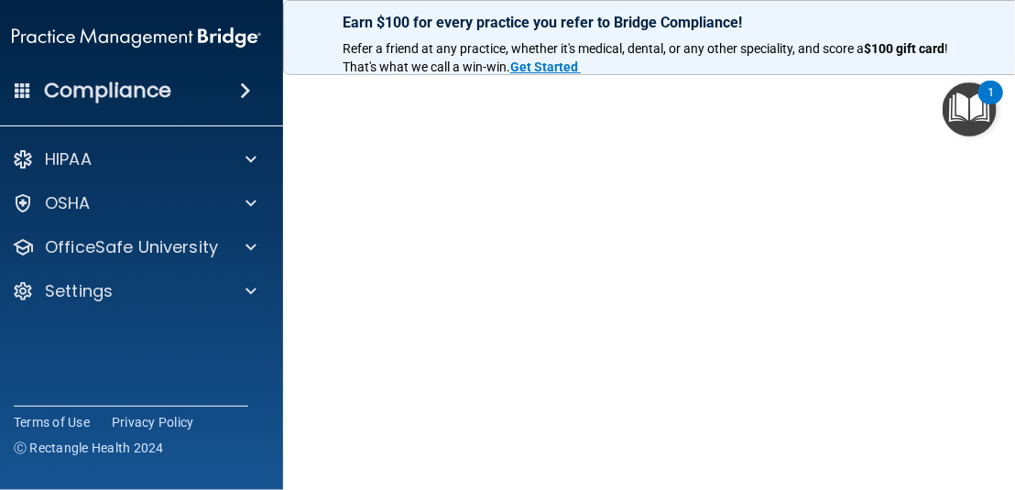
scroll to position [104, 0]
click at [1000, 245] on main "Bloodborne Pathogens Training This course doesn’t expire until . Are you sure y…" at bounding box center [654, 275] width 742 height 432
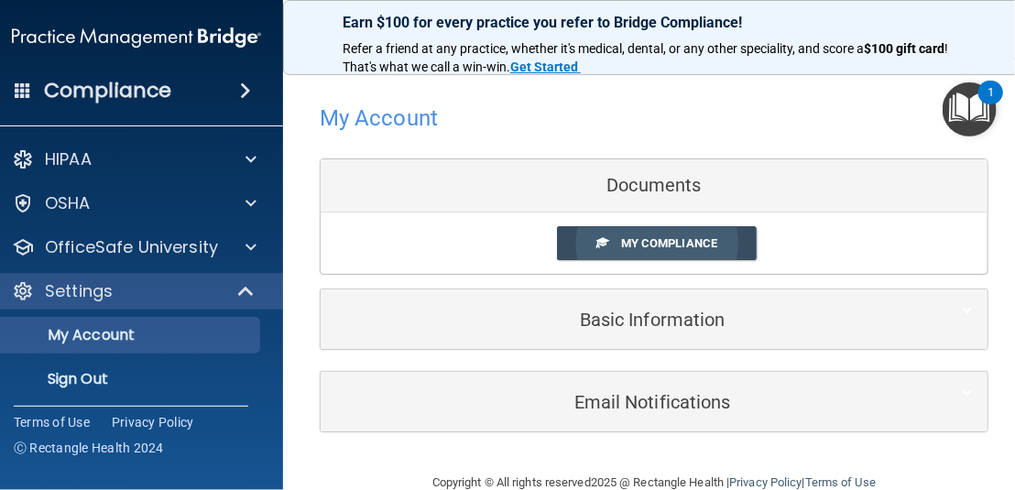
click at [708, 251] on link "My Compliance" at bounding box center [657, 243] width 201 height 34
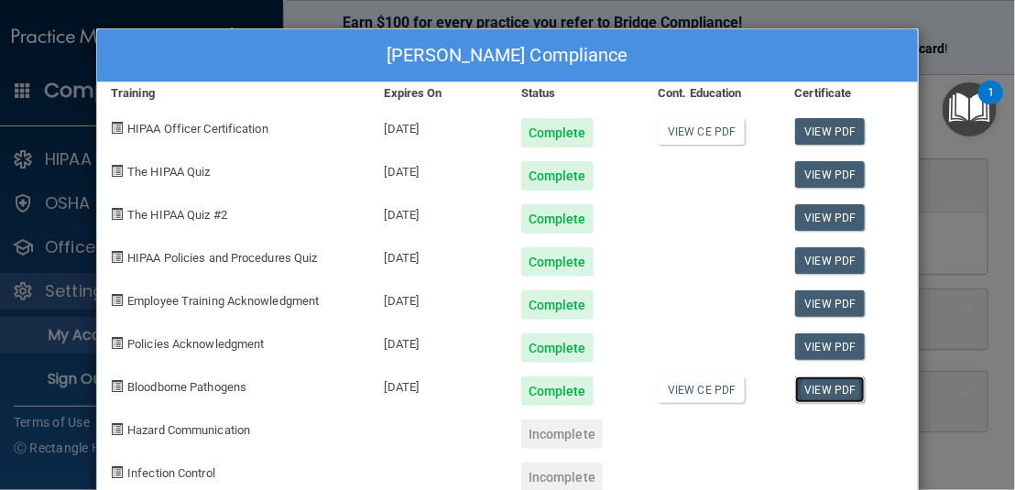
click at [837, 389] on link "View PDF" at bounding box center [830, 390] width 71 height 27
click at [308, 16] on div "Kaitlyn Ellis's Compliance Training Expires On Status Cont. Education Certifica…" at bounding box center [507, 245] width 1015 height 490
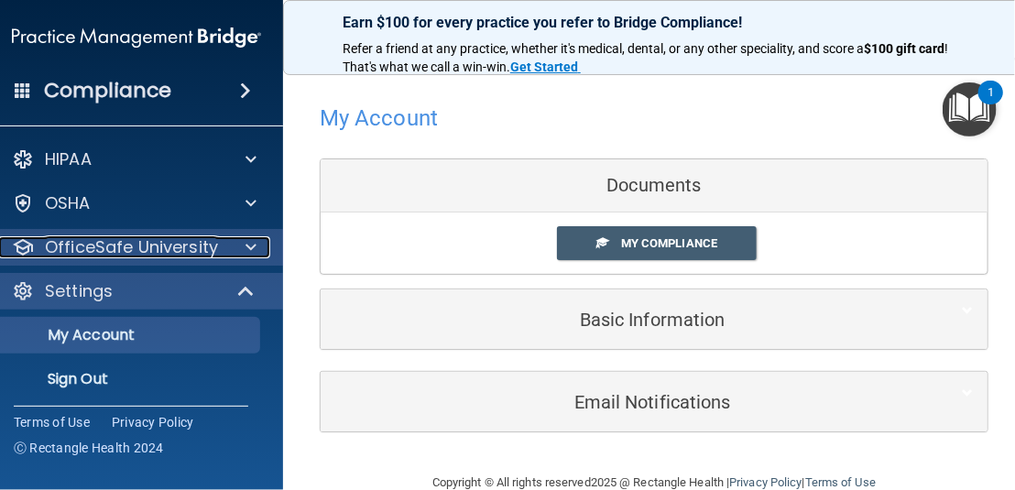
click at [149, 251] on p "OfficeSafe University" at bounding box center [131, 247] width 173 height 22
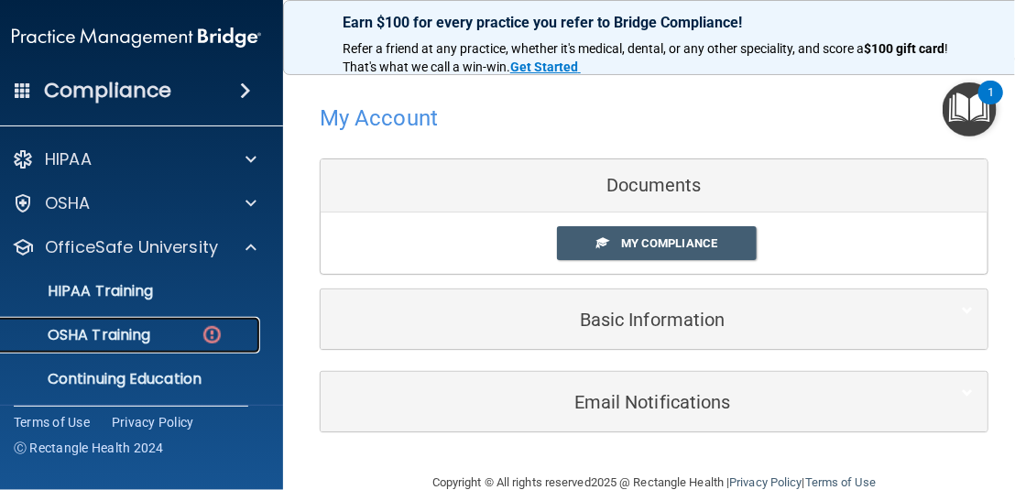
click at [143, 331] on p "OSHA Training" at bounding box center [76, 335] width 148 height 18
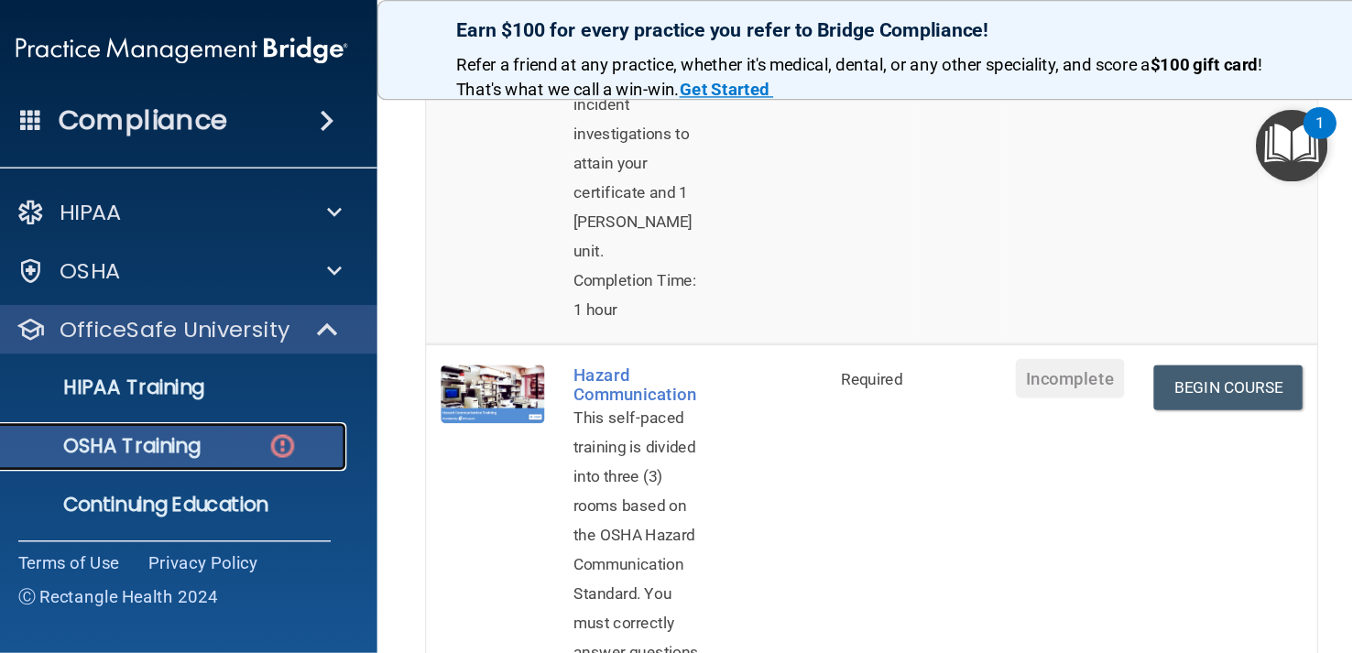
scroll to position [550, 0]
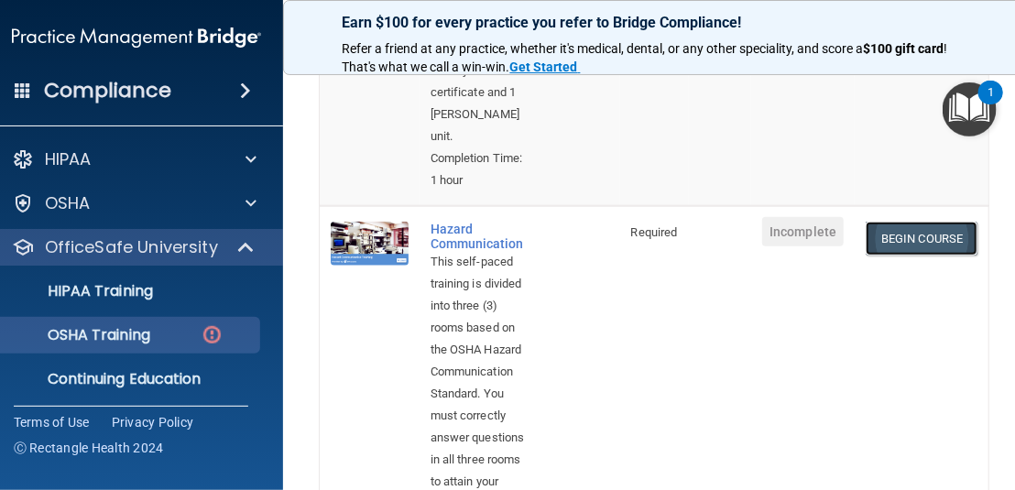
click at [915, 225] on link "Begin Course" at bounding box center [922, 239] width 112 height 34
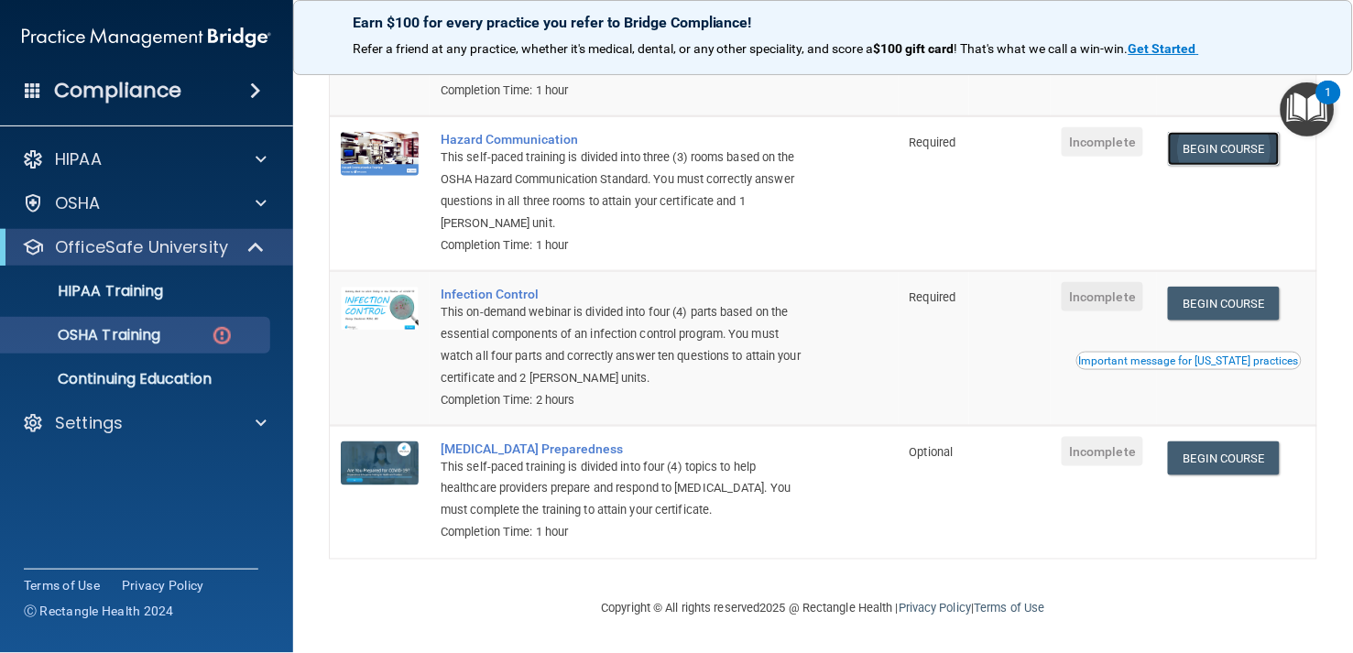
scroll to position [295, 0]
click at [145, 345] on link "OSHA Training" at bounding box center [126, 335] width 289 height 37
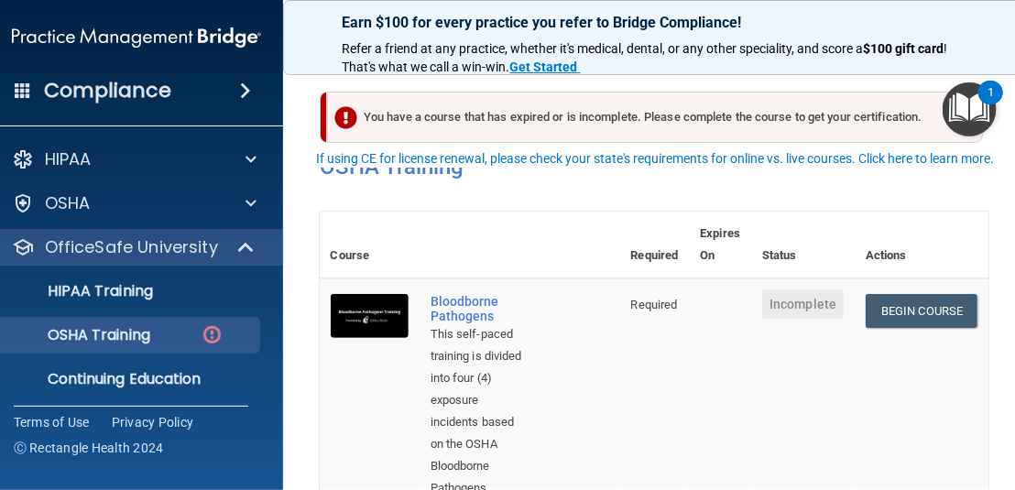
scroll to position [92, 0]
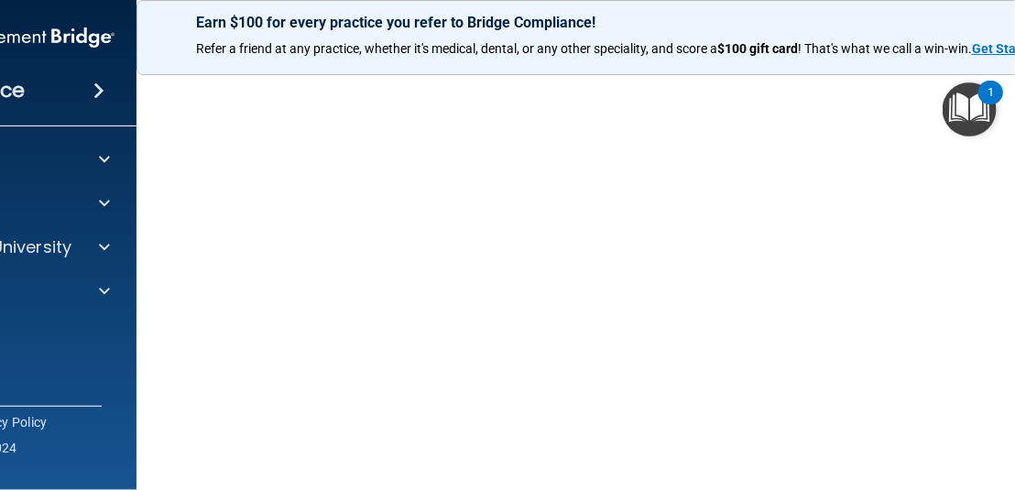
scroll to position [198, 0]
click at [173, 195] on div "Hazard Communication Training This course doesn’t expire until . Are you sure y…" at bounding box center [654, 234] width 962 height 675
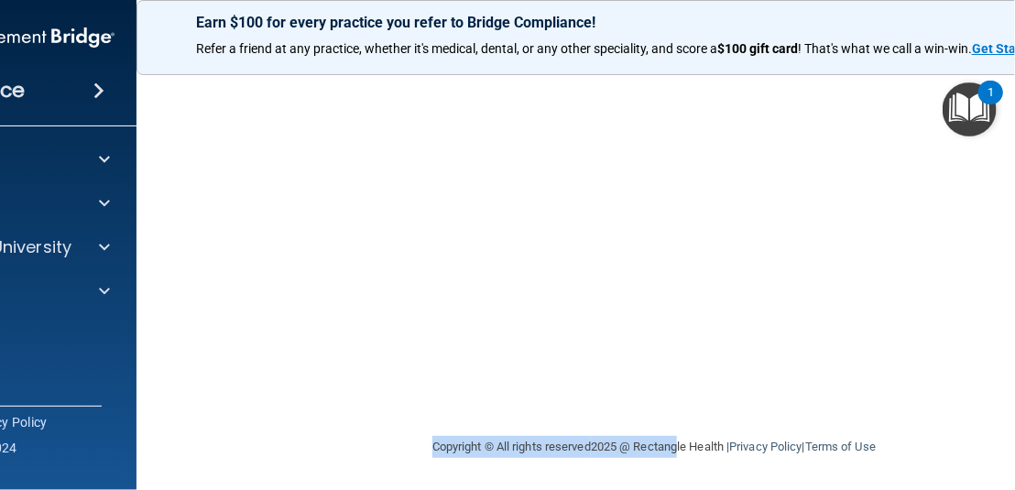
drag, startPoint x: 858, startPoint y: 475, endPoint x: 669, endPoint y: 494, distance: 189.7
click at [669, 489] on html "Compliance HIPAA Documents and Policies Report an Incident Business Associates …" at bounding box center [507, 245] width 1015 height 490
click at [833, 414] on div "Hazard Communication Training This course doesn’t expire until . Are you sure y…" at bounding box center [654, 98] width 962 height 675
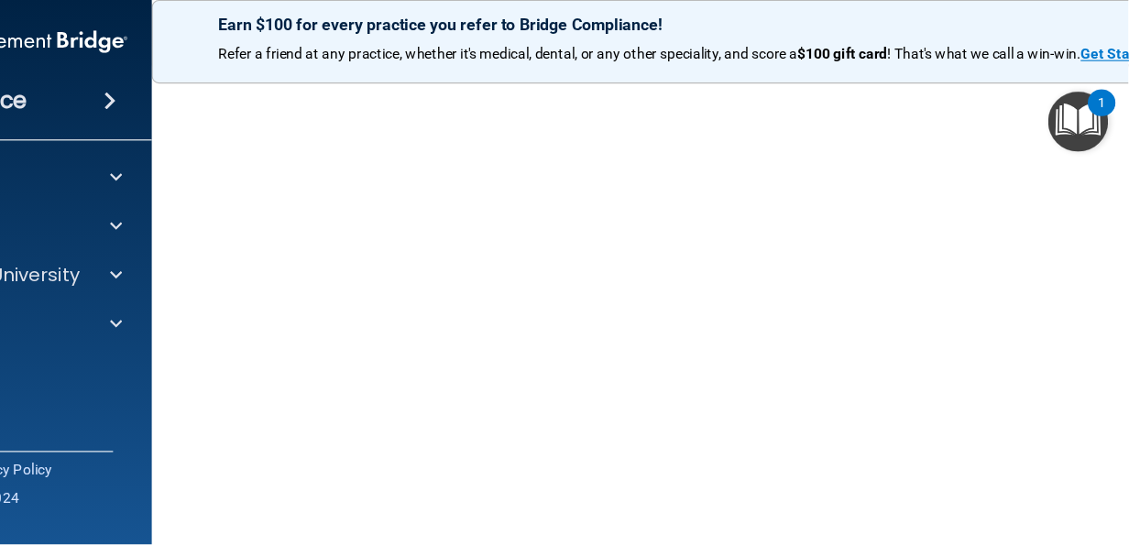
scroll to position [24, 0]
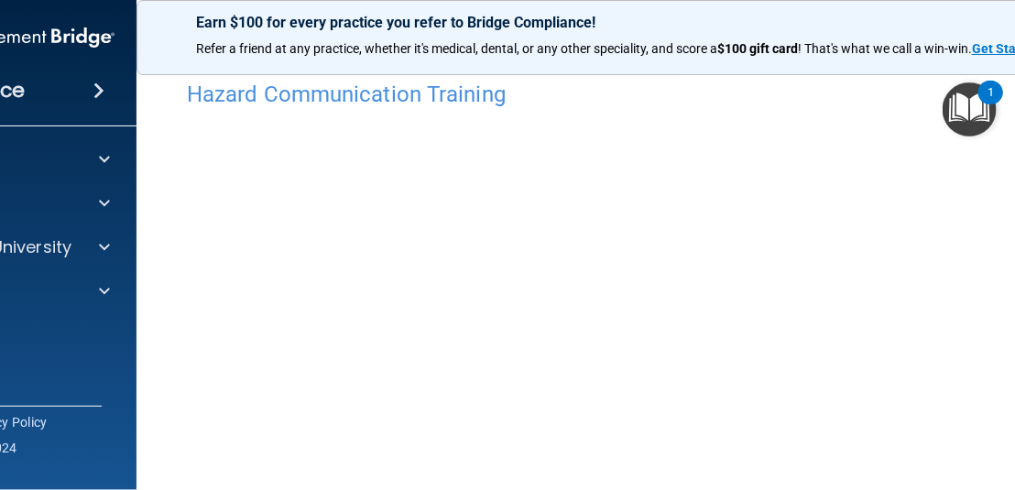
click at [959, 121] on img "Open Resource Center, 1 new notification" at bounding box center [970, 109] width 54 height 54
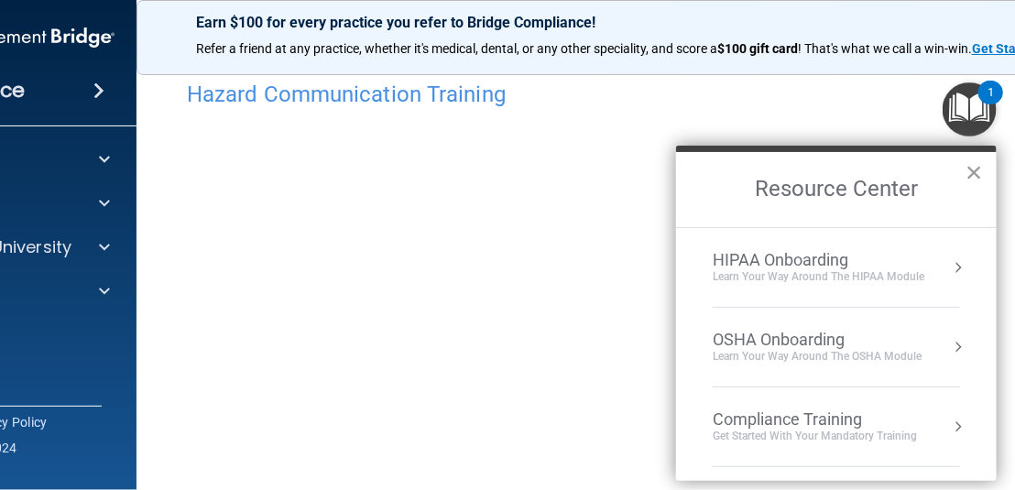
click at [969, 169] on button "×" at bounding box center [974, 172] width 17 height 29
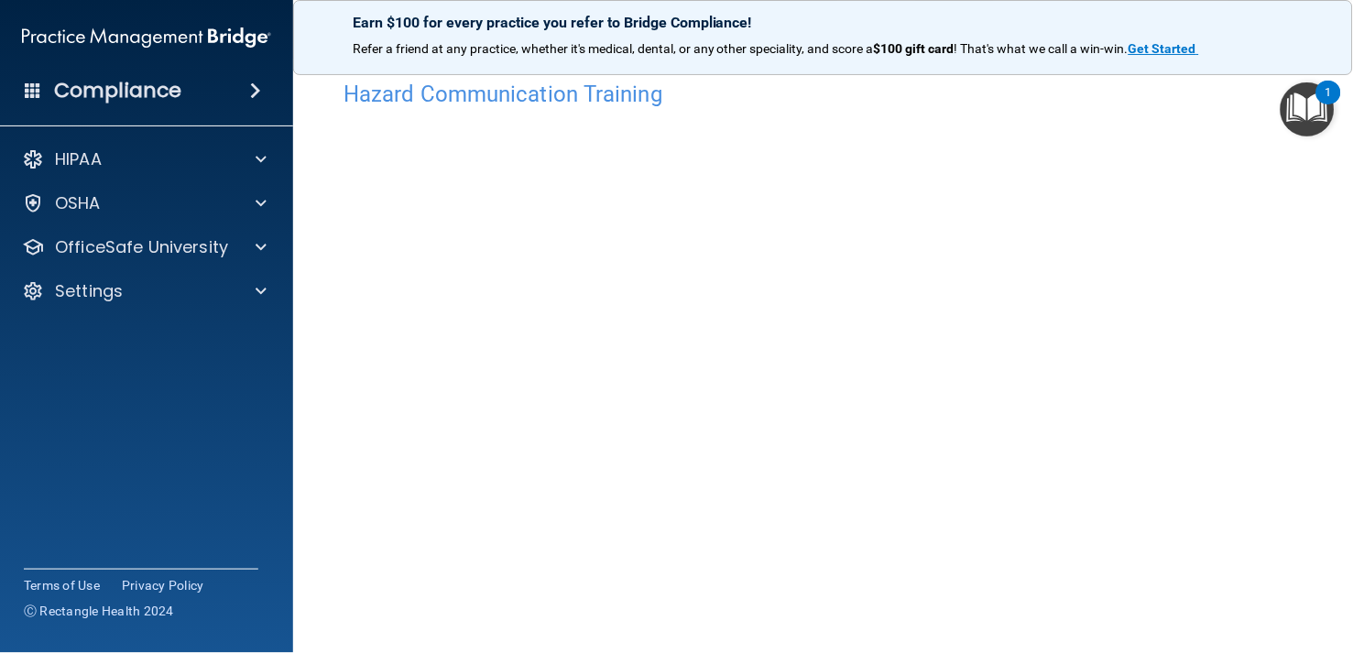
drag, startPoint x: 957, startPoint y: 5, endPoint x: 330, endPoint y: 158, distance: 646.0
click at [327, 158] on main "Hazard Communication Training This course doesn’t expire until . Are you sure y…" at bounding box center [823, 356] width 1060 height 595
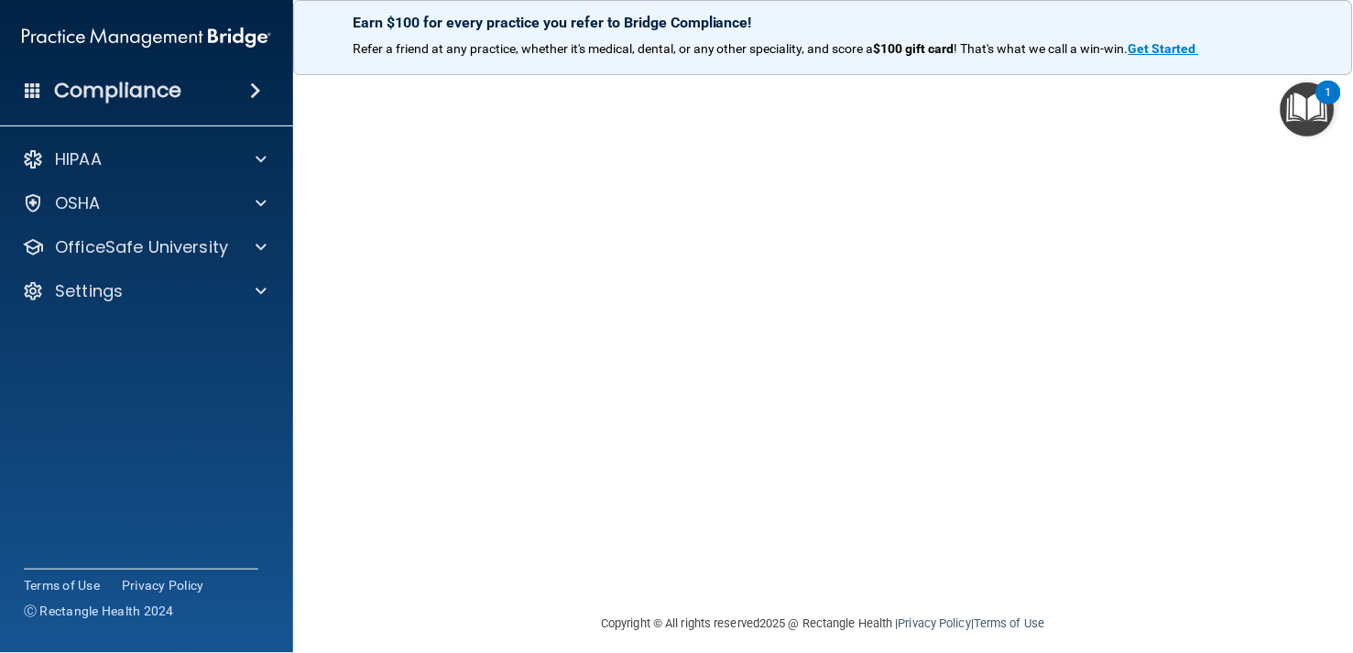
scroll to position [35, 0]
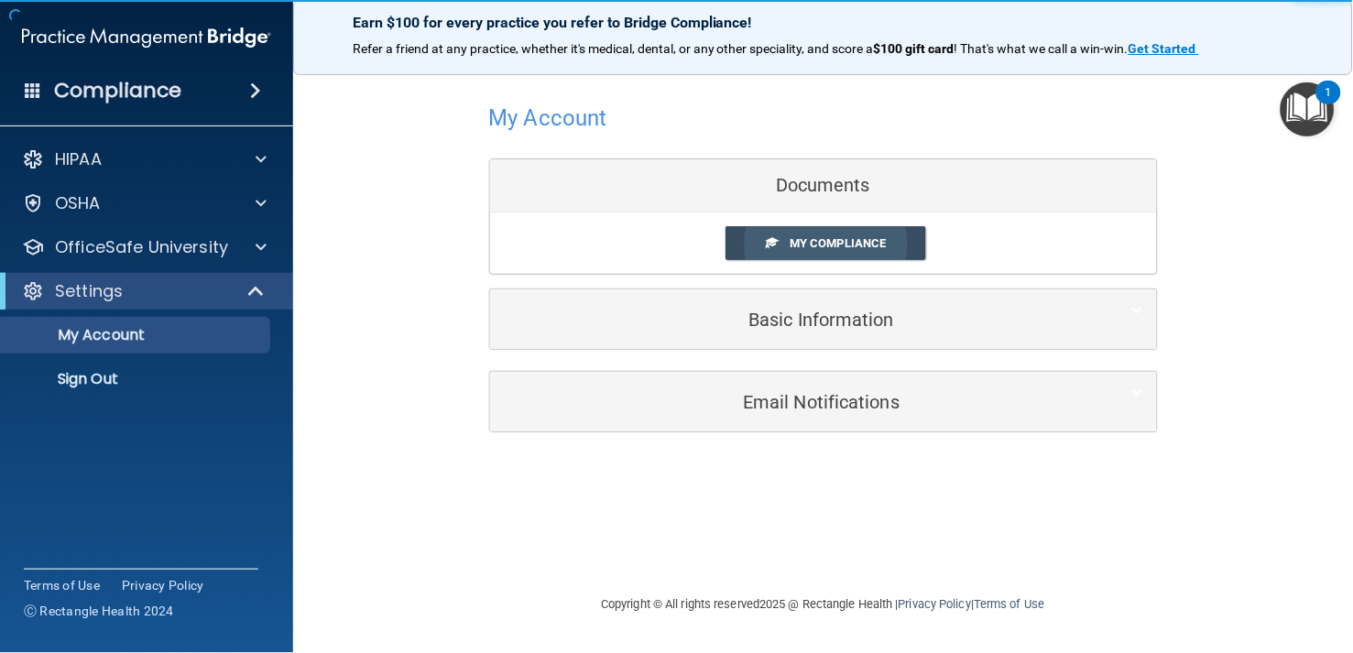
click at [836, 248] on span "My Compliance" at bounding box center [838, 243] width 96 height 14
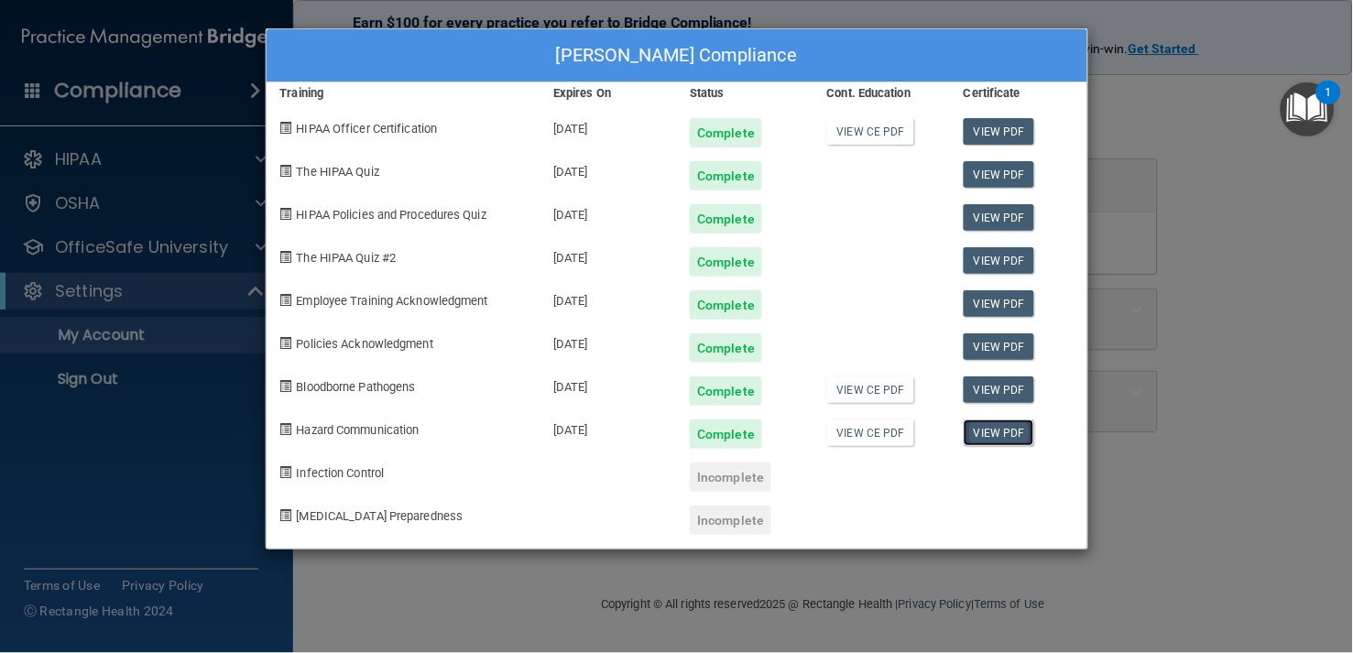
click at [976, 435] on link "View PDF" at bounding box center [999, 433] width 71 height 27
click at [1014, 137] on div "Kaitlyn Ellis's Compliance Training Expires On Status Cont. Education Certifica…" at bounding box center [676, 326] width 1353 height 653
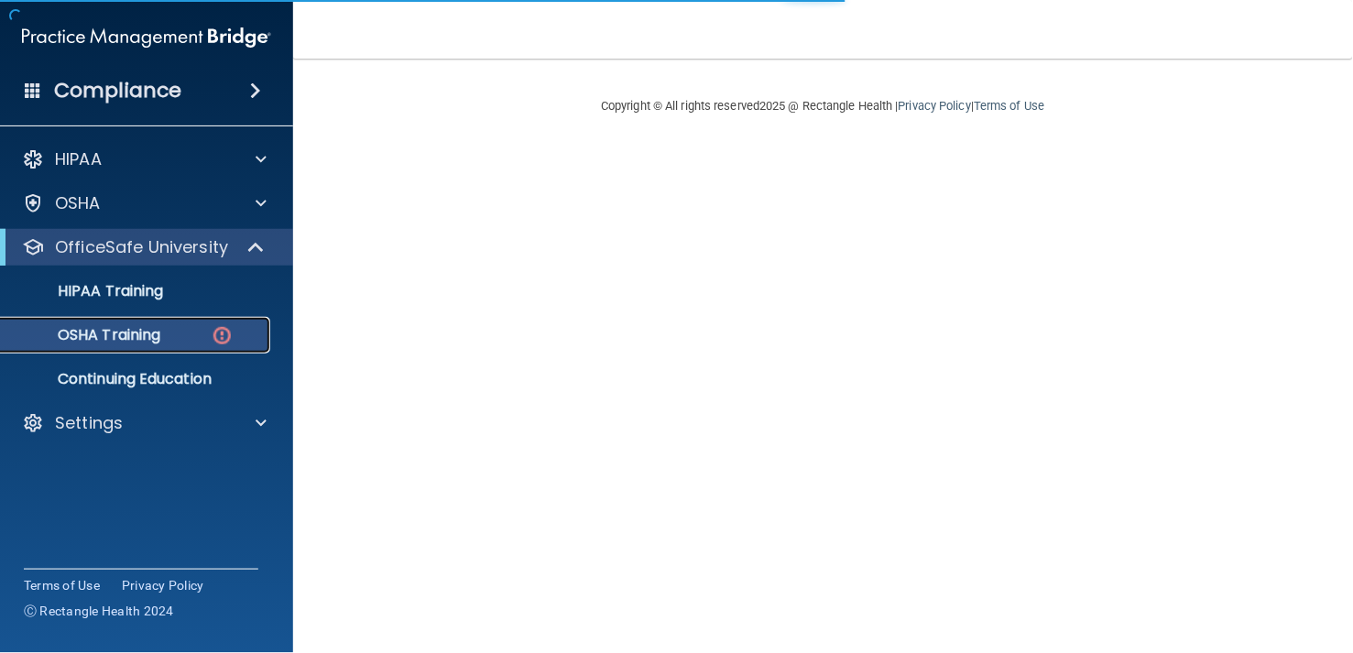
click at [196, 334] on div "OSHA Training" at bounding box center [137, 335] width 250 height 18
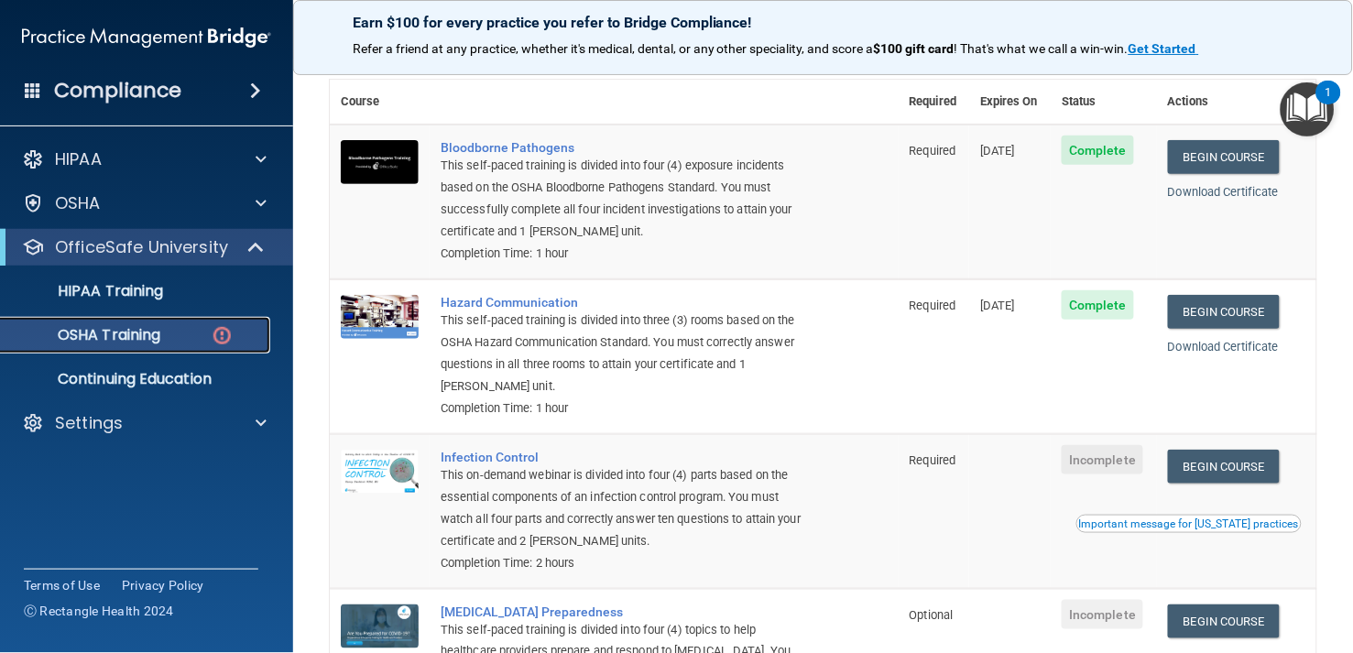
scroll to position [295, 0]
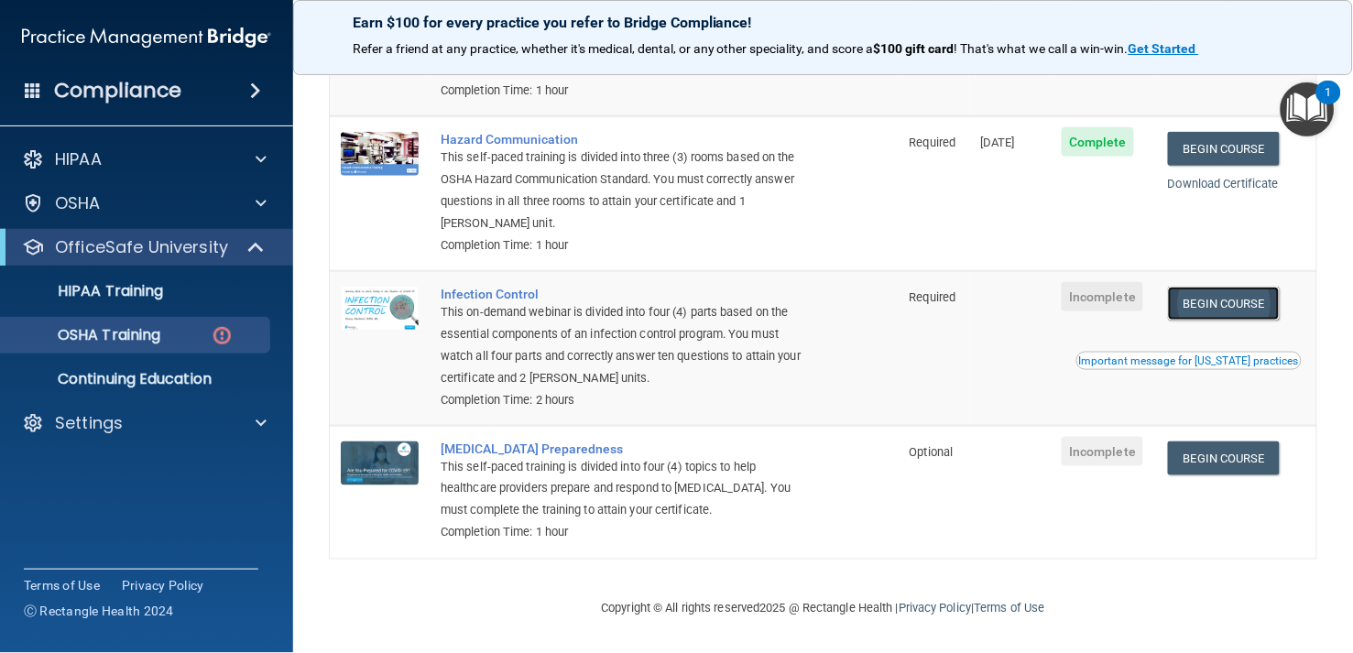
click at [1207, 292] on link "Begin Course" at bounding box center [1224, 304] width 112 height 34
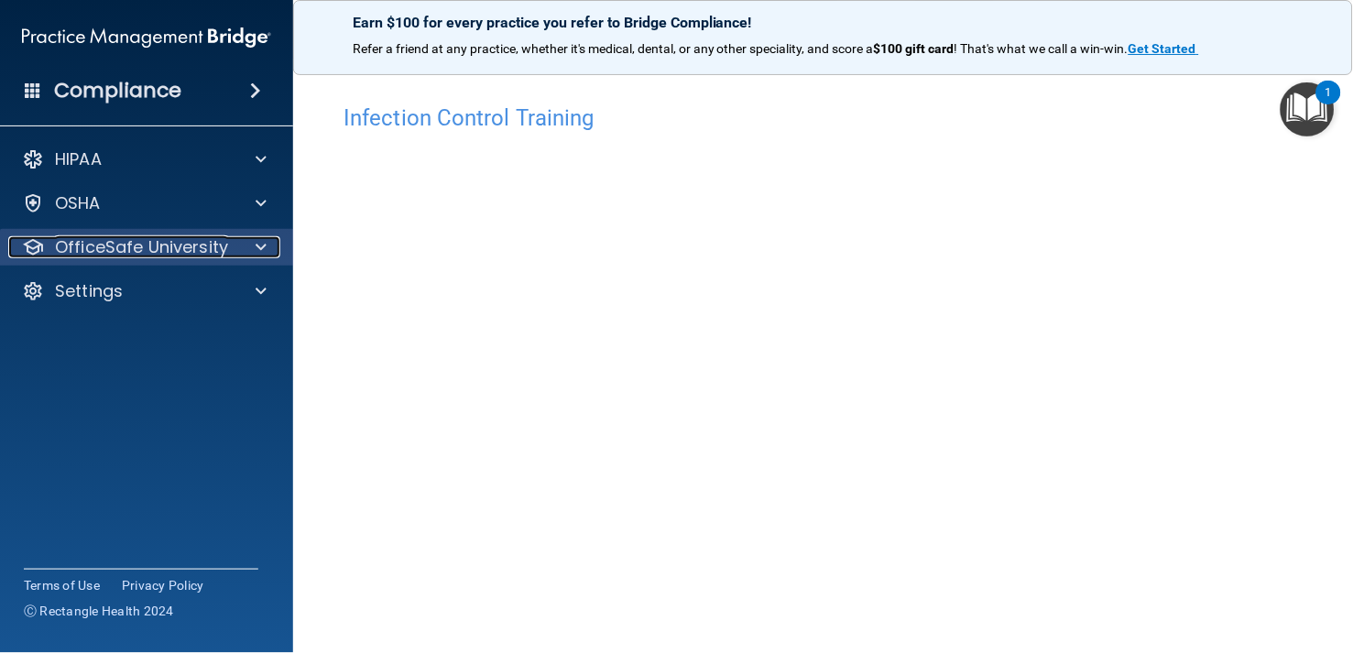
click at [159, 238] on p "OfficeSafe University" at bounding box center [141, 247] width 173 height 22
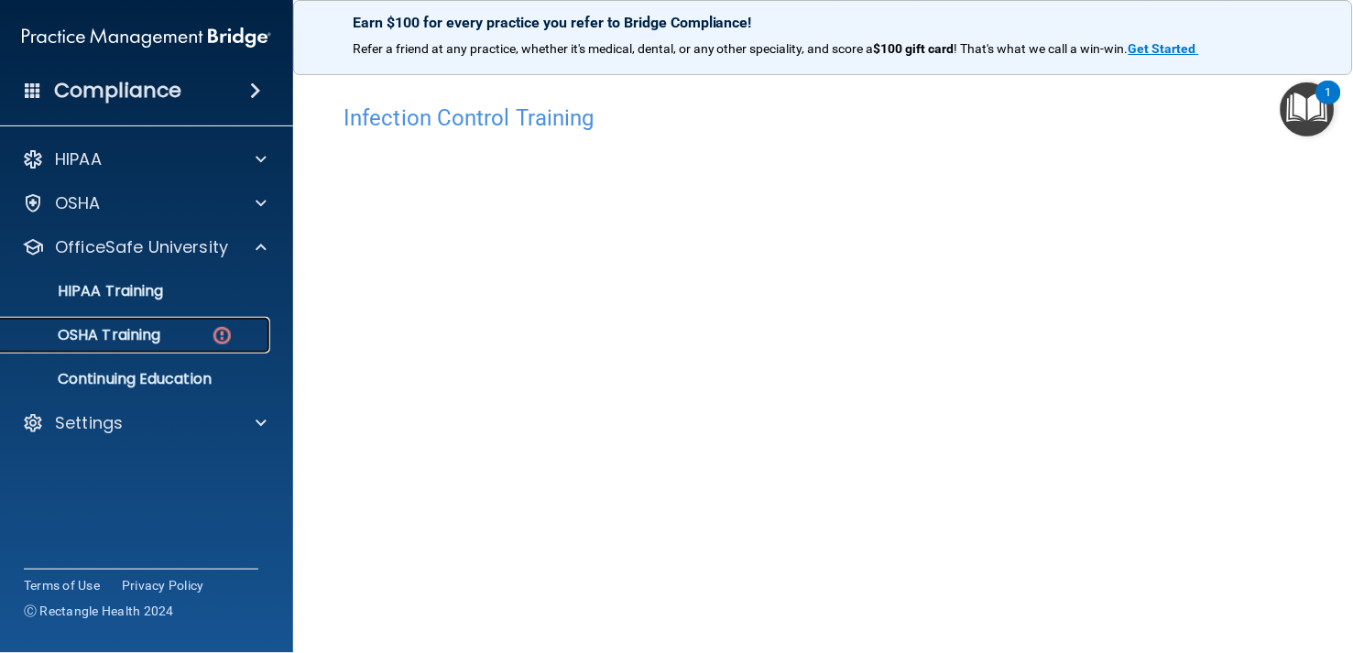
click at [136, 337] on p "OSHA Training" at bounding box center [86, 335] width 148 height 18
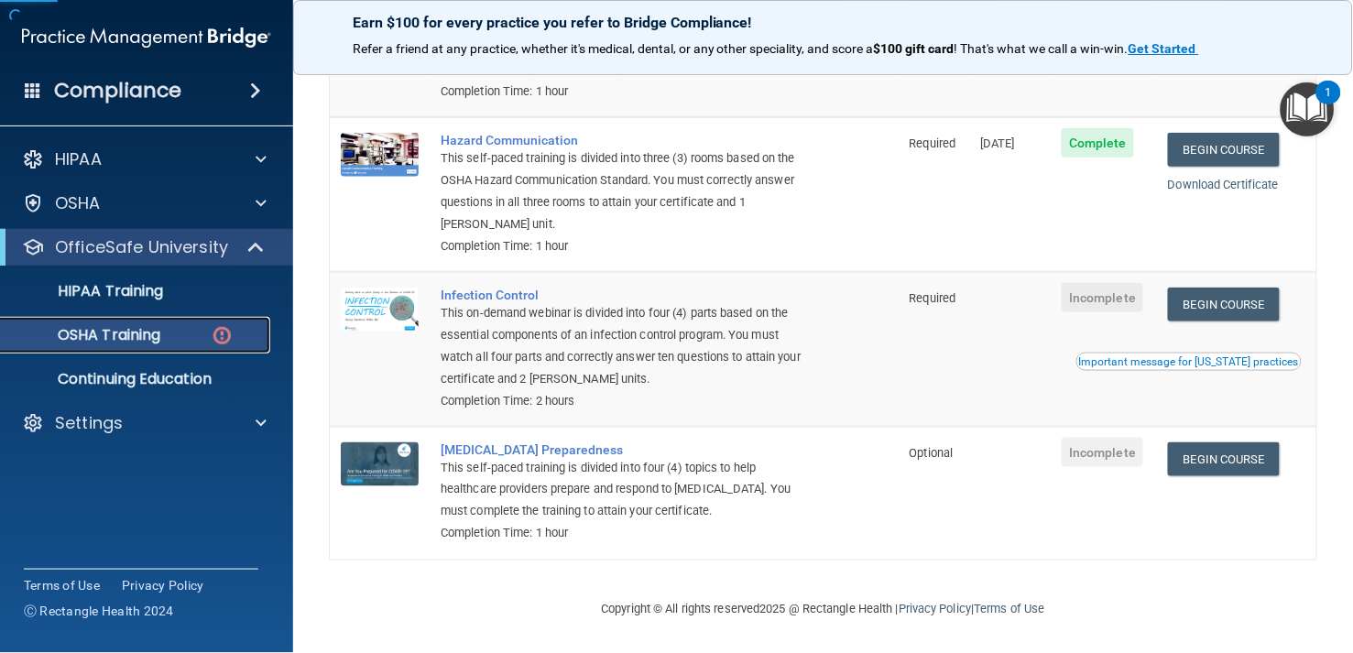
scroll to position [295, 0]
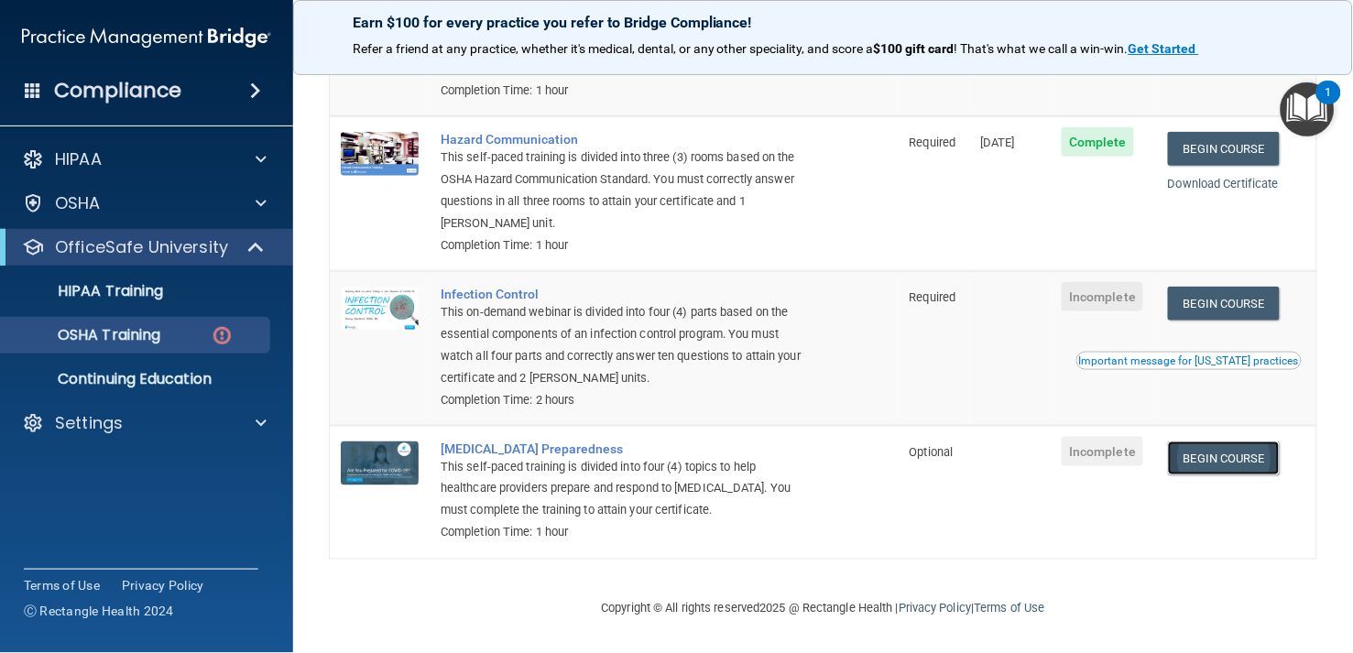
click at [1211, 460] on link "Begin Course" at bounding box center [1224, 459] width 112 height 34
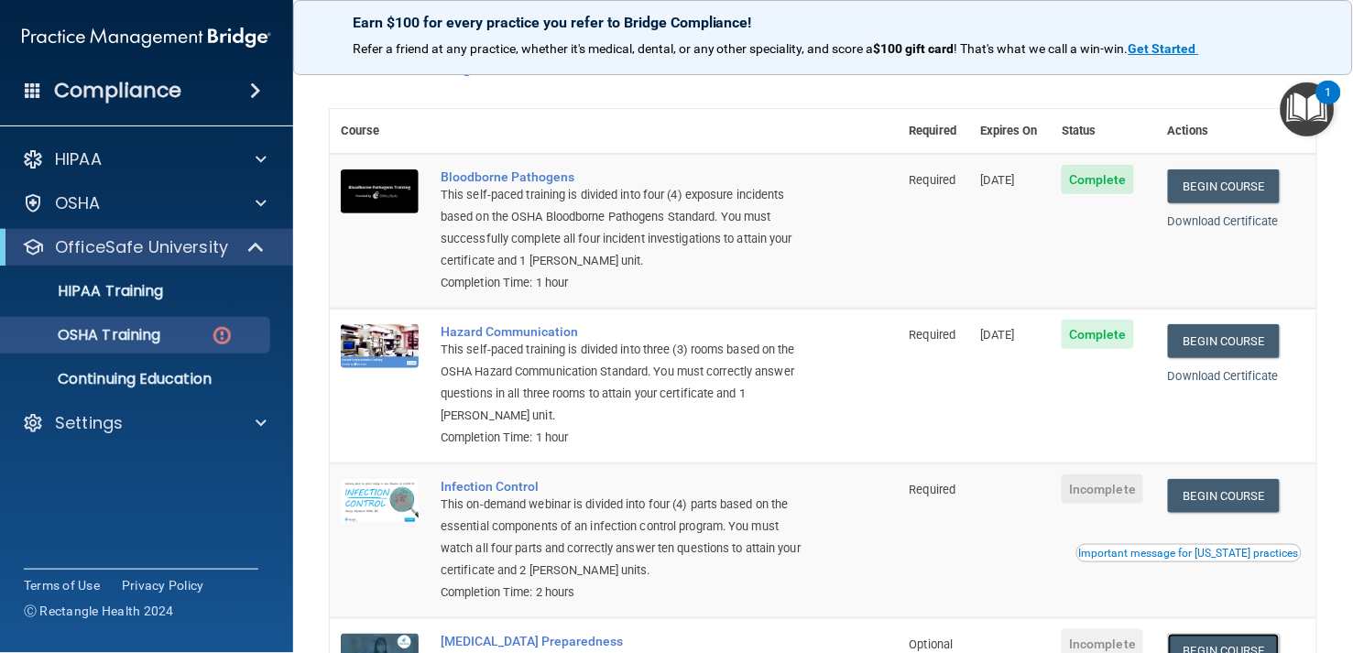
scroll to position [244, 0]
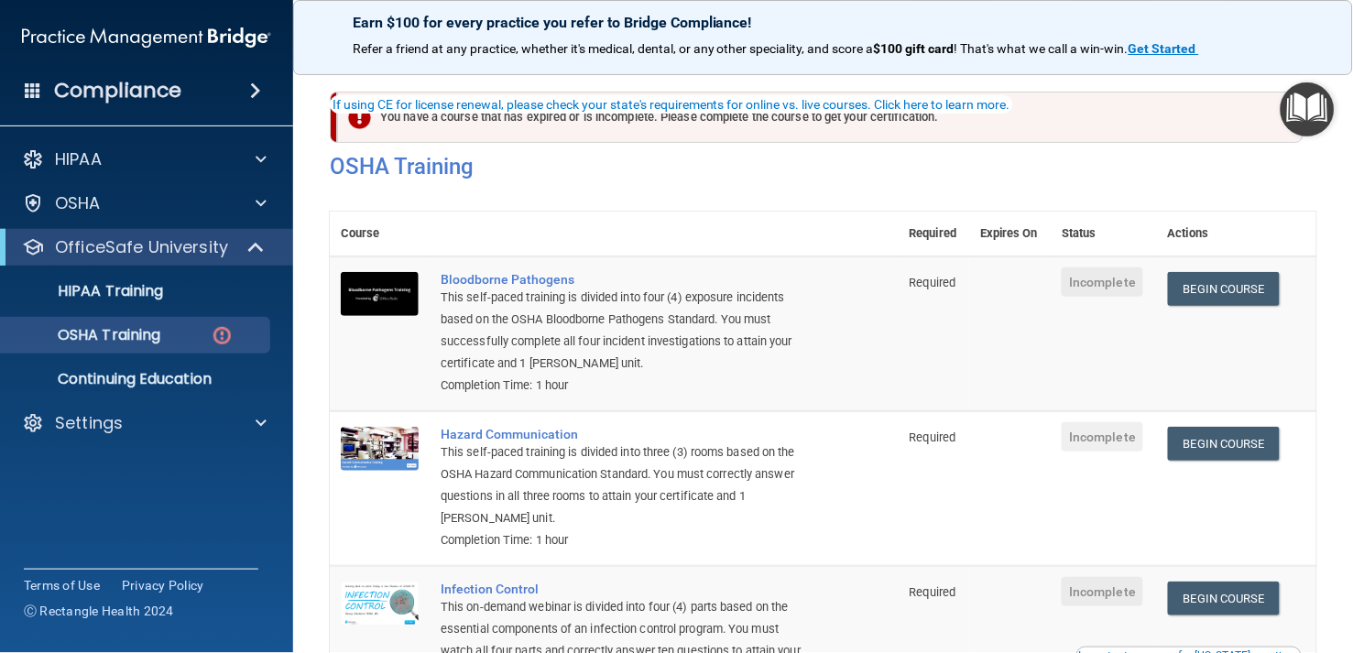
scroll to position [92, 0]
